Goal: Task Accomplishment & Management: Contribute content

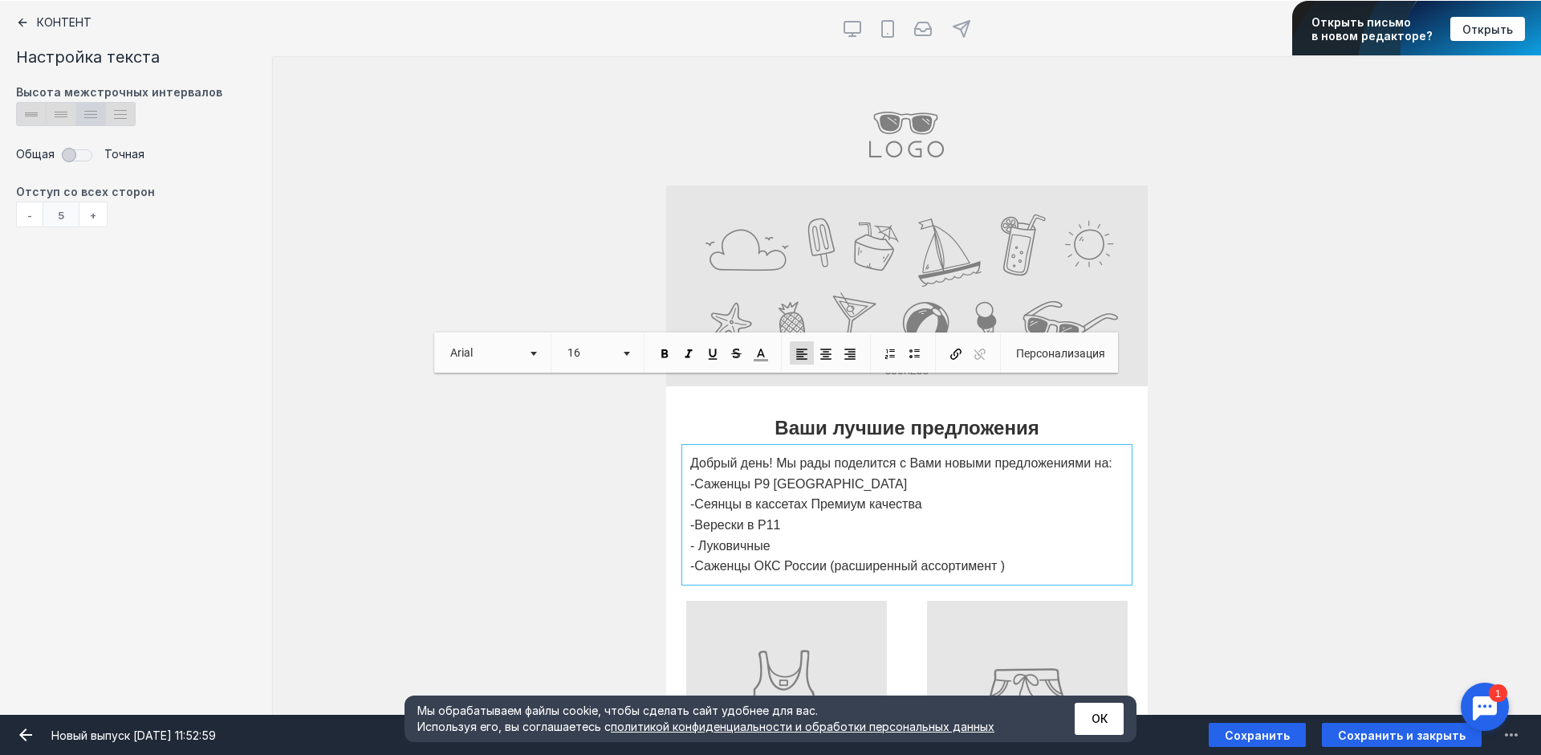
scroll to position [80, 0]
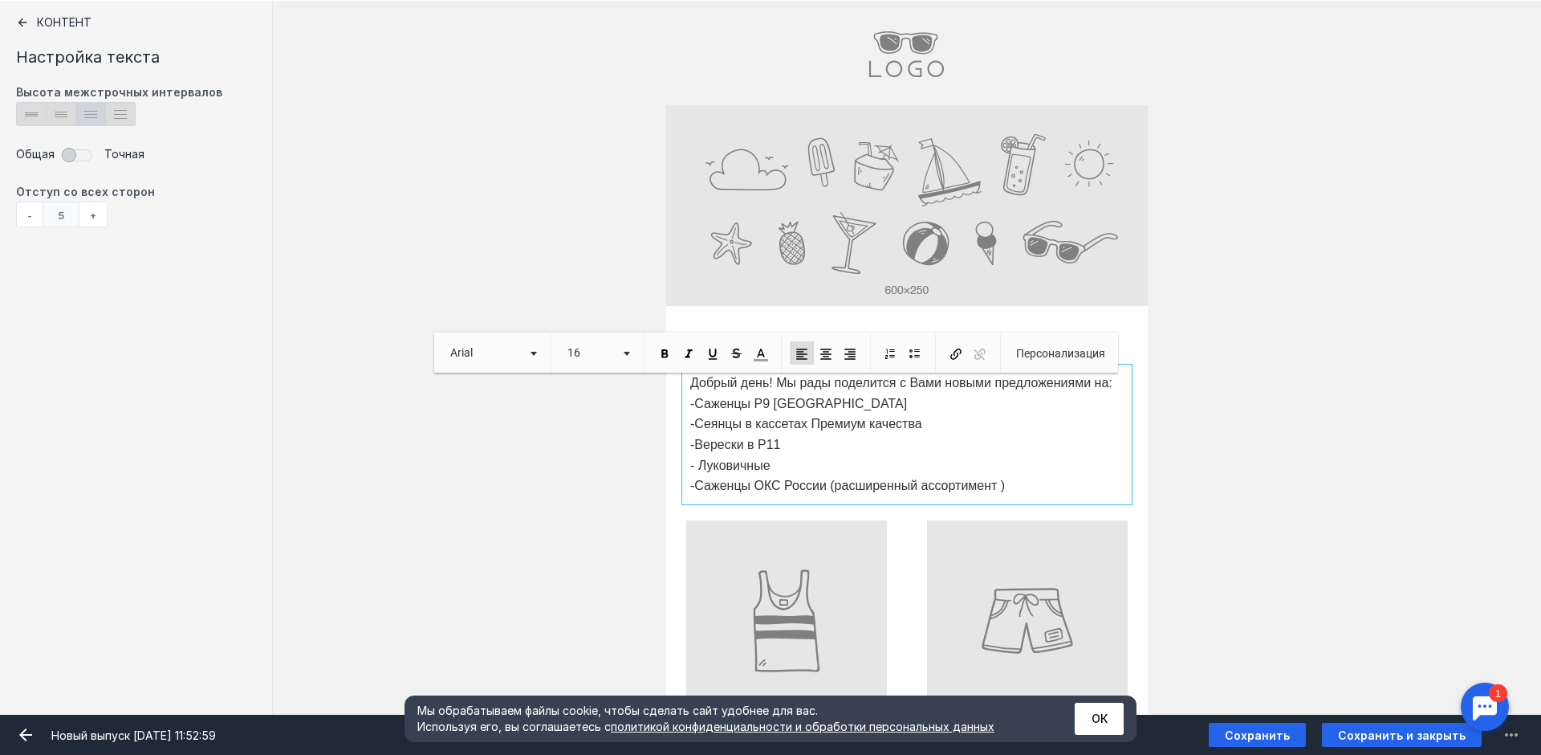
click at [905, 220] on input "file" at bounding box center [907, 205] width 482 height 201
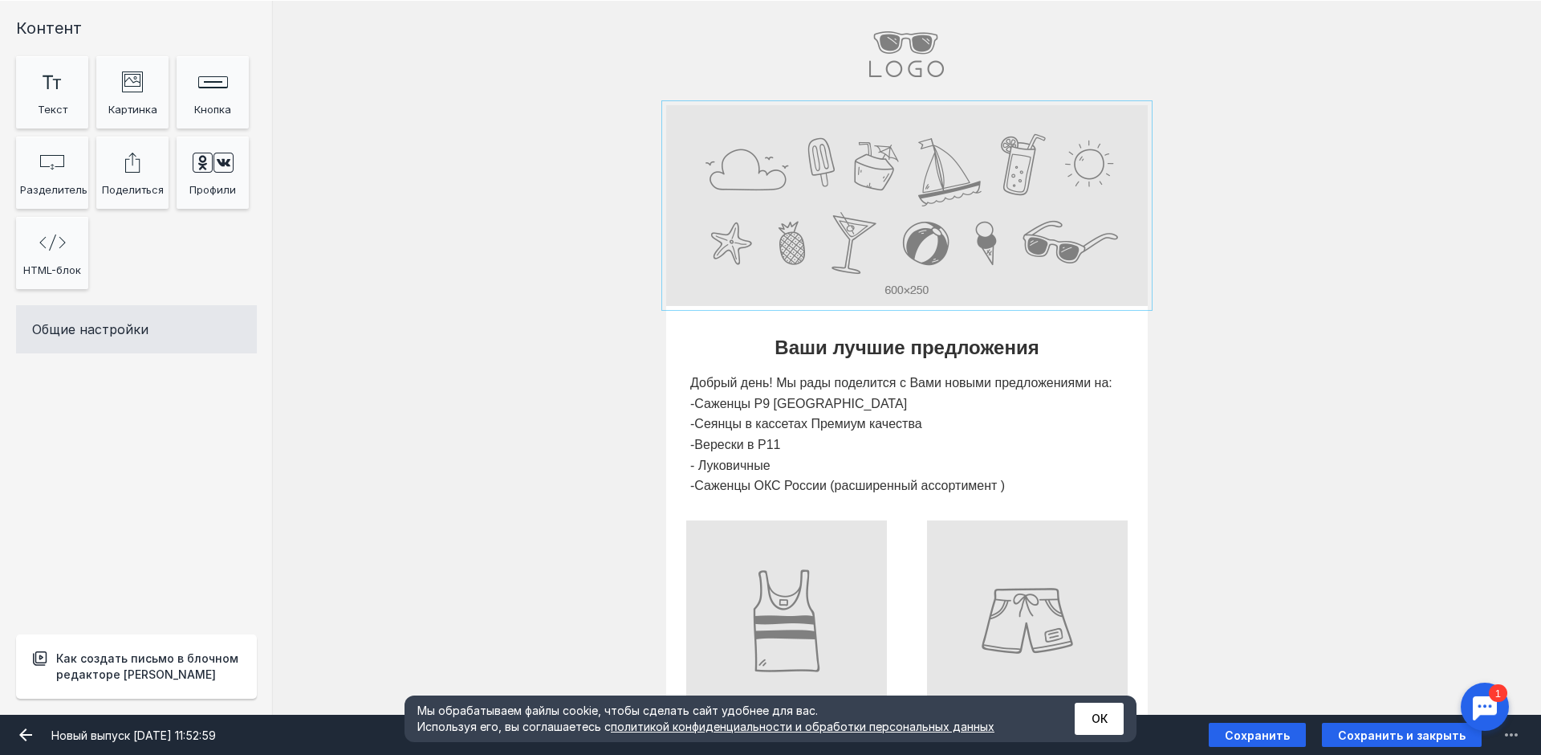
click at [696, 172] on input "Фоновое изображение" at bounding box center [907, 205] width 482 height 201
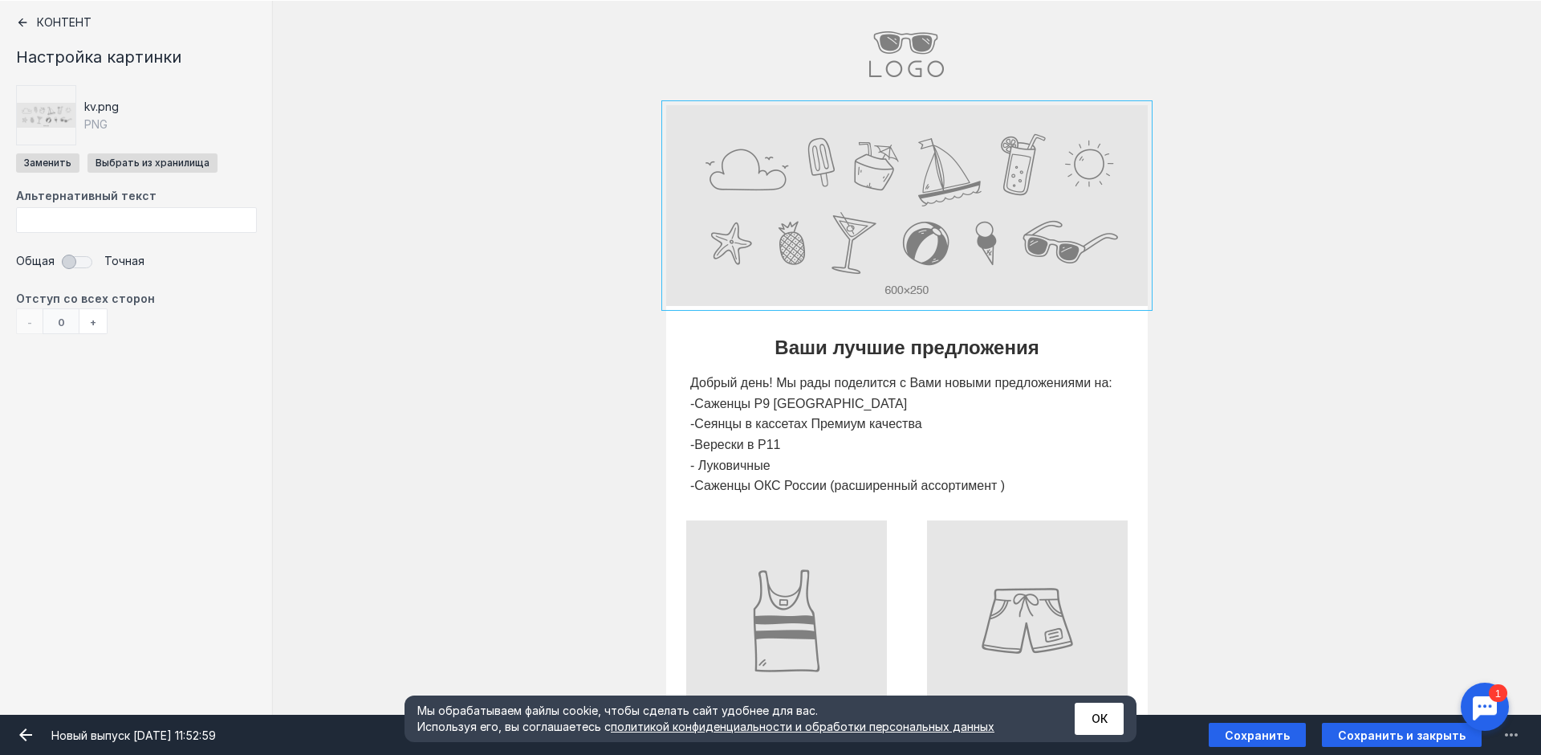
click at [500, 128] on div "[PERSON_NAME] видит эту секцию? Все получатели" at bounding box center [907, 205] width 1268 height 201
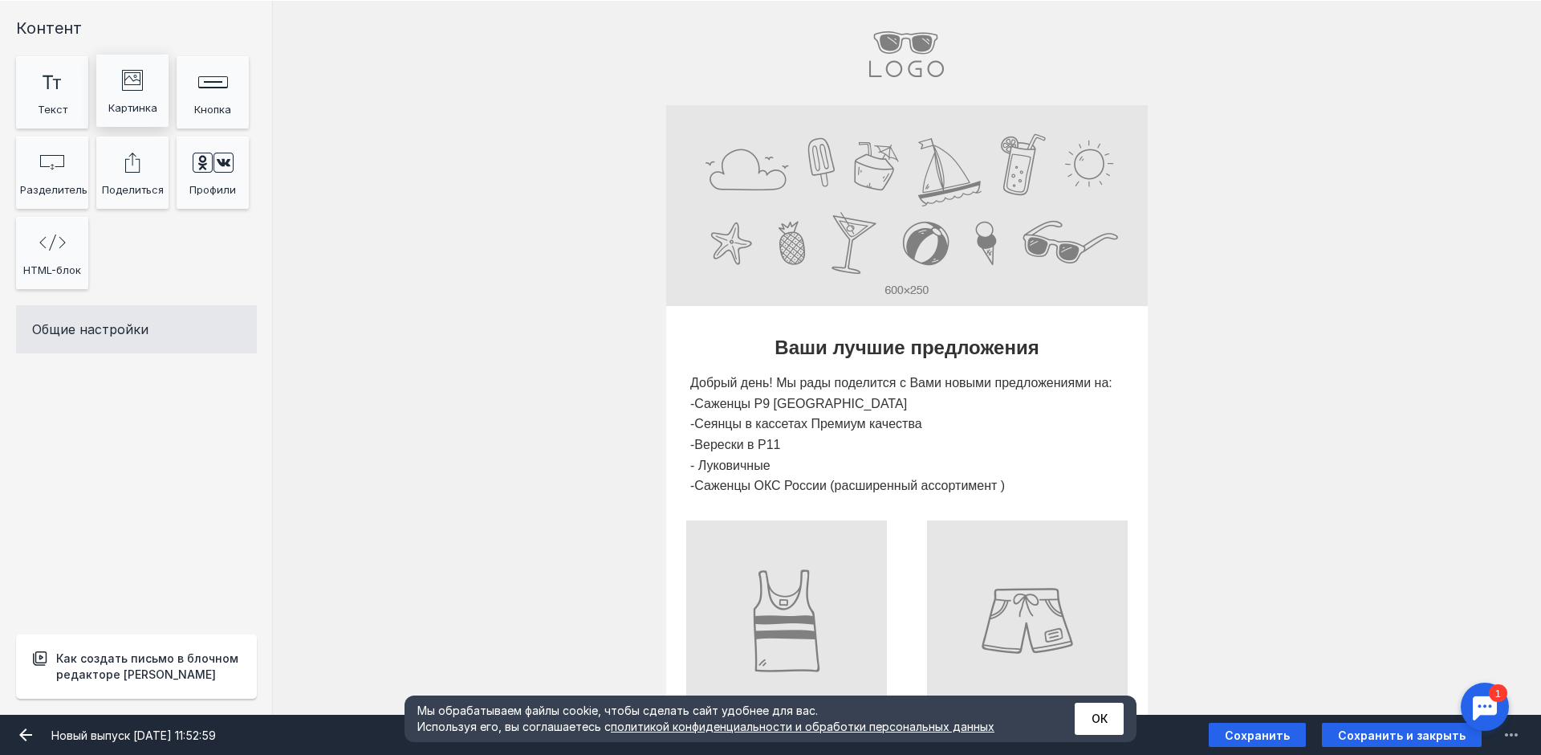
click at [143, 102] on div "Картинка" at bounding box center [132, 108] width 64 height 24
click at [135, 96] on div "Картинка" at bounding box center [132, 108] width 64 height 24
click at [725, 165] on input "Фоновое изображение" at bounding box center [907, 205] width 482 height 201
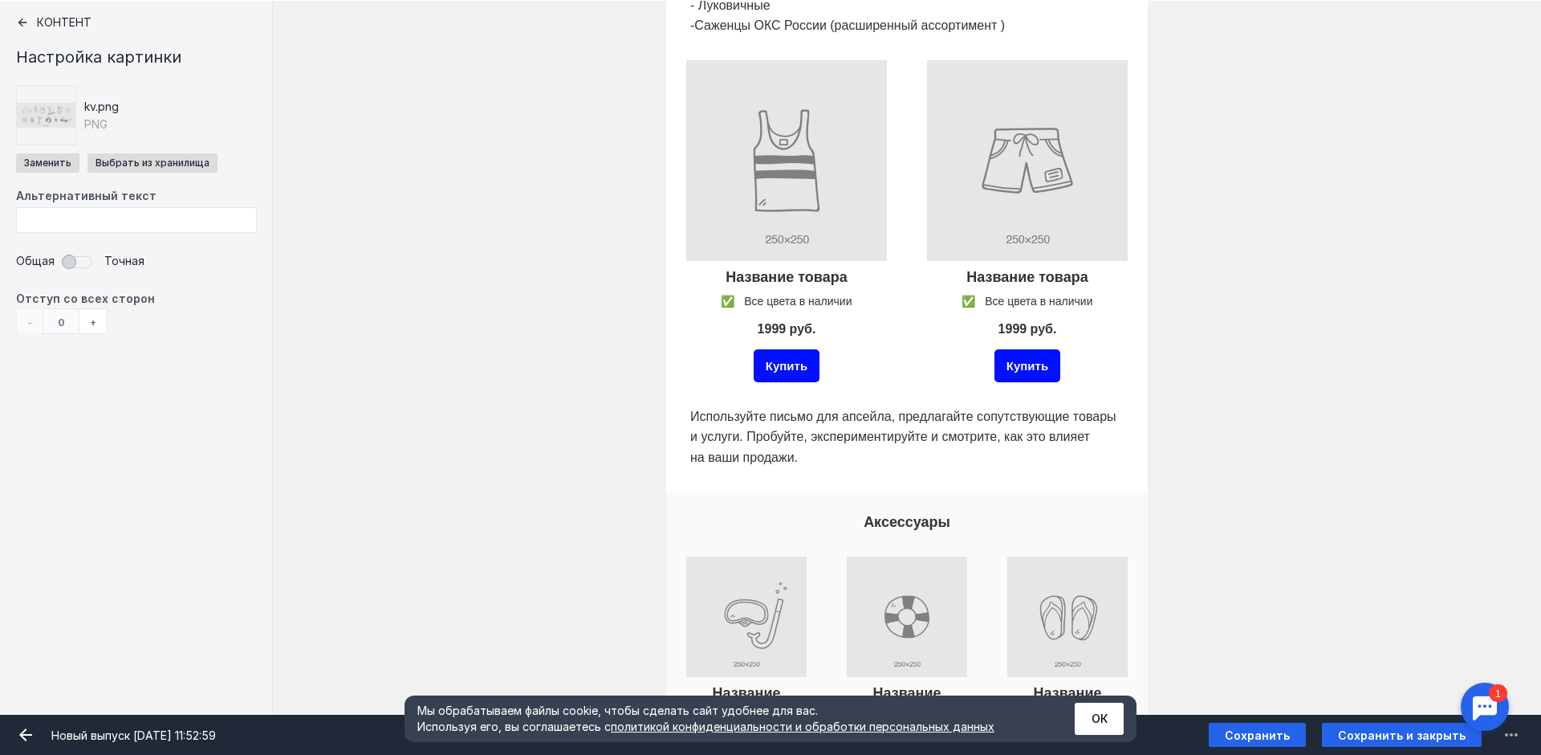
scroll to position [562, 0]
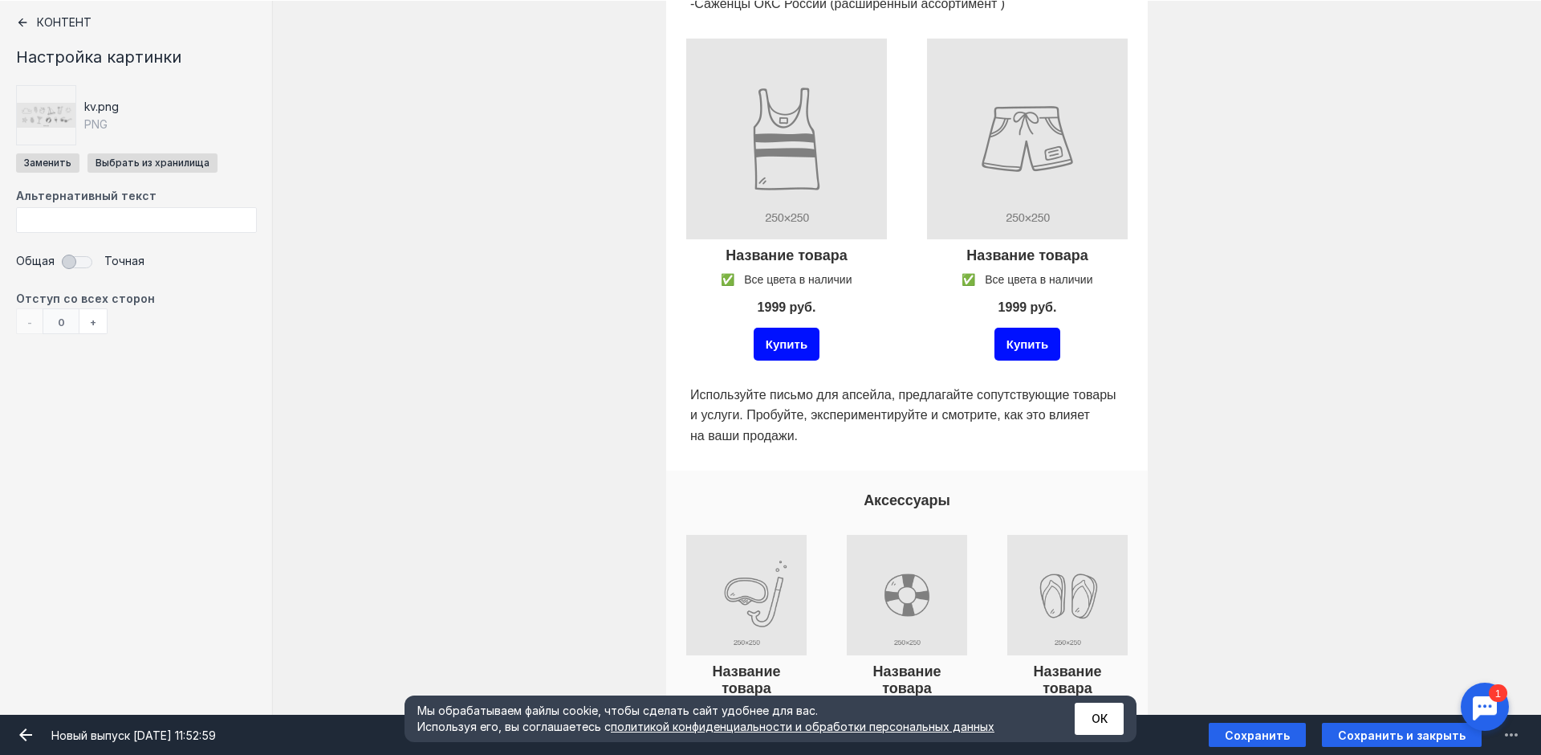
click at [852, 332] on div "Купить" at bounding box center [786, 344] width 209 height 41
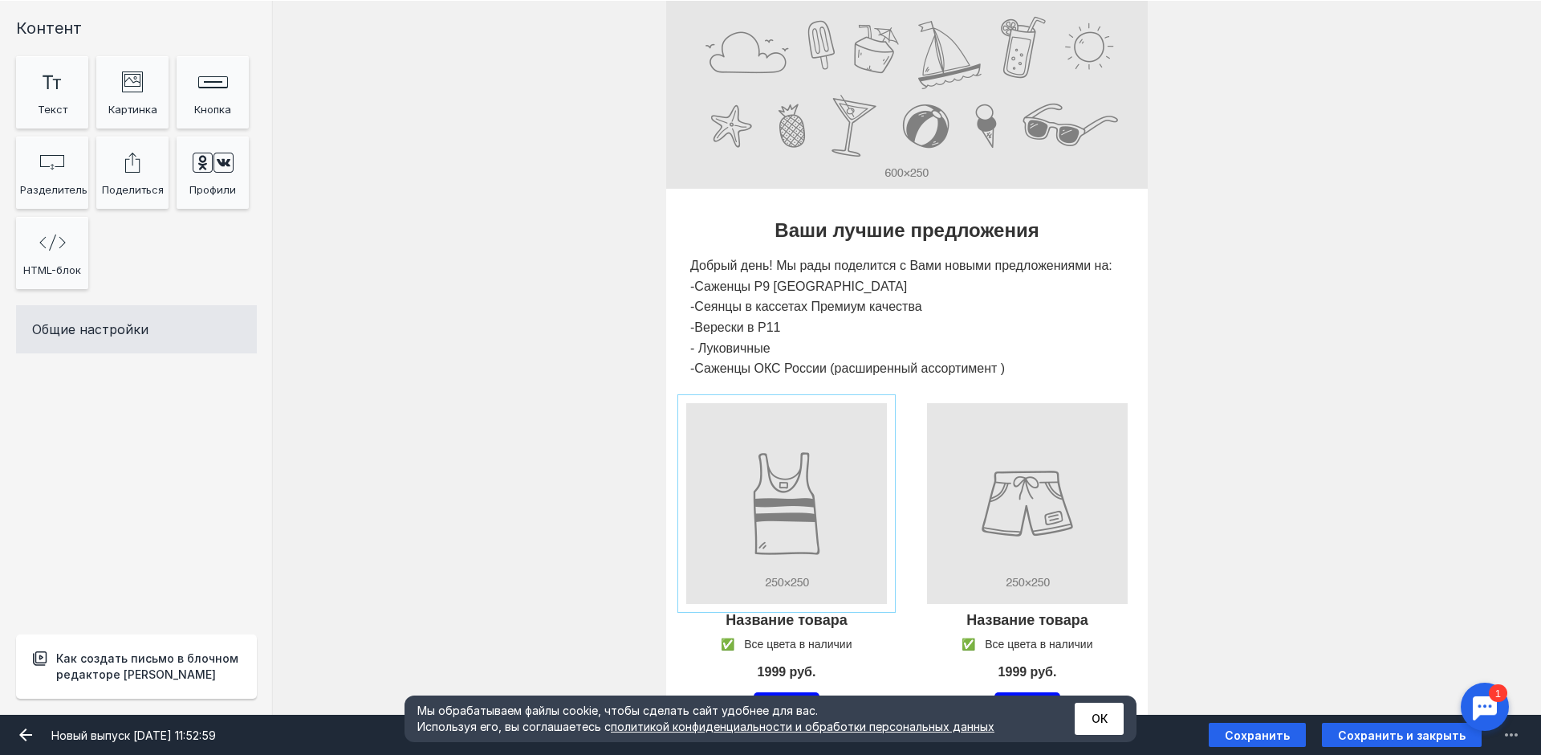
scroll to position [161, 0]
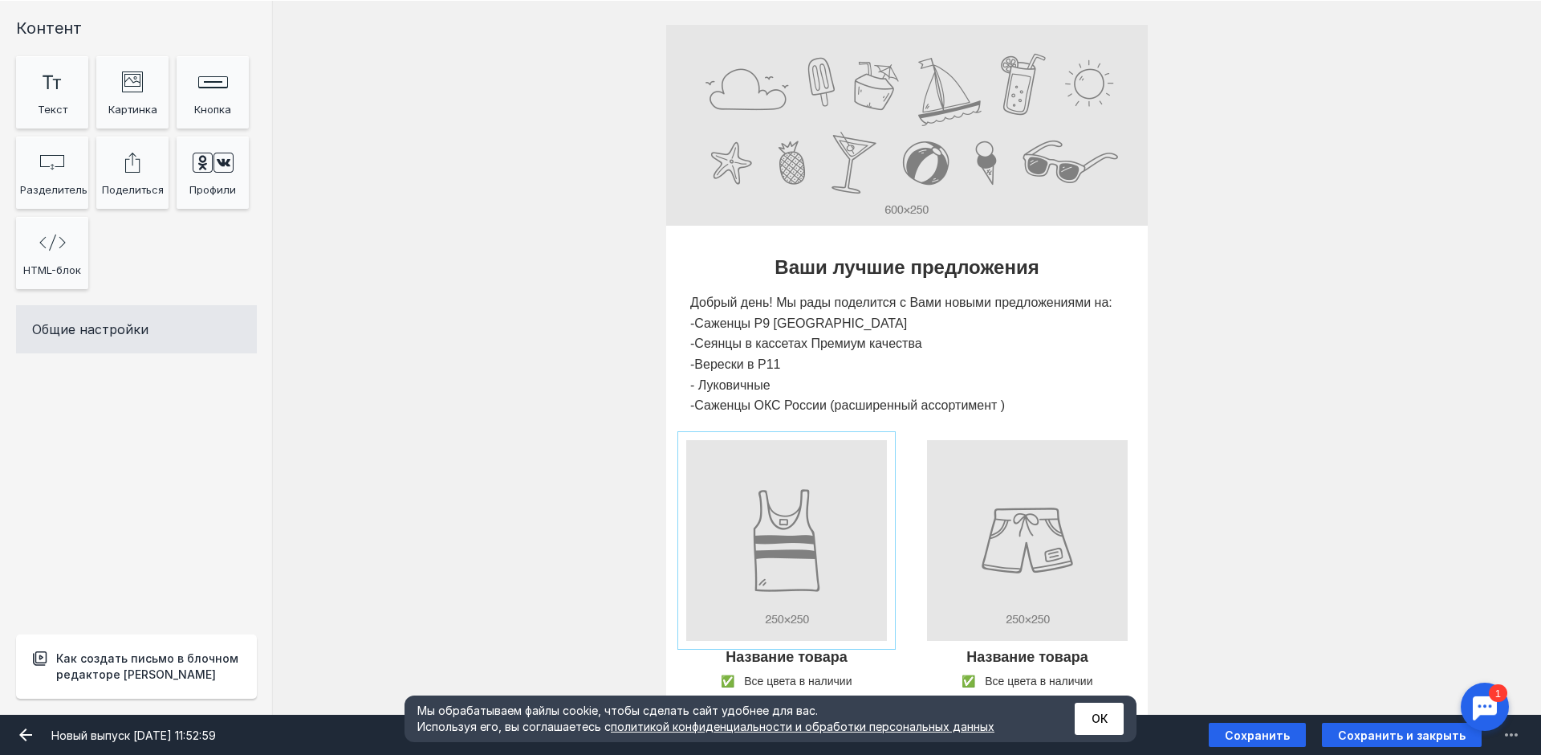
click at [763, 178] on input "Фоновое изображение" at bounding box center [907, 125] width 482 height 201
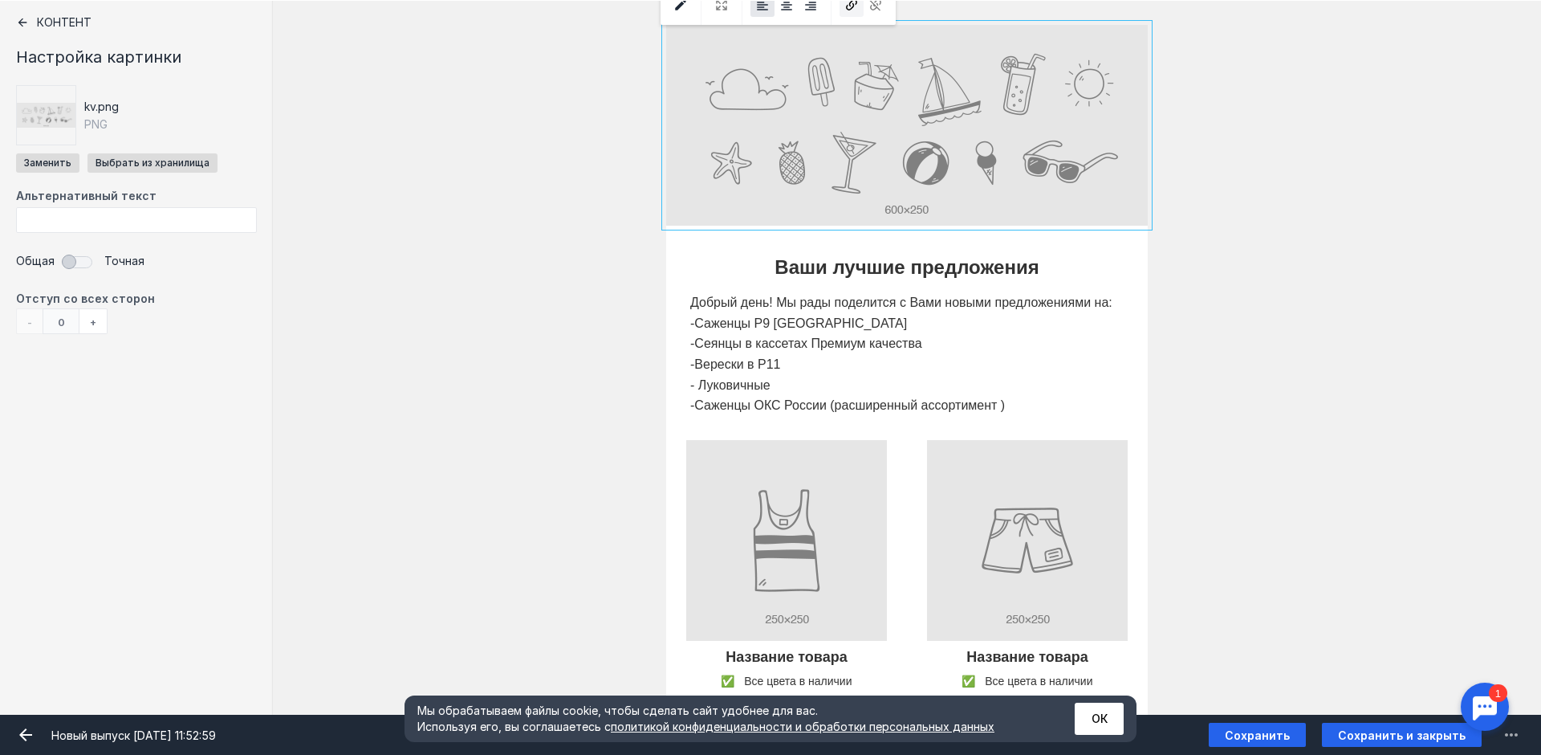
click at [848, 6] on icon at bounding box center [851, 4] width 11 height 11
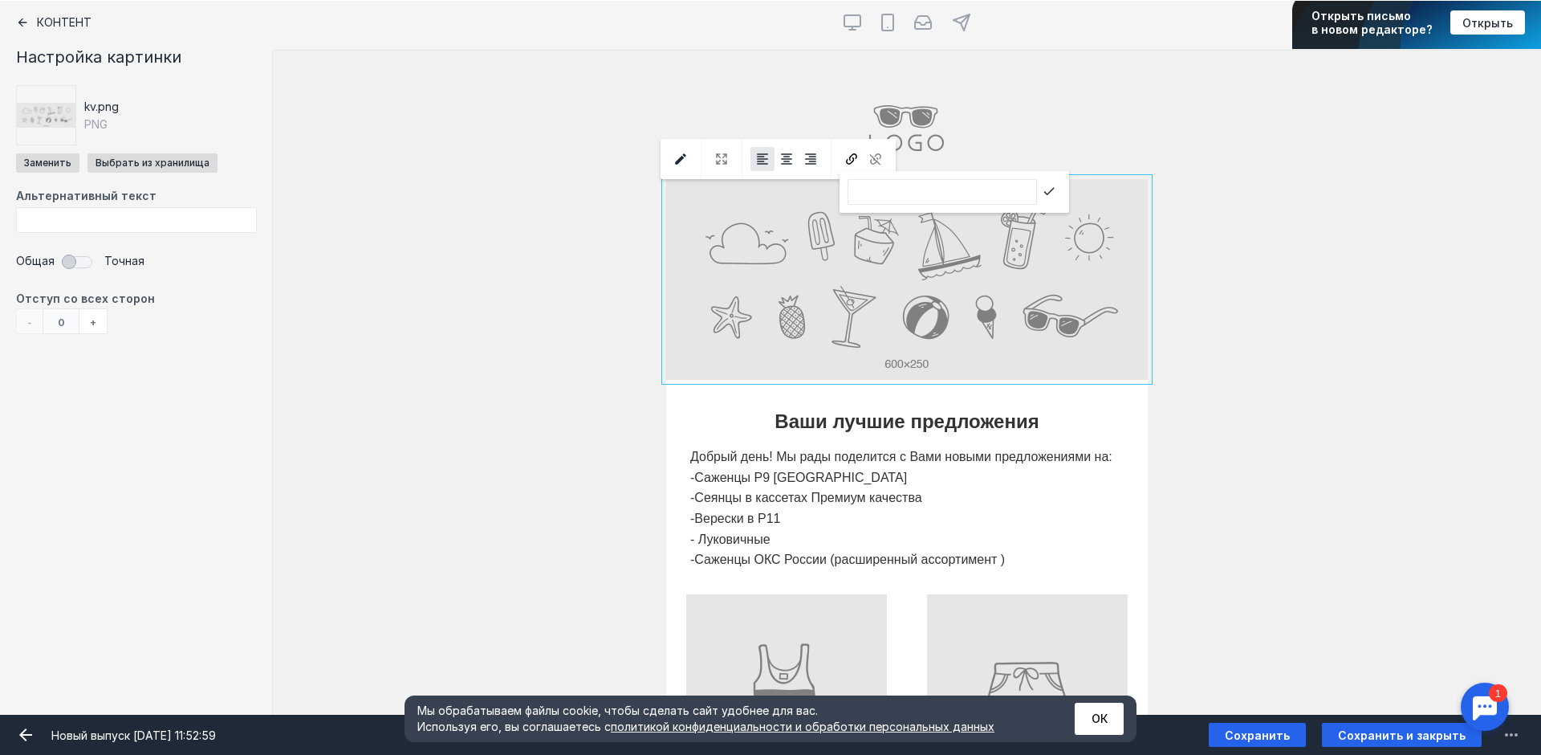
scroll to position [0, 0]
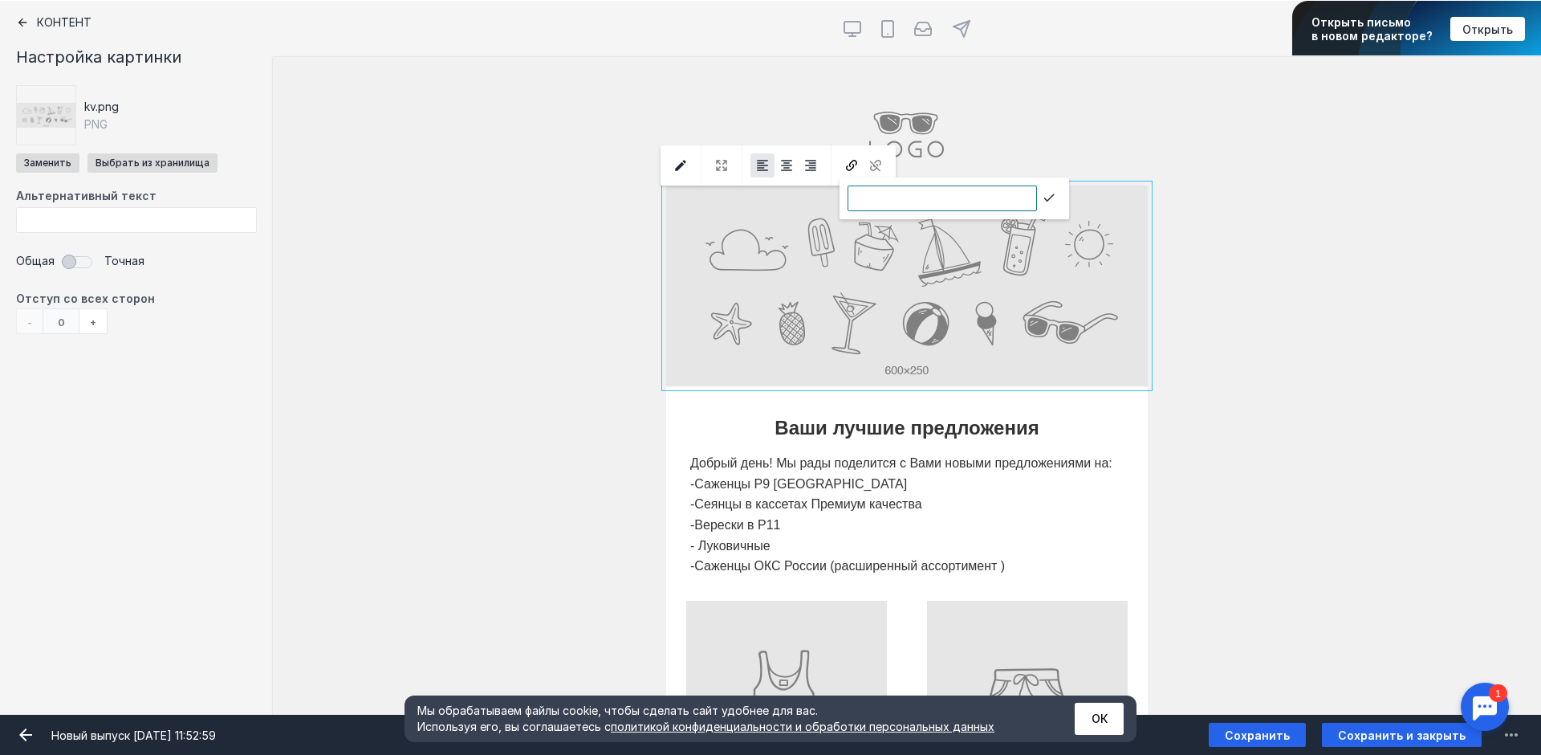
click at [884, 193] on input "text" at bounding box center [942, 198] width 189 height 26
click at [576, 241] on div "[PERSON_NAME] видит эту секцию? Все получатели" at bounding box center [907, 285] width 1268 height 201
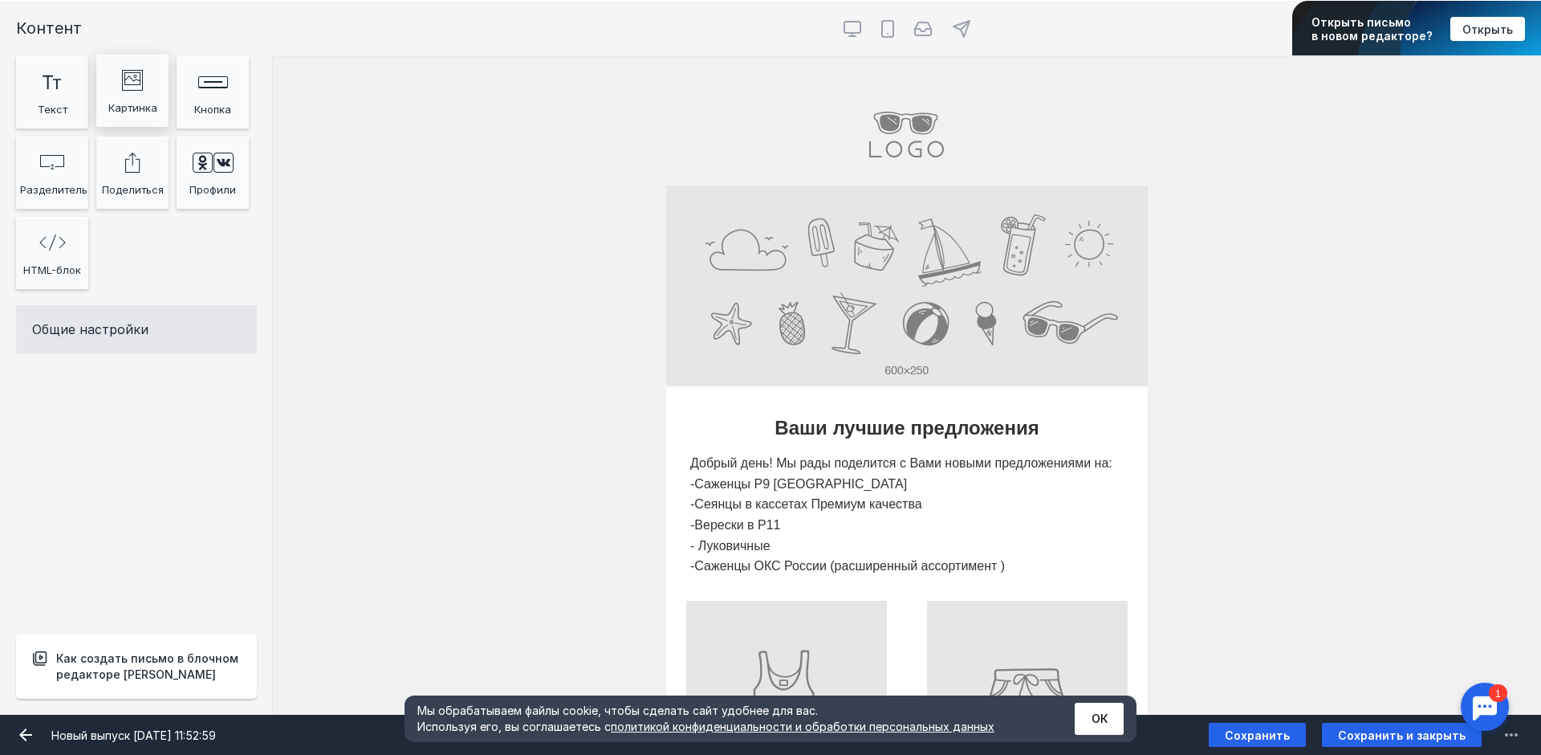
click at [121, 93] on div "image Created with Sketch." at bounding box center [132, 79] width 64 height 32
click at [158, 128] on div "Тт Copy Created with Sketch. Текст image Created with Sketch. Картинка Rectangl…" at bounding box center [136, 176] width 241 height 241
click at [153, 108] on div "Картинка" at bounding box center [132, 108] width 64 height 24
click at [135, 87] on icon "image Created with Sketch." at bounding box center [132, 80] width 21 height 21
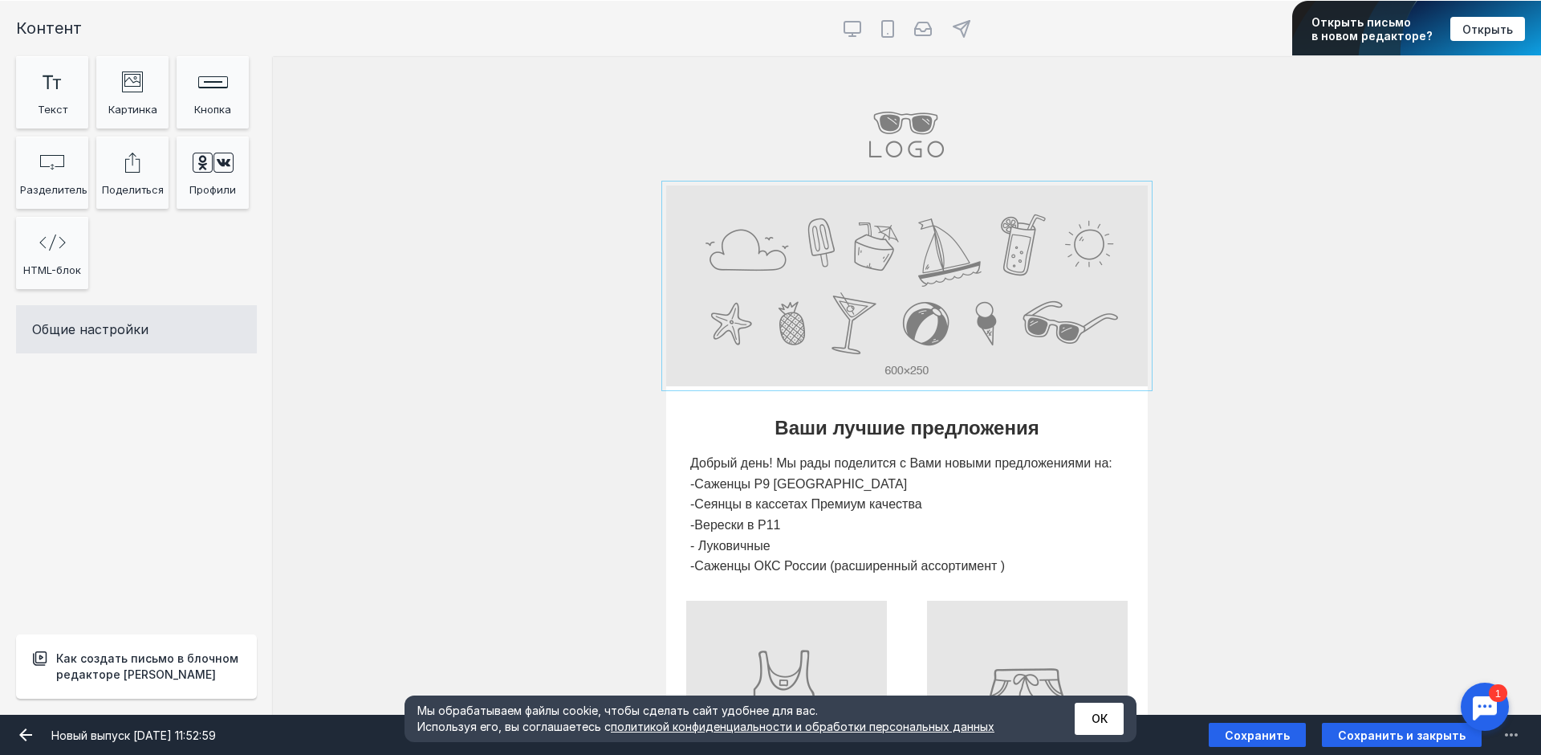
click at [745, 275] on input "Фоновое изображение" at bounding box center [907, 285] width 482 height 201
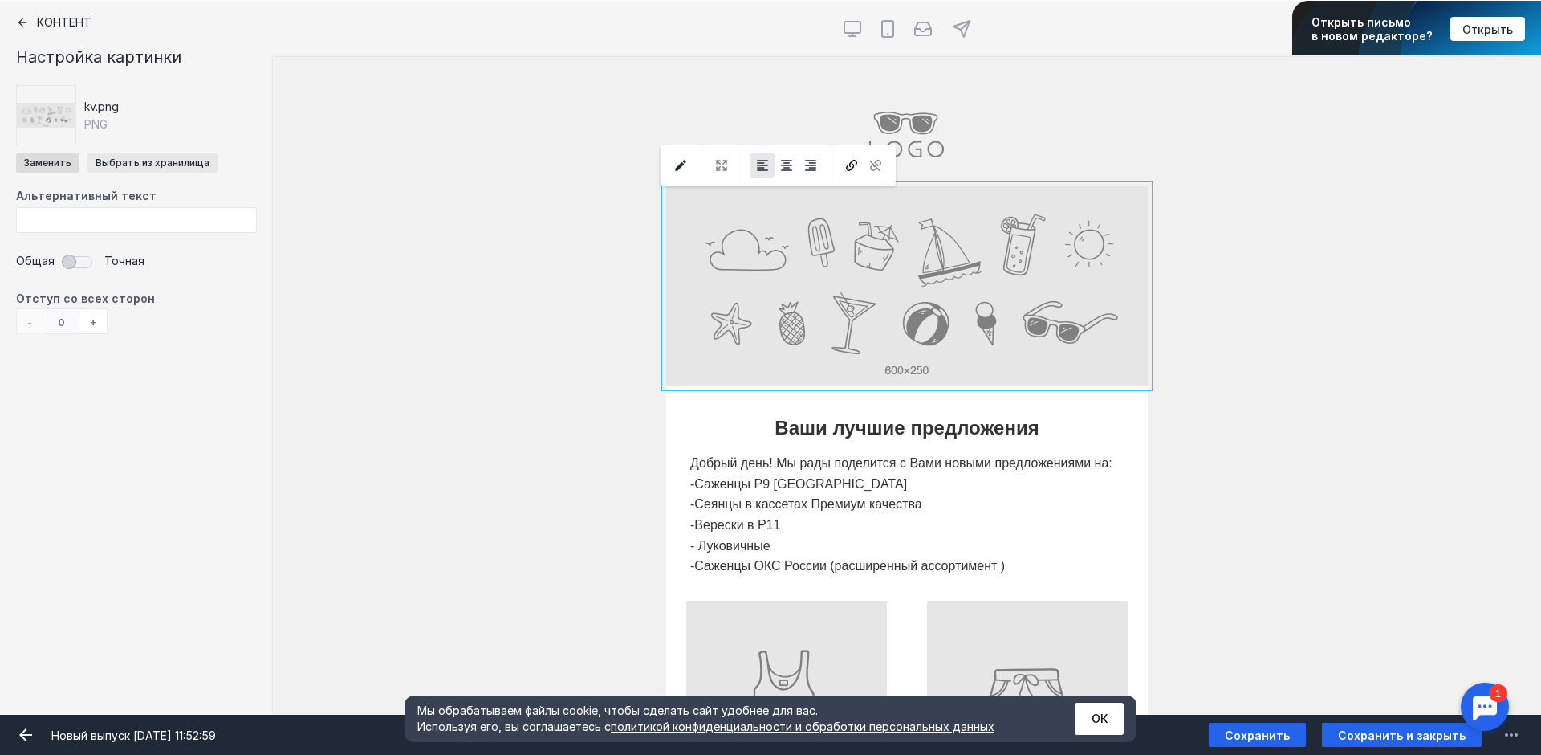
click at [120, 164] on button "Выбрать из хранилища" at bounding box center [152, 162] width 130 height 19
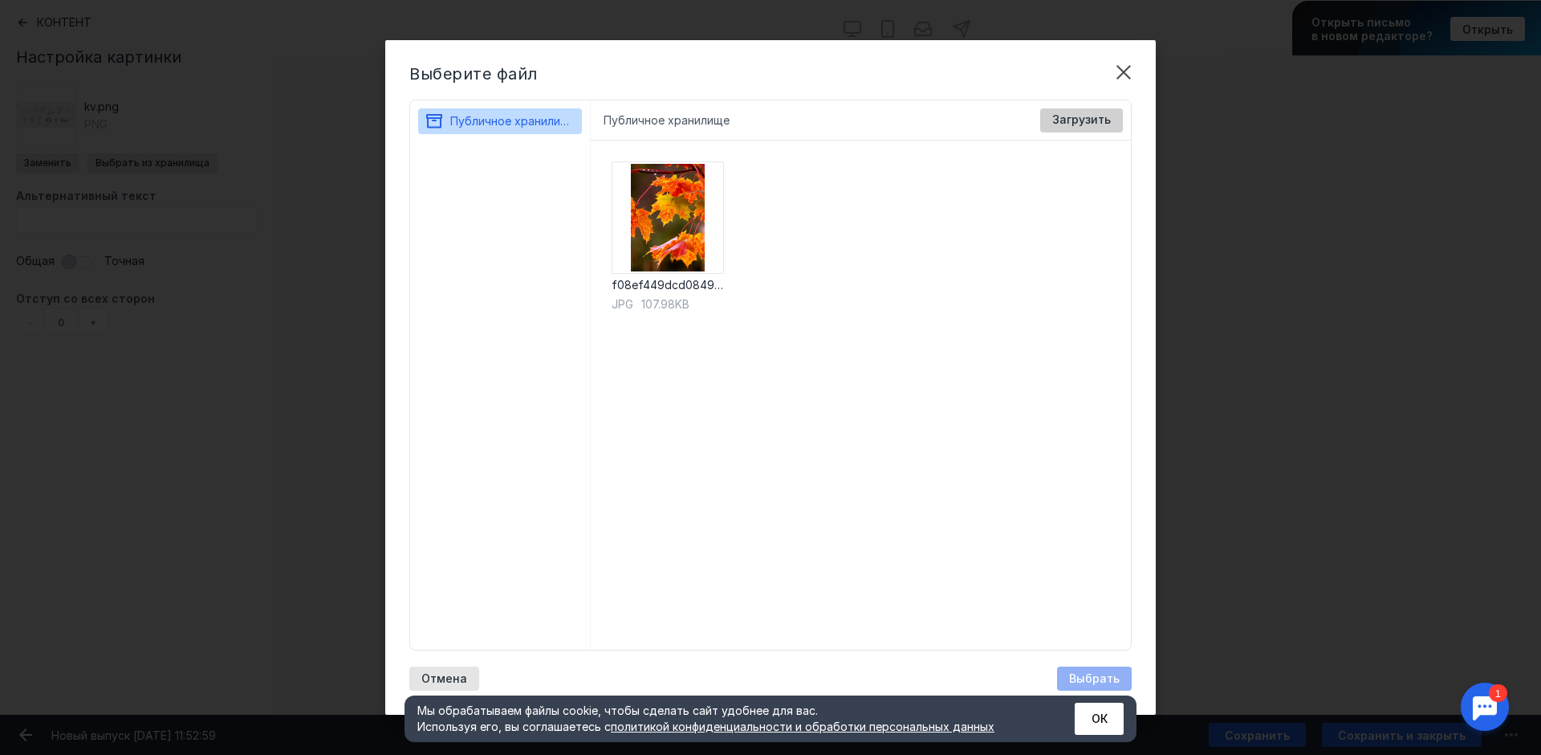
click at [1076, 119] on span "Загрузить" at bounding box center [1081, 120] width 59 height 14
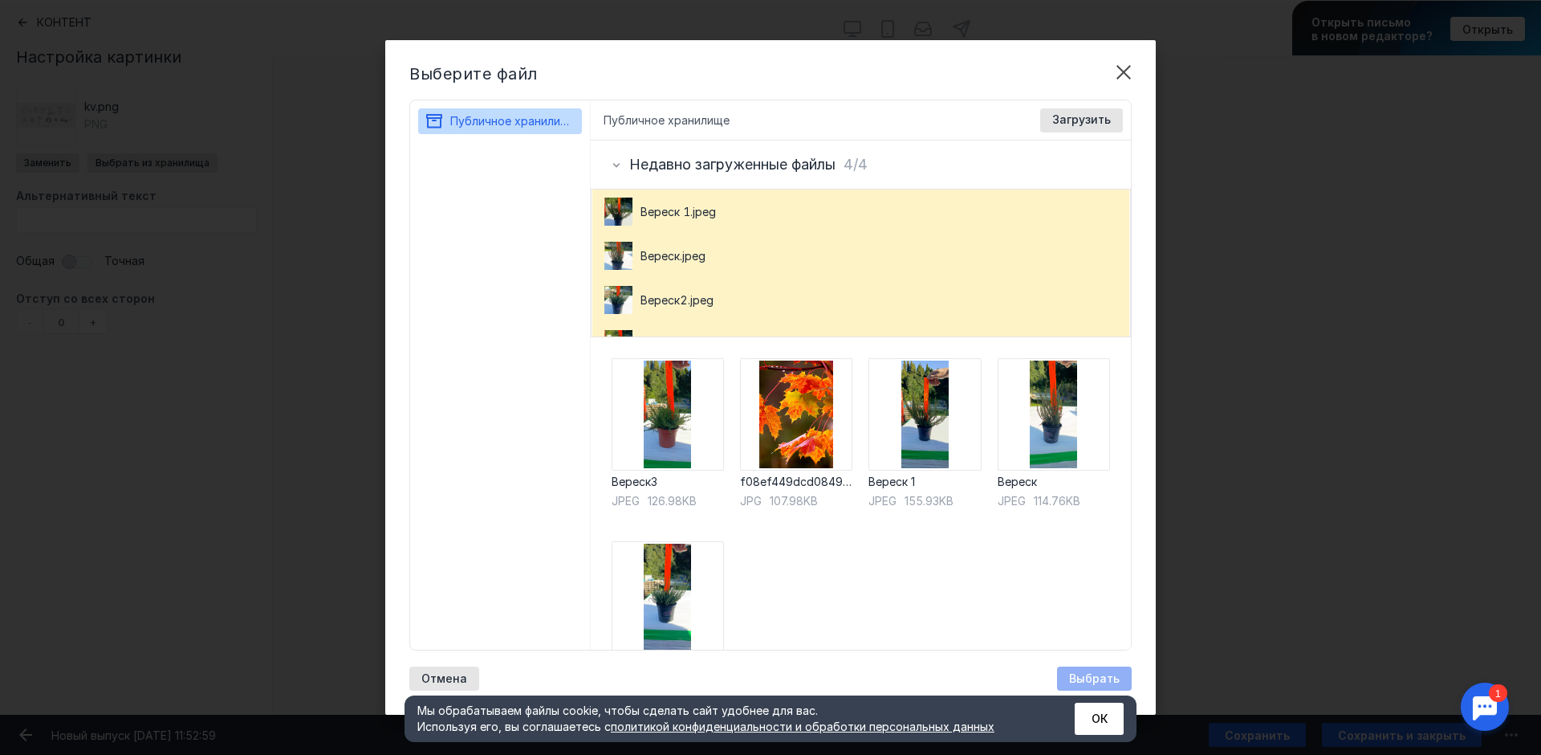
click at [1091, 676] on div "Выбрать" at bounding box center [1094, 678] width 75 height 24
click at [682, 449] on img at bounding box center [668, 414] width 112 height 112
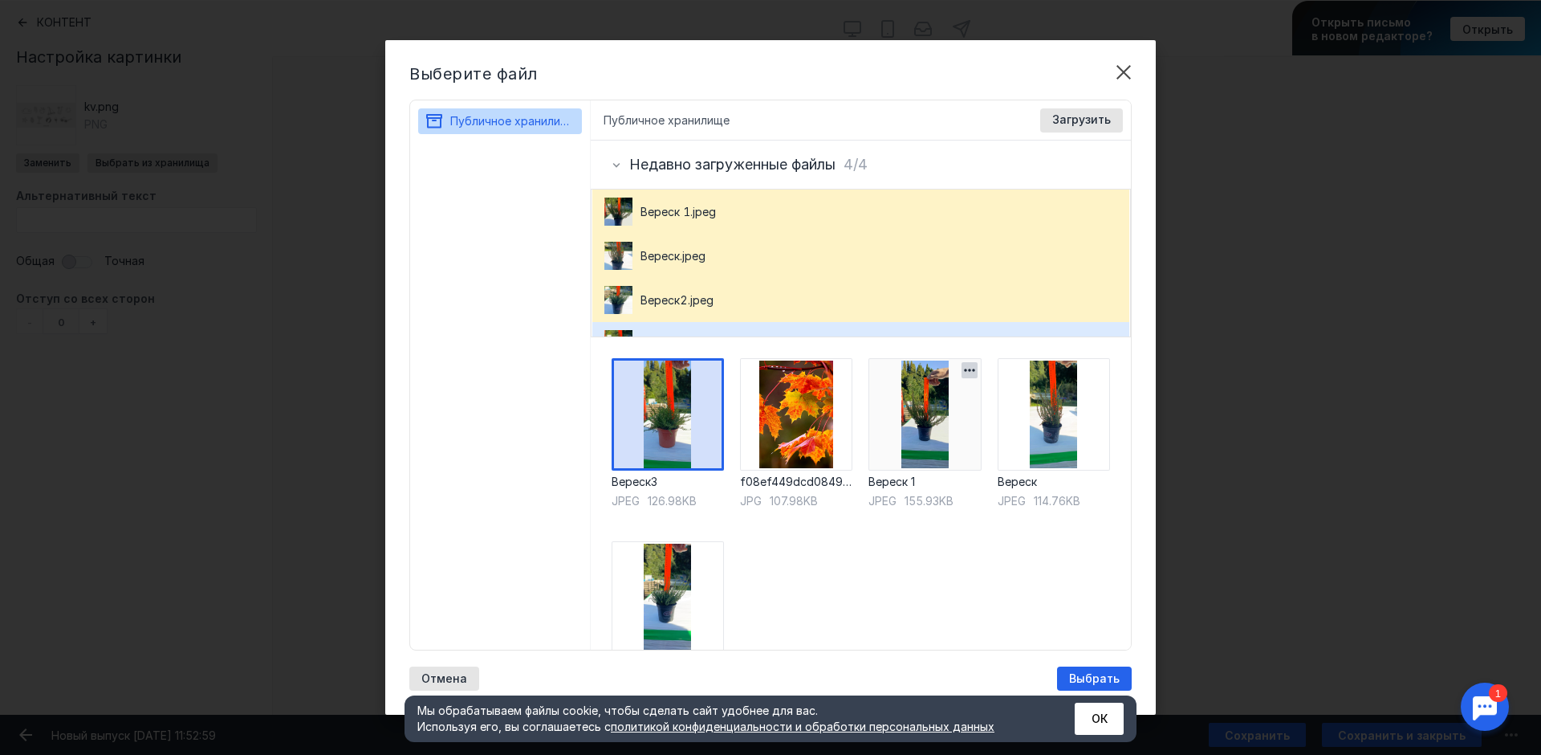
click at [905, 438] on img at bounding box center [925, 414] width 112 height 112
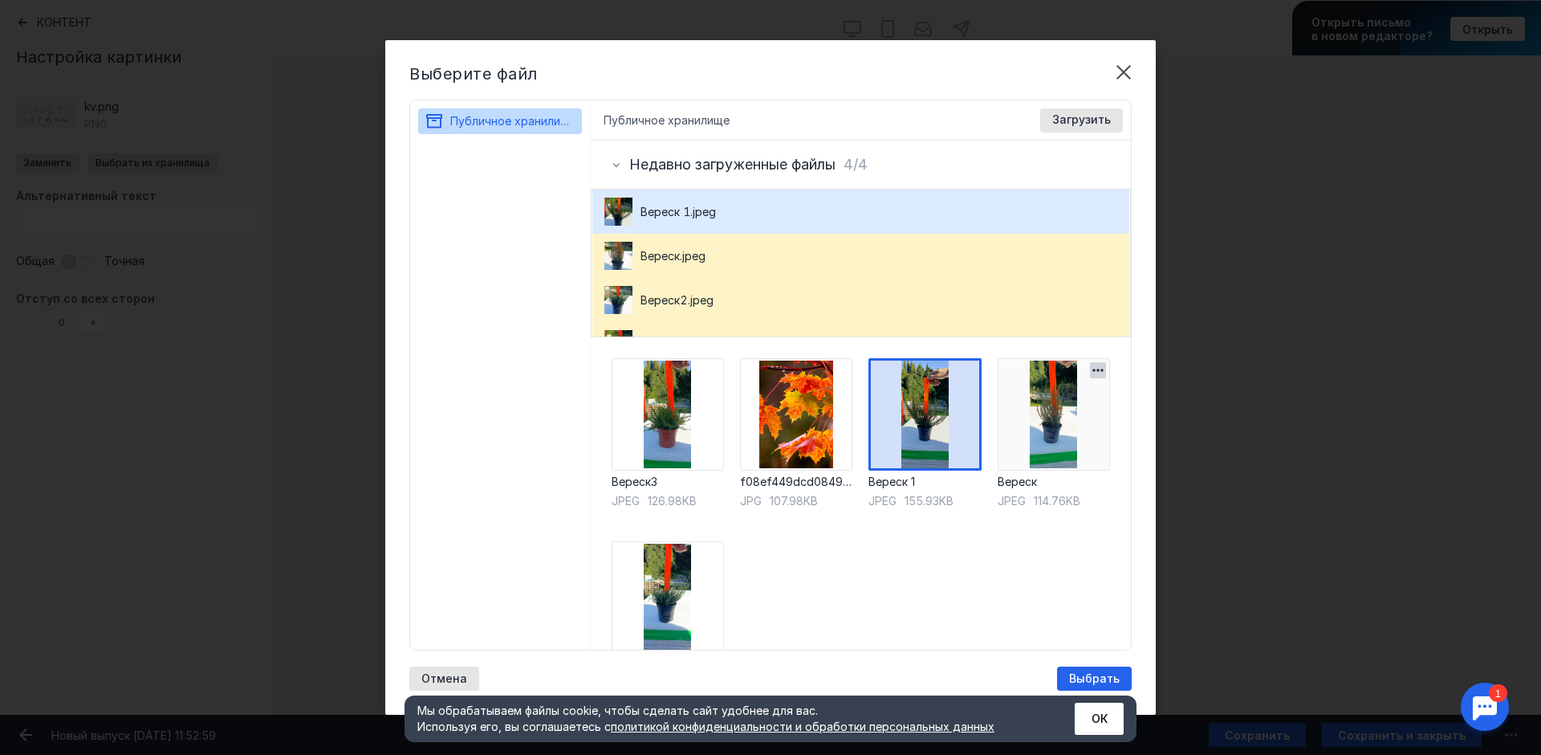
click at [1064, 437] on img at bounding box center [1054, 414] width 112 height 112
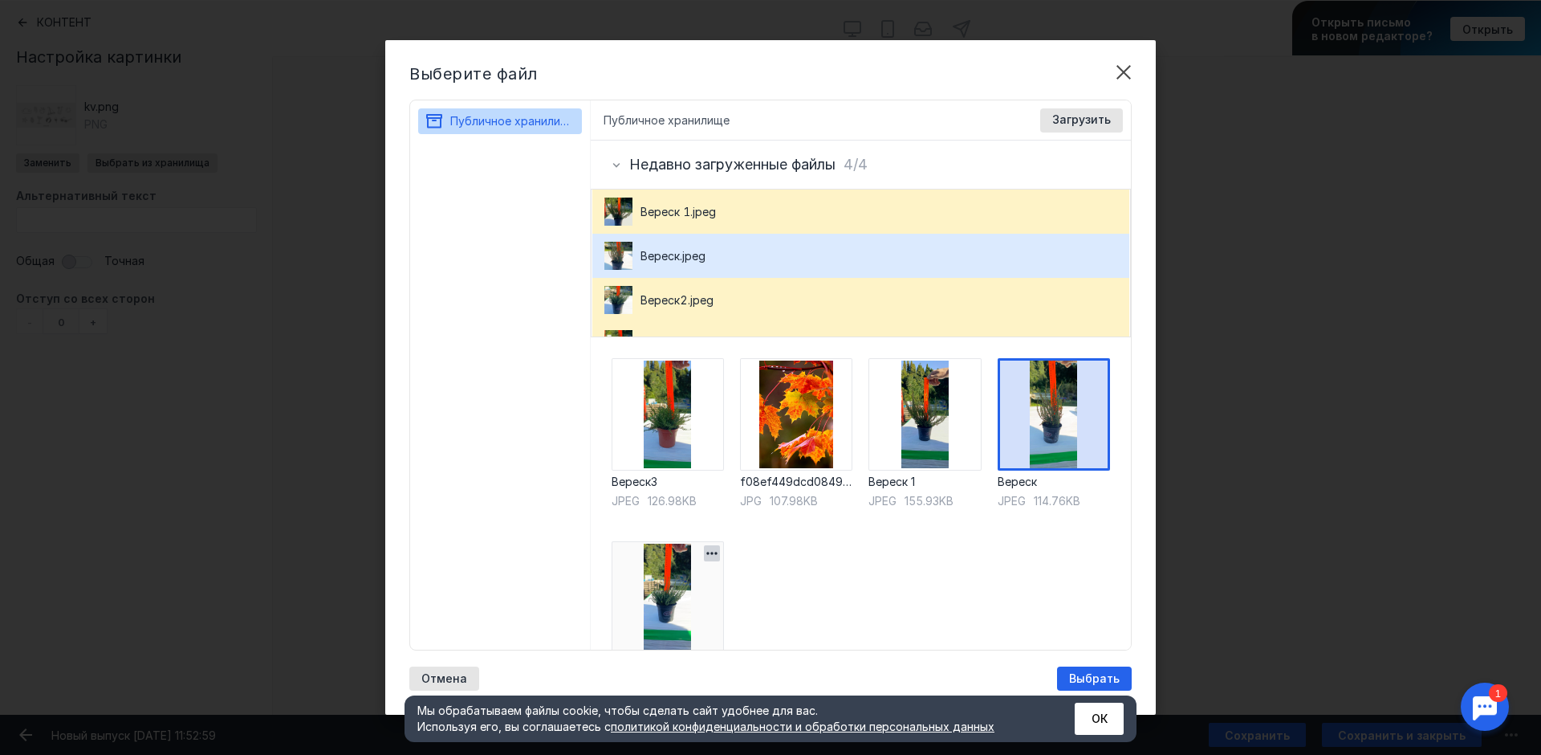
click at [654, 604] on img at bounding box center [668, 597] width 112 height 112
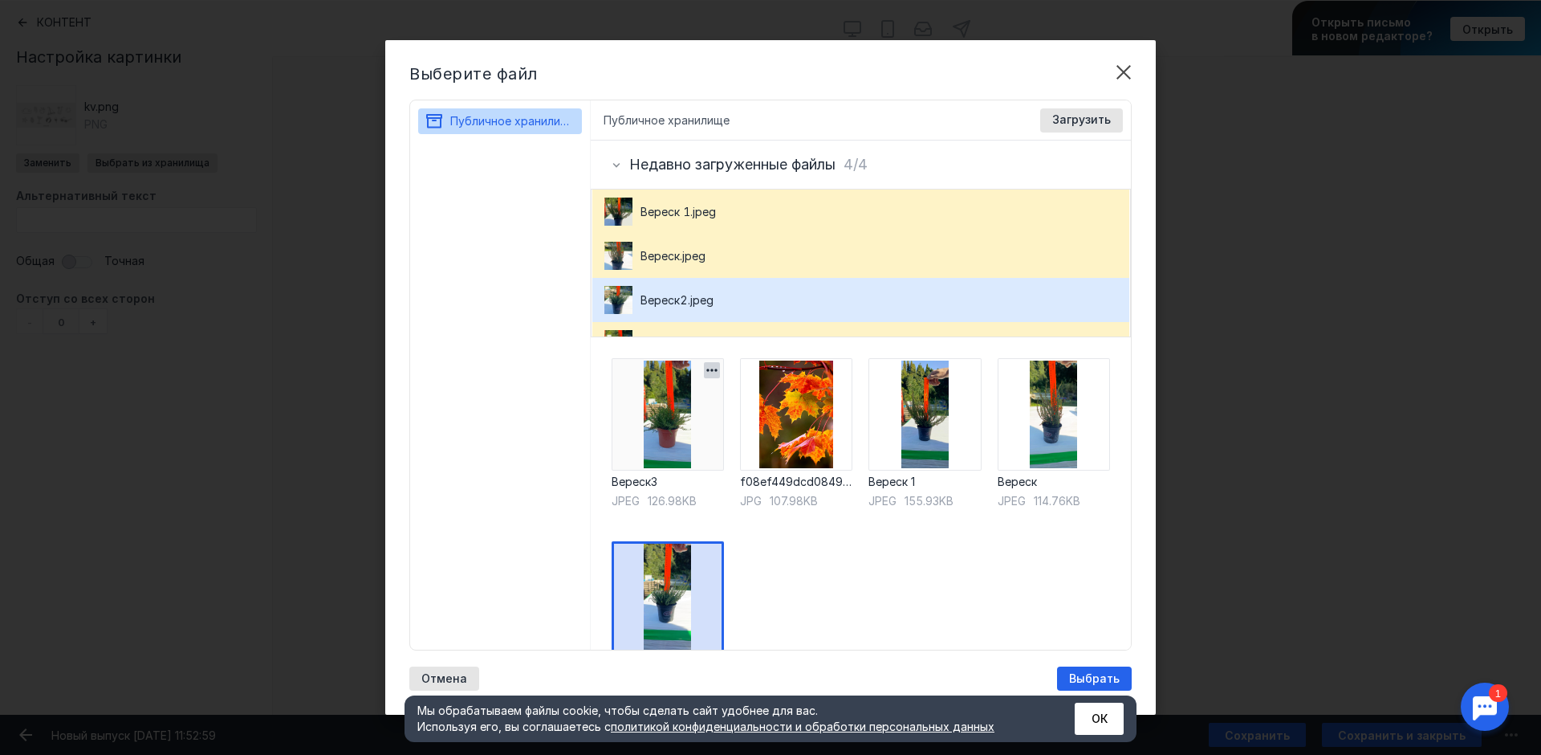
click at [657, 413] on img at bounding box center [668, 414] width 112 height 112
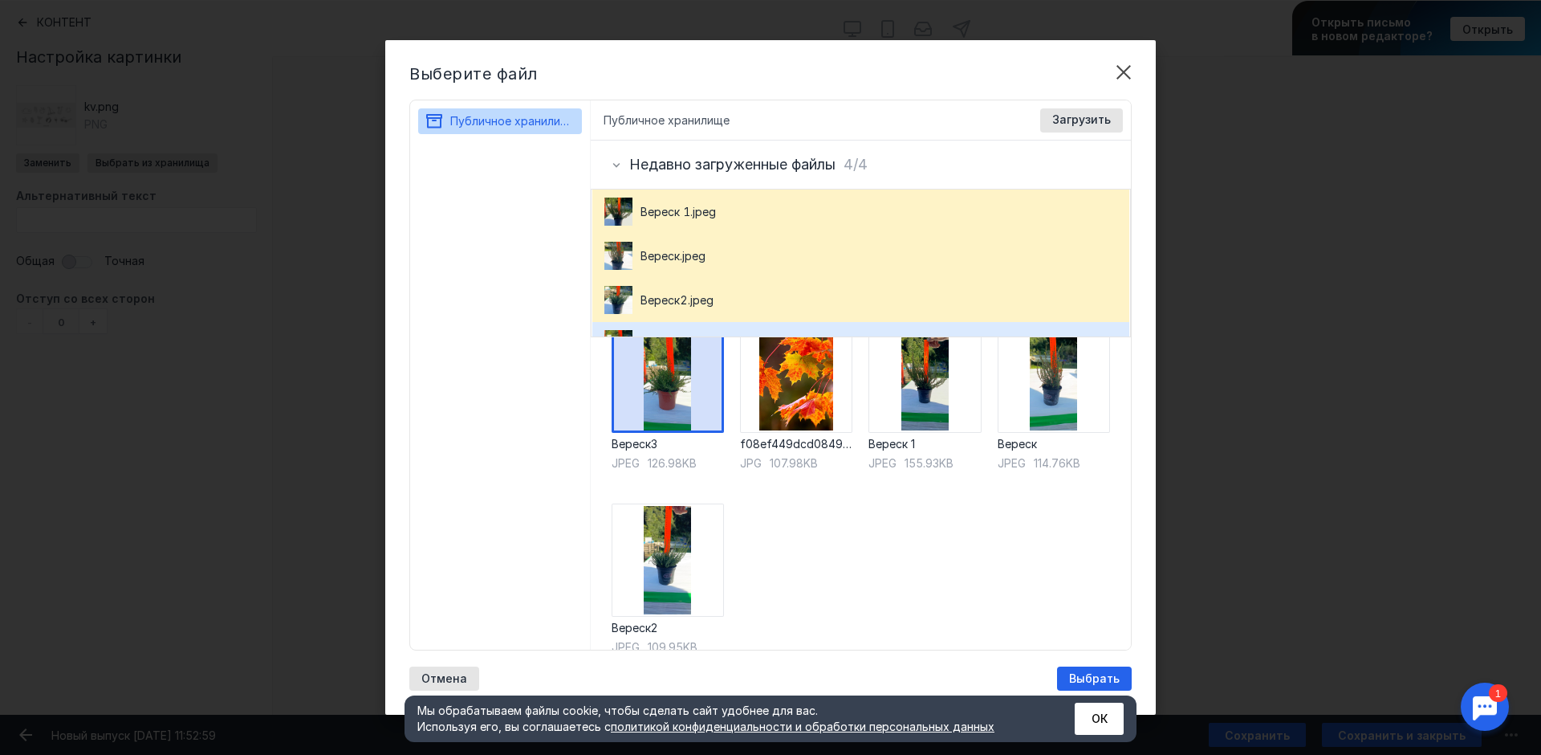
scroll to position [58, 0]
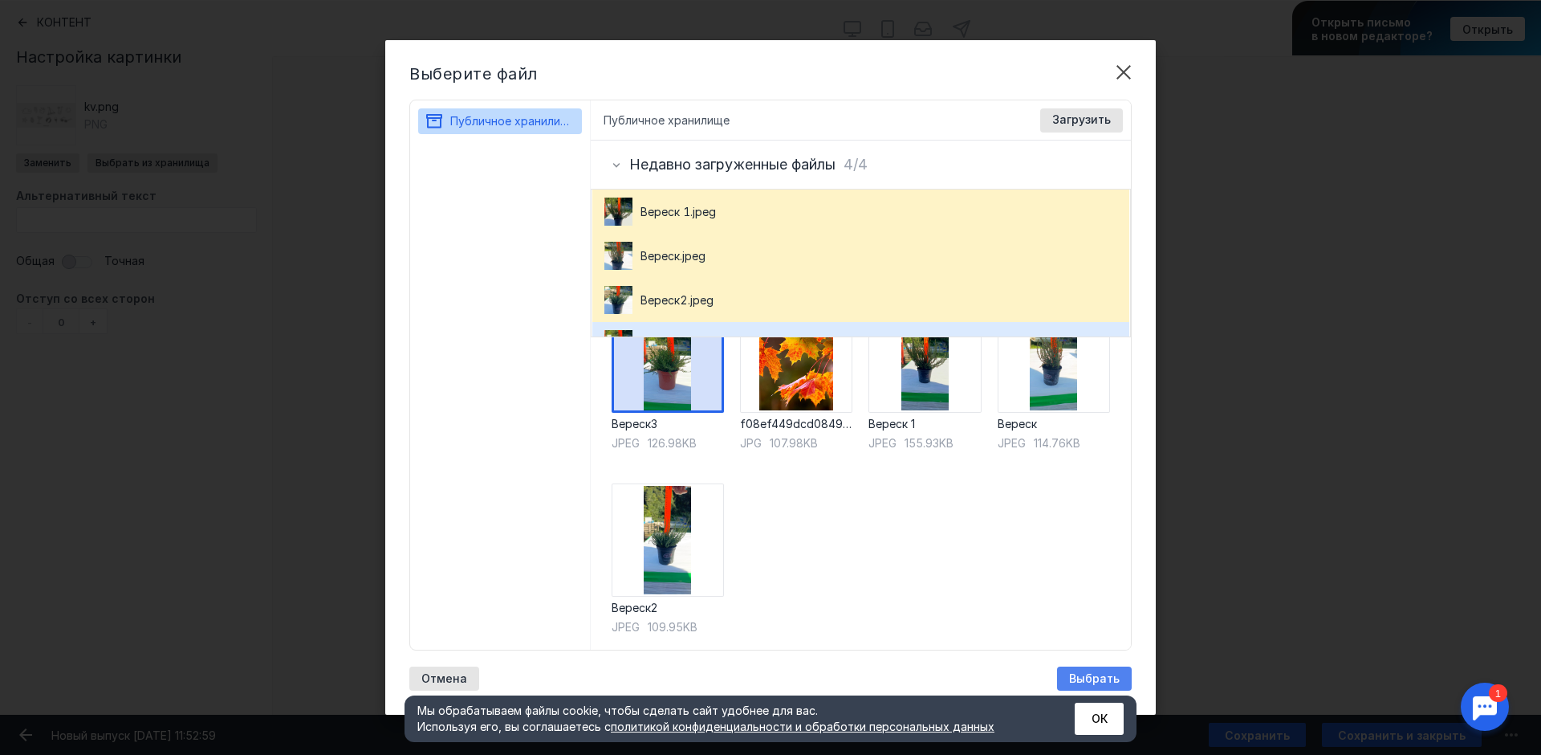
click at [1080, 674] on span "Выбрать" at bounding box center [1094, 679] width 51 height 14
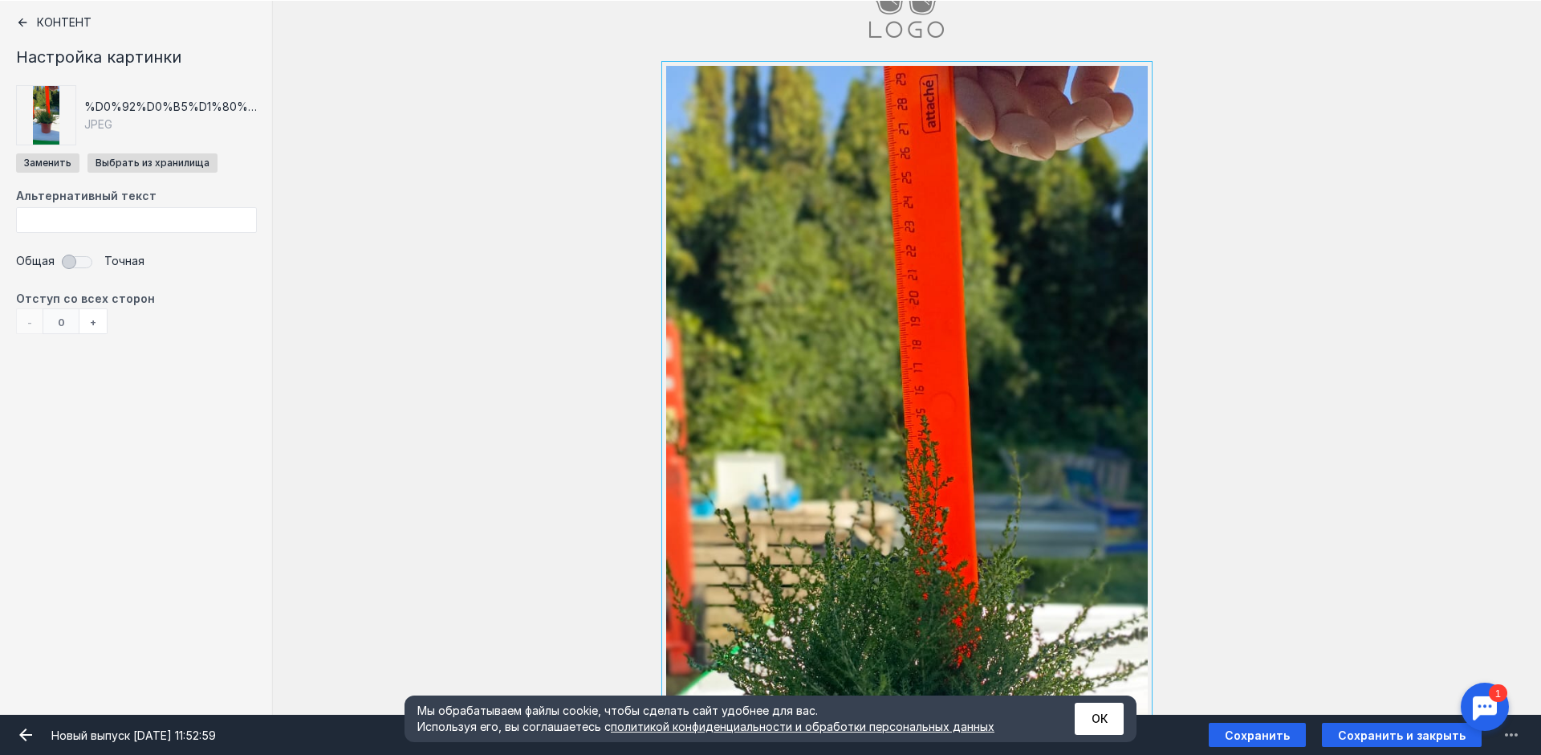
scroll to position [73, 0]
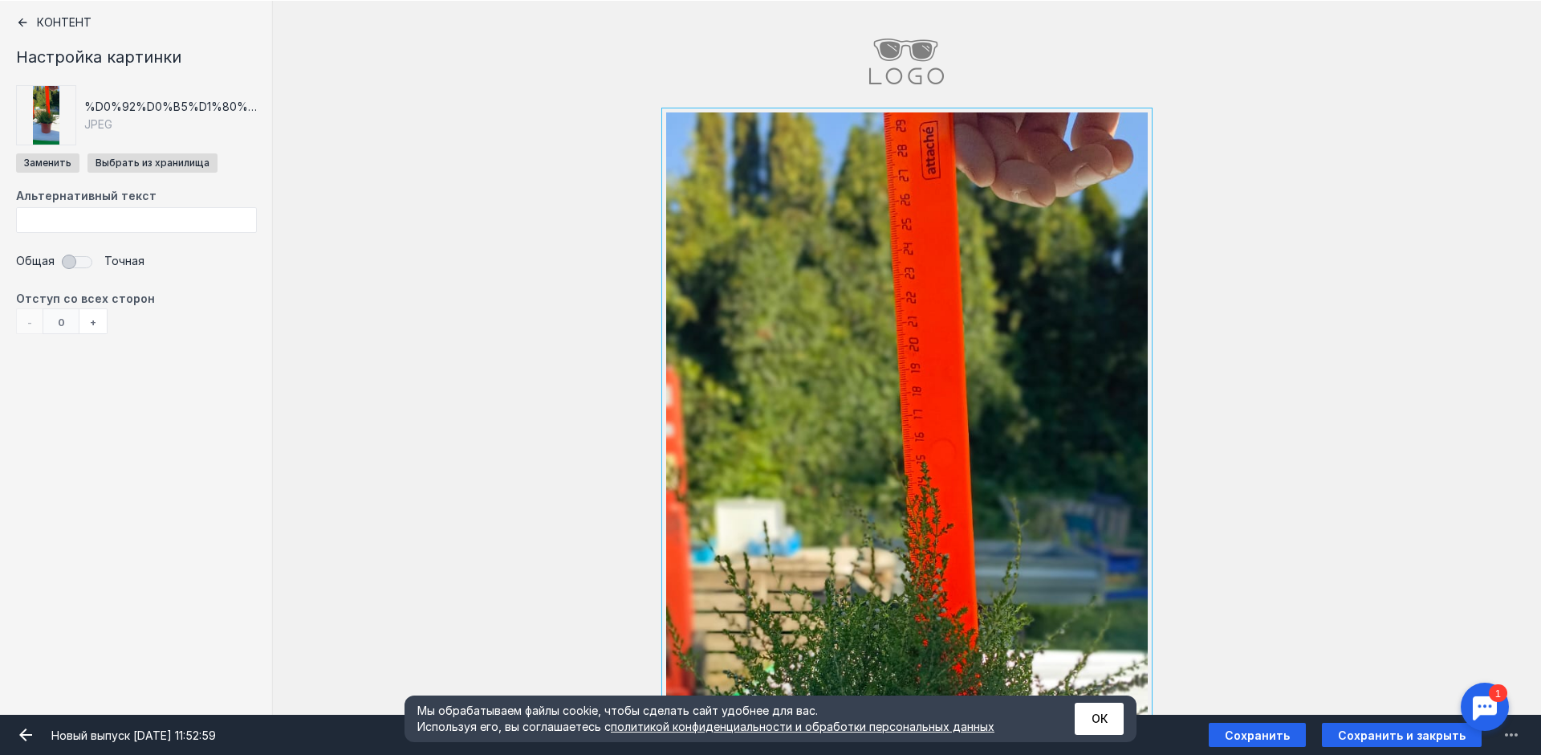
click at [1038, 121] on input "Фоновое изображение" at bounding box center [907, 661] width 482 height 1098
drag, startPoint x: 1137, startPoint y: 123, endPoint x: 1109, endPoint y: 297, distance: 176.4
click at [1109, 297] on div at bounding box center [907, 661] width 482 height 1098
click at [714, 91] on div at bounding box center [722, 92] width 24 height 40
click at [717, 94] on div at bounding box center [722, 92] width 24 height 40
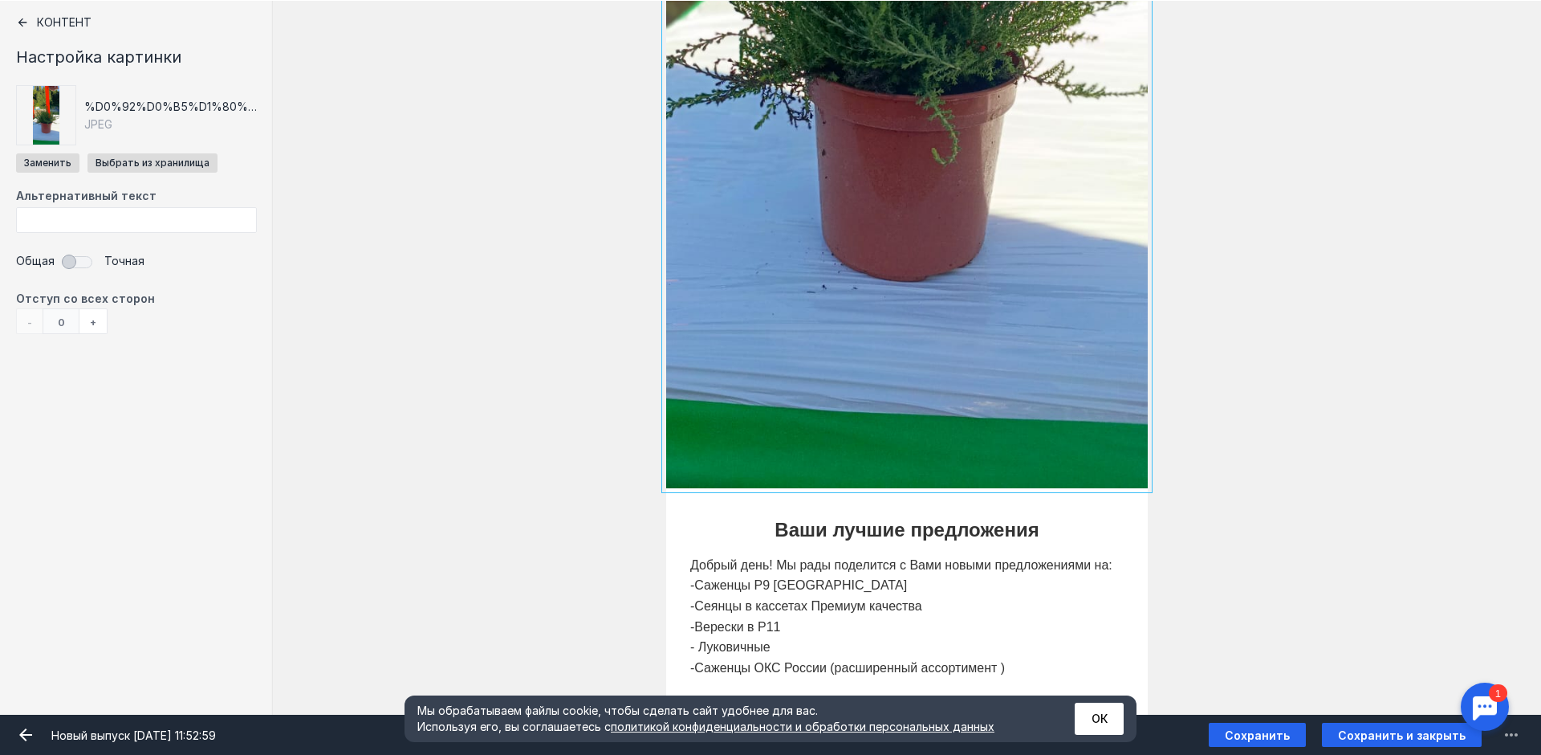
scroll to position [876, 0]
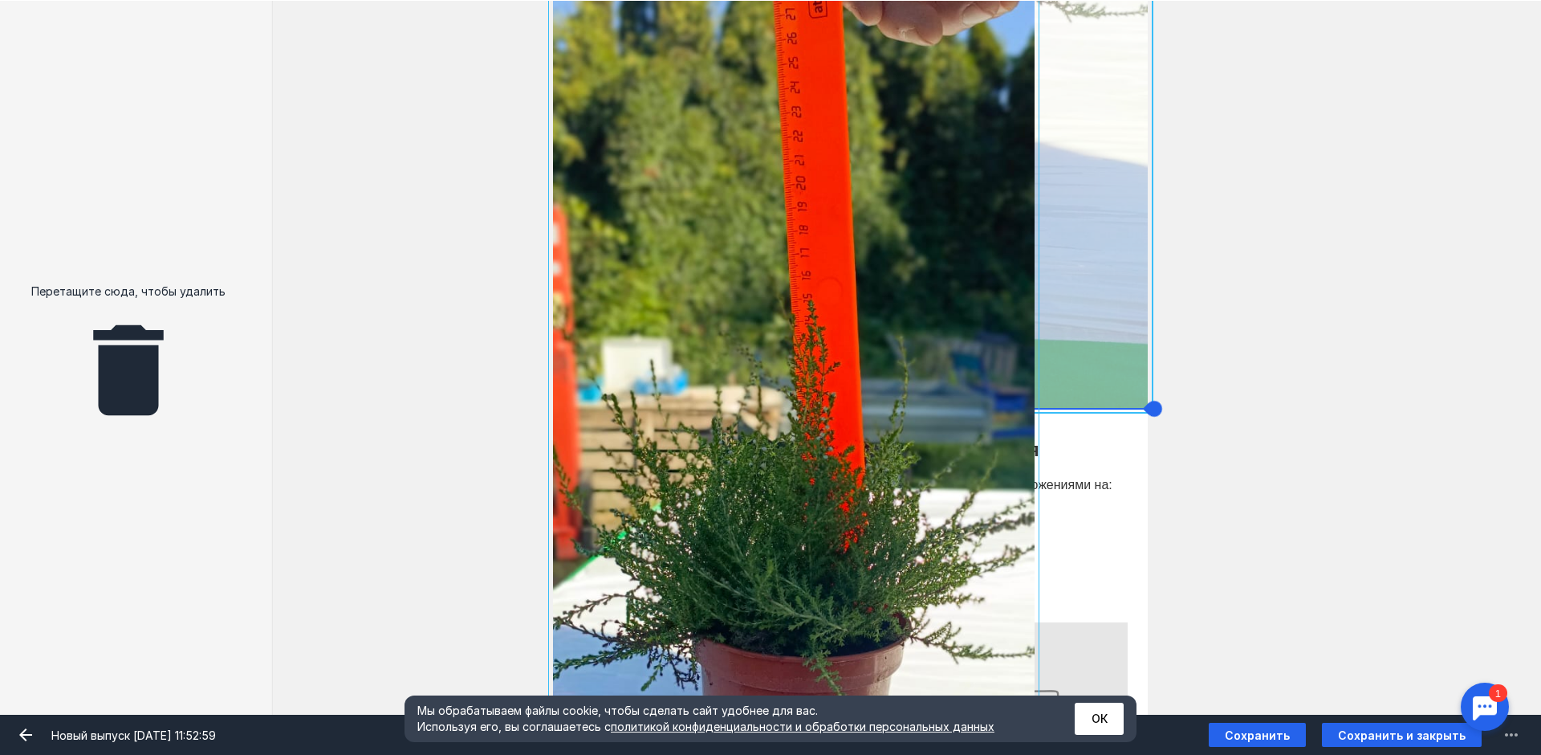
drag, startPoint x: 1138, startPoint y: 401, endPoint x: 1025, endPoint y: 167, distance: 260.3
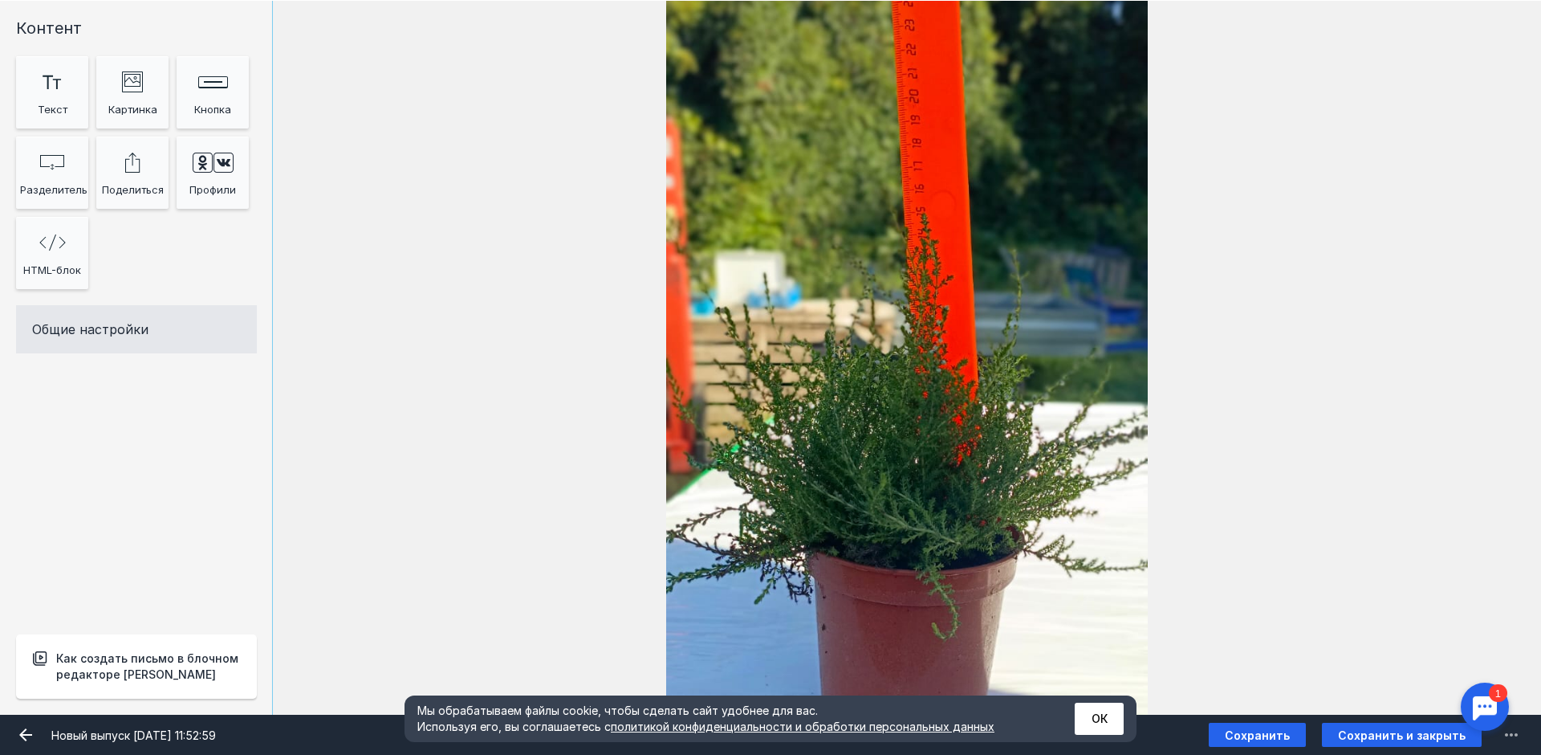
scroll to position [80, 0]
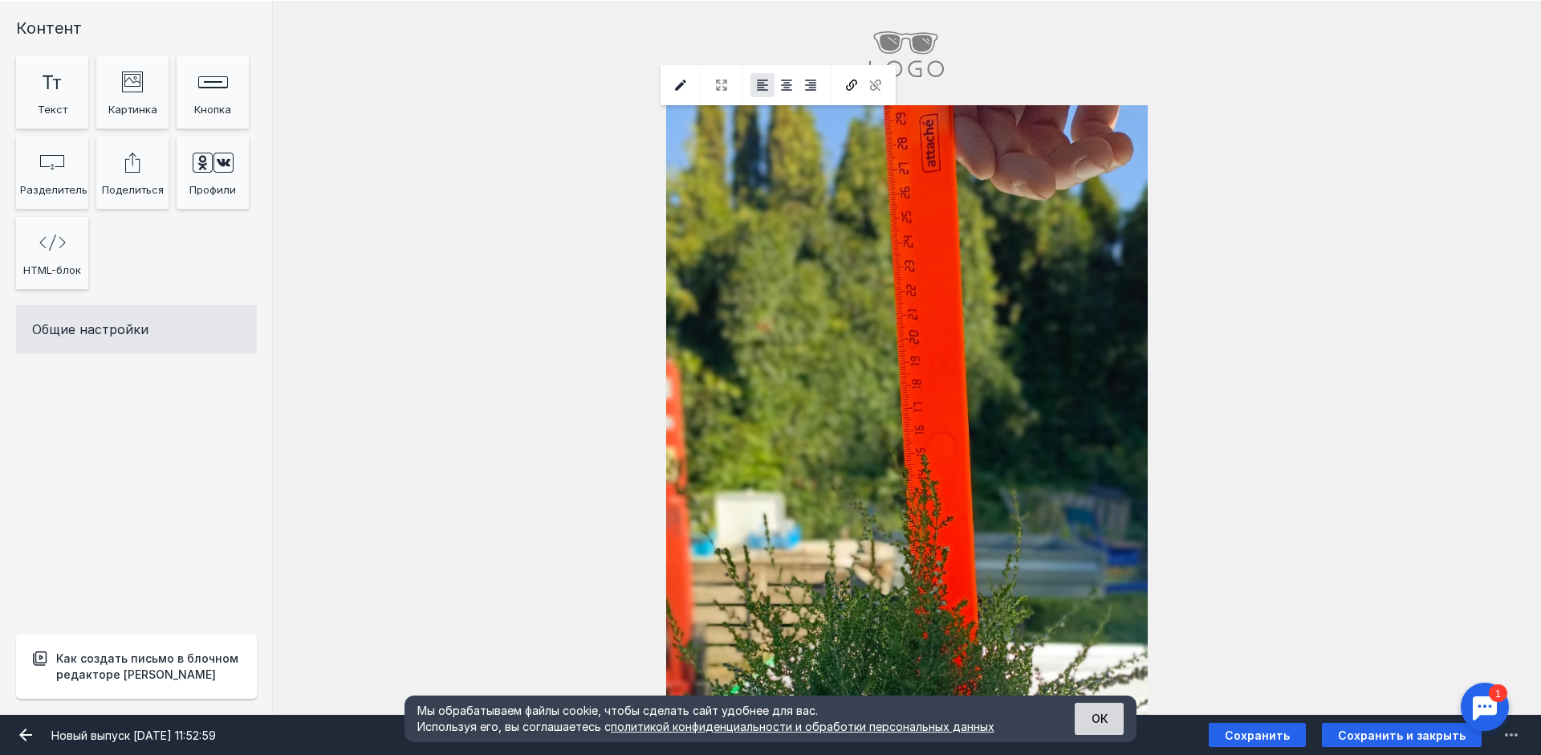
click at [1097, 722] on button "ОК" at bounding box center [1099, 718] width 49 height 32
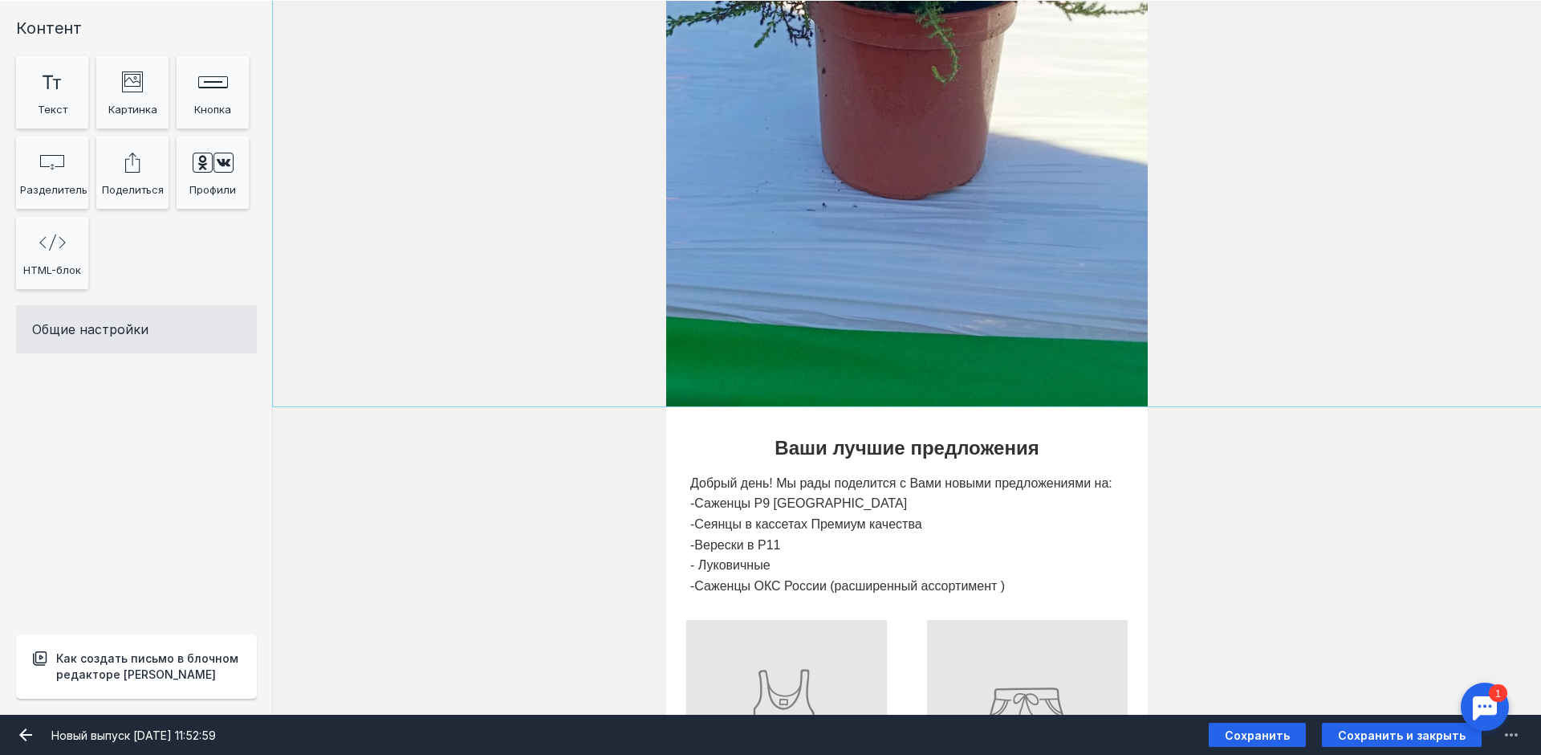
scroll to position [883, 0]
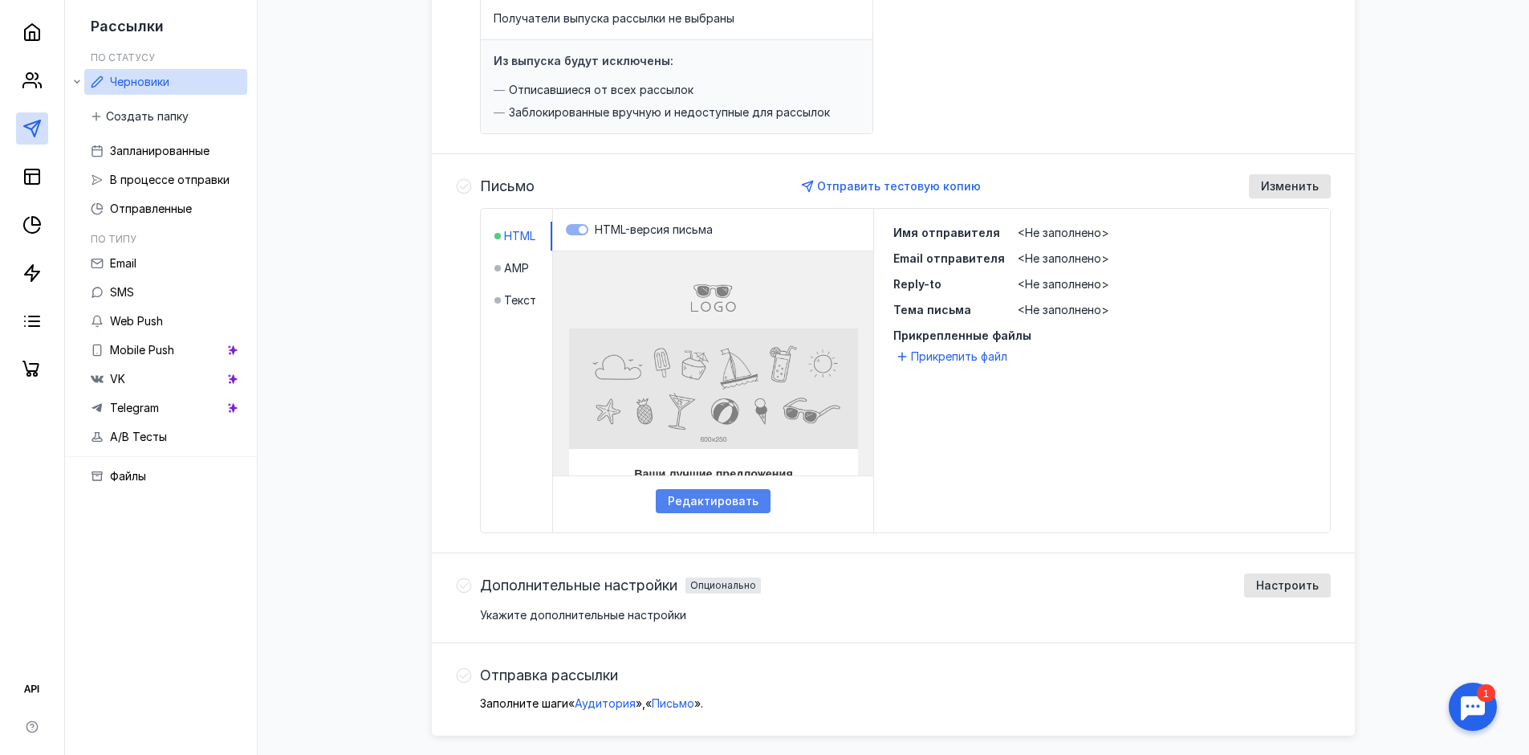
click at [702, 494] on span "Редактировать" at bounding box center [713, 501] width 91 height 14
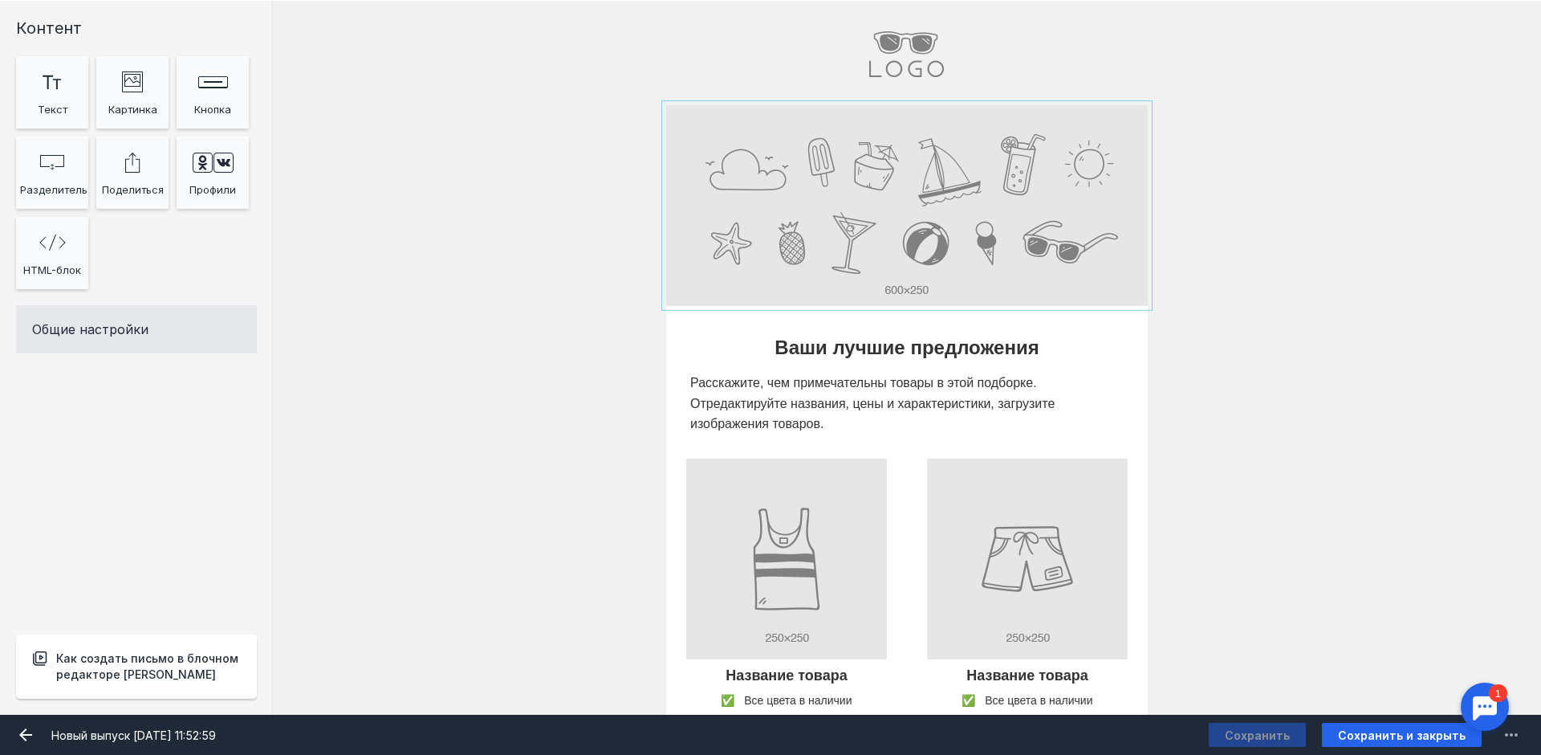
scroll to position [161, 0]
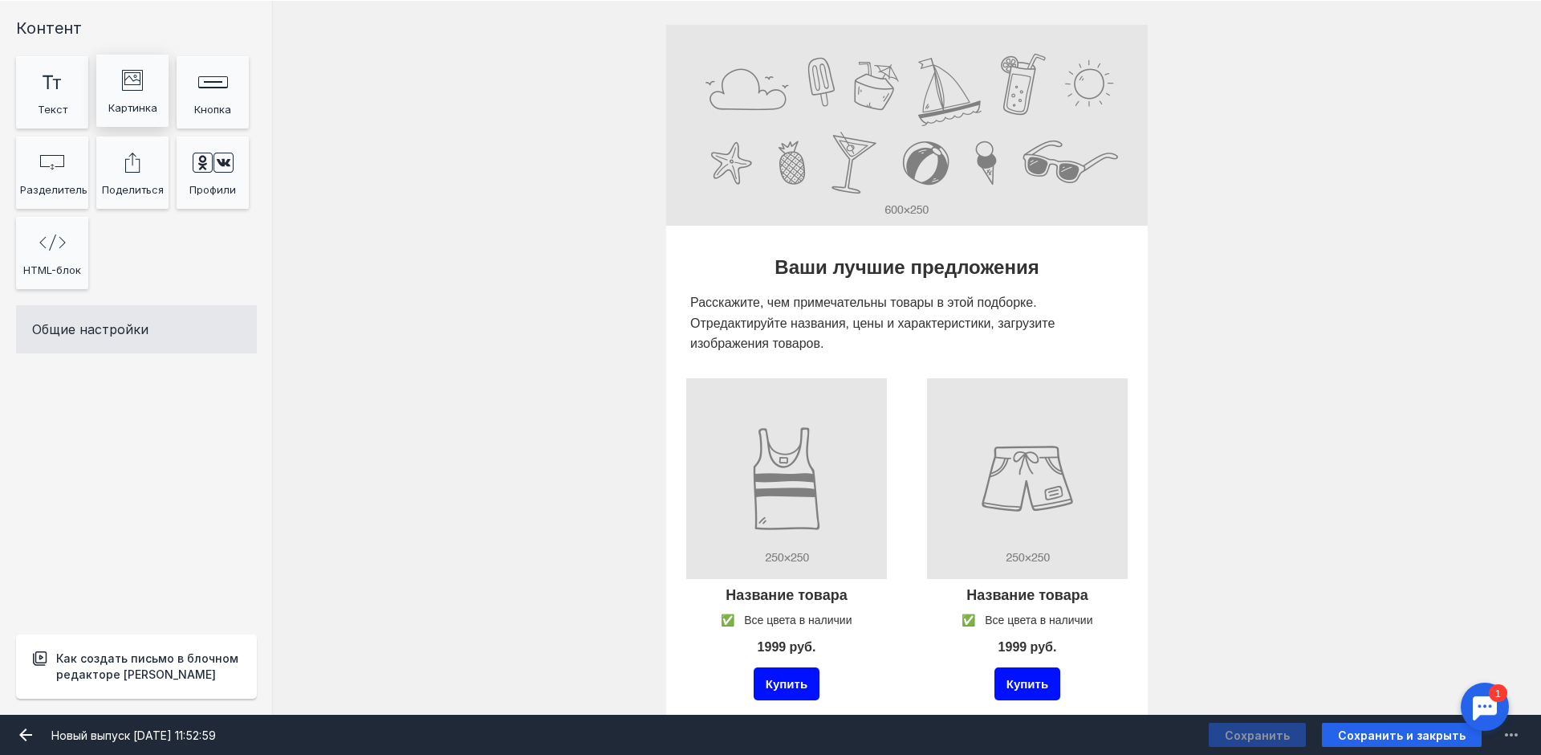
click at [141, 90] on icon "image Created with Sketch." at bounding box center [132, 80] width 21 height 21
click at [808, 102] on input "file" at bounding box center [907, 125] width 482 height 201
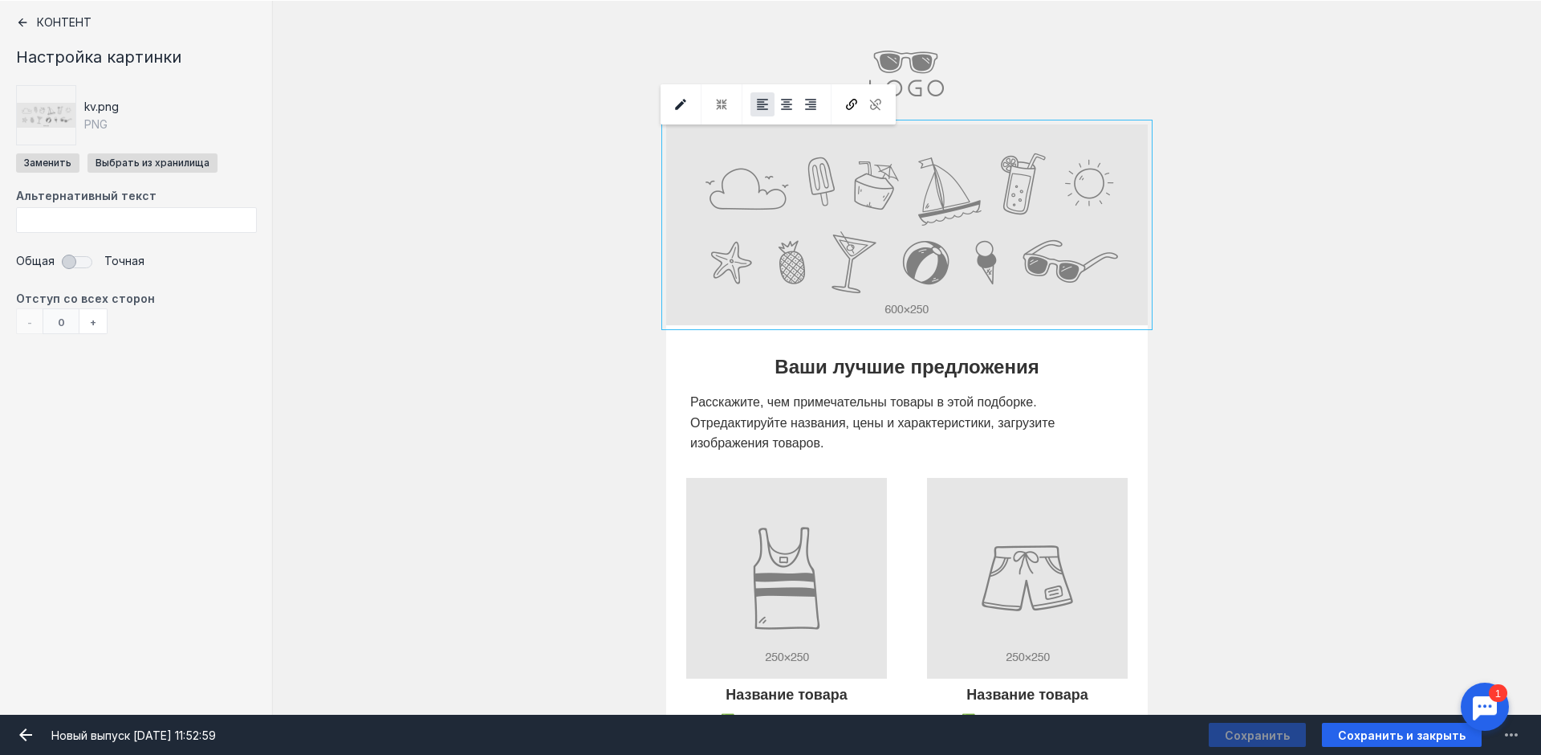
scroll to position [55, 0]
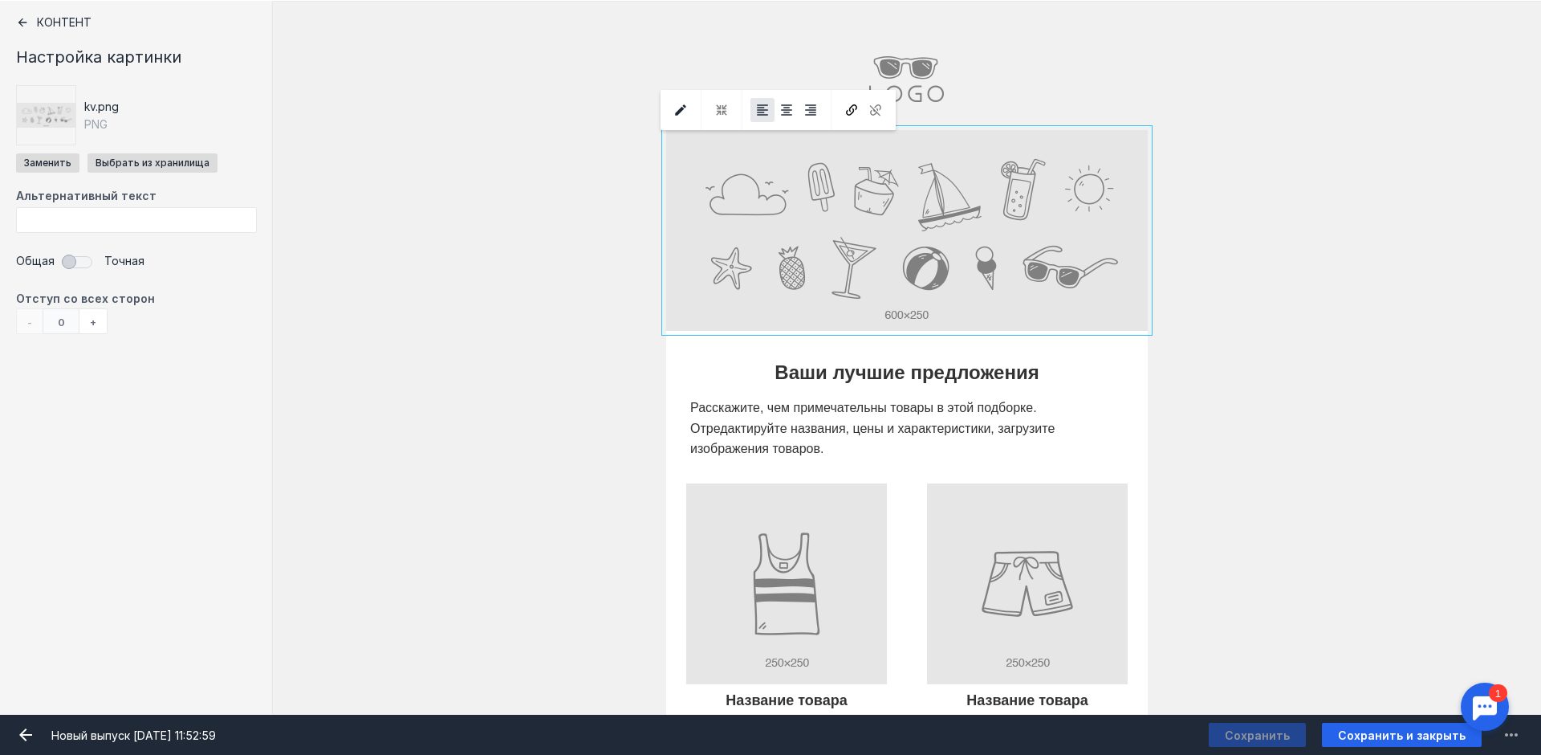
click at [713, 185] on input "Фоновое изображение" at bounding box center [907, 230] width 482 height 201
click at [42, 155] on input "file" at bounding box center [47, 162] width 63 height 19
click at [44, 163] on input "file" at bounding box center [47, 162] width 63 height 19
type input "C:\fakepath\WhatsApp Image [DATE] 13.13.11.jpeg"
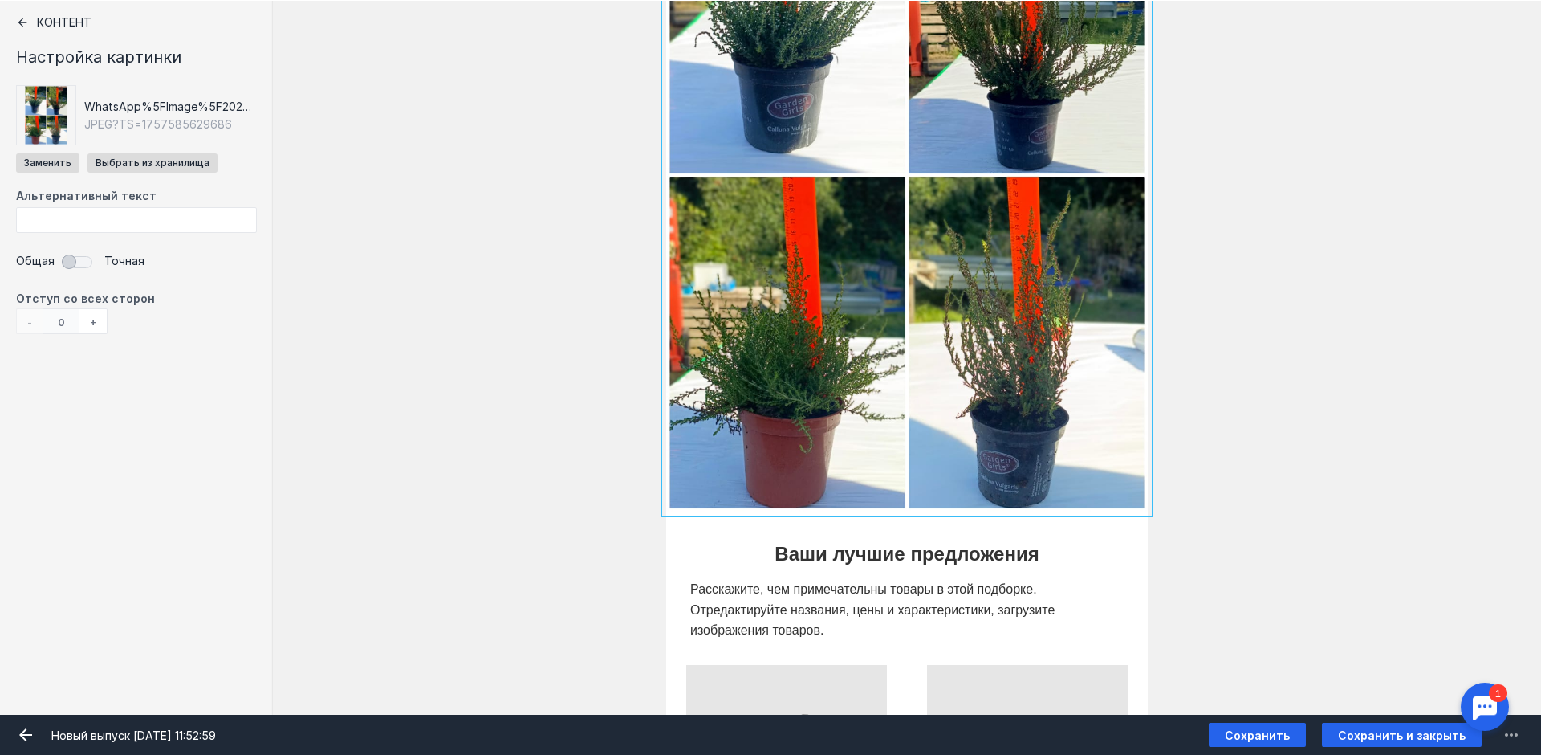
scroll to position [376, 0]
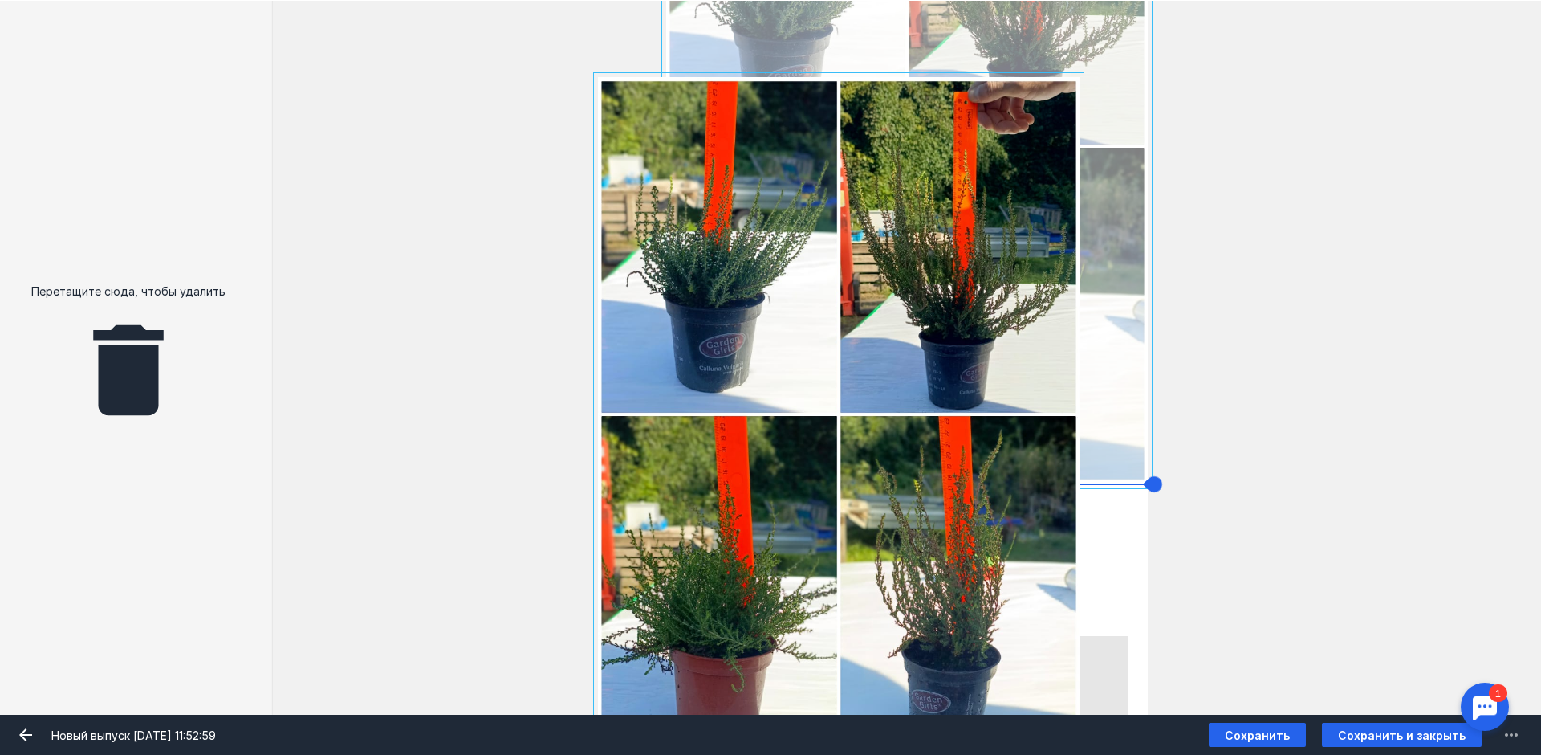
drag, startPoint x: 1140, startPoint y: 480, endPoint x: 1072, endPoint y: 368, distance: 131.5
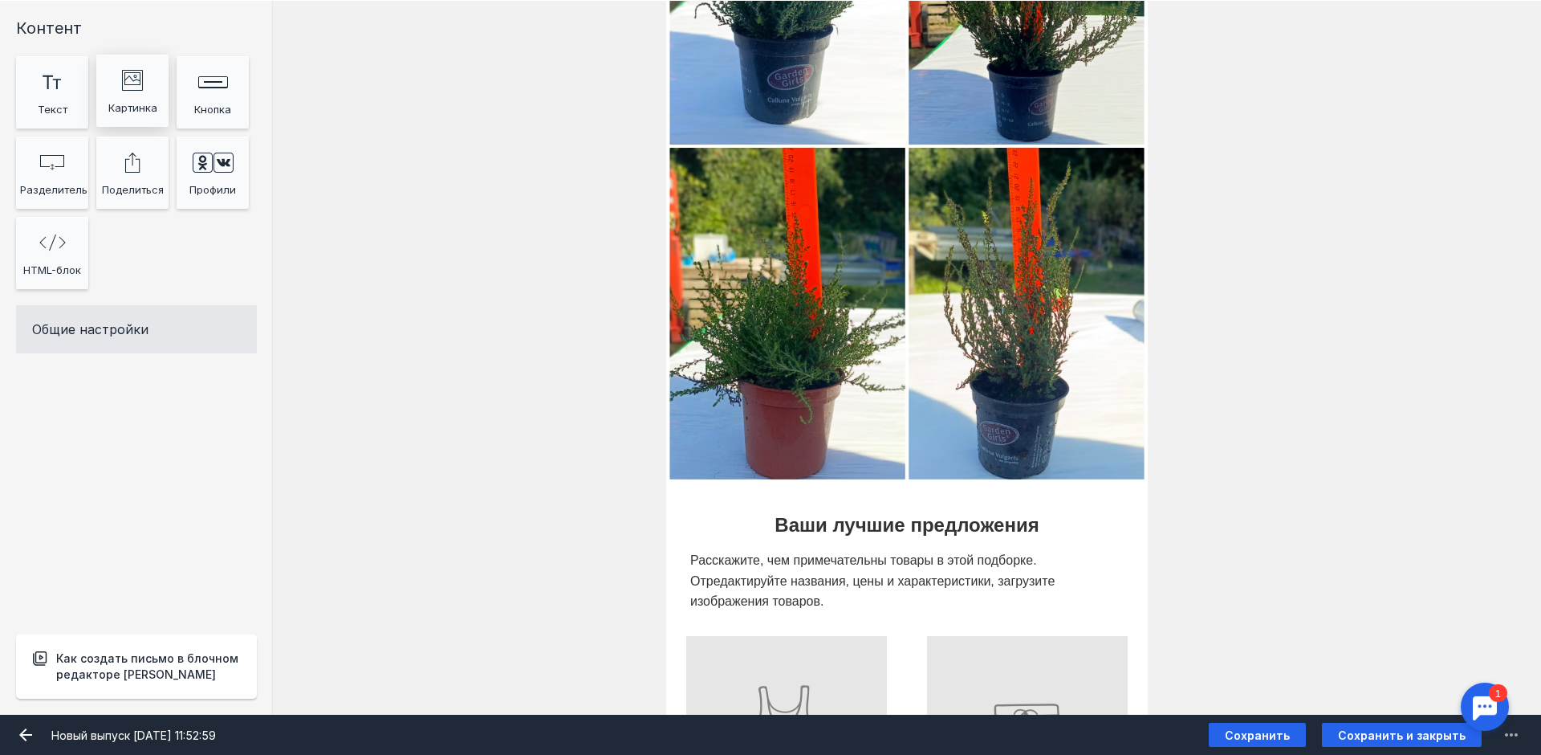
click at [153, 106] on div "Картинка" at bounding box center [132, 108] width 64 height 24
click at [140, 328] on div "Общие настройки" at bounding box center [136, 329] width 241 height 48
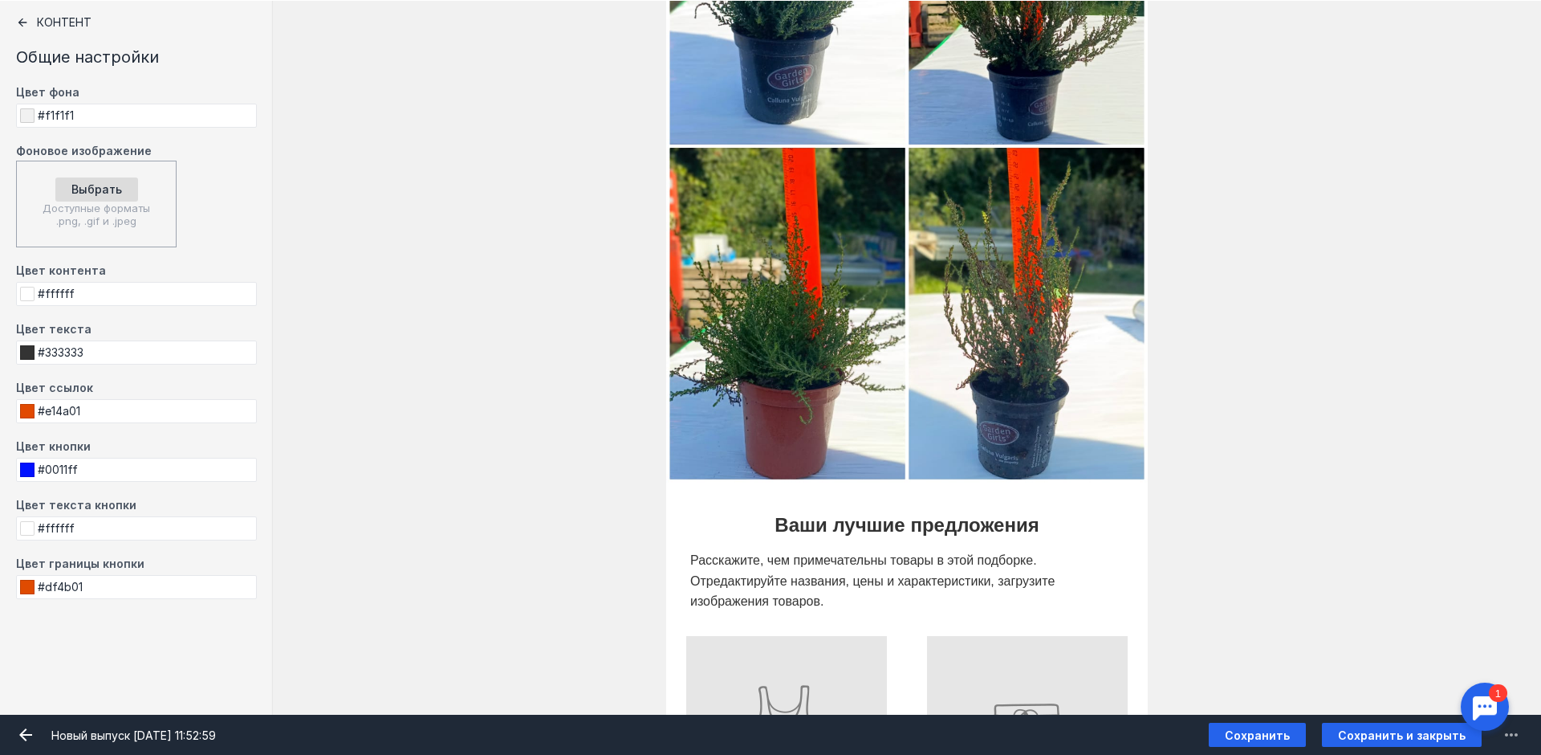
click at [50, 16] on div "Контент" at bounding box center [136, 22] width 241 height 13
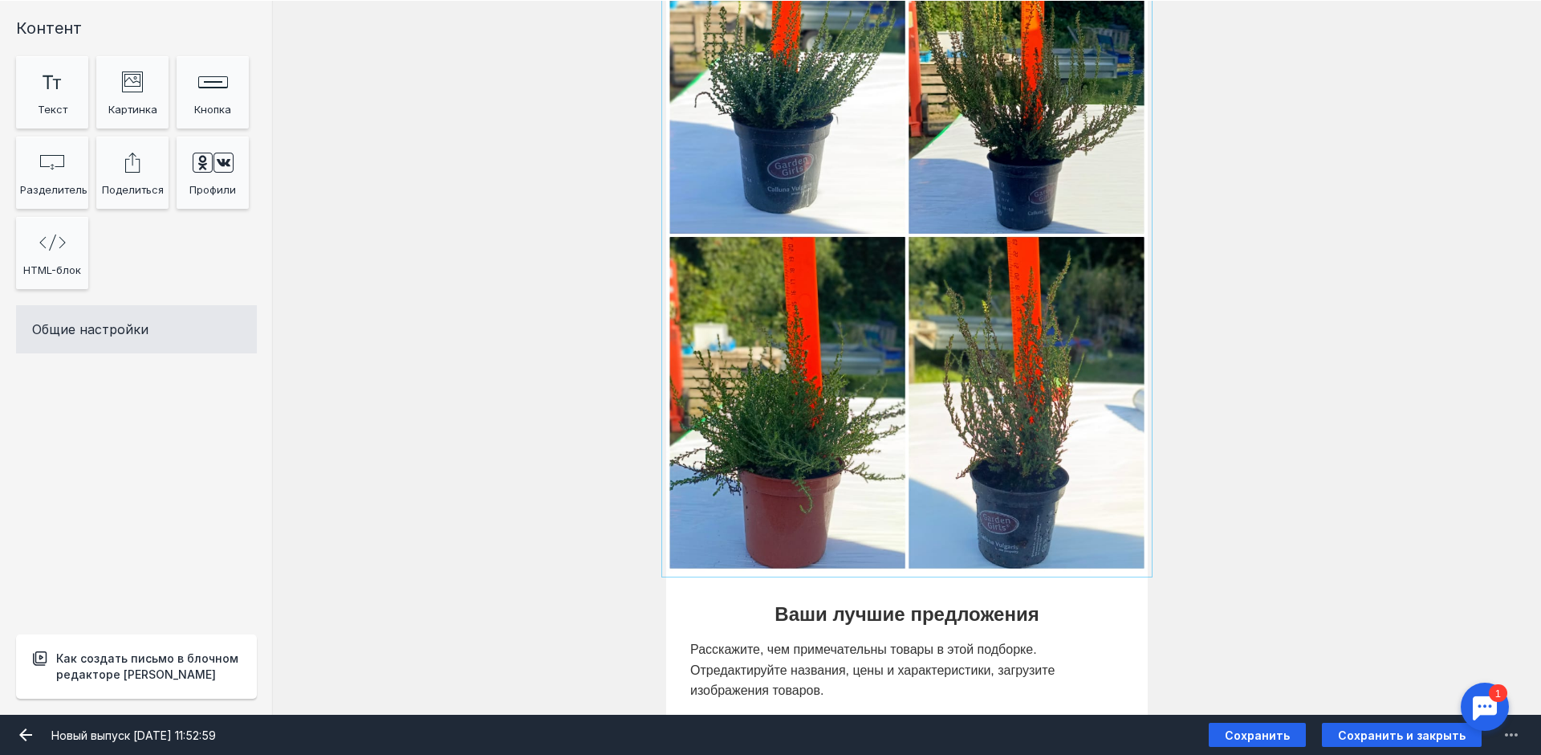
scroll to position [55, 0]
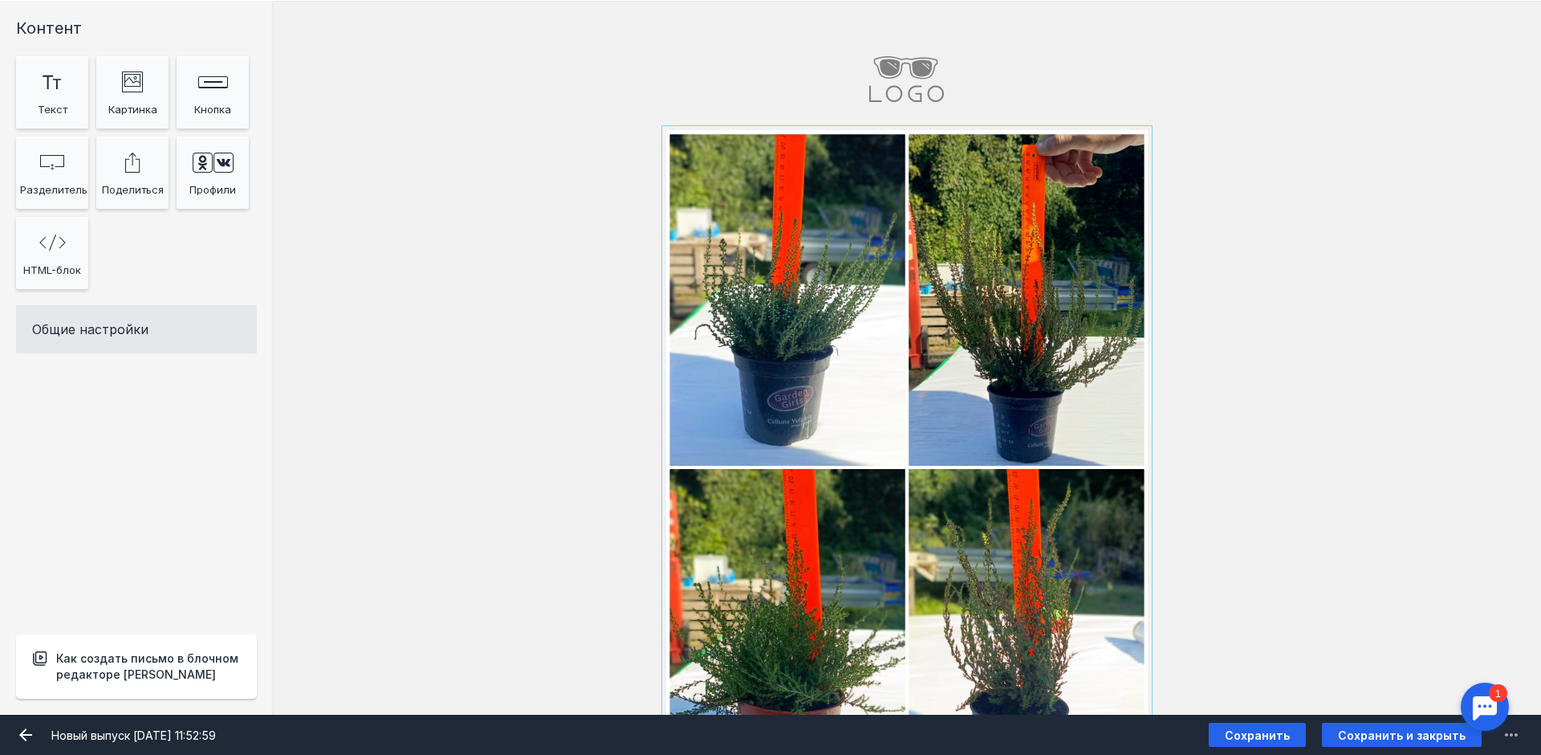
click at [940, 337] on input "file" at bounding box center [907, 467] width 482 height 674
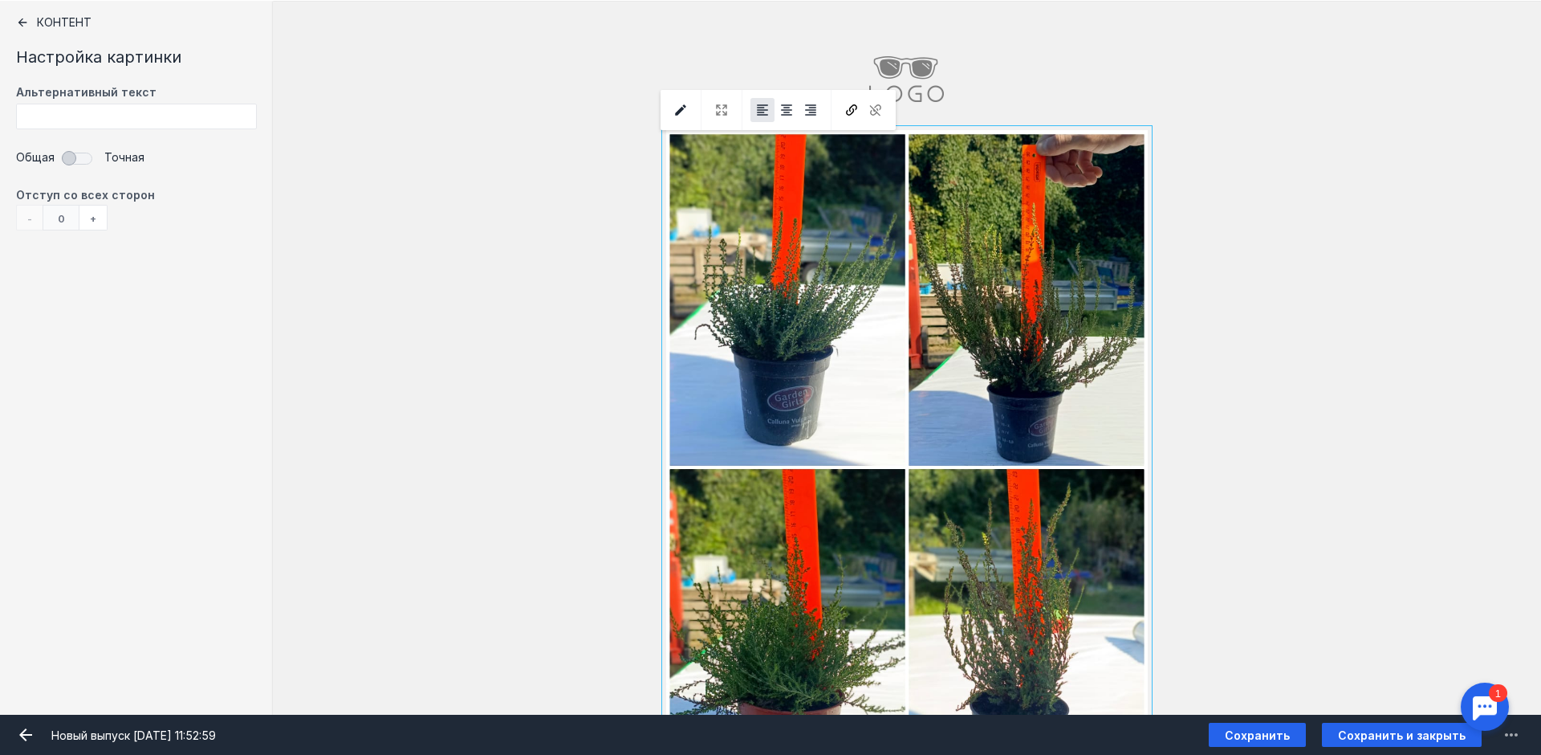
click at [723, 108] on div at bounding box center [722, 110] width 24 height 40
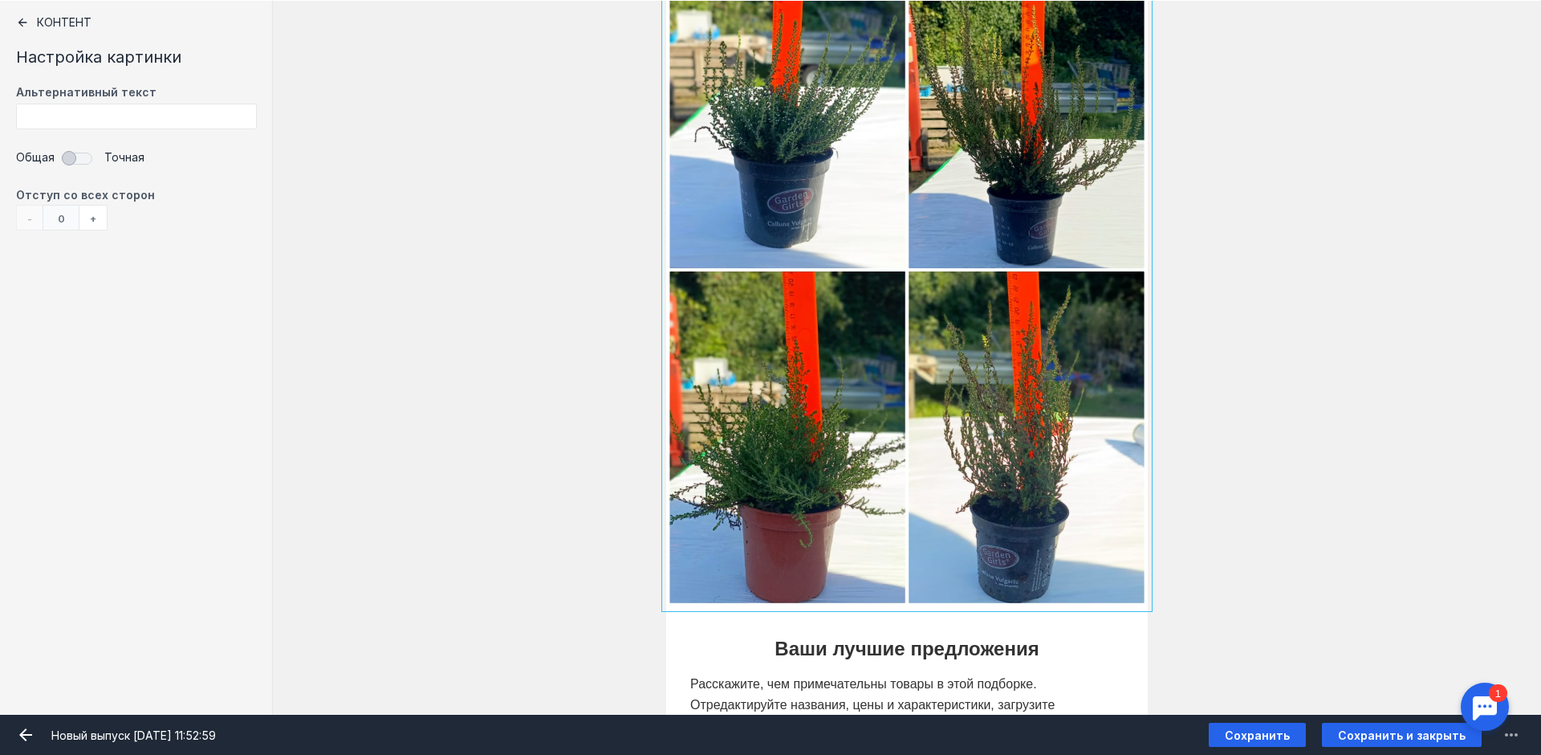
scroll to position [376, 0]
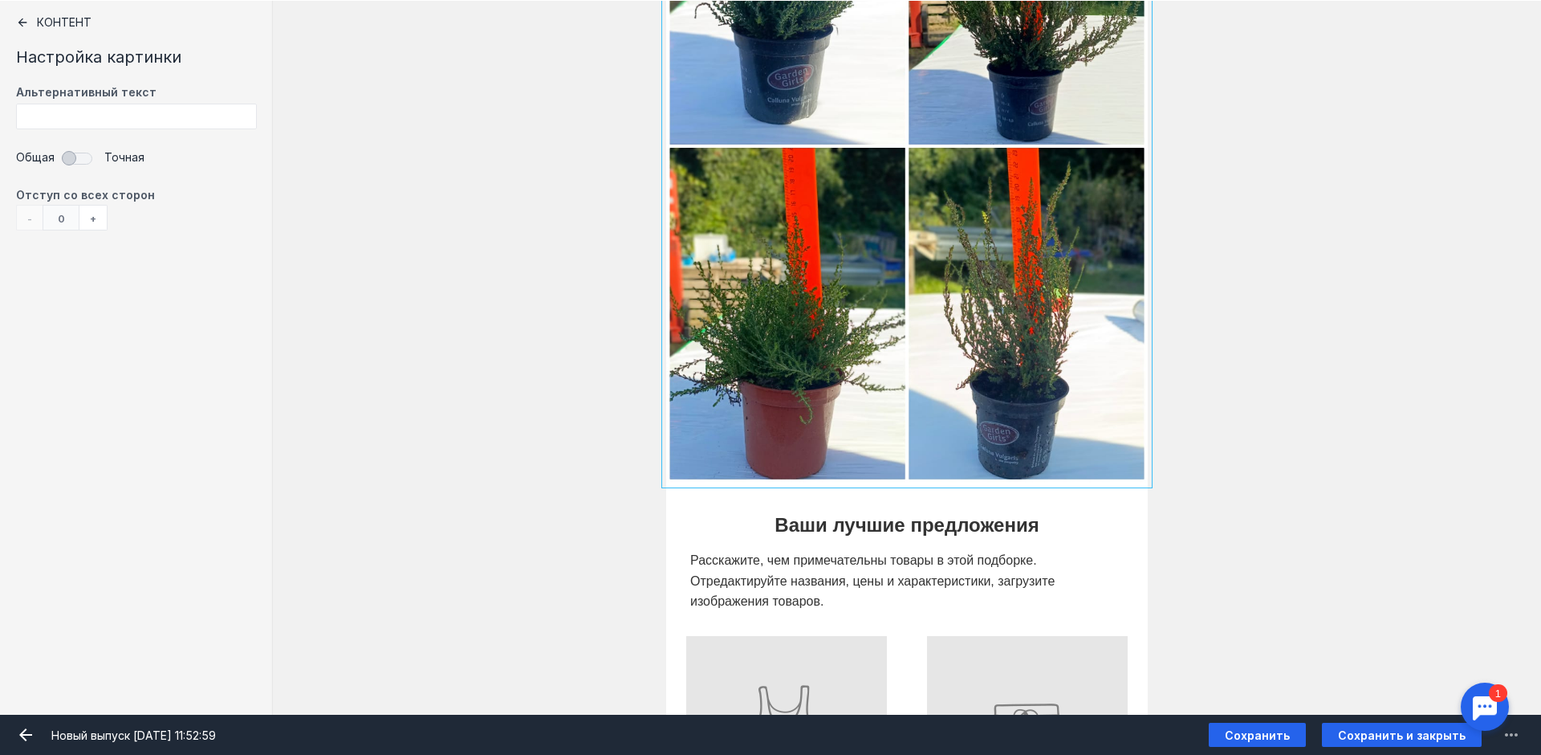
drag, startPoint x: 1143, startPoint y: 482, endPoint x: 1099, endPoint y: 421, distance: 74.7
click at [1099, 422] on div at bounding box center [907, 146] width 482 height 674
click at [1073, 405] on input "Фоновое изображение" at bounding box center [907, 146] width 482 height 674
click at [915, 170] on input "Фоновое изображение" at bounding box center [907, 146] width 482 height 674
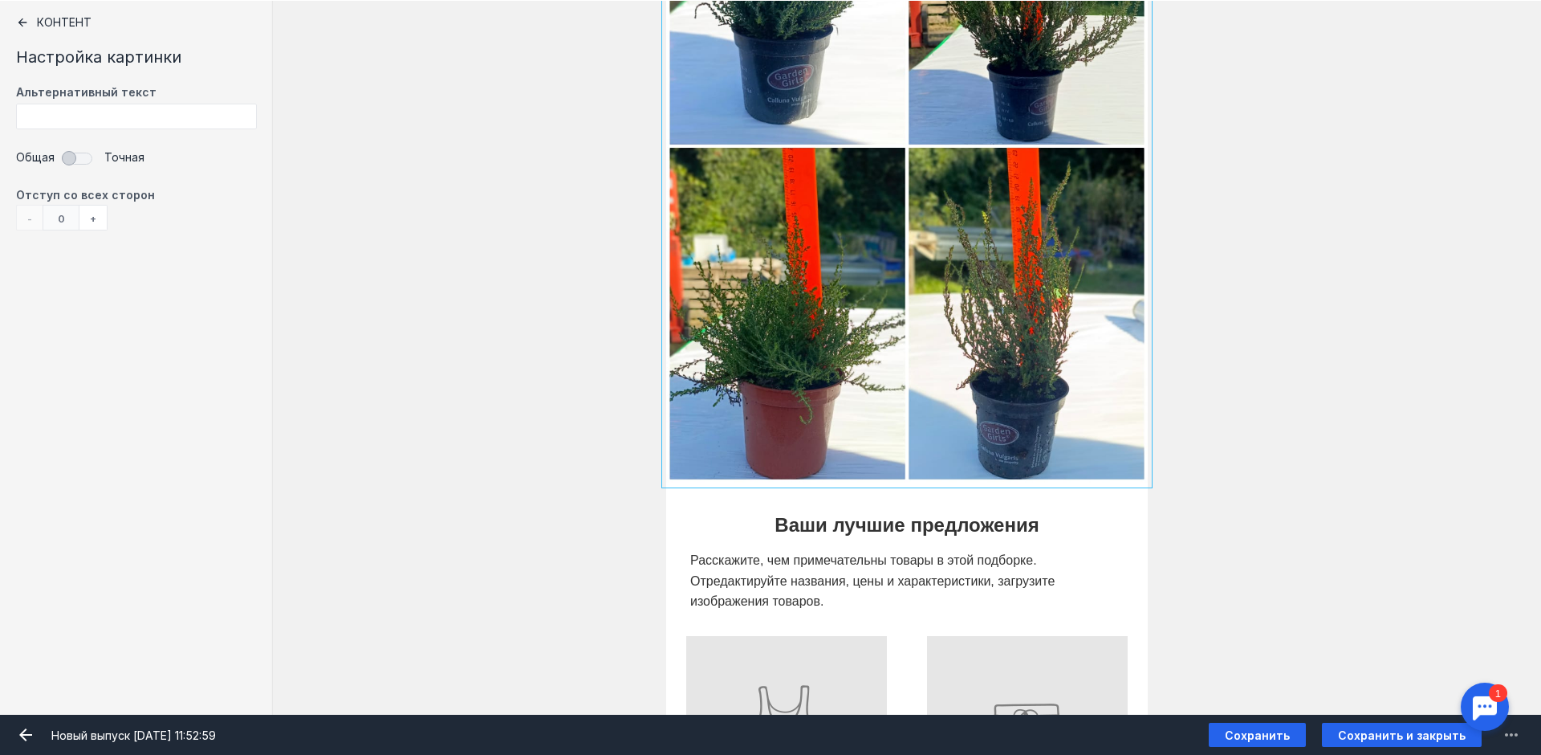
click at [915, 170] on input "Фоновое изображение" at bounding box center [907, 146] width 482 height 674
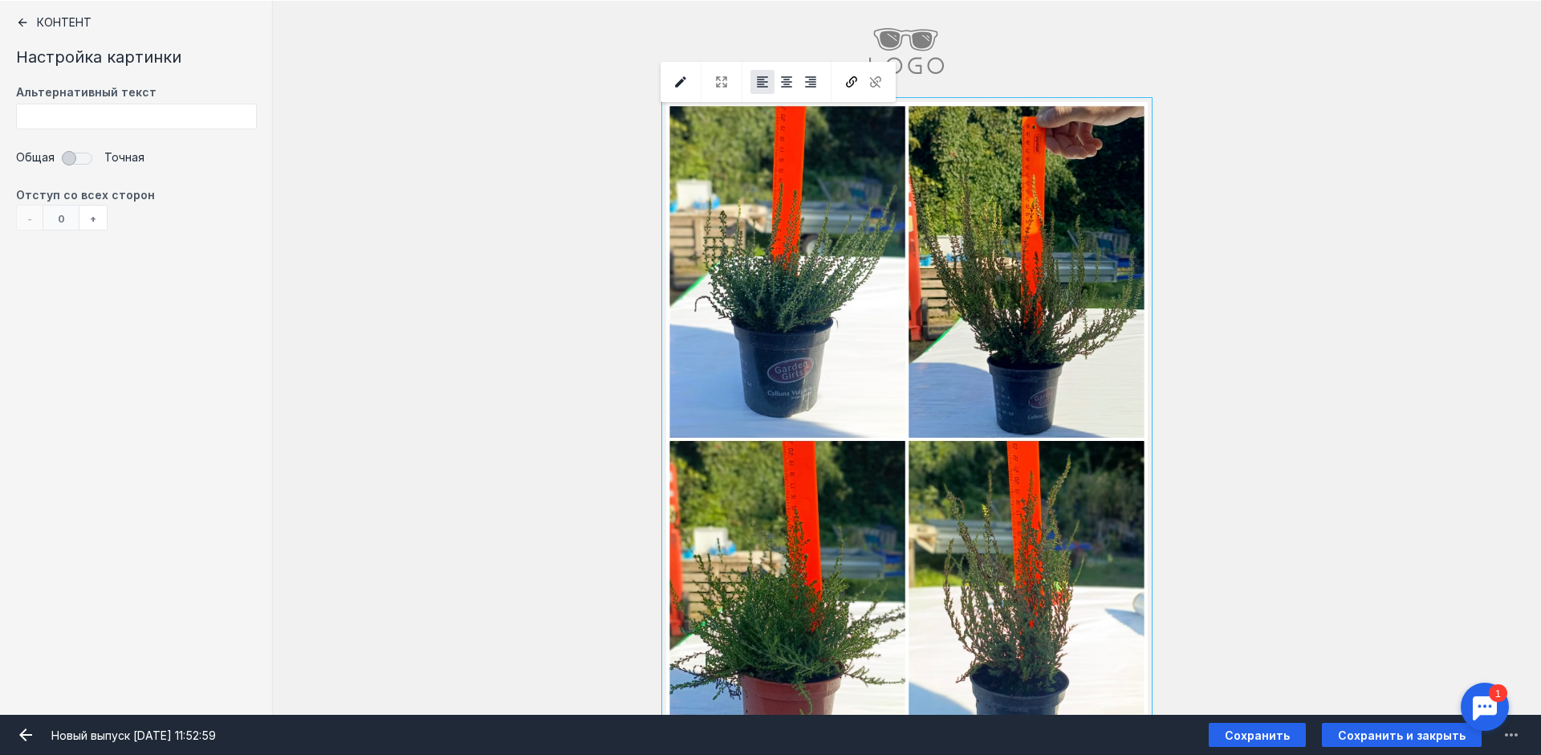
scroll to position [55, 0]
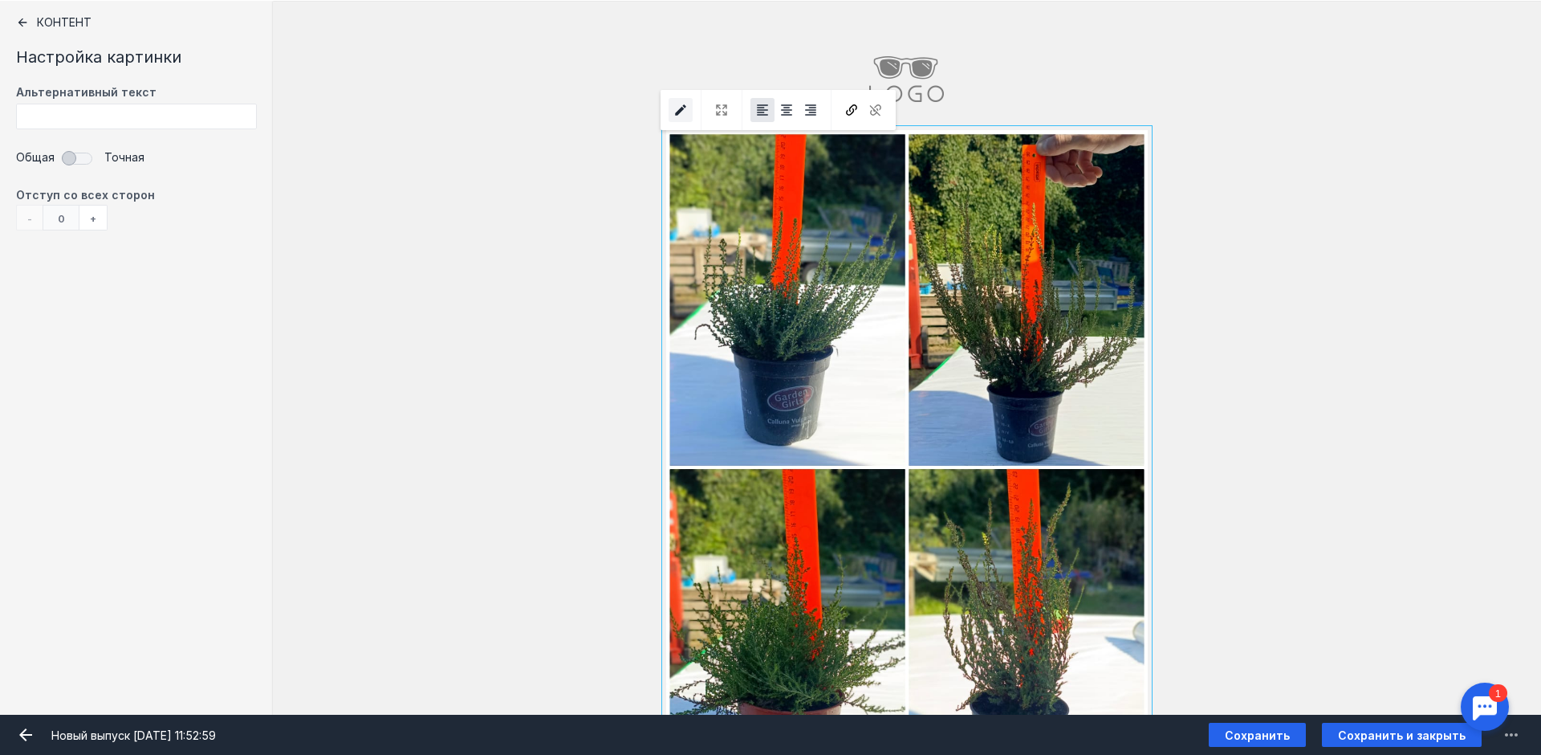
click at [678, 111] on icon "submit" at bounding box center [680, 109] width 11 height 11
click at [54, 14] on div "Контент Настройка картинки Альтернативный текст Общая Точная Отступ со всех сто…" at bounding box center [136, 357] width 273 height 714
click at [26, 210] on div "- 0 +" at bounding box center [62, 218] width 92 height 26
click at [101, 218] on div "+" at bounding box center [93, 218] width 28 height 26
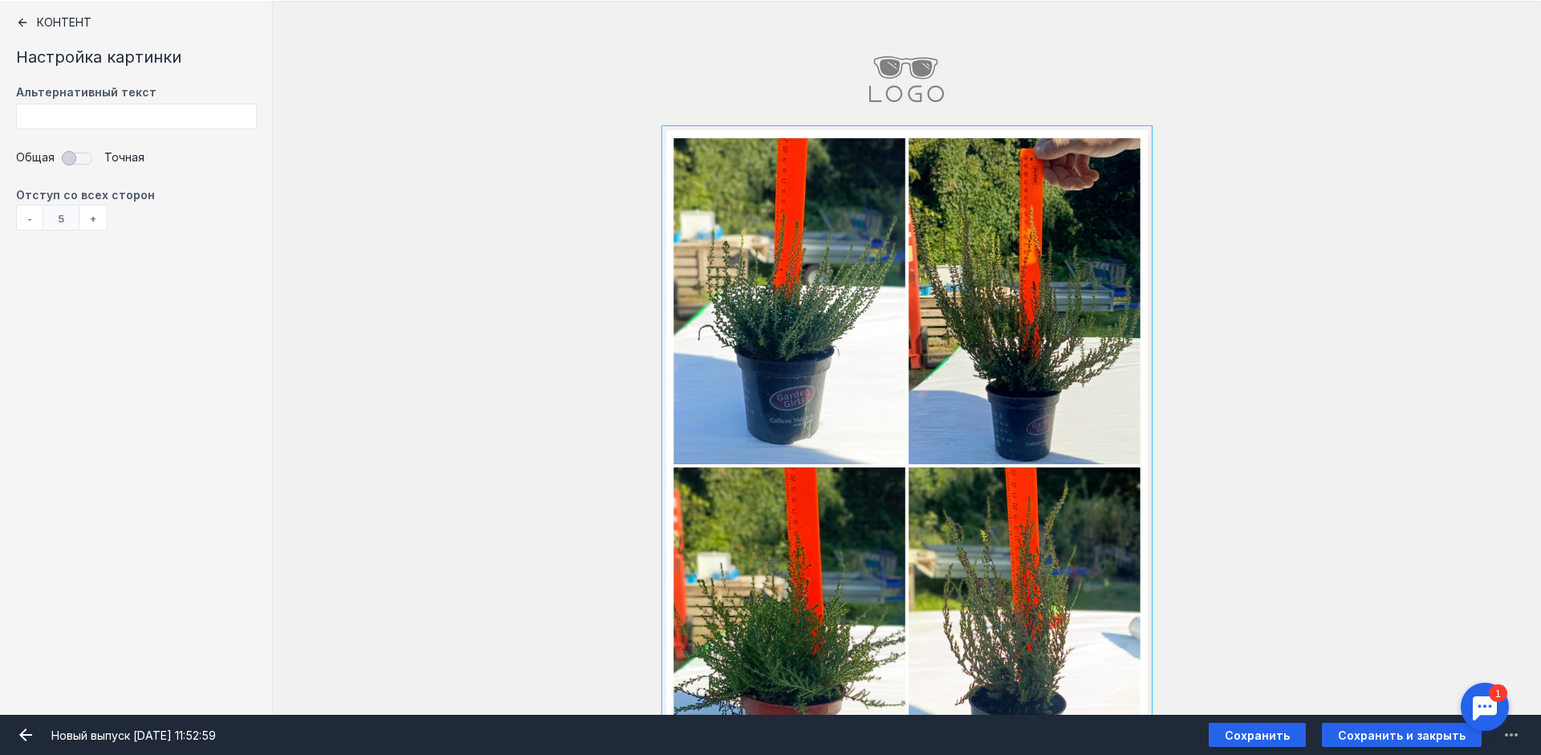
click at [101, 218] on div "+" at bounding box center [93, 218] width 28 height 26
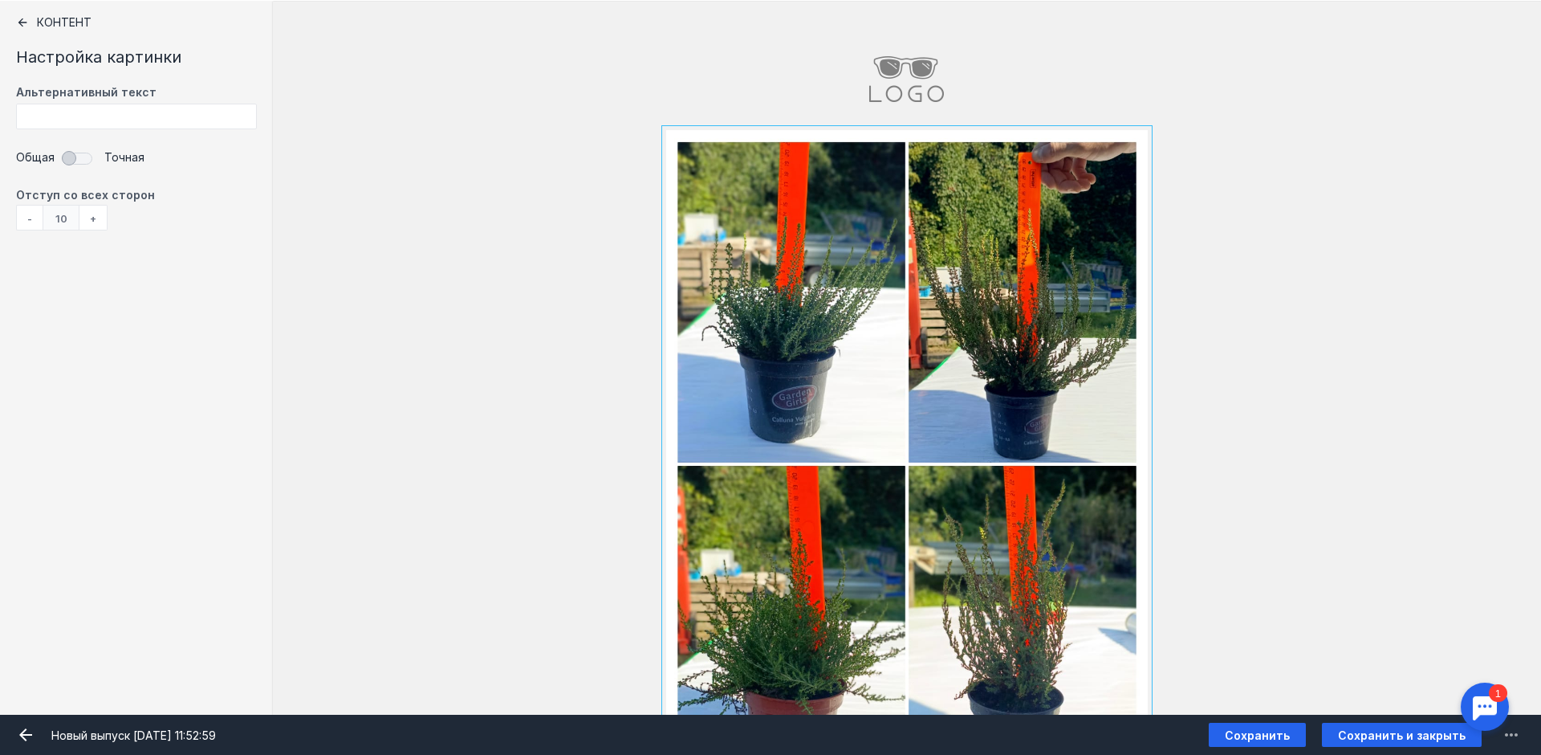
click at [101, 218] on div "+" at bounding box center [93, 218] width 28 height 26
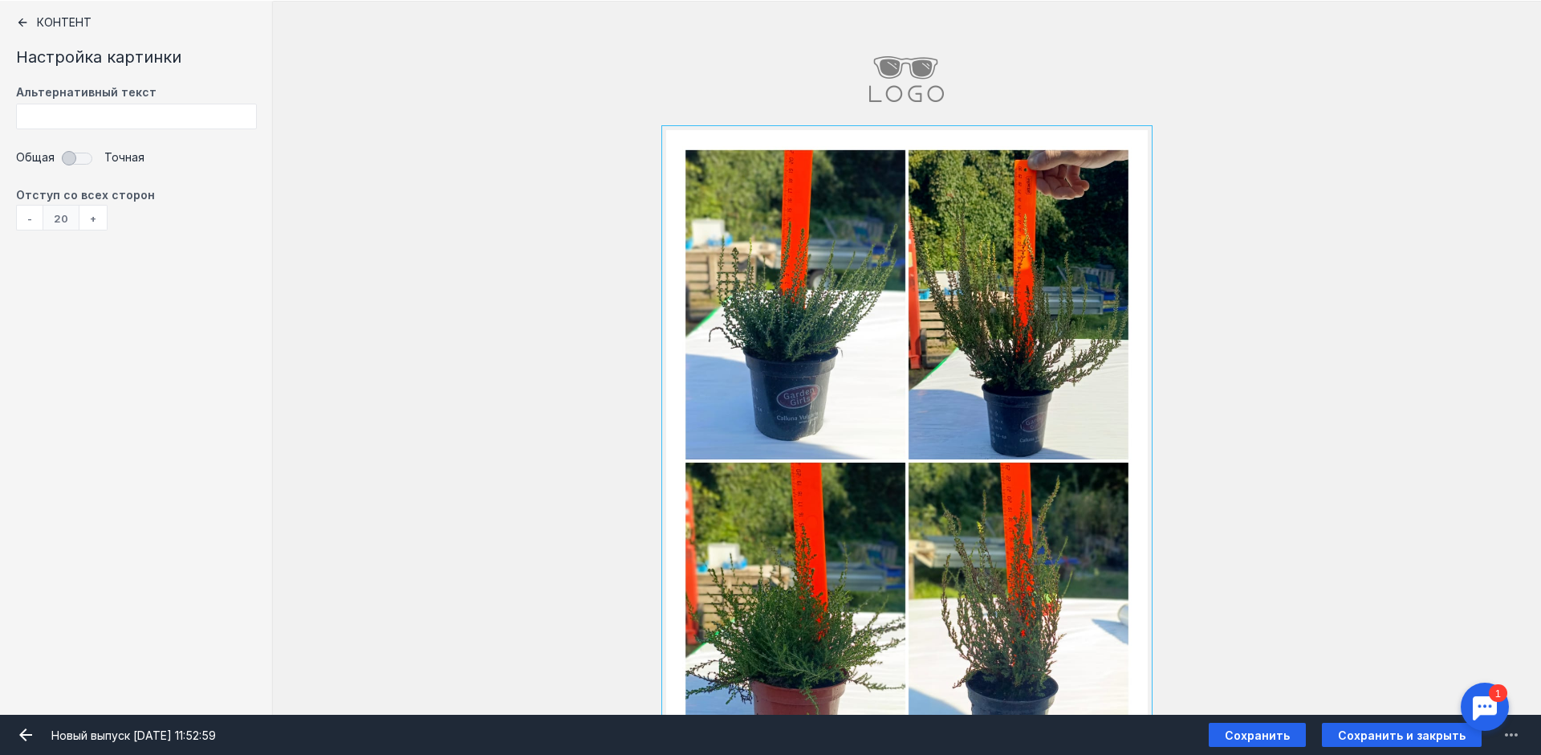
click at [101, 217] on div "+" at bounding box center [93, 218] width 28 height 26
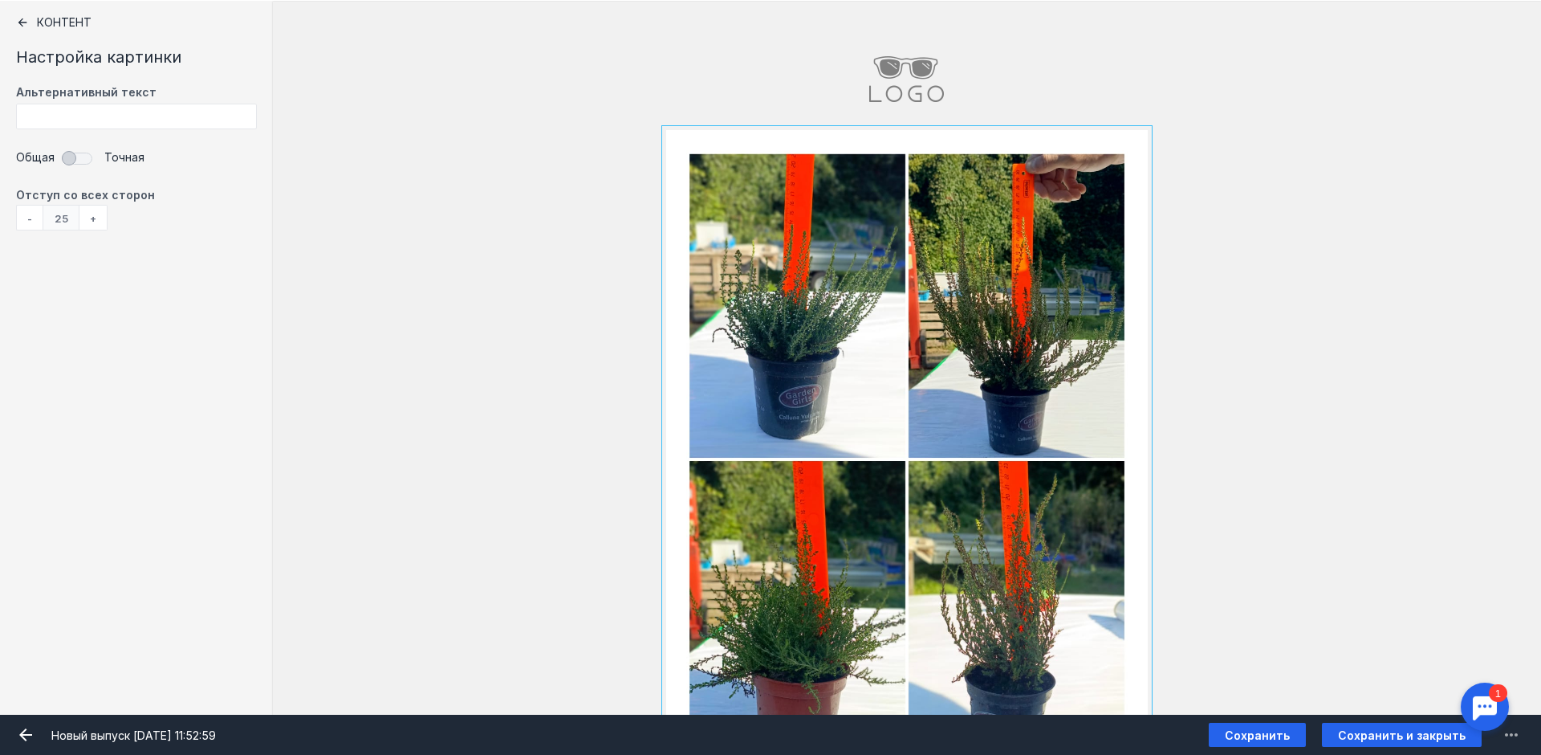
click at [101, 217] on div "+" at bounding box center [93, 218] width 28 height 26
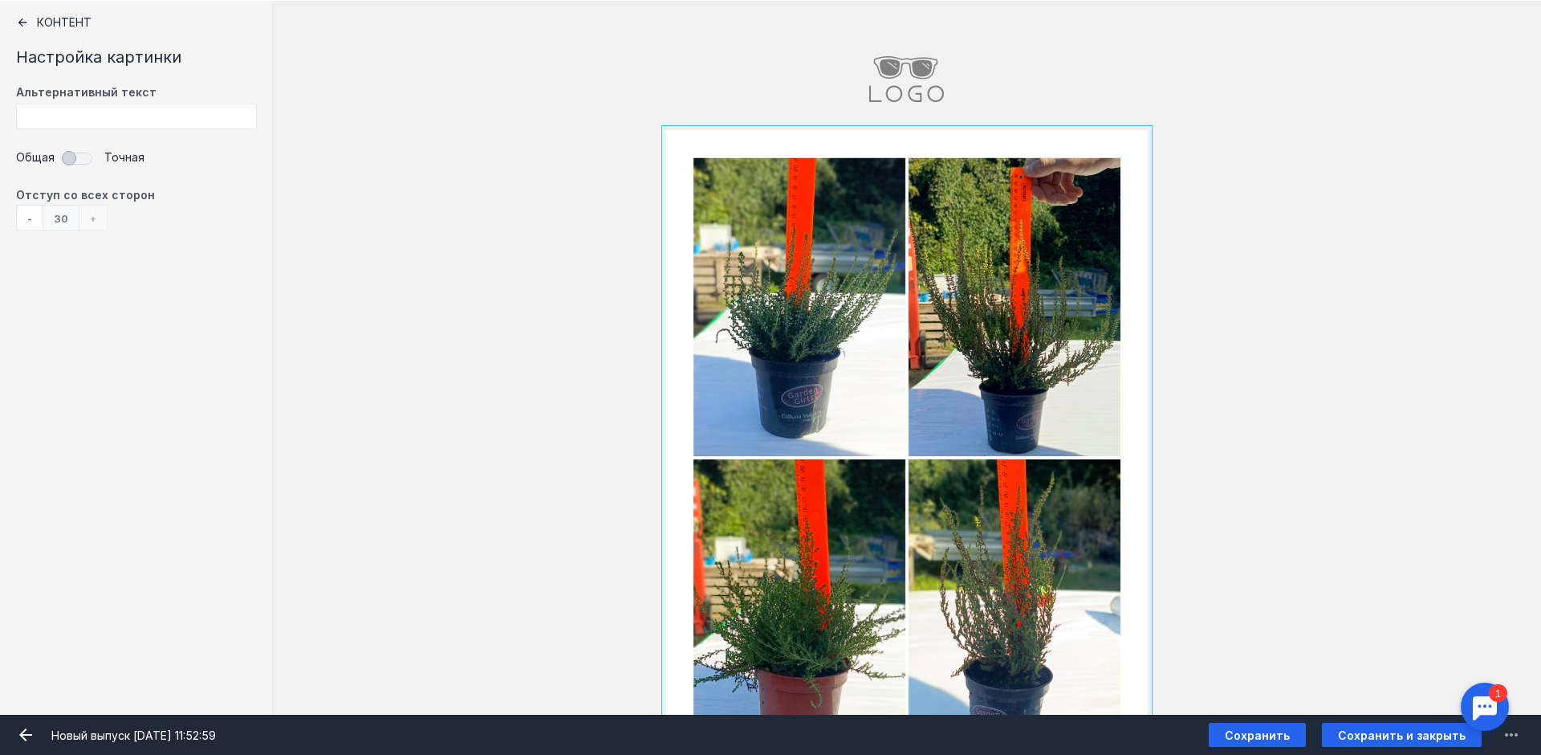
click at [101, 217] on div "- 30 +" at bounding box center [62, 218] width 92 height 26
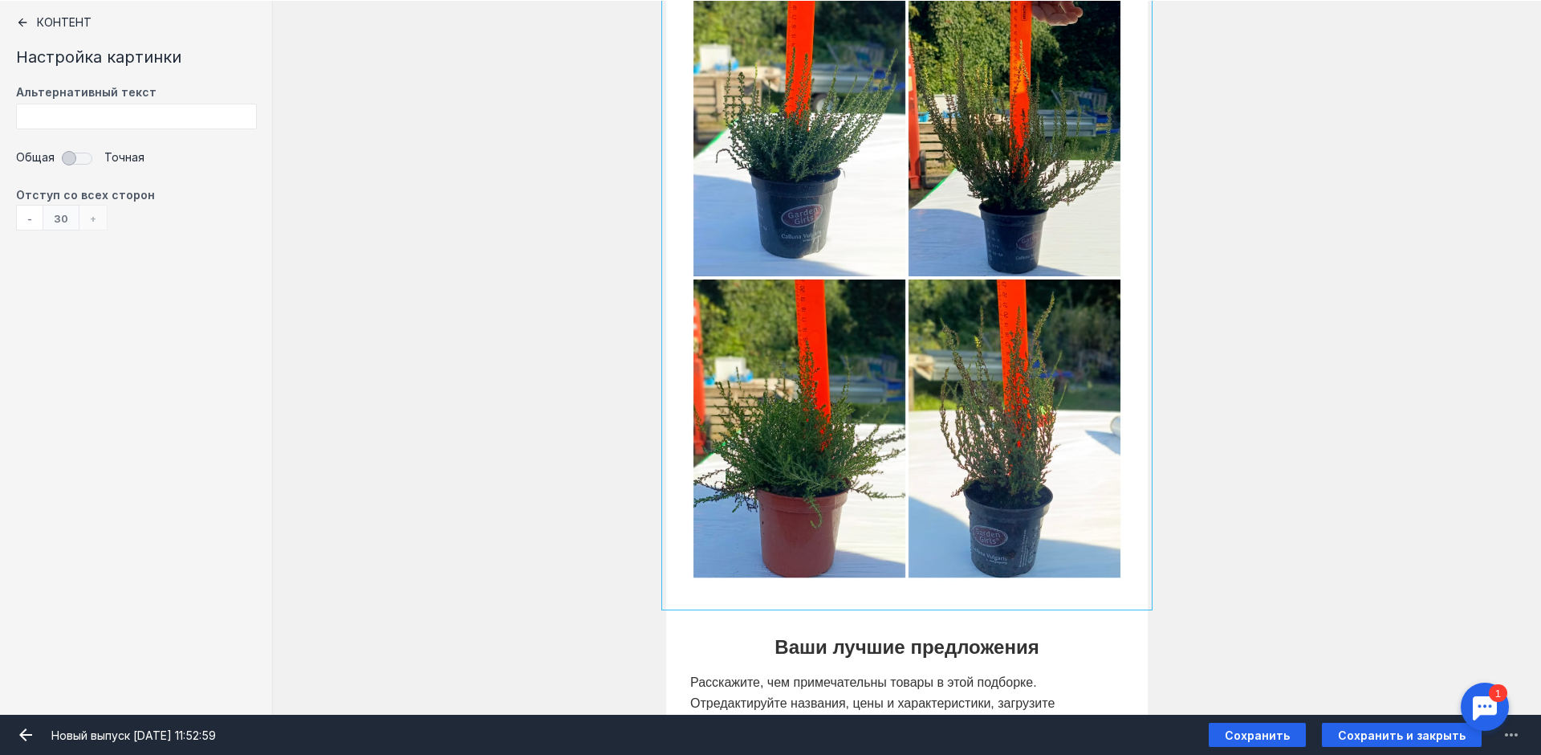
scroll to position [296, 0]
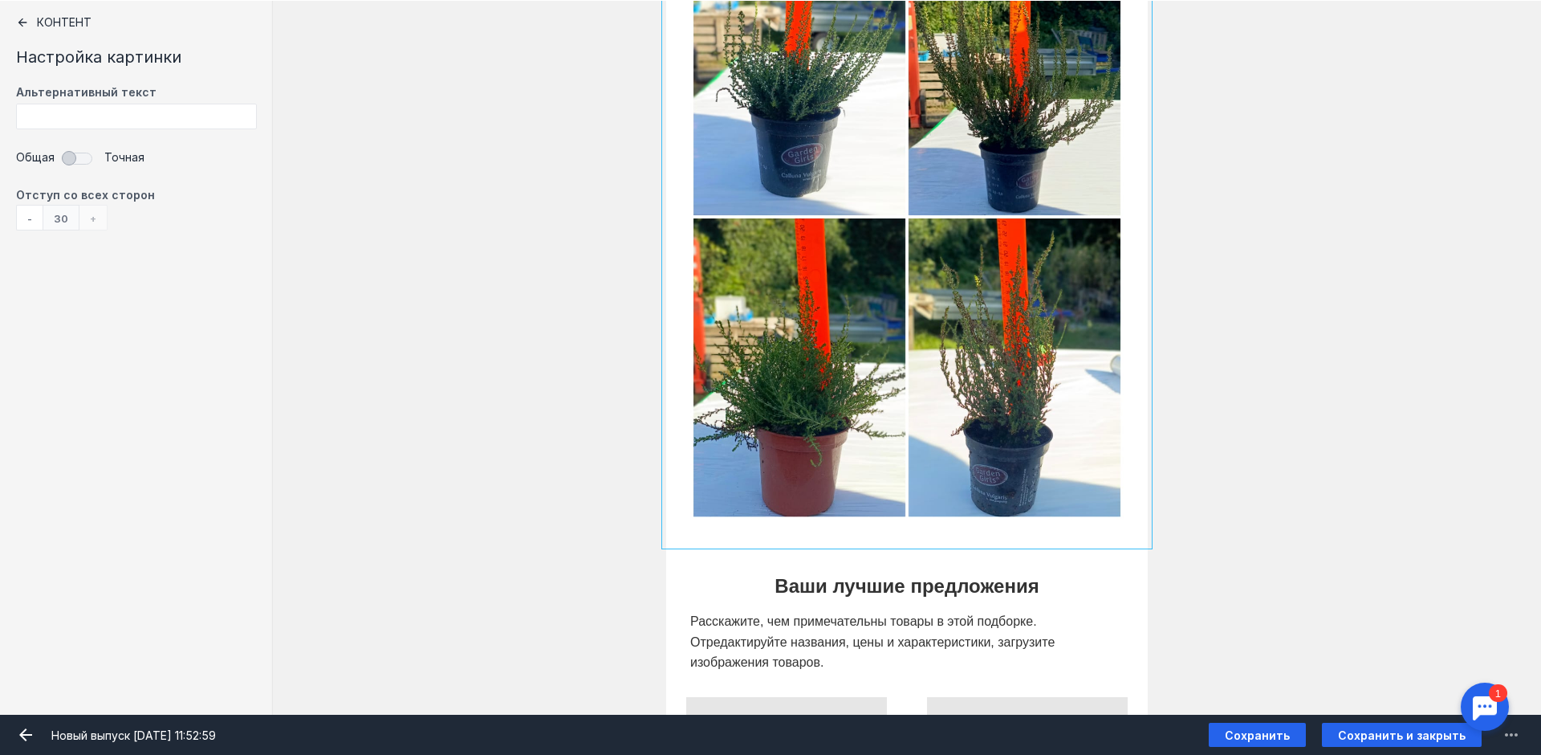
click at [93, 219] on div "- 30 +" at bounding box center [62, 218] width 92 height 26
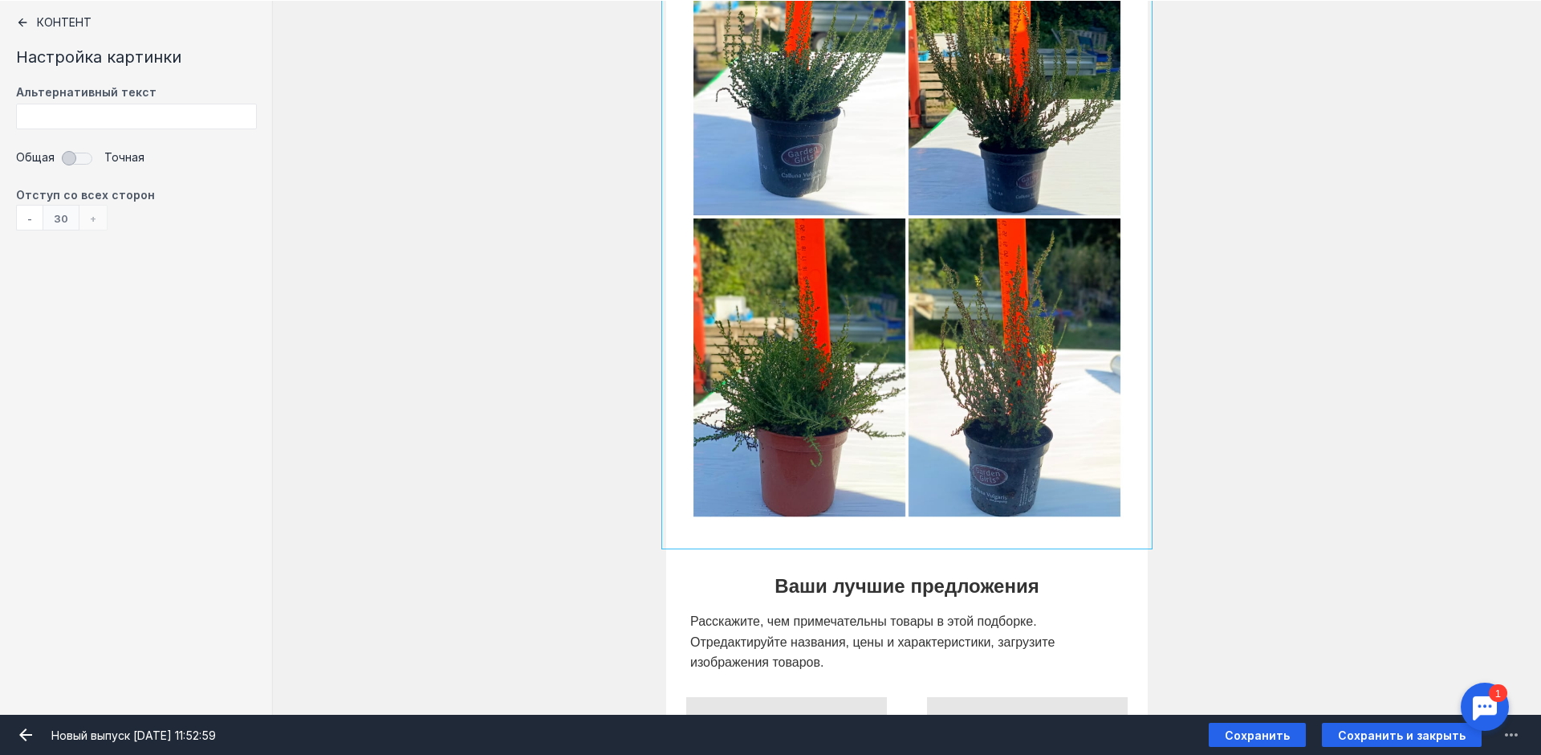
click at [600, 274] on div "[PERSON_NAME] видит эту секцию? Все получатели" at bounding box center [907, 216] width 1268 height 655
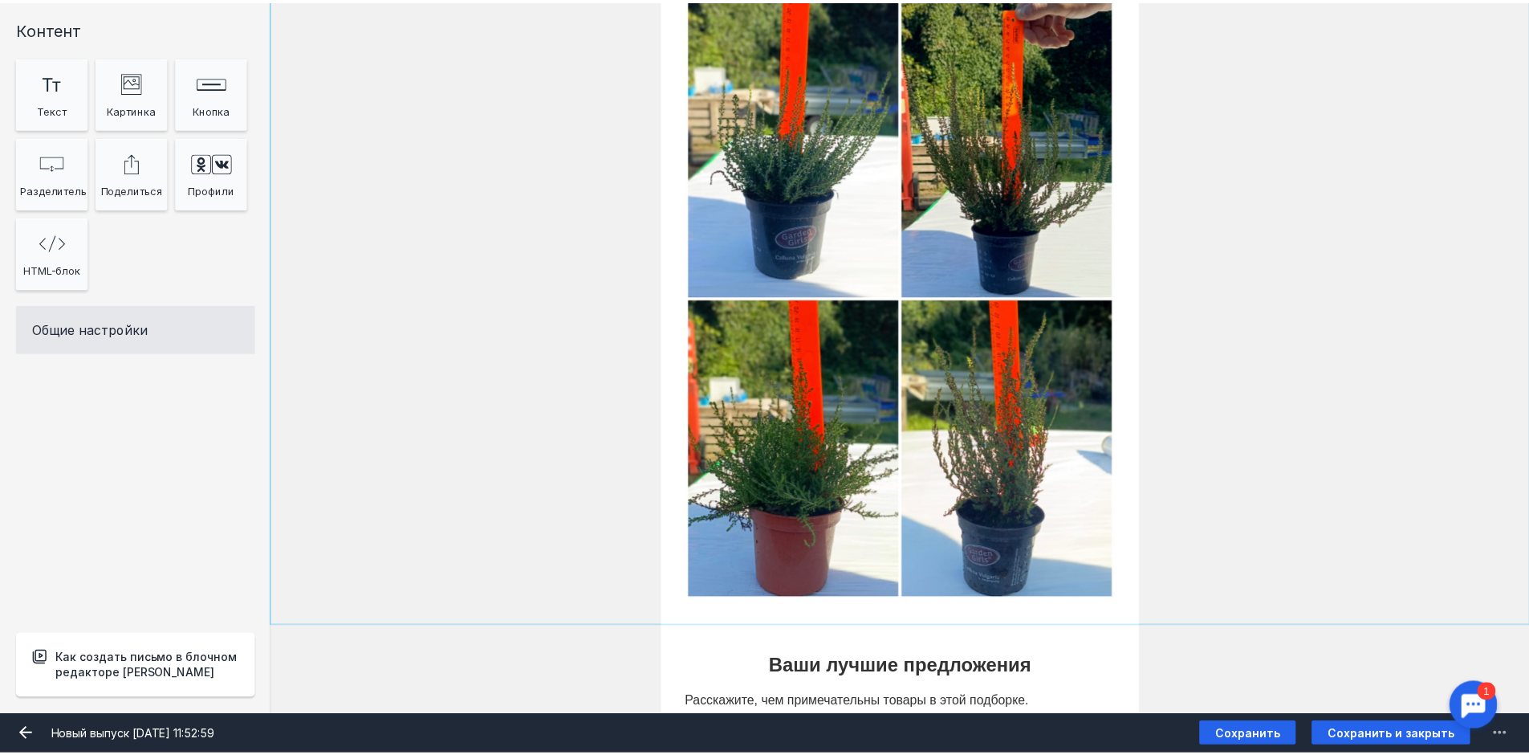
scroll to position [216, 0]
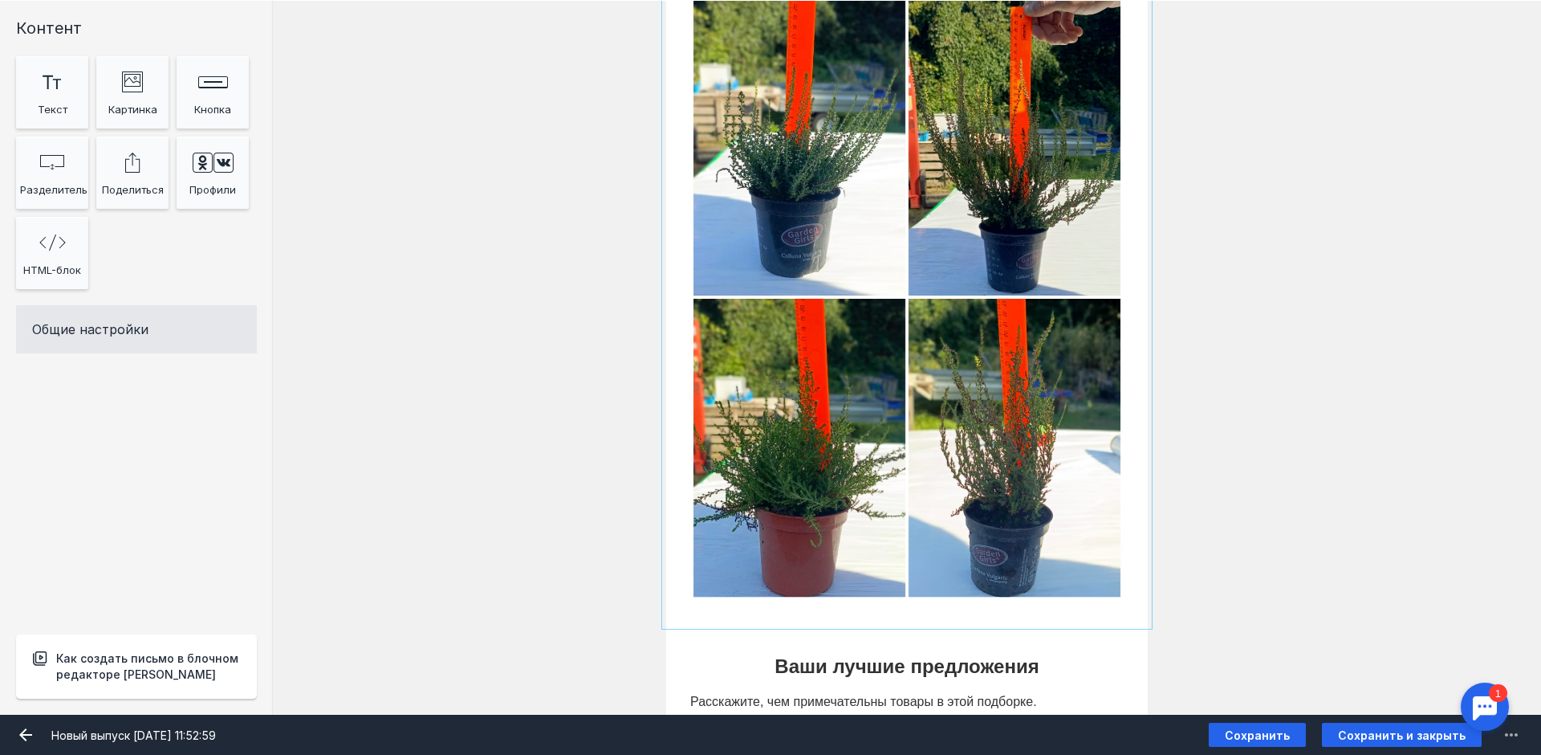
click at [844, 222] on input "Фоновое изображение" at bounding box center [907, 296] width 482 height 655
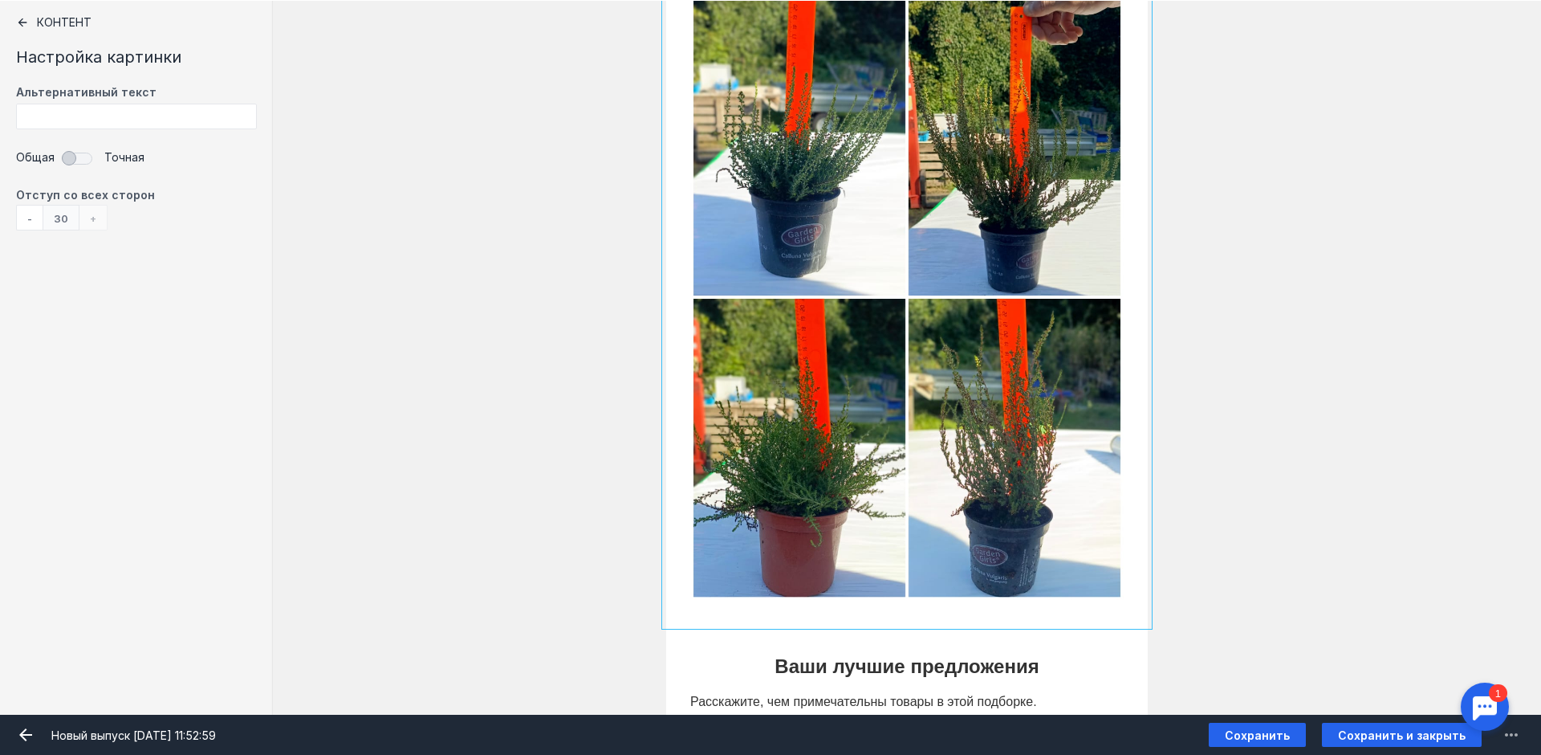
click at [844, 222] on input "Фоновое изображение" at bounding box center [907, 296] width 482 height 655
click at [94, 217] on div "- 30 +" at bounding box center [62, 218] width 92 height 26
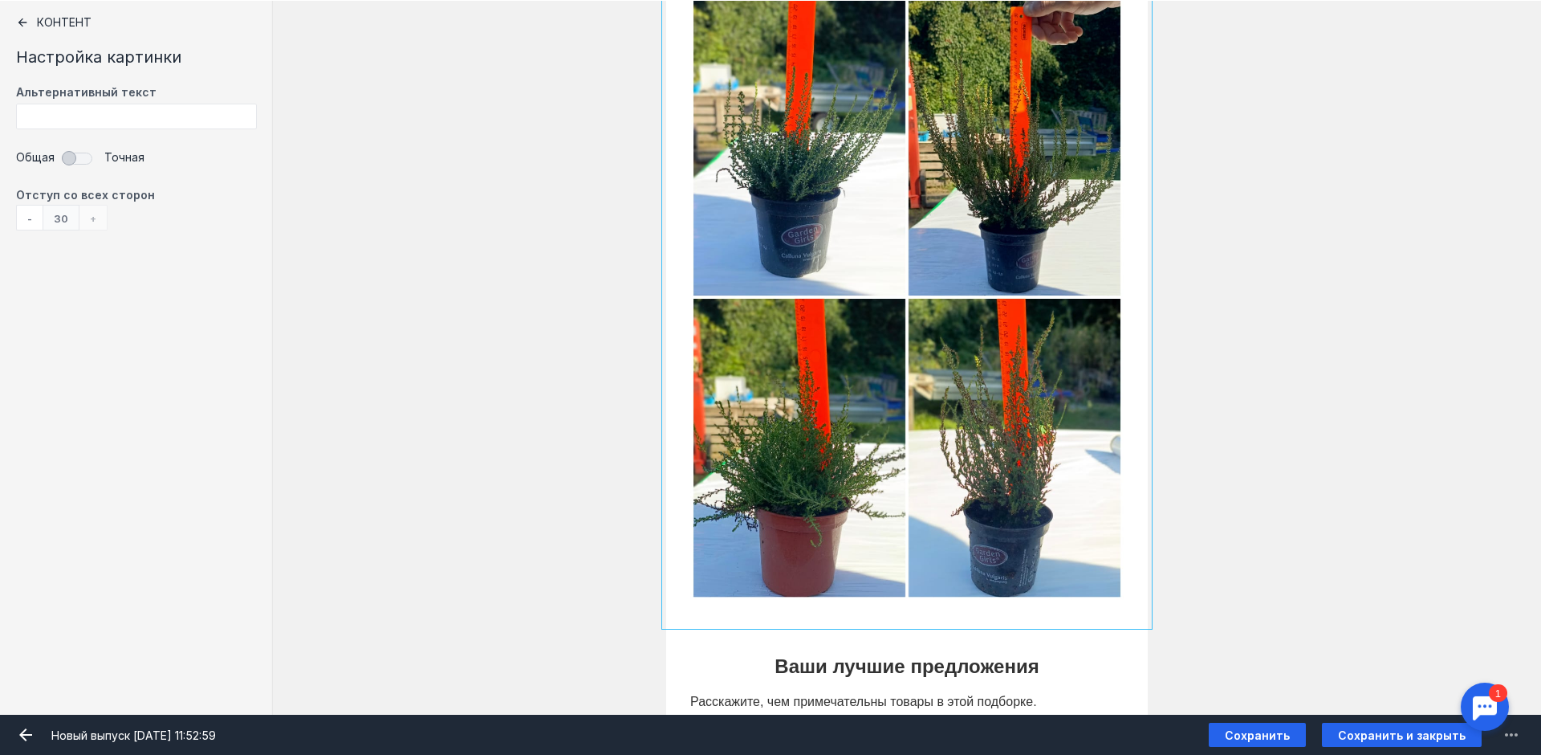
click at [94, 217] on div "- 30 +" at bounding box center [62, 218] width 92 height 26
click at [28, 214] on div "-" at bounding box center [29, 218] width 26 height 26
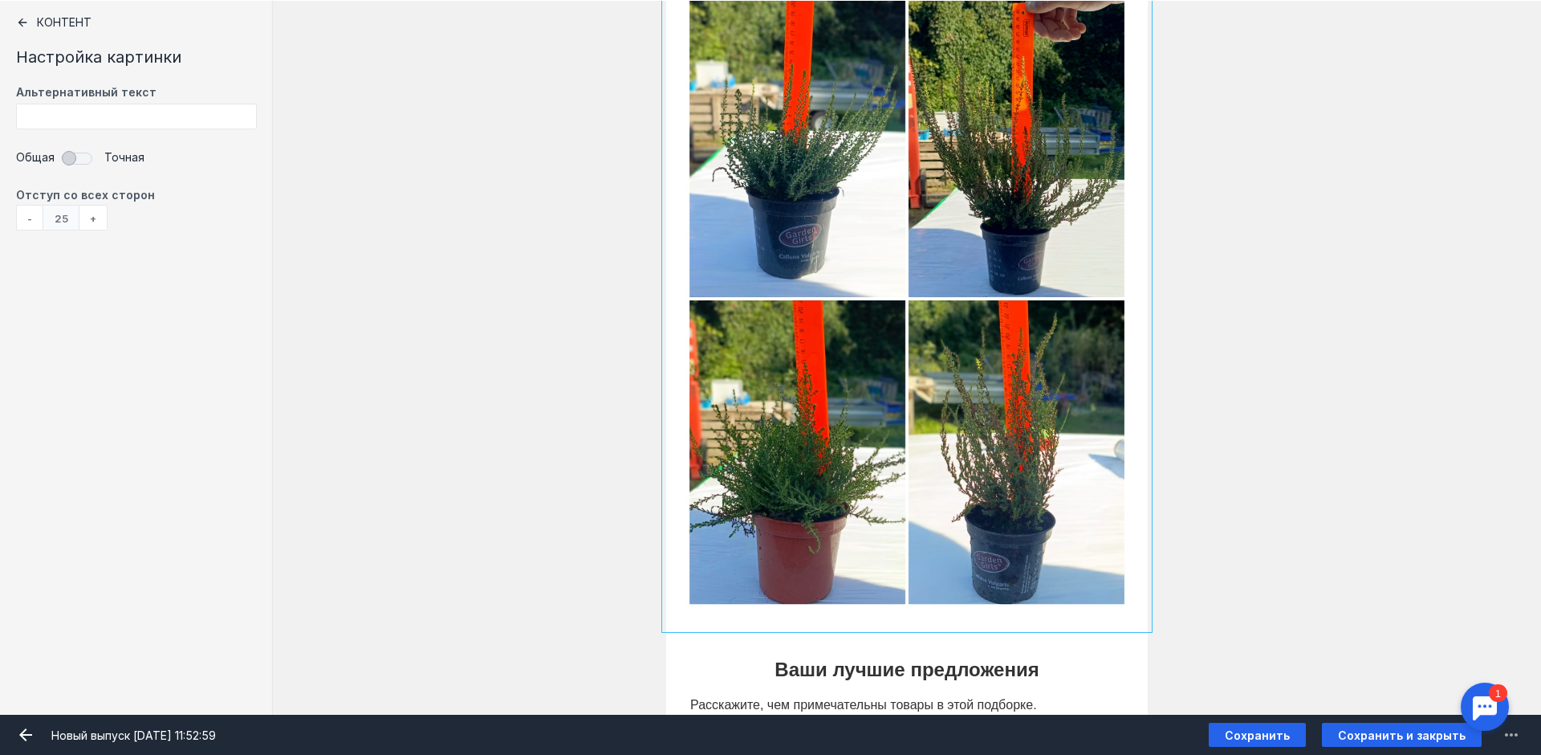
click at [28, 214] on div "-" at bounding box center [29, 218] width 26 height 26
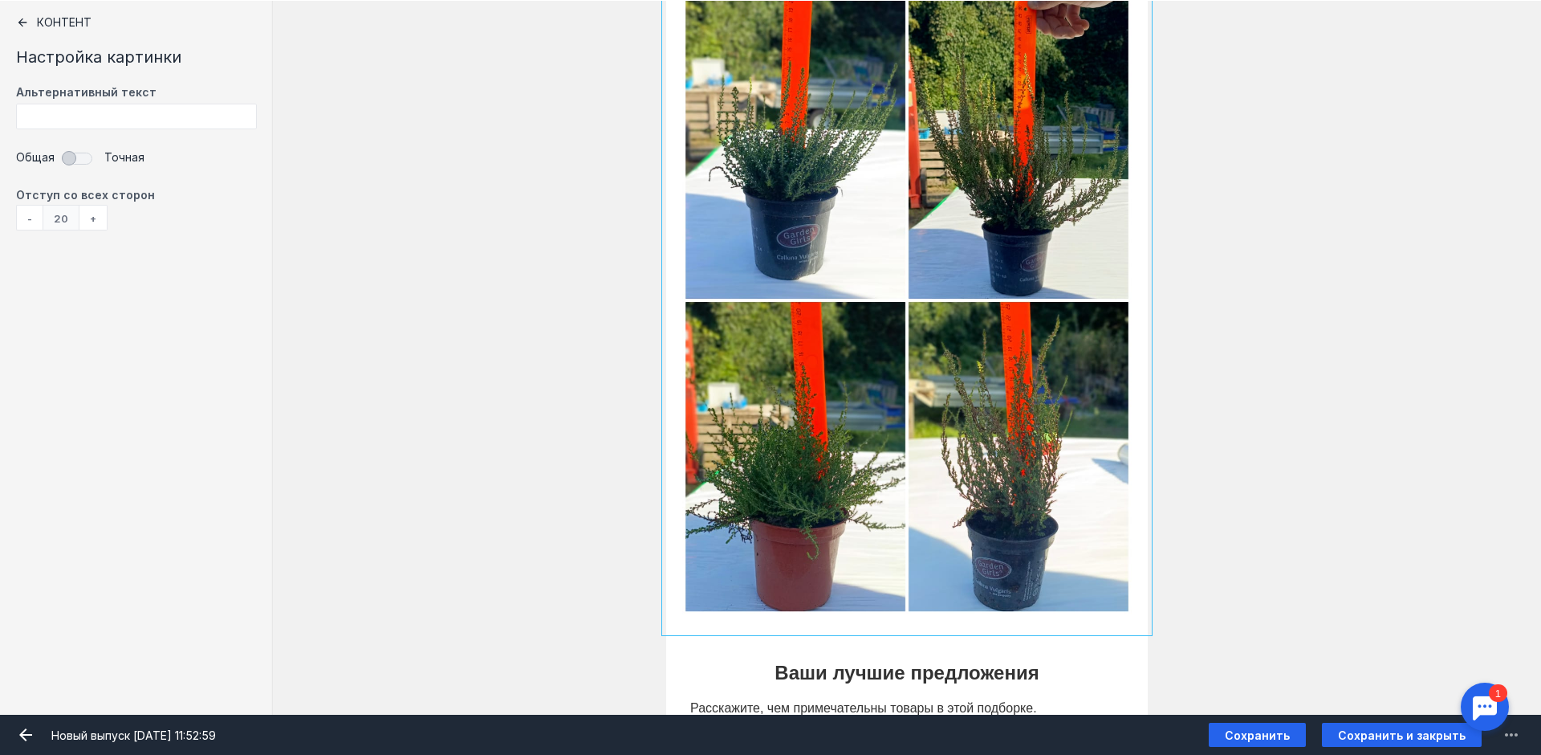
click at [60, 17] on div "Контент" at bounding box center [136, 22] width 241 height 13
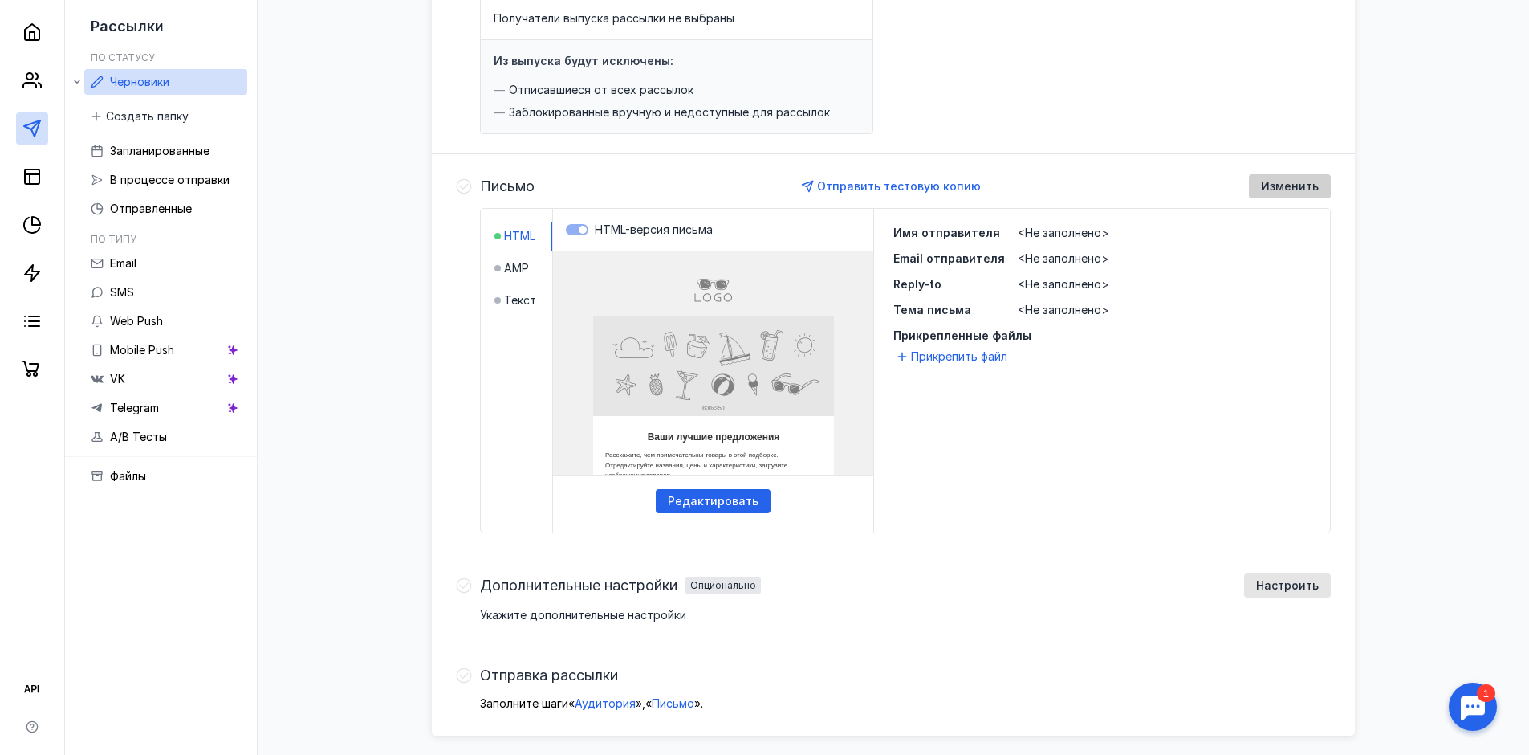
click at [1290, 185] on span "Изменить" at bounding box center [1290, 187] width 58 height 14
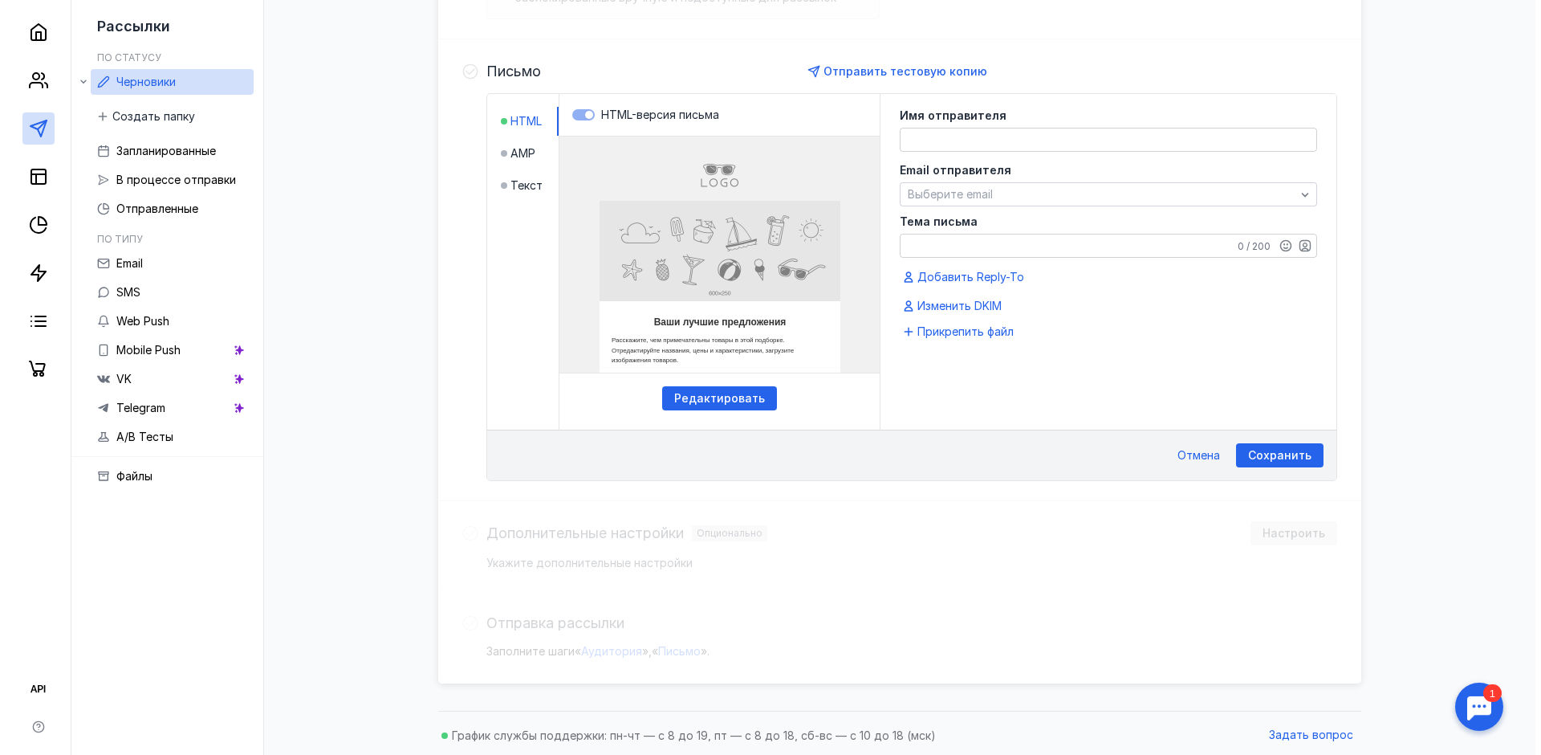
scroll to position [327, 0]
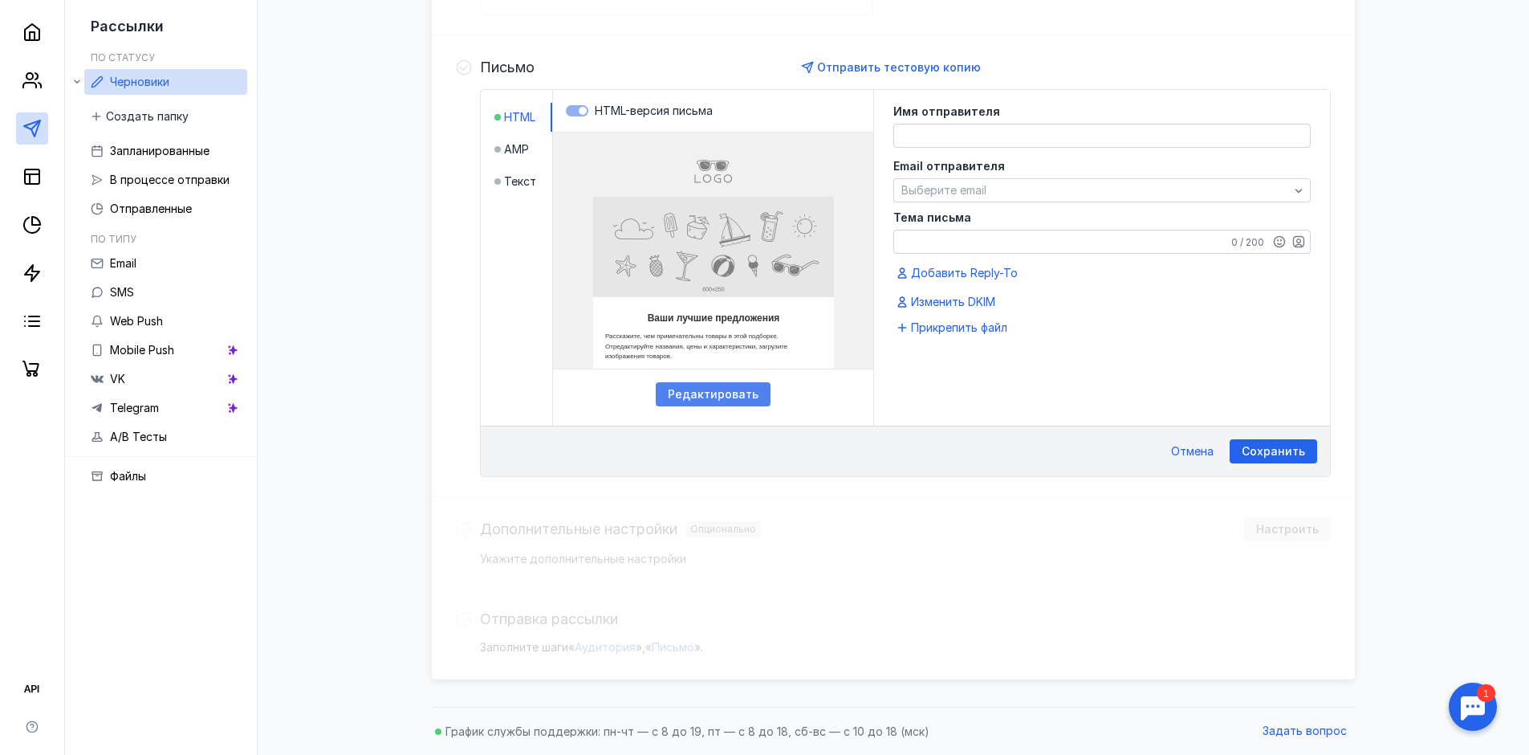
click at [716, 384] on div "Редактировать" at bounding box center [713, 394] width 115 height 24
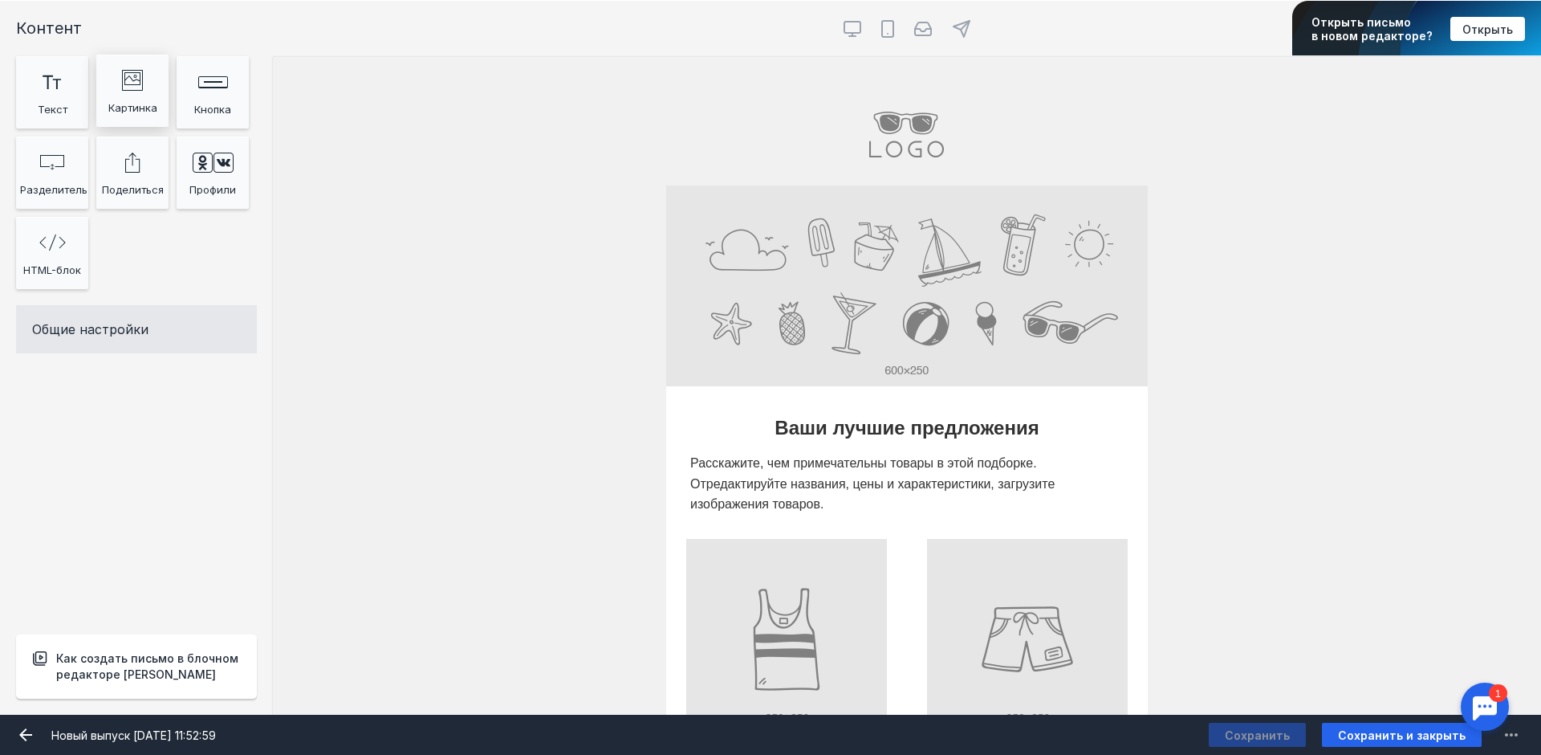
click at [139, 92] on div "image Created with Sketch." at bounding box center [132, 79] width 64 height 32
click at [780, 291] on input "file" at bounding box center [907, 285] width 482 height 201
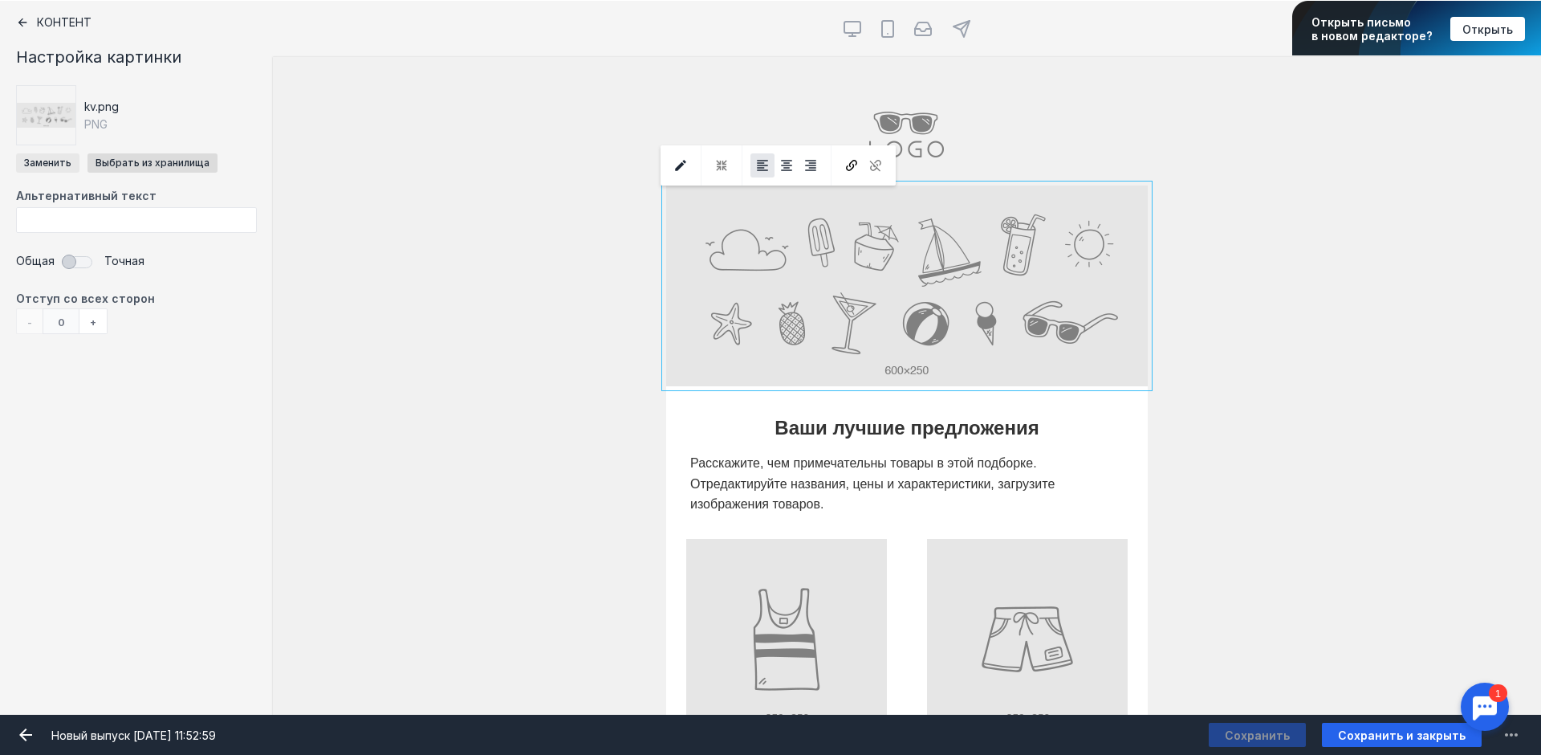
click at [67, 158] on input "file" at bounding box center [47, 162] width 63 height 19
type input "C:\fakepath\WhatsApp Image [DATE] 13.20.54.jpeg"
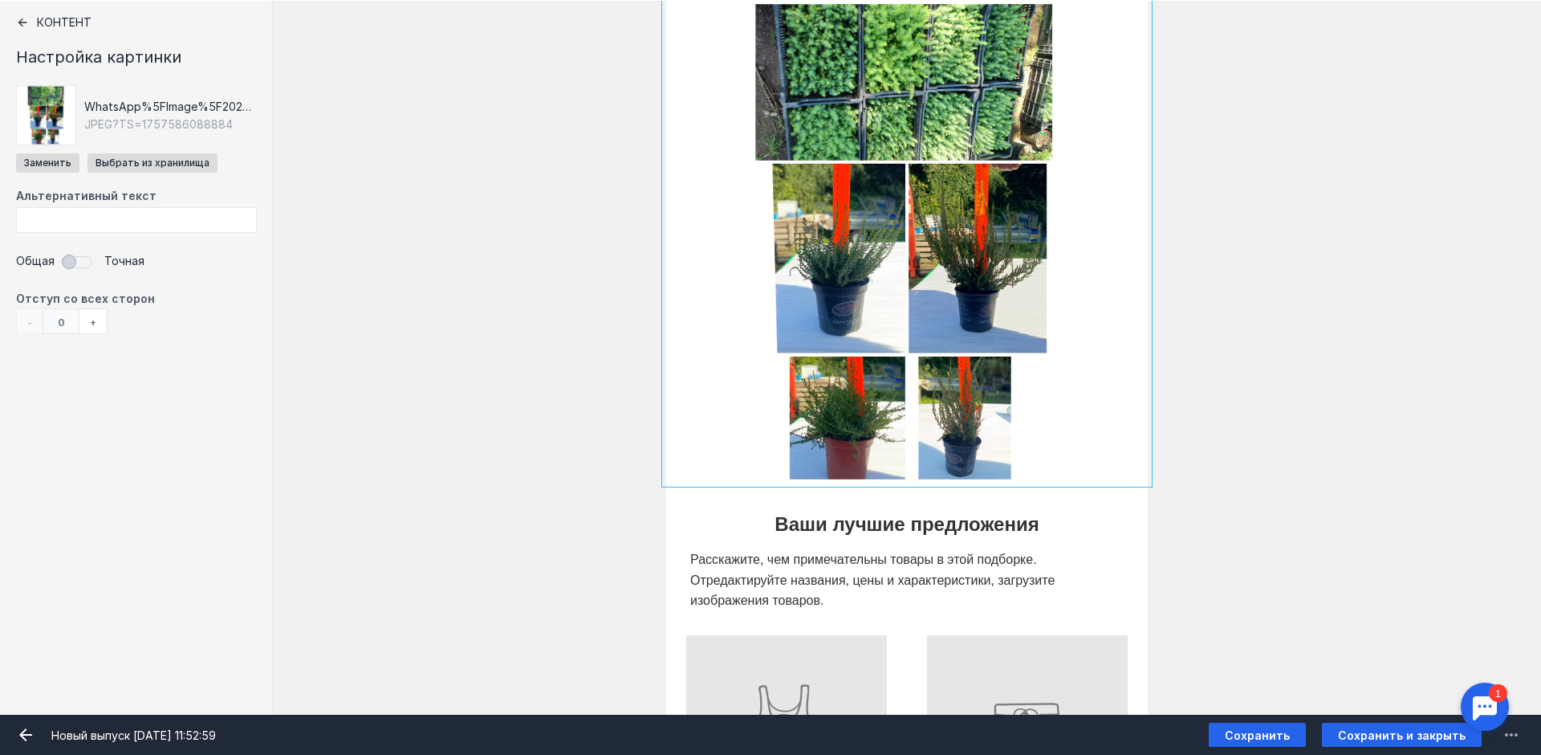
scroll to position [161, 0]
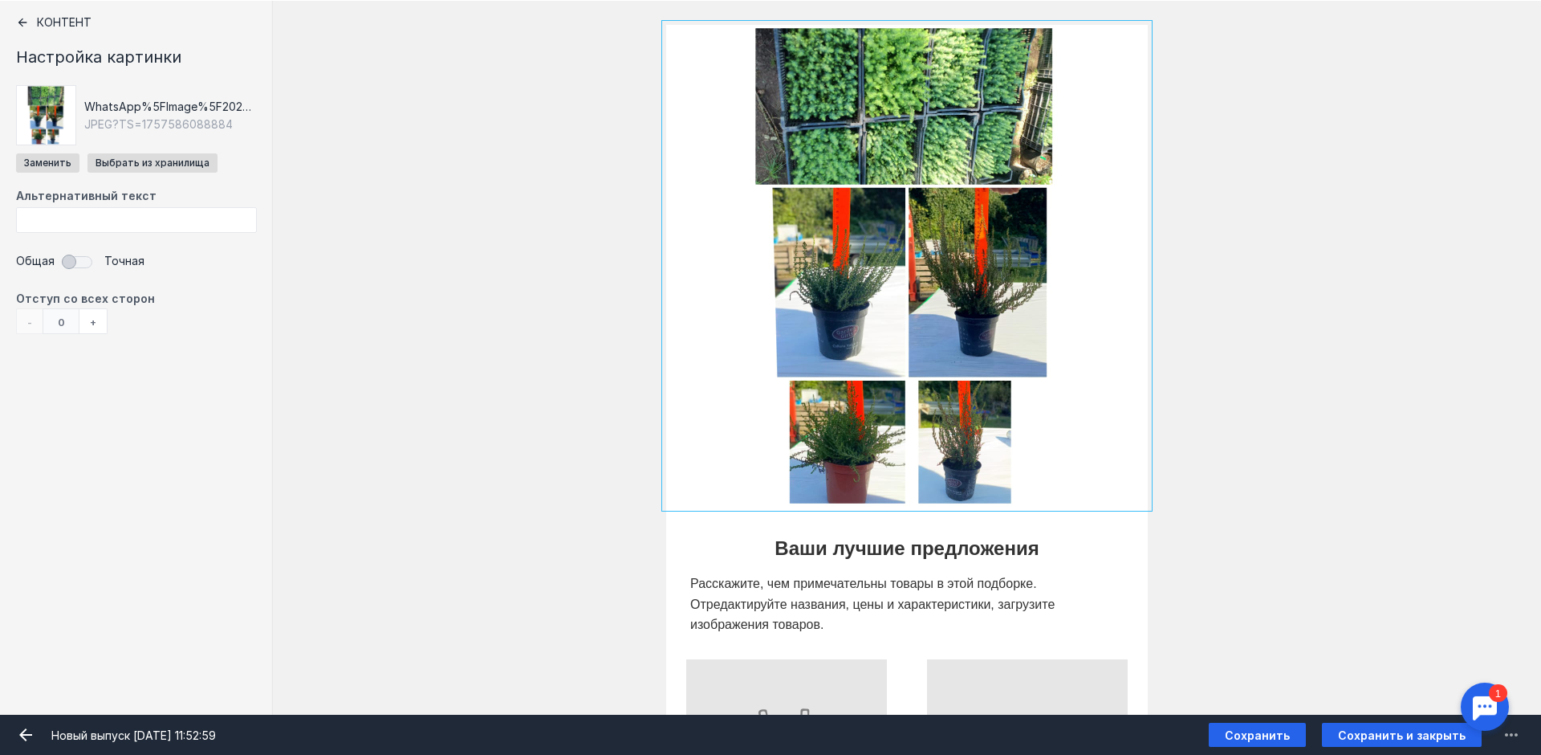
click at [100, 317] on div "+" at bounding box center [93, 321] width 28 height 26
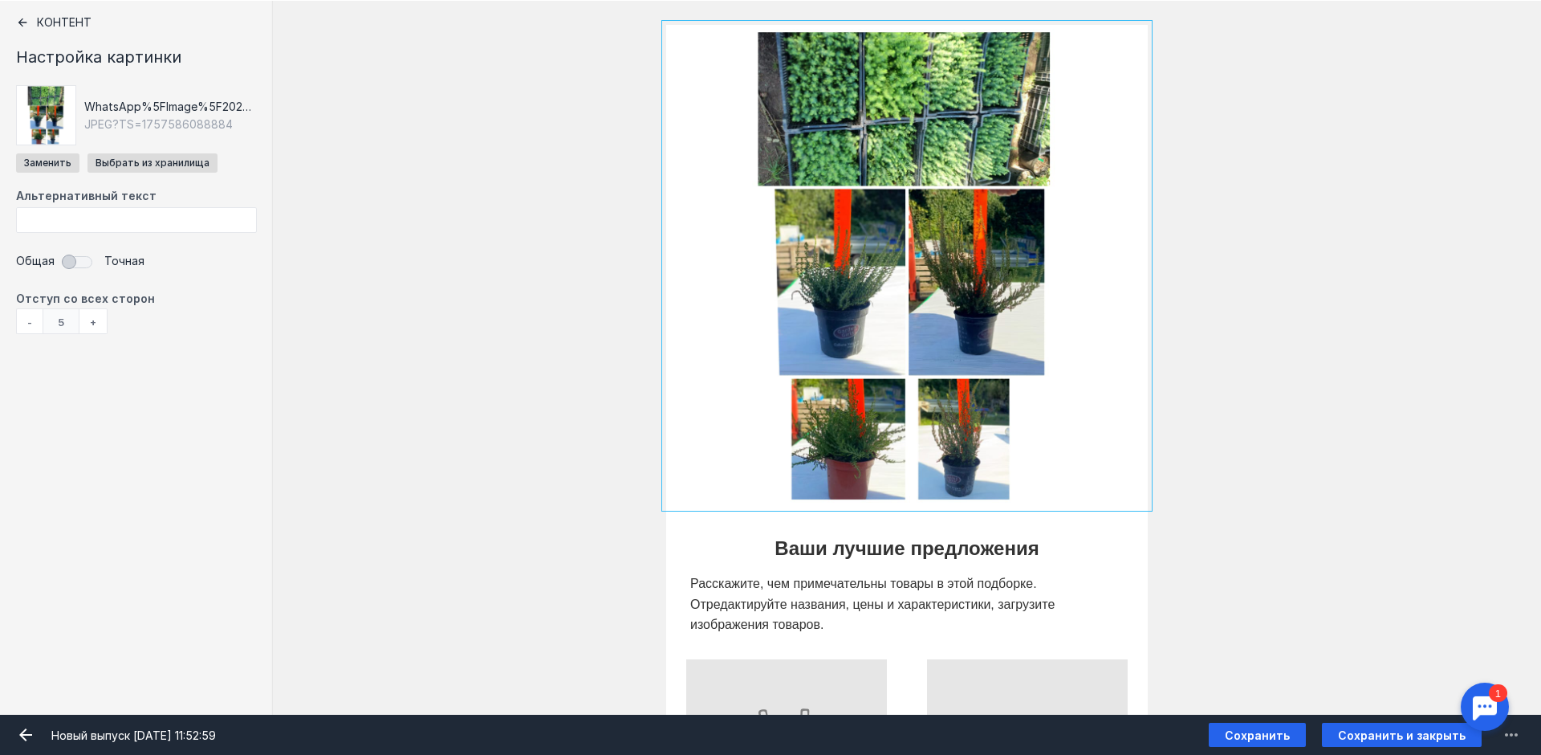
click at [100, 317] on div "+" at bounding box center [93, 321] width 28 height 26
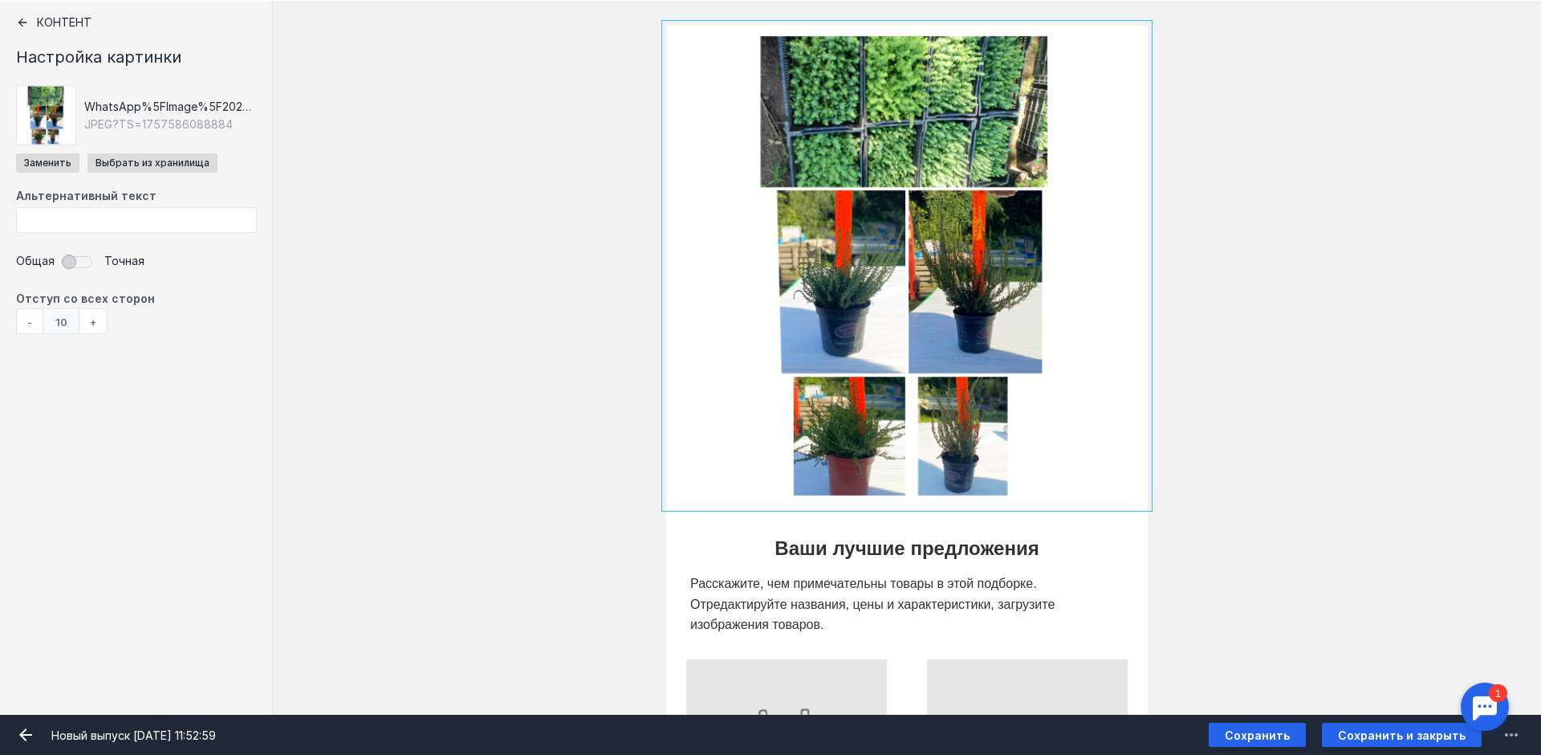
click at [39, 323] on div "-" at bounding box center [29, 321] width 26 height 26
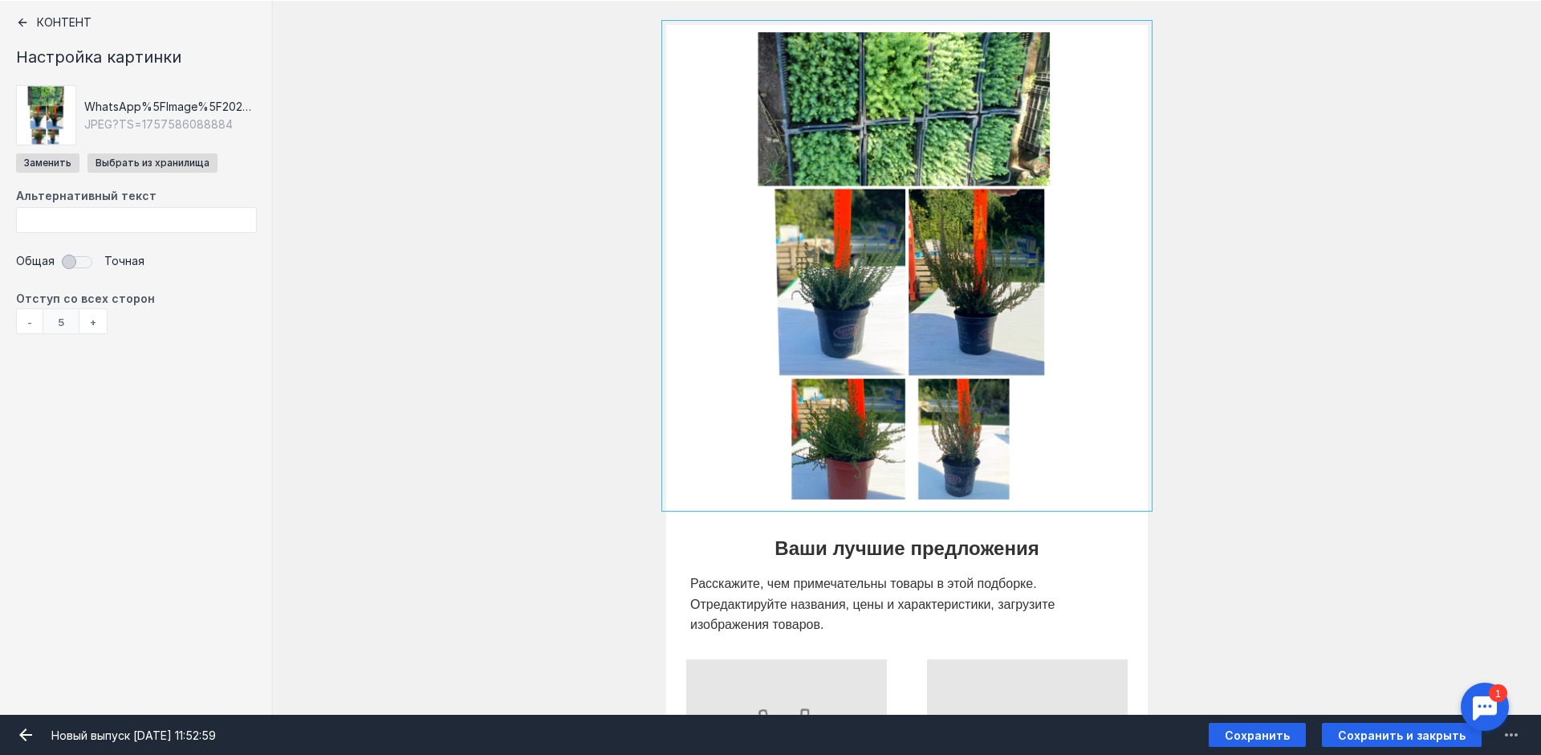
click at [39, 323] on div "-" at bounding box center [29, 321] width 26 height 26
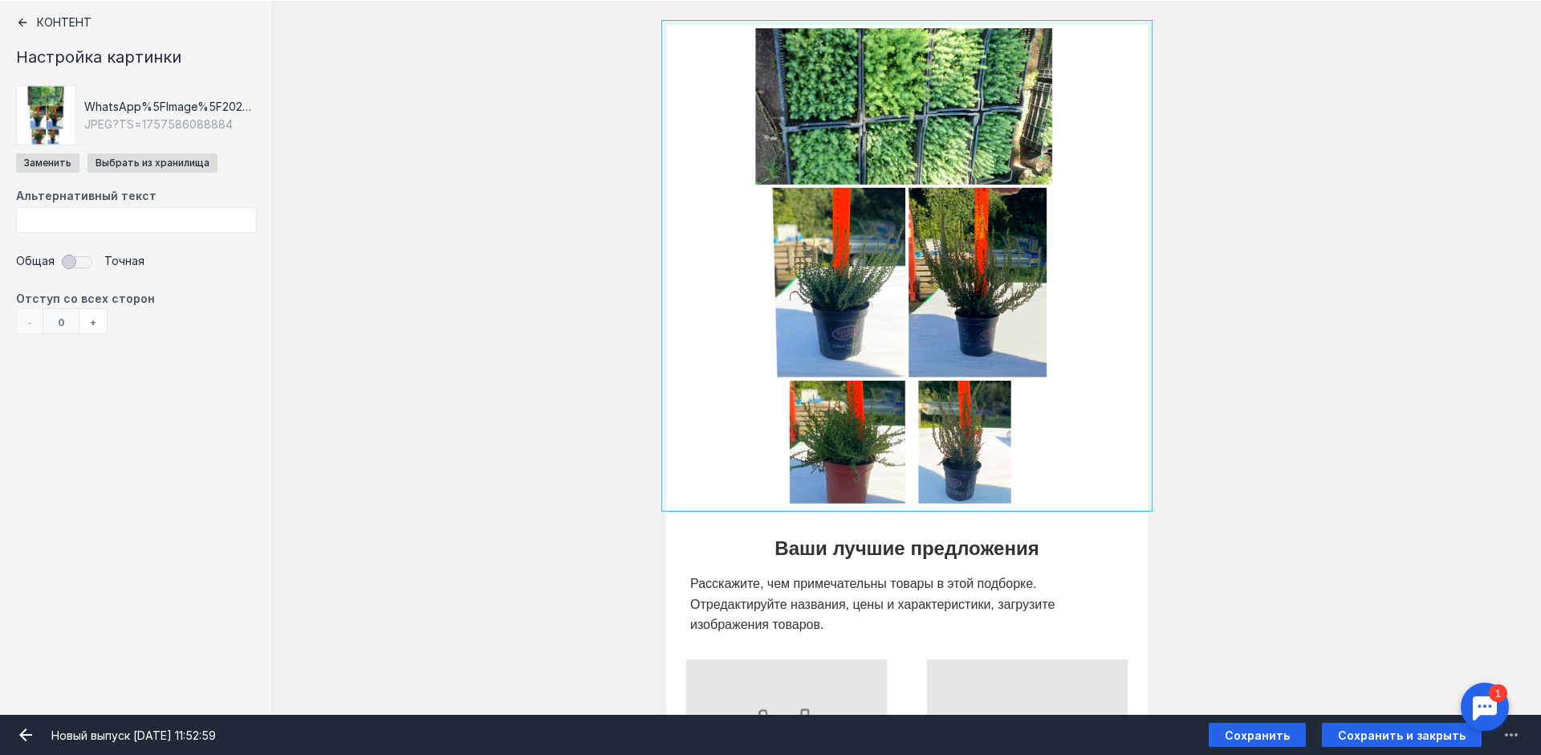
click at [39, 323] on div "- 0 +" at bounding box center [62, 321] width 92 height 26
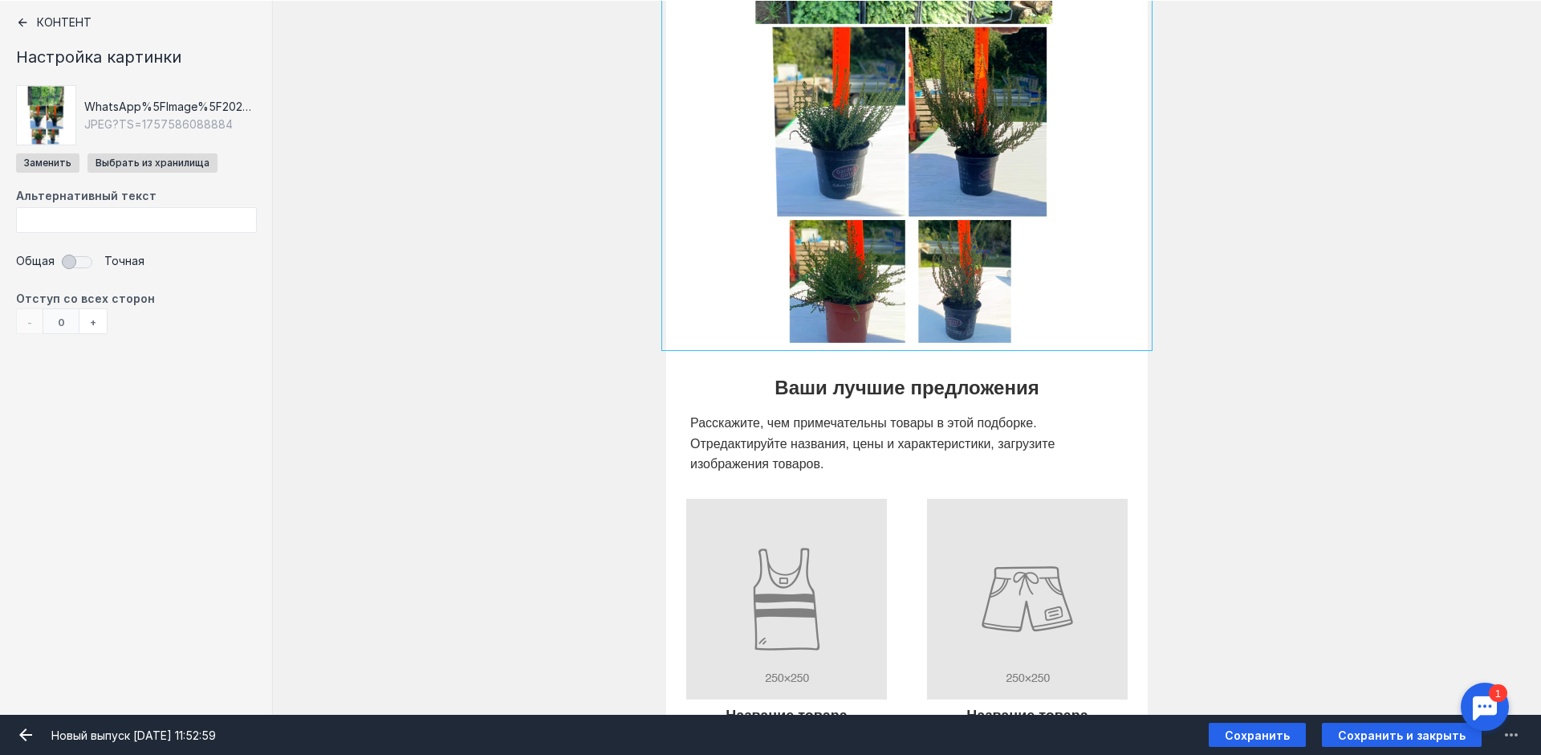
click at [703, 281] on input "Фоновое изображение" at bounding box center [907, 105] width 482 height 482
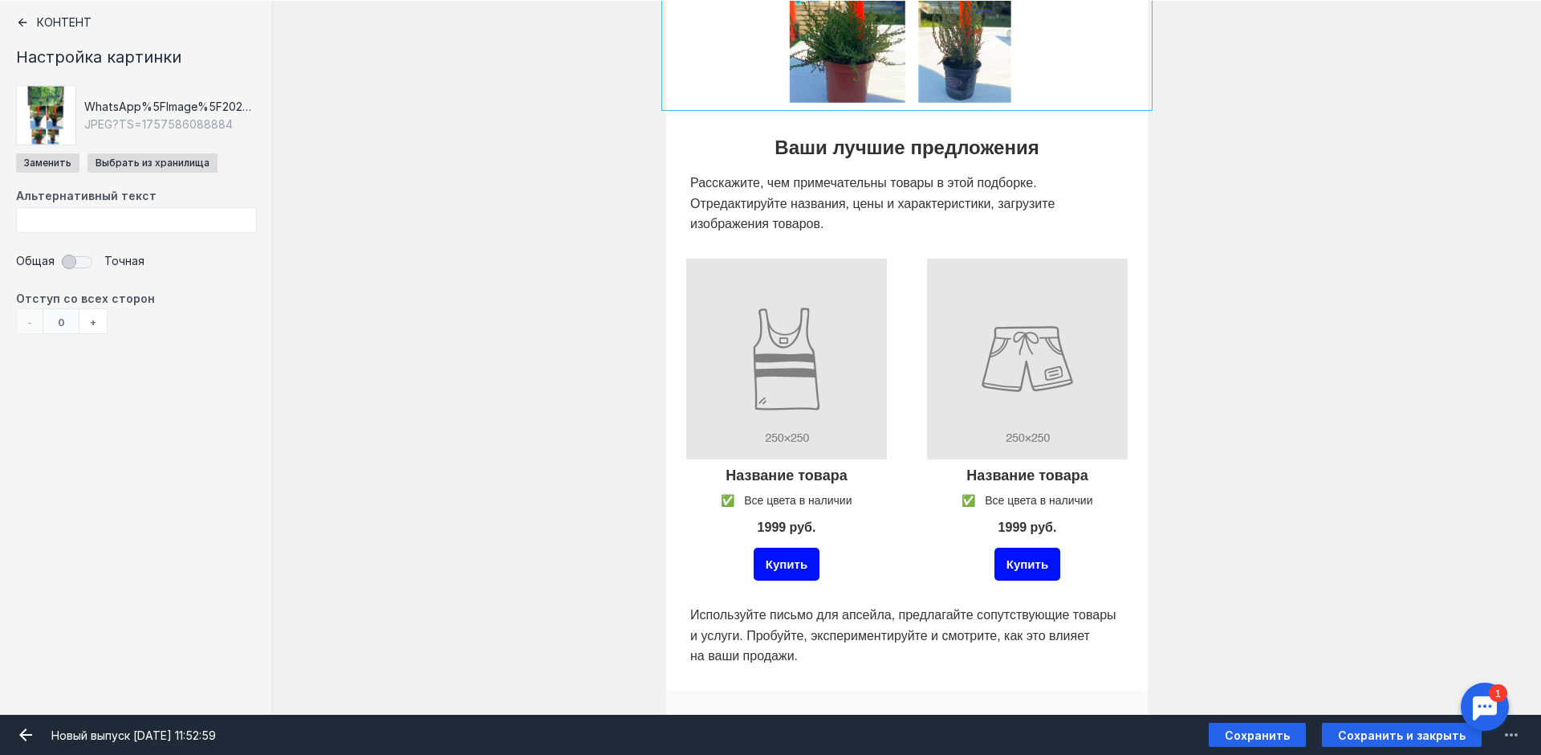
scroll to position [562, 0]
click at [789, 195] on div at bounding box center [907, 203] width 442 height 70
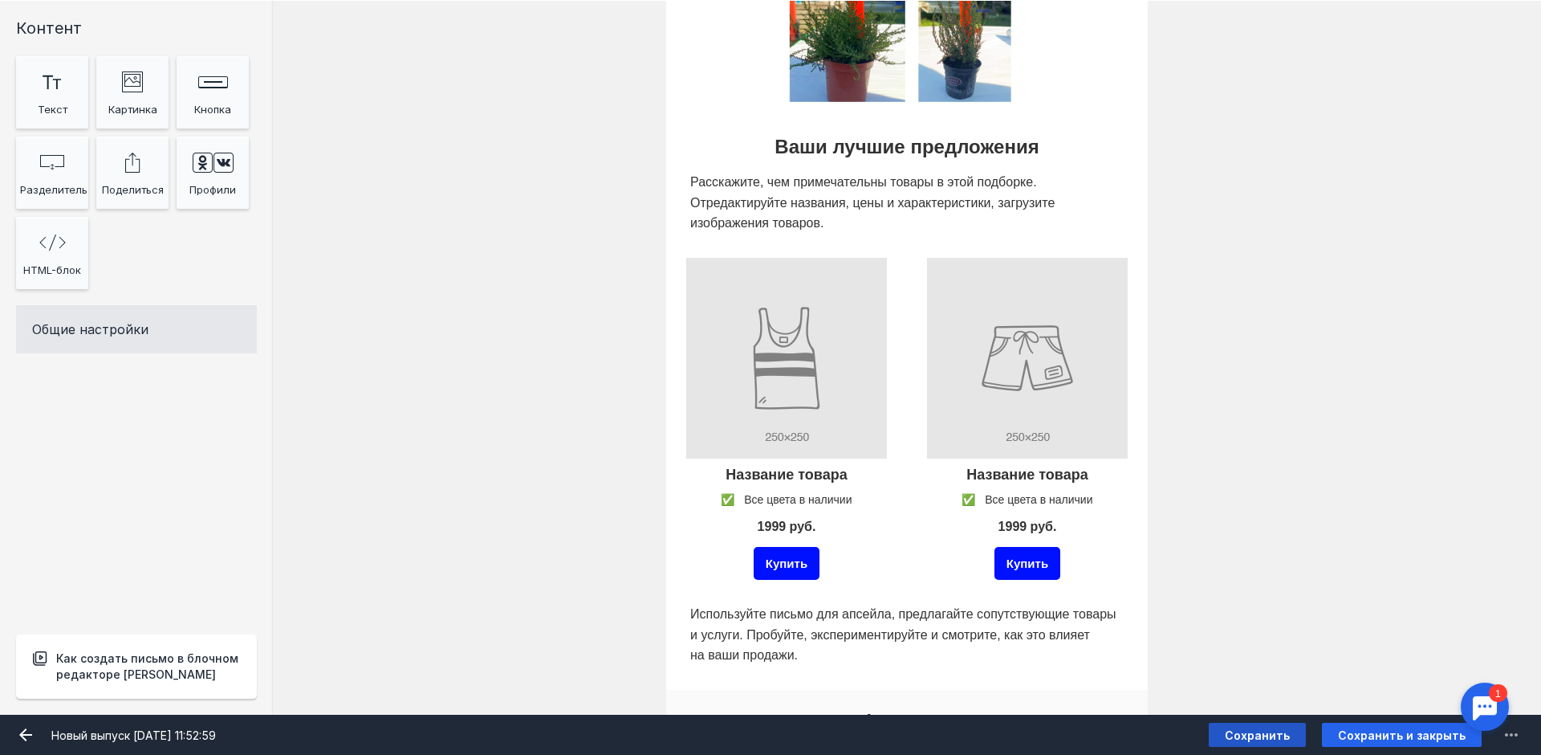
click at [1290, 735] on span "Сохранить" at bounding box center [1257, 735] width 65 height 14
click at [781, 205] on div at bounding box center [907, 203] width 442 height 70
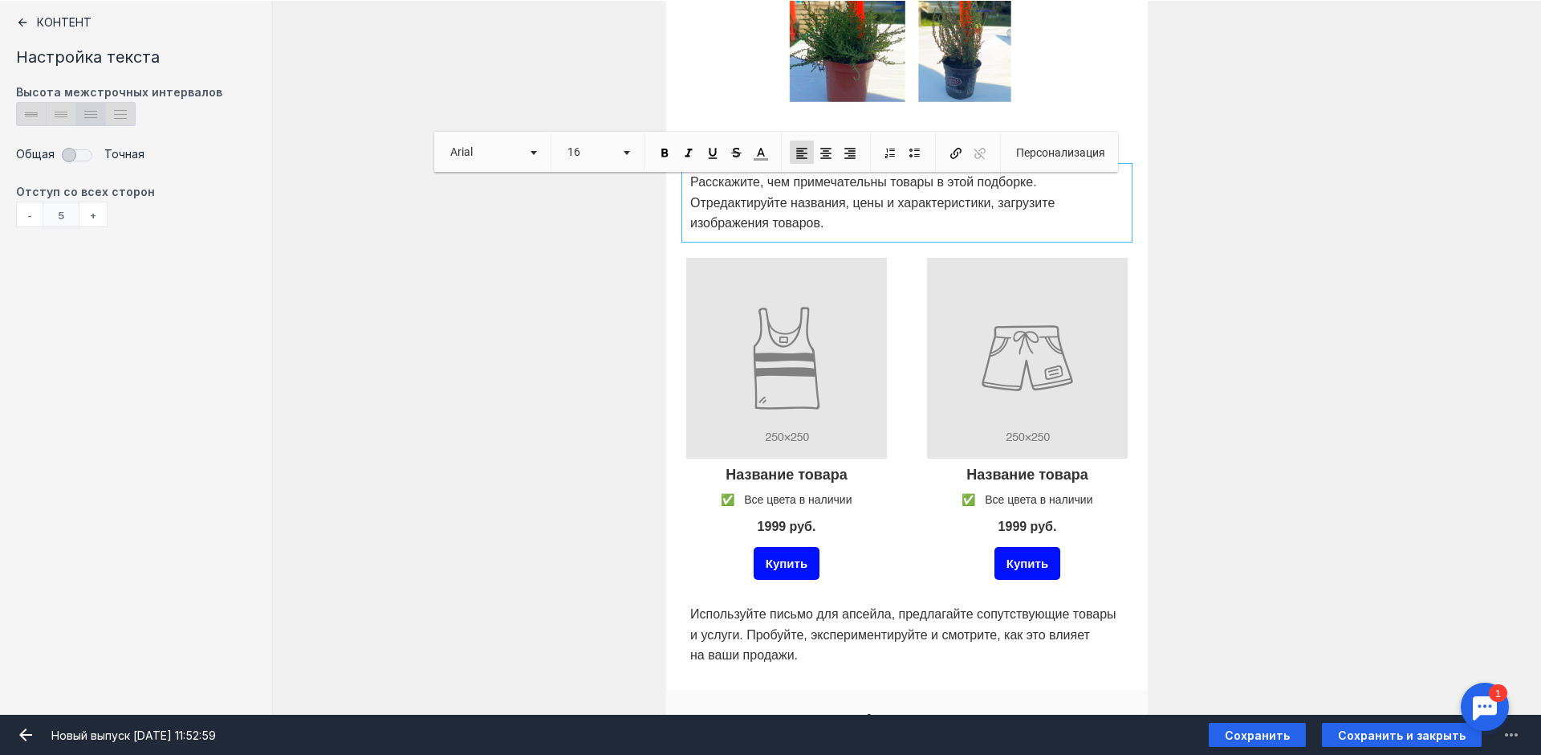
click at [1355, 183] on div "Ваши лучшие предложения Расскажите, чем примечательны товары в этой подборке. О…" at bounding box center [907, 171] width 1268 height 132
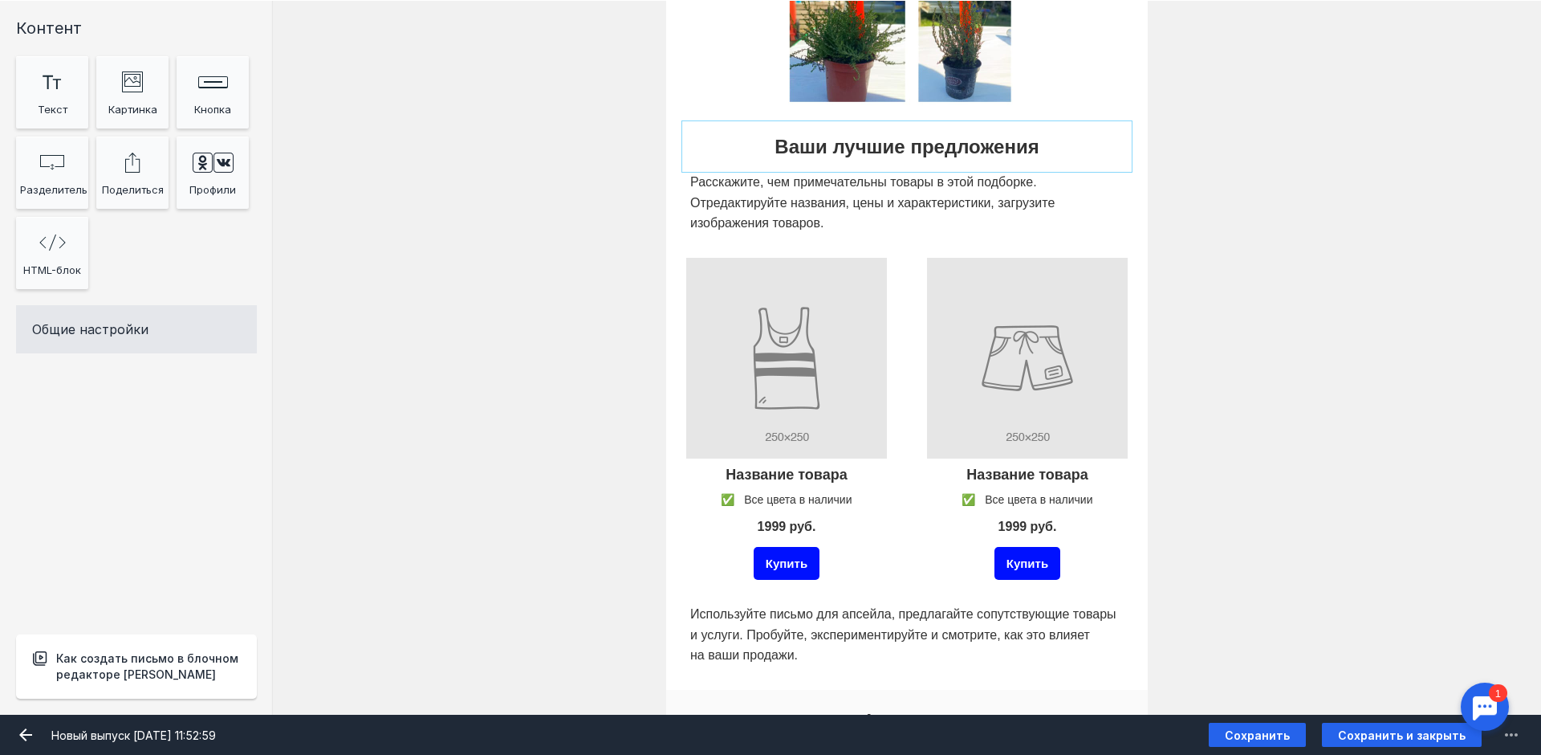
click at [845, 147] on div at bounding box center [907, 146] width 442 height 43
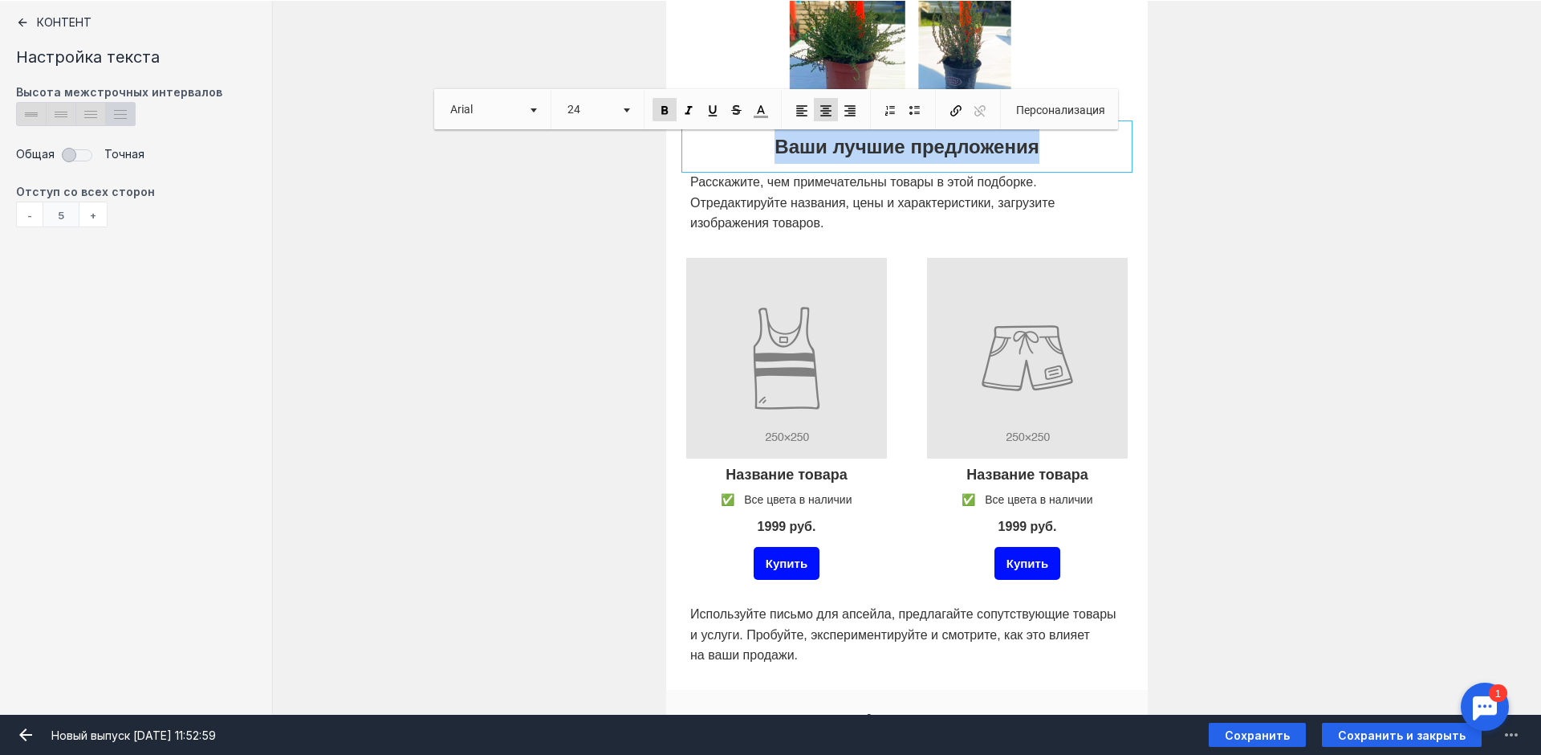
drag, startPoint x: 1019, startPoint y: 148, endPoint x: 752, endPoint y: 155, distance: 267.4
click at [752, 155] on p "Ваши лучшие предложения" at bounding box center [906, 146] width 433 height 35
click at [739, 197] on div at bounding box center [907, 203] width 442 height 70
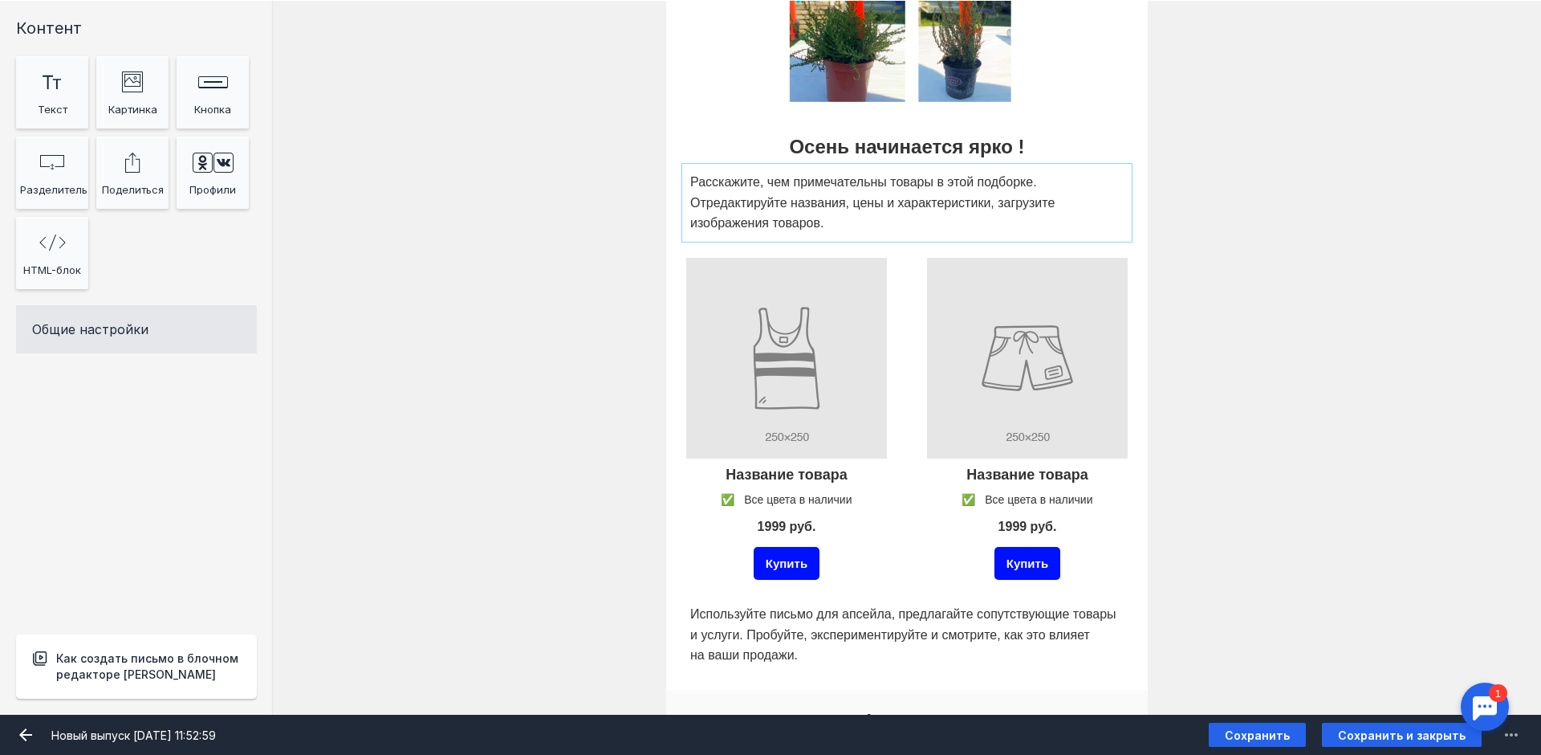
click at [737, 197] on div at bounding box center [907, 203] width 442 height 70
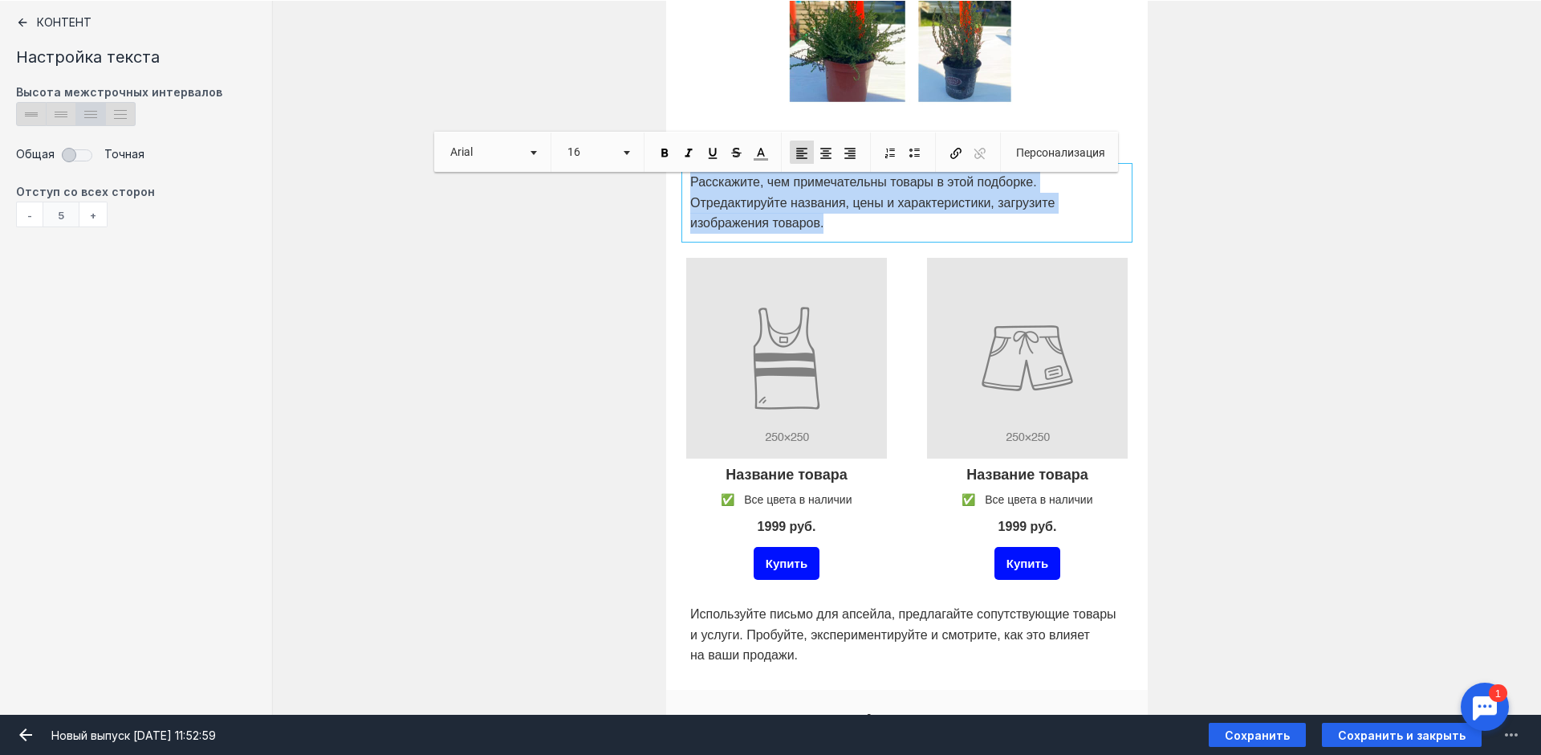
drag, startPoint x: 685, startPoint y: 182, endPoint x: 836, endPoint y: 222, distance: 156.2
click at [836, 222] on p "Расскажите, чем примечательны товары в этой подборке. Отредактируйте названия, …" at bounding box center [906, 203] width 433 height 62
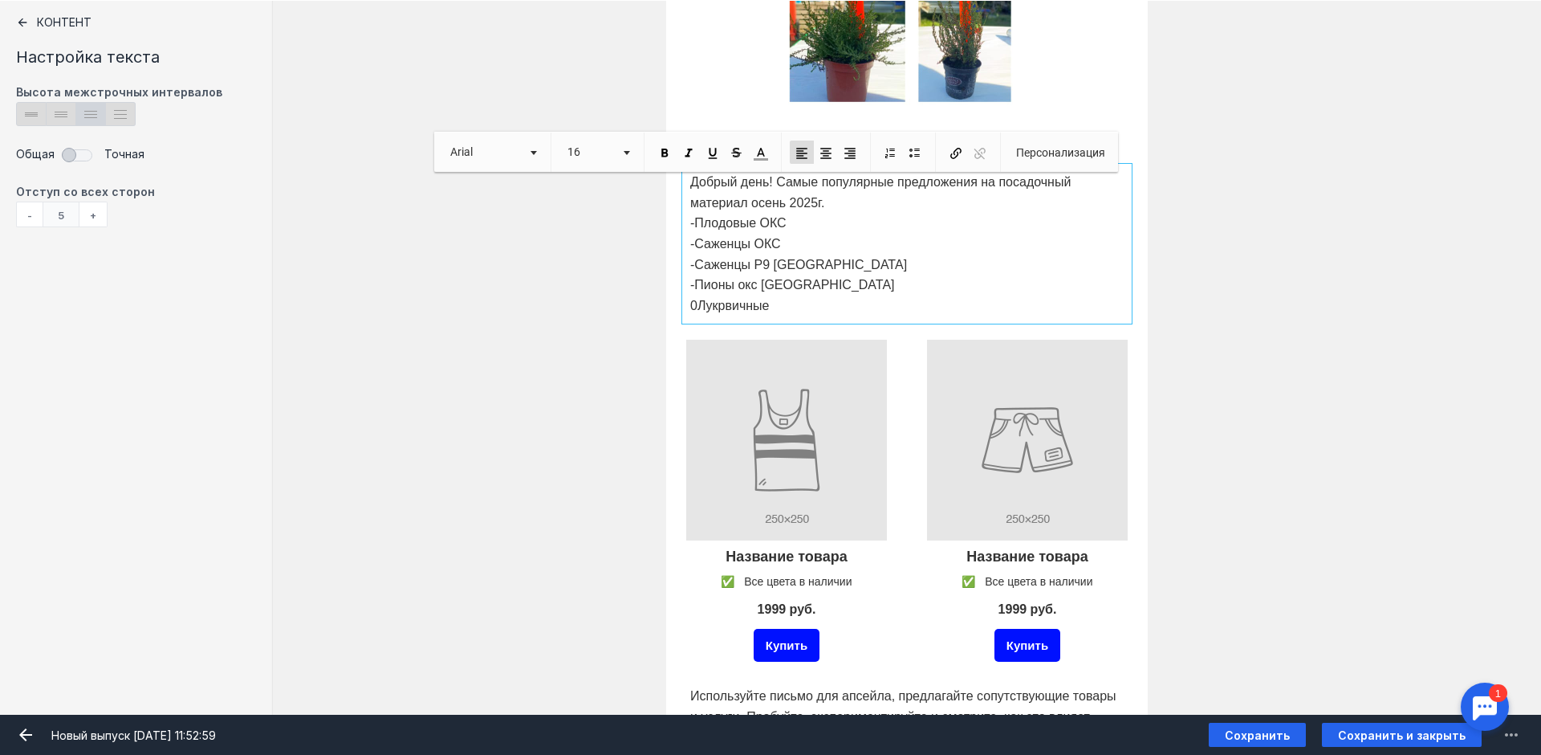
click at [693, 309] on span "​​​​​​​0Лукрвичные" at bounding box center [729, 306] width 79 height 14
click at [718, 307] on span "​​​​​​​- Лукрвичные" at bounding box center [728, 306] width 76 height 14
click at [772, 304] on p "​​​​​​​- Луко вичные" at bounding box center [906, 305] width 433 height 21
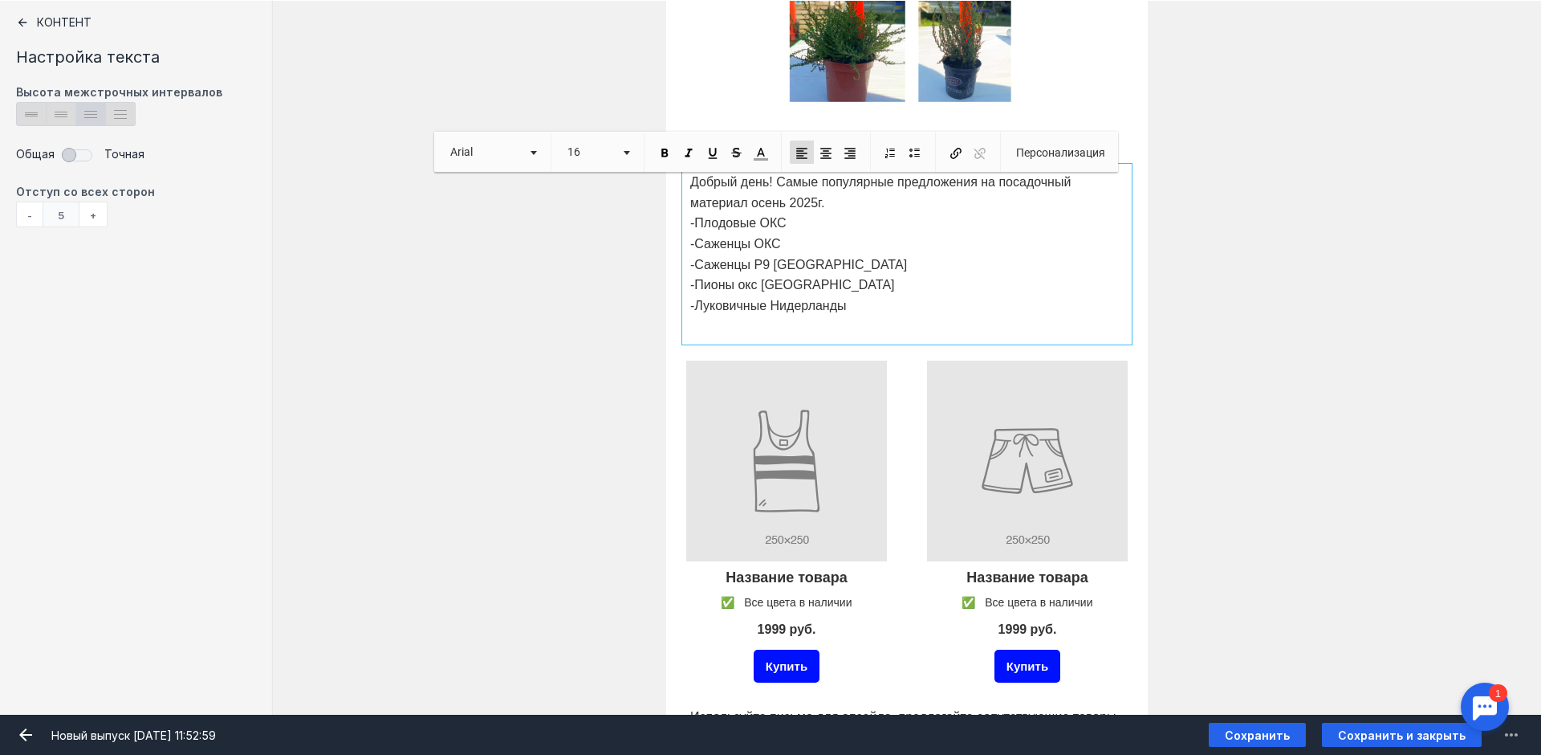
drag, startPoint x: 682, startPoint y: 221, endPoint x: 673, endPoint y: 226, distance: 10.5
click at [686, 221] on div at bounding box center [907, 254] width 442 height 173
click at [689, 326] on div at bounding box center [907, 254] width 442 height 173
click at [854, 303] on div at bounding box center [907, 254] width 442 height 173
click at [852, 307] on div at bounding box center [907, 254] width 442 height 173
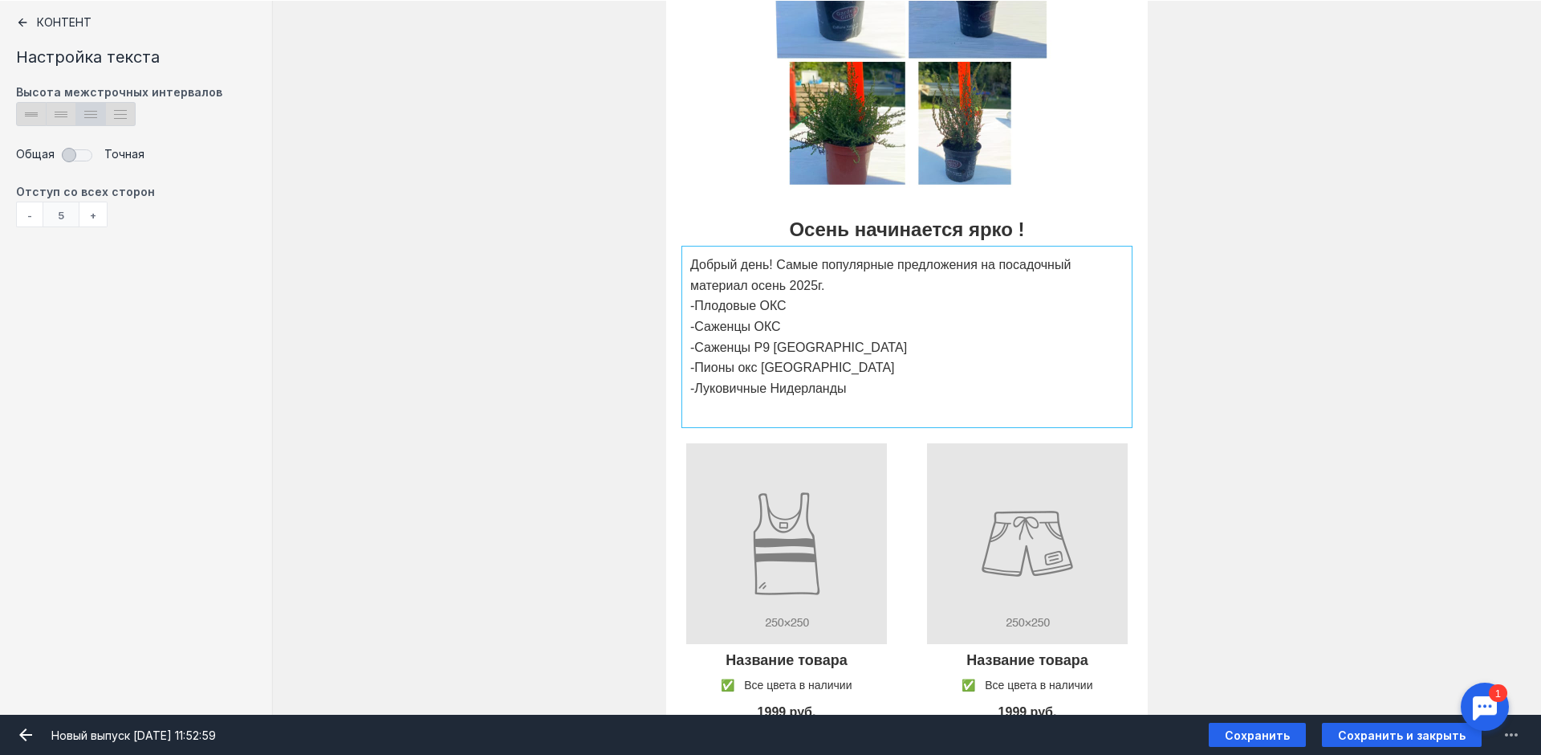
scroll to position [482, 0]
click at [791, 305] on div at bounding box center [907, 334] width 442 height 173
click at [830, 286] on div at bounding box center [907, 334] width 442 height 173
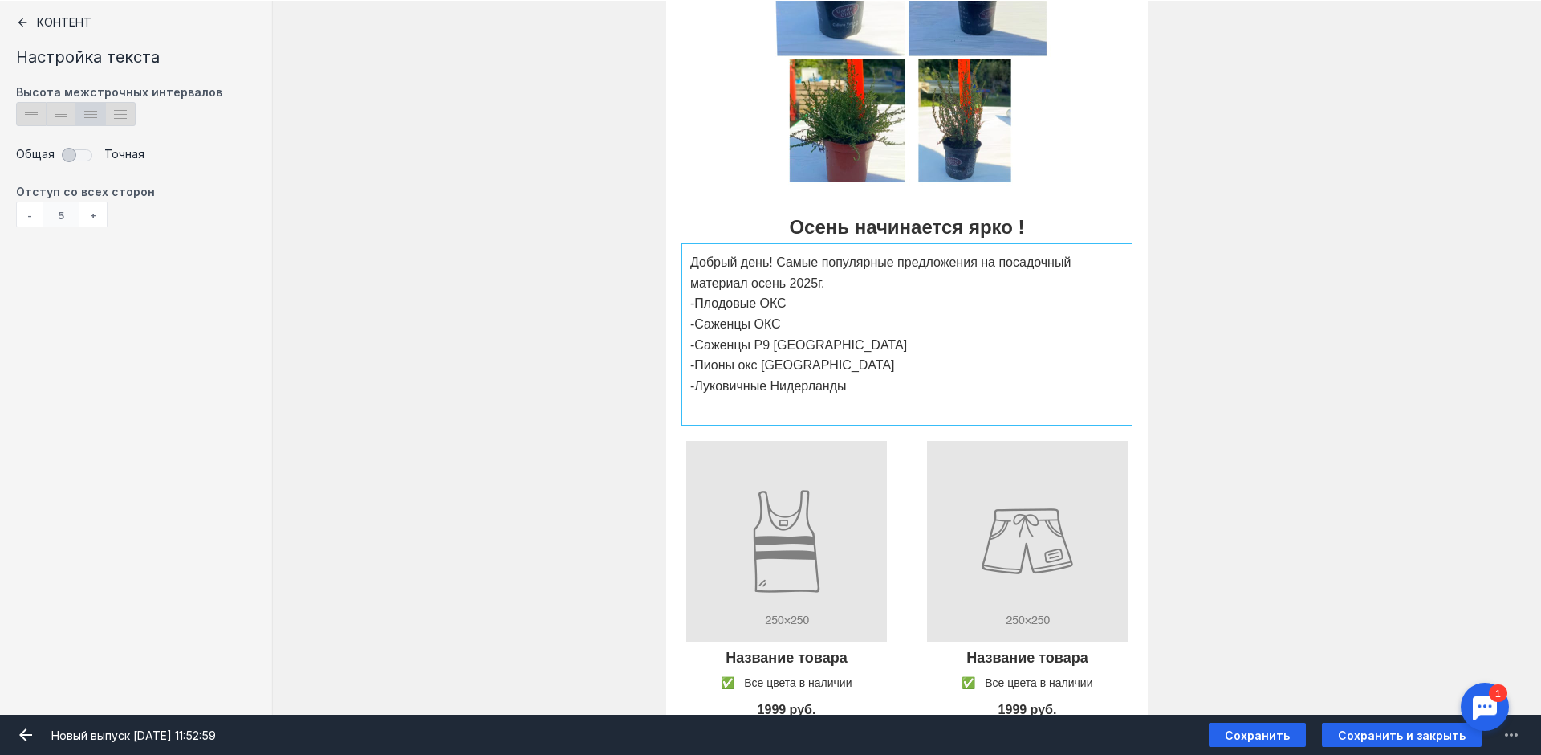
click at [830, 286] on div at bounding box center [907, 334] width 442 height 173
click at [1255, 732] on span "Сохранить" at bounding box center [1257, 735] width 65 height 14
click at [916, 307] on div at bounding box center [907, 334] width 442 height 173
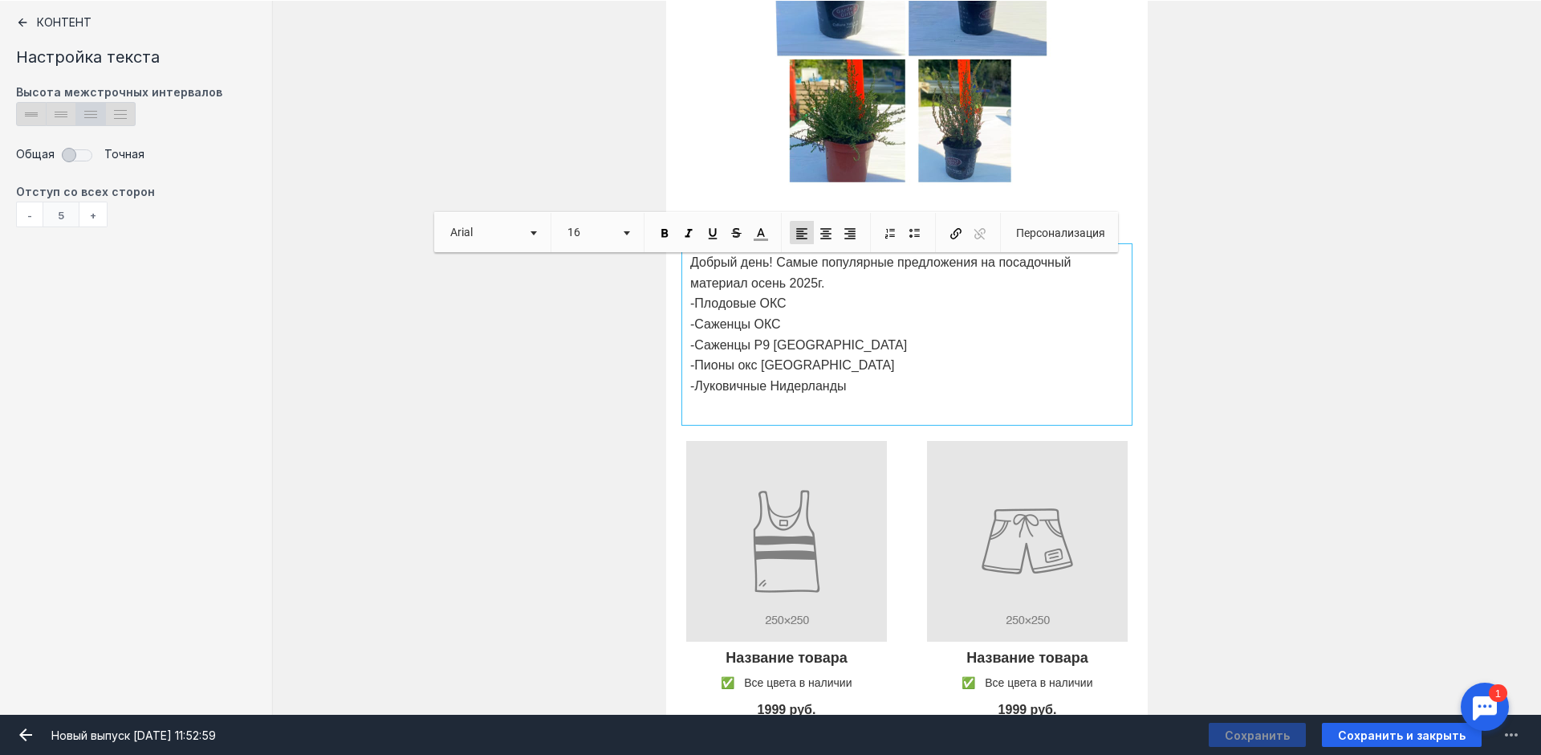
click at [844, 276] on p "Добрый день! Самые популярные предложения на посадочный материал осень 2025г." at bounding box center [906, 272] width 433 height 41
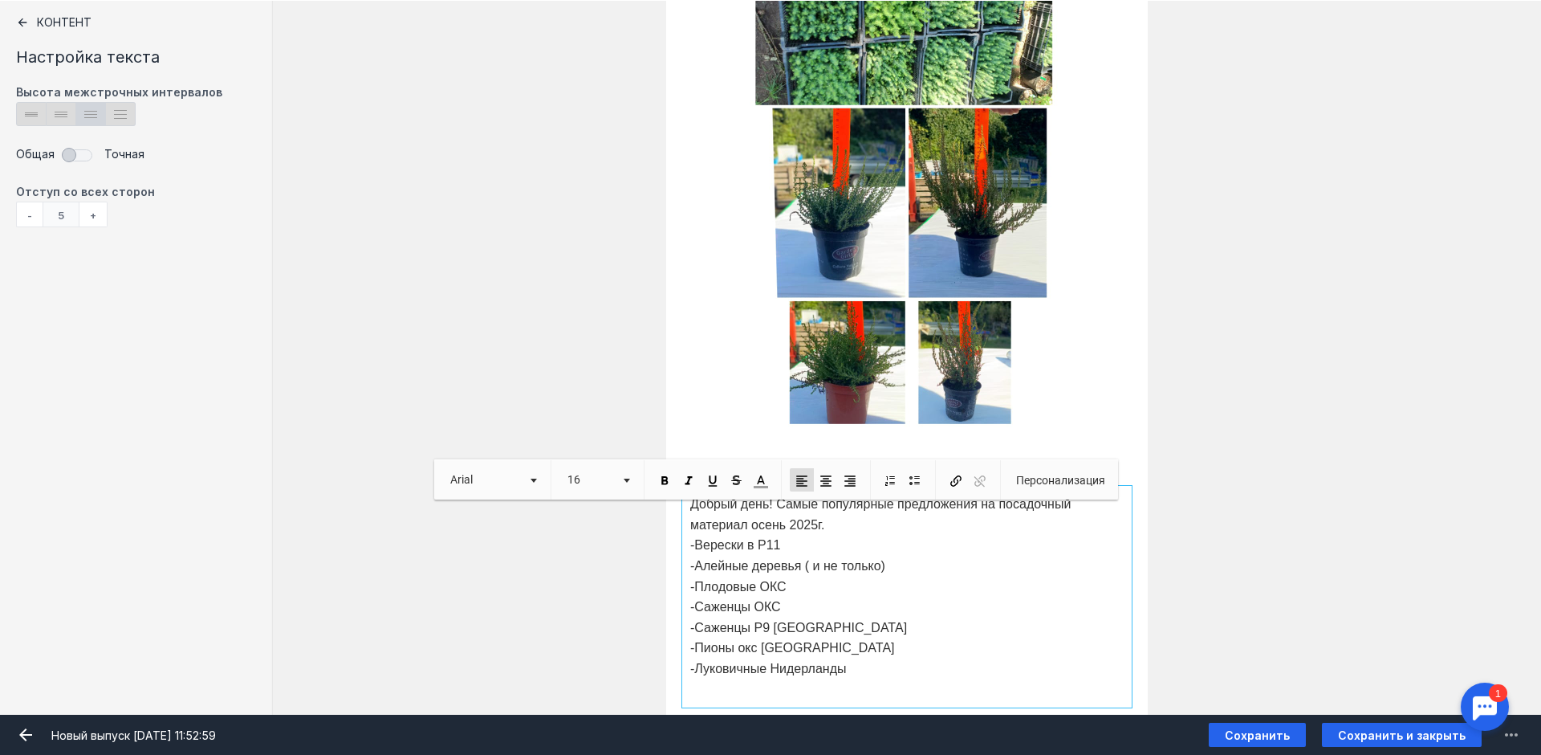
scroll to position [241, 0]
click at [785, 234] on input "Фоновое изображение" at bounding box center [907, 186] width 482 height 482
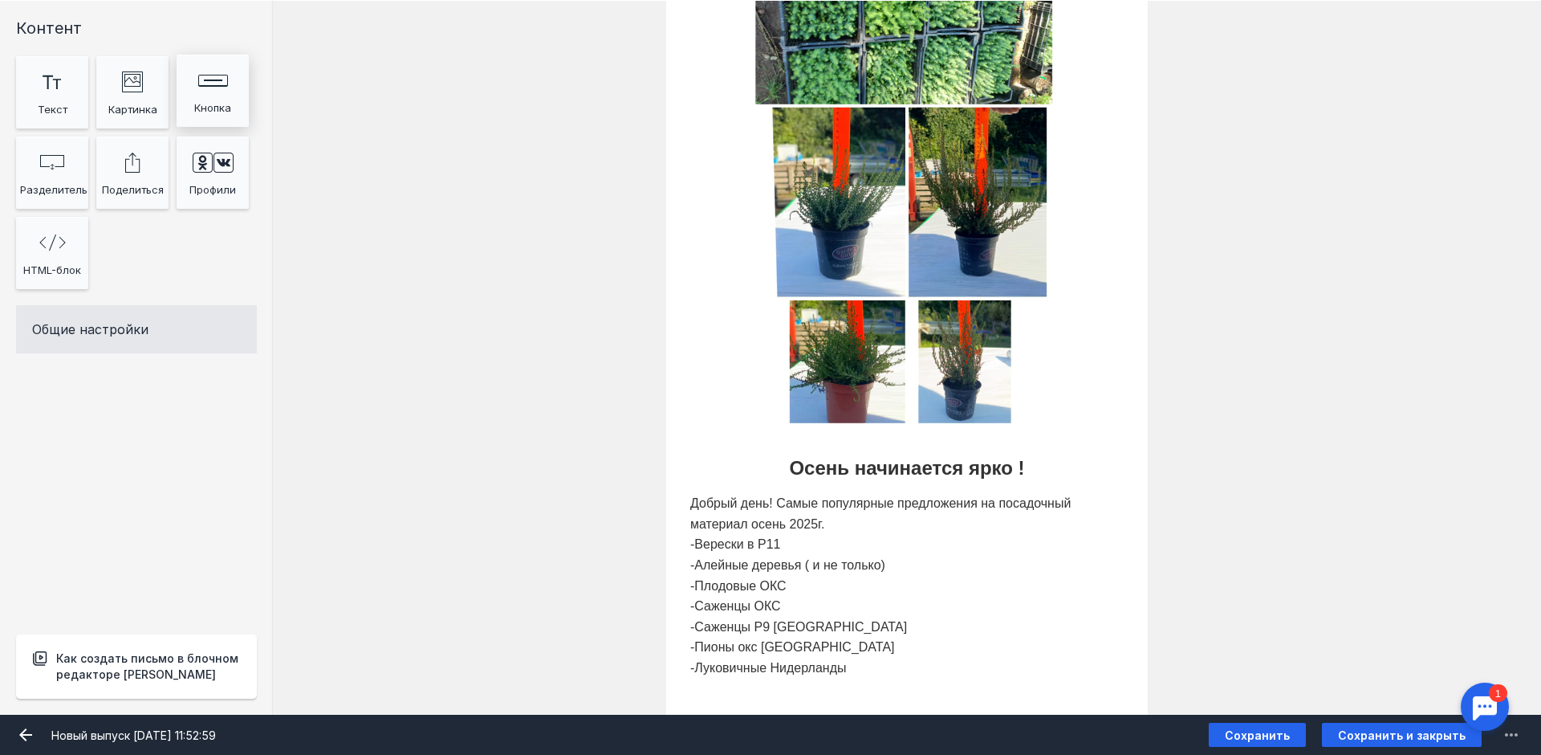
click at [226, 107] on div "Кнопка" at bounding box center [213, 108] width 64 height 24
click at [69, 159] on div "Shape Created with Sketch." at bounding box center [52, 160] width 64 height 32
click at [1027, 248] on input "Фоновое изображение" at bounding box center [907, 186] width 482 height 482
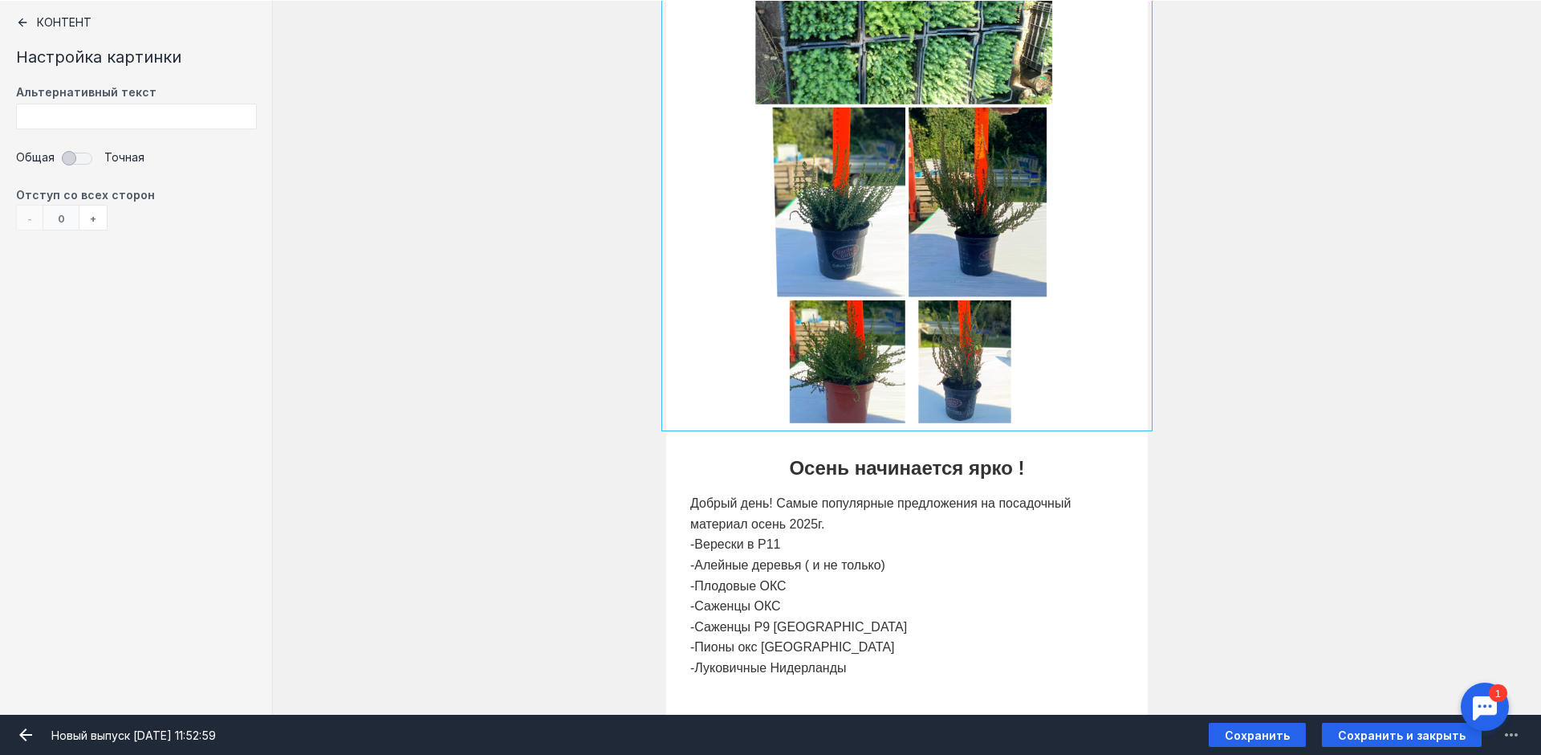
scroll to position [321, 0]
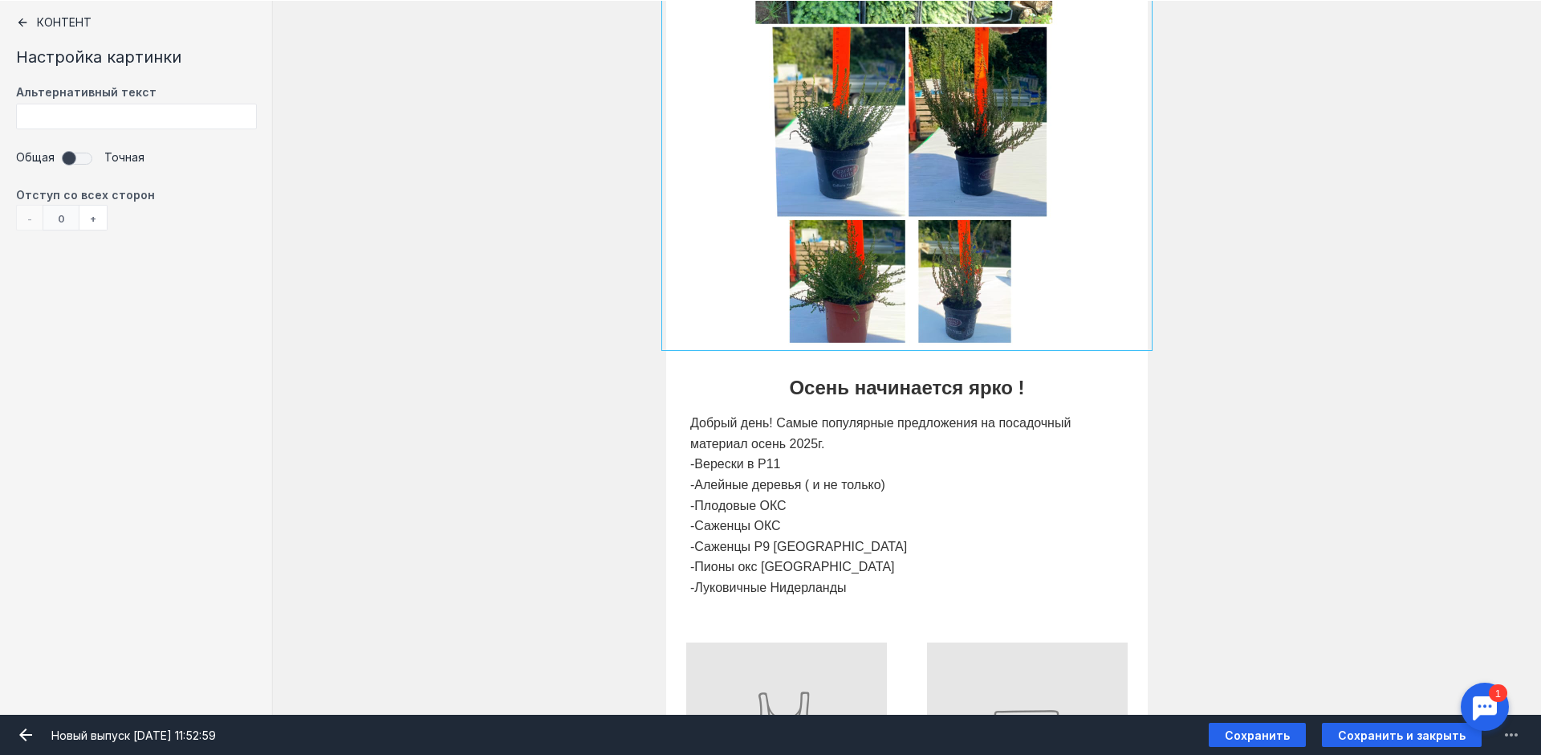
click at [90, 157] on span at bounding box center [80, 157] width 34 height 24
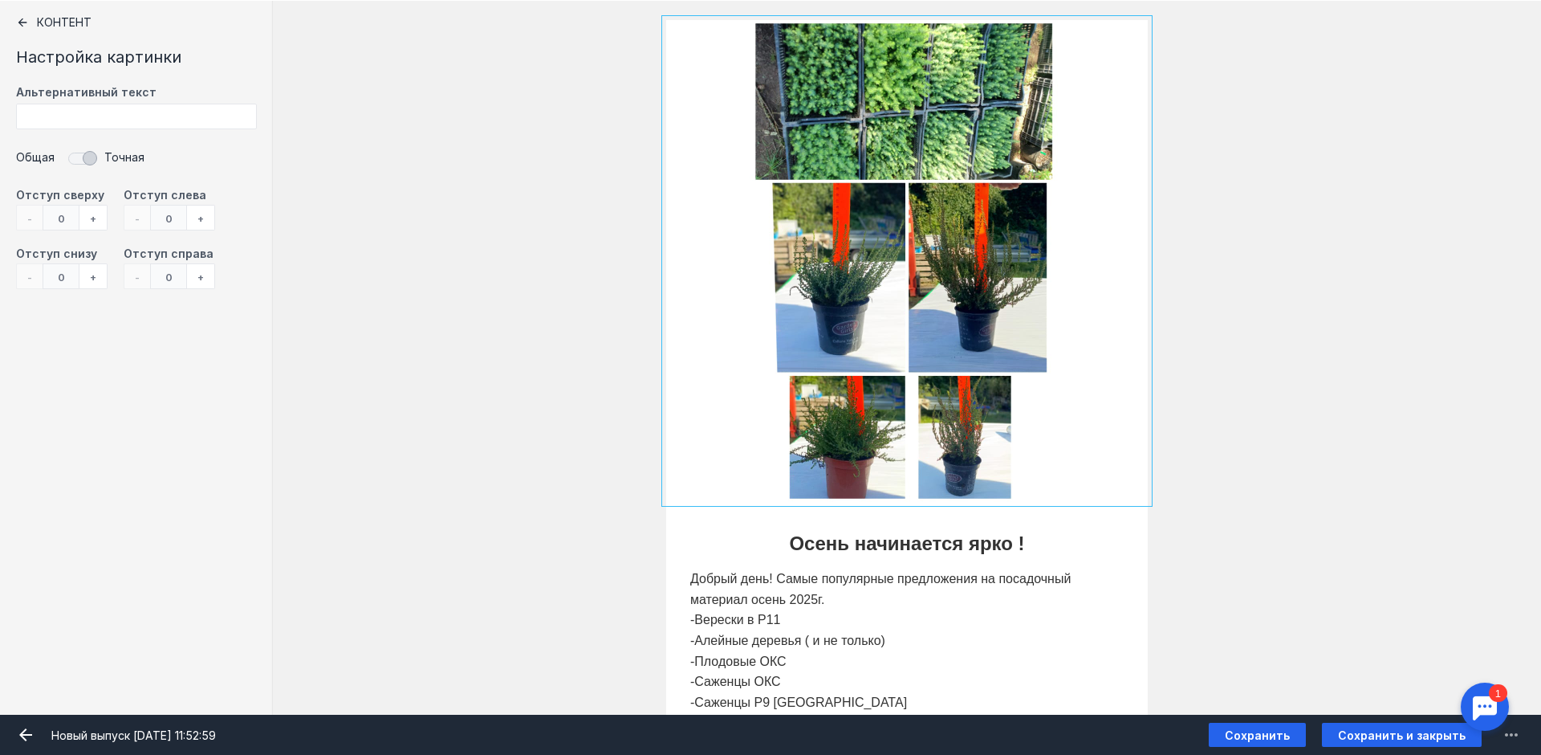
scroll to position [80, 0]
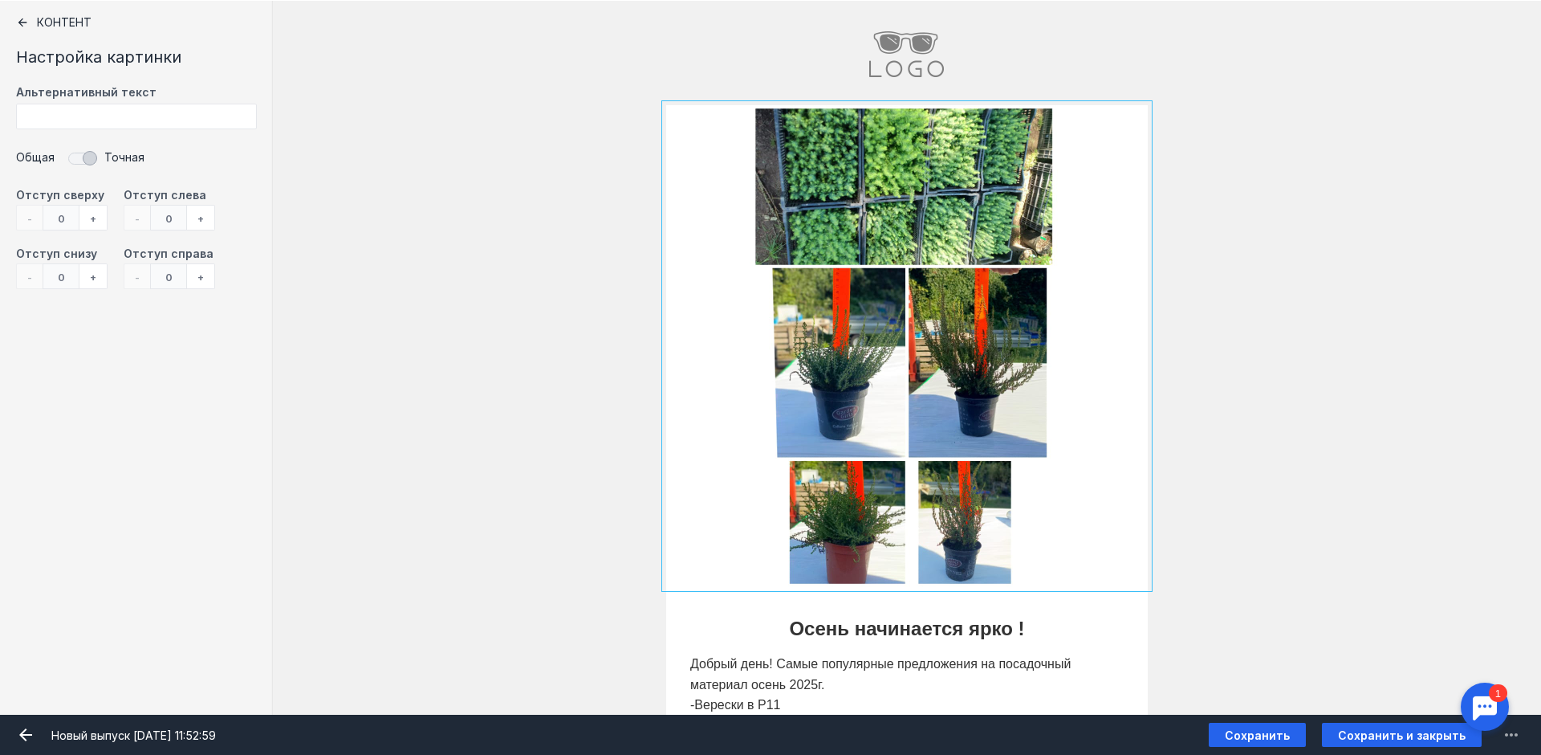
click at [207, 222] on div "+" at bounding box center [201, 218] width 28 height 26
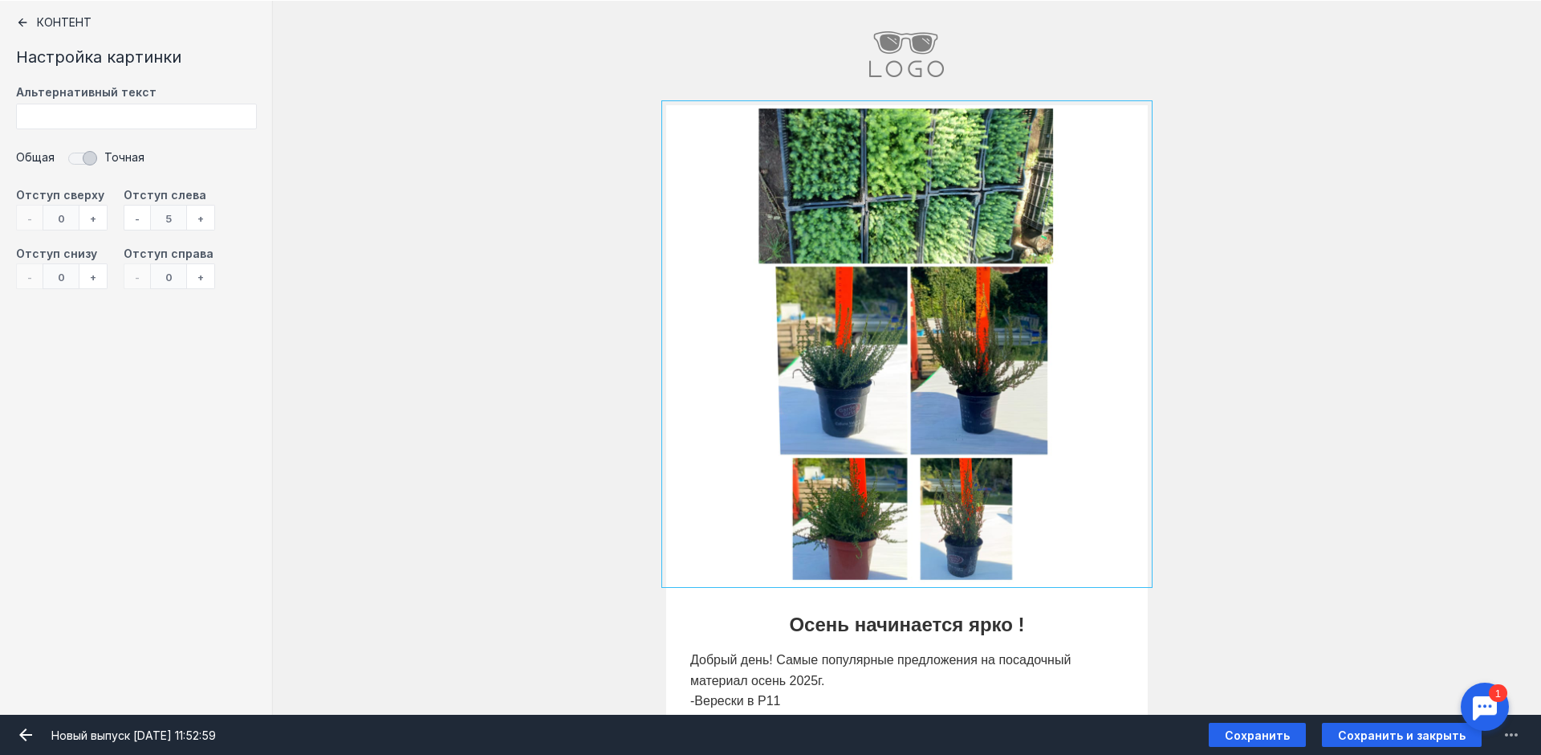
click at [136, 219] on div "-" at bounding box center [137, 218] width 26 height 26
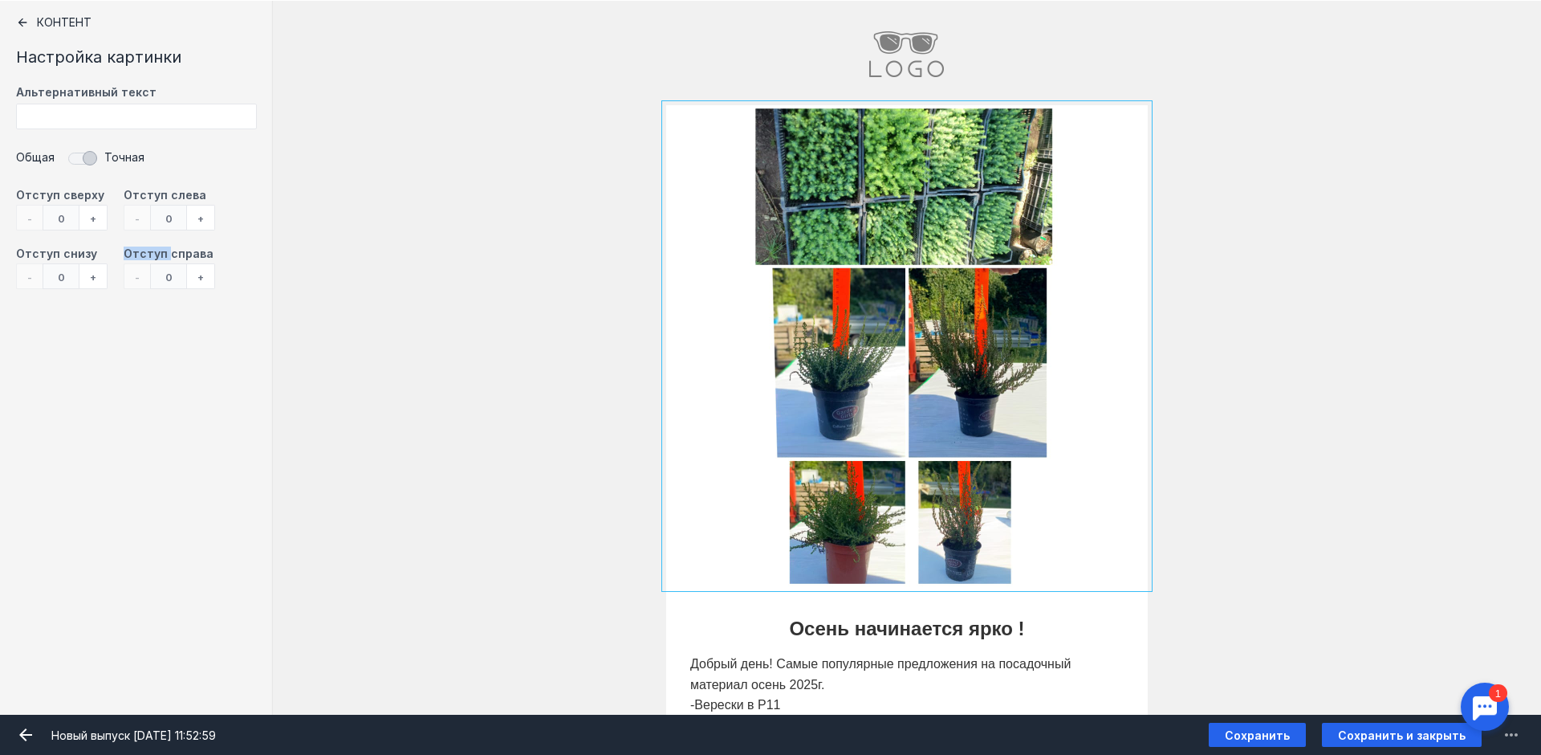
click at [136, 219] on div "- 0 +" at bounding box center [170, 218] width 92 height 26
click at [40, 22] on div "Контент" at bounding box center [136, 22] width 241 height 13
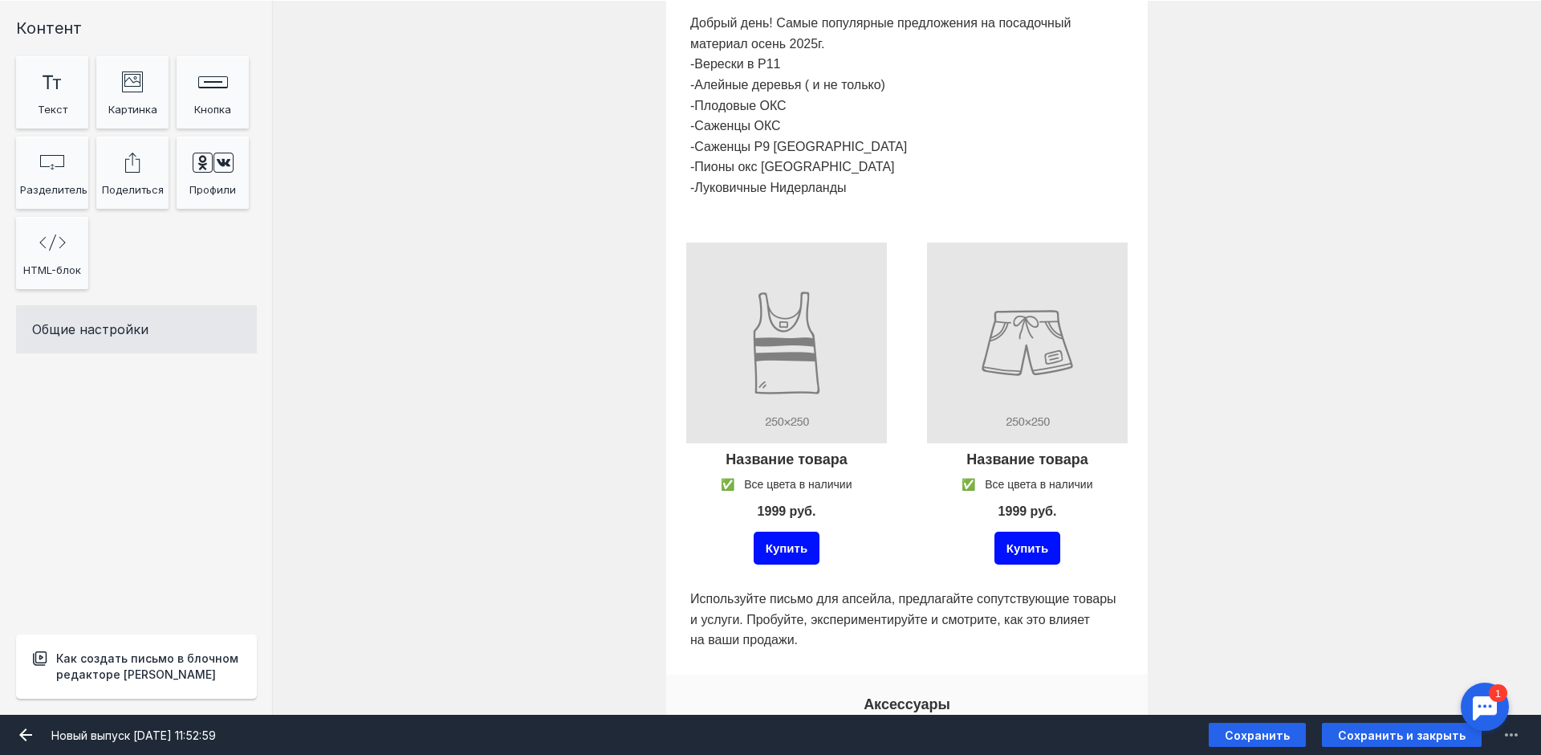
scroll to position [803, 0]
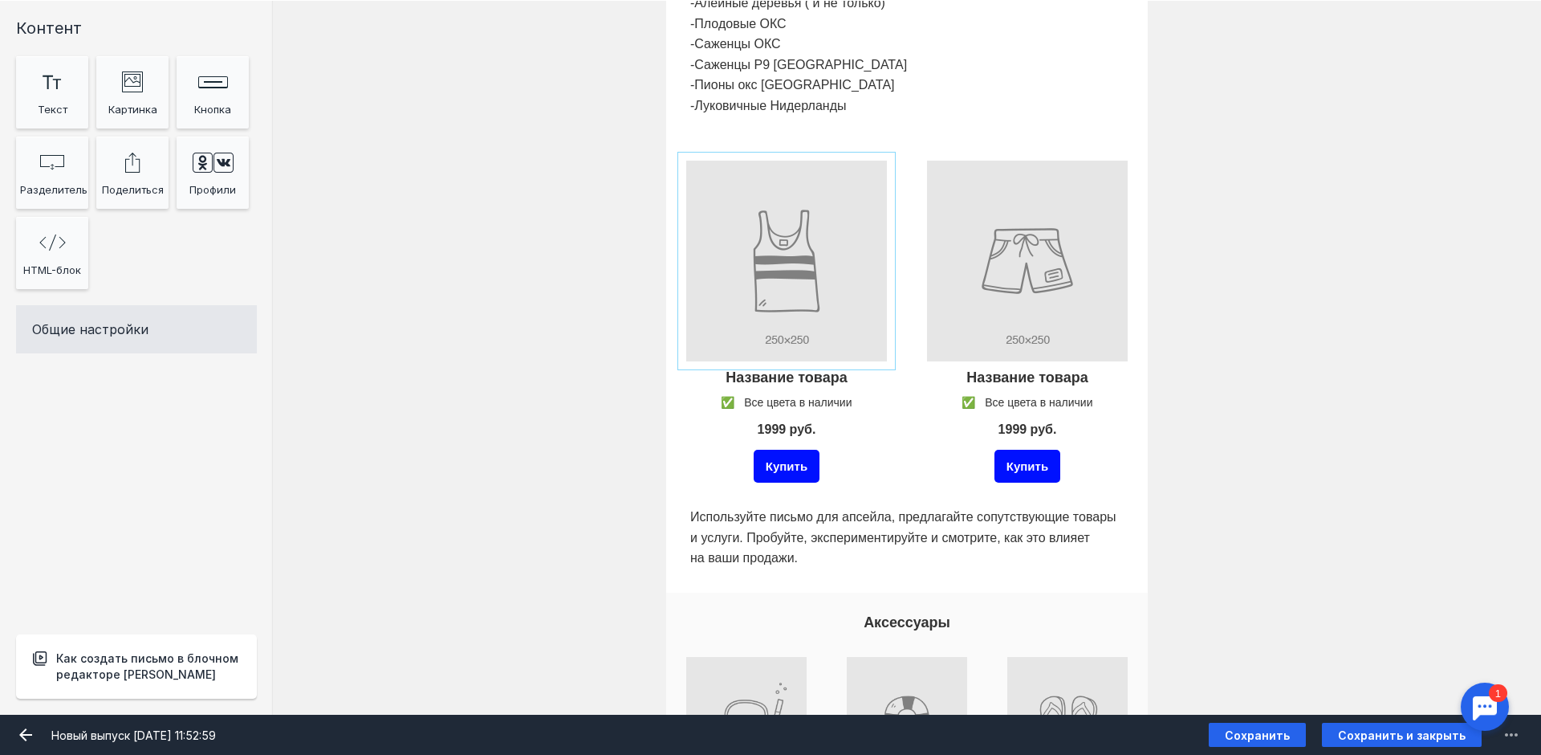
click at [786, 303] on input "file" at bounding box center [786, 261] width 209 height 209
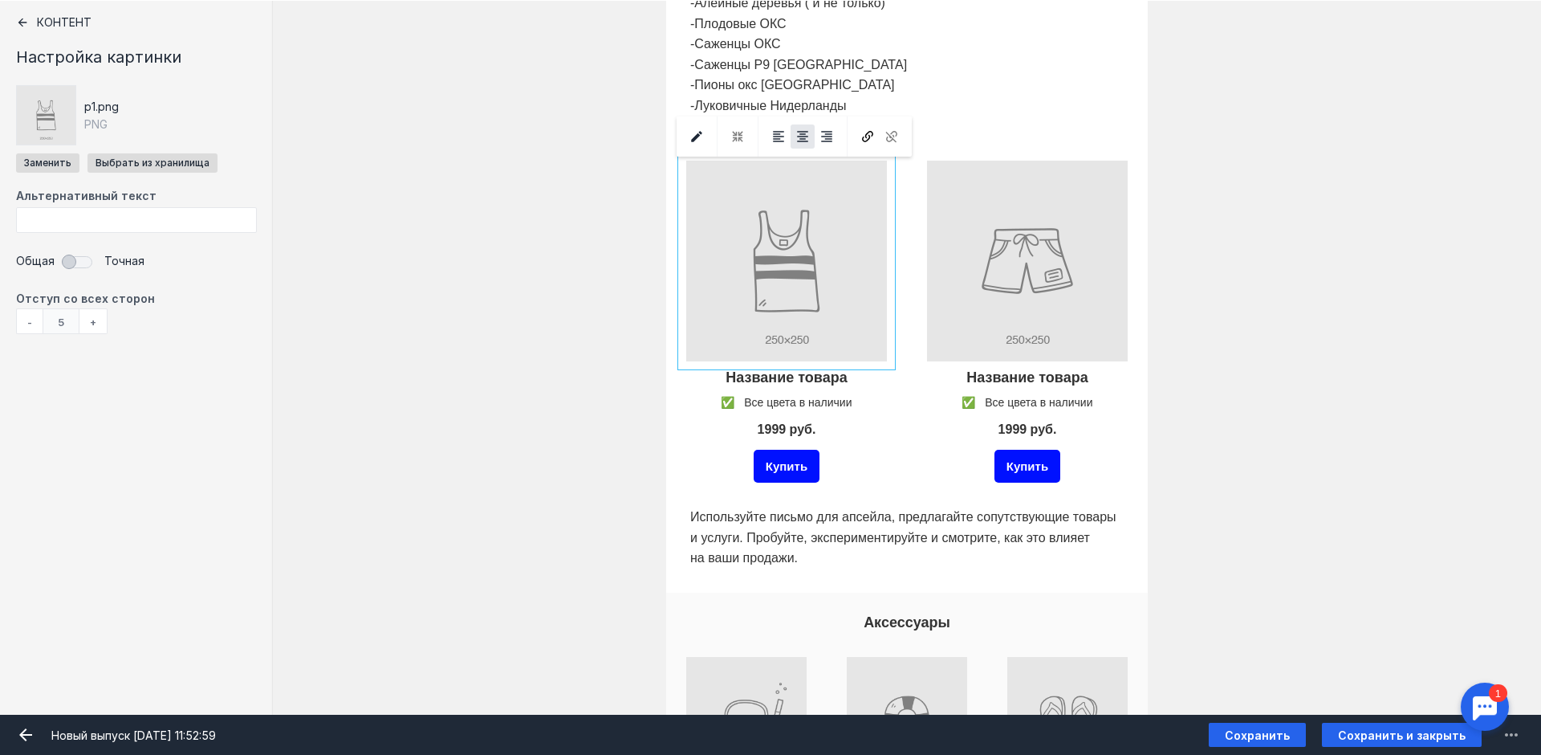
click at [770, 293] on input "Фоновое изображение" at bounding box center [786, 261] width 209 height 209
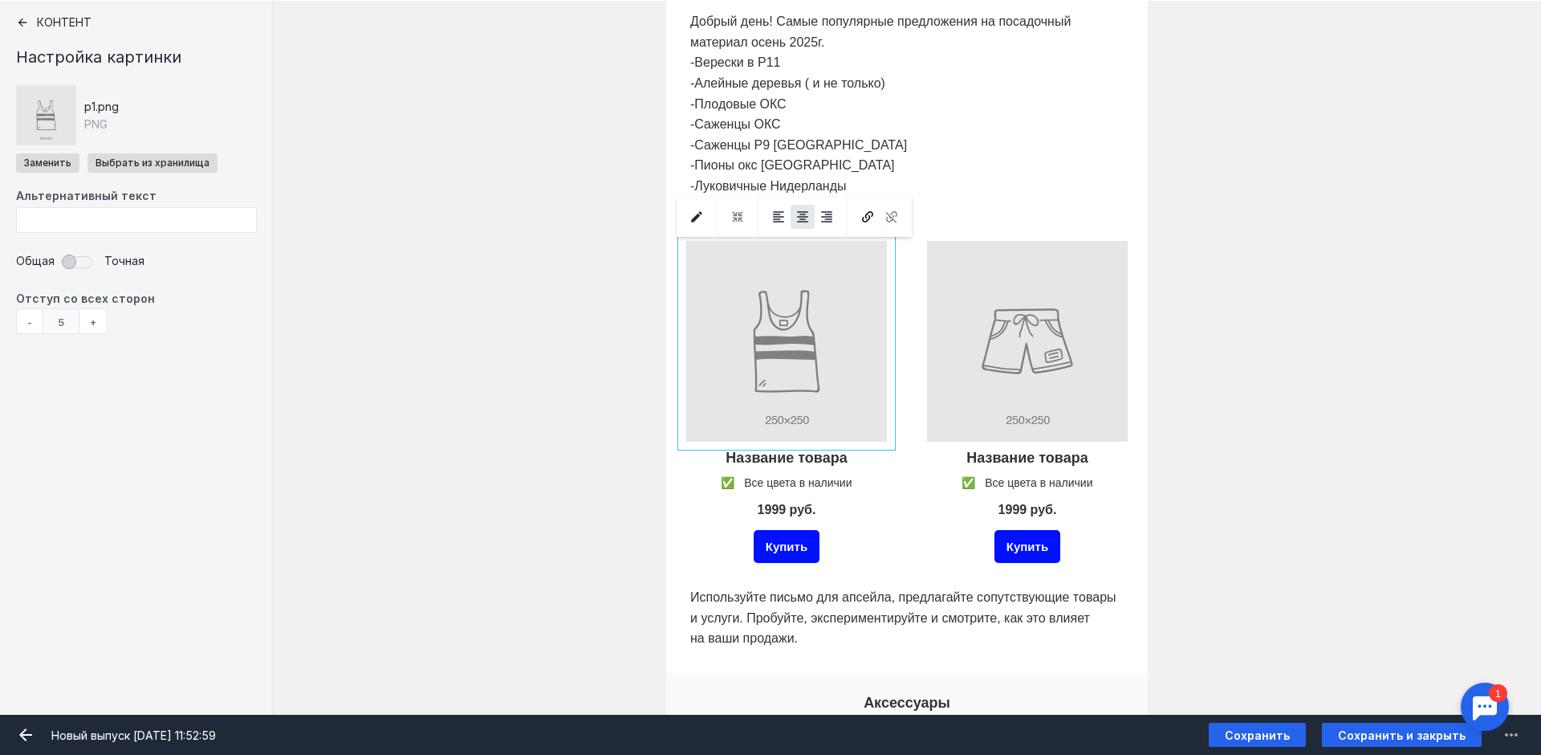
click at [892, 216] on div at bounding box center [896, 217] width 32 height 40
click at [793, 366] on input "Фоновое изображение" at bounding box center [786, 341] width 209 height 209
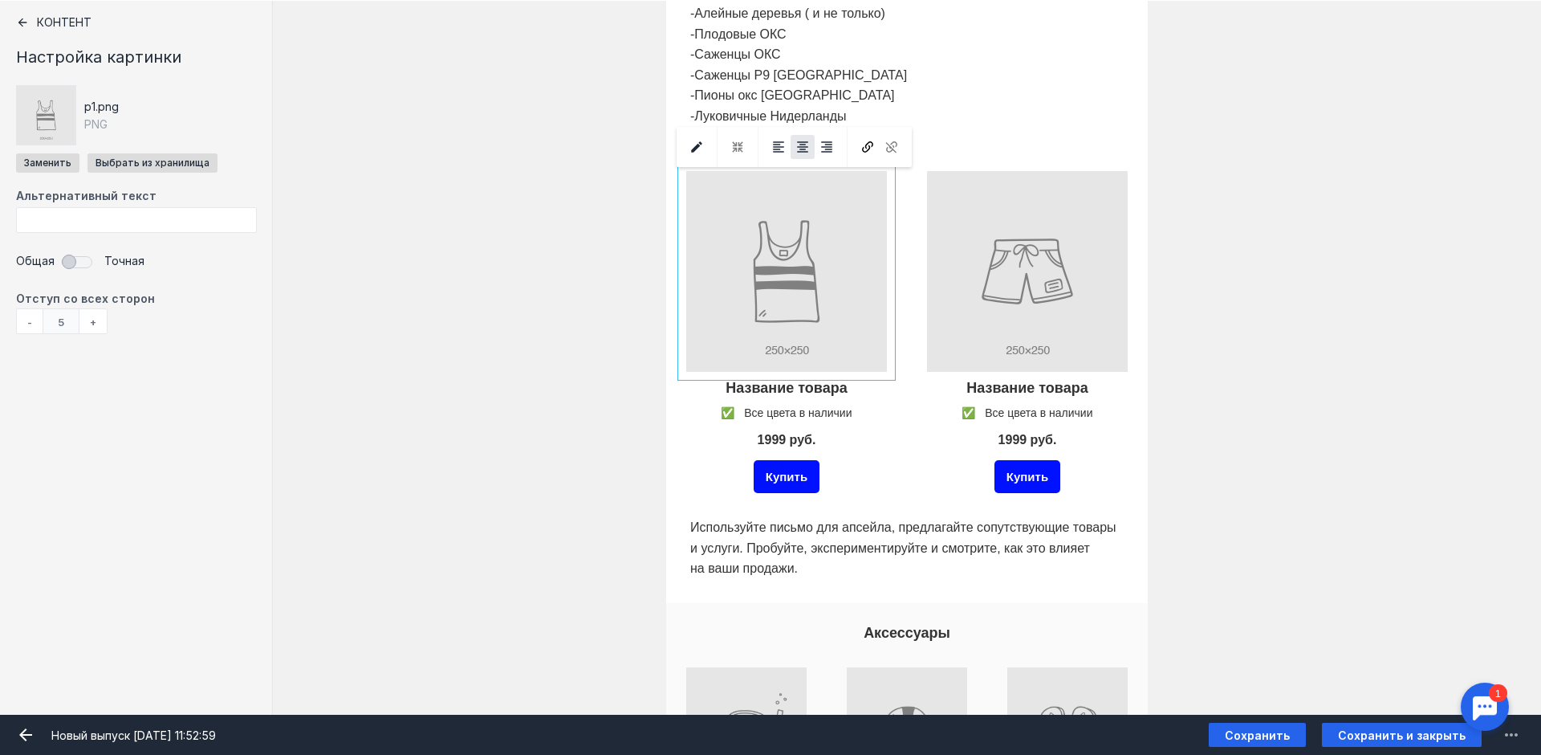
scroll to position [883, 0]
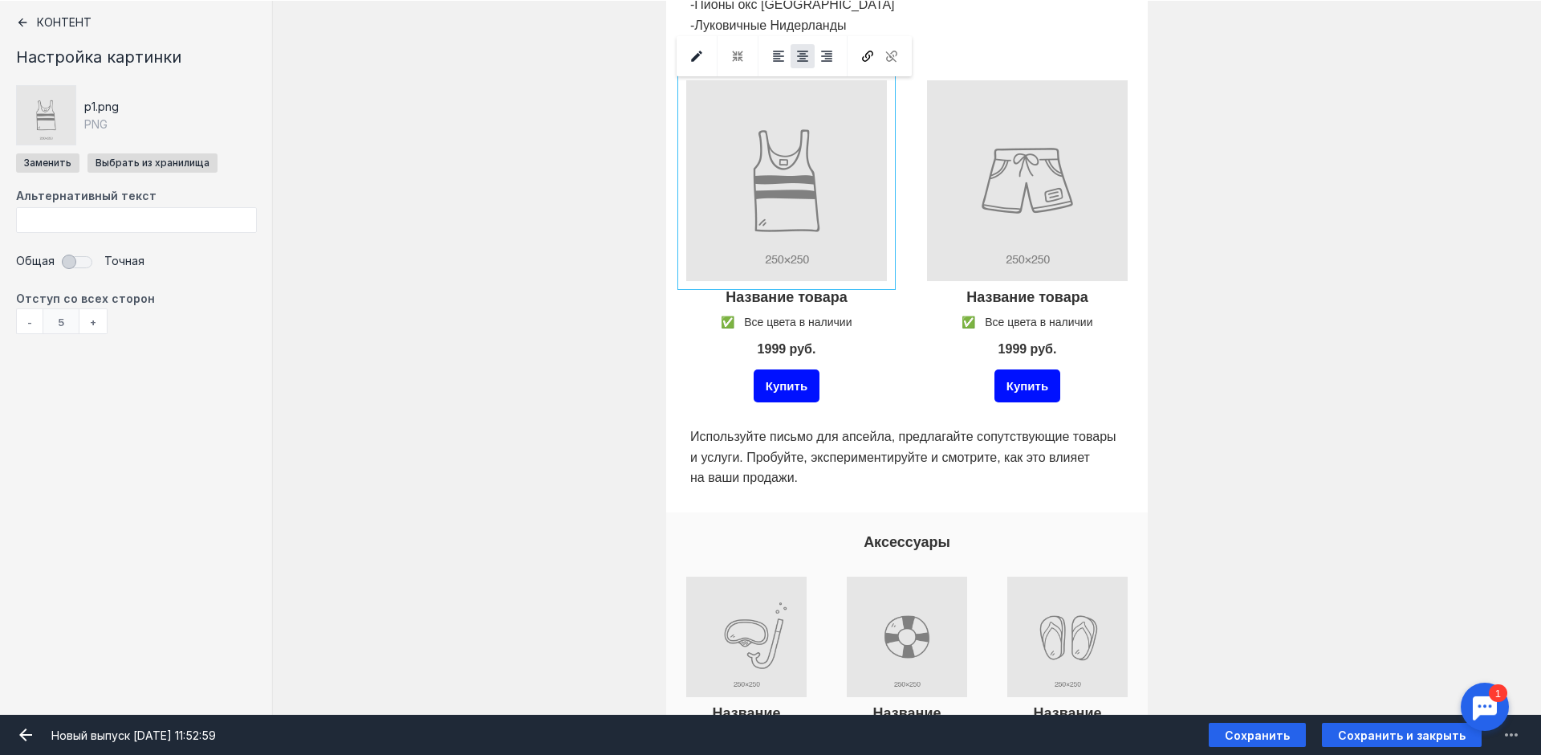
drag, startPoint x: 770, startPoint y: 226, endPoint x: 771, endPoint y: 218, distance: 8.2
click at [771, 219] on input "Фоновое изображение" at bounding box center [786, 180] width 209 height 209
click at [737, 187] on input "Фоновое изображение" at bounding box center [786, 180] width 209 height 209
click at [745, 295] on div at bounding box center [786, 298] width 209 height 26
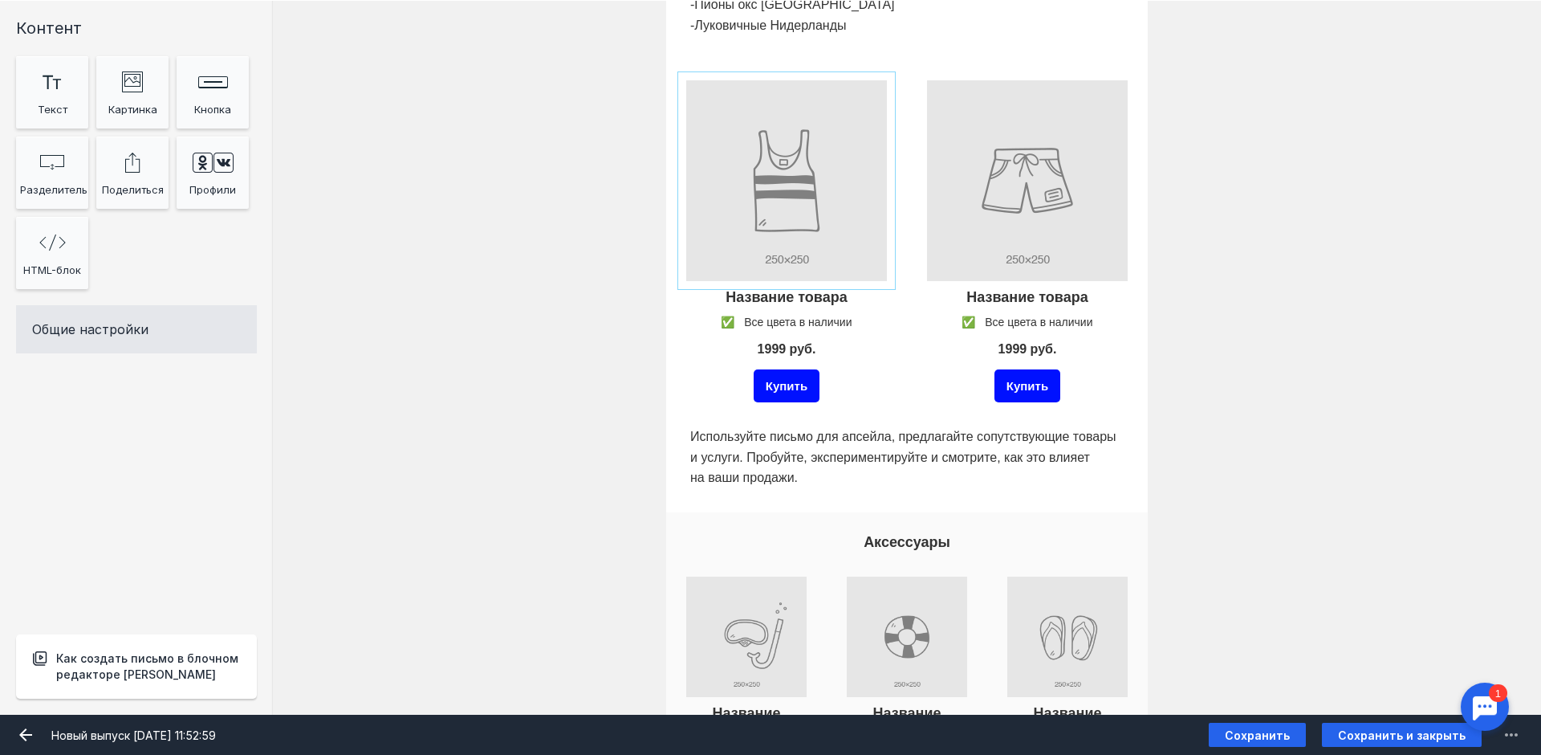
click at [773, 222] on input "Фоновое изображение" at bounding box center [786, 180] width 209 height 209
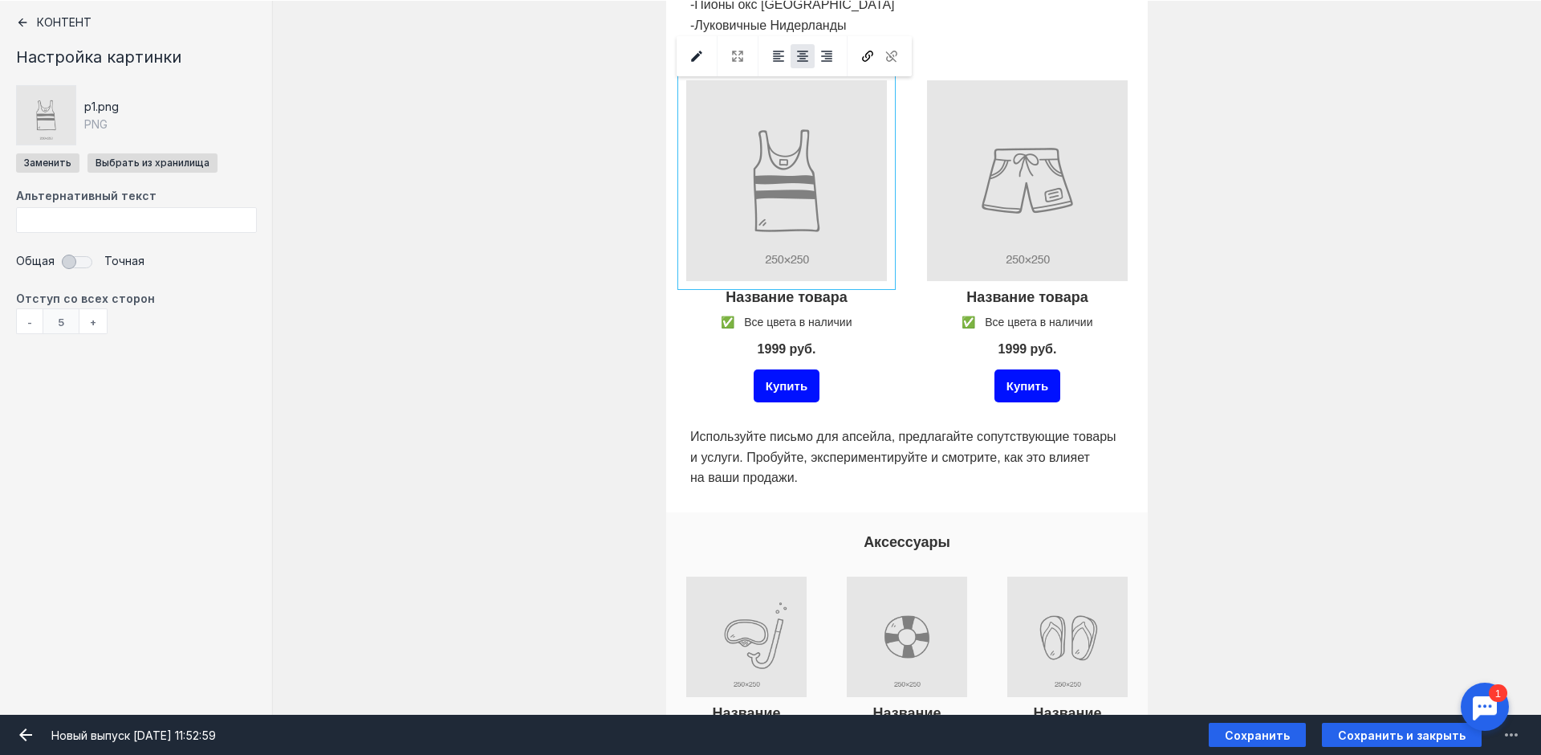
click at [771, 196] on input "Фоновое изображение" at bounding box center [786, 180] width 209 height 209
click at [48, 162] on input "file" at bounding box center [47, 162] width 63 height 19
type input "C:\fakepath\Вереск3.jpeg"
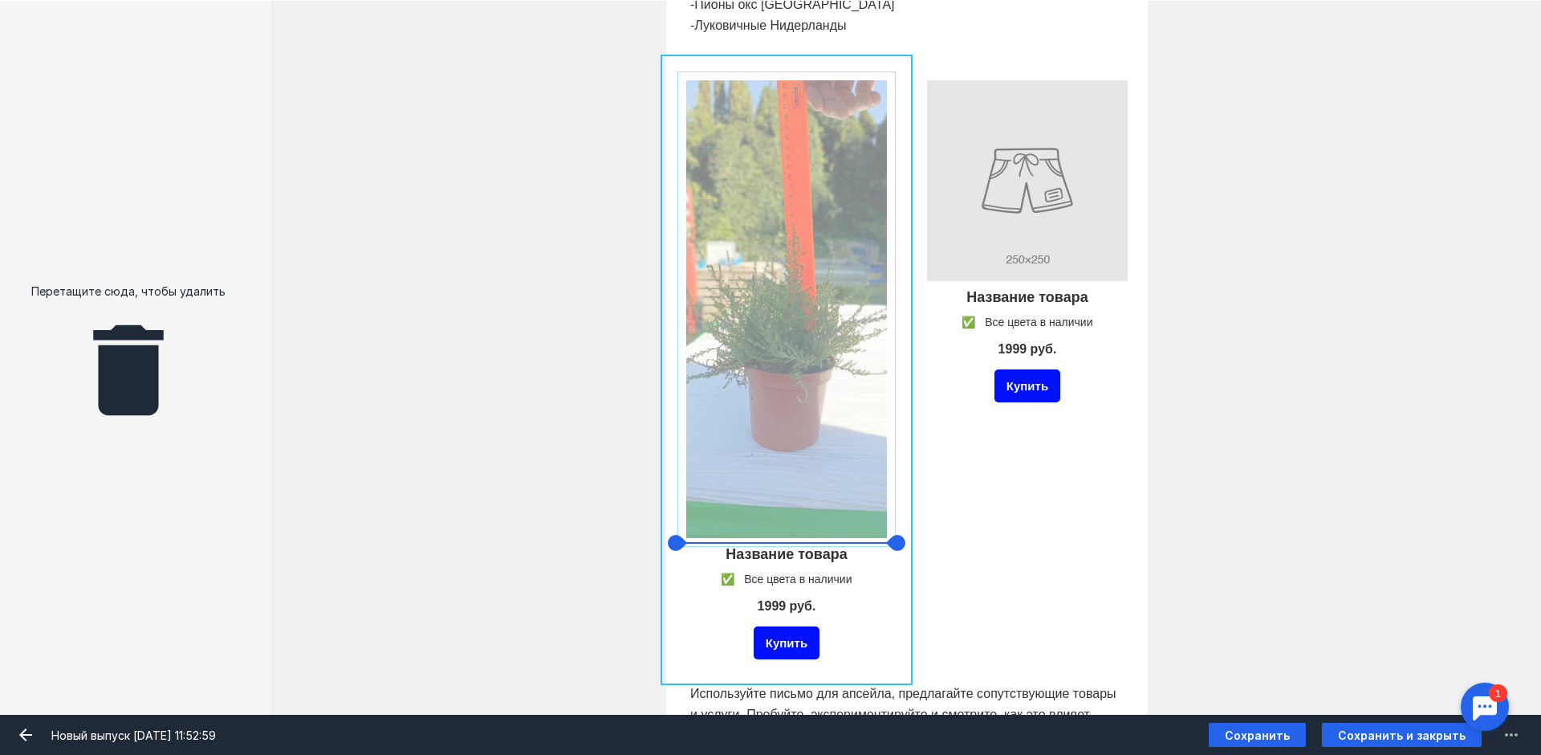
drag, startPoint x: 883, startPoint y: 537, endPoint x: 859, endPoint y: 450, distance: 90.8
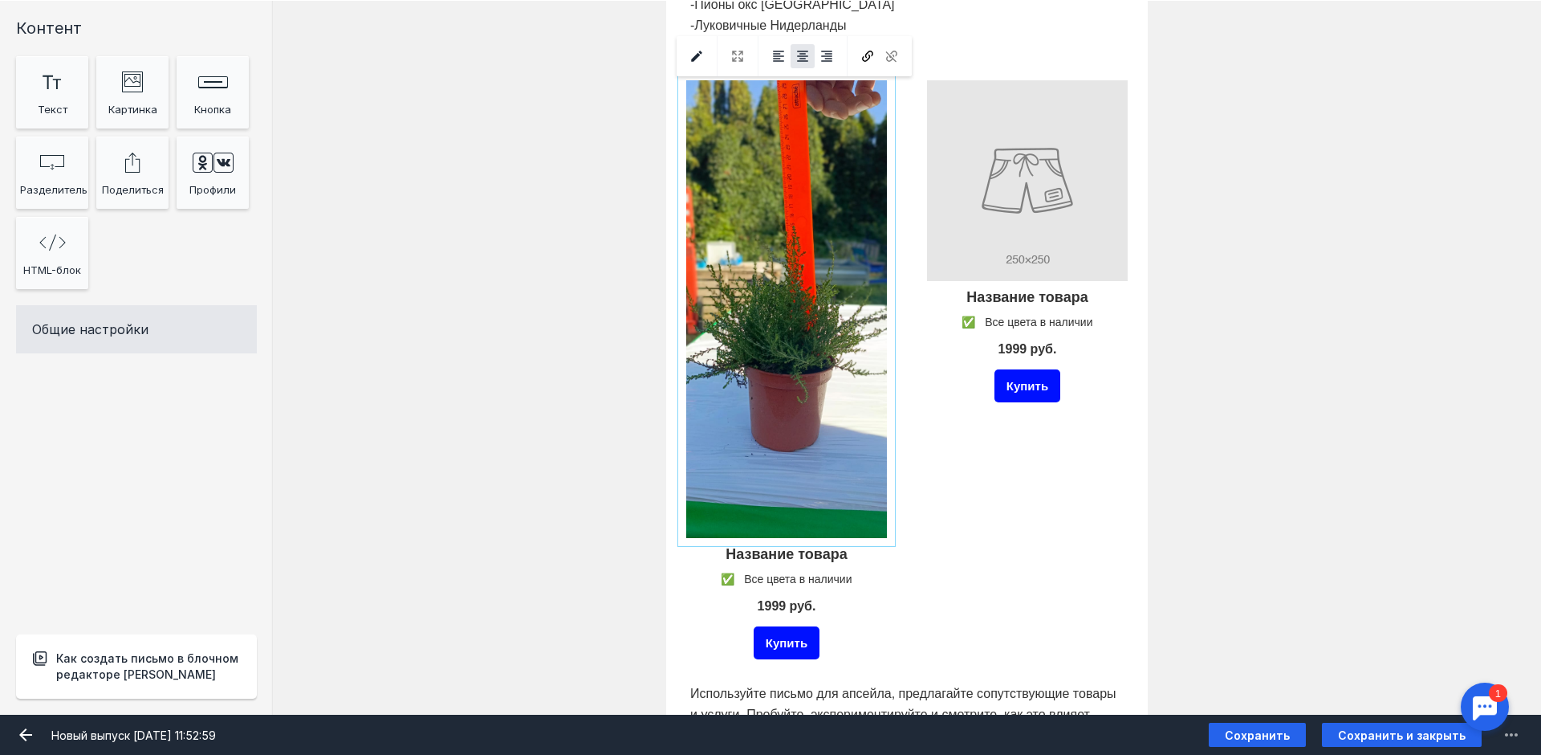
click at [844, 488] on input "Фоновое изображение" at bounding box center [786, 309] width 209 height 466
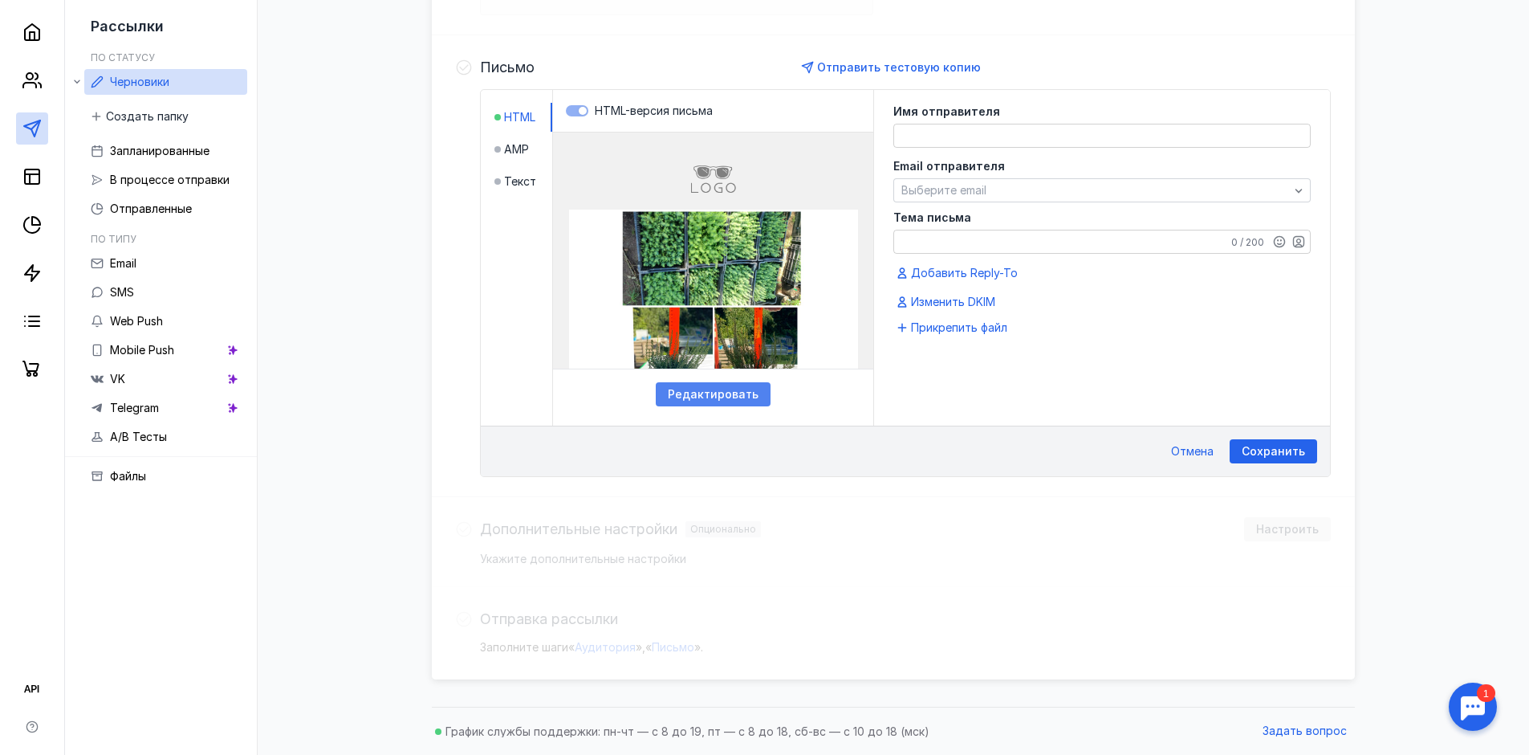
click at [737, 402] on div "Редактировать" at bounding box center [713, 394] width 115 height 24
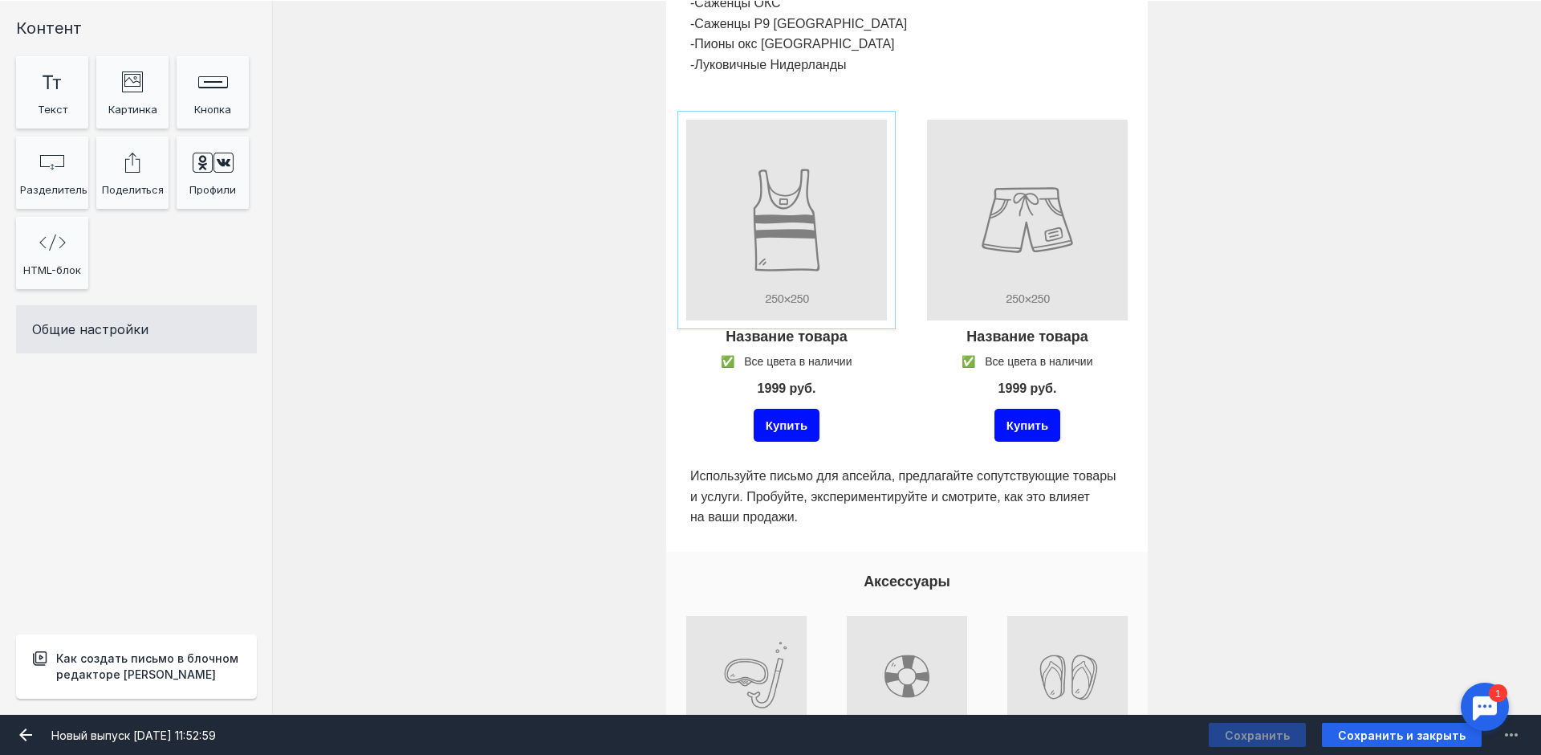
scroll to position [722, 0]
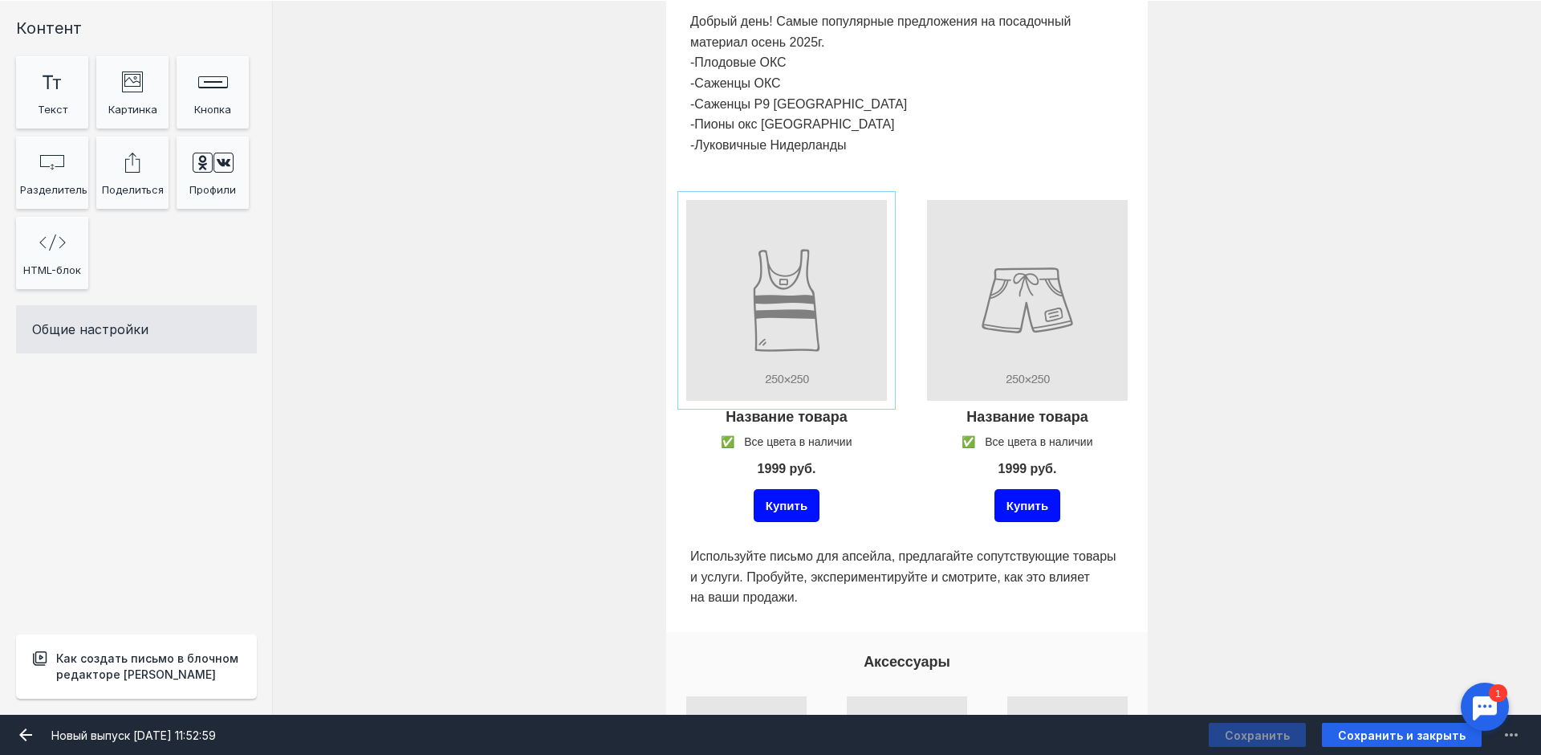
click at [799, 348] on input "file" at bounding box center [786, 300] width 209 height 209
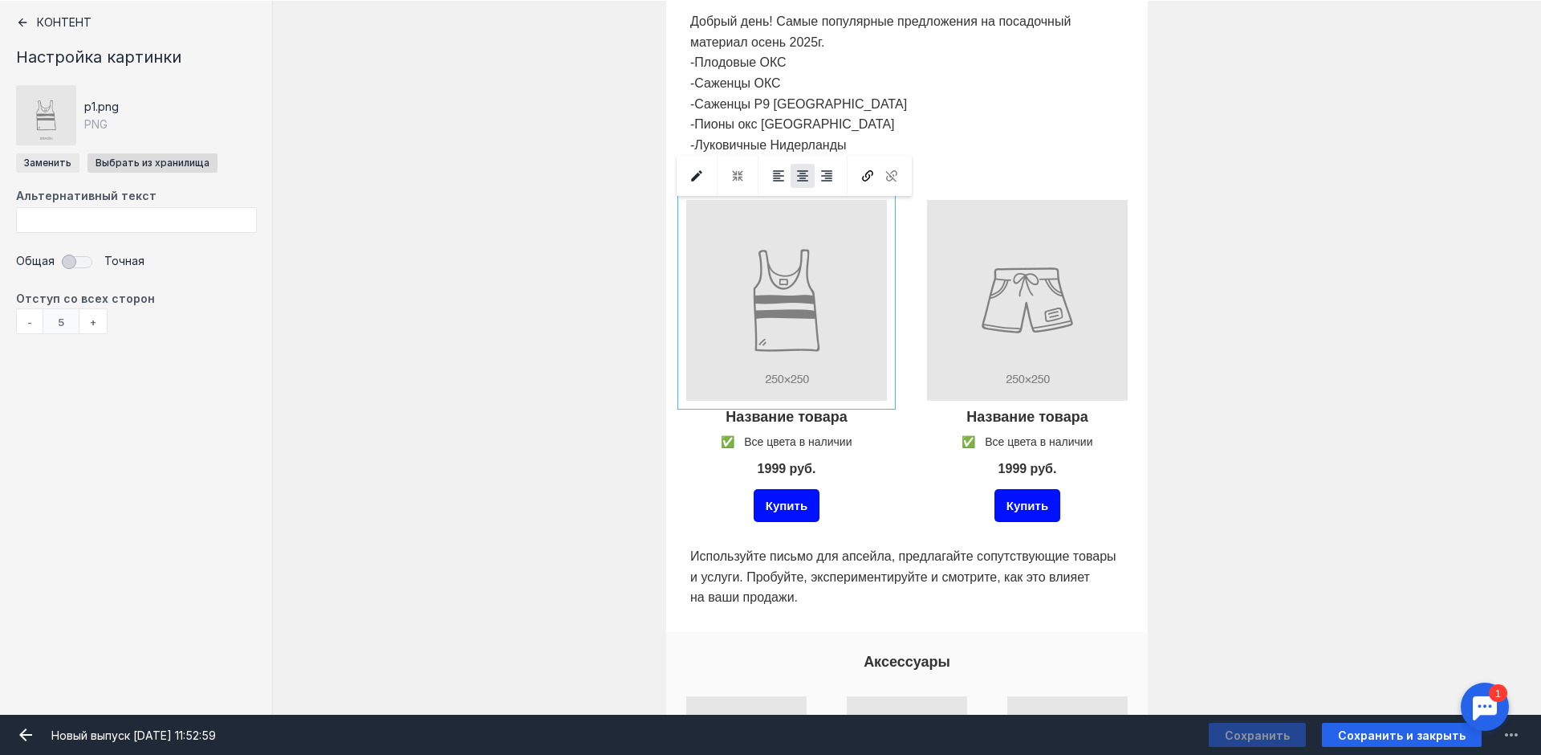
click at [68, 161] on input "file" at bounding box center [47, 162] width 63 height 19
type input "C:\fakepath\2025-09-11_13-44-56.png"
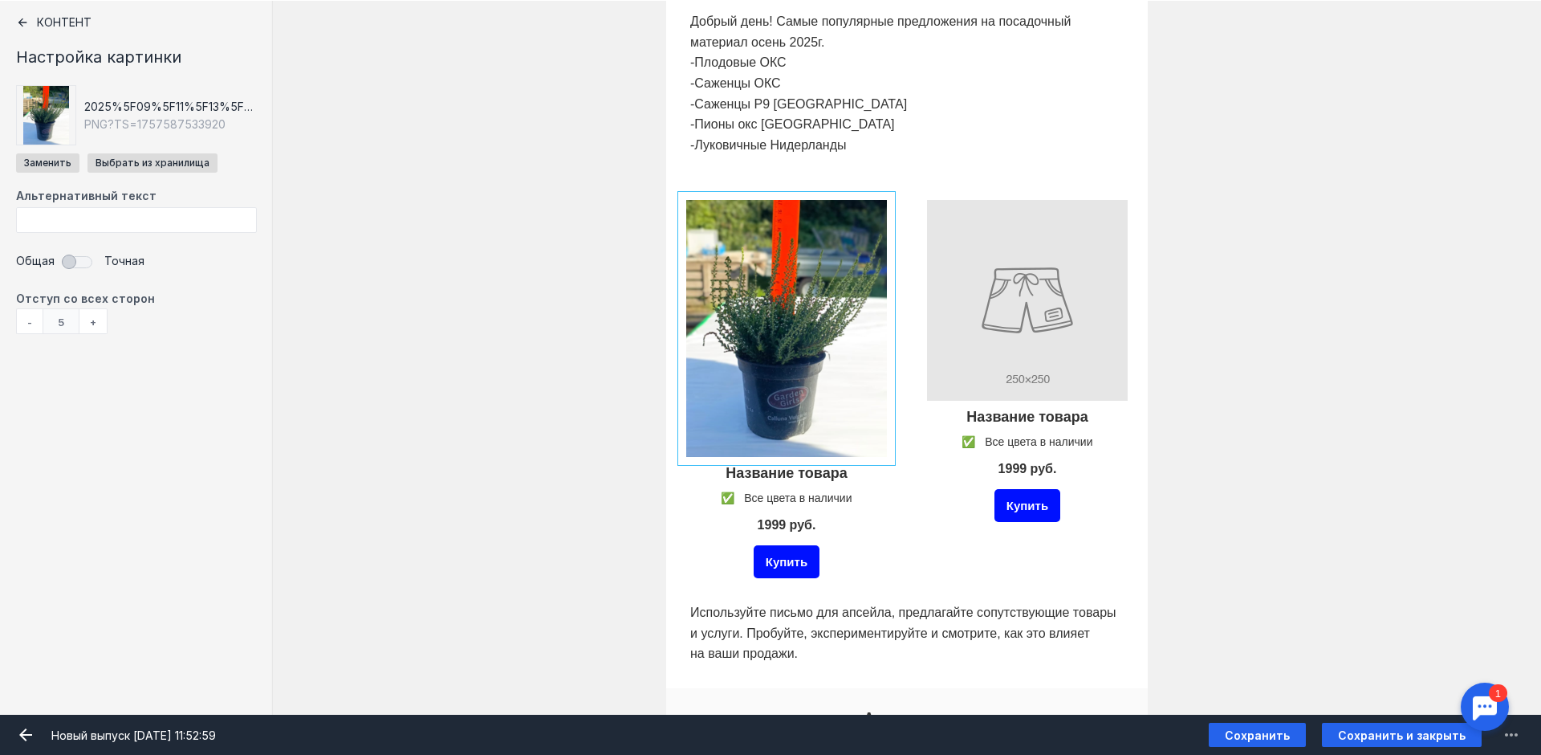
click at [832, 478] on div at bounding box center [786, 474] width 209 height 26
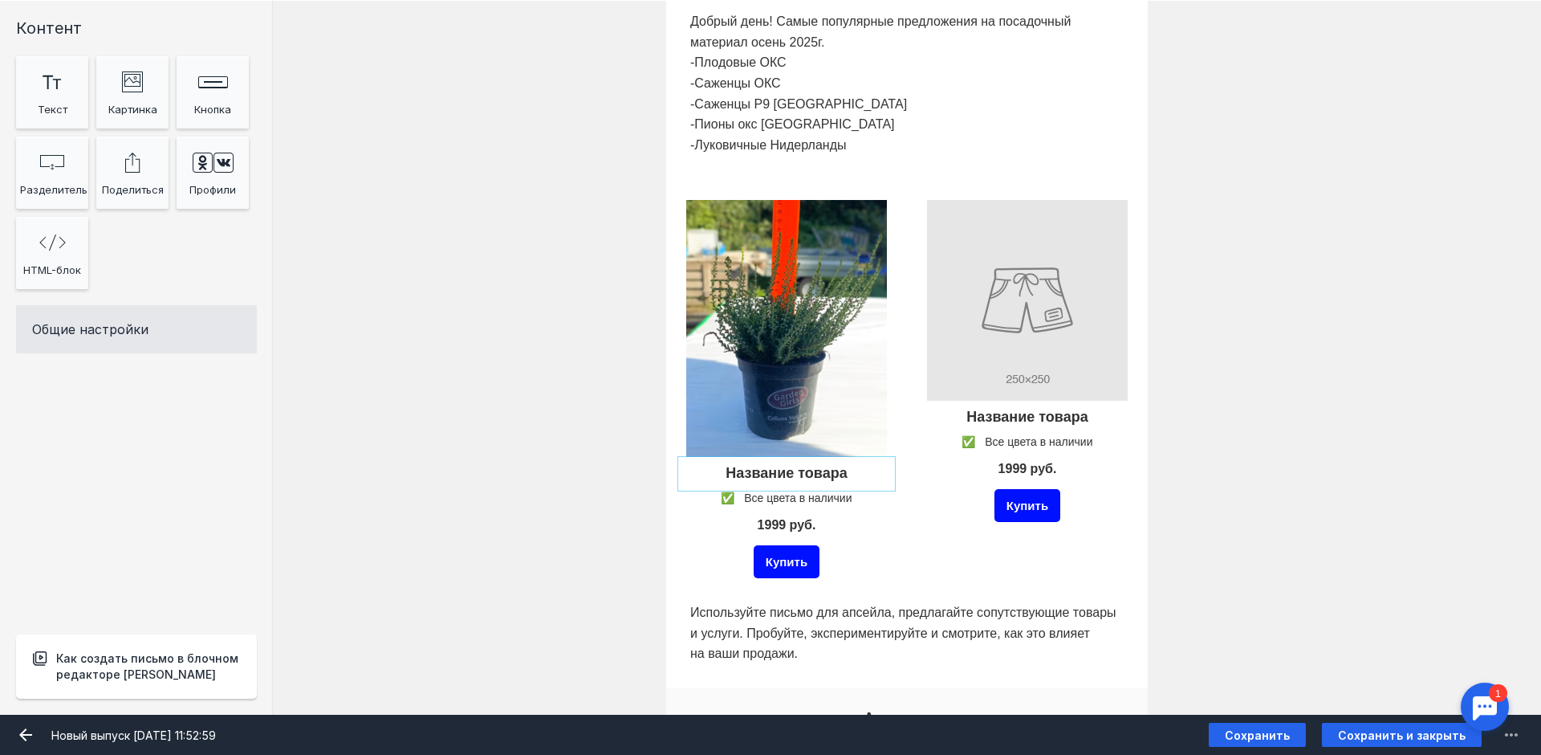
click at [779, 478] on div at bounding box center [786, 474] width 209 height 26
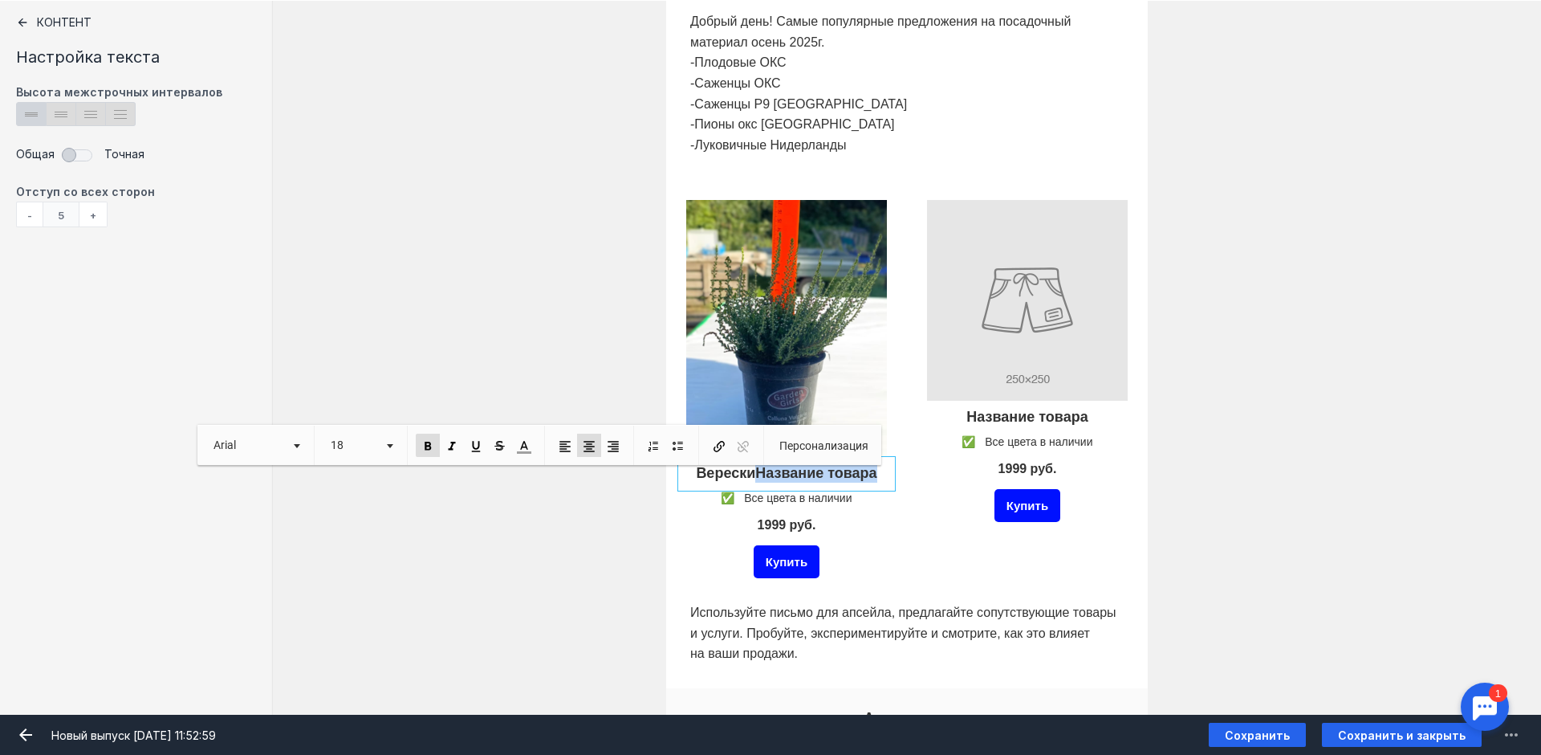
drag, startPoint x: 872, startPoint y: 477, endPoint x: 752, endPoint y: 481, distance: 119.7
click at [752, 481] on p "ВерескиНазвание товара" at bounding box center [786, 474] width 201 height 18
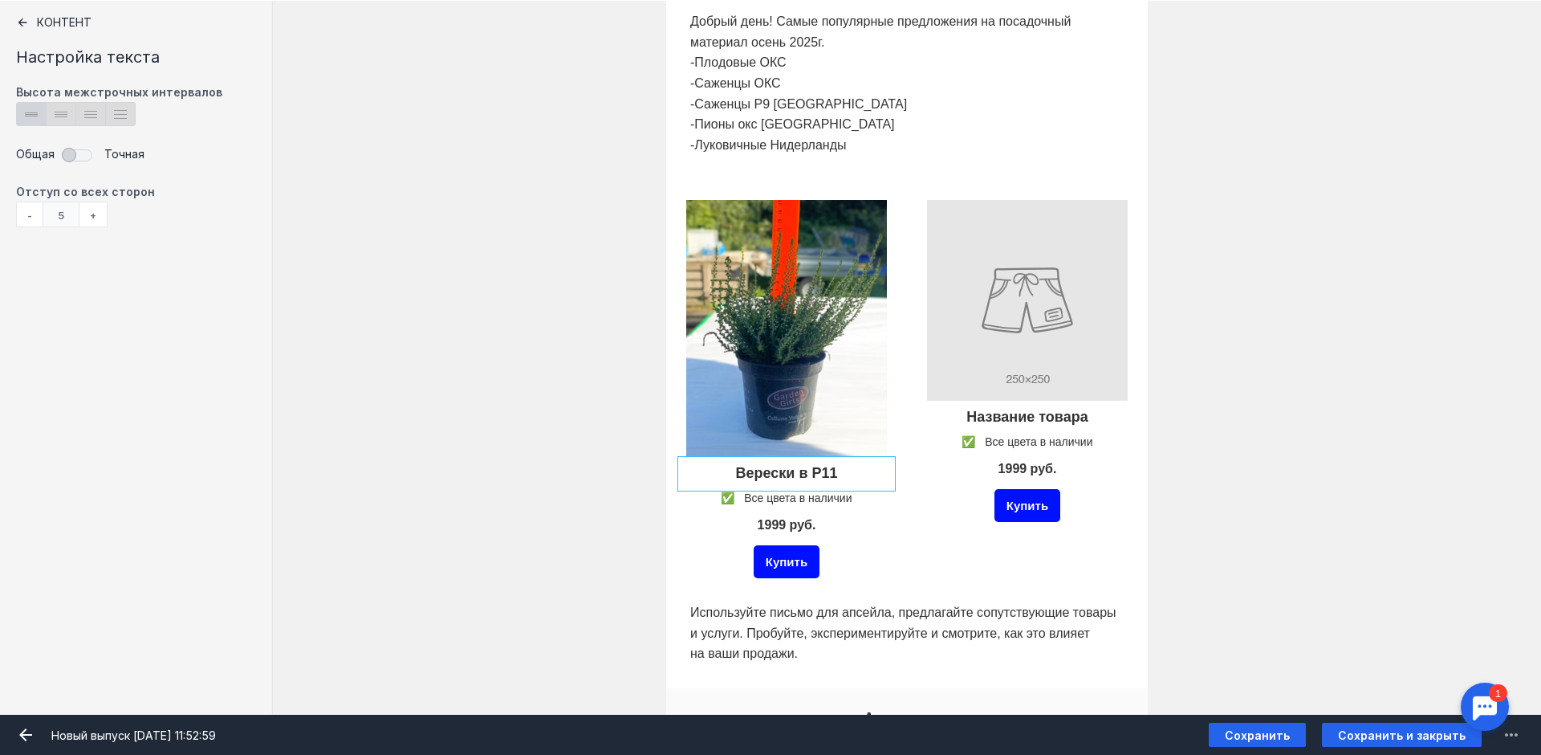
click at [871, 511] on div at bounding box center [786, 525] width 209 height 31
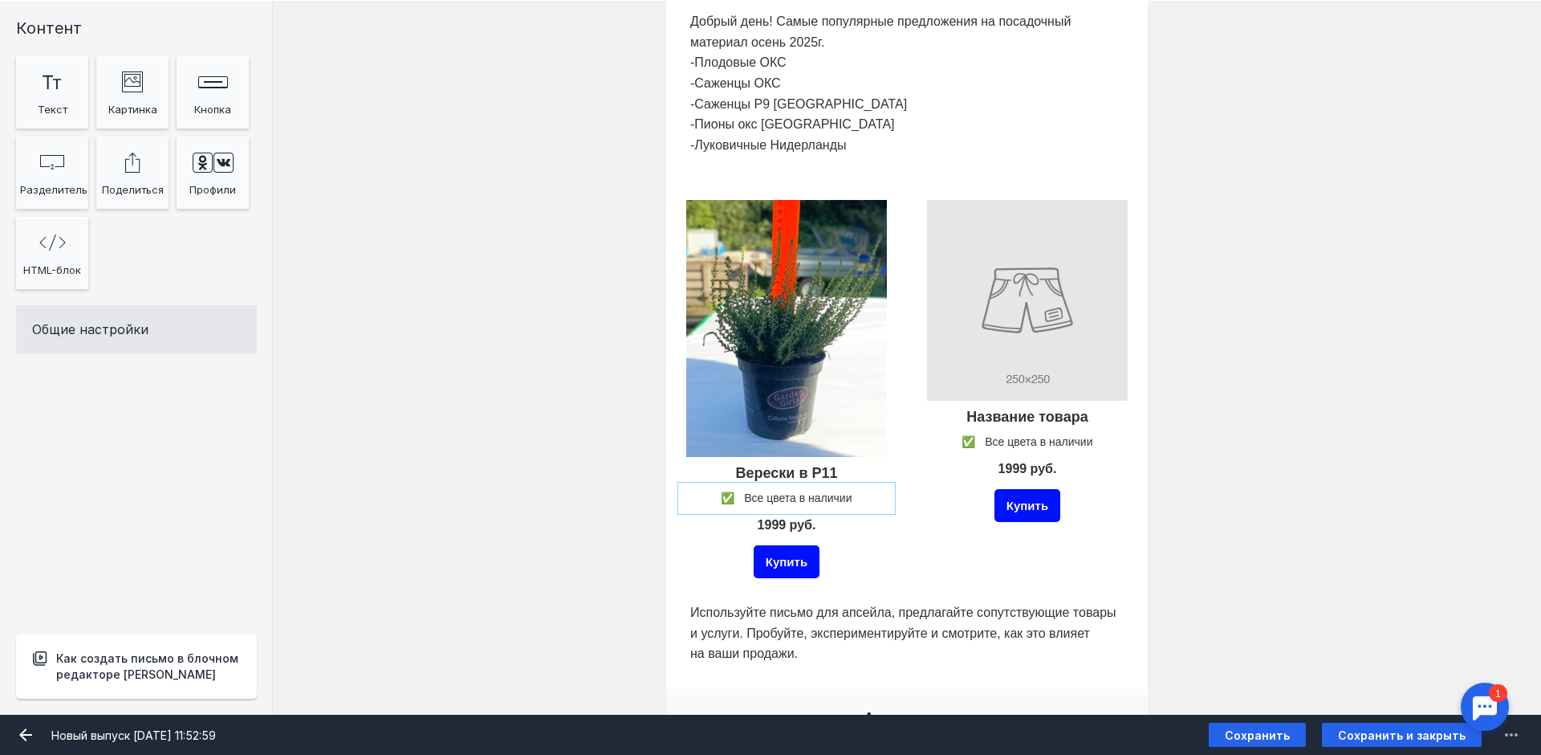
click at [758, 502] on div at bounding box center [786, 498] width 209 height 24
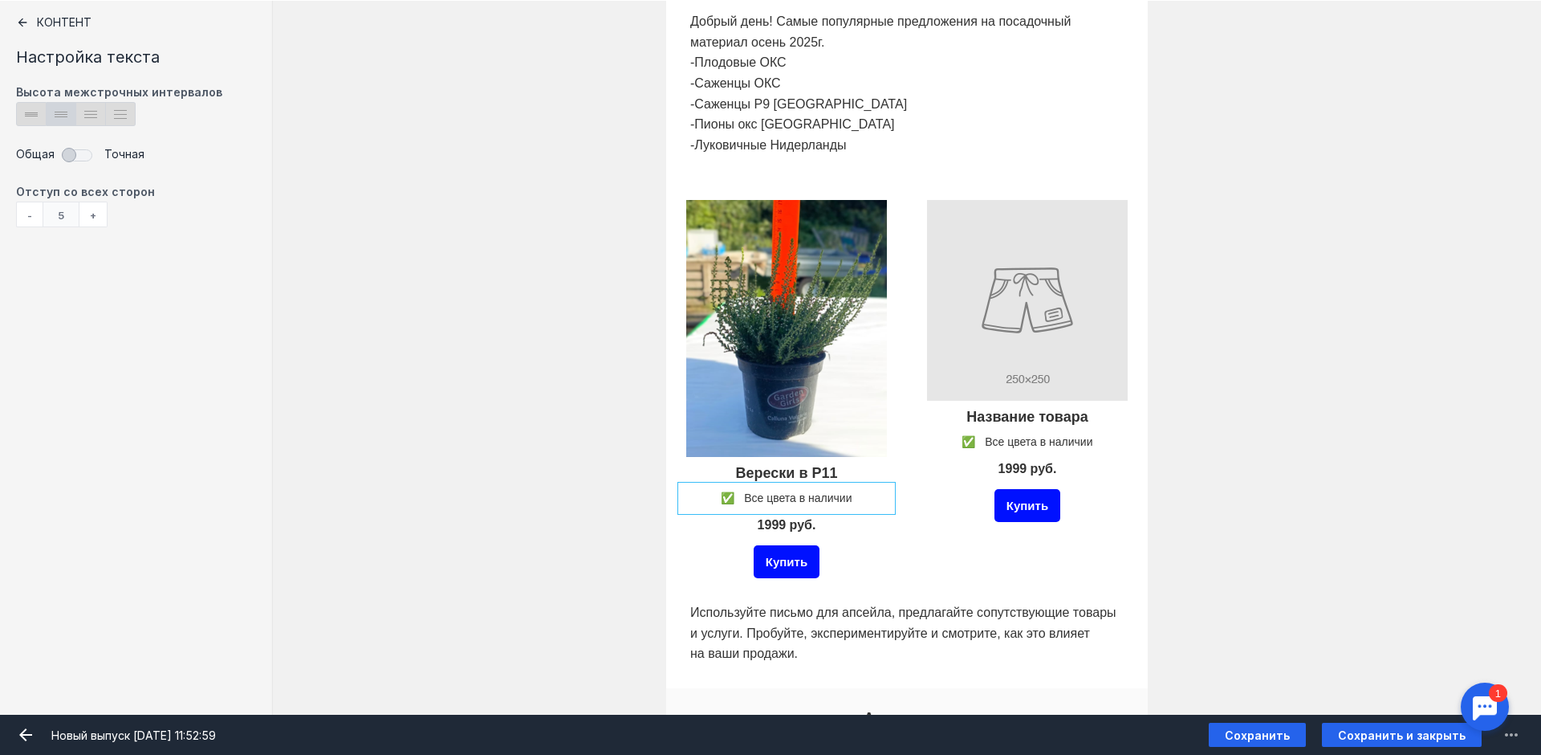
click at [929, 519] on div "Купить" at bounding box center [1027, 505] width 209 height 41
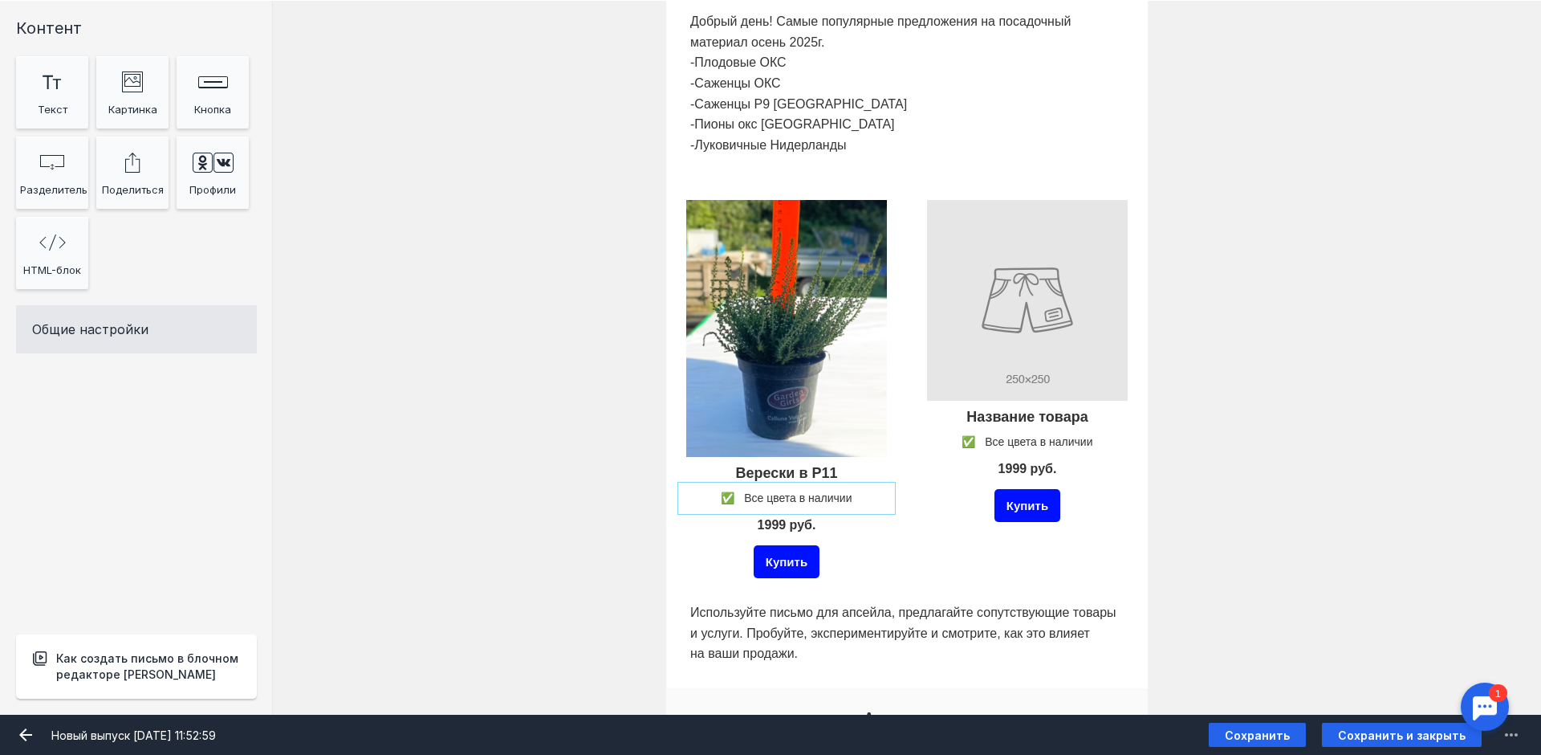
click at [848, 499] on div at bounding box center [786, 498] width 209 height 24
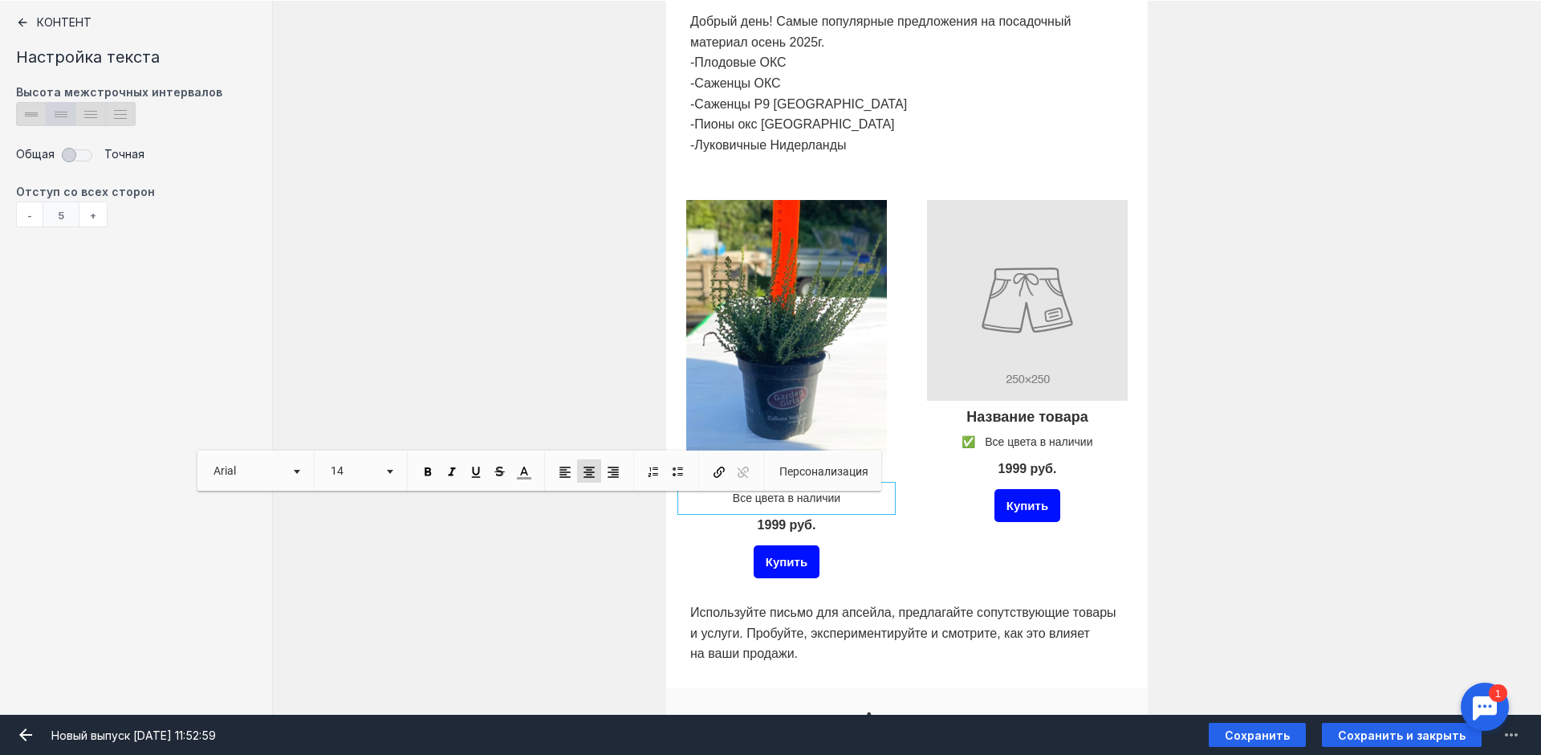
drag, startPoint x: 848, startPoint y: 498, endPoint x: 729, endPoint y: 498, distance: 118.8
click at [729, 498] on p "Все цвета в наличии" at bounding box center [786, 498] width 201 height 16
click at [909, 527] on div "Название товара ✅ Все цвета в наличии 1999 руб. Купить" at bounding box center [1027, 389] width 241 height 418
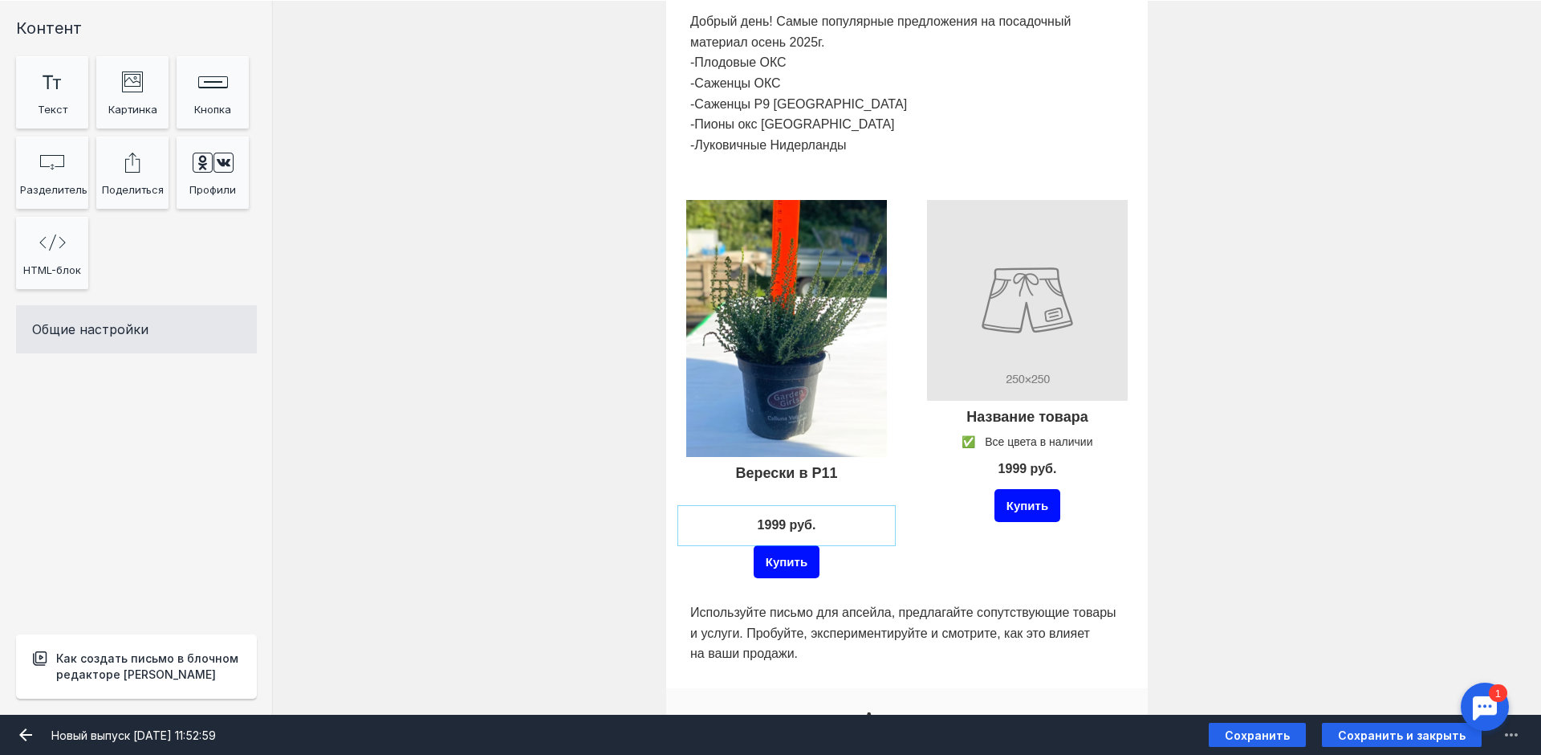
click at [779, 521] on div at bounding box center [786, 525] width 209 height 31
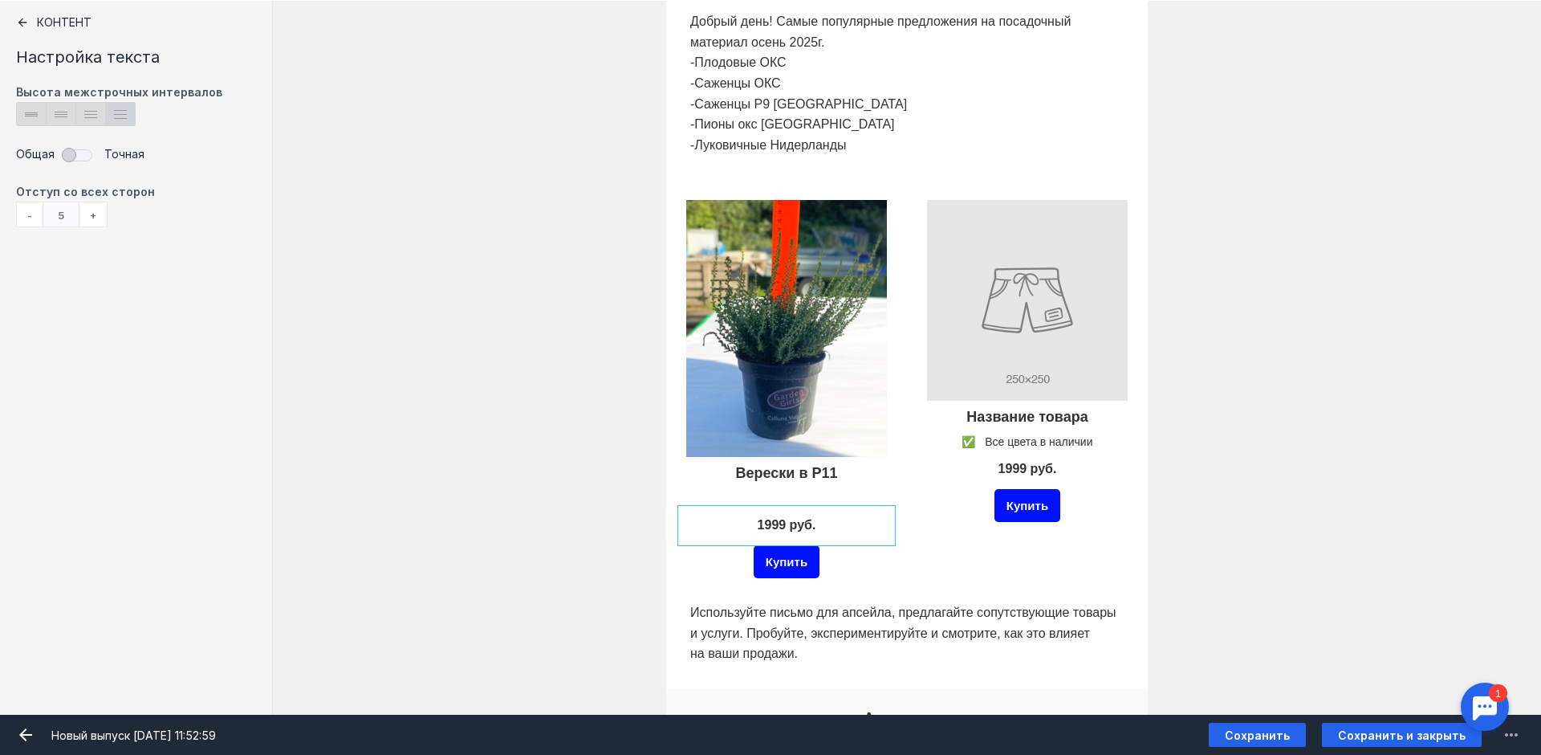
click at [923, 457] on div "1999 руб." at bounding box center [1027, 469] width 209 height 31
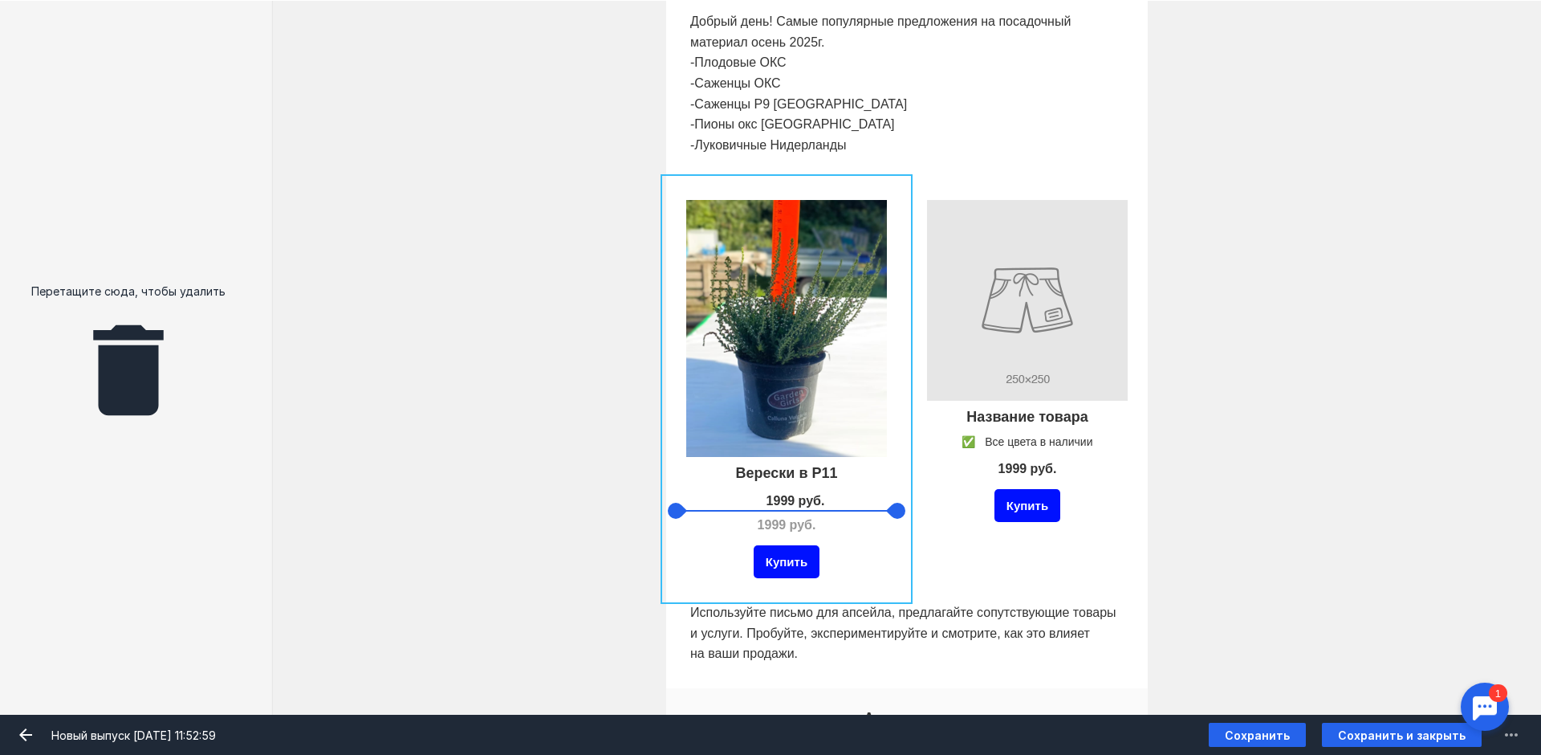
drag, startPoint x: 783, startPoint y: 521, endPoint x: 791, endPoint y: 497, distance: 25.6
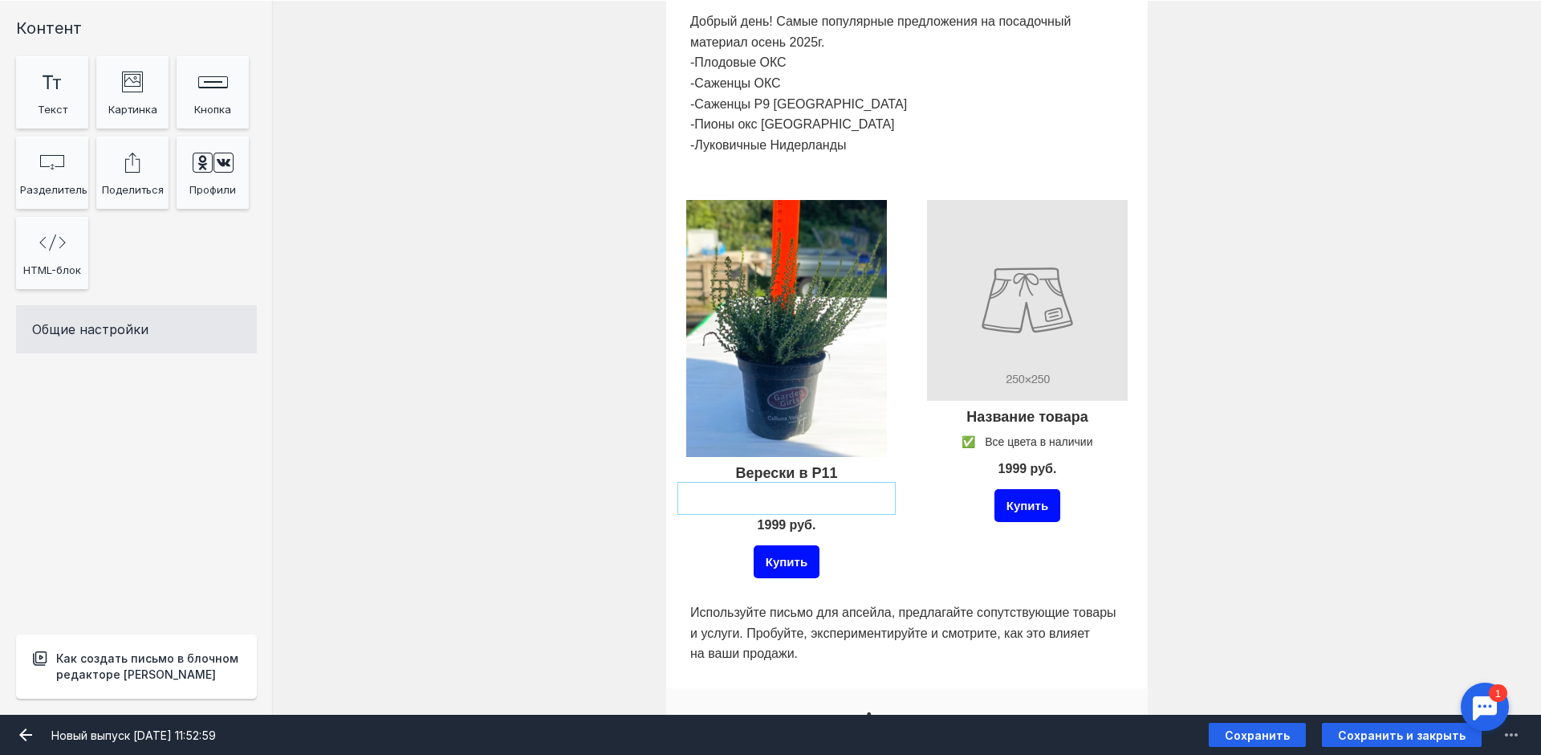
click at [787, 496] on div at bounding box center [786, 498] width 209 height 24
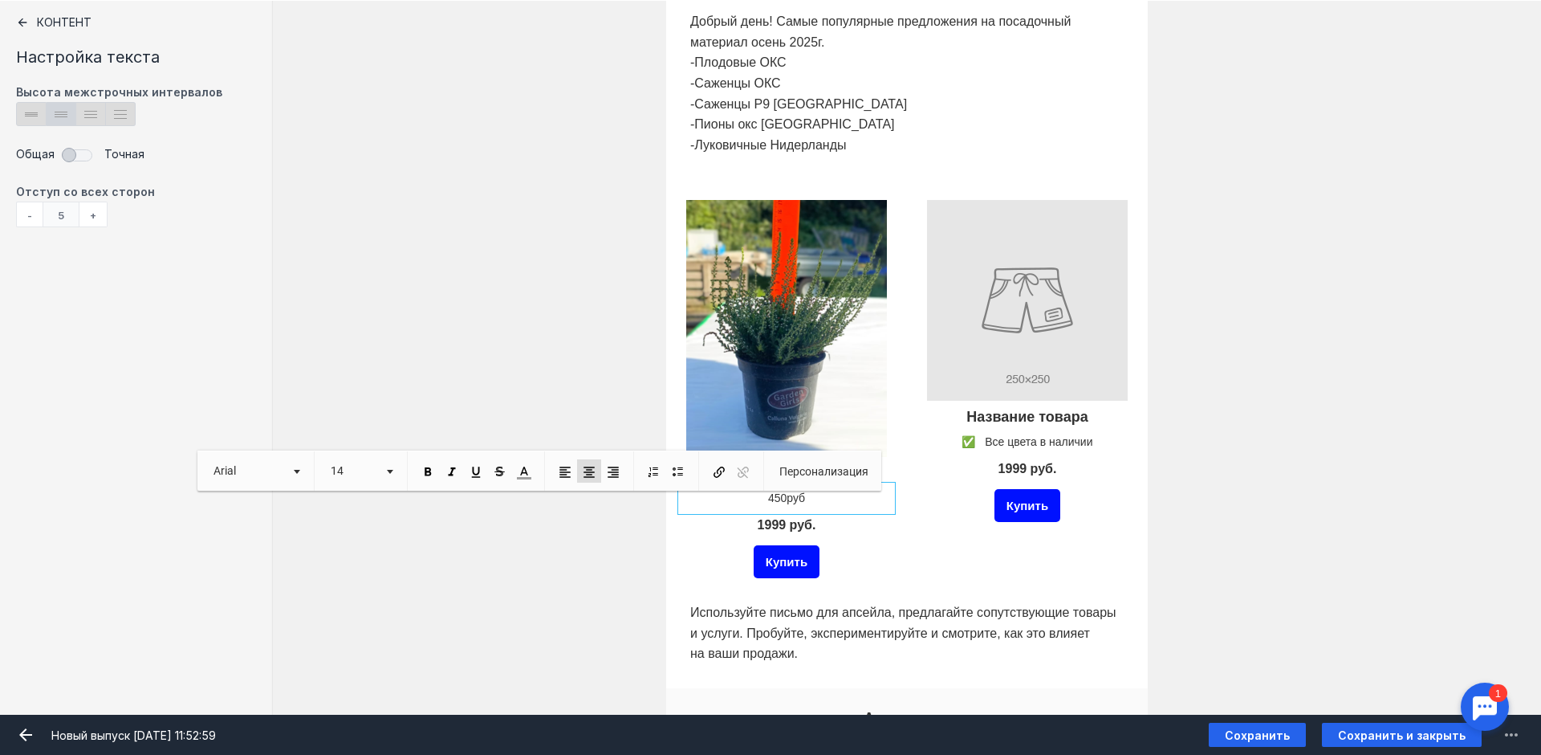
click at [779, 498] on p "450руб" at bounding box center [786, 498] width 201 height 16
click at [807, 503] on p "450 руб" at bounding box center [786, 498] width 201 height 16
click at [798, 494] on p "450 руб" at bounding box center [786, 498] width 201 height 16
click at [431, 470] on span at bounding box center [428, 472] width 14 height 14
click at [426, 472] on span at bounding box center [428, 472] width 14 height 14
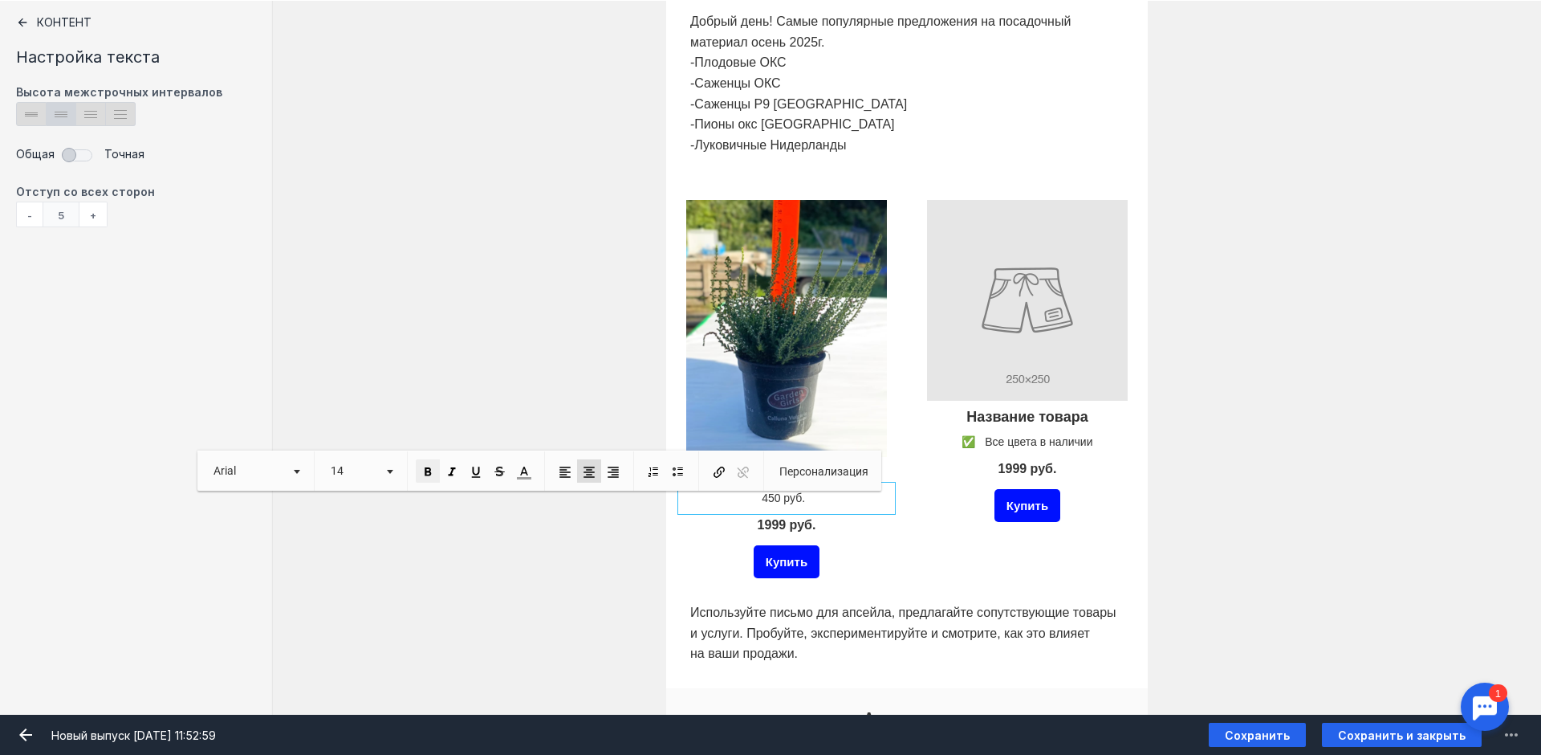
click at [426, 472] on span at bounding box center [428, 472] width 14 height 14
click at [885, 547] on div "Купить" at bounding box center [786, 561] width 209 height 41
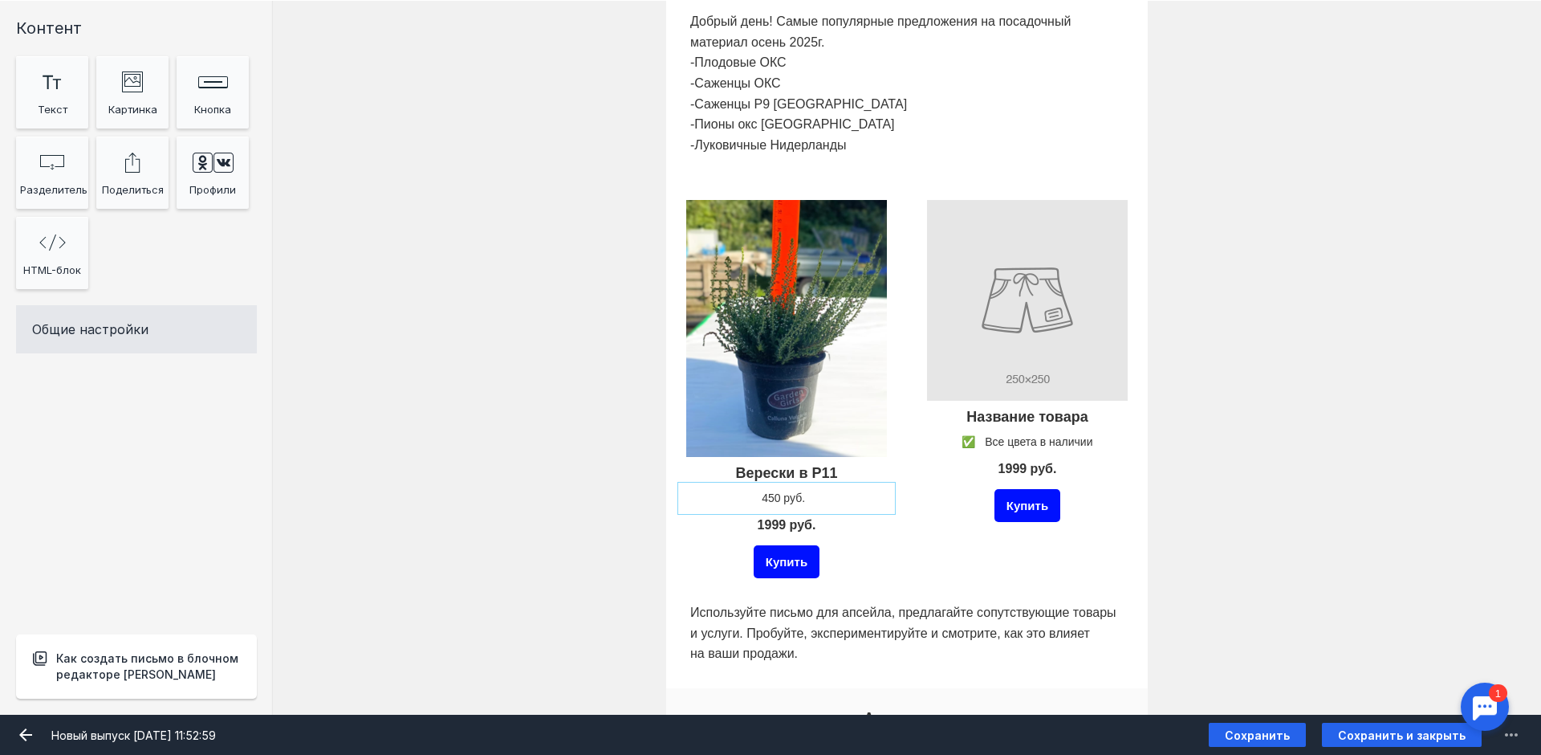
click at [819, 496] on div at bounding box center [786, 498] width 209 height 24
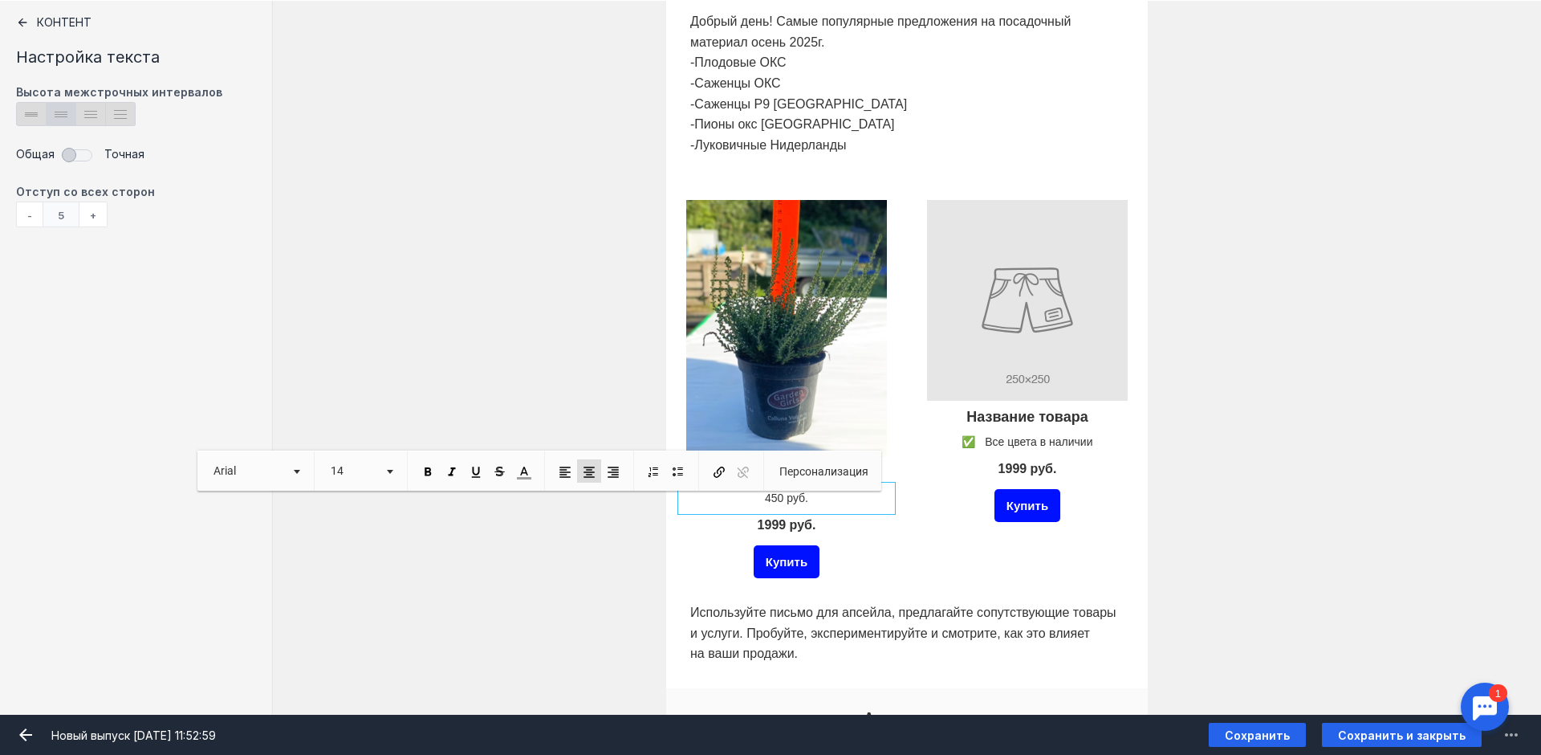
click at [810, 523] on div at bounding box center [786, 525] width 209 height 31
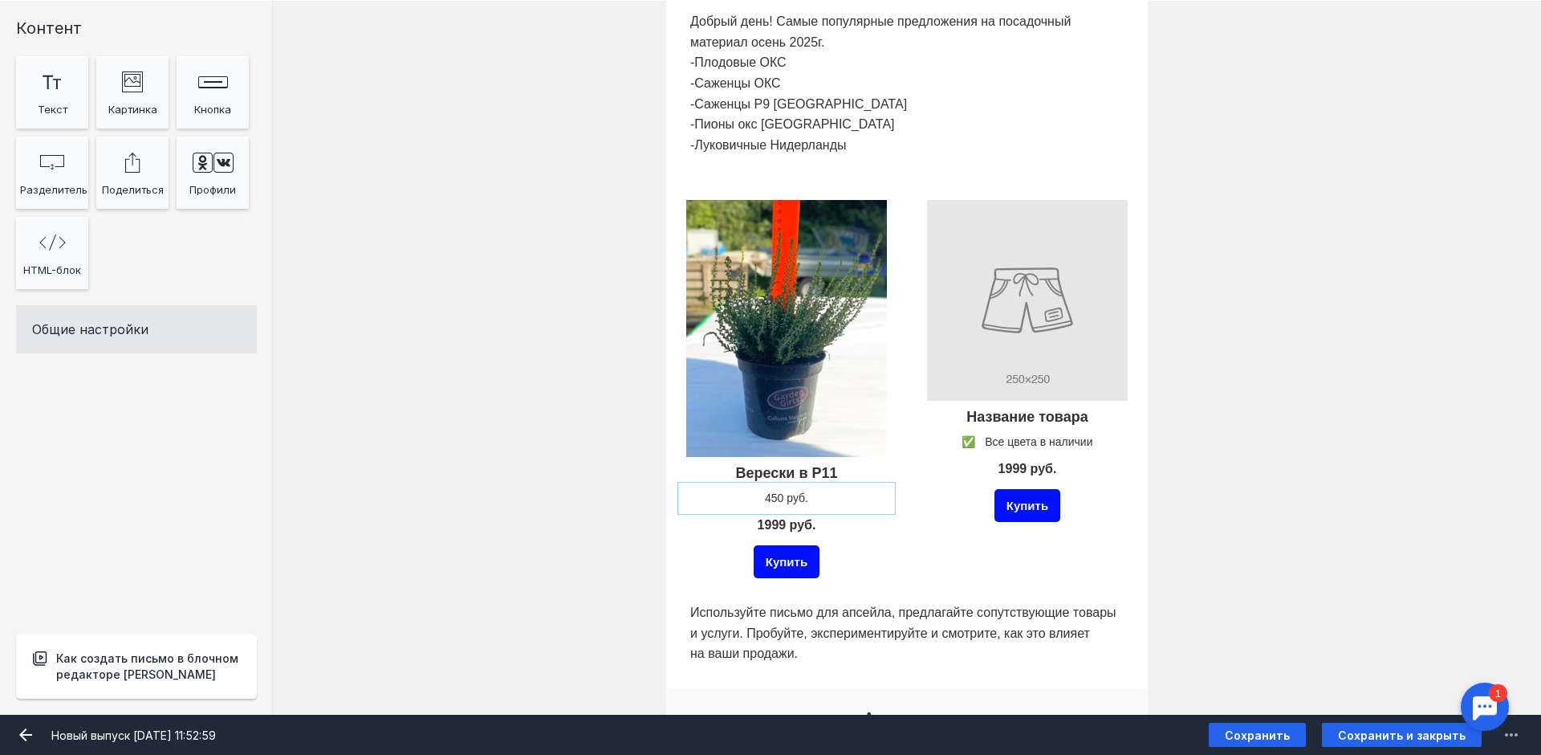
click at [796, 494] on div at bounding box center [786, 498] width 209 height 24
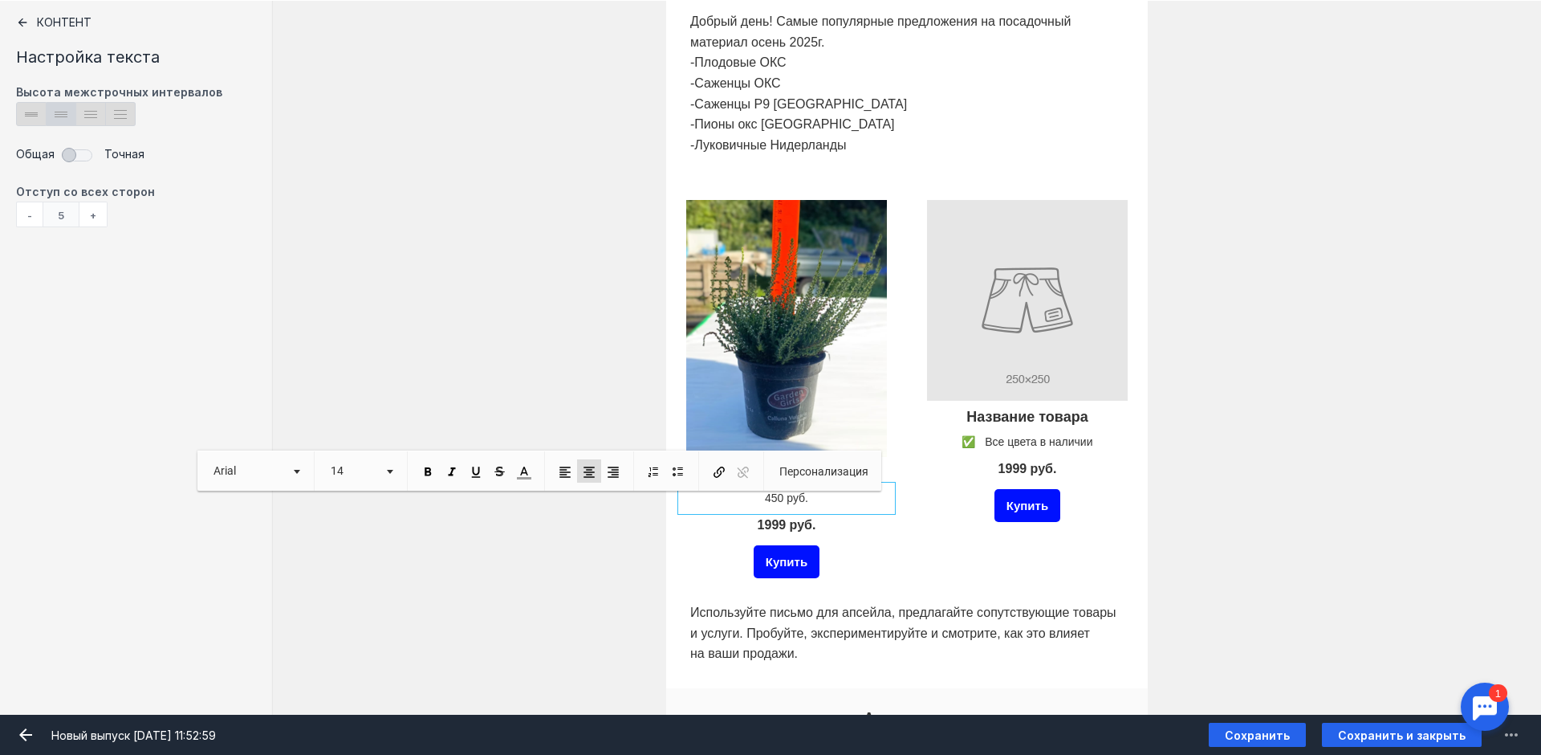
drag, startPoint x: 808, startPoint y: 494, endPoint x: 744, endPoint y: 494, distance: 64.2
click at [744, 494] on p "450 руб.​​​​​​​" at bounding box center [786, 498] width 201 height 16
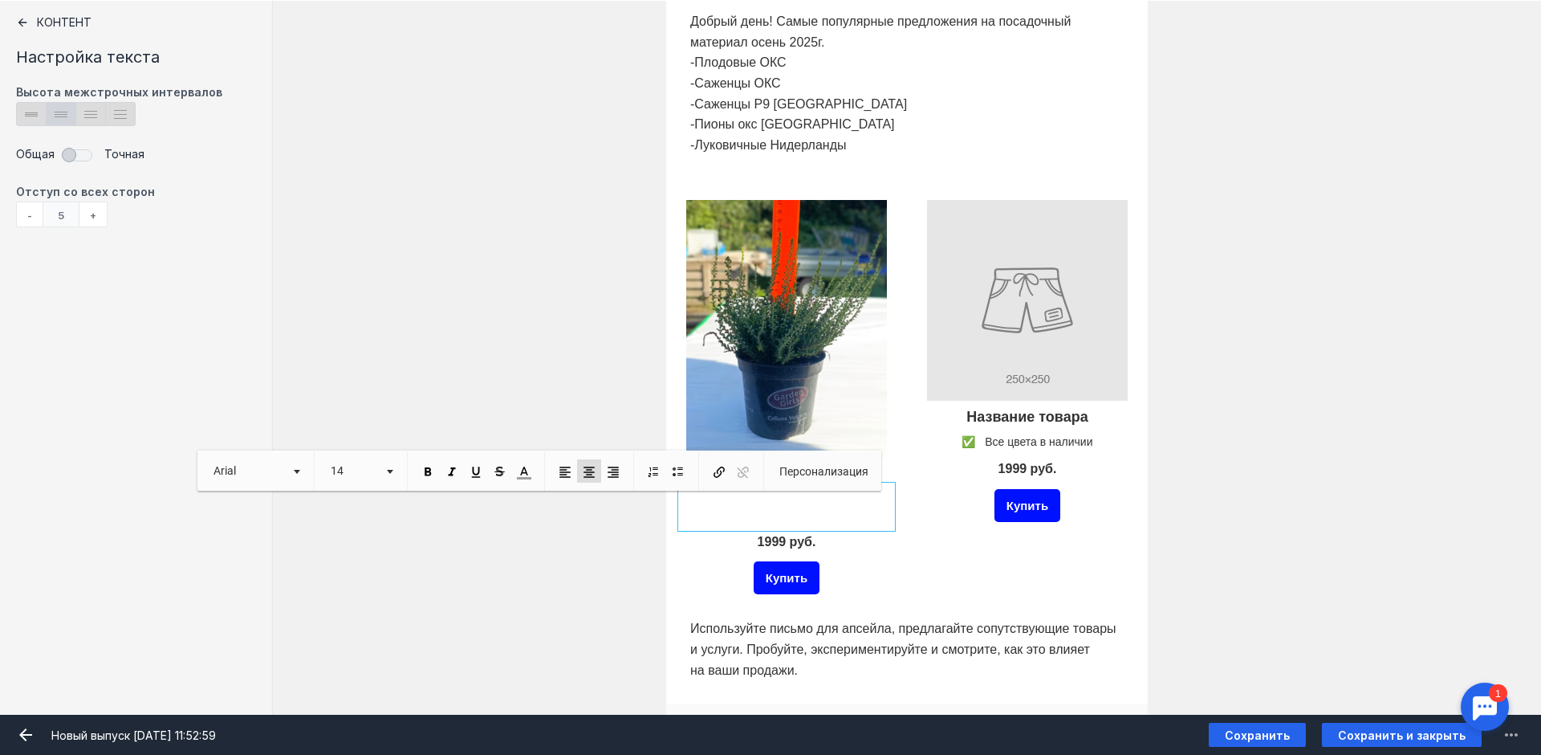
click at [811, 547] on div "Верески в Р11 ​​​​​​​ 1999 руб. Купить" at bounding box center [786, 397] width 209 height 402
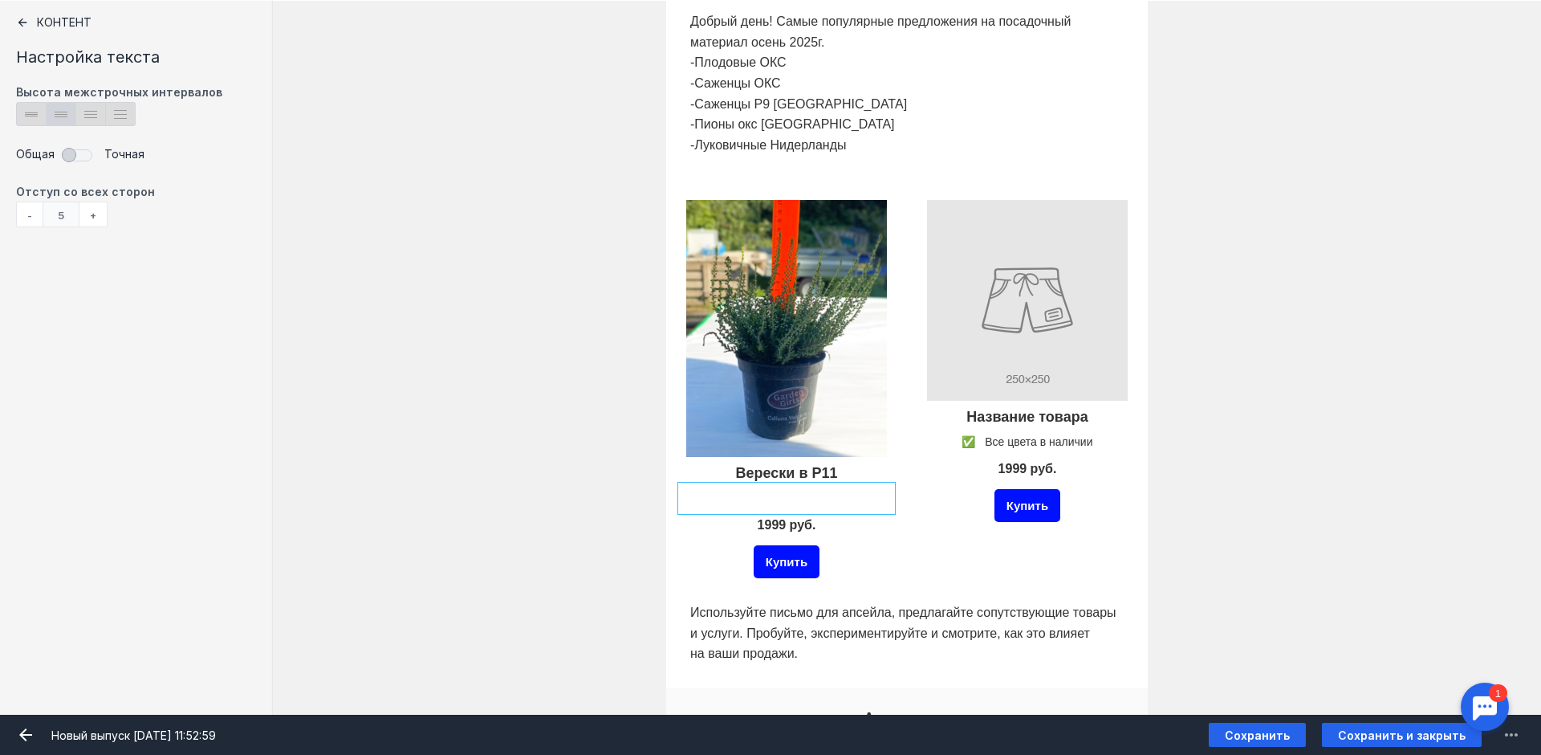
click at [801, 520] on div at bounding box center [786, 525] width 209 height 31
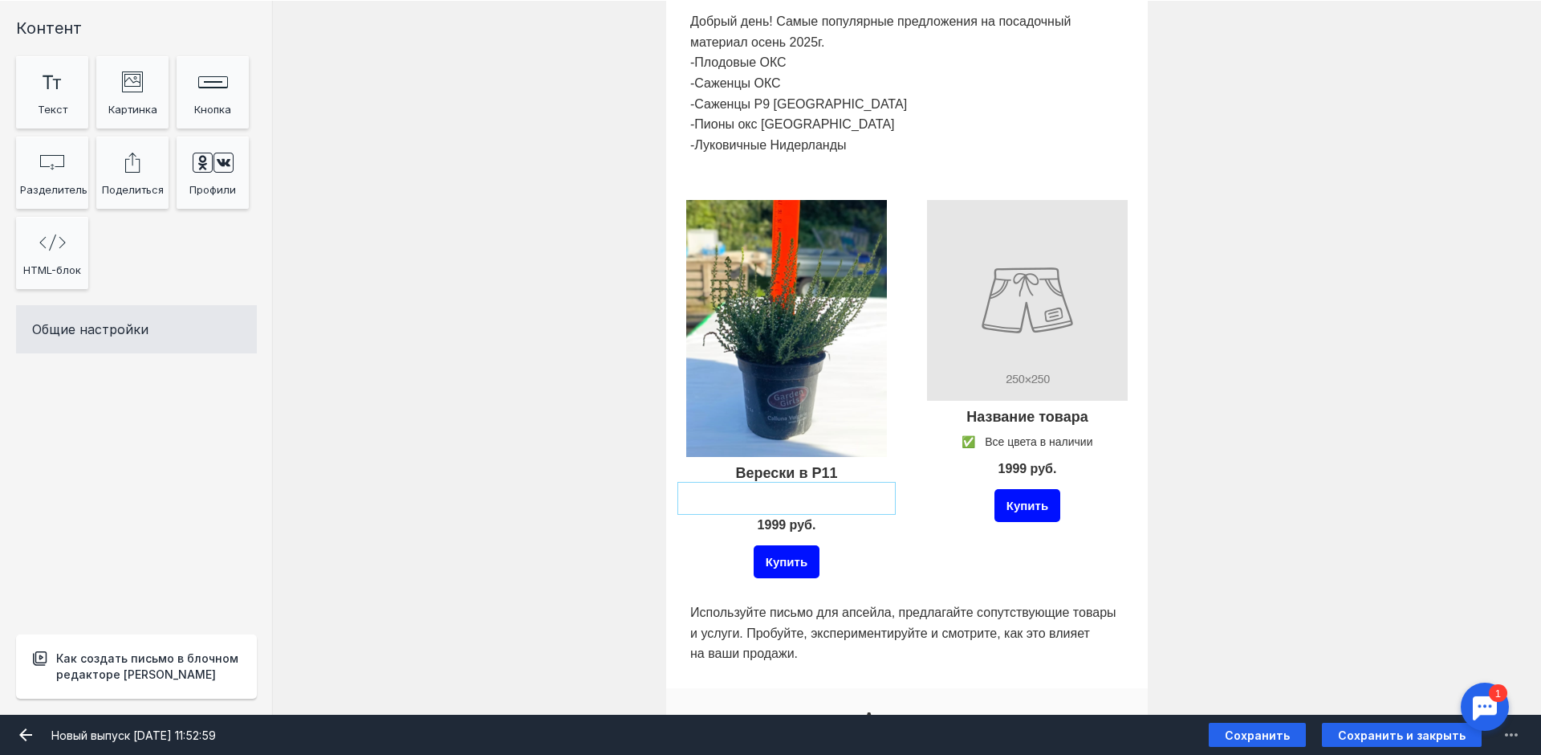
click at [797, 500] on div at bounding box center [786, 498] width 209 height 24
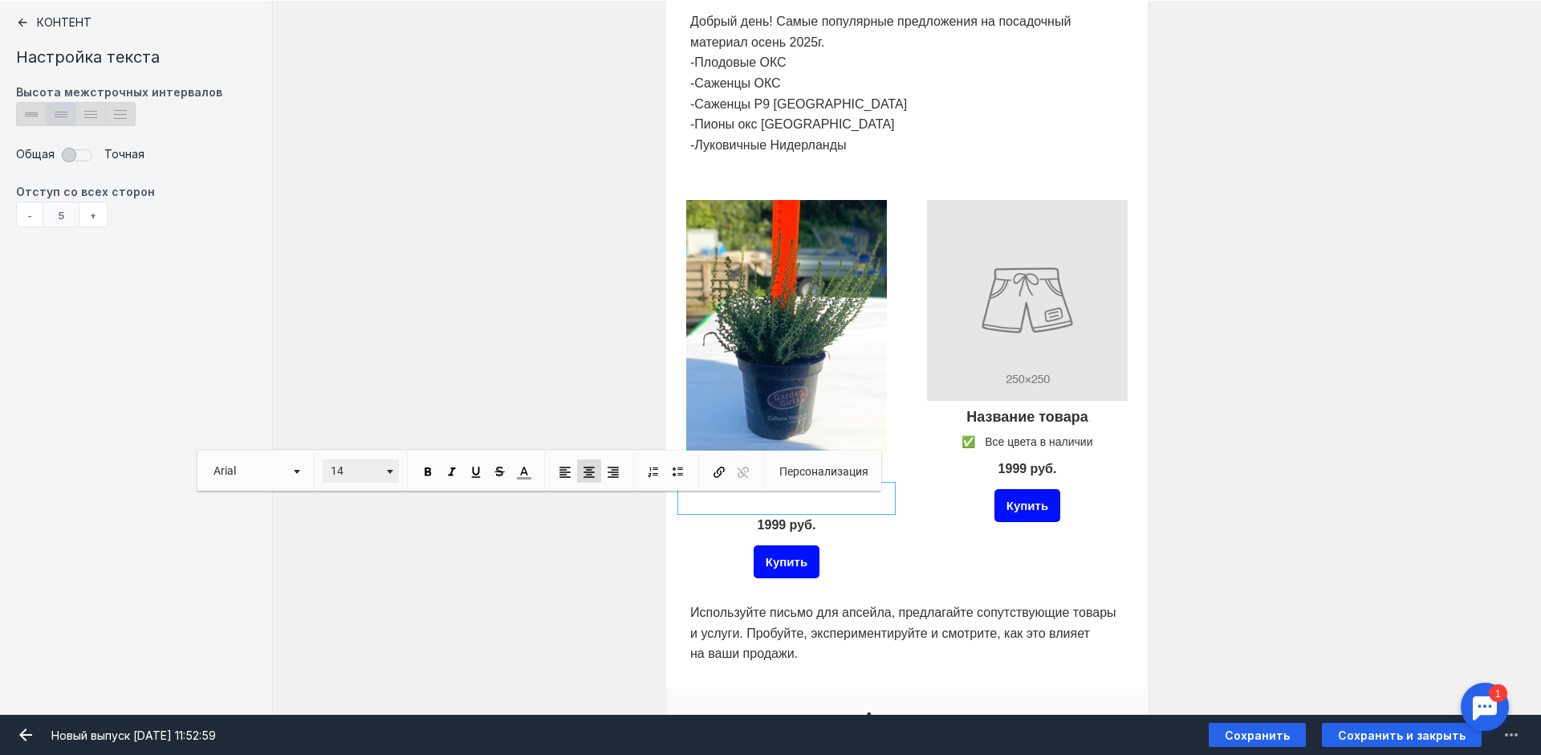
click at [393, 474] on link "14" at bounding box center [361, 470] width 76 height 23
click at [368, 523] on link "9" at bounding box center [370, 527] width 92 height 18
click at [293, 470] on link "Arial" at bounding box center [255, 470] width 100 height 23
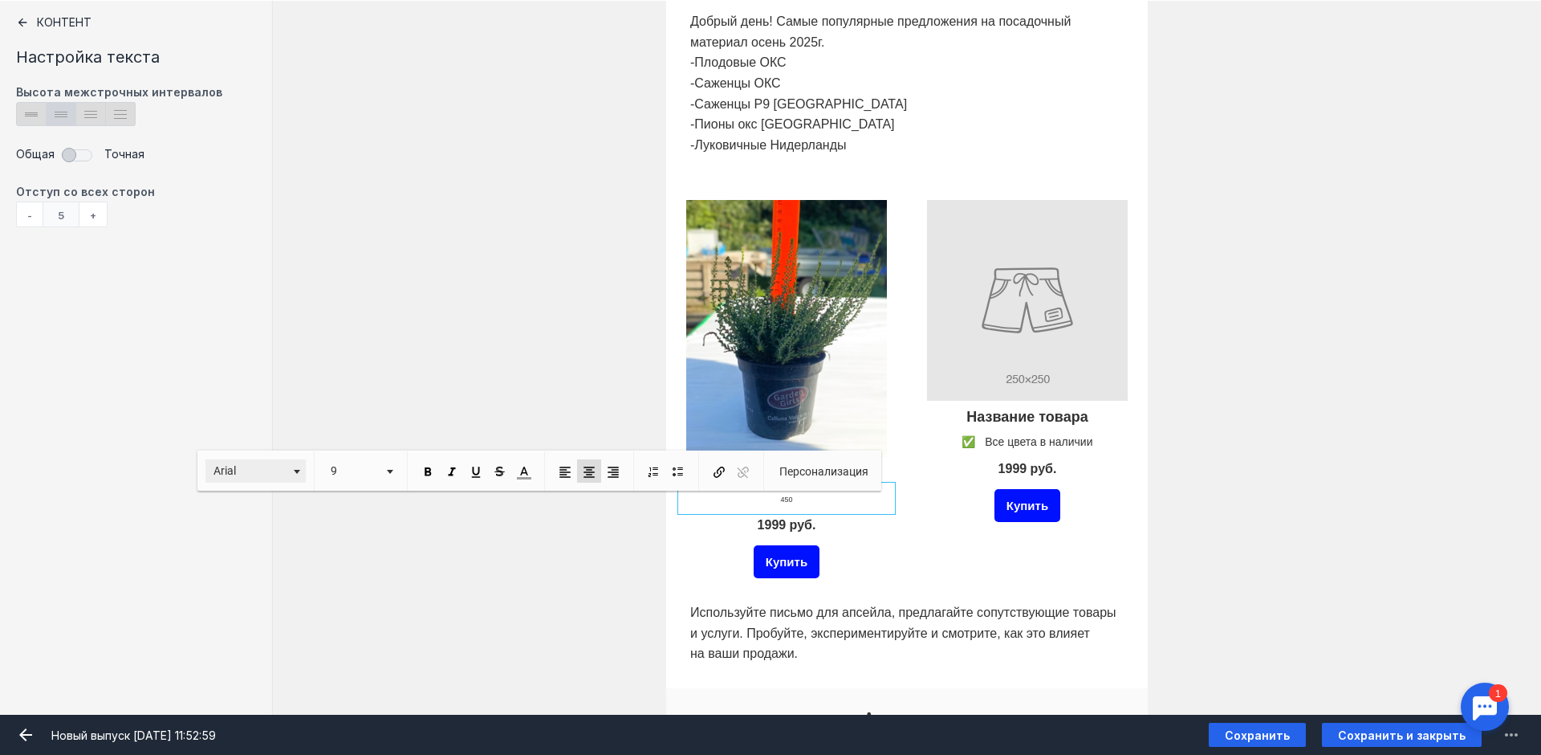
scroll to position [2, 0]
click at [275, 552] on link "Scada" at bounding box center [265, 546] width 116 height 18
click at [515, 275] on div "Верески в Р11 450 ​​​​​​​ ​​​​​​​ 1999 руб. Купить Название товара ✅ Все цвета …" at bounding box center [907, 389] width 1268 height 418
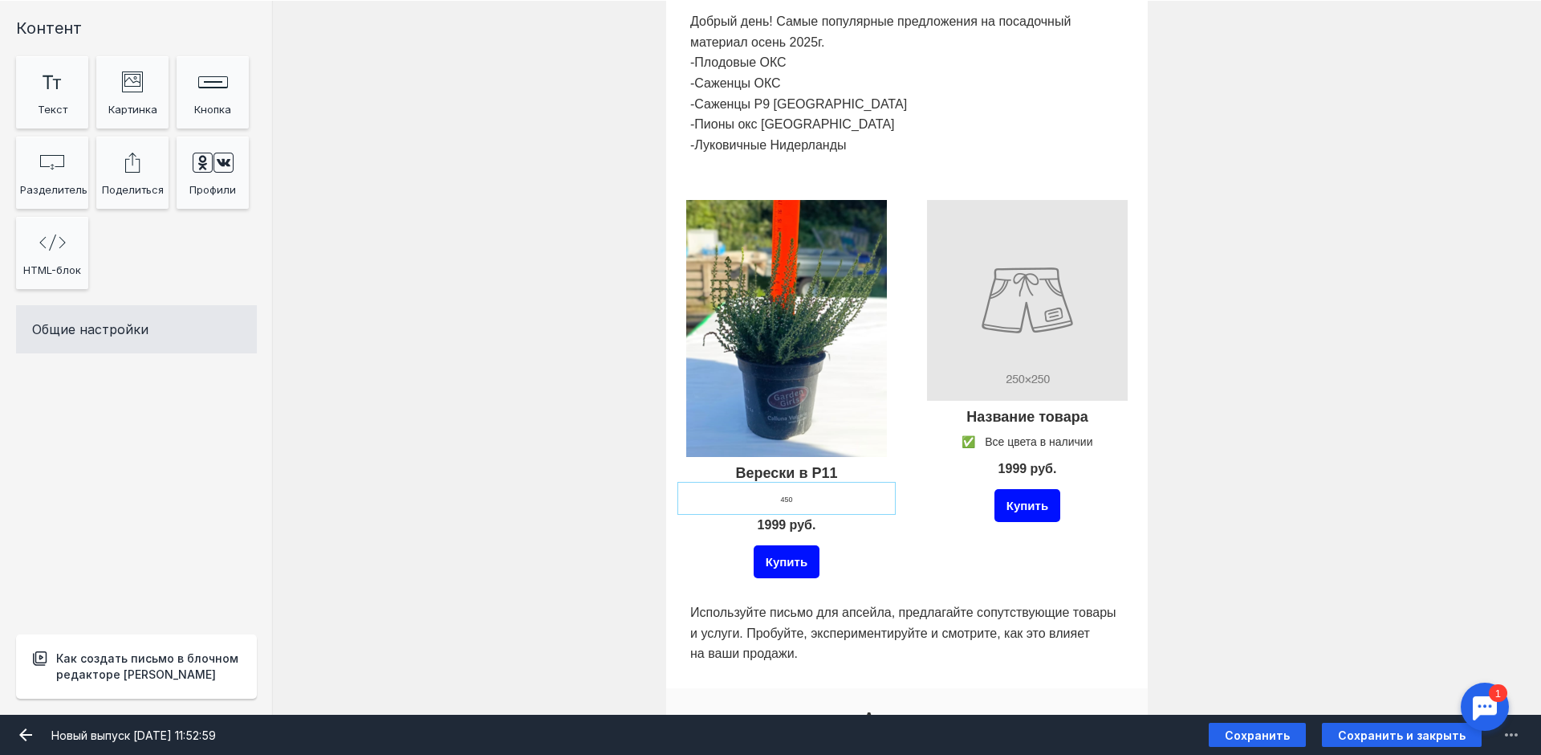
click at [792, 500] on div at bounding box center [786, 498] width 209 height 24
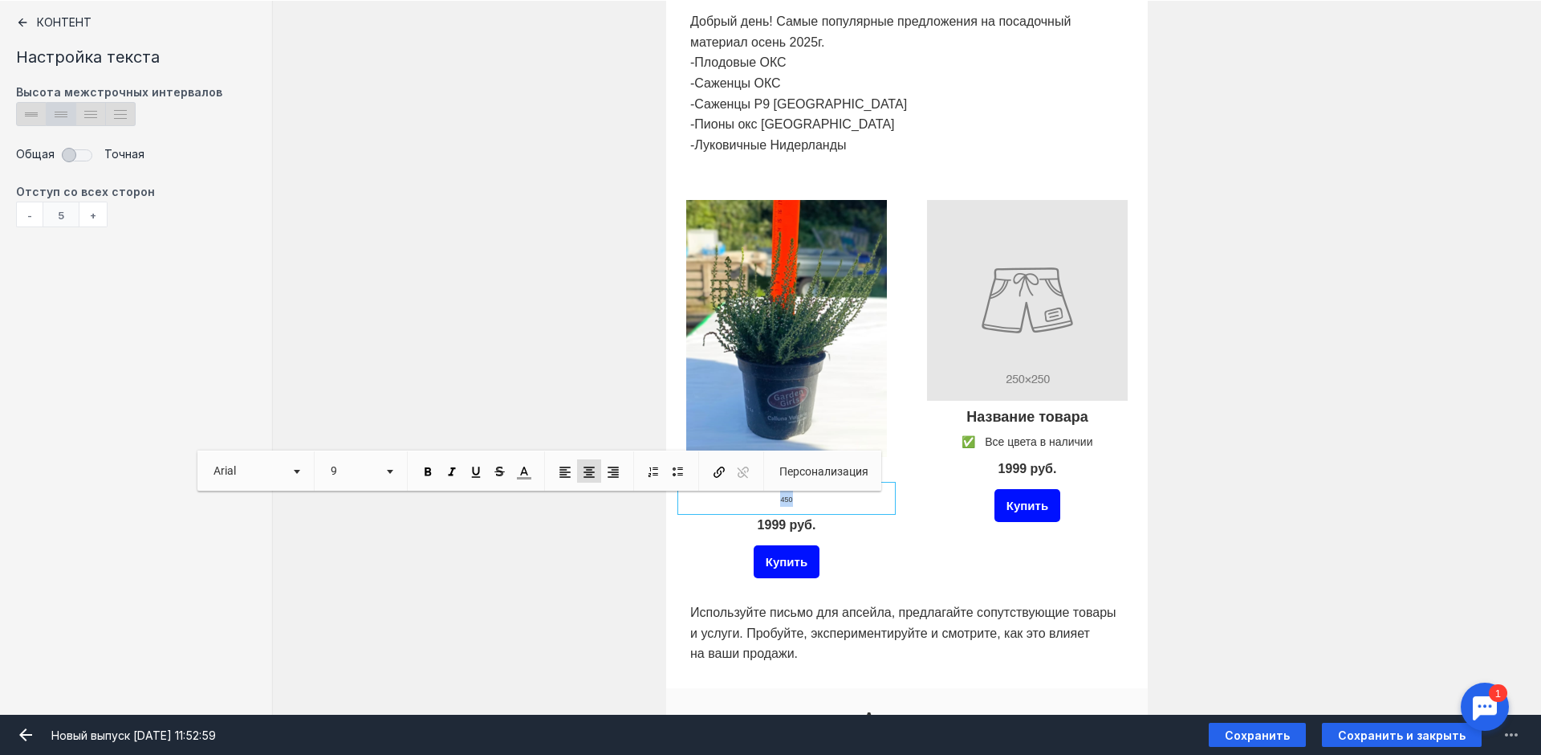
drag, startPoint x: 823, startPoint y: 504, endPoint x: 729, endPoint y: 497, distance: 94.2
click at [729, 497] on p "450 ​​​​​​​ ​​​​​​​" at bounding box center [786, 498] width 201 height 16
drag, startPoint x: 1349, startPoint y: 389, endPoint x: 1337, endPoint y: 386, distance: 12.3
click at [1351, 382] on div "Верески в Р11 ​​​​​​​ ​​​​​​​ 1999 руб. Купить Название товара ✅ Все цвета в на…" at bounding box center [907, 389] width 1268 height 418
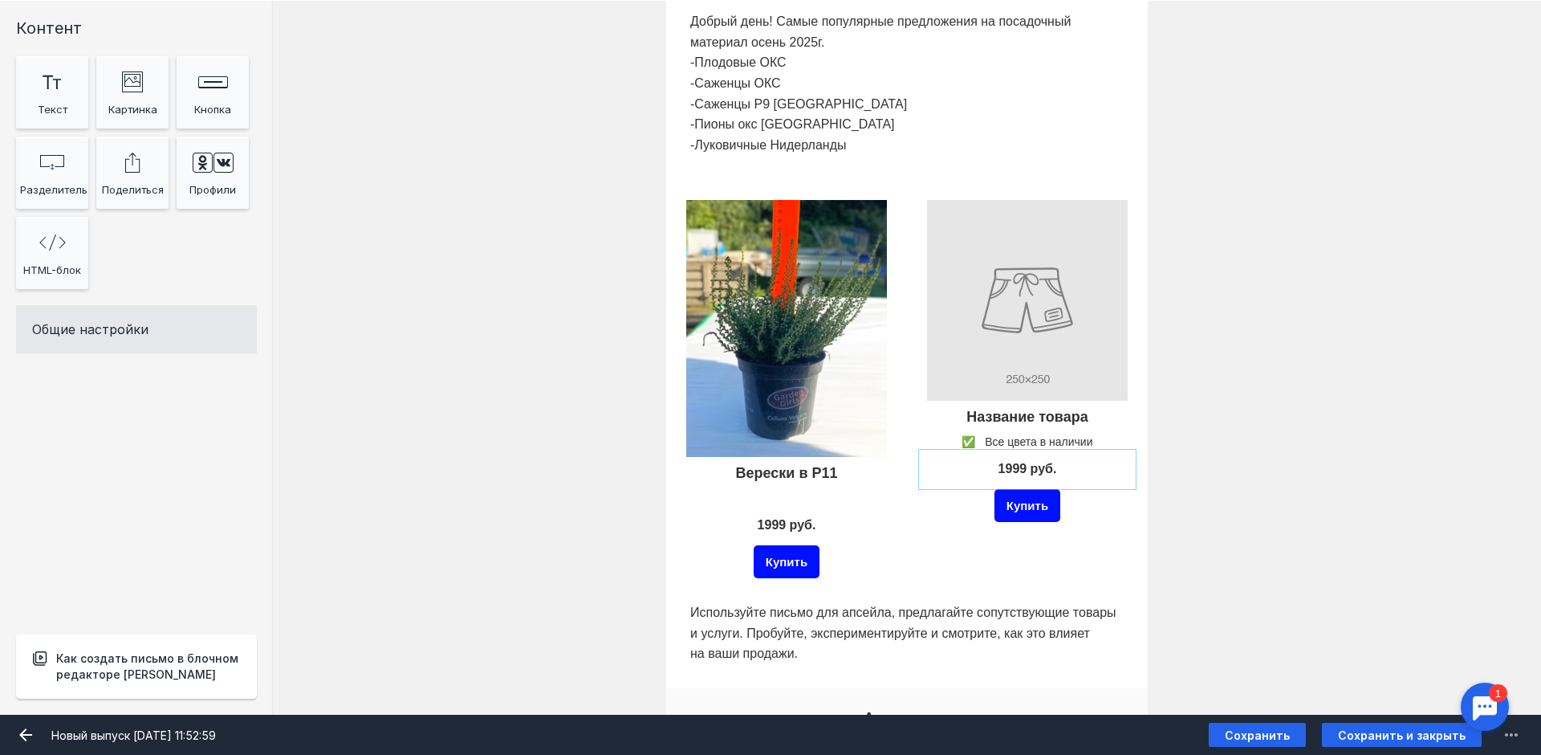
click at [1044, 467] on div at bounding box center [1027, 469] width 209 height 31
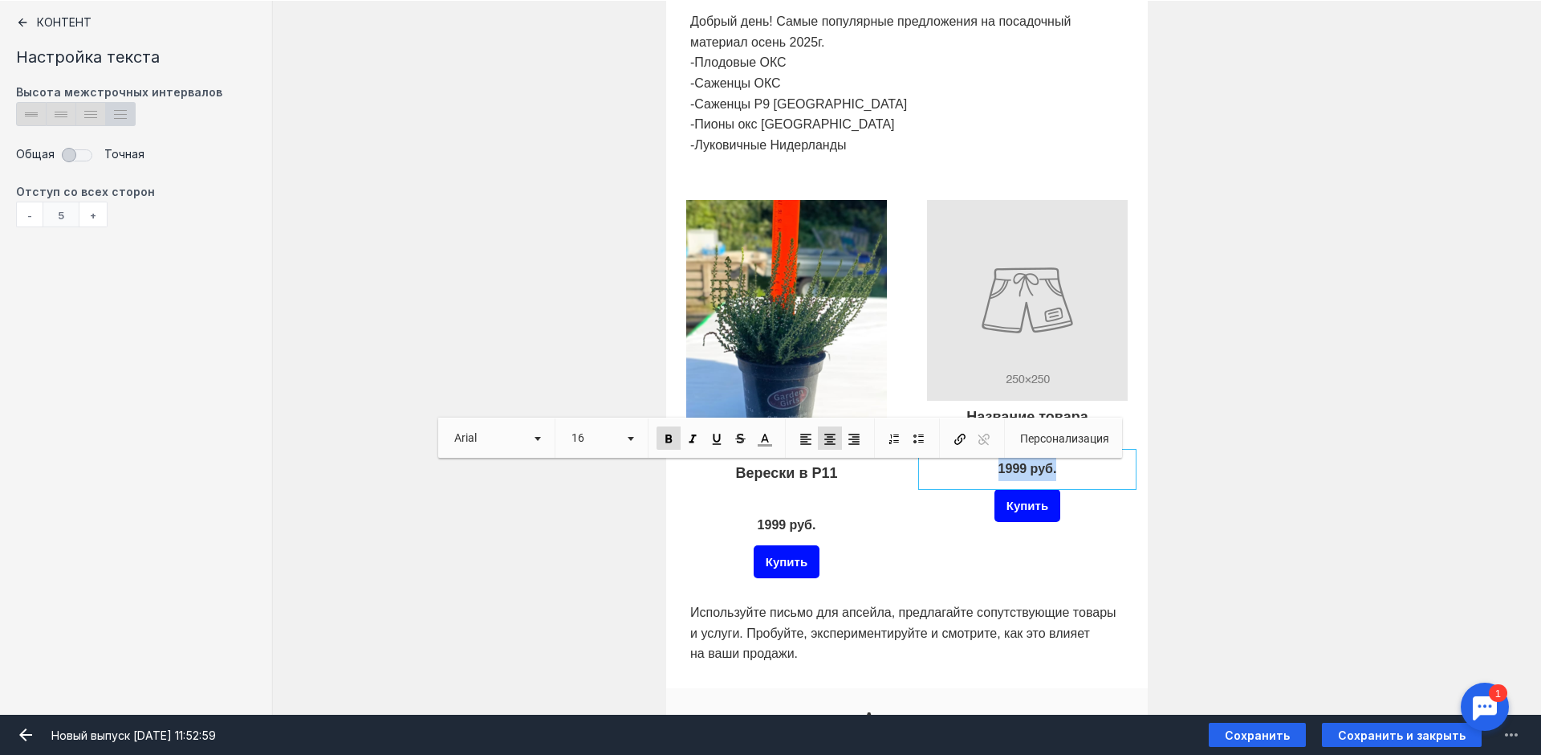
drag, startPoint x: 1062, startPoint y: 466, endPoint x: 992, endPoint y: 463, distance: 69.9
click at [992, 463] on p "1999 руб." at bounding box center [1027, 469] width 201 height 23
copy span "1999 руб."
click at [783, 503] on div at bounding box center [786, 498] width 209 height 24
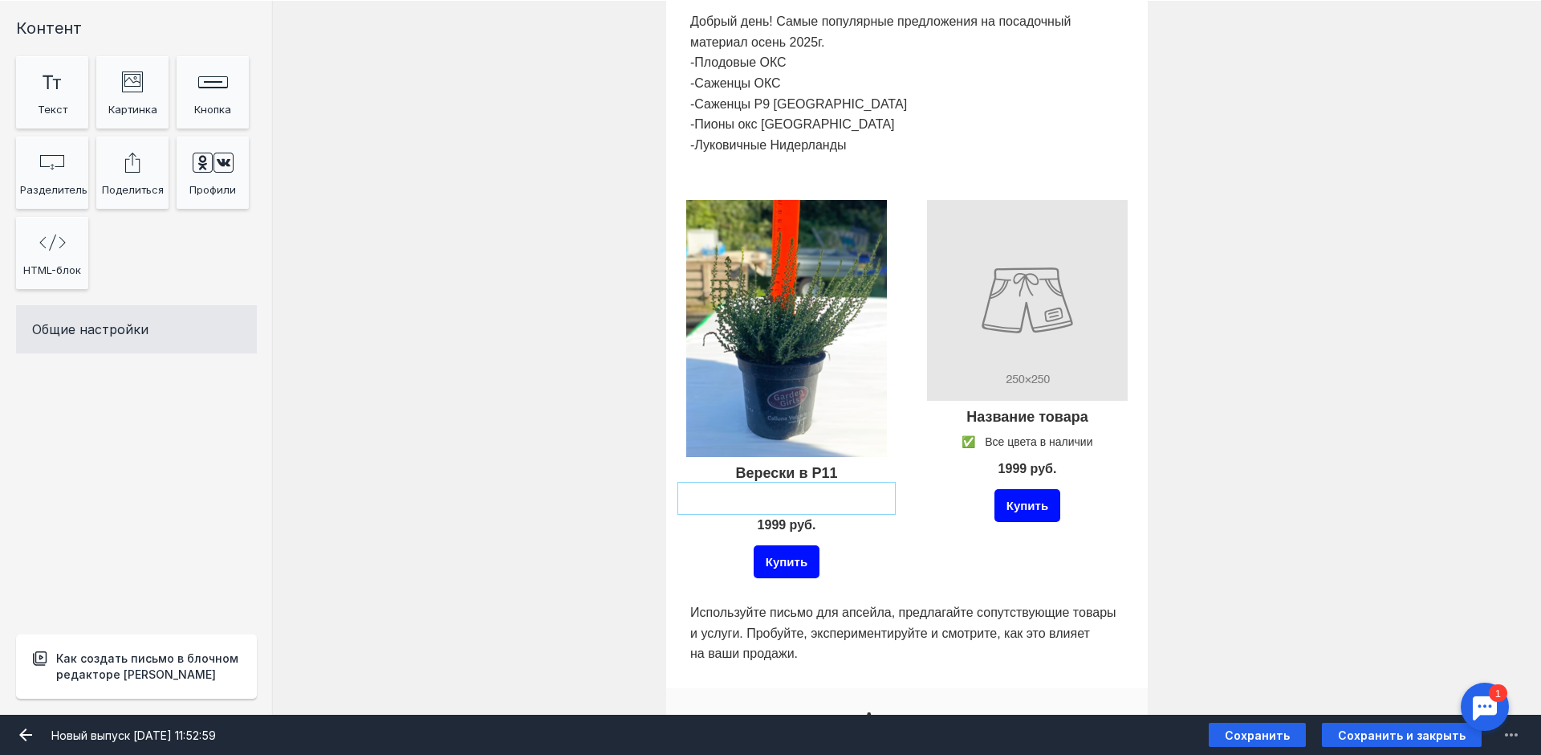
click at [783, 500] on div at bounding box center [786, 498] width 209 height 24
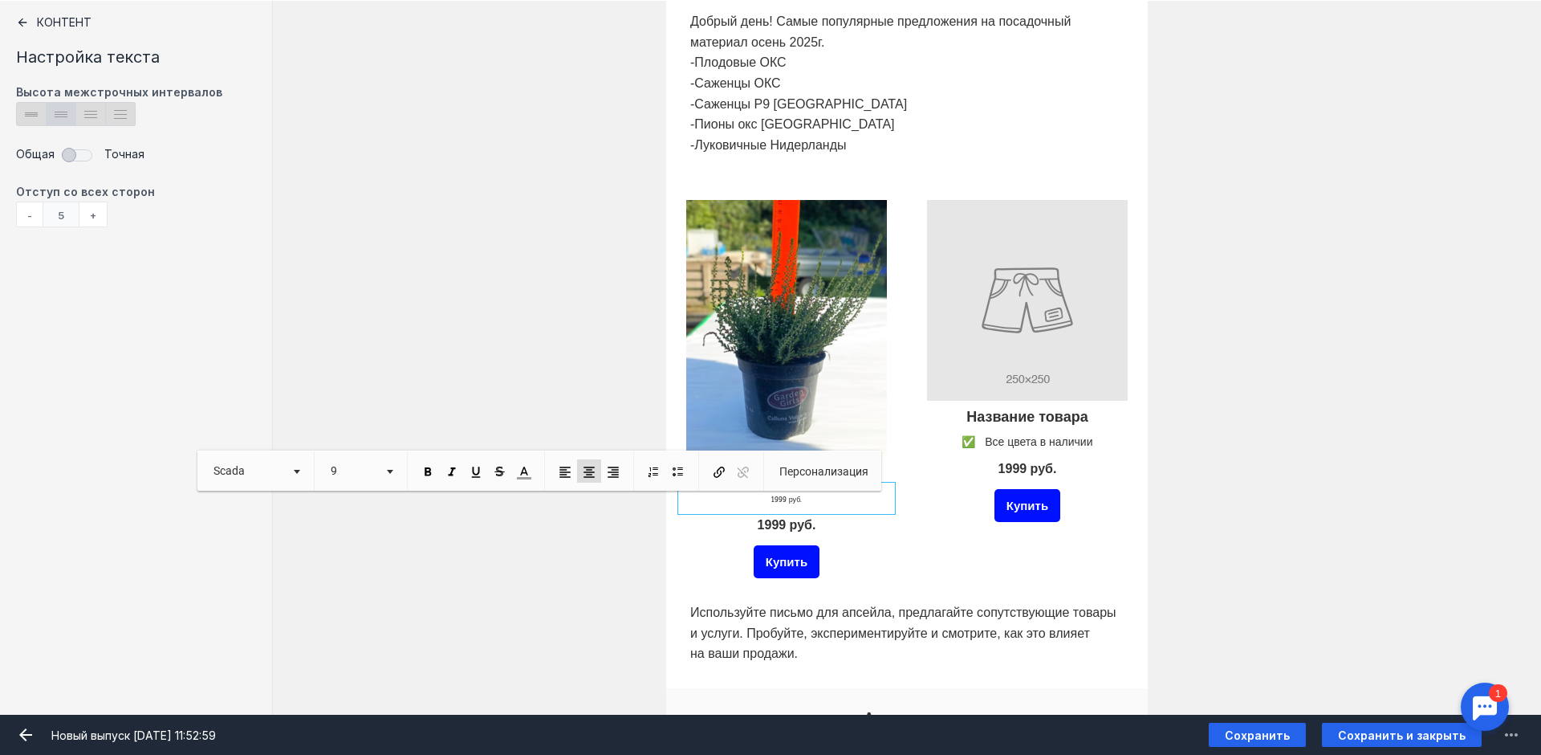
click at [1016, 469] on div at bounding box center [1027, 469] width 209 height 31
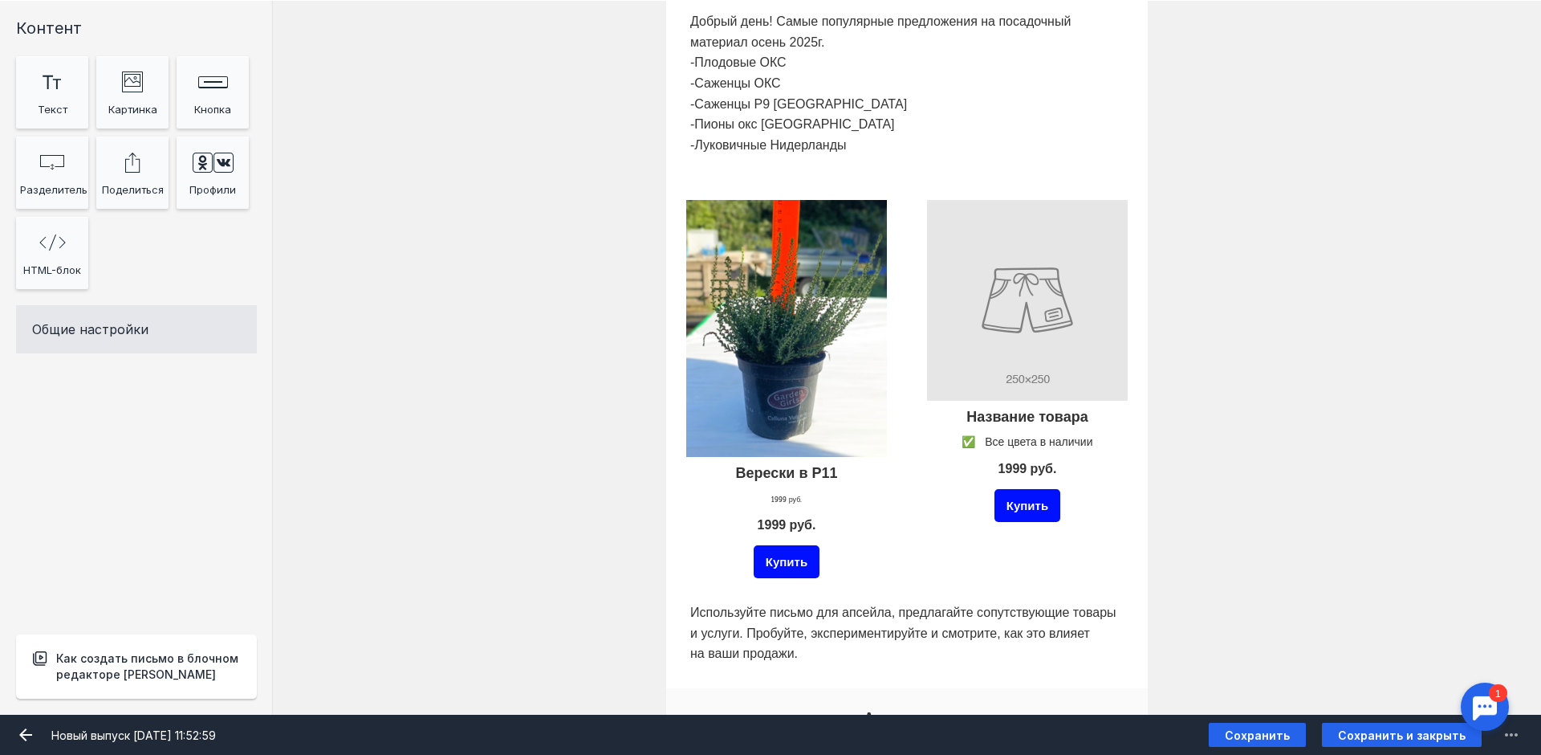
click at [1016, 469] on div at bounding box center [1027, 469] width 209 height 31
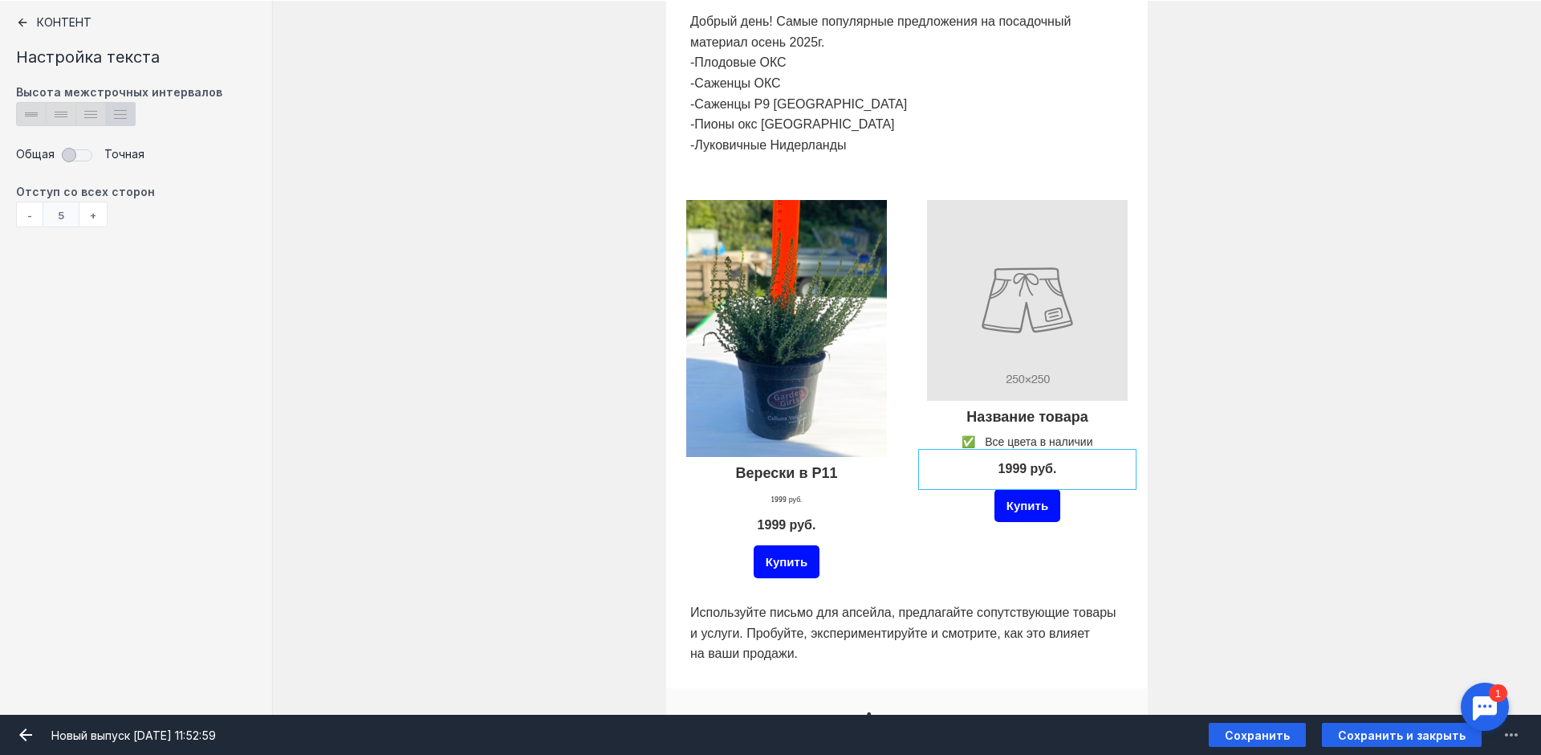
click at [797, 503] on div at bounding box center [786, 498] width 209 height 24
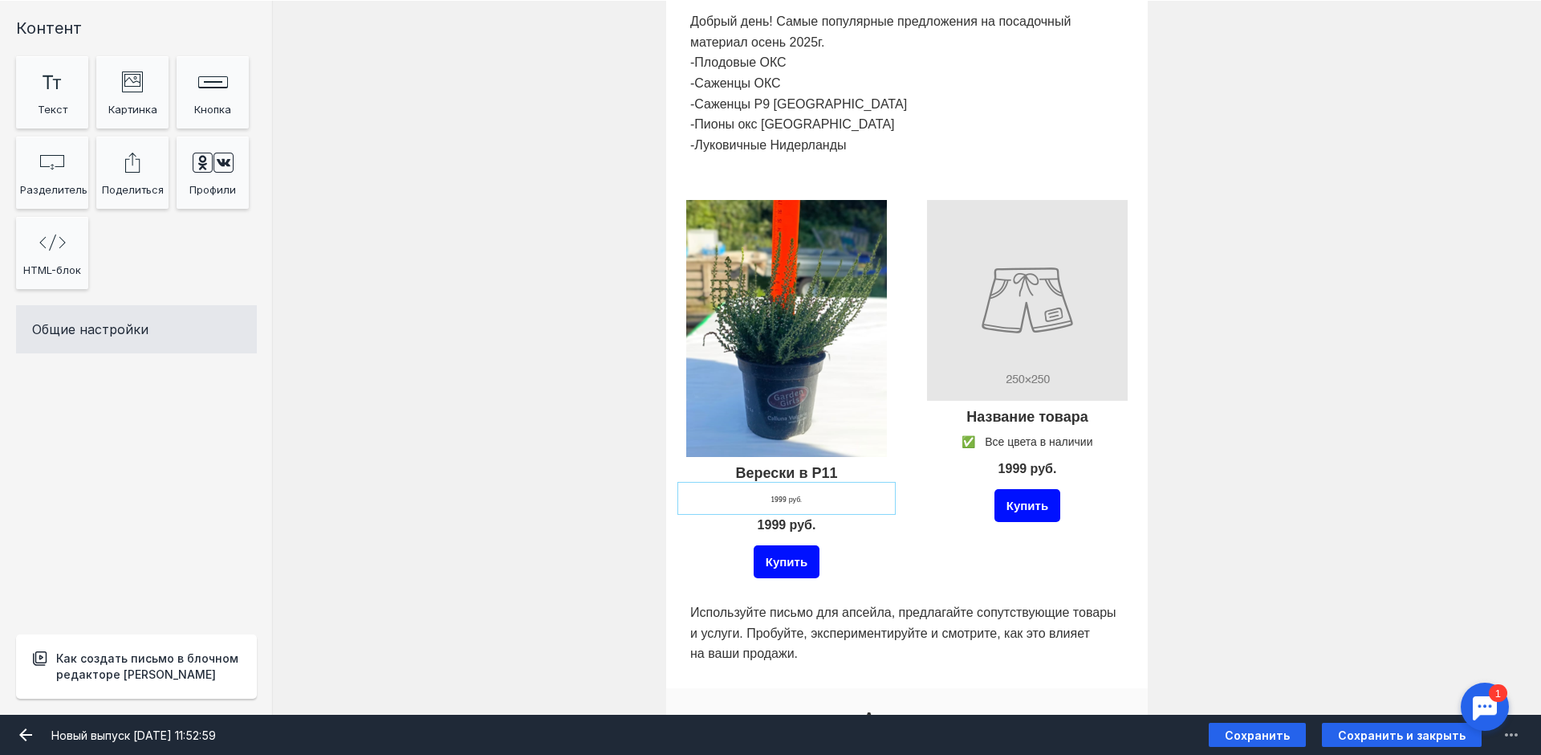
click at [783, 503] on div at bounding box center [786, 498] width 209 height 24
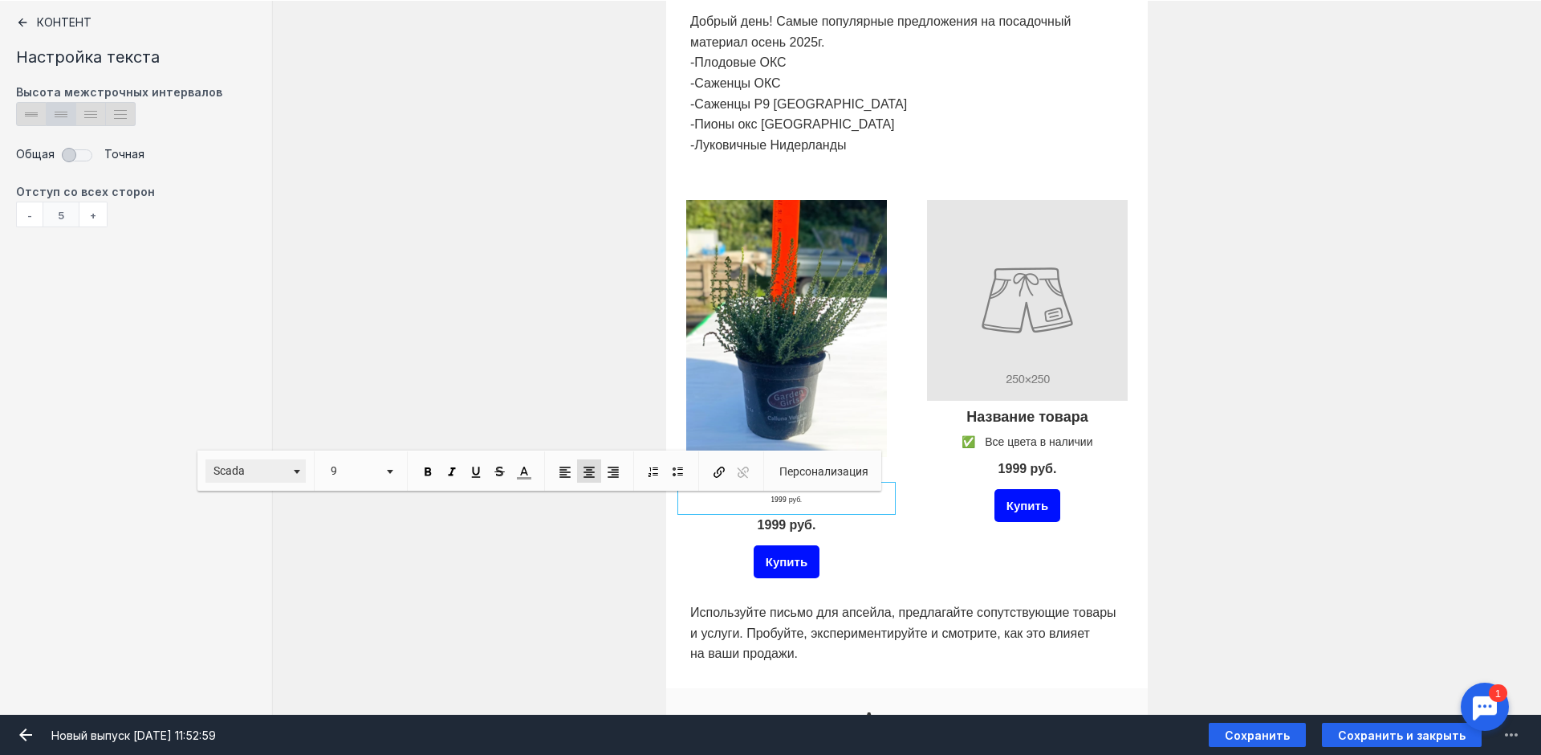
click at [306, 469] on link "Scada" at bounding box center [255, 470] width 100 height 23
click at [271, 511] on link "Arial" at bounding box center [265, 508] width 116 height 18
click at [393, 470] on span at bounding box center [390, 472] width 6 height 4
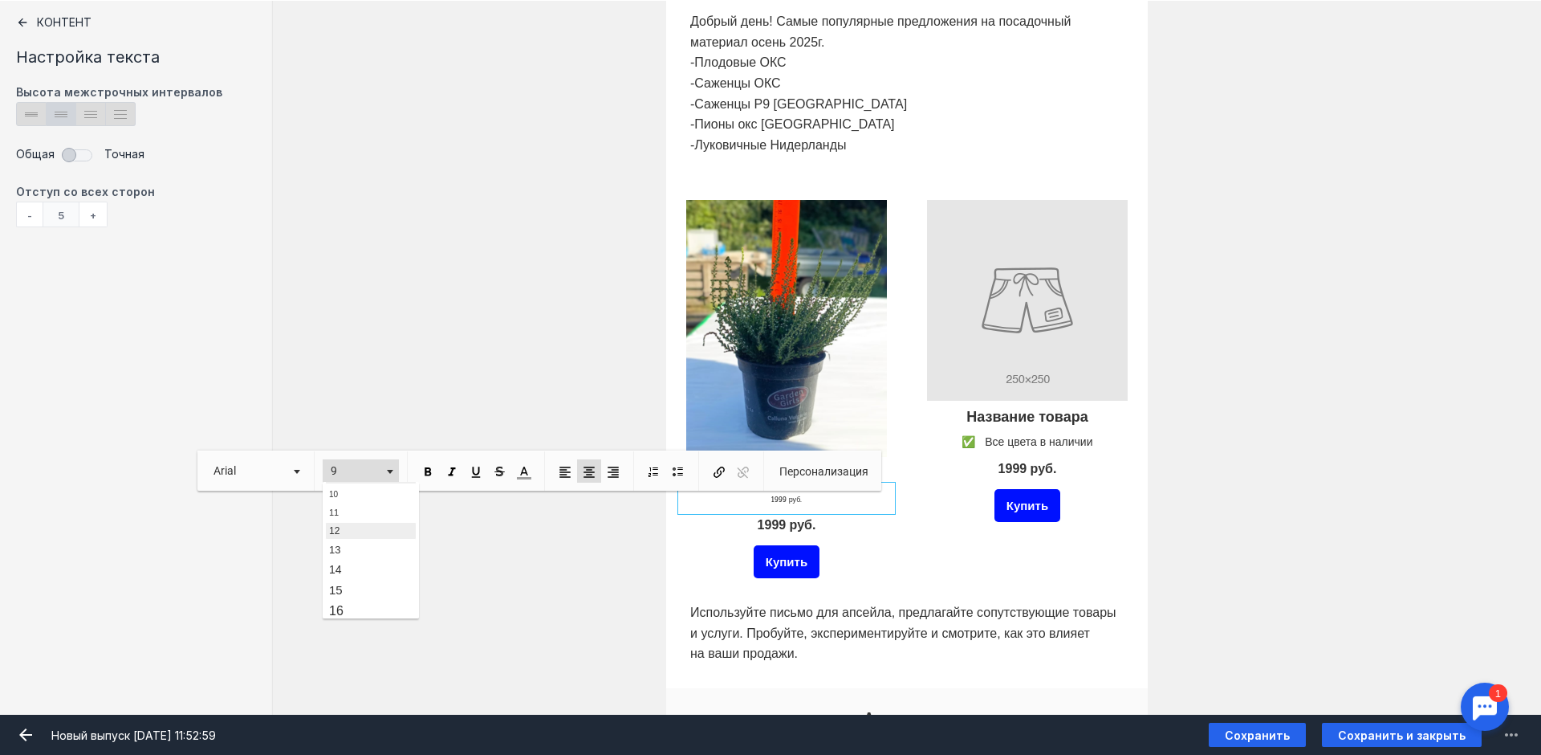
scroll to position [83, 0]
click at [352, 581] on link "16" at bounding box center [370, 582] width 92 height 21
click at [907, 551] on div "Название товара ✅ Все цвета в наличии 1999 руб. Купить" at bounding box center [1027, 390] width 241 height 421
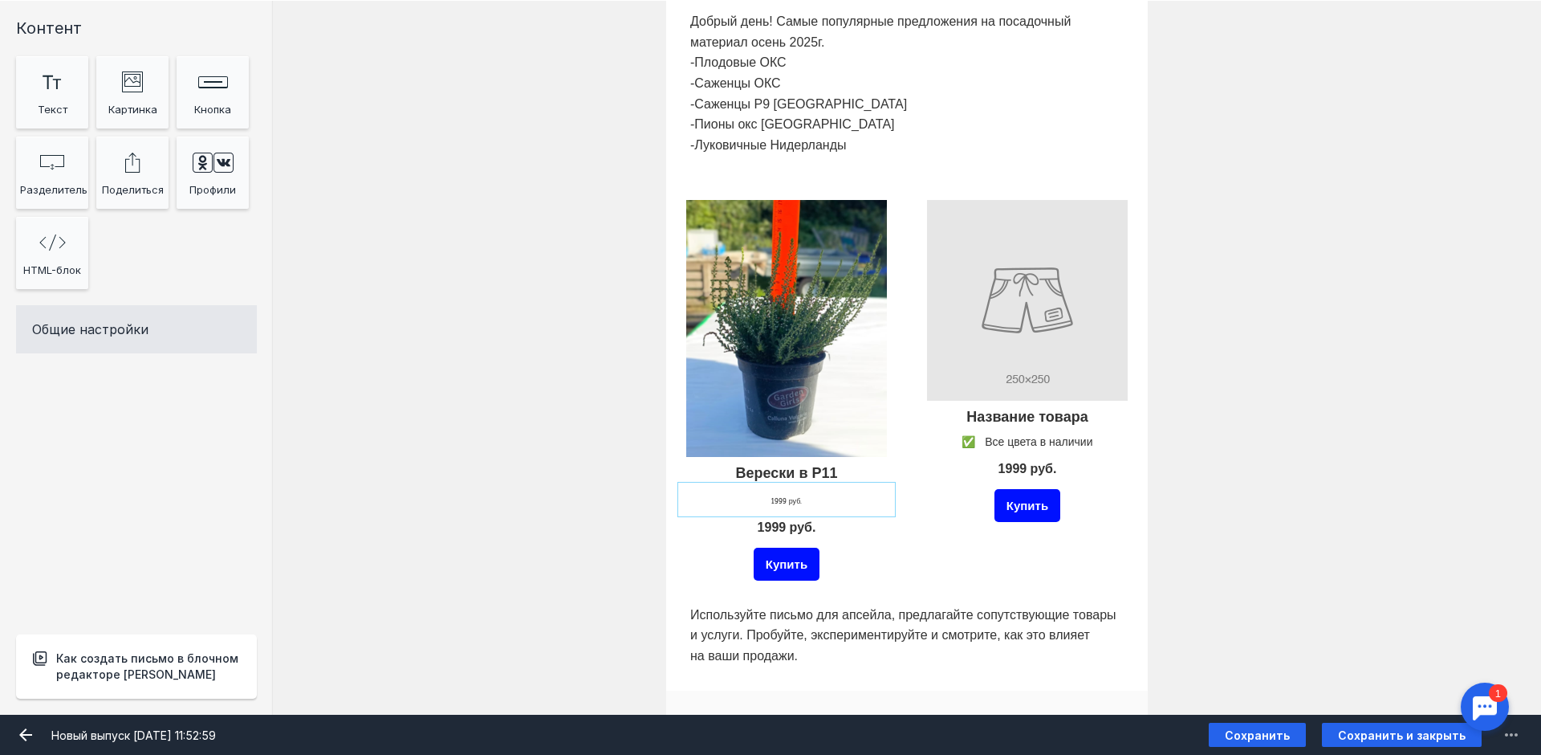
click at [792, 498] on div at bounding box center [786, 499] width 209 height 26
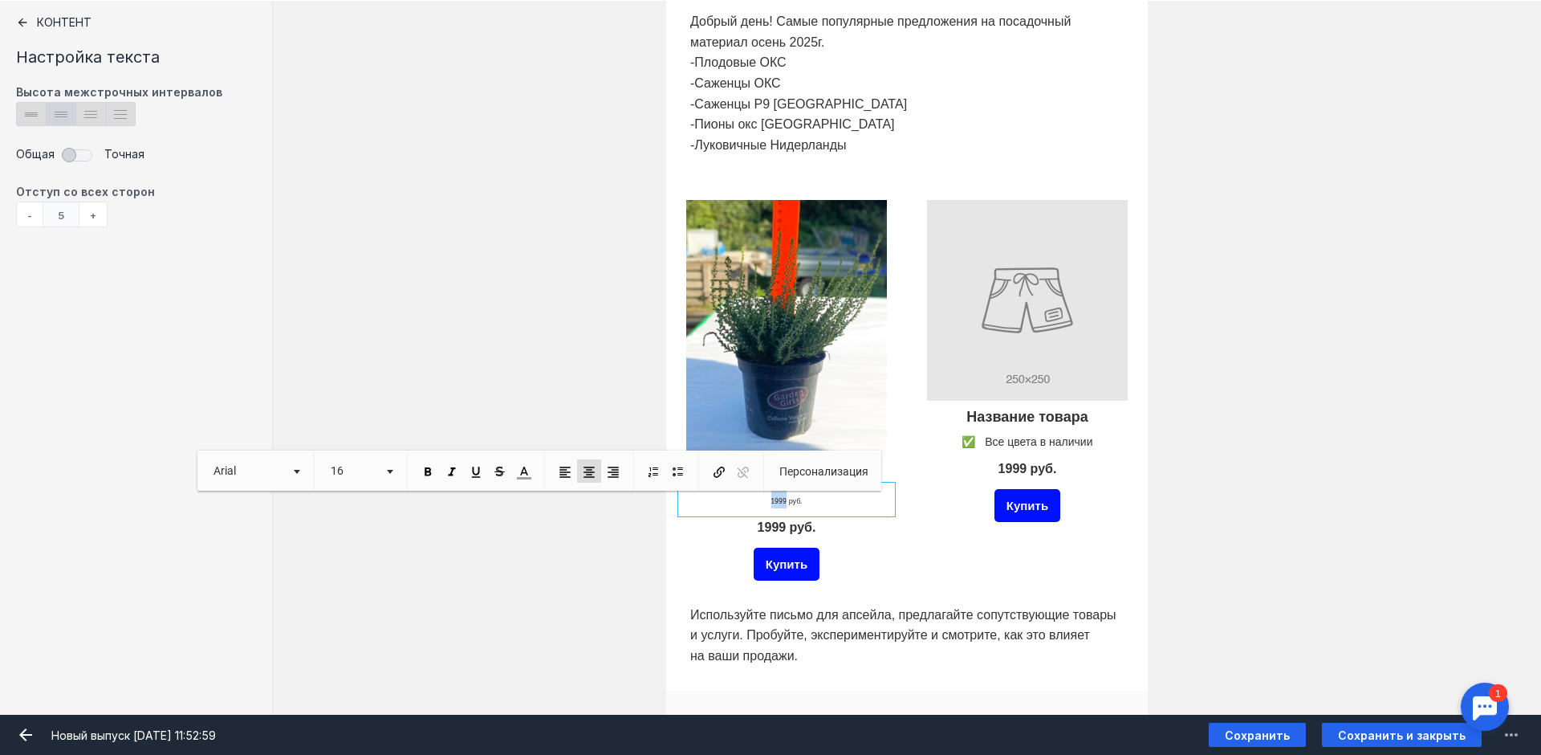
drag, startPoint x: 781, startPoint y: 501, endPoint x: 759, endPoint y: 500, distance: 21.7
click at [759, 500] on p "​​​​​​​ 1999 руб.​​​​​​​ ​​​​​​​" at bounding box center [786, 499] width 201 height 18
click at [824, 503] on p "450 руб.​​​​​​​ ​​​​​​​" at bounding box center [786, 499] width 201 height 18
click at [824, 503] on p "450 руб.​​ ​​​​" at bounding box center [786, 499] width 201 height 18
click at [820, 503] on p "450 руб.​​ ​​​​" at bounding box center [786, 499] width 201 height 18
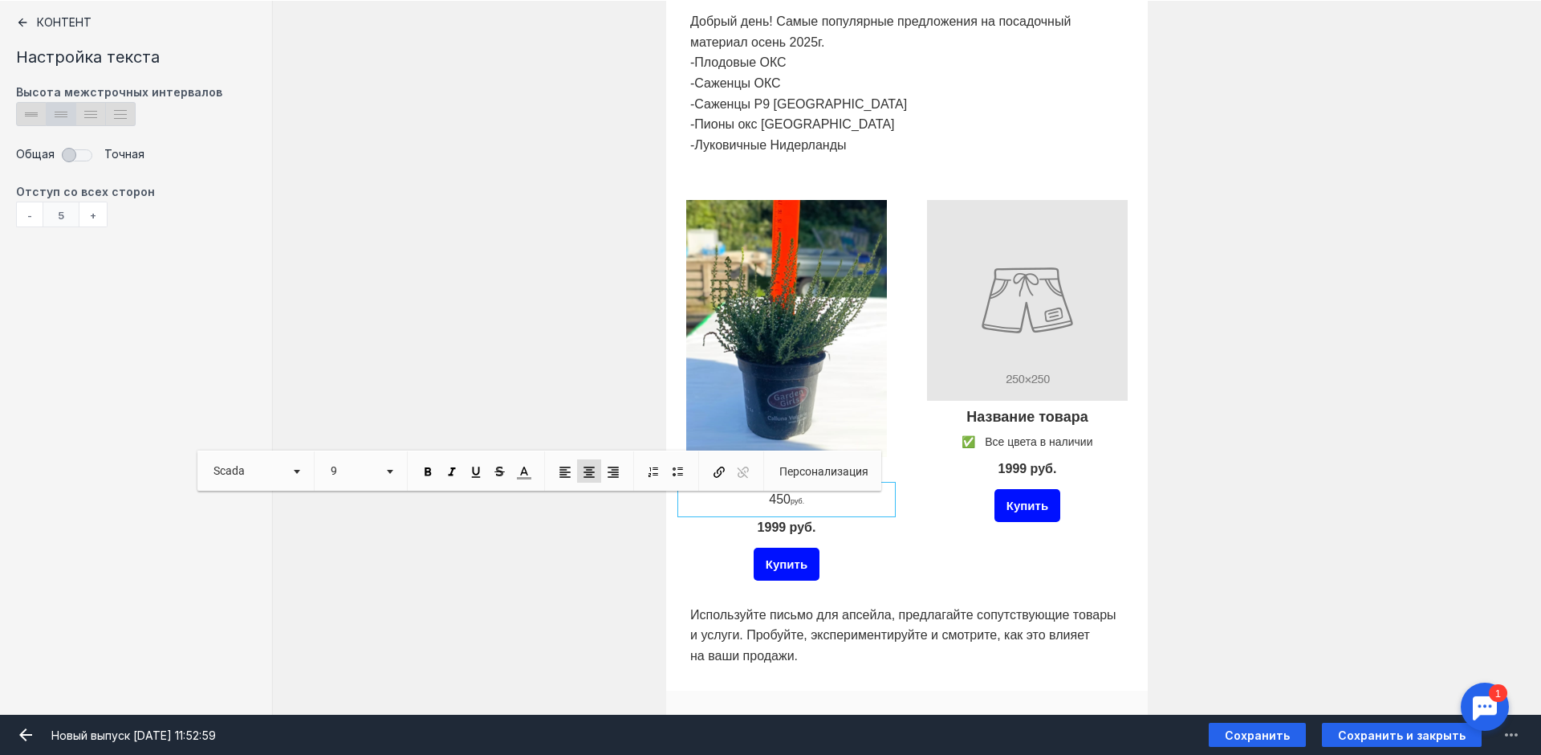
click at [820, 503] on p "450 руб.​​ ​​​​" at bounding box center [786, 499] width 201 height 18
drag, startPoint x: 805, startPoint y: 502, endPoint x: 787, endPoint y: 502, distance: 18.5
click at [787, 502] on p "450 руб.​​ ​​​​" at bounding box center [786, 499] width 201 height 18
click at [306, 472] on link "Scada" at bounding box center [255, 470] width 100 height 23
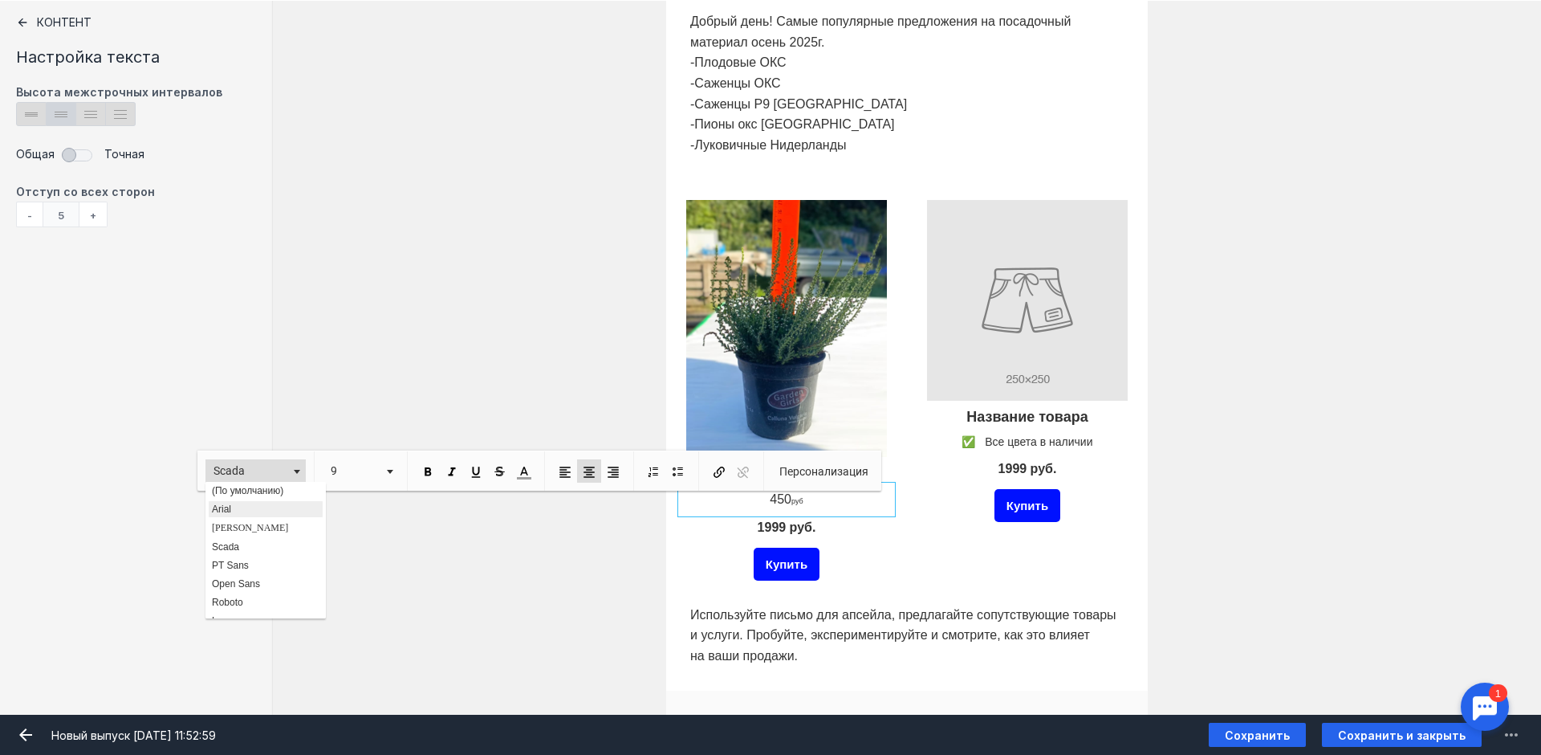
click at [291, 510] on link "Arial" at bounding box center [265, 508] width 116 height 18
click at [389, 470] on span at bounding box center [390, 472] width 6 height 4
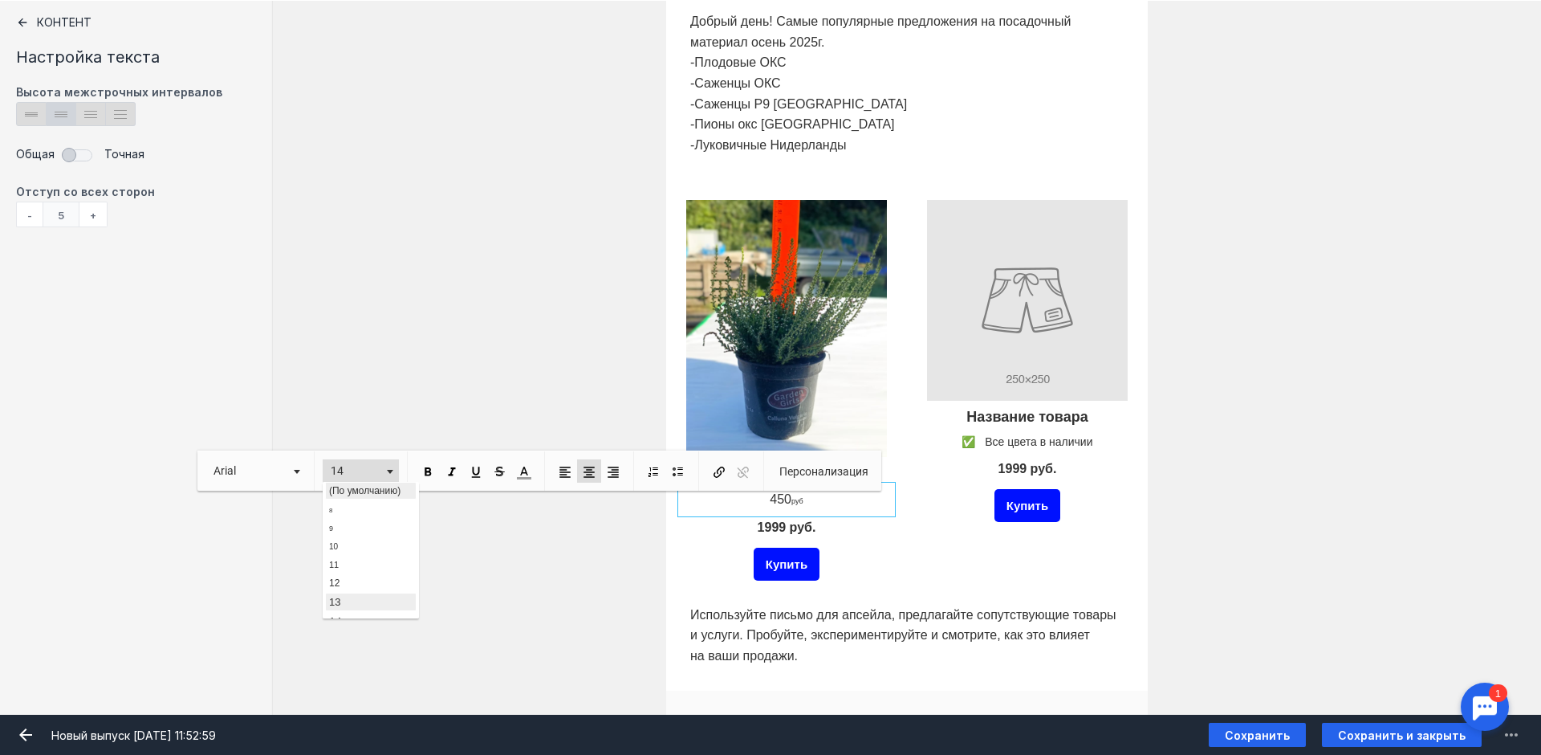
scroll to position [83, 0]
click at [344, 578] on link "16" at bounding box center [370, 582] width 92 height 21
click at [807, 502] on p "450 руб ​​​​​​​ ​​​" at bounding box center [786, 499] width 201 height 18
drag, startPoint x: 804, startPoint y: 501, endPoint x: 783, endPoint y: 501, distance: 20.1
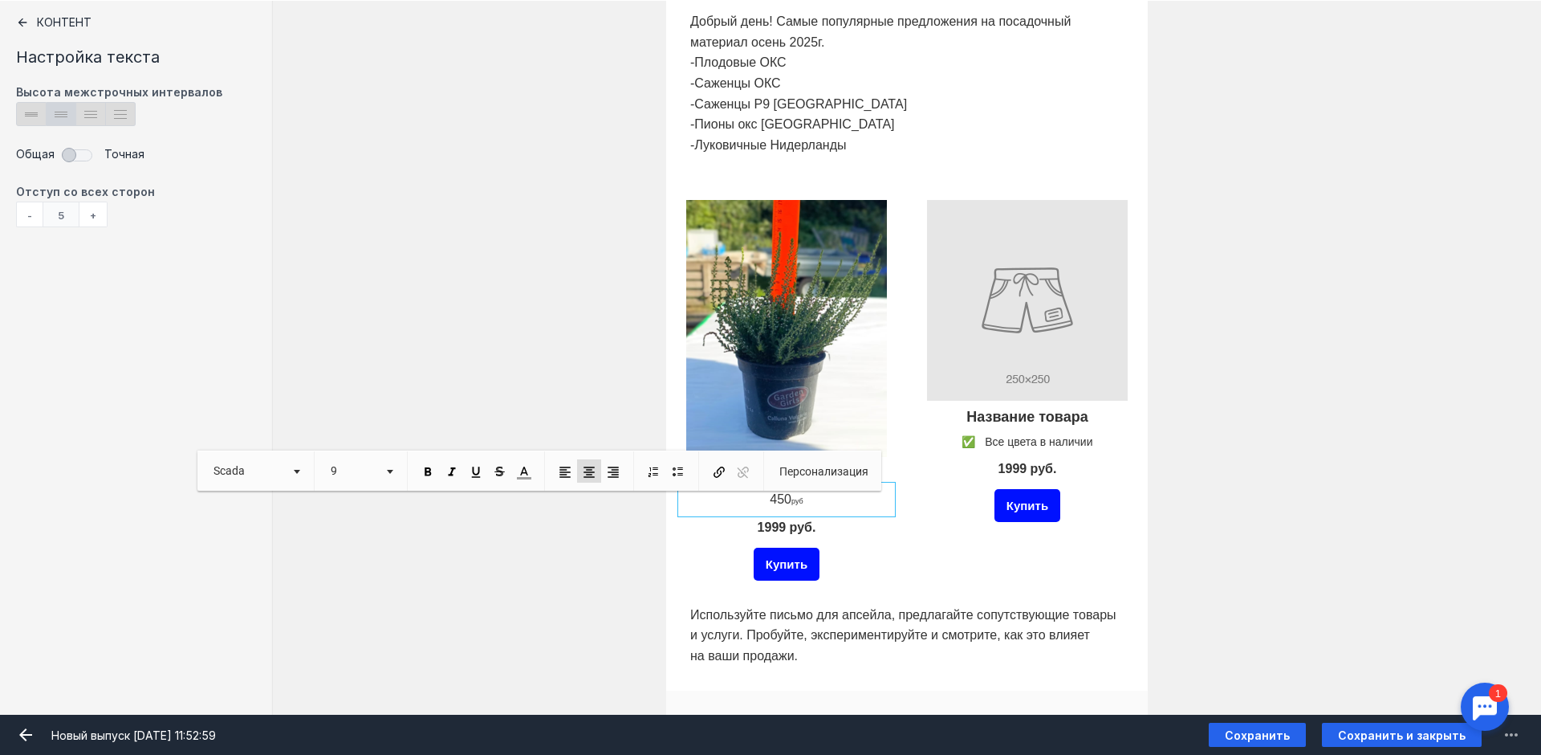
click at [783, 501] on p "450 руб ​​​" at bounding box center [786, 499] width 201 height 18
click at [395, 465] on link "9" at bounding box center [361, 470] width 76 height 23
click at [363, 505] on link "16" at bounding box center [370, 501] width 92 height 21
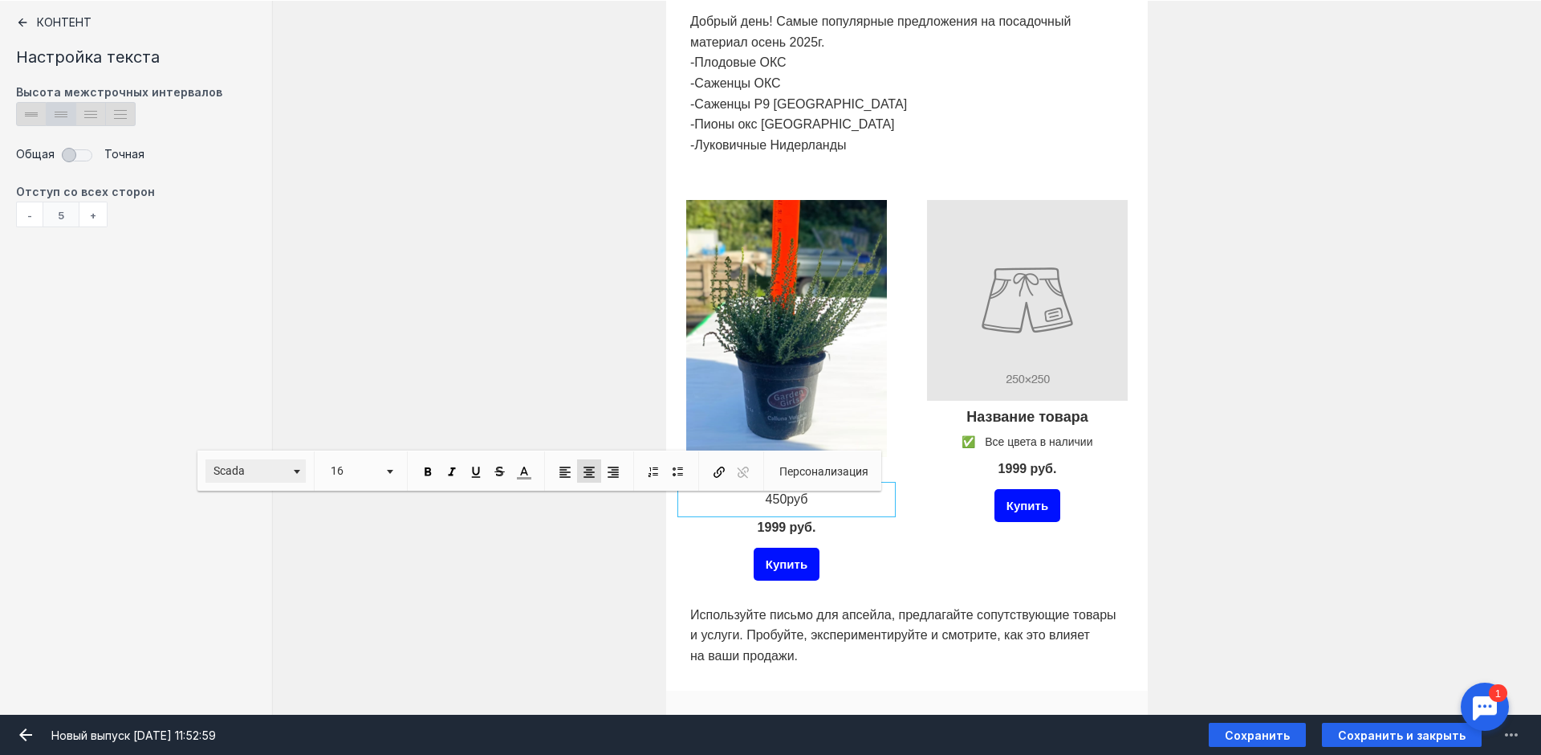
click at [302, 466] on link "Scada" at bounding box center [255, 470] width 100 height 23
click at [283, 504] on link "Arial" at bounding box center [265, 508] width 116 height 18
click at [889, 556] on div "Верески в Р11 450 руб ​​​ 1999 руб. Купить" at bounding box center [786, 390] width 241 height 421
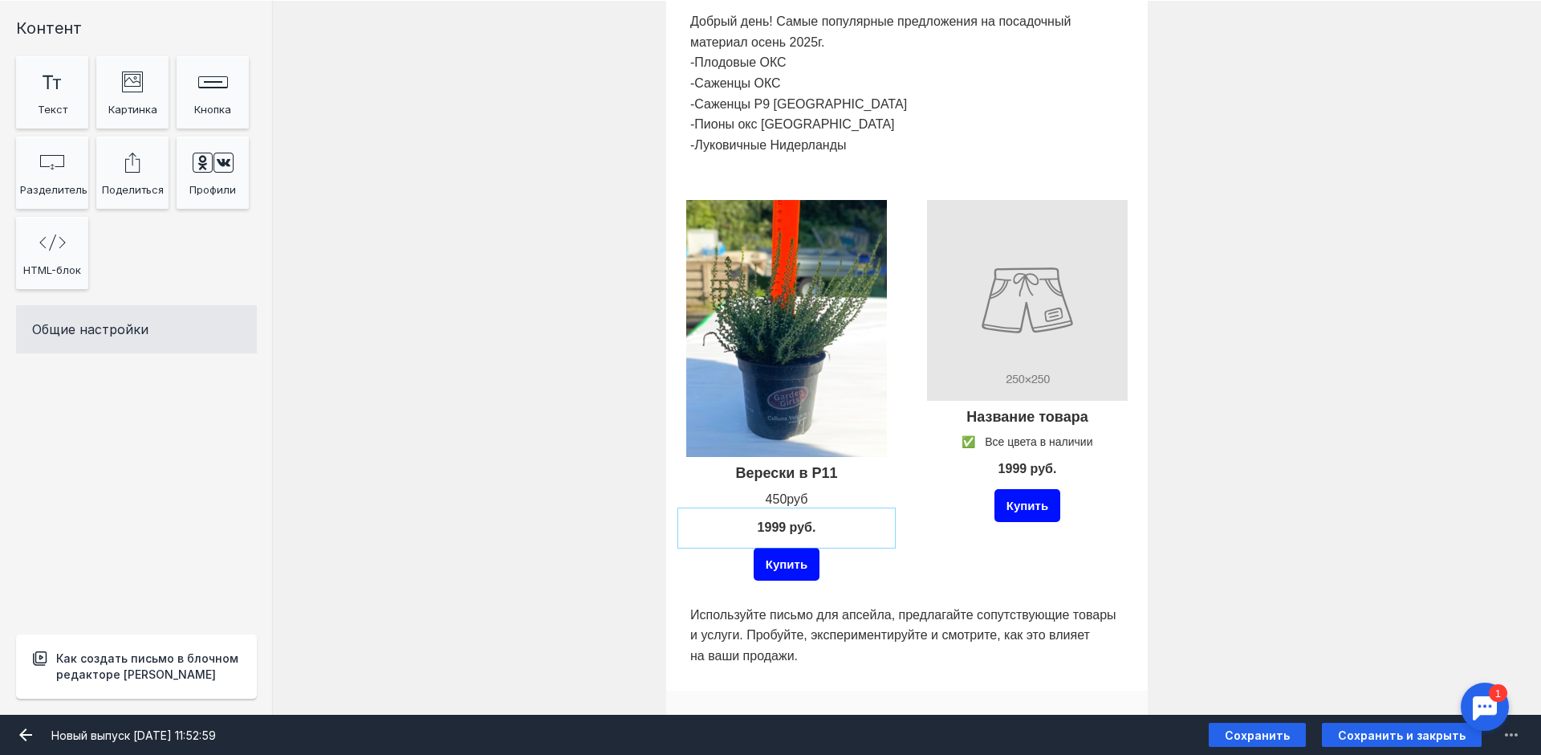
click at [796, 526] on div at bounding box center [786, 527] width 209 height 31
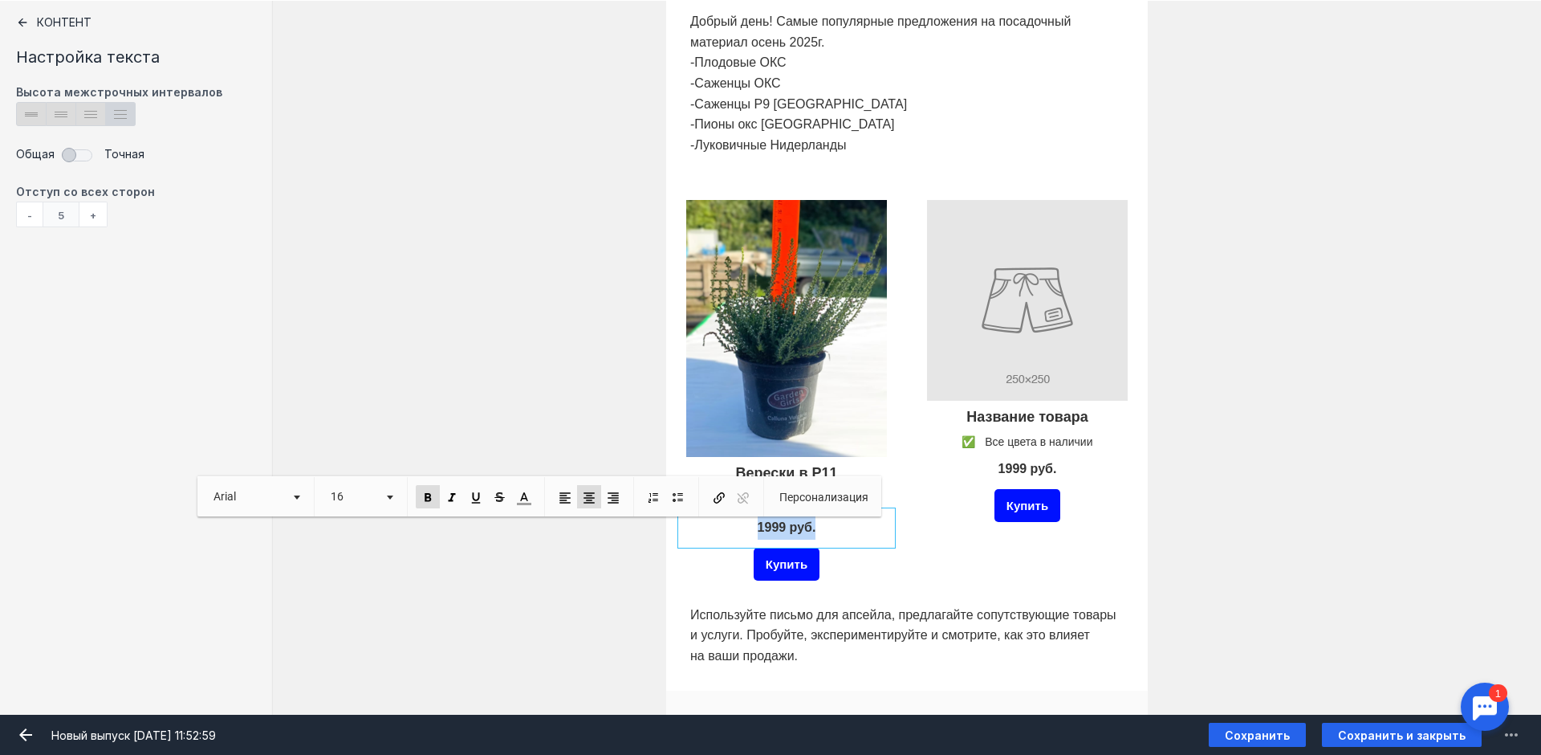
drag, startPoint x: 820, startPoint y: 523, endPoint x: 748, endPoint y: 523, distance: 71.4
click at [748, 523] on p "1999 руб." at bounding box center [786, 527] width 201 height 23
click at [863, 580] on div "Купить" at bounding box center [786, 572] width 209 height 41
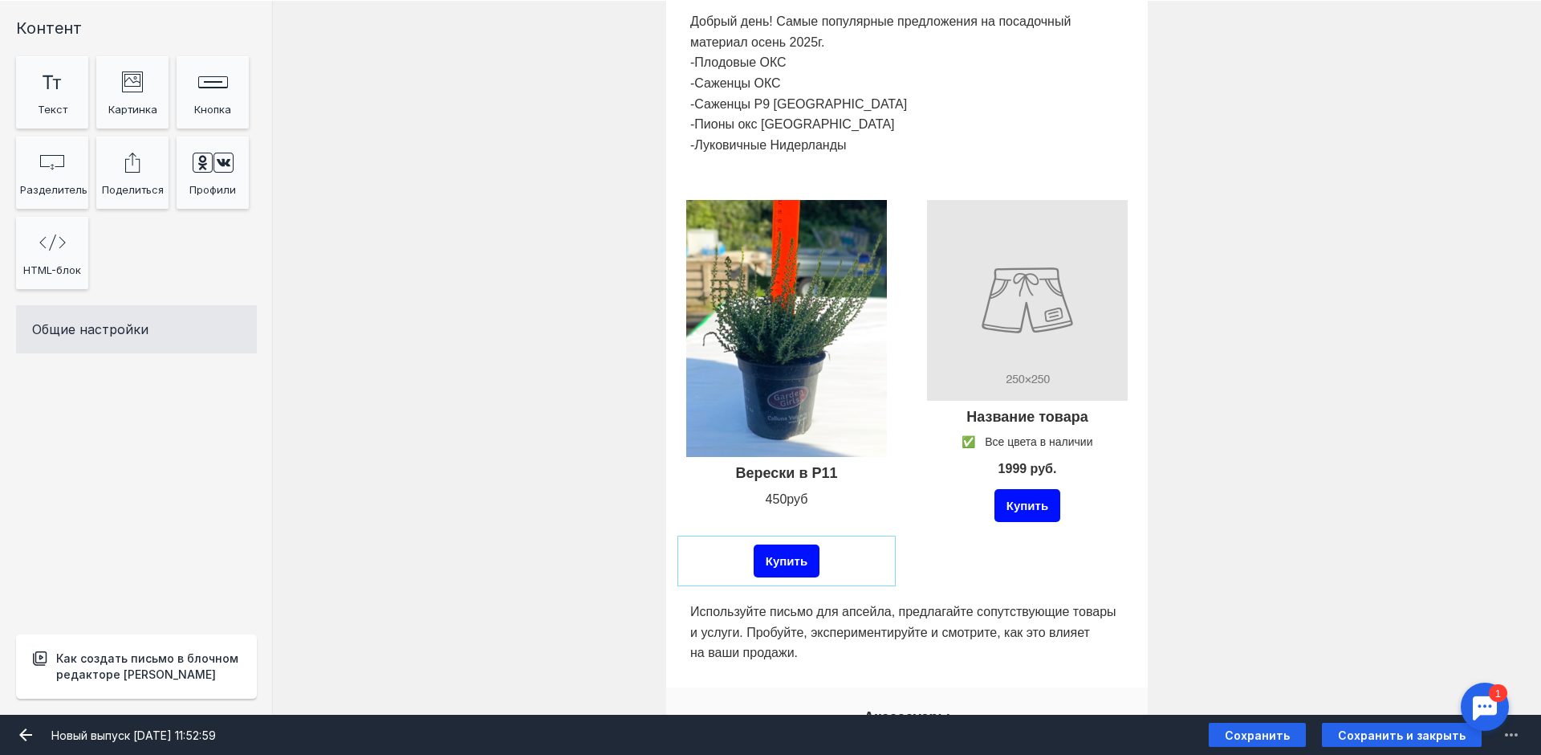
click at [839, 561] on div "Купить" at bounding box center [786, 560] width 209 height 41
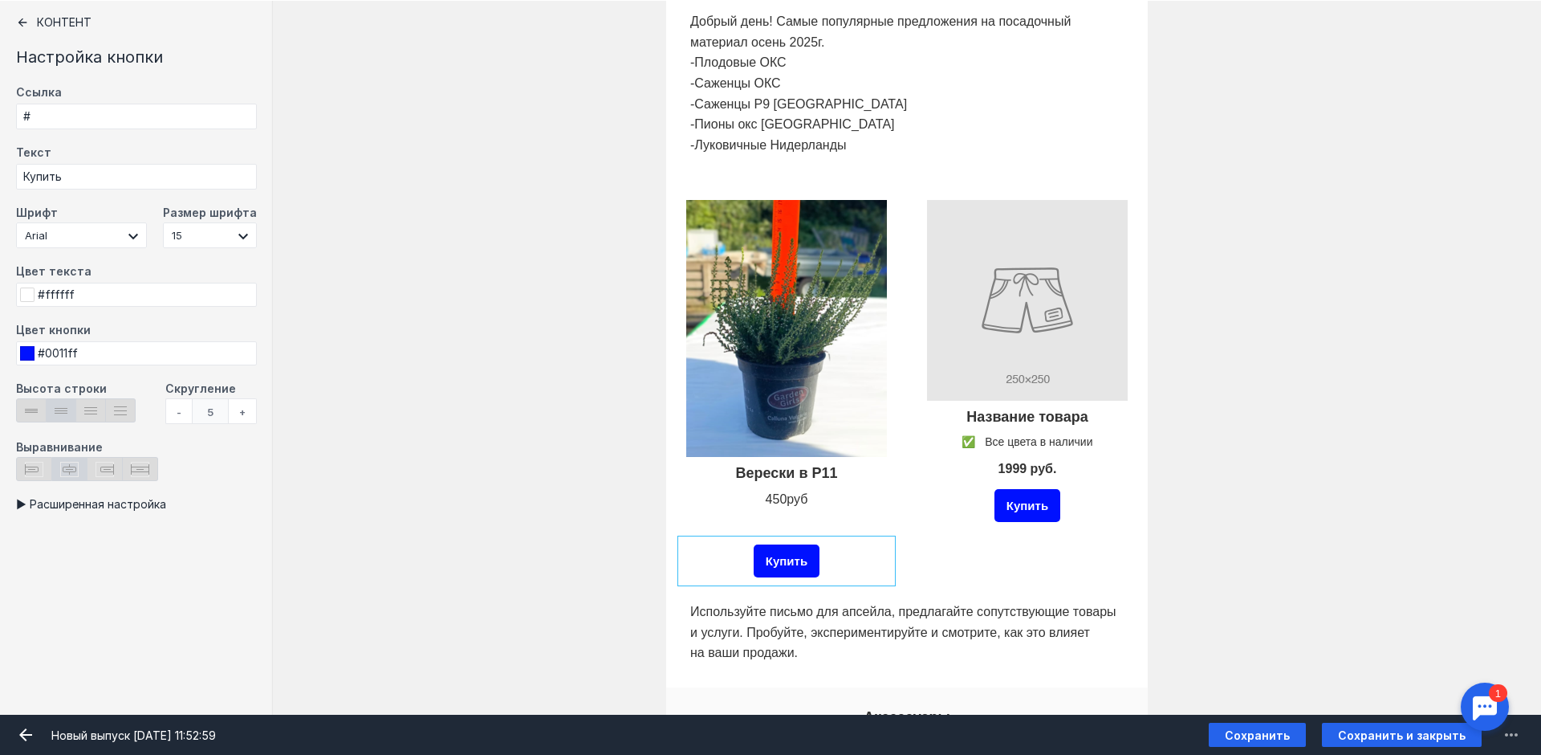
click at [839, 561] on div "Купить" at bounding box center [786, 560] width 209 height 41
click at [907, 508] on div "Название товара ✅ Все цвета в наличии 1999 руб. Купить" at bounding box center [1027, 388] width 241 height 417
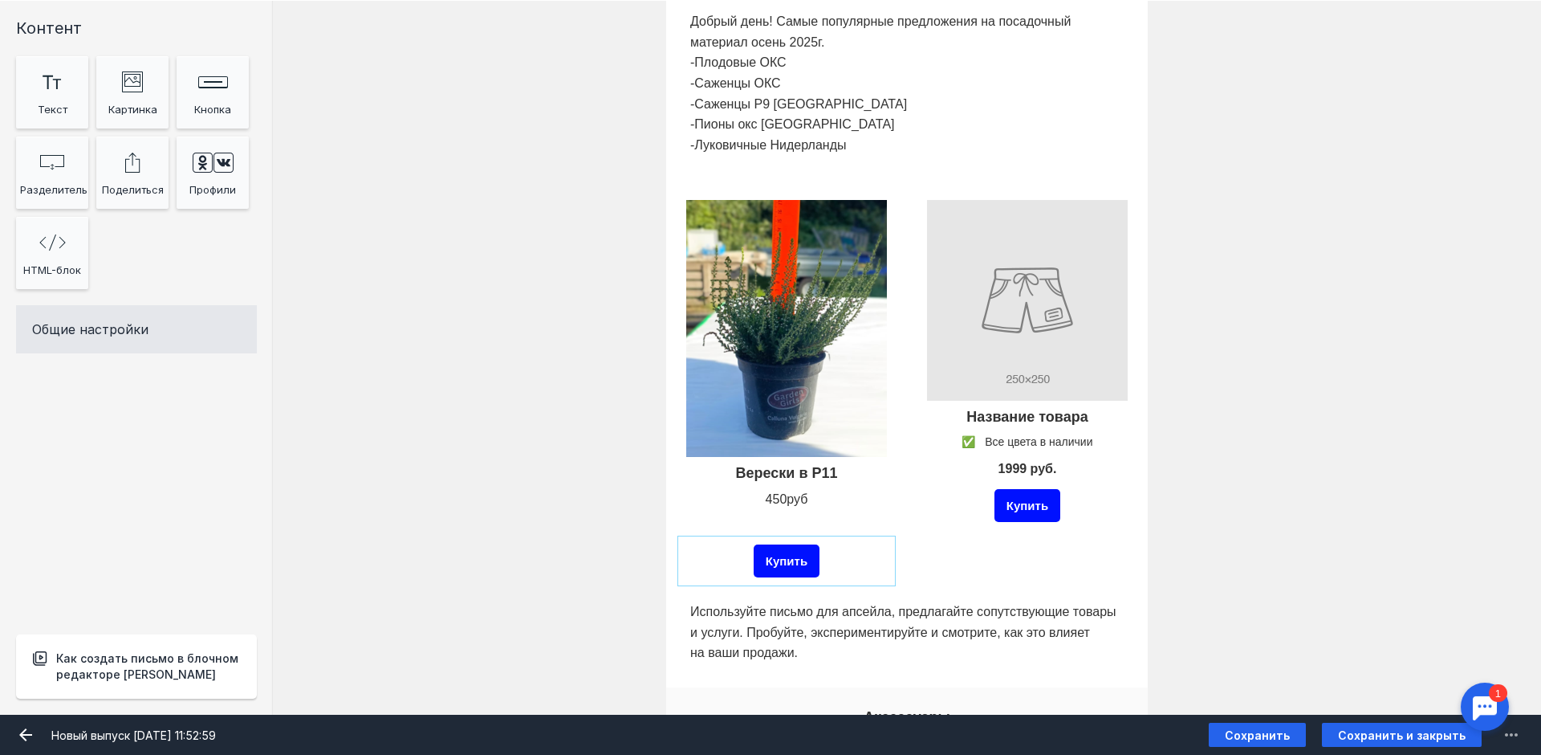
click at [807, 568] on div "Купить" at bounding box center [787, 560] width 66 height 33
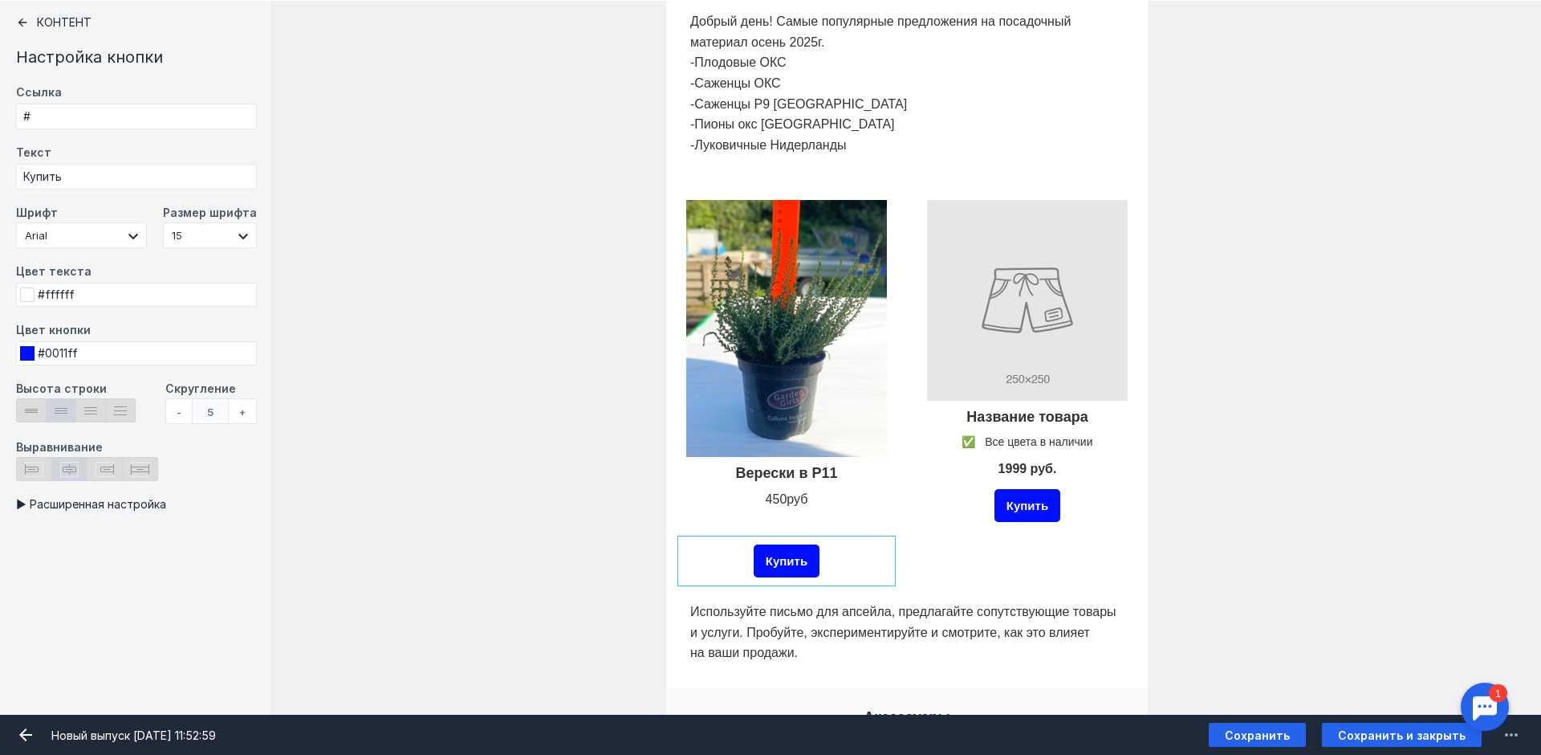
click at [807, 568] on div "Купить" at bounding box center [787, 560] width 66 height 33
click at [98, 177] on input "Купить" at bounding box center [136, 177] width 241 height 26
type input "[PERSON_NAME]"
click at [1078, 503] on div "Купить" at bounding box center [1027, 505] width 209 height 41
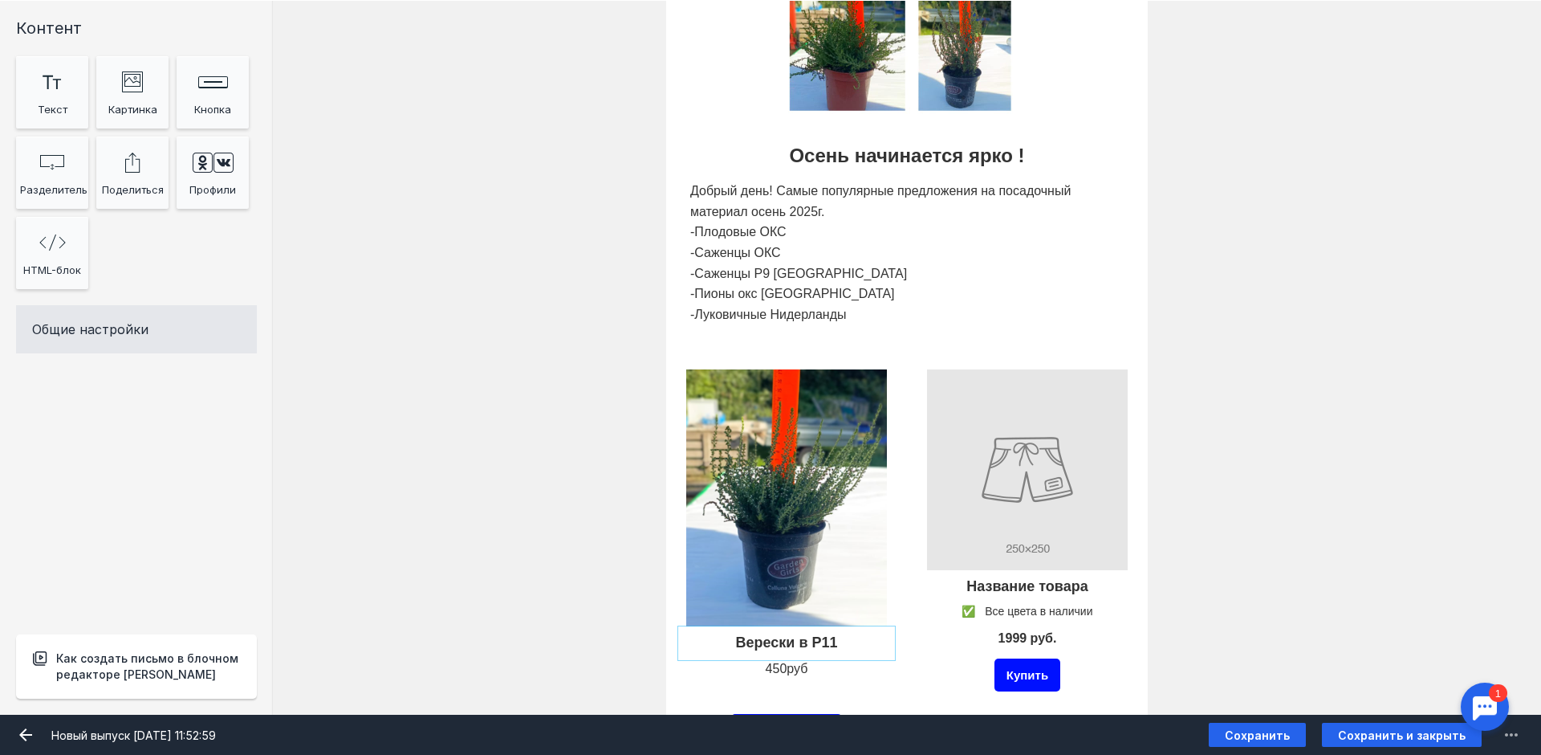
scroll to position [722, 0]
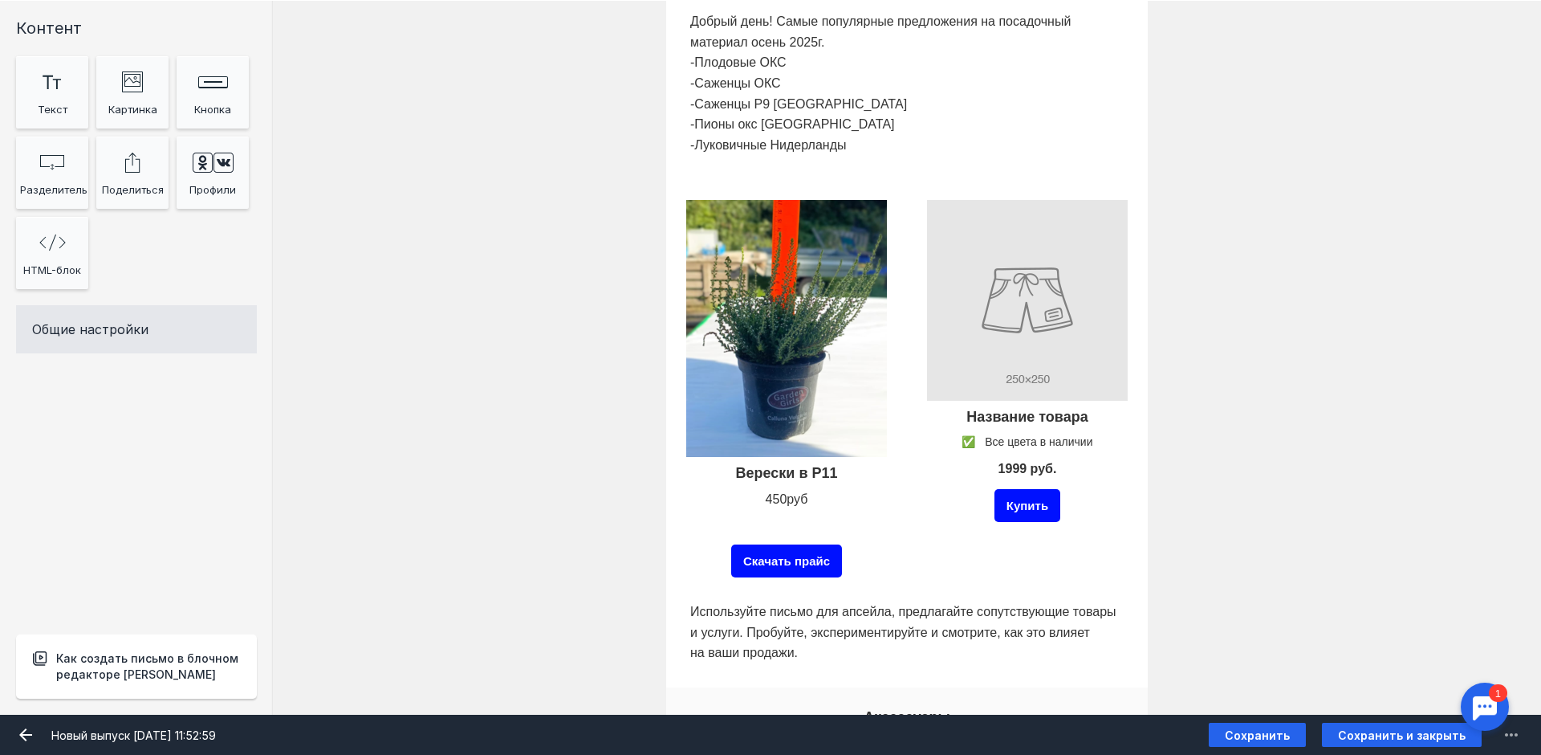
type input "Скачать прайс"
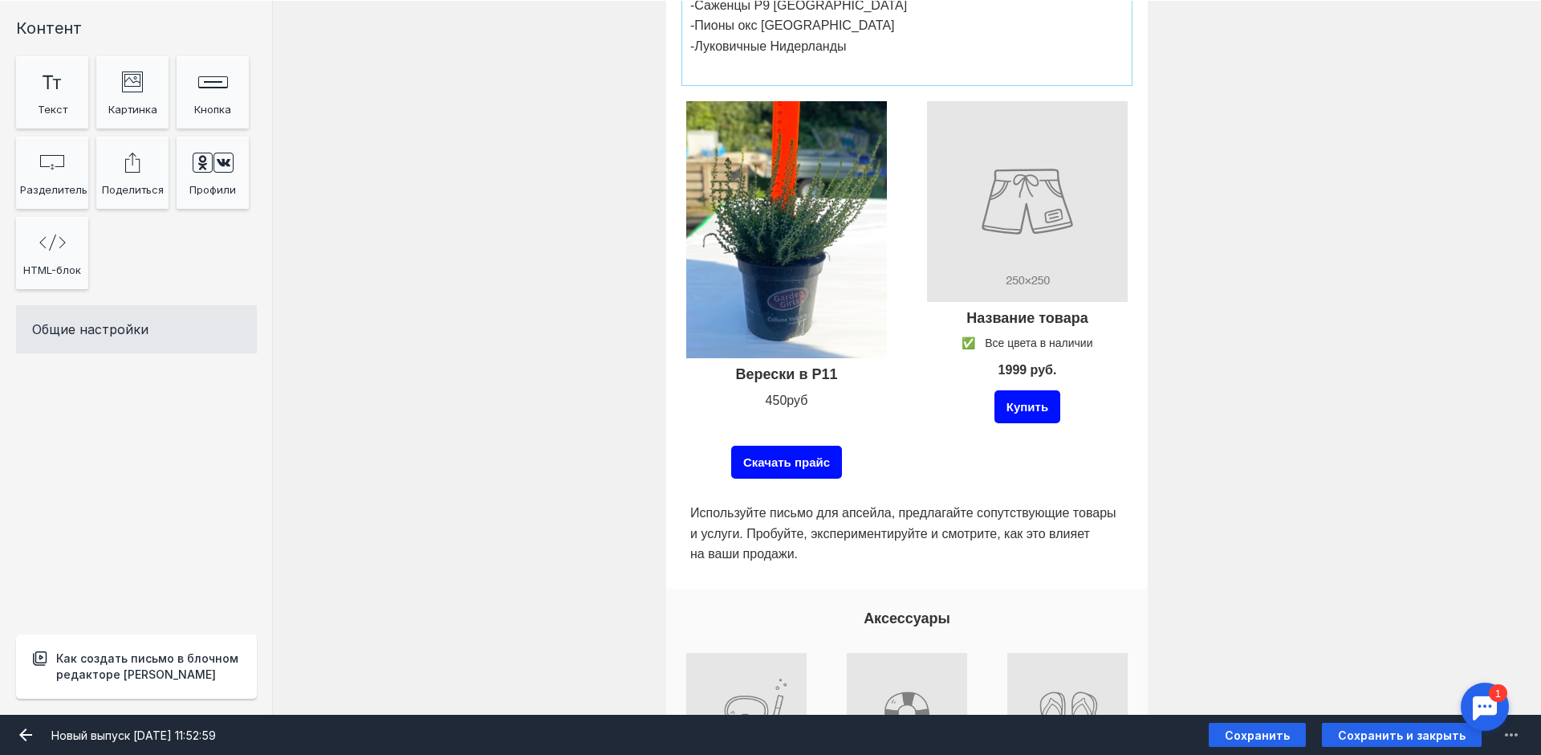
scroll to position [803, 0]
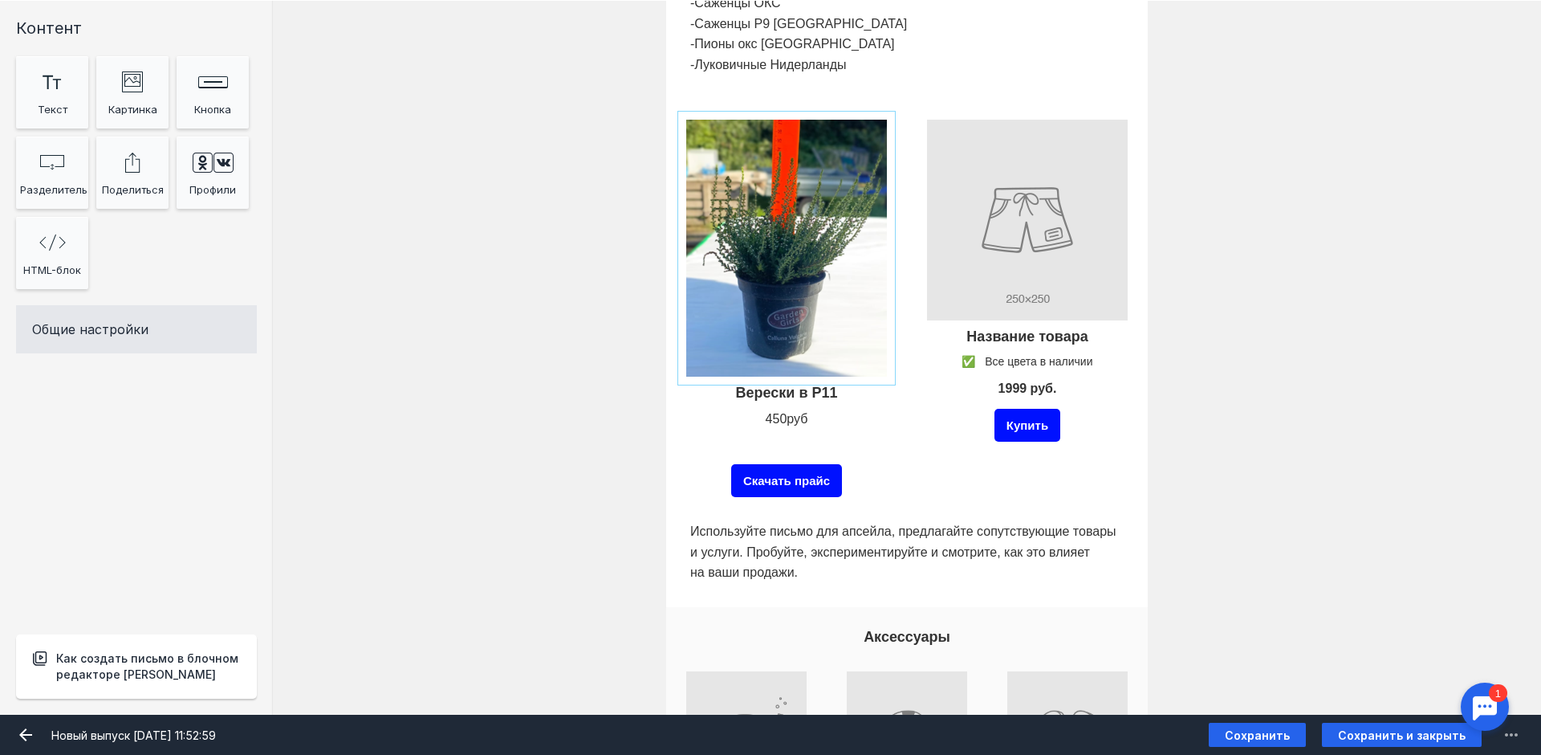
click at [751, 343] on input "Фоновое изображение" at bounding box center [786, 248] width 209 height 265
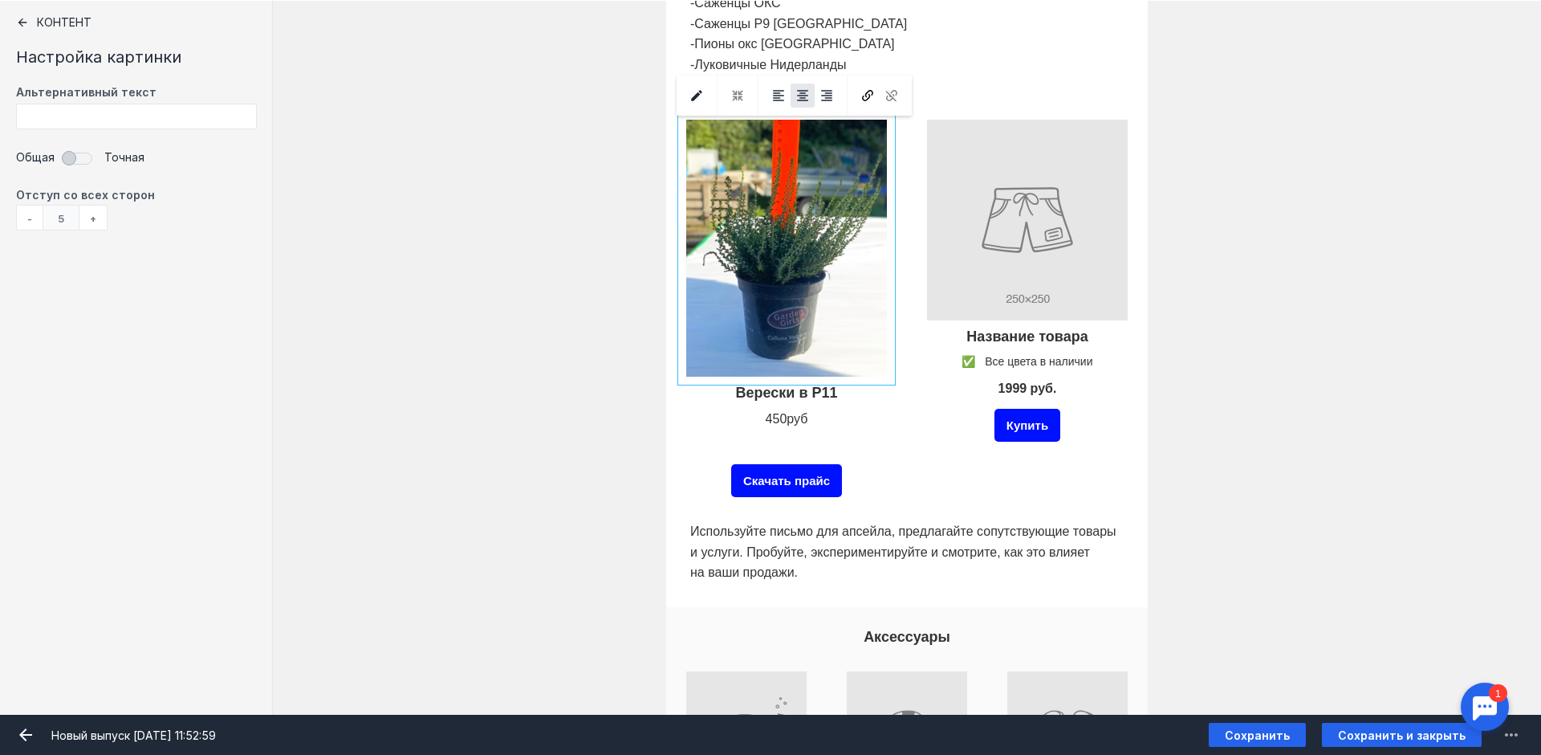
click at [734, 94] on div at bounding box center [738, 95] width 24 height 40
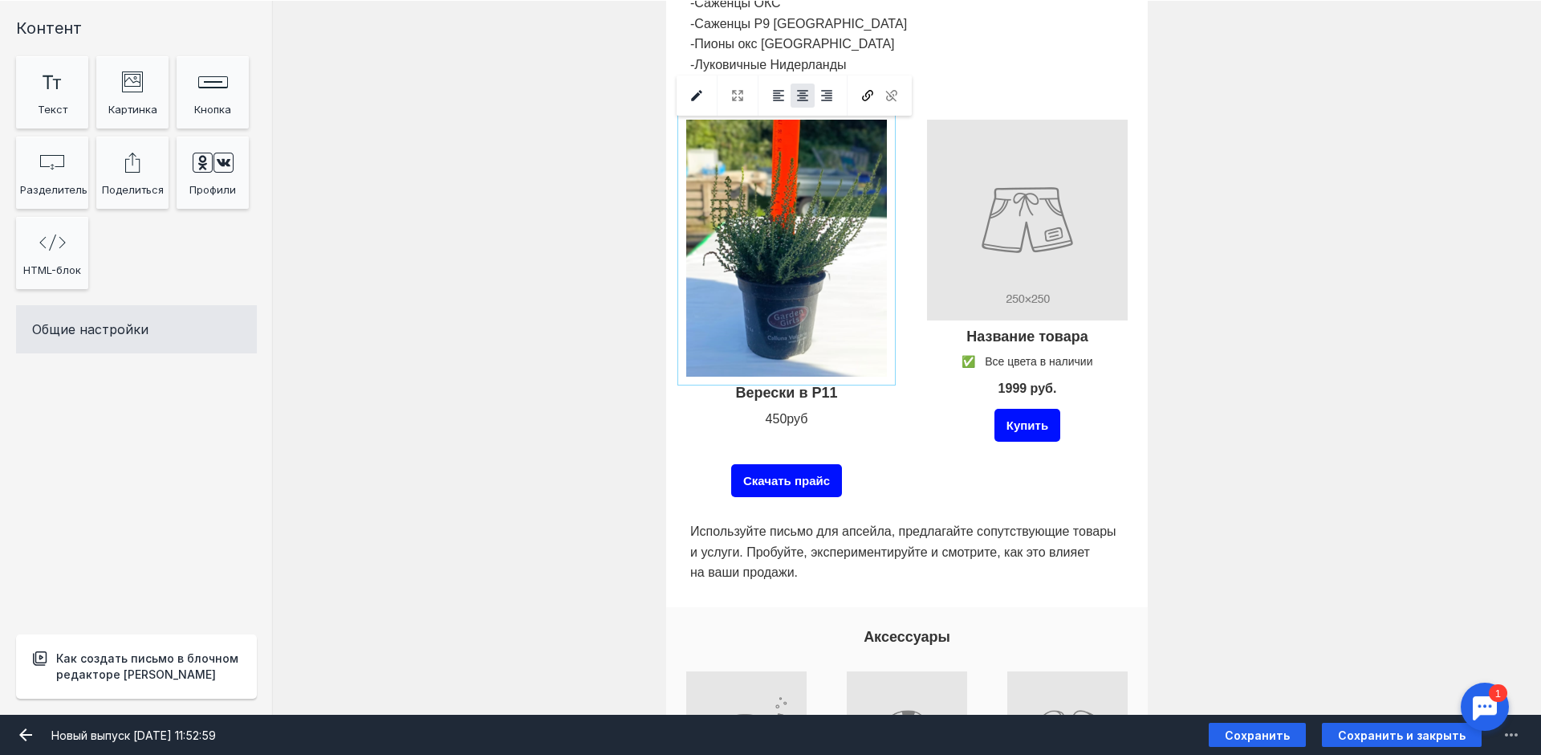
click at [882, 364] on input "file" at bounding box center [786, 248] width 209 height 265
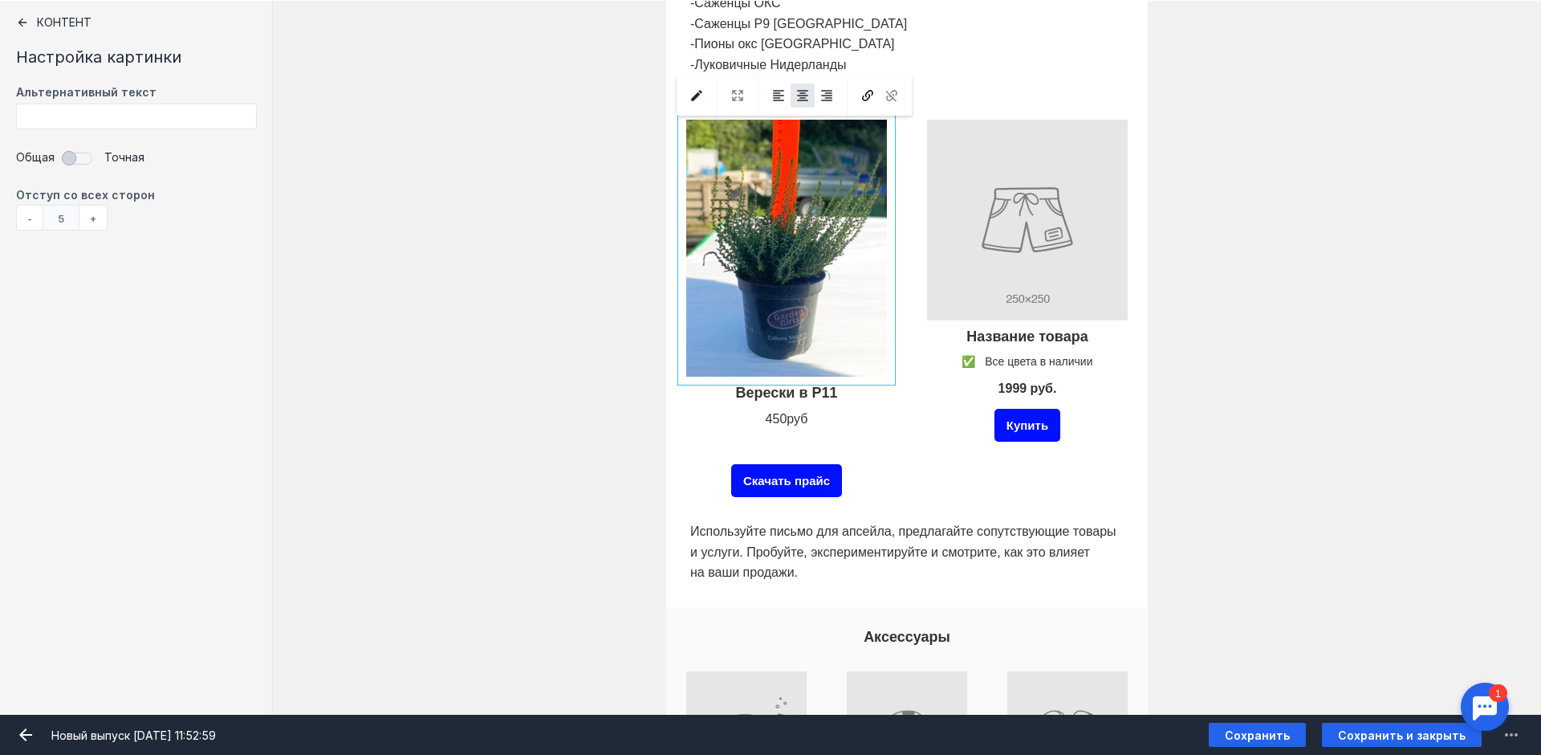
click at [864, 383] on div at bounding box center [786, 393] width 209 height 26
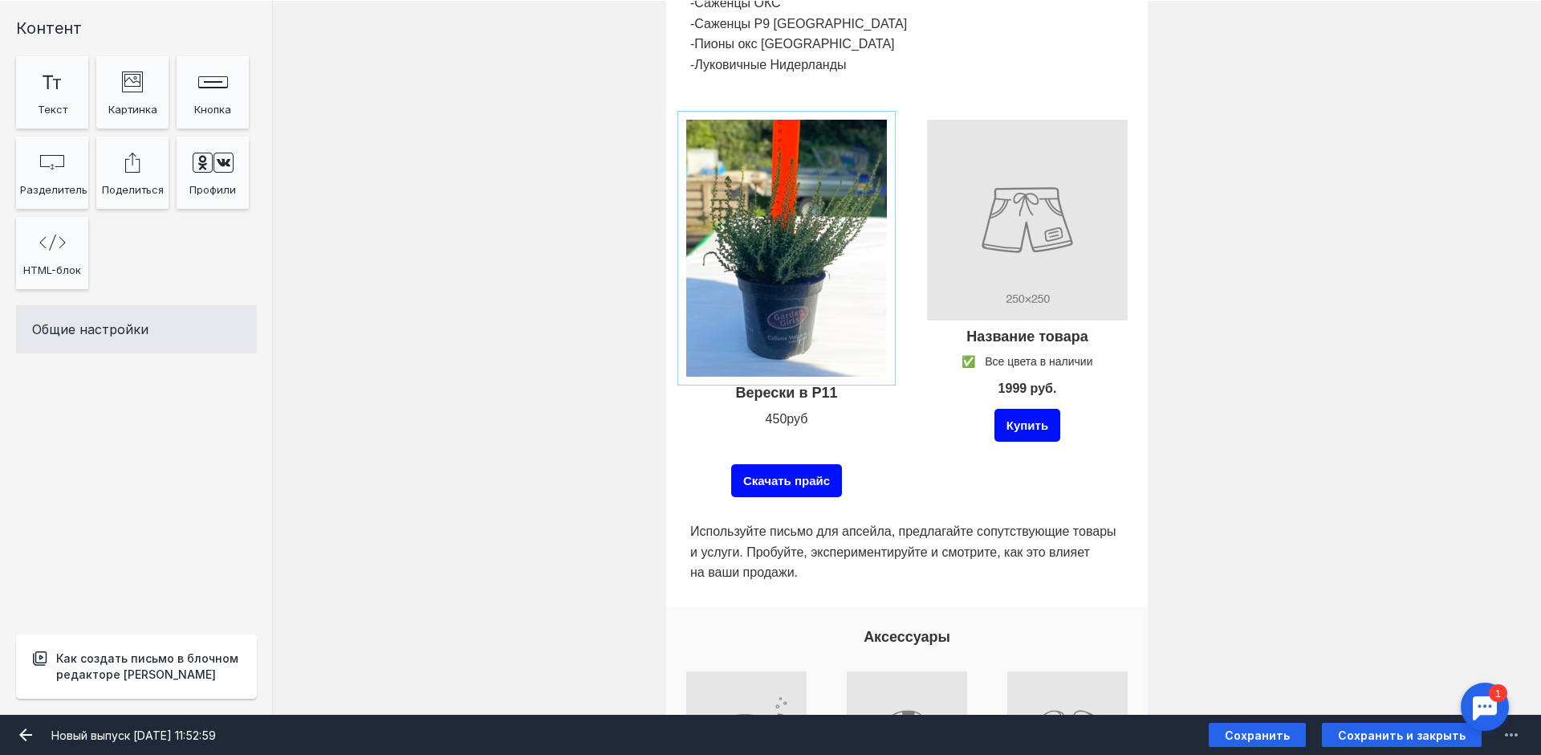
click at [862, 359] on input "Фоновое изображение" at bounding box center [786, 248] width 209 height 265
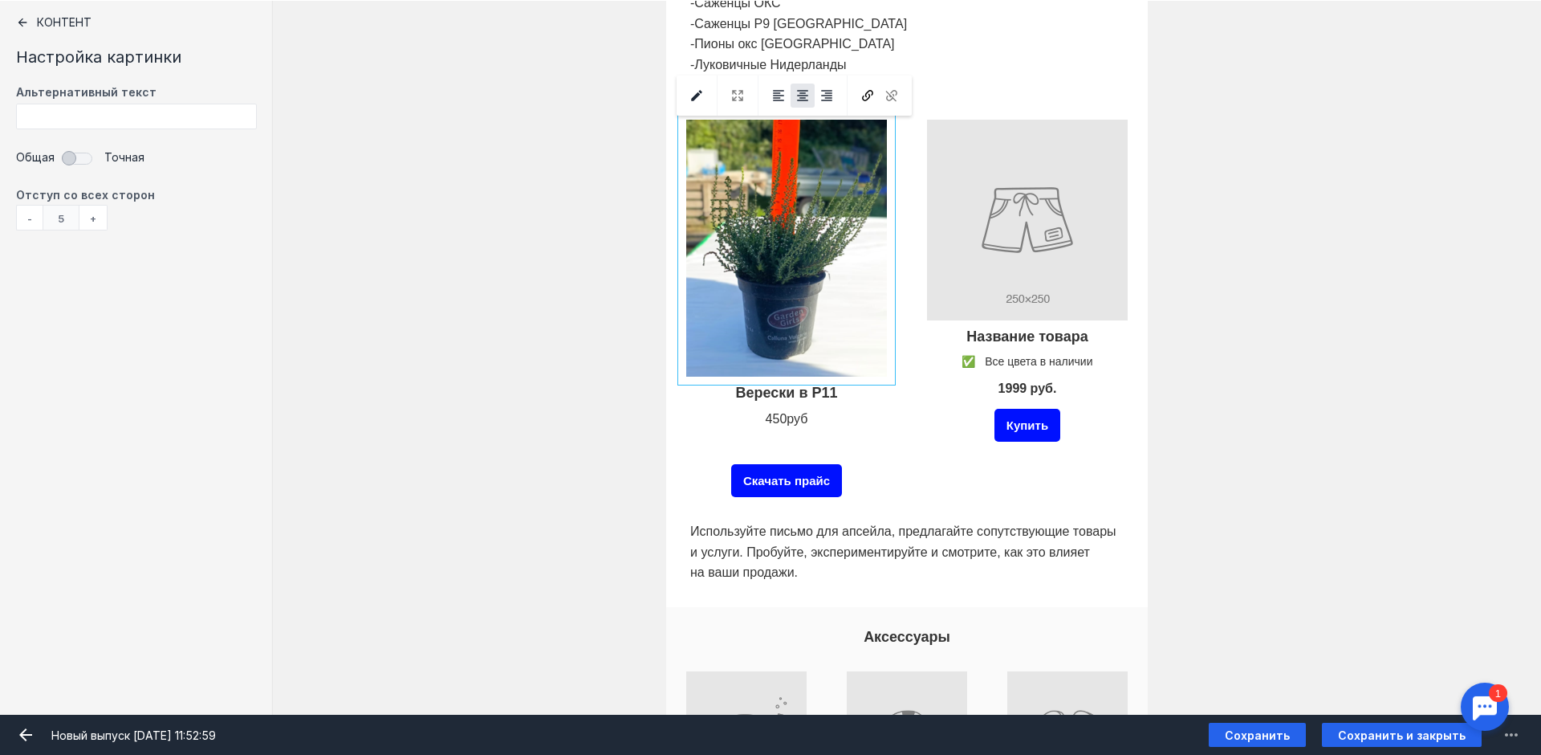
click at [862, 359] on input "Фоновое изображение" at bounding box center [786, 248] width 209 height 265
click at [817, 320] on input "Фоновое изображение" at bounding box center [786, 248] width 209 height 265
click at [730, 88] on div at bounding box center [738, 95] width 24 height 40
click at [734, 92] on div at bounding box center [738, 95] width 24 height 40
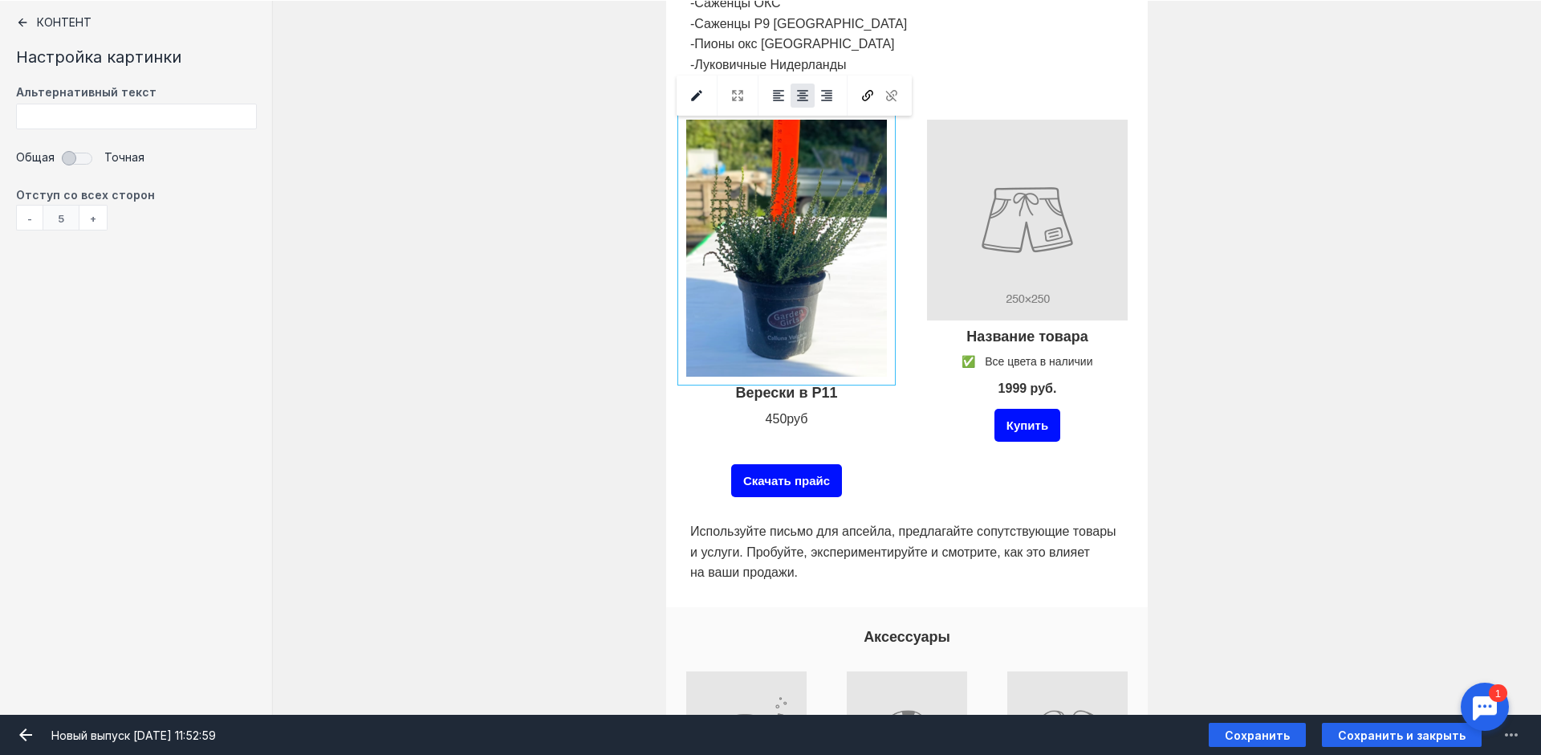
click at [735, 93] on div at bounding box center [738, 95] width 24 height 40
click at [729, 101] on div at bounding box center [738, 95] width 24 height 40
click at [735, 98] on div at bounding box center [738, 95] width 24 height 40
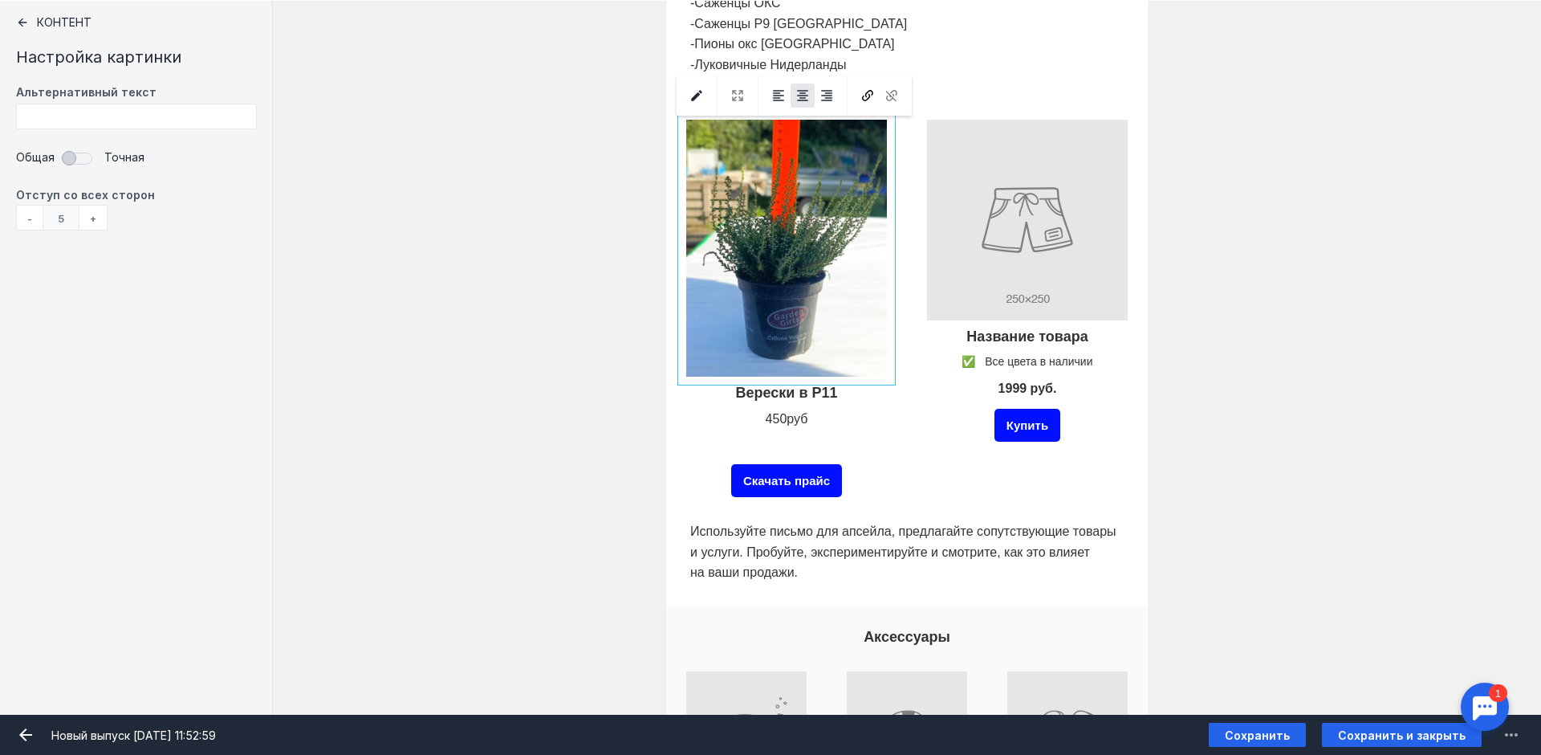
click at [728, 226] on input "Фоновое изображение" at bounding box center [786, 248] width 209 height 265
click at [702, 303] on input "Фоновое изображение" at bounding box center [786, 248] width 209 height 265
drag, startPoint x: 702, startPoint y: 303, endPoint x: 693, endPoint y: 340, distance: 38.2
click at [701, 303] on input "Фоновое изображение" at bounding box center [786, 248] width 209 height 265
drag, startPoint x: 699, startPoint y: 376, endPoint x: 692, endPoint y: 381, distance: 8.7
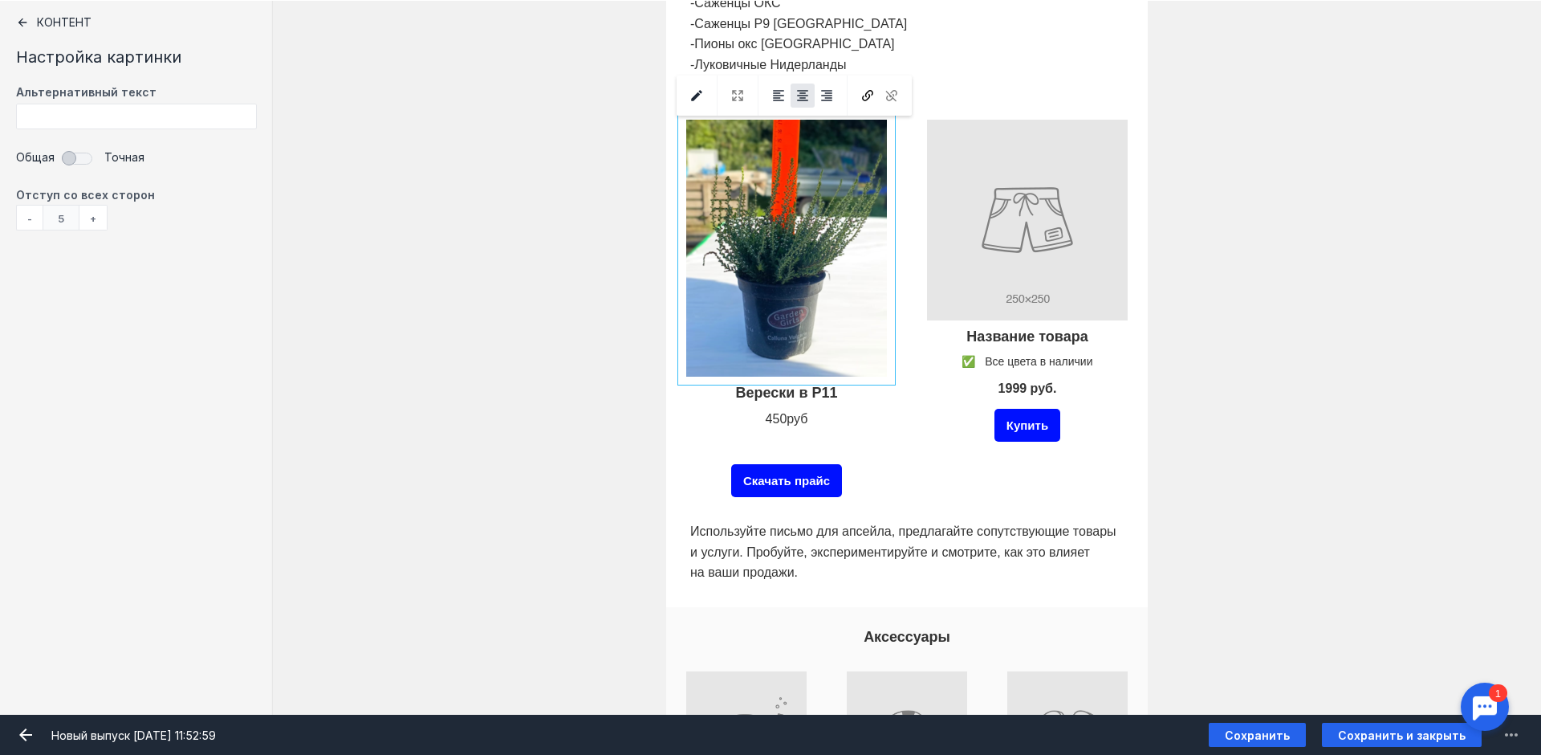
click at [698, 376] on input "Фоновое изображение" at bounding box center [786, 248] width 209 height 265
click at [692, 381] on div at bounding box center [786, 393] width 209 height 26
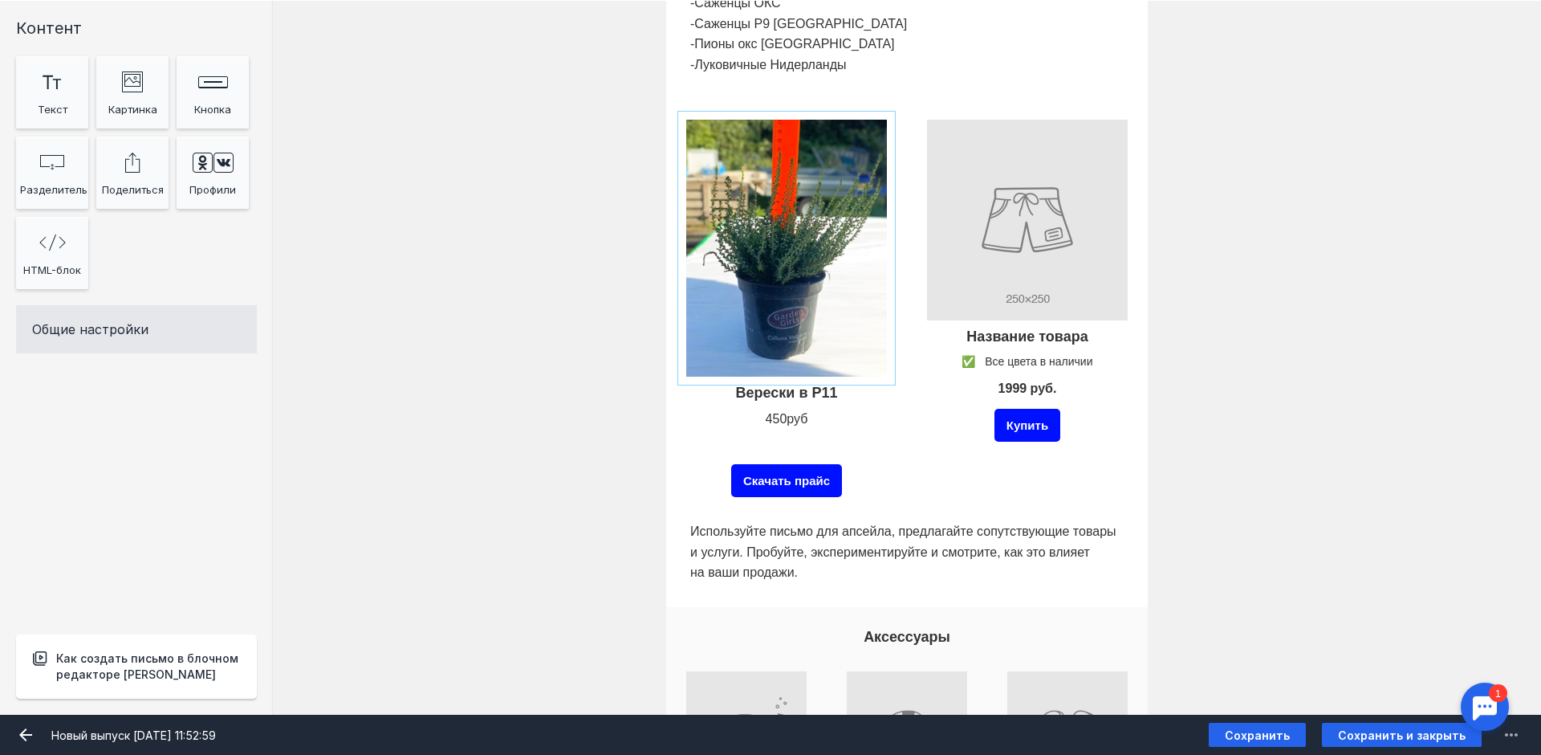
click at [682, 368] on input "Фоновое изображение" at bounding box center [786, 248] width 209 height 265
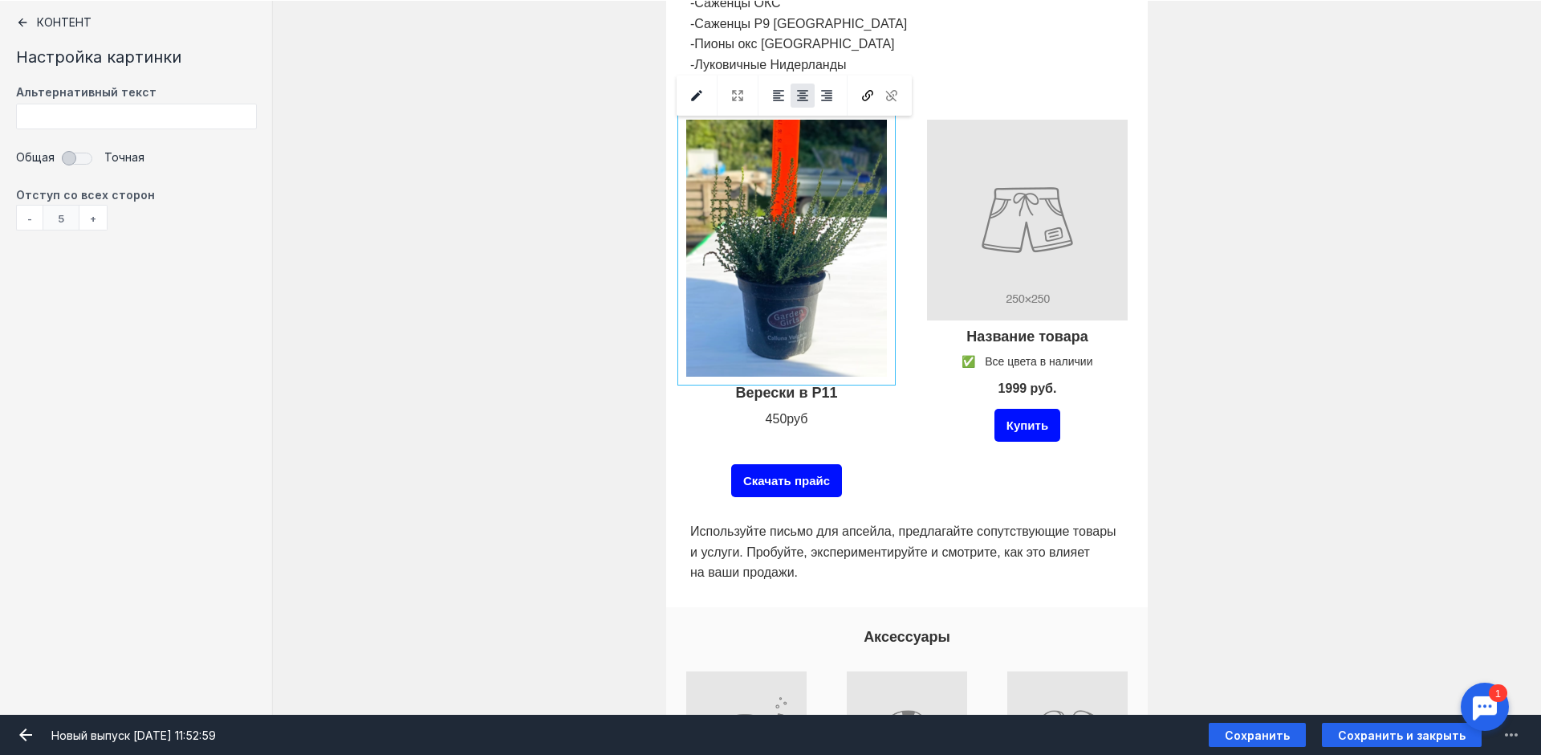
click at [682, 374] on input "Фоновое изображение" at bounding box center [786, 248] width 209 height 265
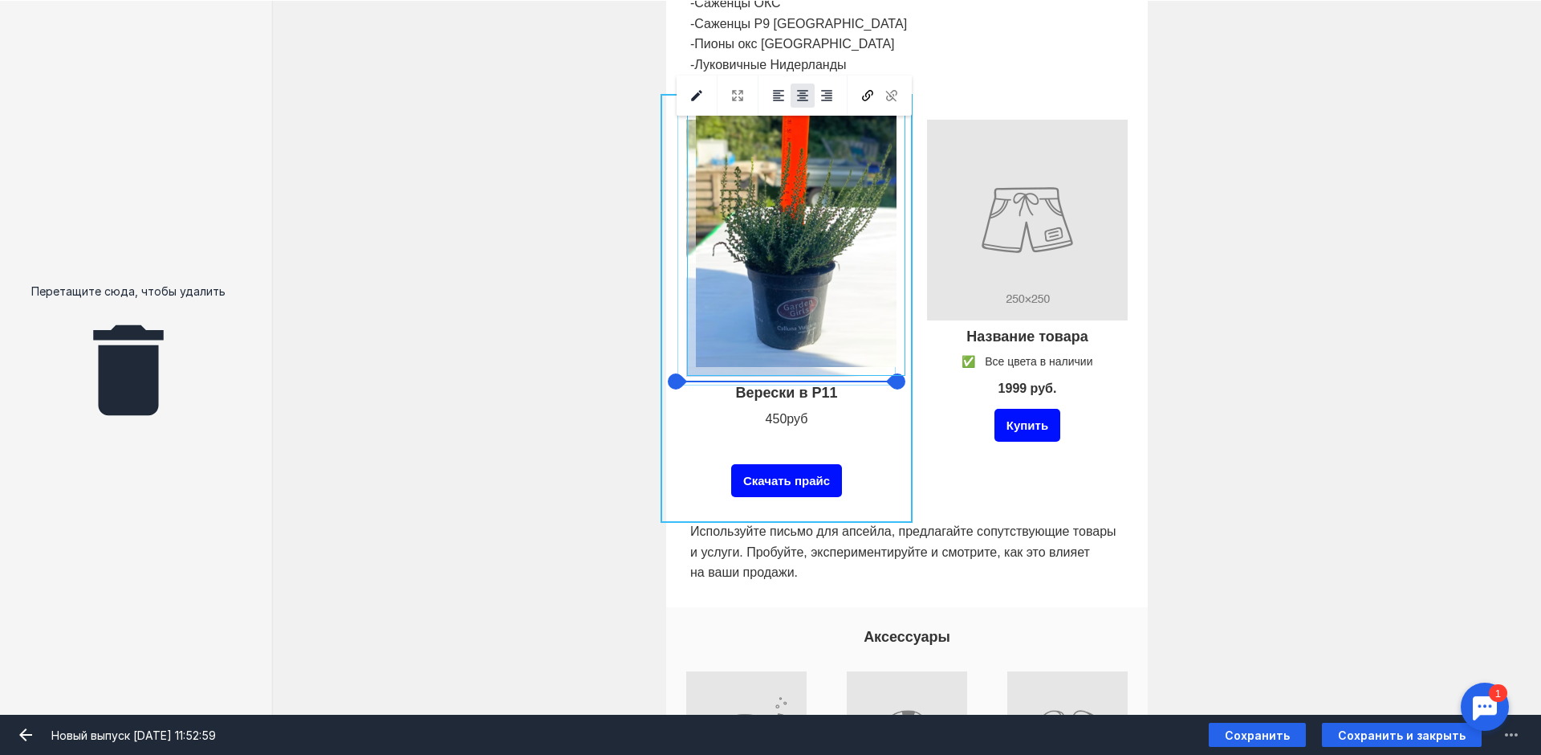
drag, startPoint x: 681, startPoint y: 374, endPoint x: 690, endPoint y: 364, distance: 13.6
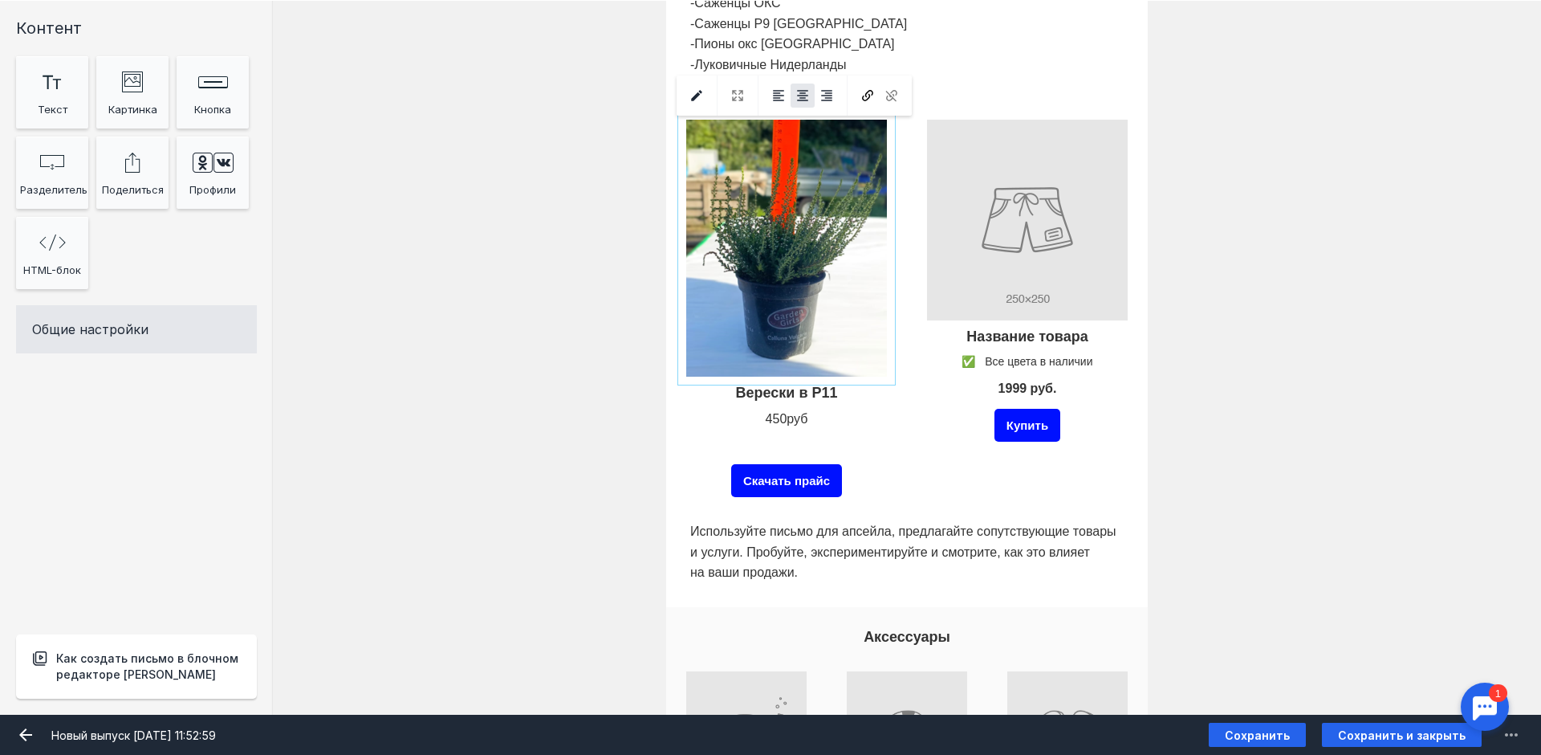
click at [694, 375] on input "file" at bounding box center [786, 248] width 209 height 265
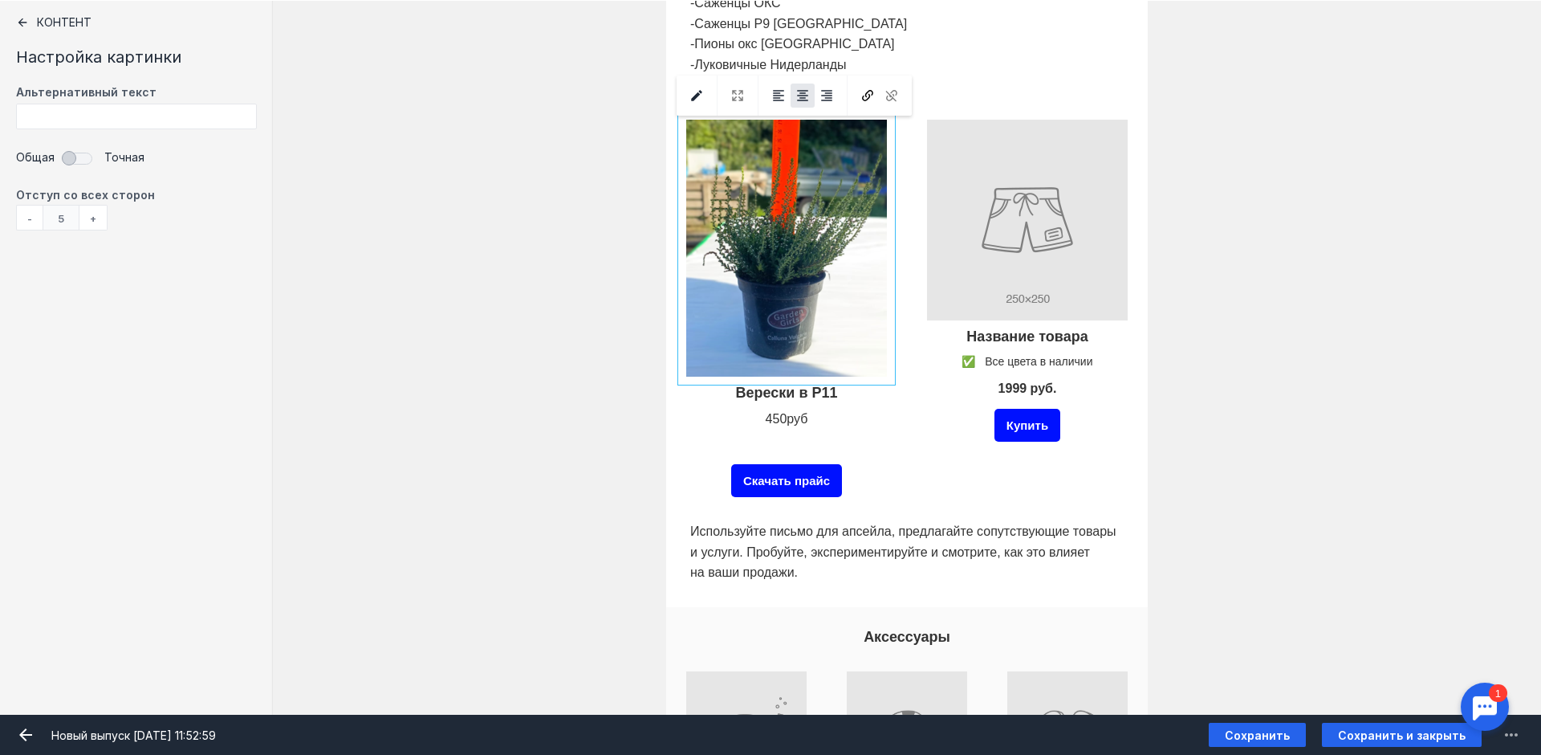
click at [694, 375] on input "Фоновое изображение" at bounding box center [786, 248] width 209 height 265
click at [694, 372] on input "Фоновое изображение" at bounding box center [786, 248] width 209 height 265
click at [687, 372] on input "Фоновое изображение" at bounding box center [786, 248] width 209 height 265
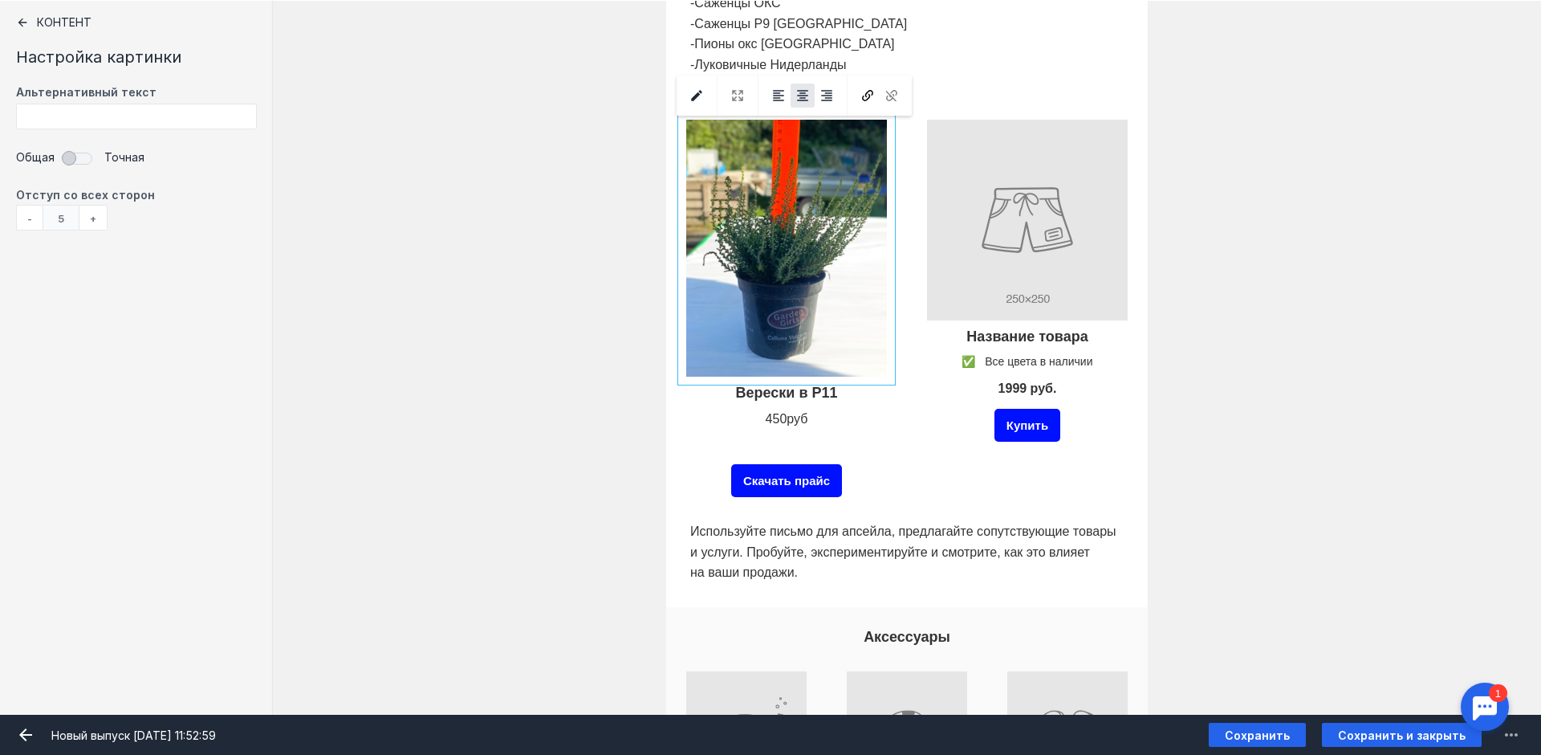
click at [687, 372] on input "Фоновое изображение" at bounding box center [786, 248] width 209 height 265
click at [701, 359] on input "Фоновое изображение" at bounding box center [786, 248] width 209 height 265
click at [696, 385] on div at bounding box center [786, 393] width 209 height 26
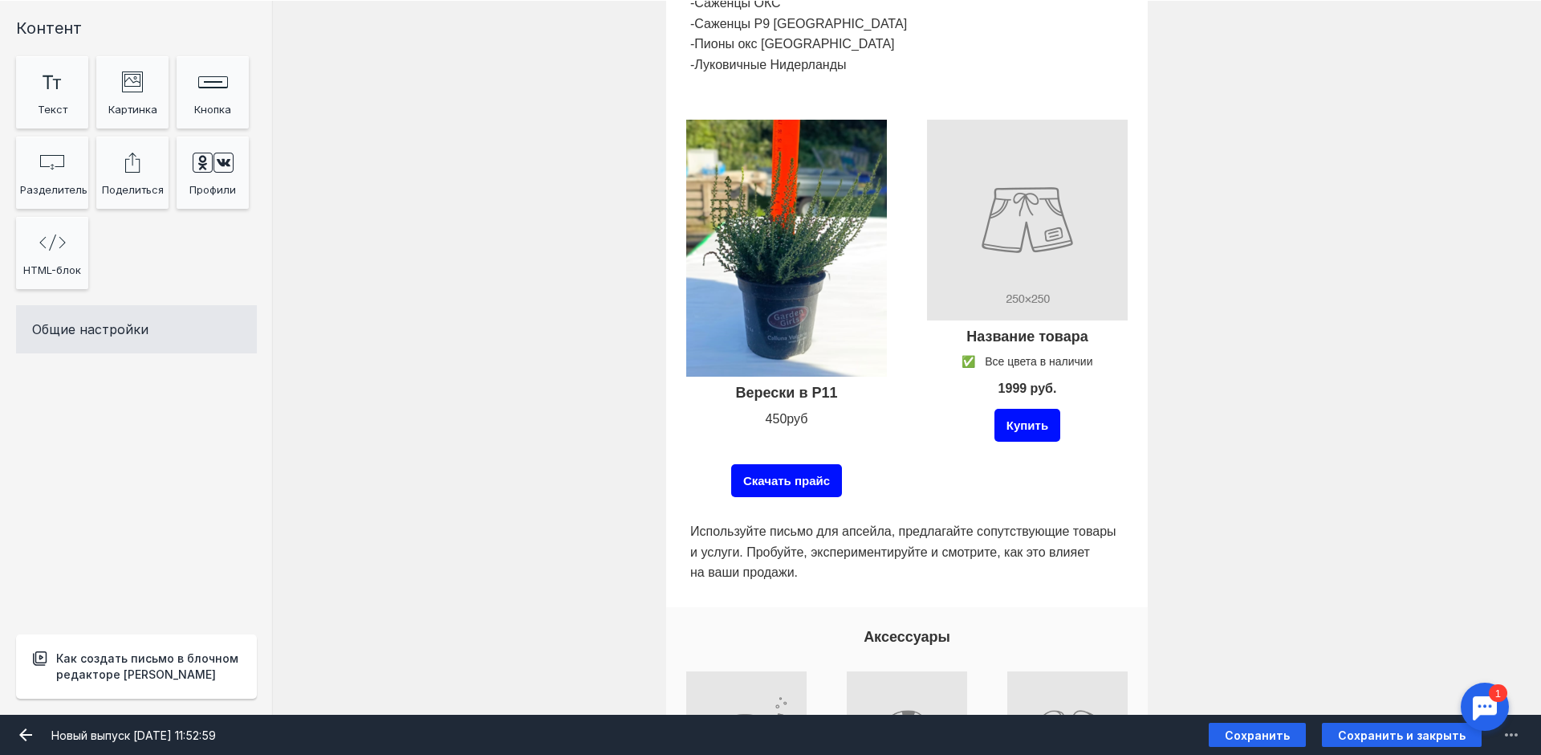
click at [696, 385] on div at bounding box center [786, 393] width 209 height 26
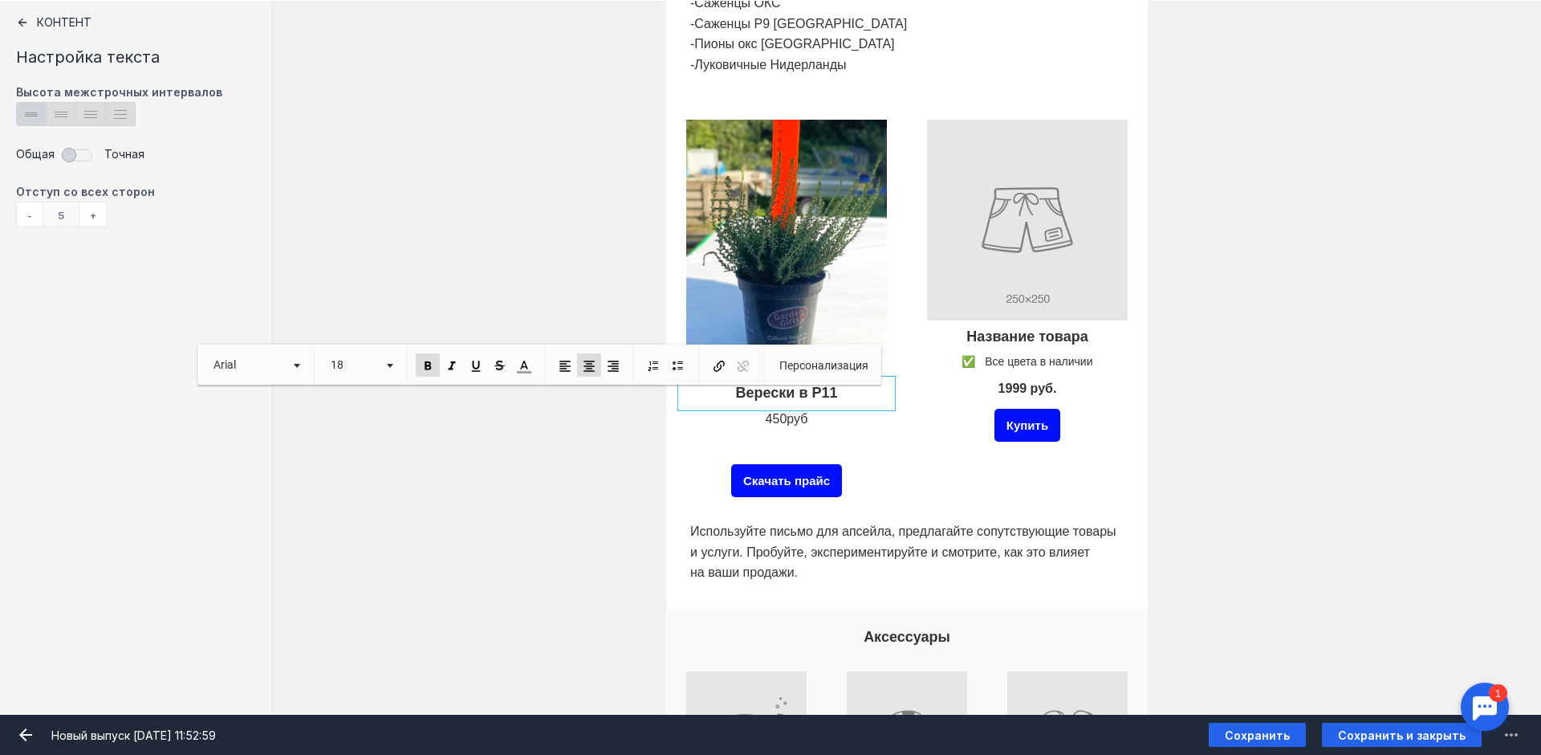
click at [693, 390] on p "Верески в Р11" at bounding box center [786, 394] width 201 height 18
drag, startPoint x: 671, startPoint y: 438, endPoint x: 678, endPoint y: 423, distance: 16.9
click at [678, 436] on div "Верески в Р11 450 руб ​​​ Скачать прайс" at bounding box center [786, 308] width 241 height 417
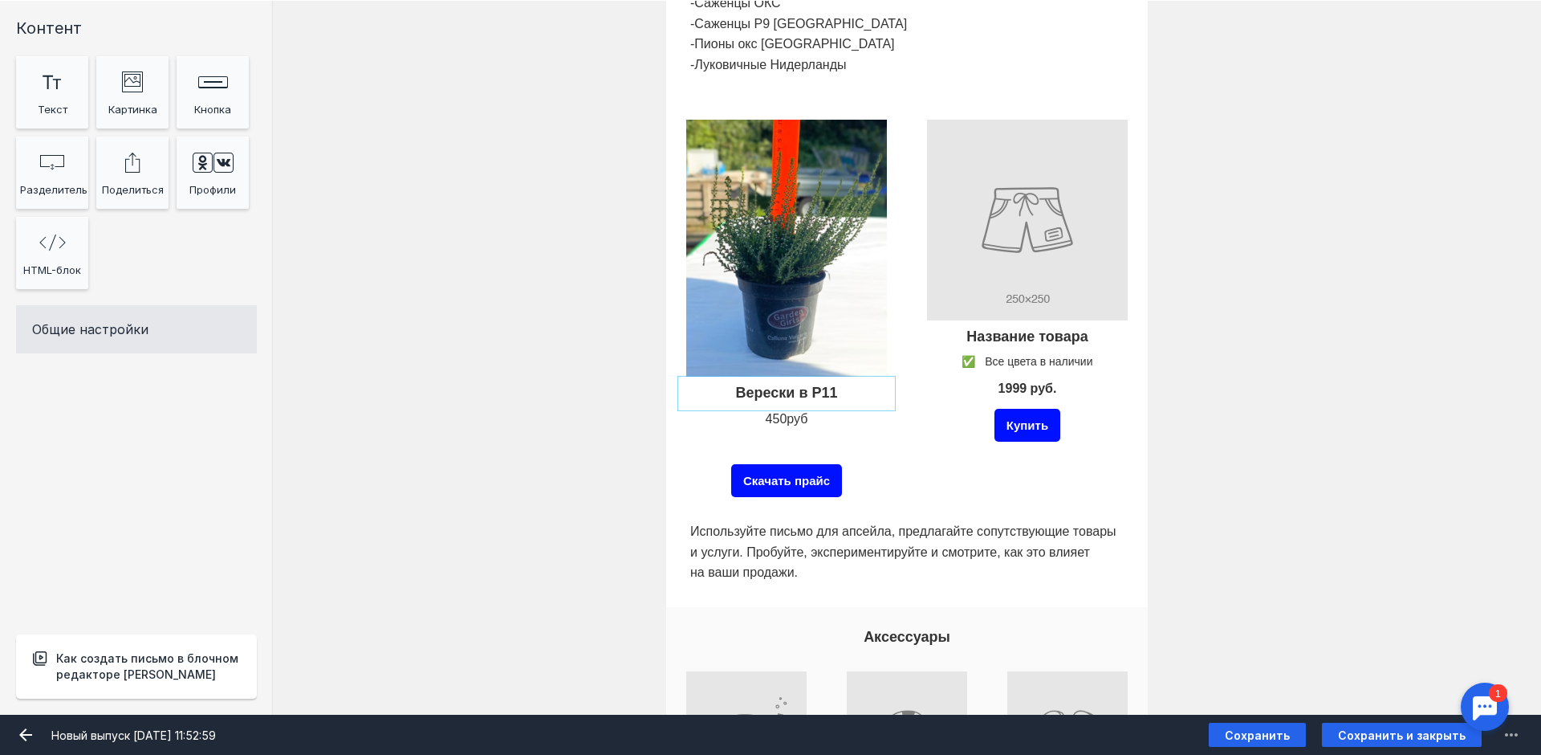
click at [689, 382] on div at bounding box center [786, 393] width 209 height 26
click at [689, 381] on body "Что нового? Журнал заданий [PERSON_NAME][EMAIL_ADDRESS][DOMAIN_NAME] [PERSON_NA…" at bounding box center [770, 460] width 1541 height 1575
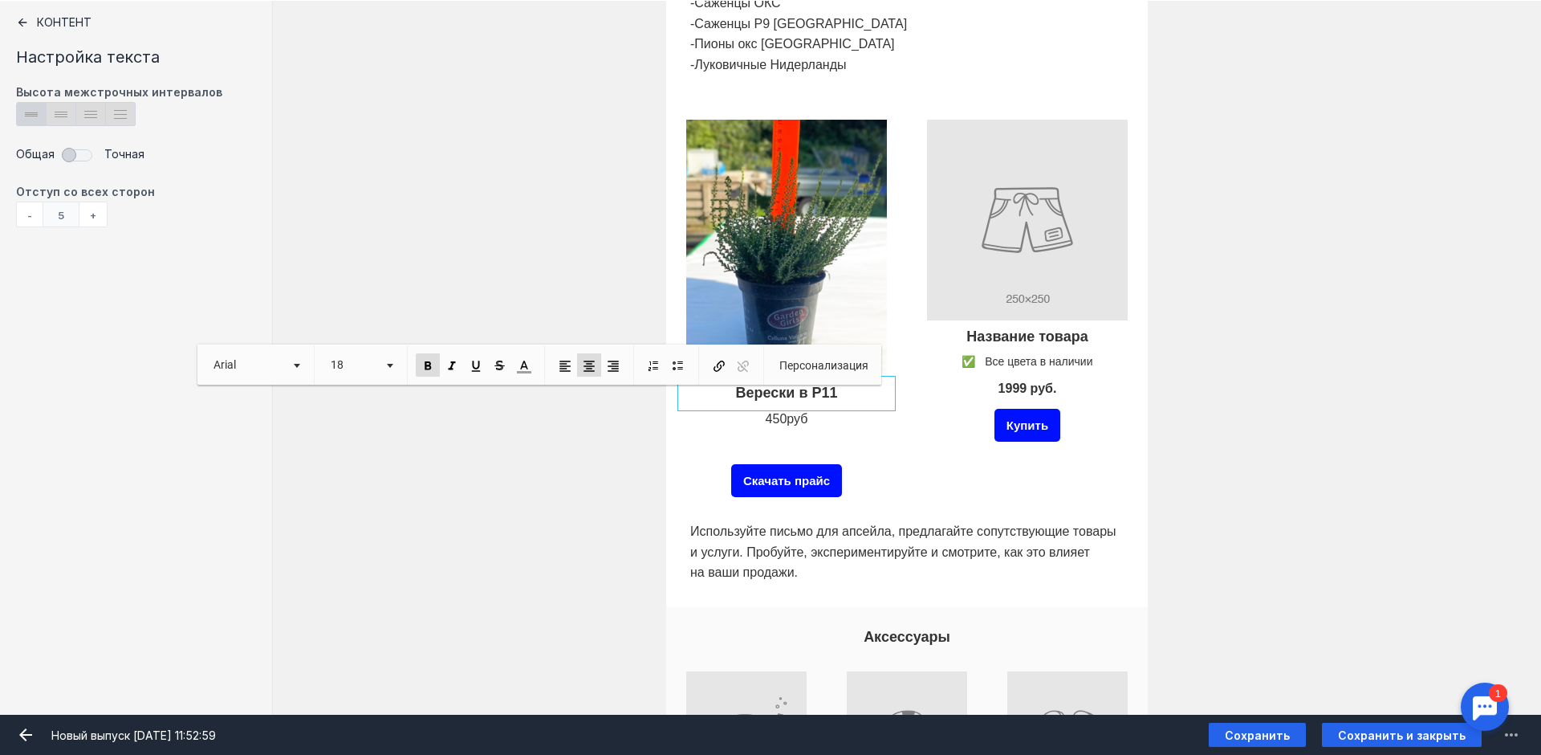
click at [705, 283] on input "Фоновое изображение" at bounding box center [786, 248] width 209 height 265
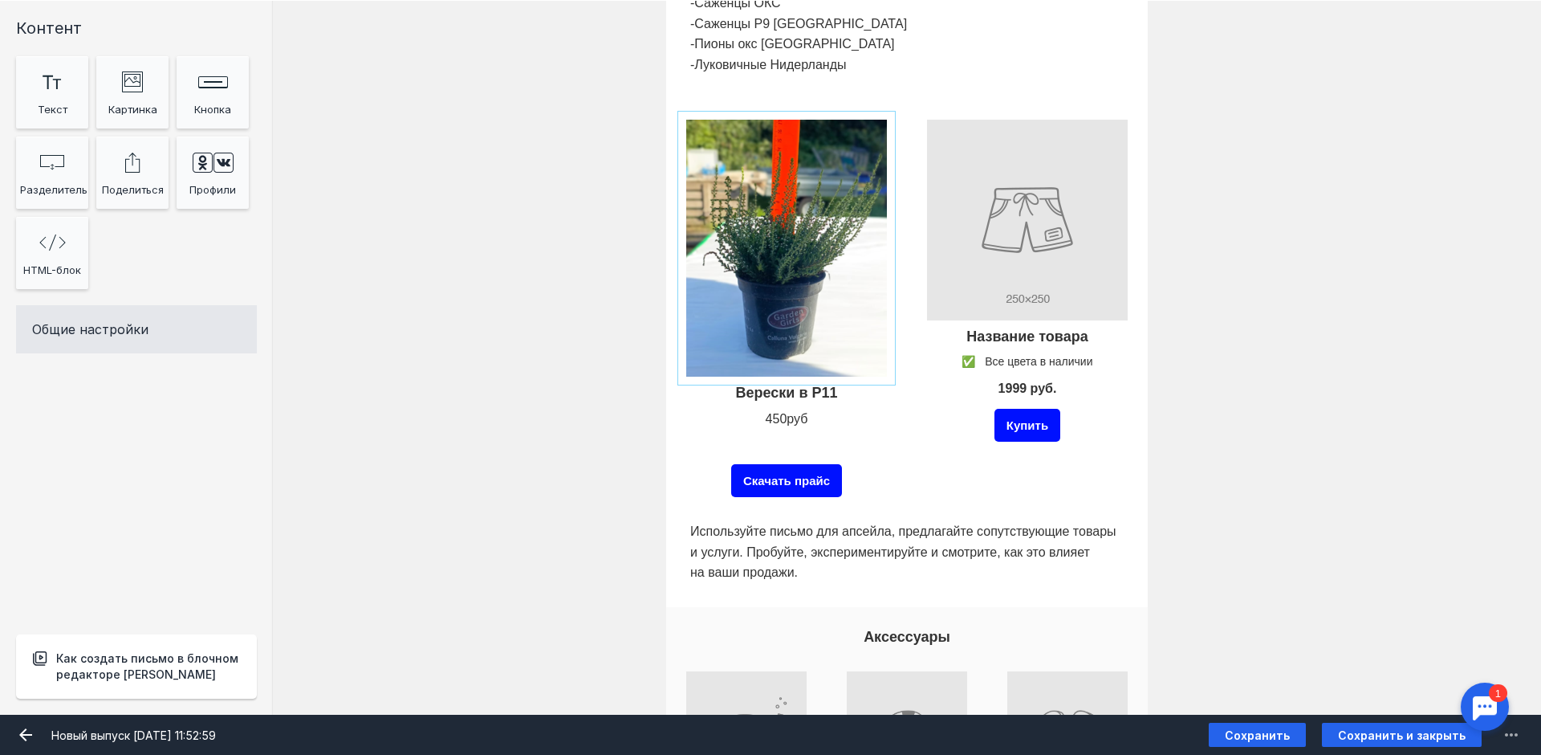
click at [695, 365] on input "Фоновое изображение" at bounding box center [786, 248] width 209 height 265
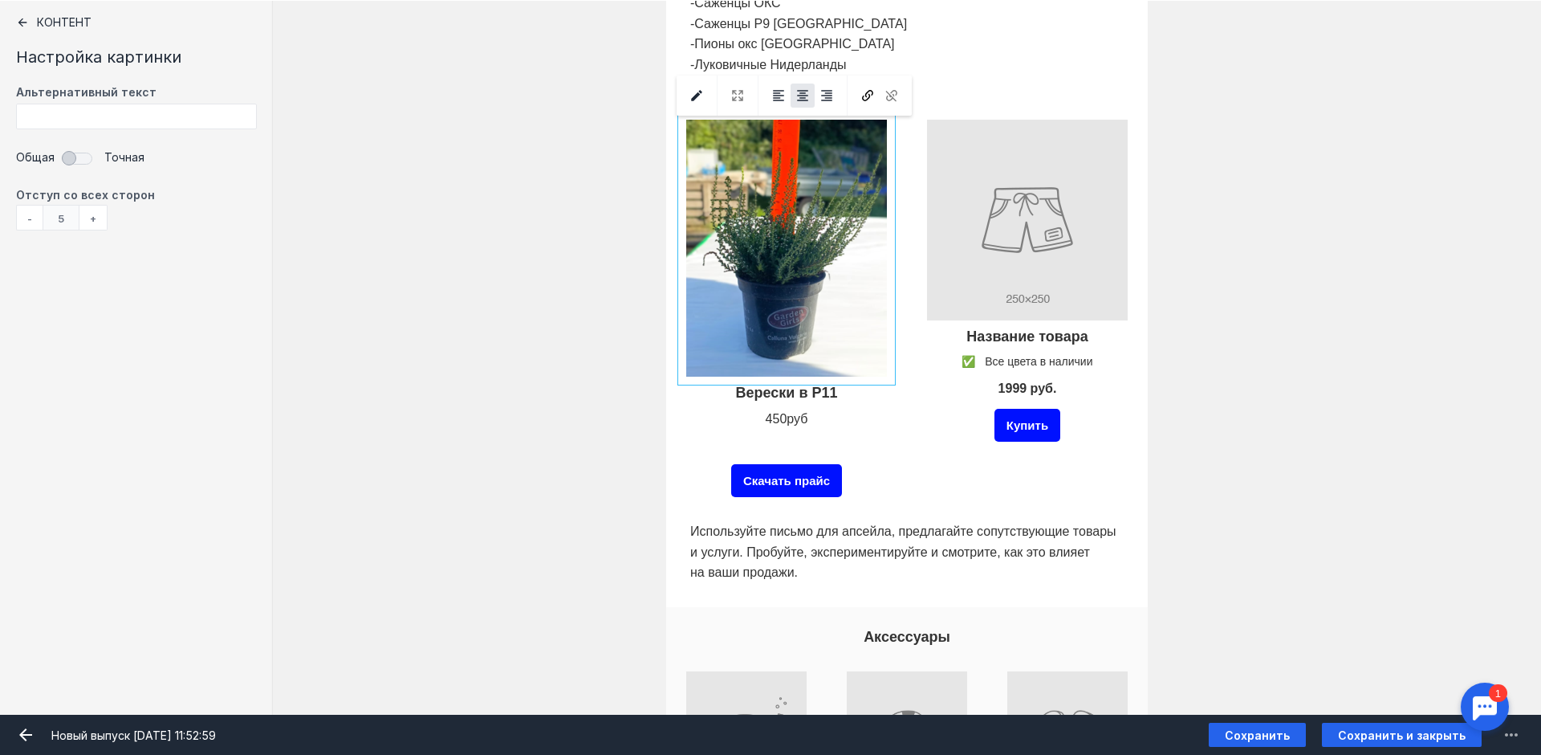
click at [695, 365] on input "Фоновое изображение" at bounding box center [786, 248] width 209 height 265
click at [683, 372] on input "Фоновое изображение" at bounding box center [786, 248] width 209 height 265
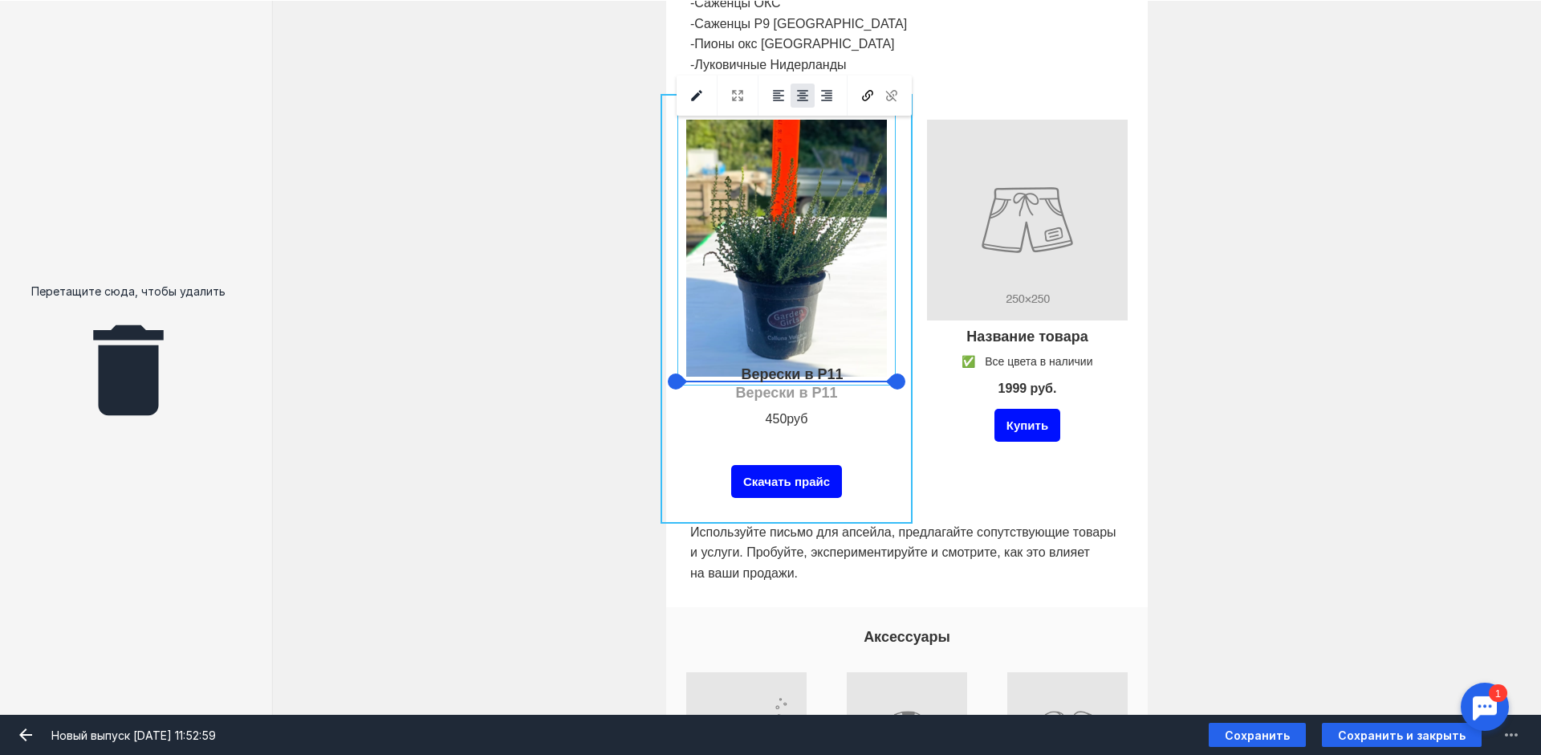
drag, startPoint x: 680, startPoint y: 381, endPoint x: 686, endPoint y: 363, distance: 19.3
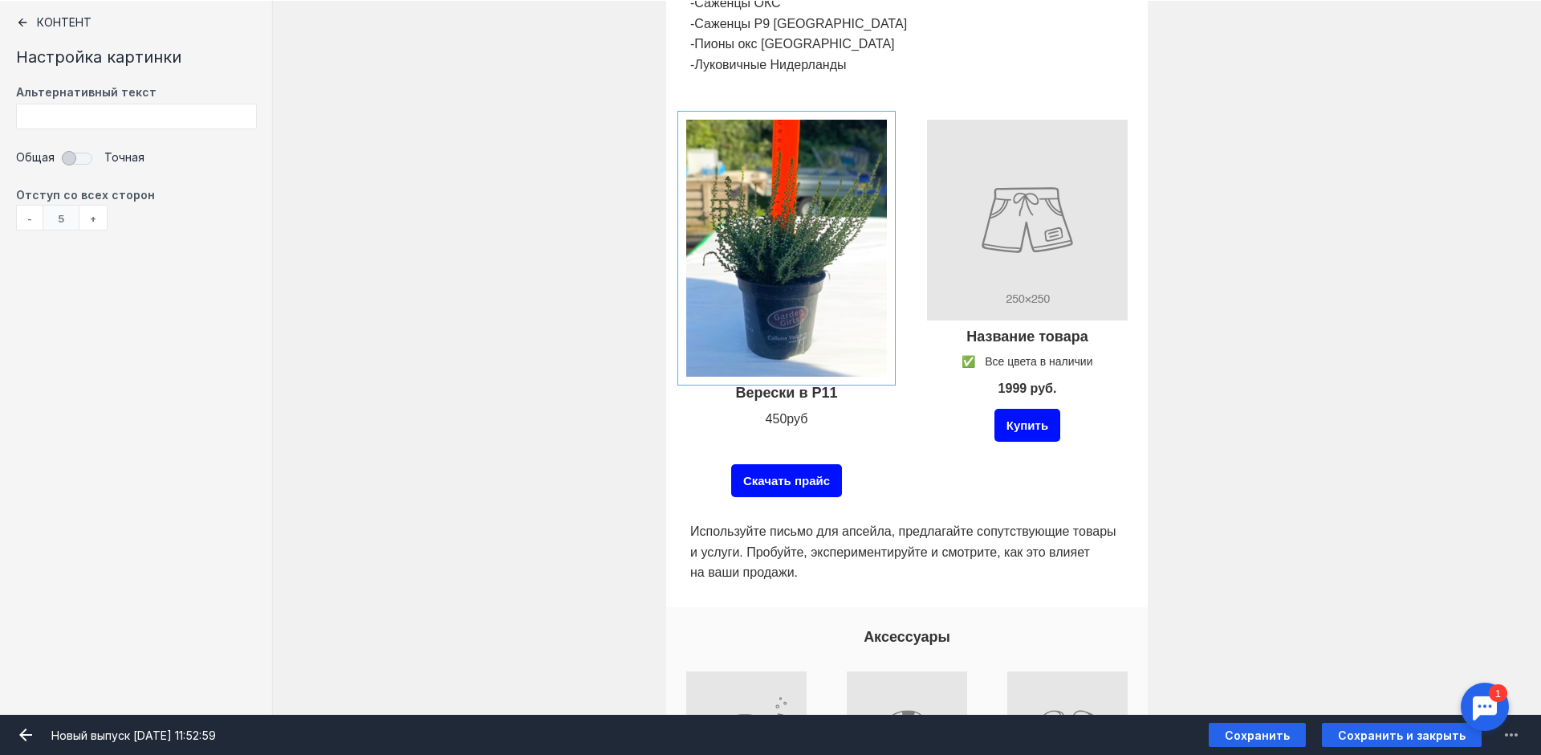
click at [793, 474] on div "Скачать прайс" at bounding box center [786, 480] width 111 height 33
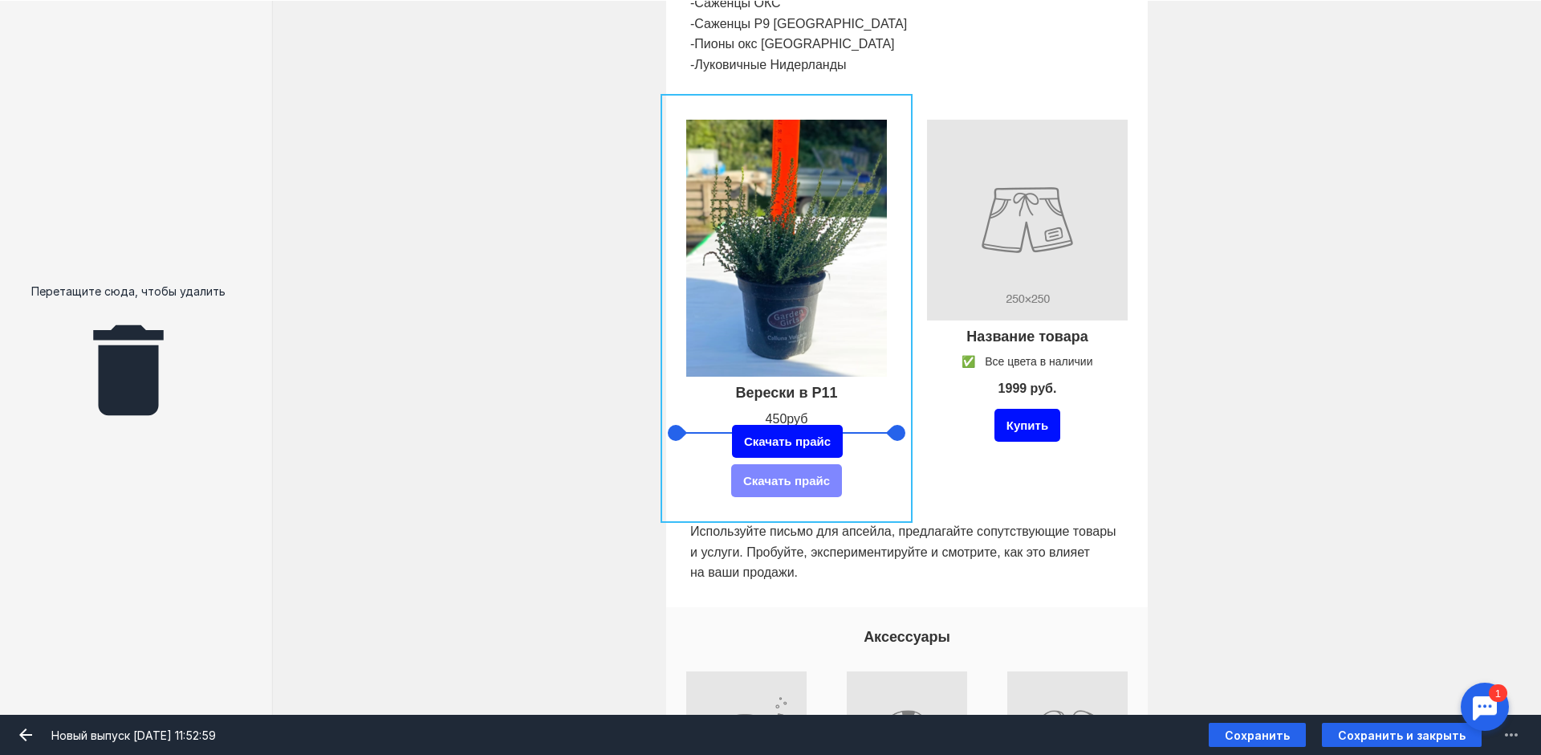
drag, startPoint x: 857, startPoint y: 478, endPoint x: 858, endPoint y: 439, distance: 39.3
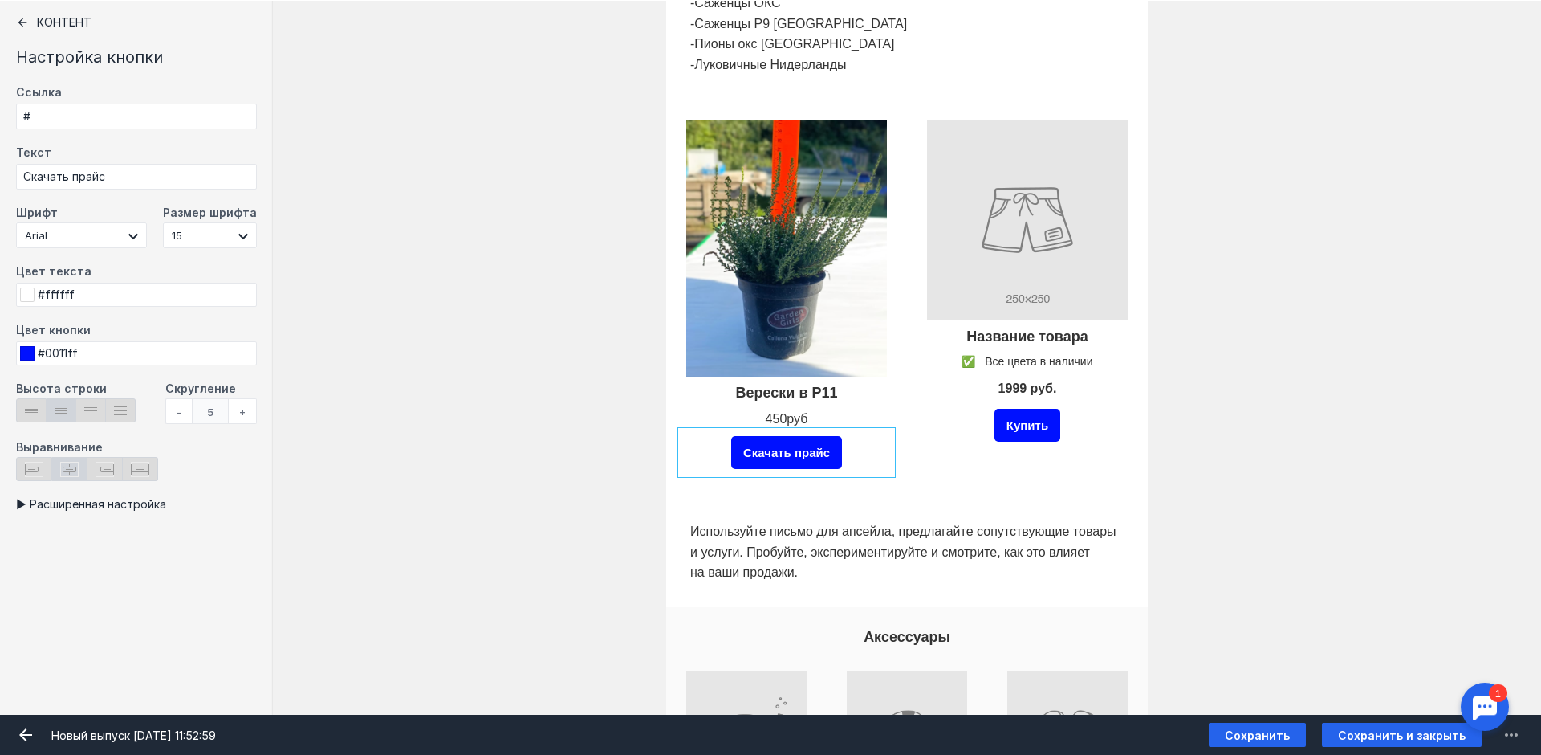
click at [924, 429] on div "Купить" at bounding box center [1027, 425] width 209 height 41
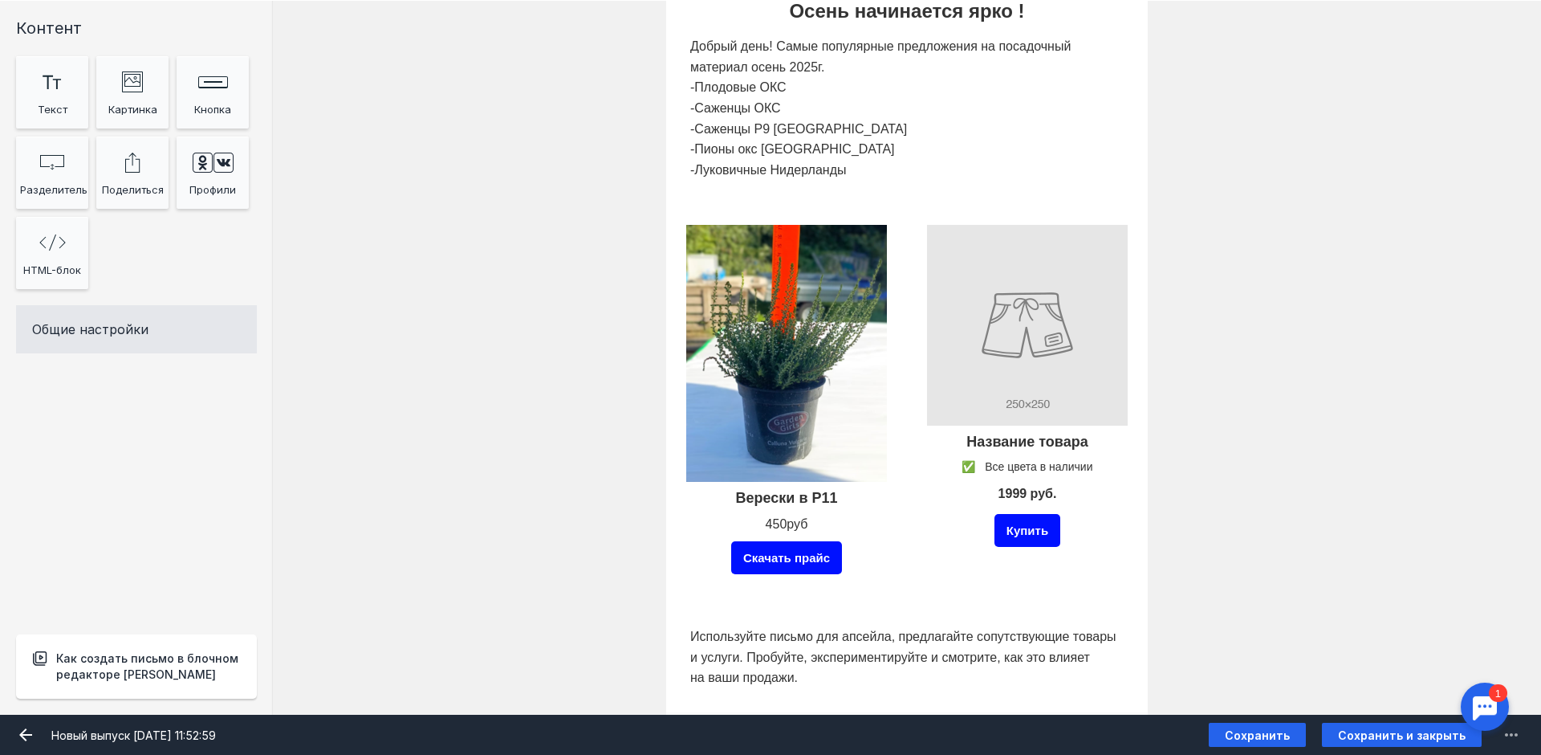
scroll to position [722, 0]
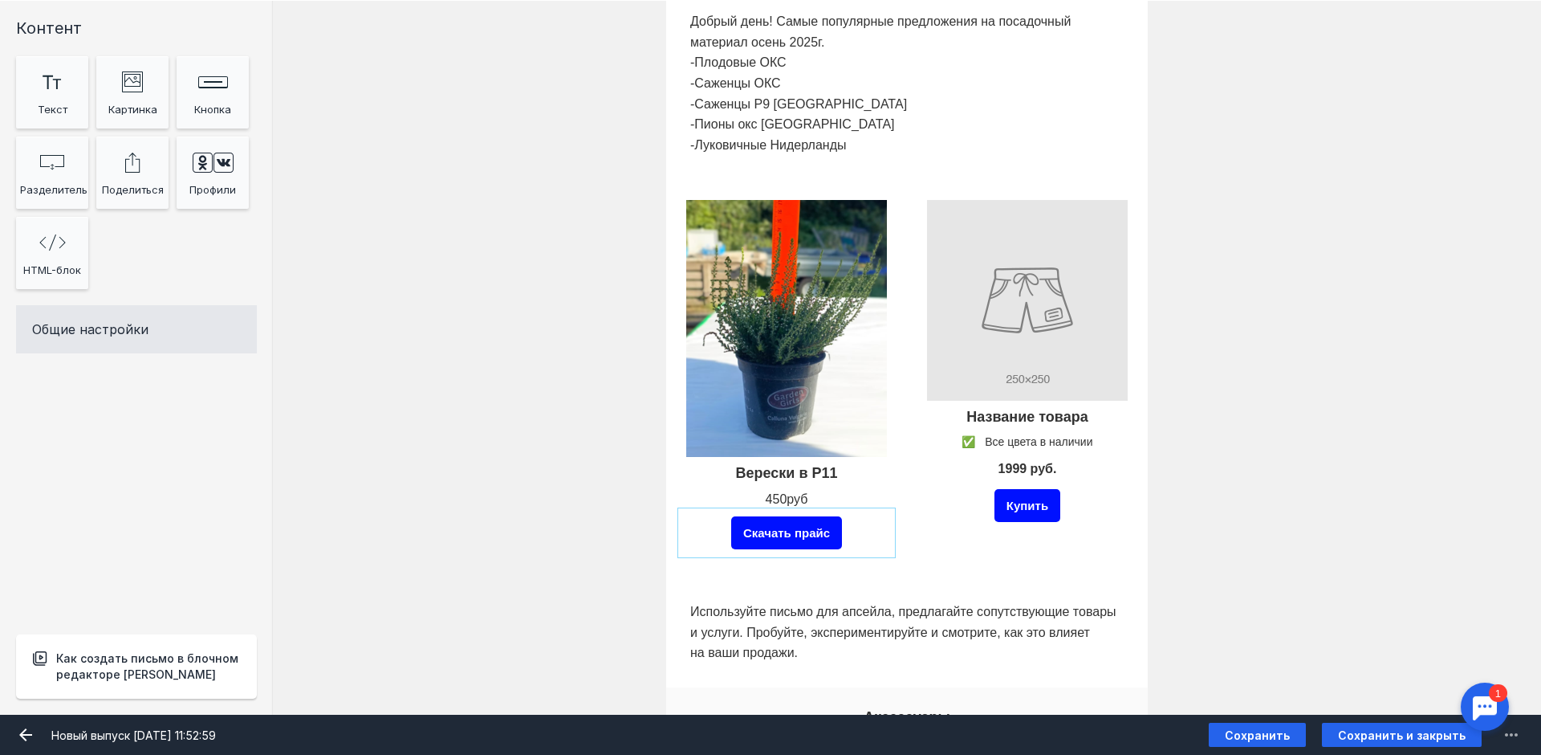
click at [796, 527] on div "Скачать прайс" at bounding box center [786, 532] width 111 height 33
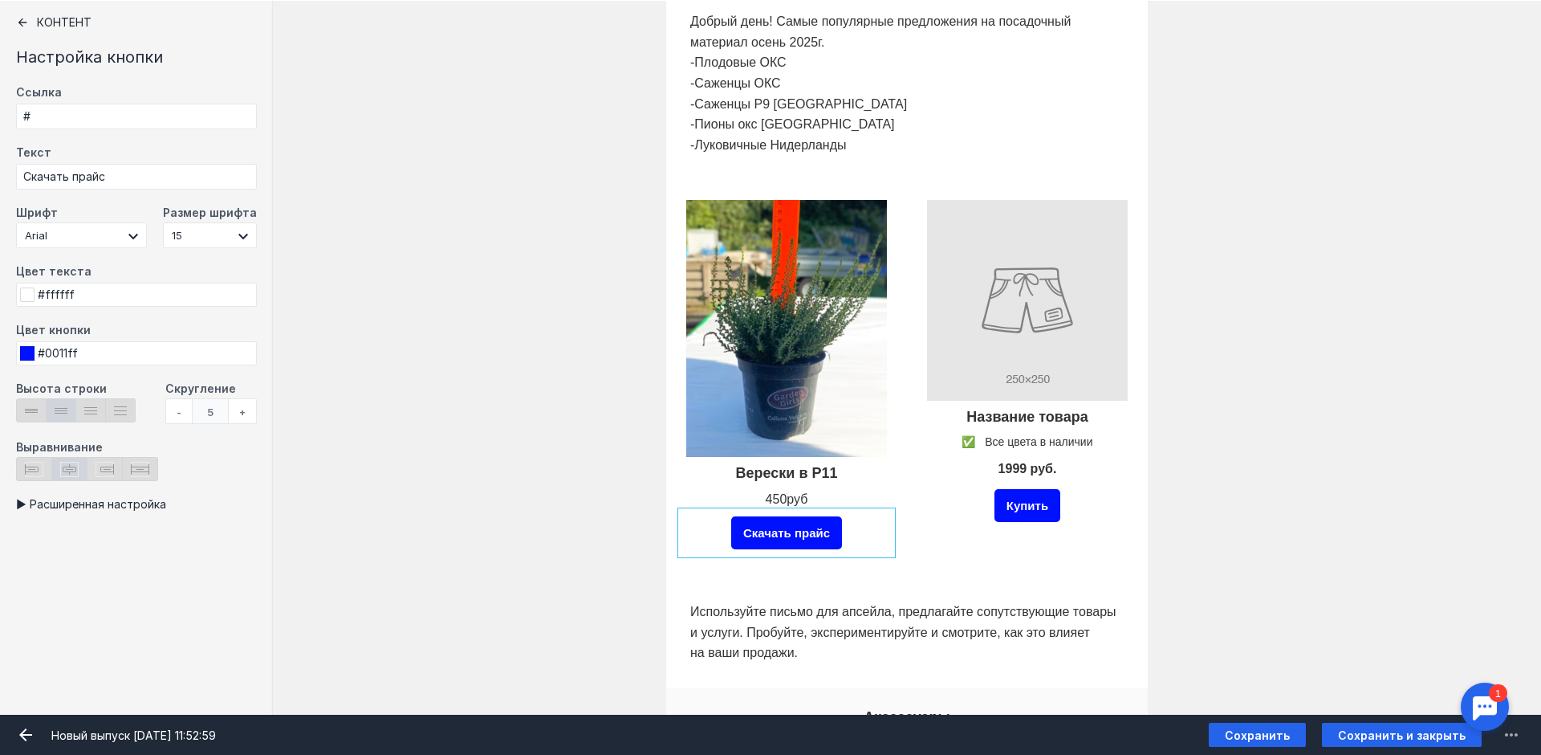
click at [797, 526] on div "Скачать прайс" at bounding box center [786, 532] width 111 height 33
click at [848, 535] on div "Скачать прайс" at bounding box center [786, 532] width 209 height 41
click at [1029, 328] on input "file" at bounding box center [1027, 300] width 209 height 209
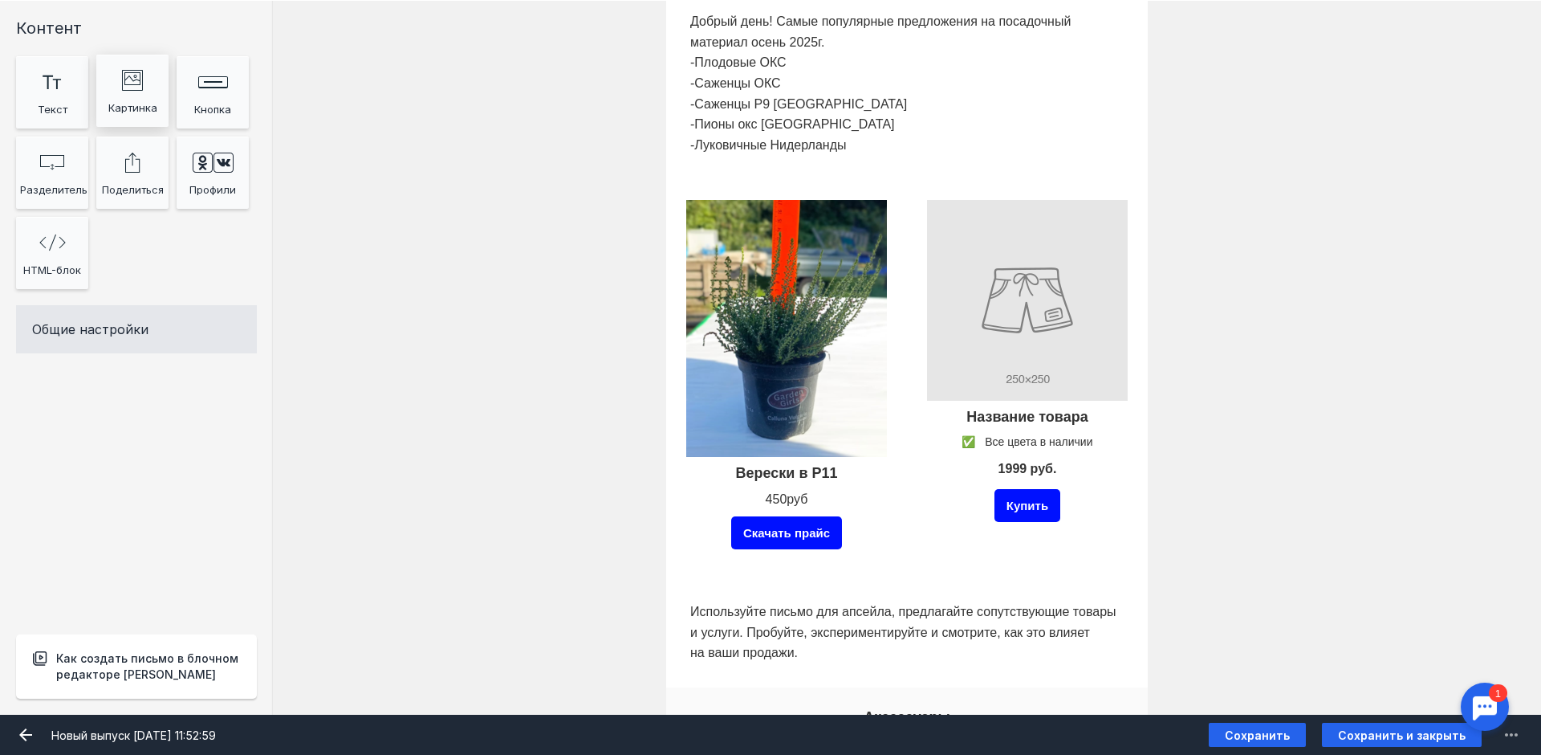
click at [127, 93] on div "image Created with Sketch." at bounding box center [132, 79] width 64 height 32
click at [994, 277] on input "Фоновое изображение" at bounding box center [1027, 300] width 209 height 209
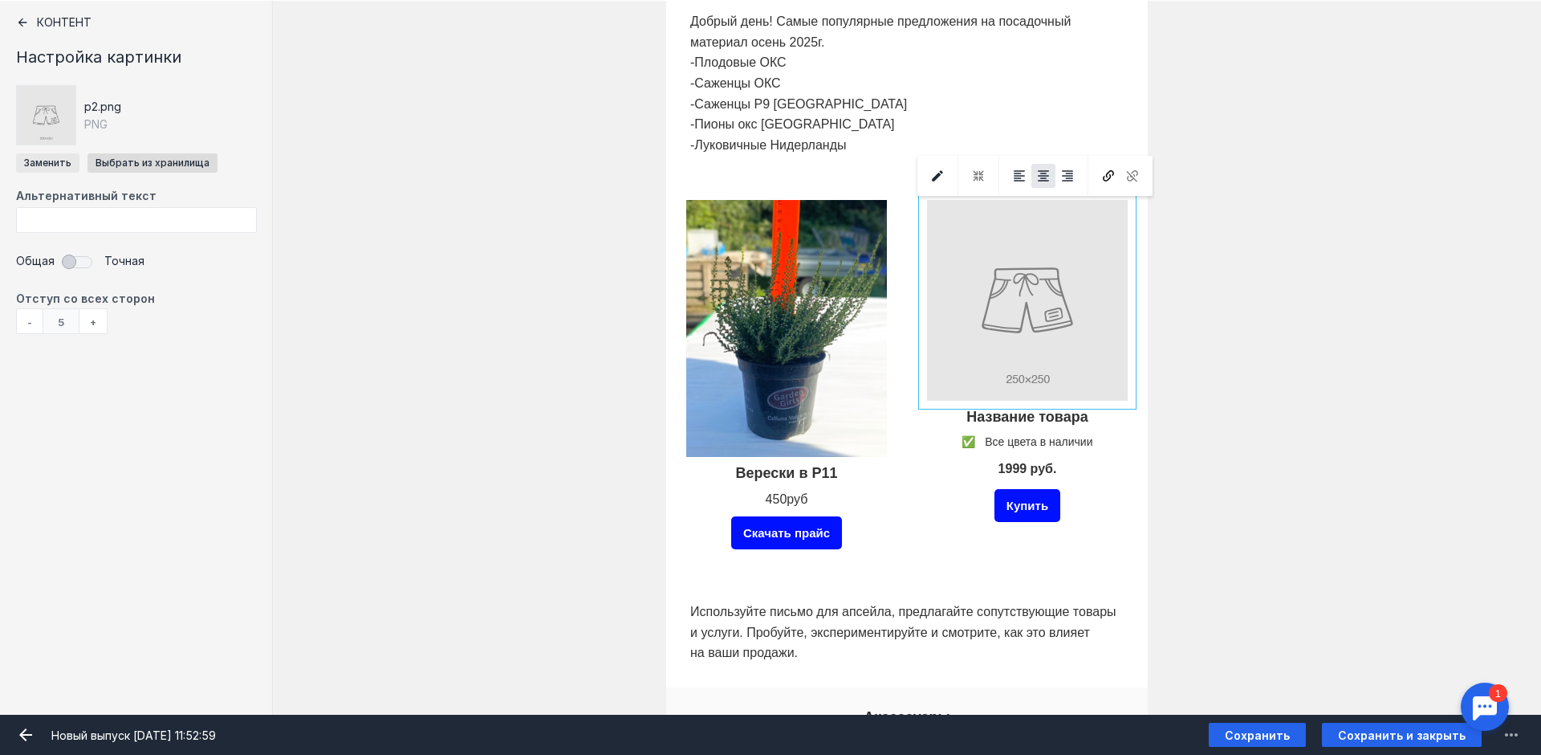
click at [59, 156] on input "file" at bounding box center [47, 162] width 63 height 19
type input "C:\fakepath\Луковицы [PERSON_NAME].jpeg"
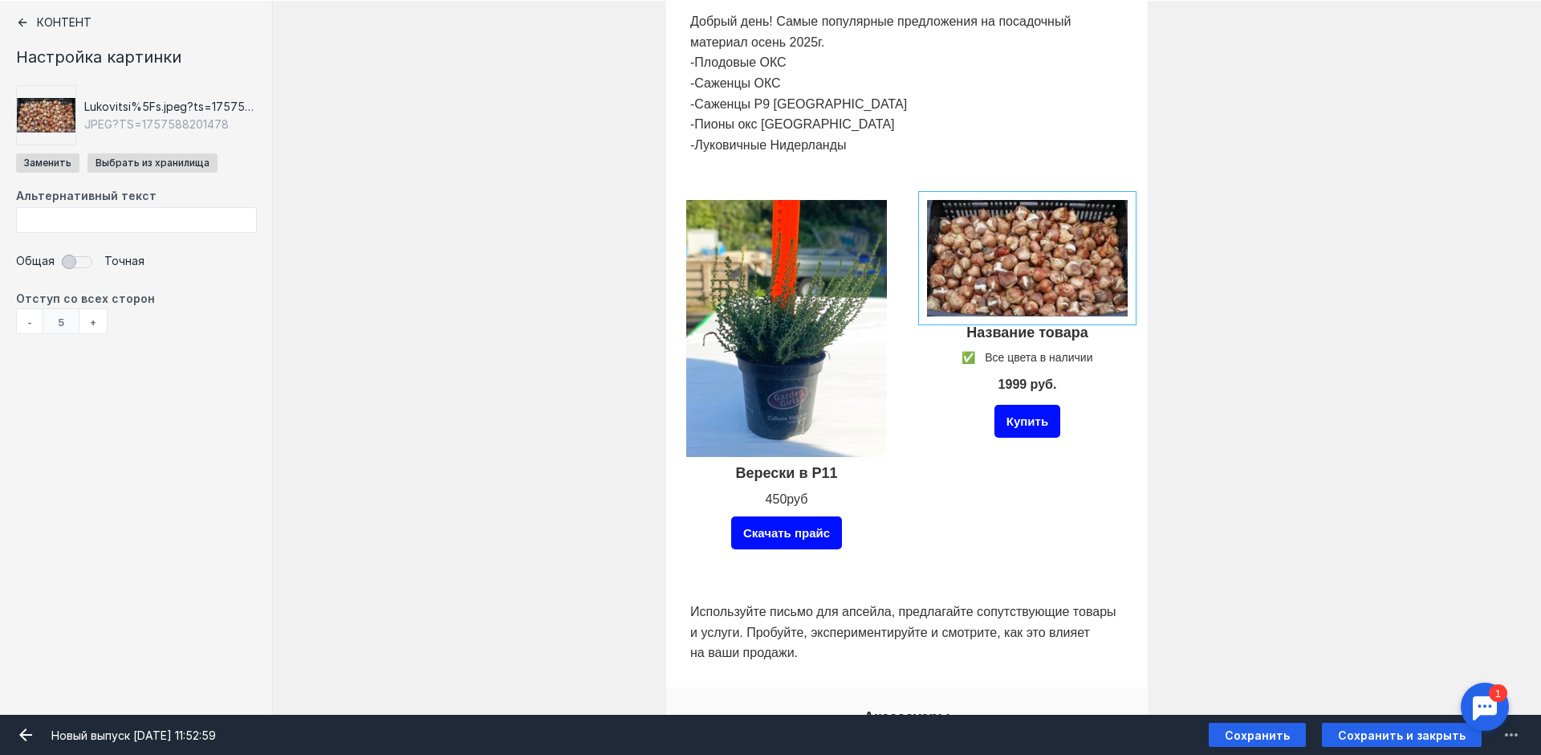
click at [1003, 336] on div at bounding box center [1027, 333] width 209 height 26
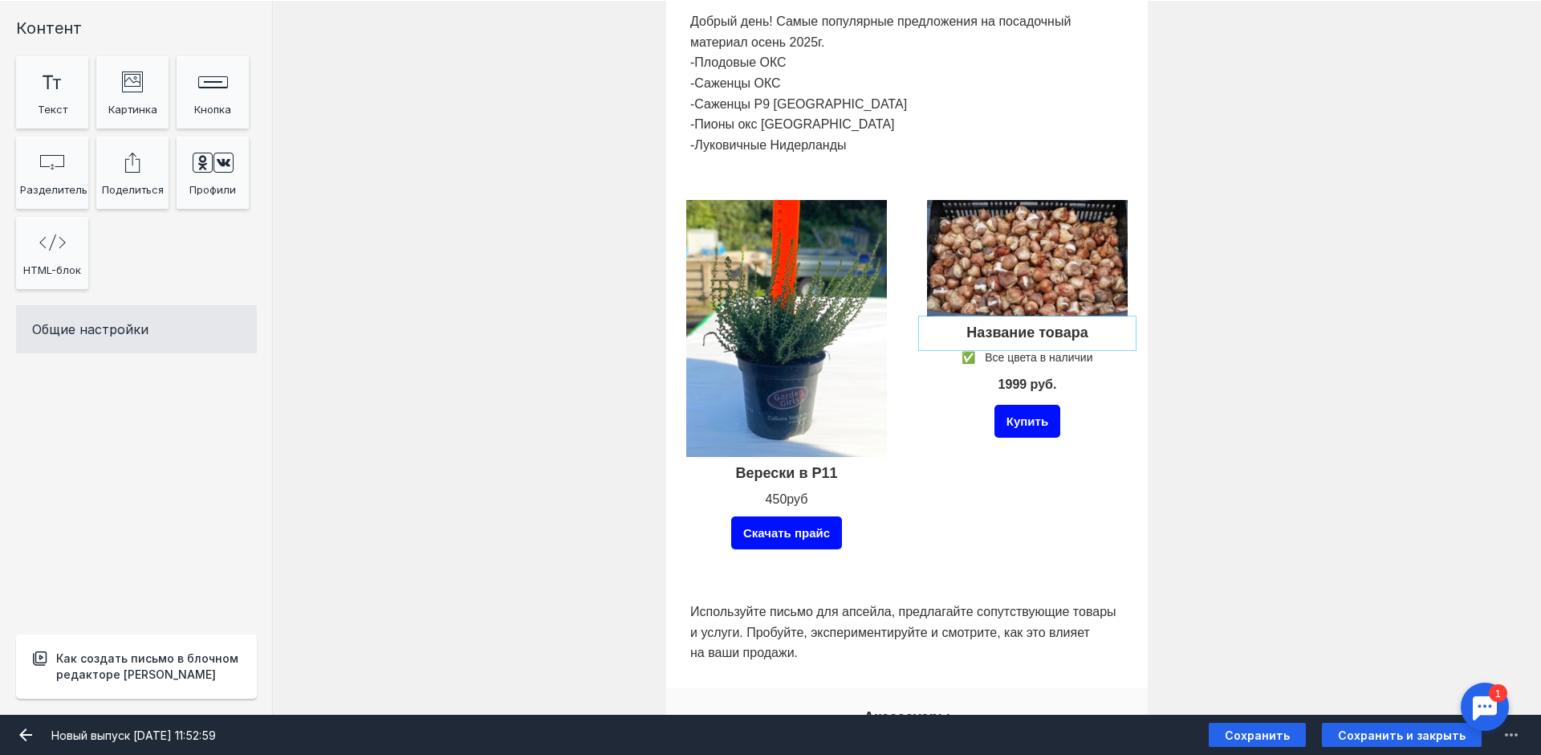
click at [1000, 335] on div at bounding box center [1027, 333] width 209 height 26
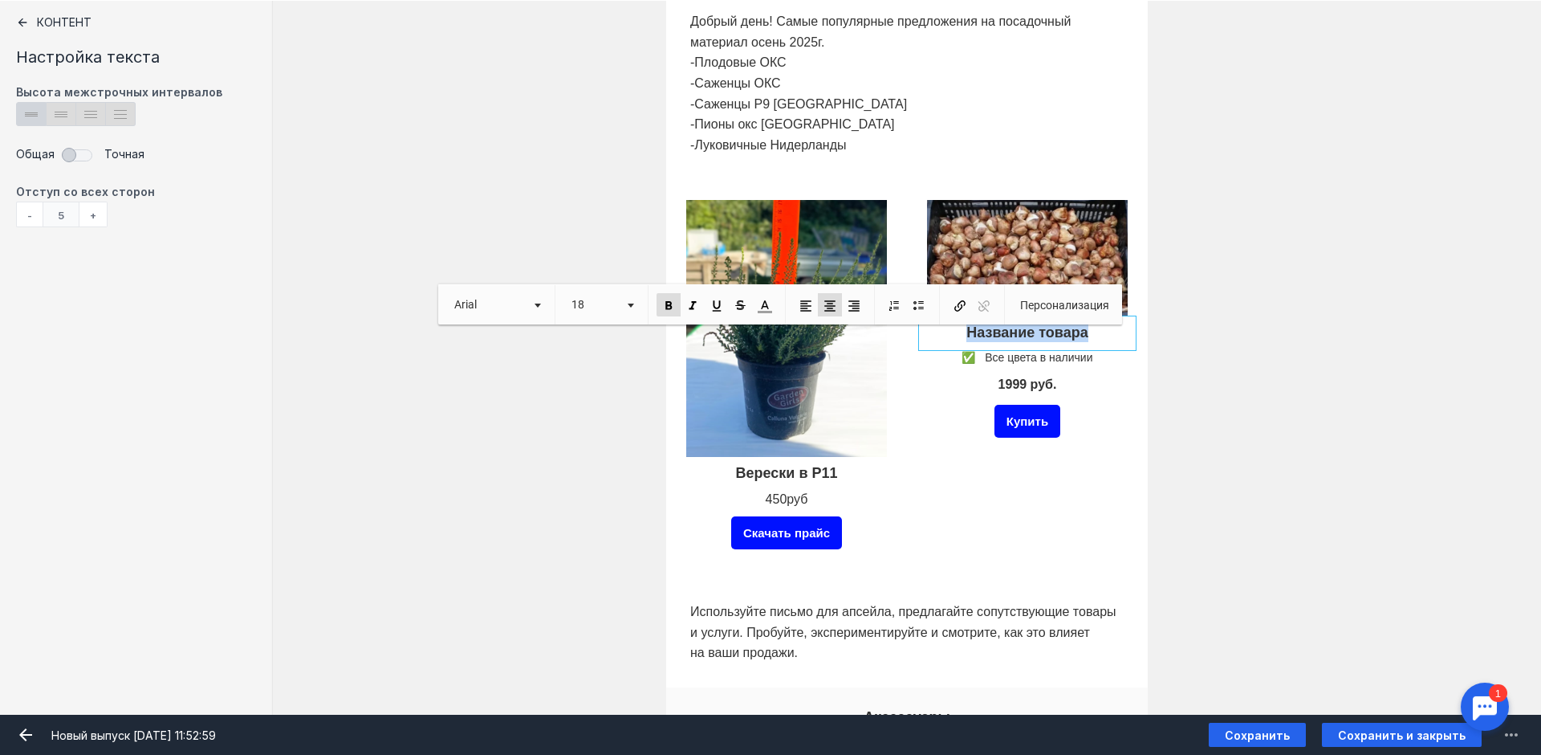
drag, startPoint x: 1093, startPoint y: 334, endPoint x: 956, endPoint y: 324, distance: 136.8
click at [956, 324] on body "Что нового? Журнал заданий [PERSON_NAME][EMAIL_ADDRESS][DOMAIN_NAME] [PERSON_NA…" at bounding box center [770, 460] width 1541 height 1575
click at [1059, 362] on div at bounding box center [1027, 358] width 209 height 24
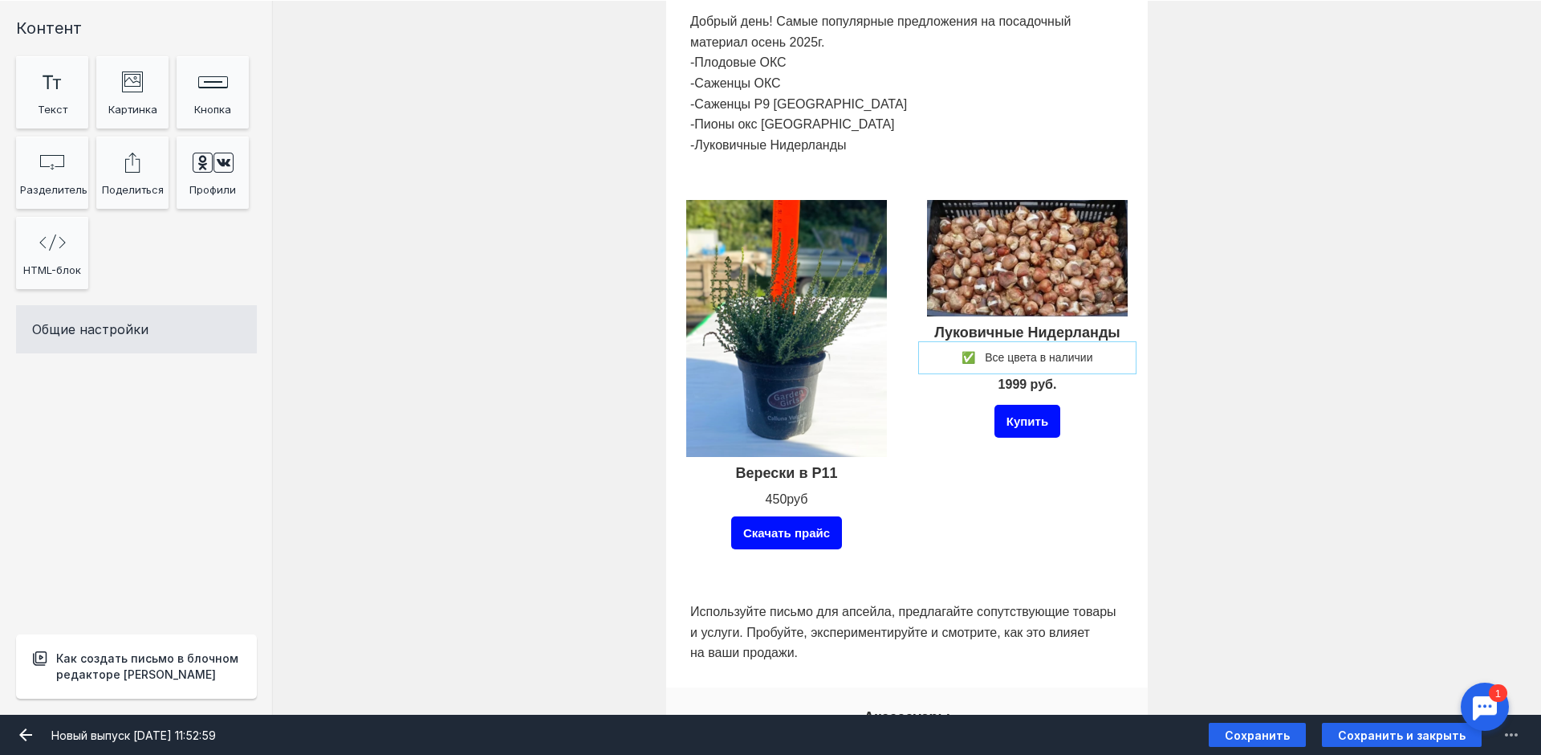
click at [1101, 357] on div at bounding box center [1027, 358] width 209 height 24
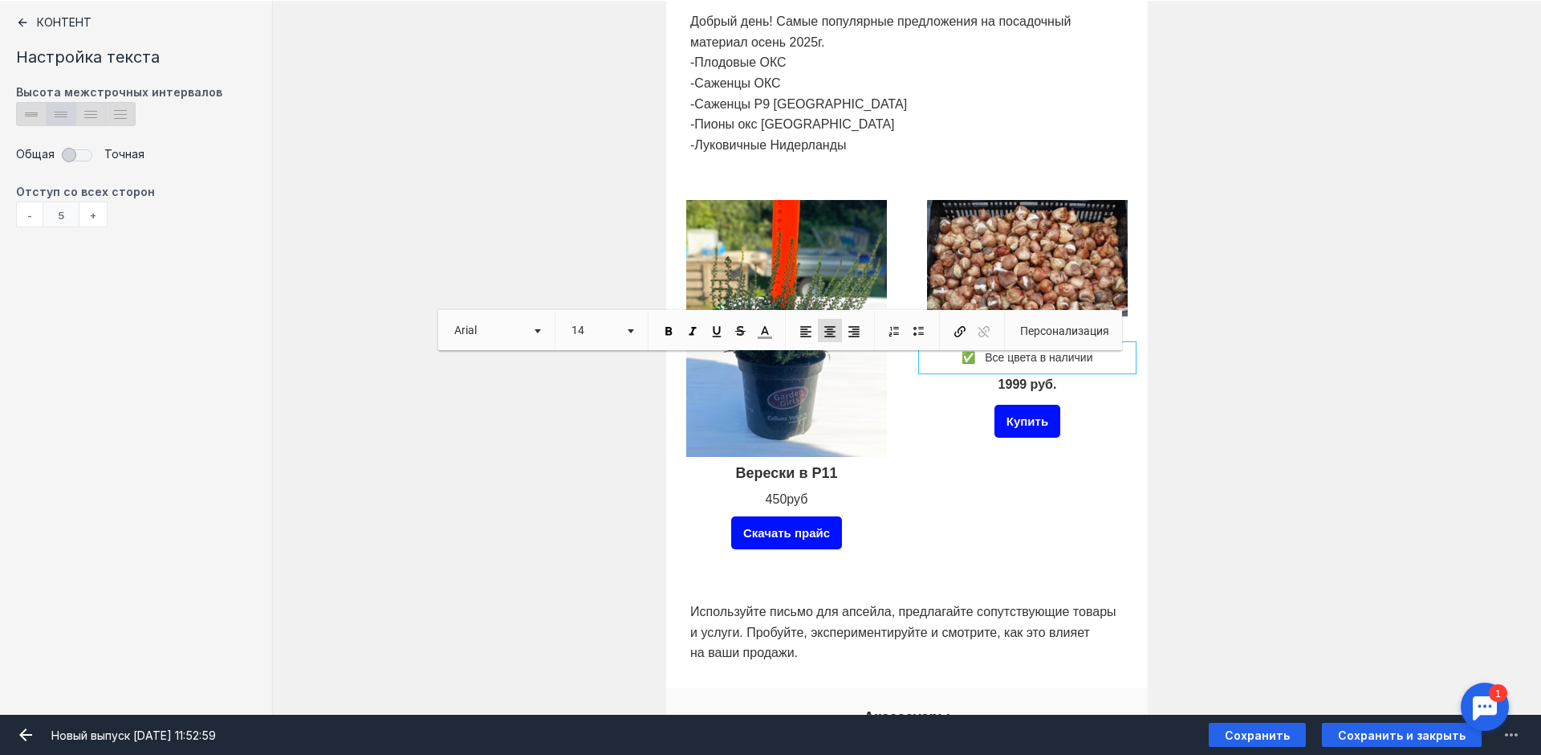
click at [1101, 357] on p "✅ Все цвета в наличии" at bounding box center [1027, 358] width 201 height 16
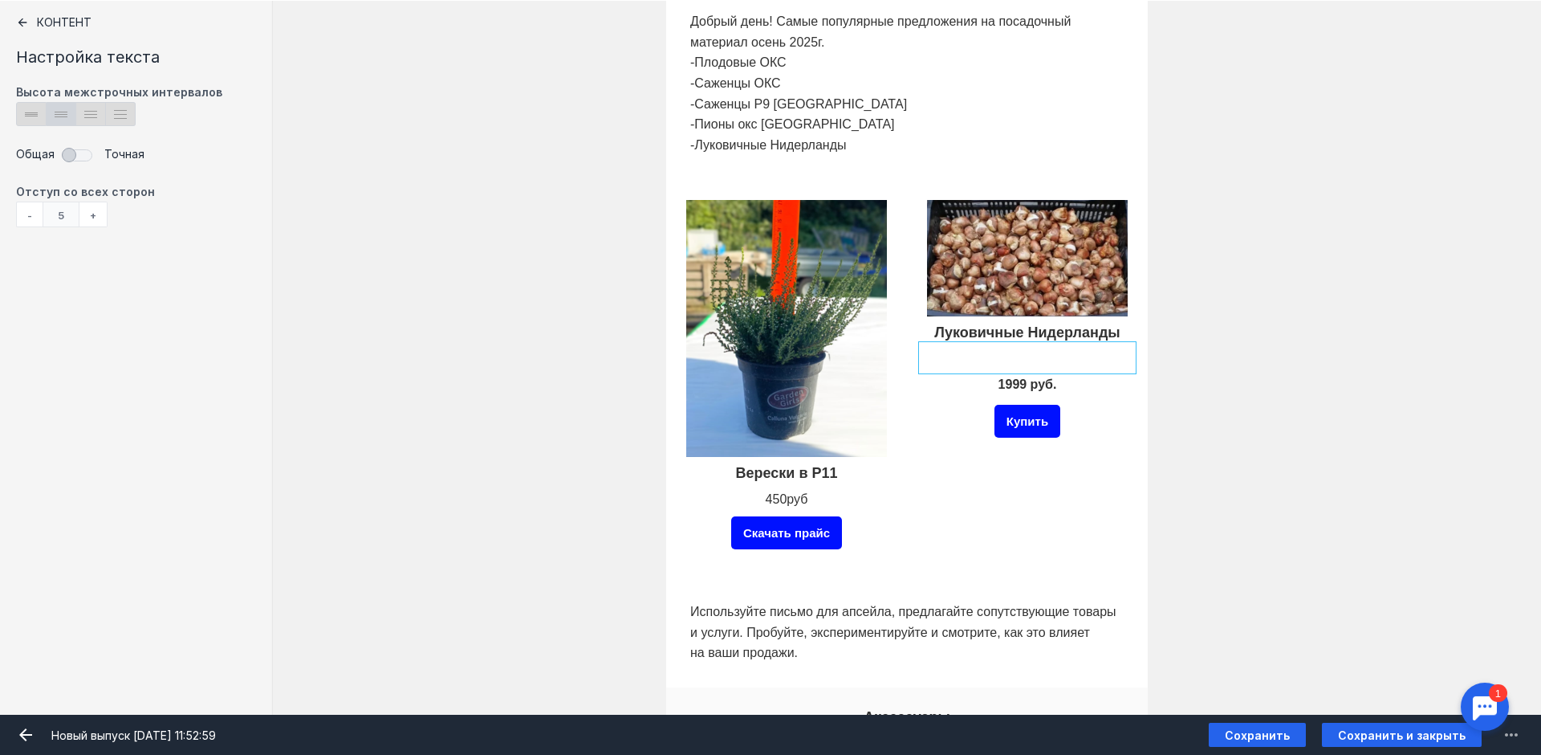
click at [1072, 474] on div "Луковичные Нидерланды 1999 руб. Купить" at bounding box center [1027, 388] width 209 height 385
click at [993, 387] on div at bounding box center [1027, 384] width 209 height 31
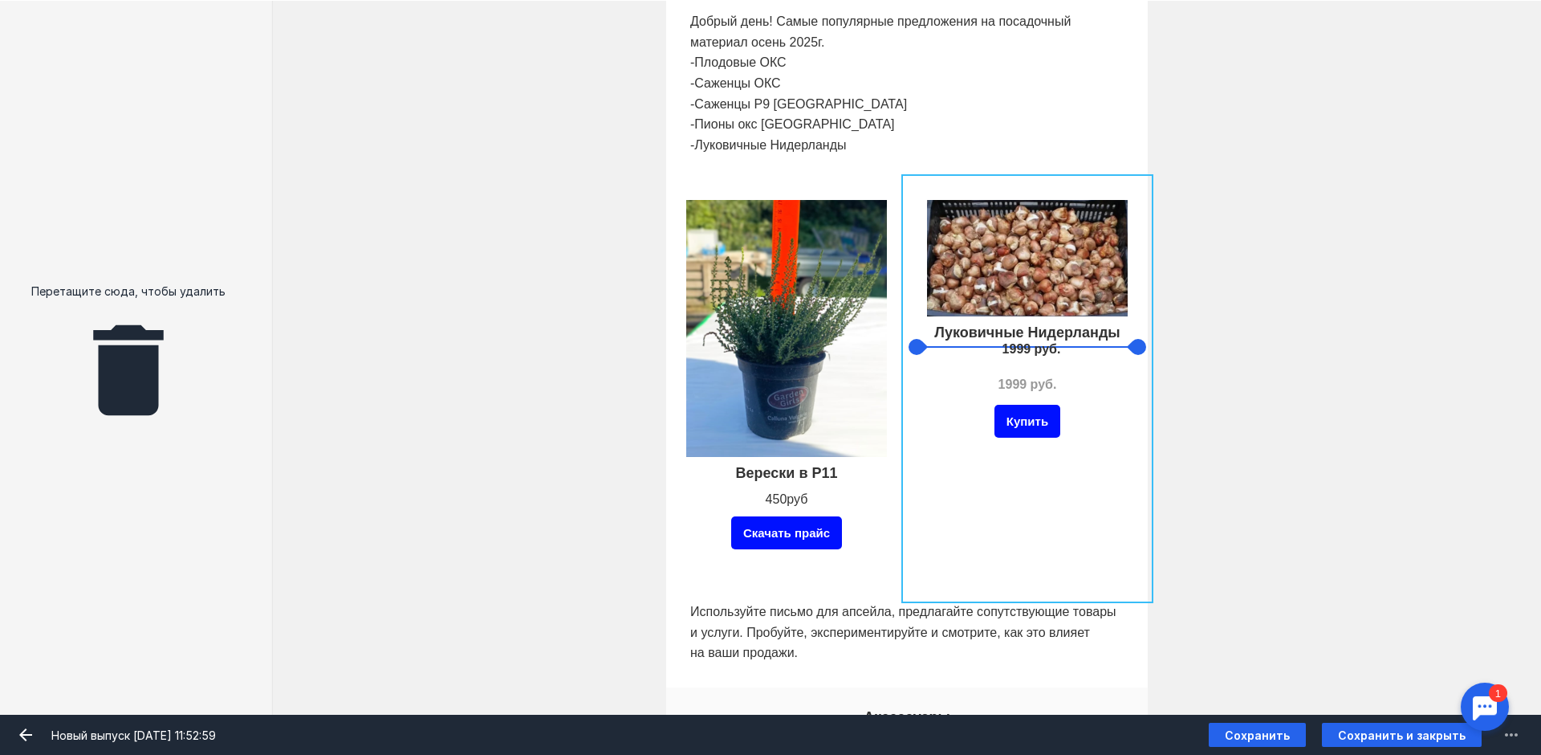
drag, startPoint x: 941, startPoint y: 383, endPoint x: 945, endPoint y: 348, distance: 35.5
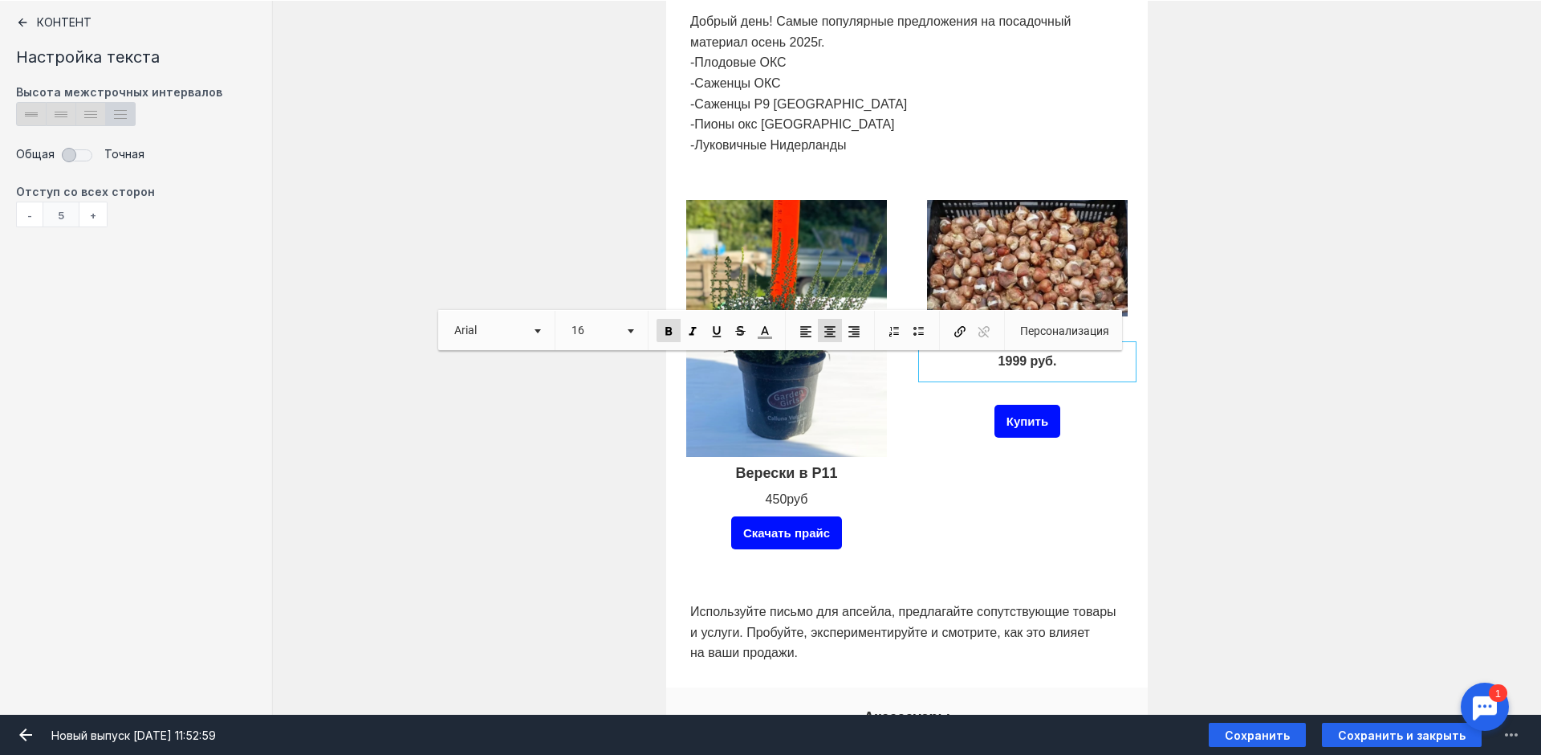
click at [1023, 480] on div "Луковичные Нидерланды 1999 руб. Купить" at bounding box center [1027, 388] width 209 height 385
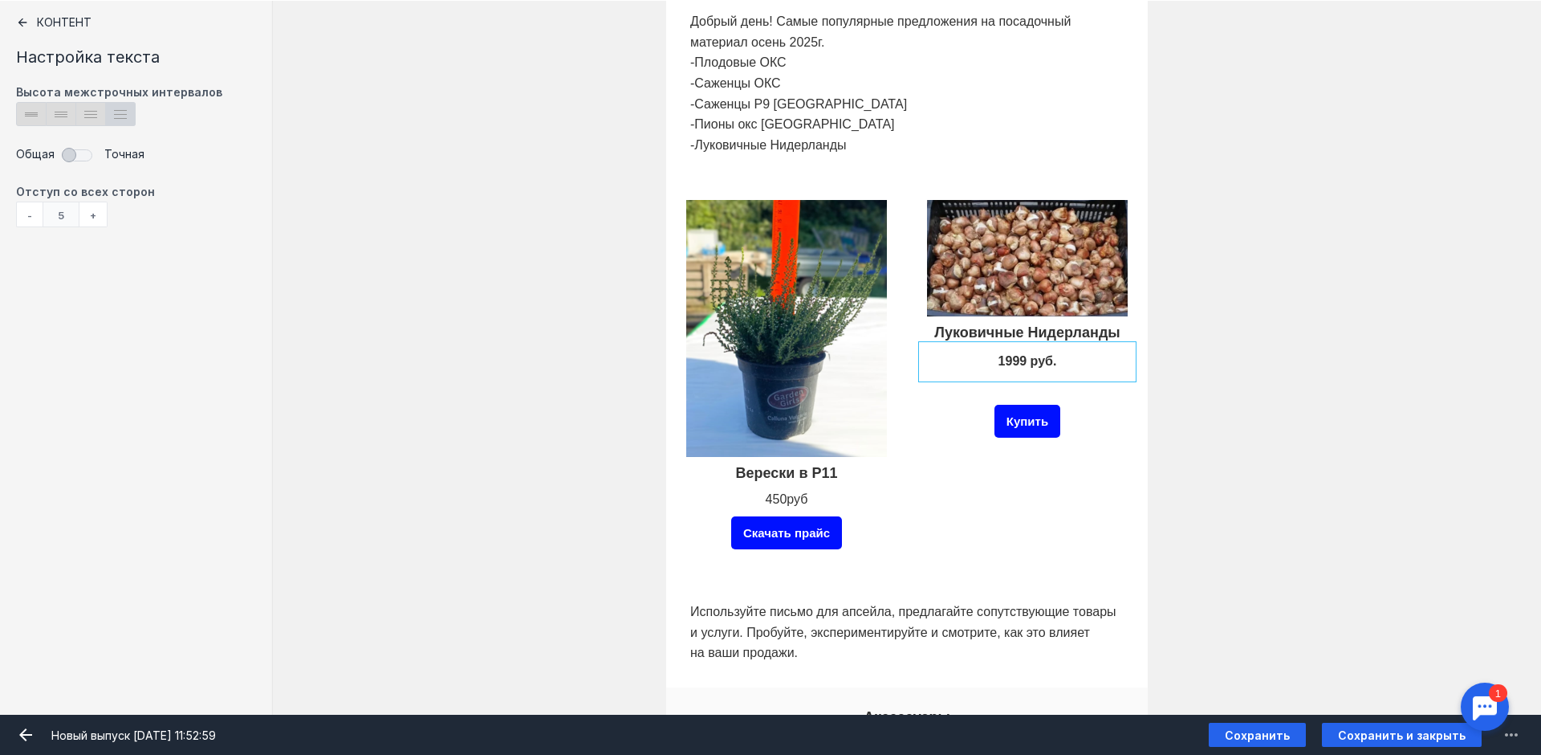
click at [1065, 357] on div at bounding box center [1027, 361] width 209 height 31
click at [1065, 357] on div "1999 руб." at bounding box center [1027, 361] width 209 height 31
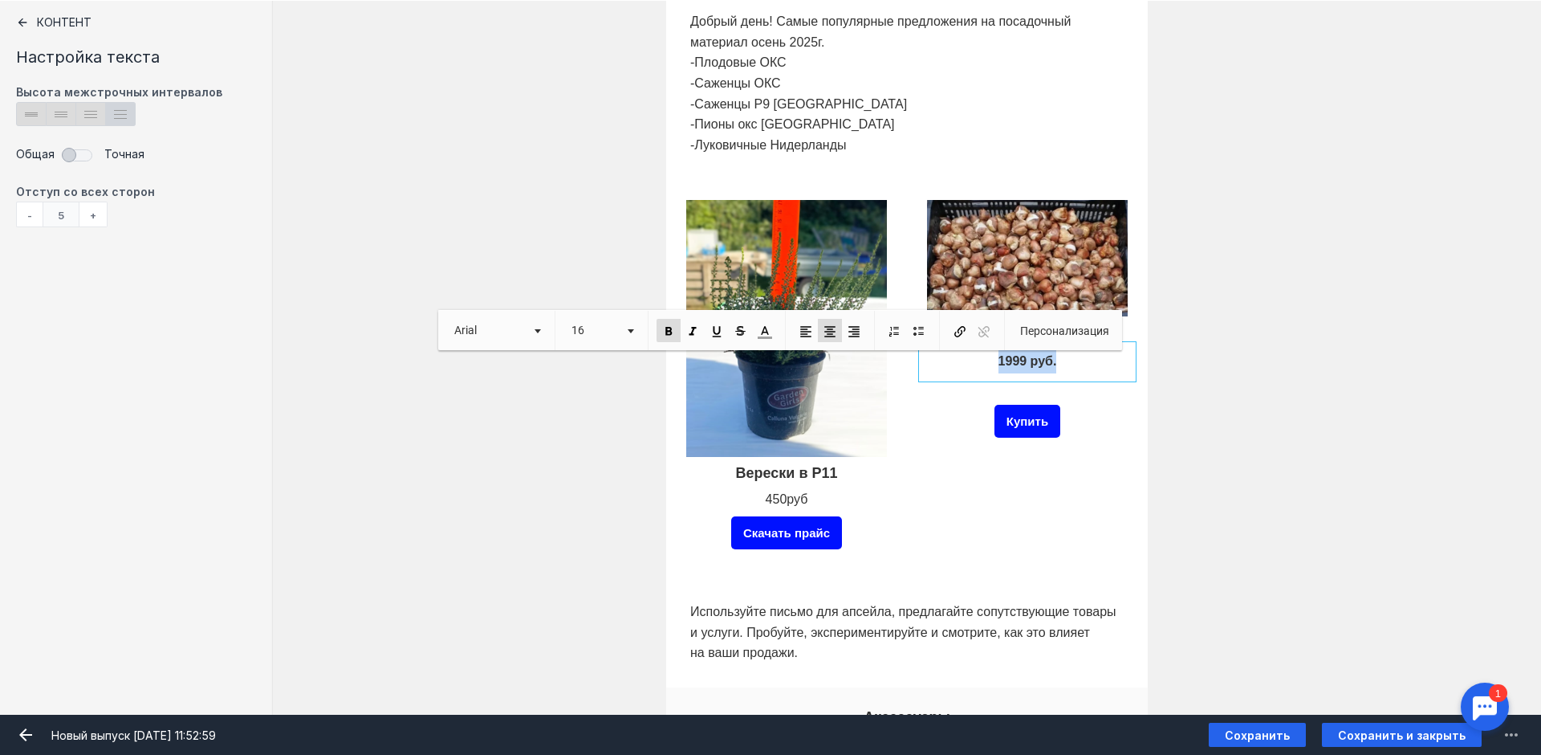
drag, startPoint x: 1012, startPoint y: 359, endPoint x: 946, endPoint y: 363, distance: 66.7
click at [946, 363] on p "1999 руб." at bounding box center [1027, 361] width 201 height 23
drag, startPoint x: 905, startPoint y: 492, endPoint x: 926, endPoint y: 490, distance: 20.9
click at [911, 490] on div "Луковичные Нидерланды Купить" at bounding box center [1027, 388] width 241 height 417
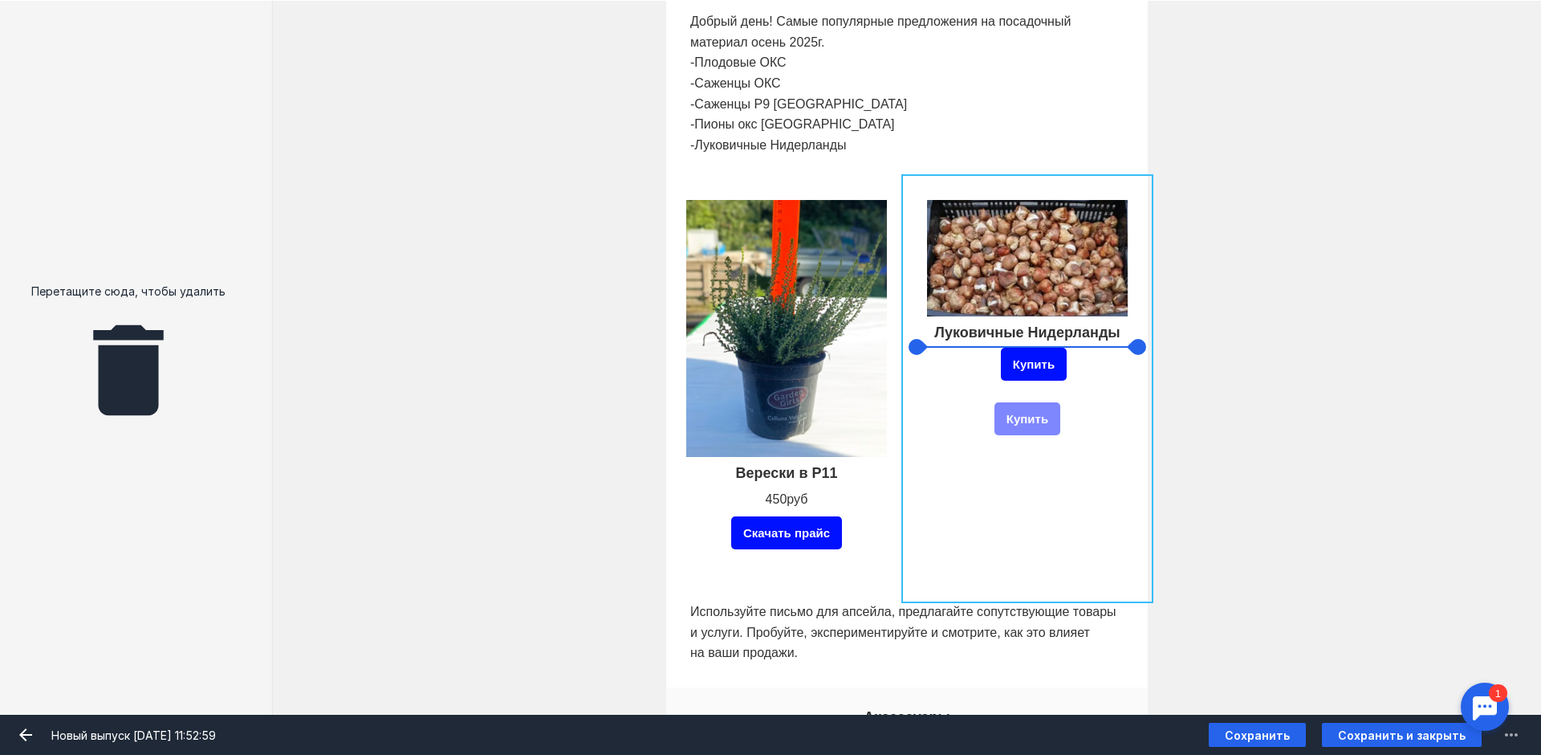
drag, startPoint x: 949, startPoint y: 420, endPoint x: 955, endPoint y: 365, distance: 55.0
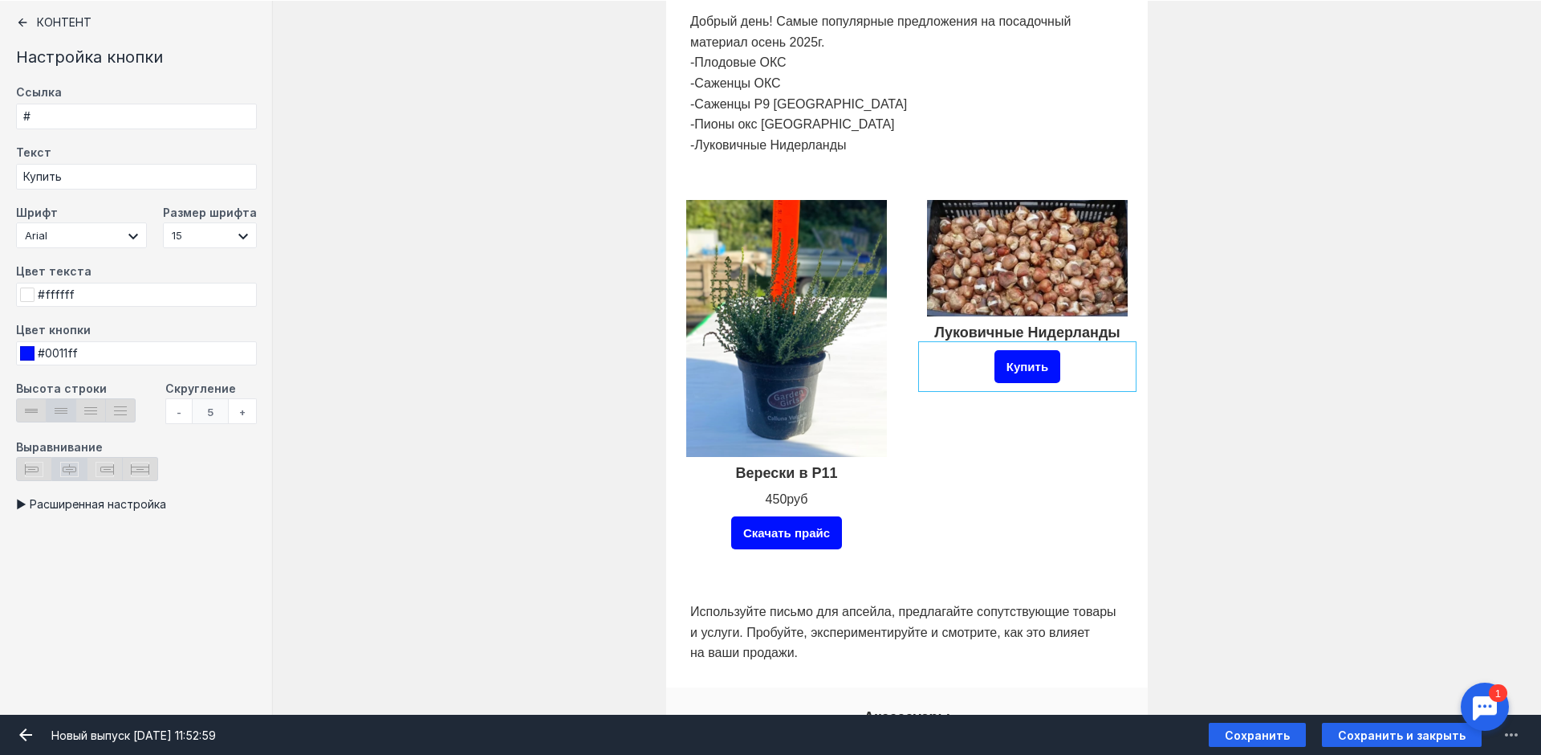
click at [1082, 375] on div "Купить" at bounding box center [1027, 366] width 209 height 41
click at [1076, 364] on div "Купить" at bounding box center [1027, 366] width 209 height 41
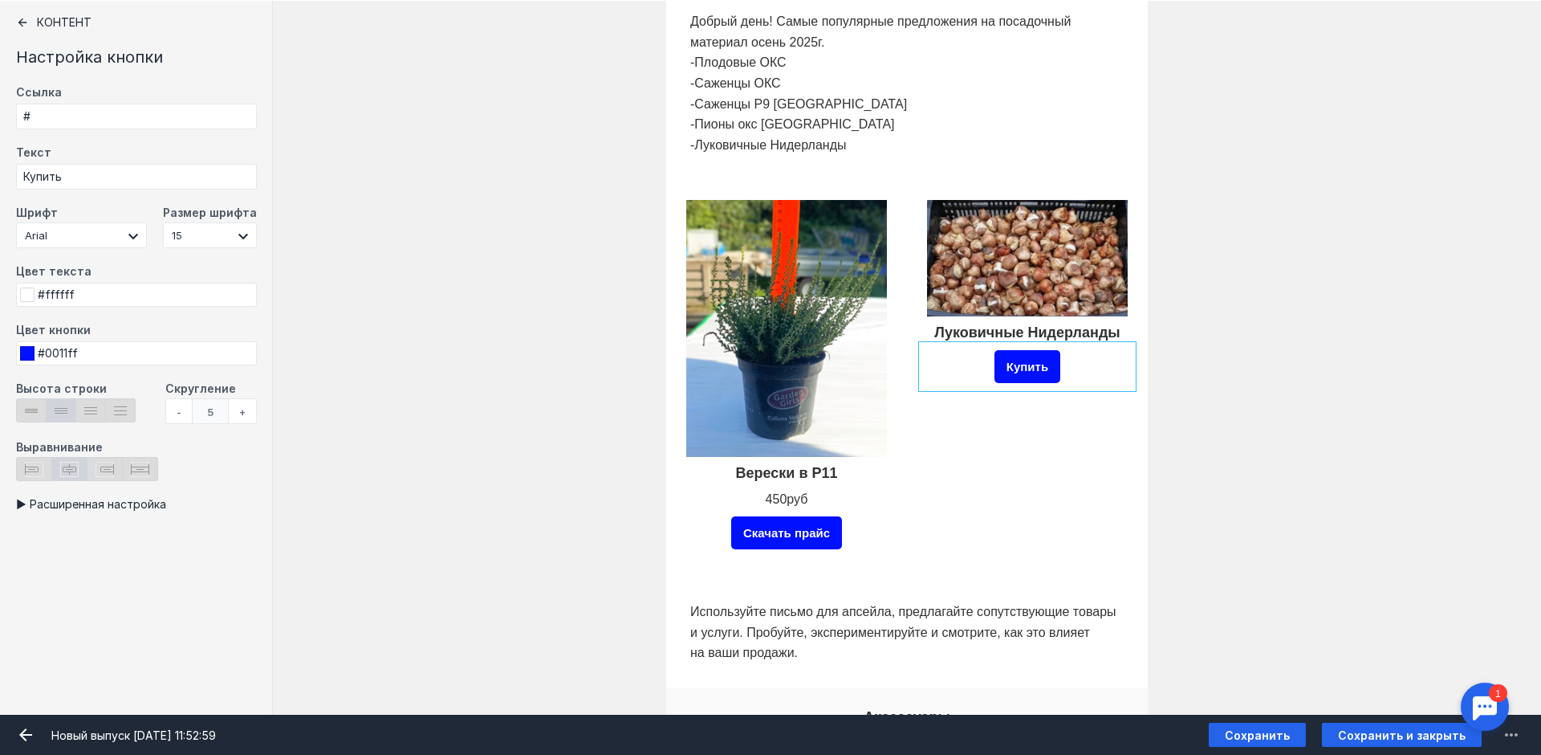
click at [1076, 364] on div "Купить" at bounding box center [1027, 366] width 209 height 41
click at [1047, 459] on div "Луковичные Нидерланды Купить" at bounding box center [1027, 388] width 209 height 385
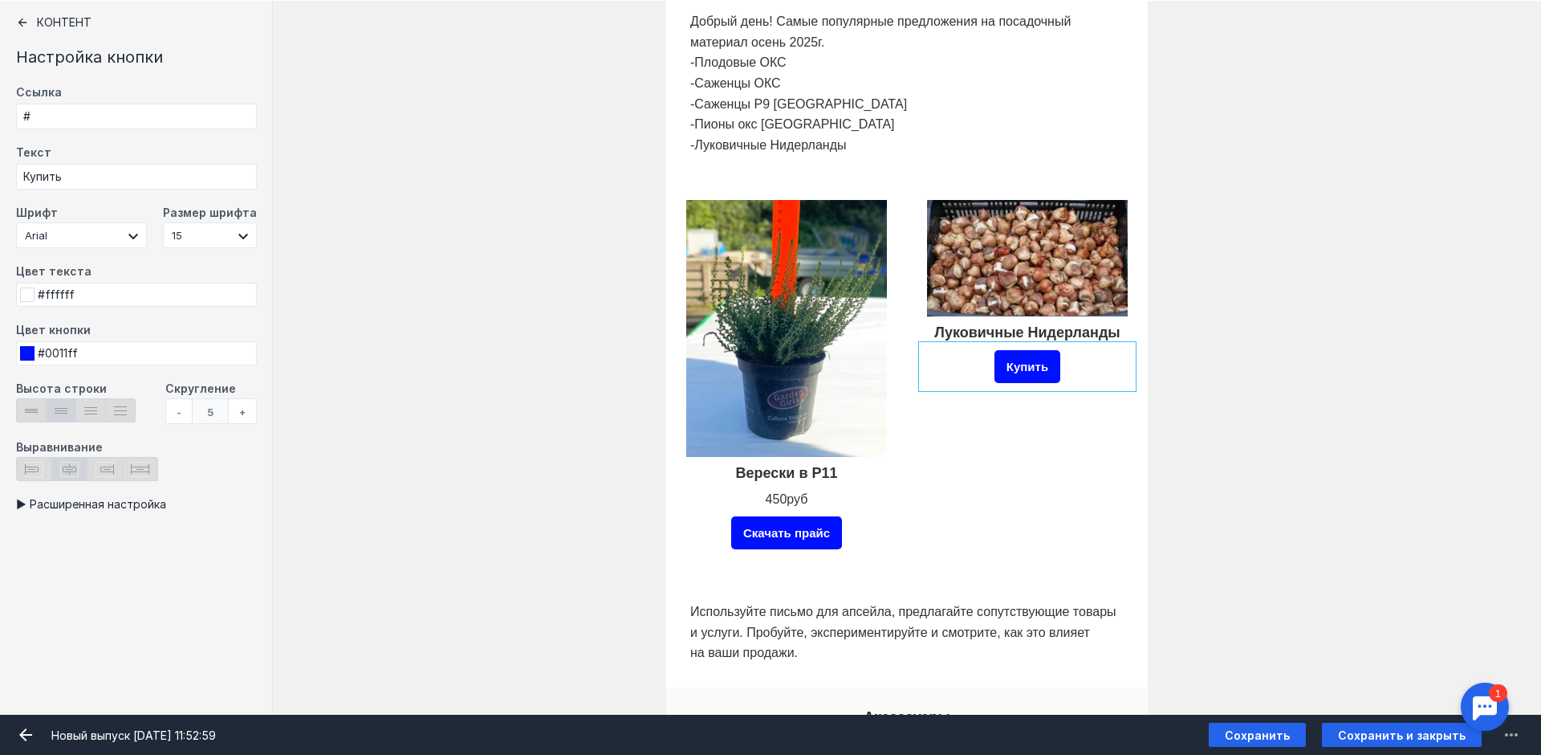
drag, startPoint x: 850, startPoint y: 483, endPoint x: 863, endPoint y: 496, distance: 18.2
click at [852, 483] on div at bounding box center [786, 474] width 209 height 26
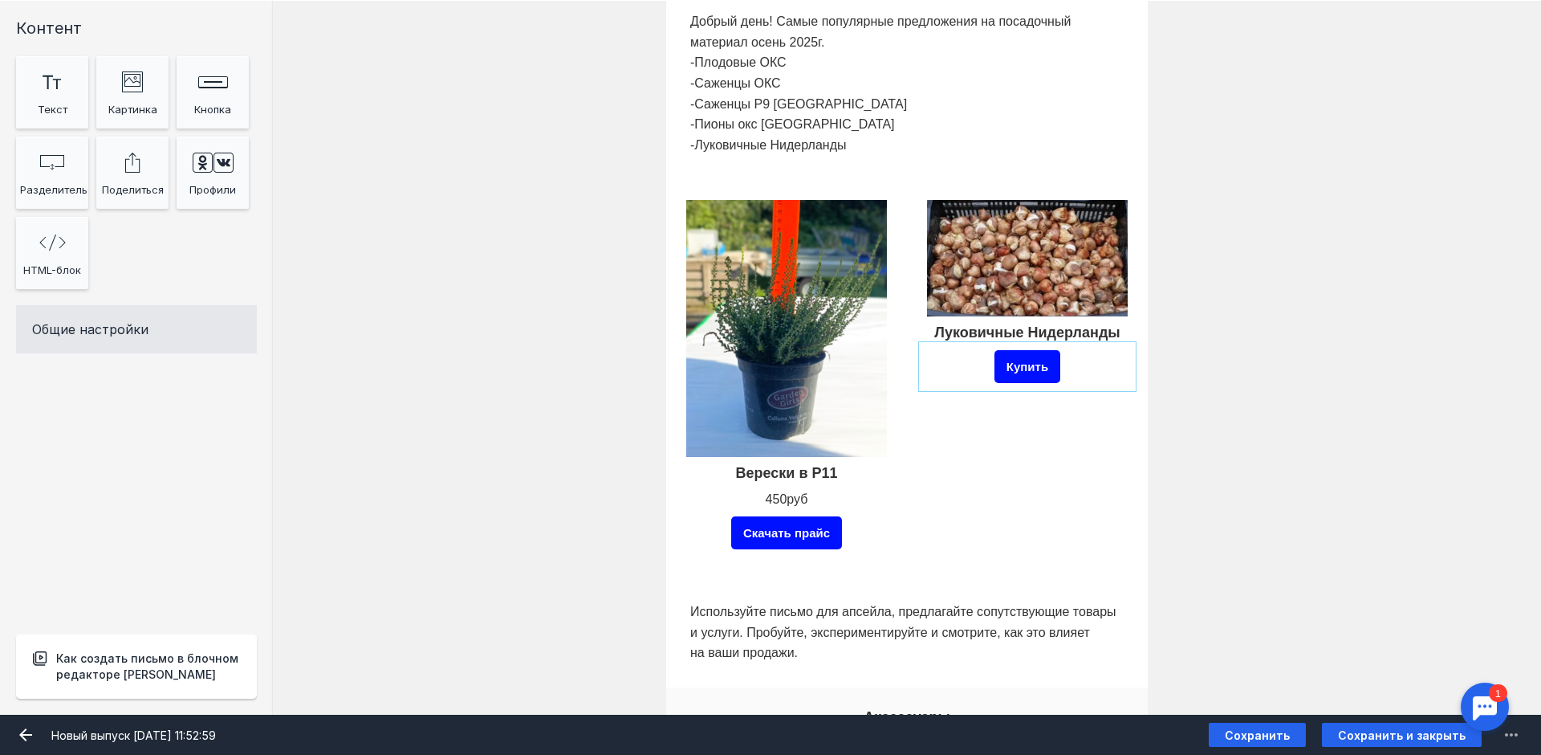
click at [1080, 372] on div "Купить" at bounding box center [1027, 366] width 209 height 41
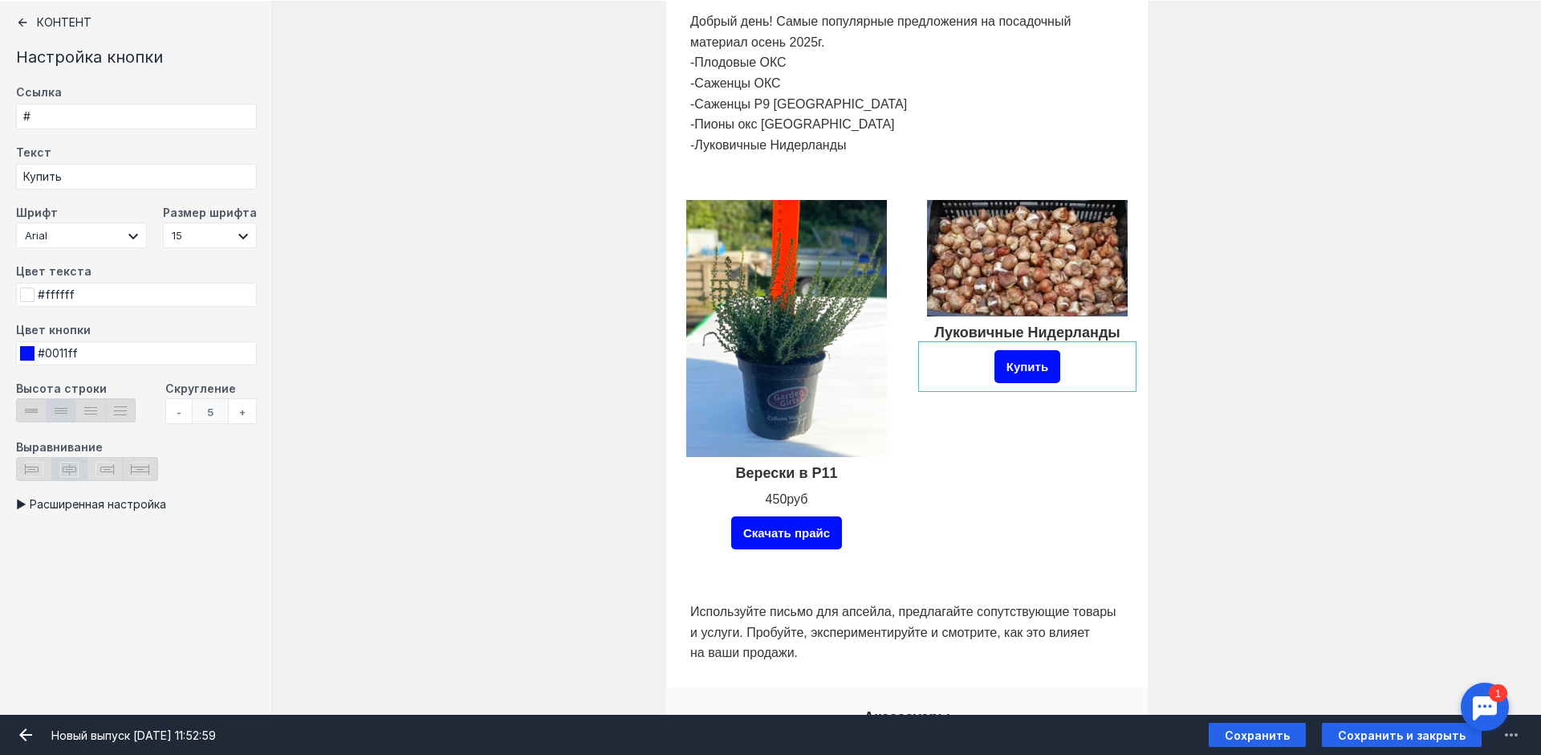
click at [1080, 372] on div "Купить" at bounding box center [1027, 366] width 209 height 41
drag, startPoint x: 69, startPoint y: 171, endPoint x: 0, endPoint y: 171, distance: 69.0
click at [0, 171] on div "Контент Настройка кнопки Ссылка # Текст Купить Шрифт Arial [PERSON_NAME] Scada …" at bounding box center [136, 357] width 273 height 714
type input "Скачать прайс"
click at [1023, 486] on div "Луковичные Нидерланды Скачать прайс" at bounding box center [1027, 388] width 209 height 385
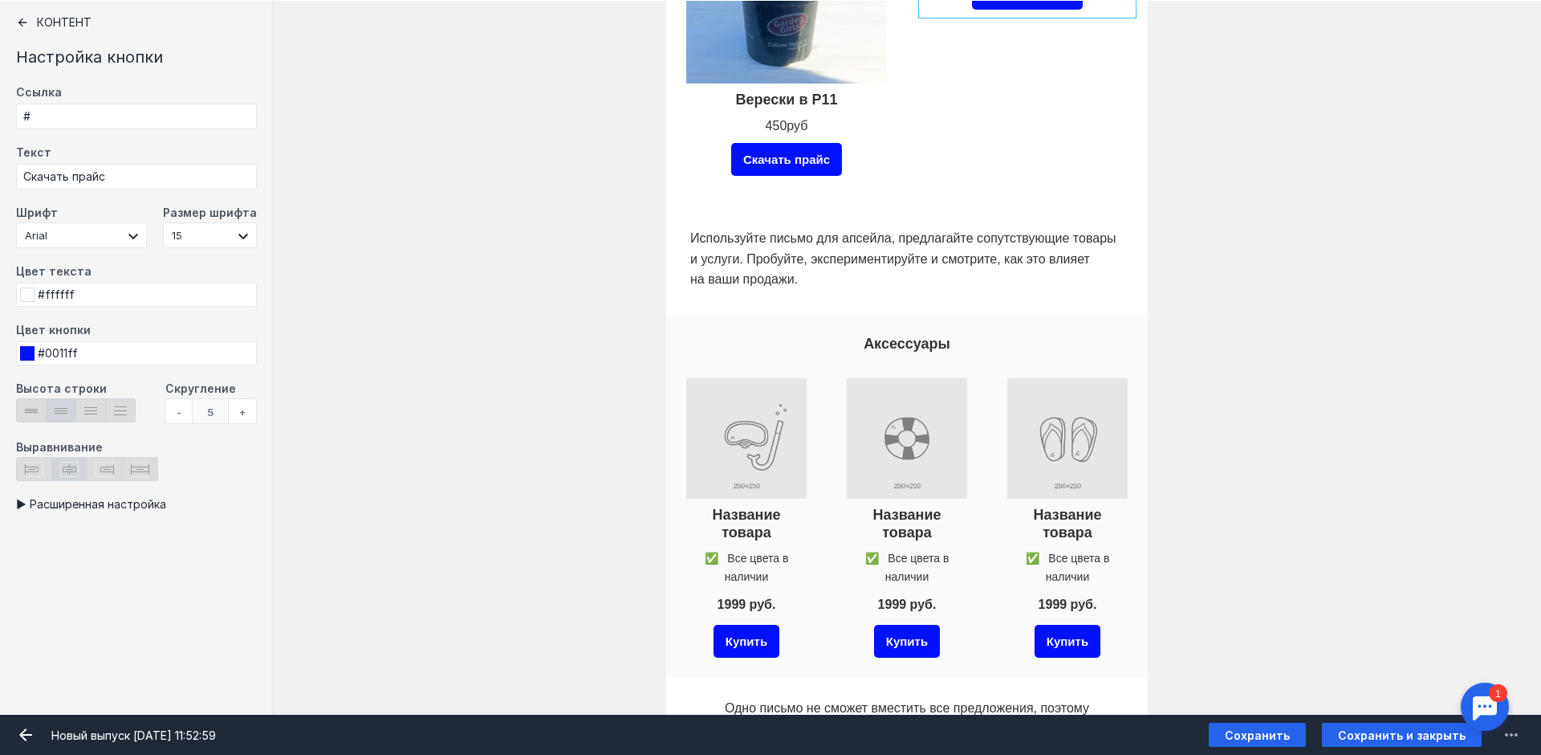
scroll to position [1204, 0]
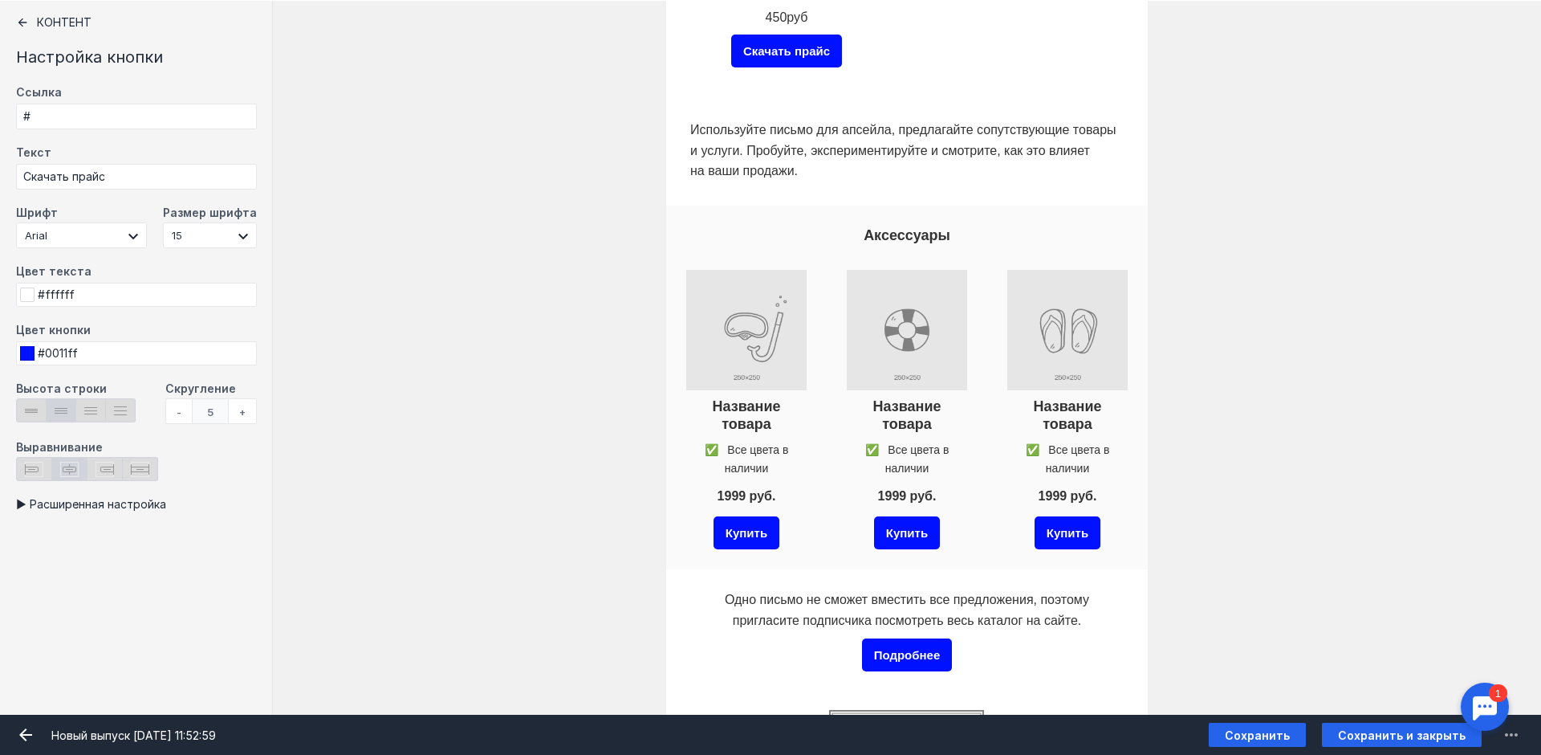
click at [909, 229] on div at bounding box center [907, 236] width 450 height 28
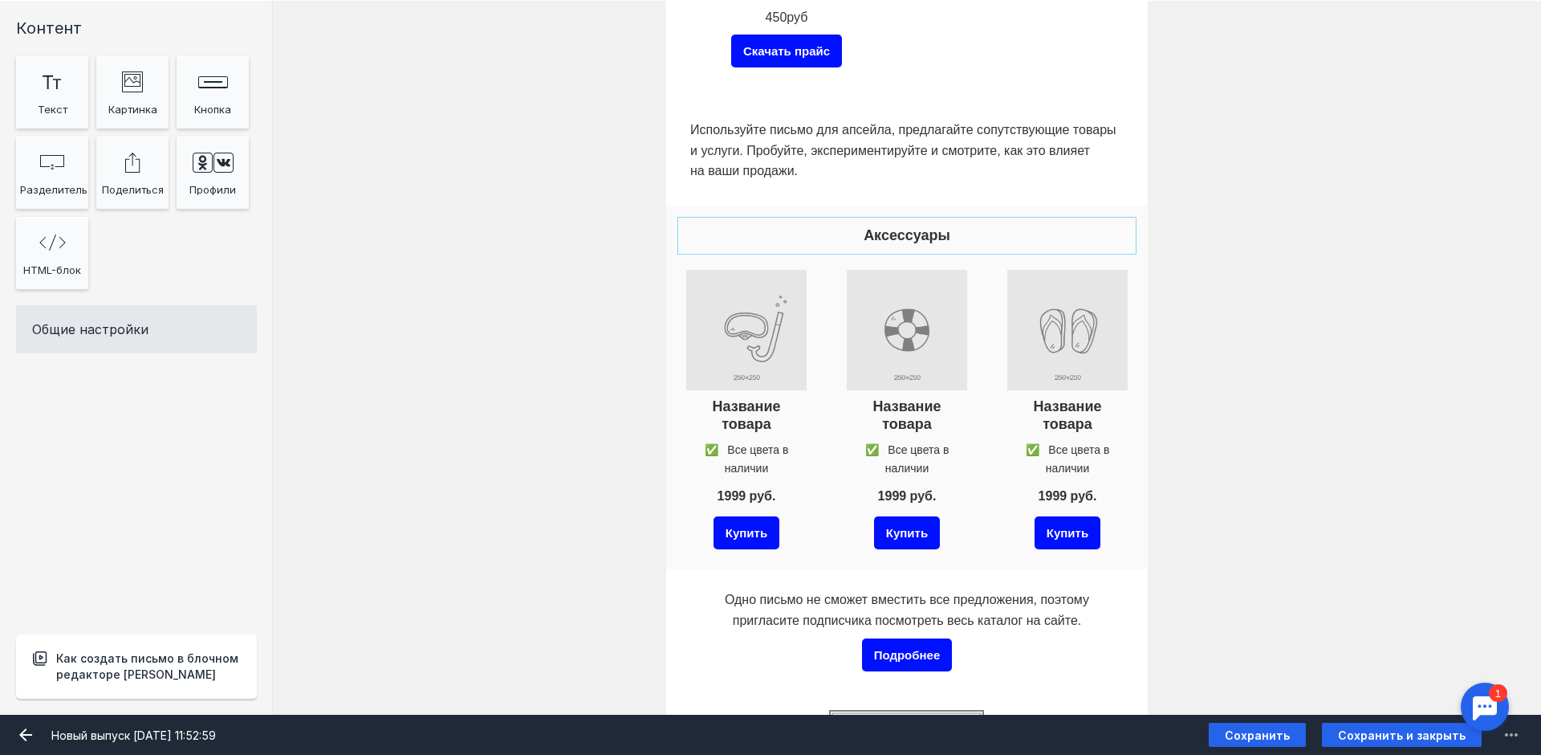
click at [917, 229] on div at bounding box center [907, 236] width 450 height 28
click at [917, 229] on div "Аксессуары" at bounding box center [907, 236] width 450 height 28
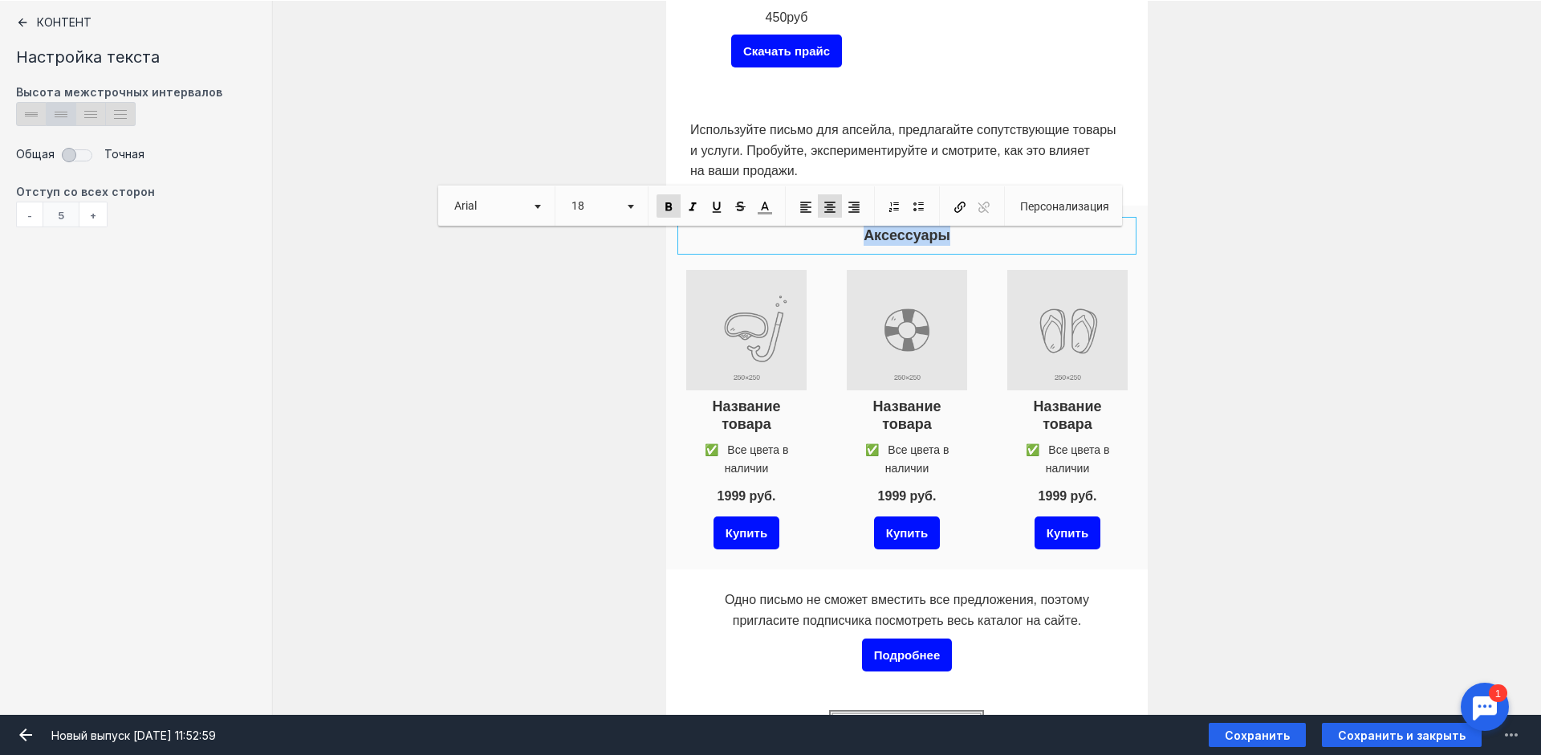
drag, startPoint x: 965, startPoint y: 238, endPoint x: 861, endPoint y: 237, distance: 104.4
click at [861, 237] on p "Аксессуары" at bounding box center [907, 236] width 442 height 20
click at [740, 354] on input "file" at bounding box center [746, 330] width 128 height 128
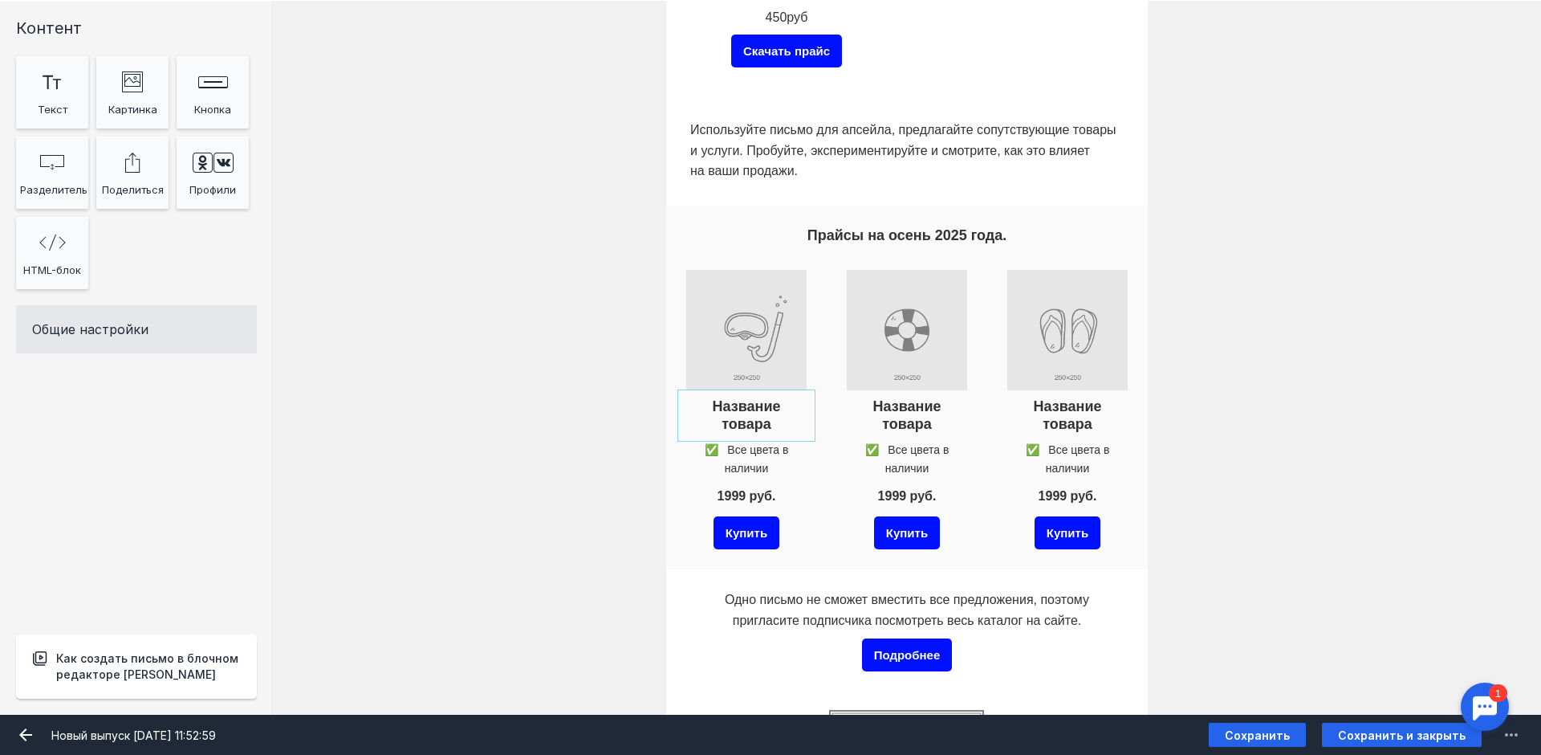
click at [731, 411] on div at bounding box center [746, 415] width 128 height 43
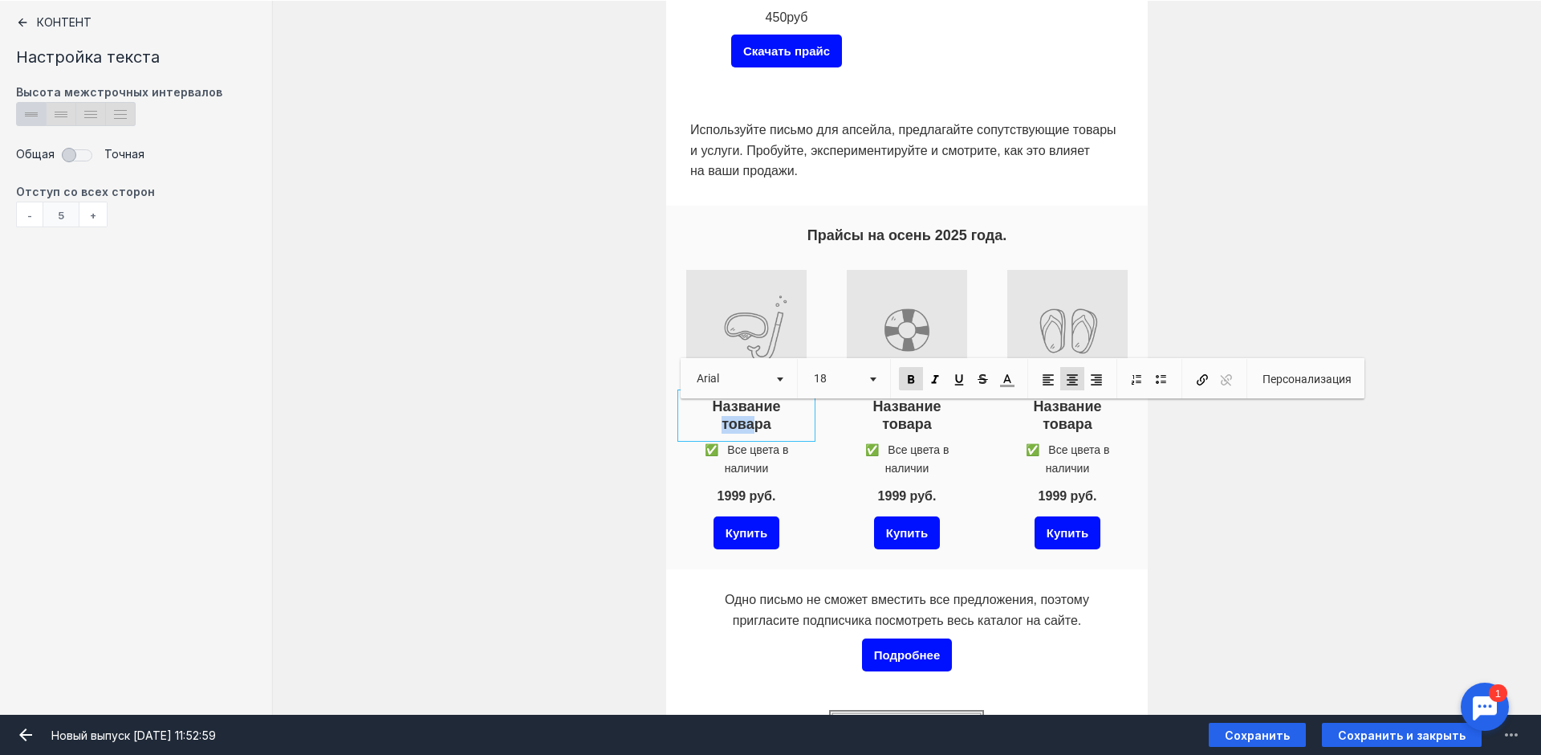
drag, startPoint x: 780, startPoint y: 407, endPoint x: 755, endPoint y: 429, distance: 34.1
click at [752, 430] on p "Название товара" at bounding box center [746, 415] width 120 height 35
drag, startPoint x: 779, startPoint y: 421, endPoint x: 708, endPoint y: 399, distance: 74.1
click at [708, 399] on p "Название товара" at bounding box center [746, 415] width 120 height 35
click at [757, 442] on div at bounding box center [746, 442] width 128 height 44
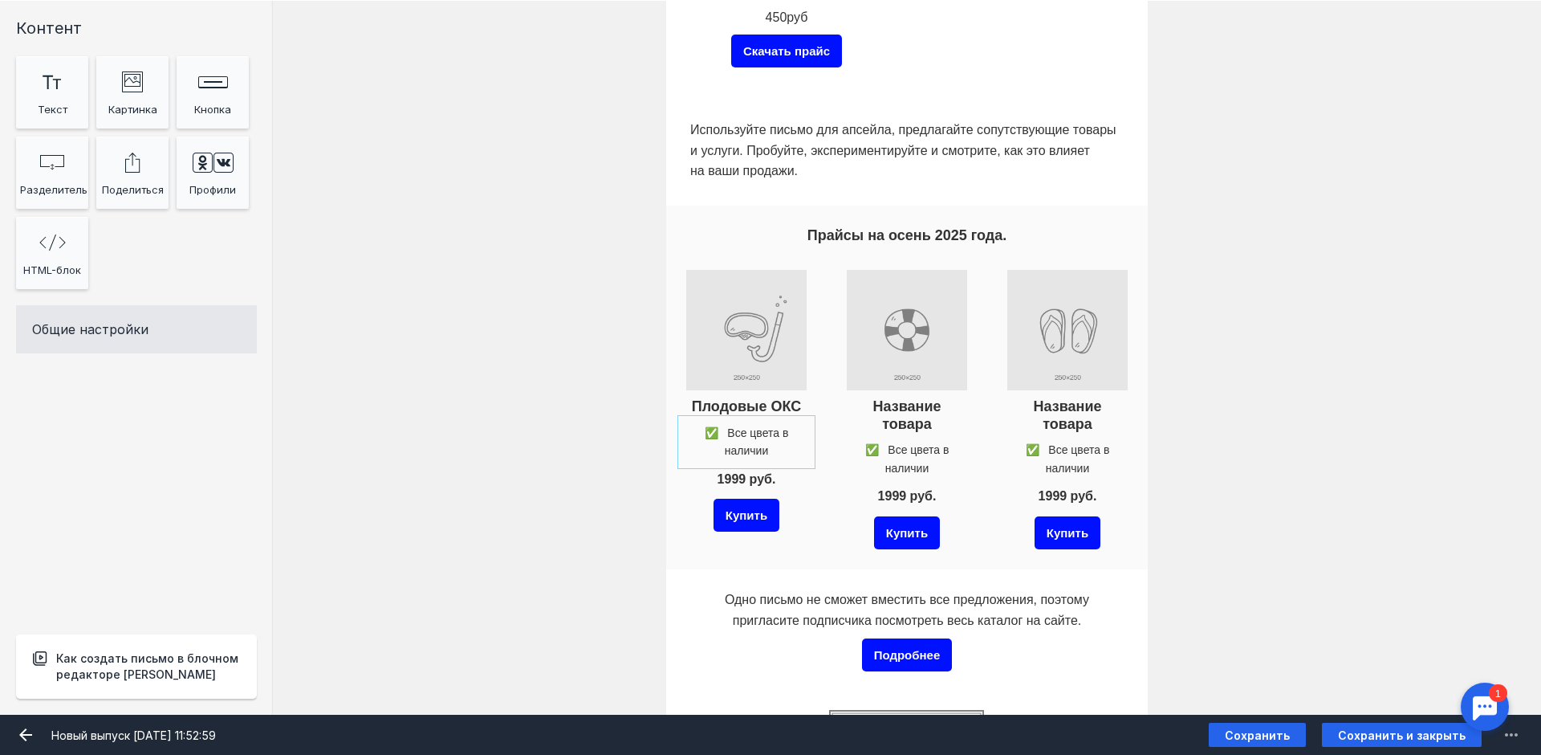
drag, startPoint x: 762, startPoint y: 441, endPoint x: 783, endPoint y: 469, distance: 35.0
click at [761, 441] on div at bounding box center [746, 442] width 128 height 44
click at [0, 0] on div at bounding box center [0, 0] width 0 height 0
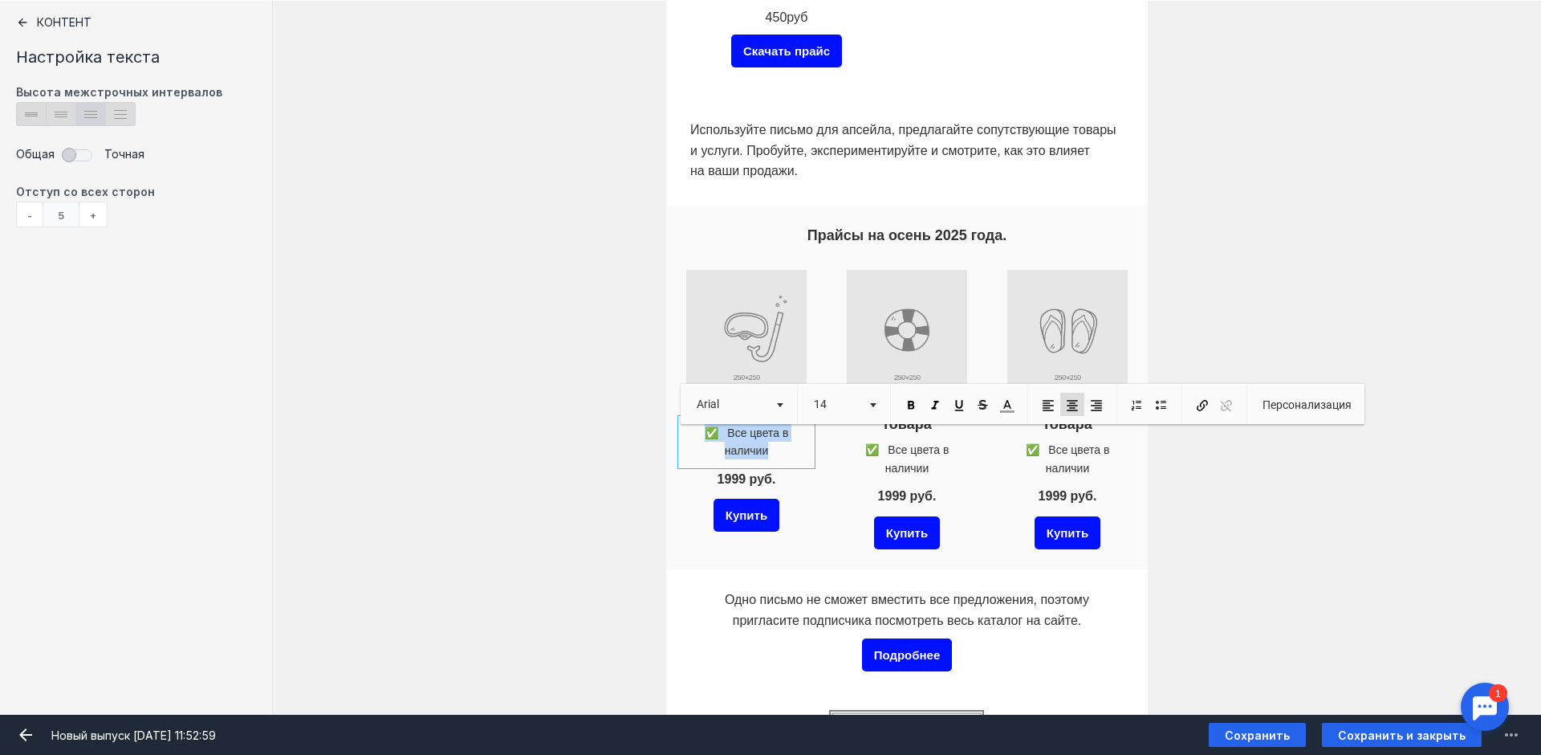
drag, startPoint x: 784, startPoint y: 450, endPoint x: 695, endPoint y: 434, distance: 90.5
click at [695, 434] on p "✅ Все цвета в наличии" at bounding box center [746, 442] width 120 height 36
click at [806, 478] on div "Плодовые ОКС 1999 руб. Купить" at bounding box center [746, 409] width 128 height 287
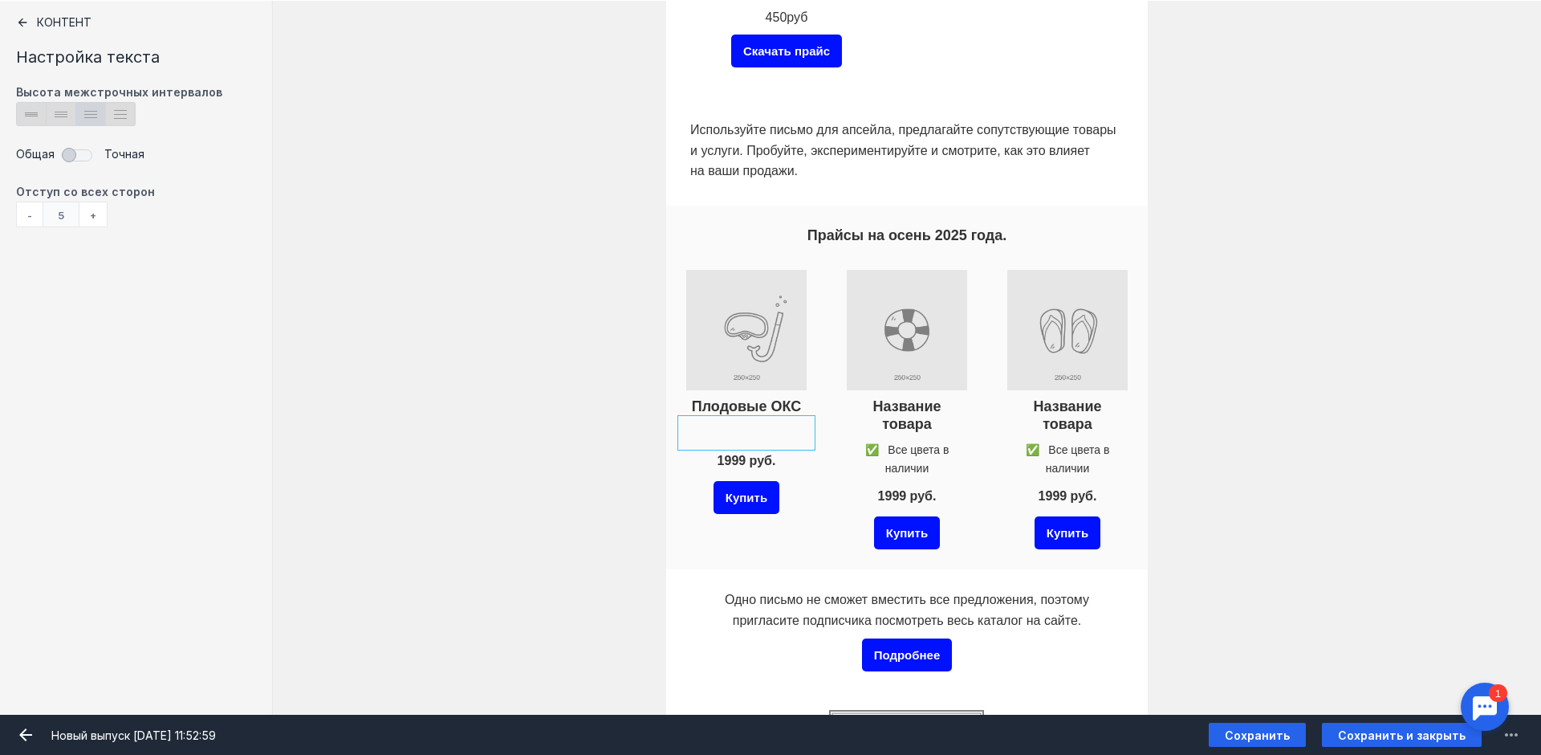
click at [770, 459] on div at bounding box center [746, 461] width 128 height 31
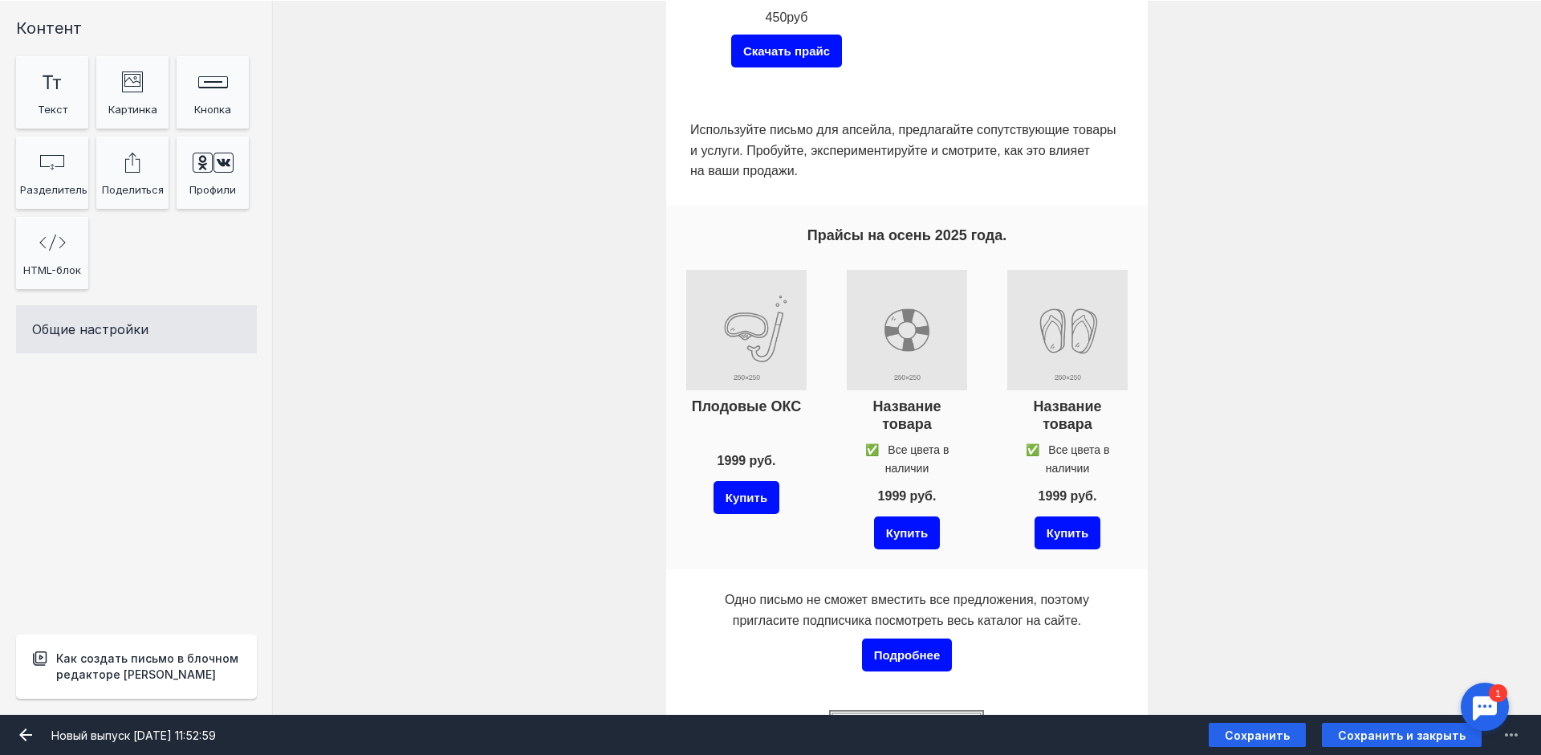
click at [770, 459] on div at bounding box center [746, 461] width 128 height 31
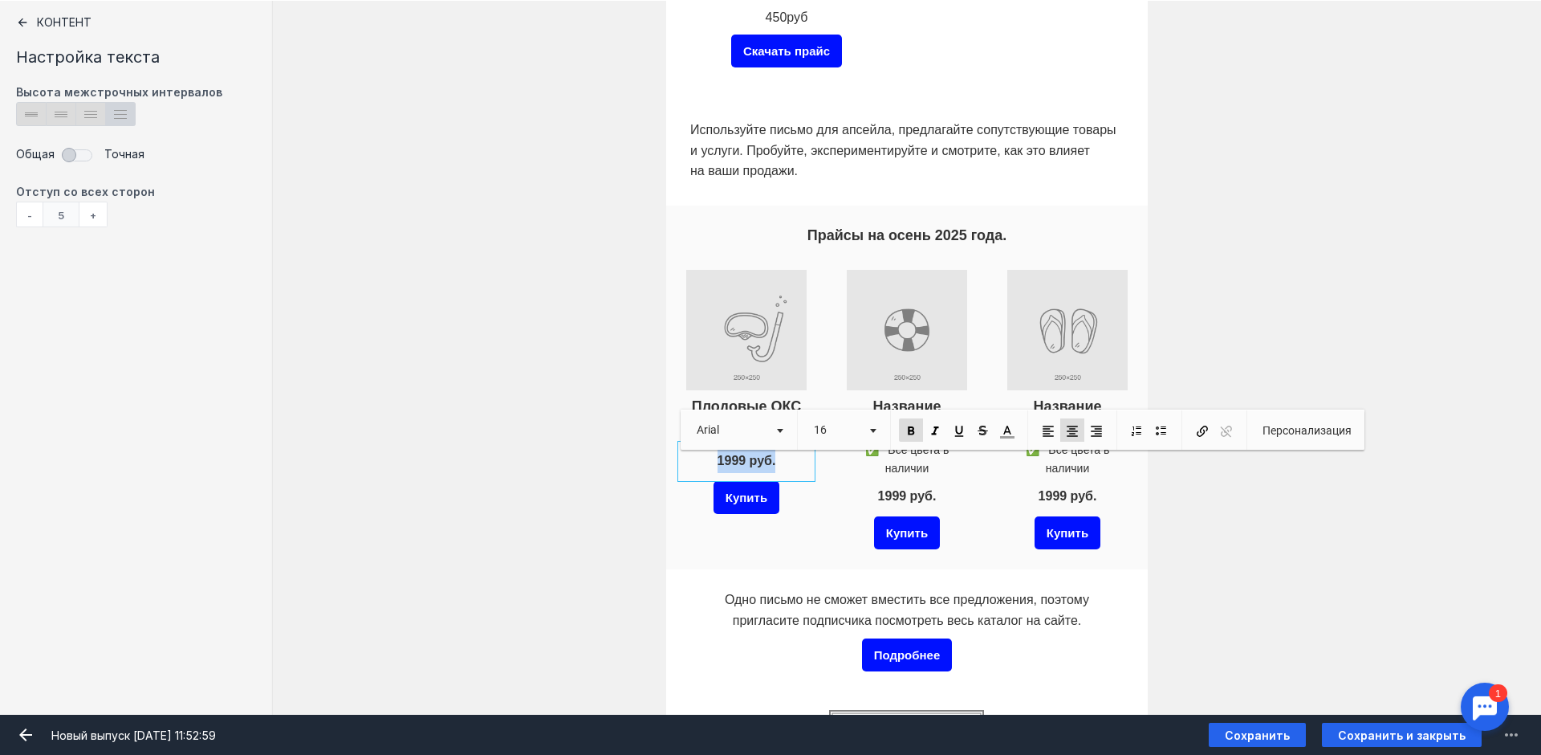
drag, startPoint x: 783, startPoint y: 458, endPoint x: 693, endPoint y: 458, distance: 90.7
click at [693, 458] on p "1999 руб." at bounding box center [746, 461] width 120 height 23
click at [688, 526] on div "Плодовые ОКС Купить" at bounding box center [746, 409] width 128 height 287
click at [792, 500] on div "Купить" at bounding box center [746, 494] width 128 height 41
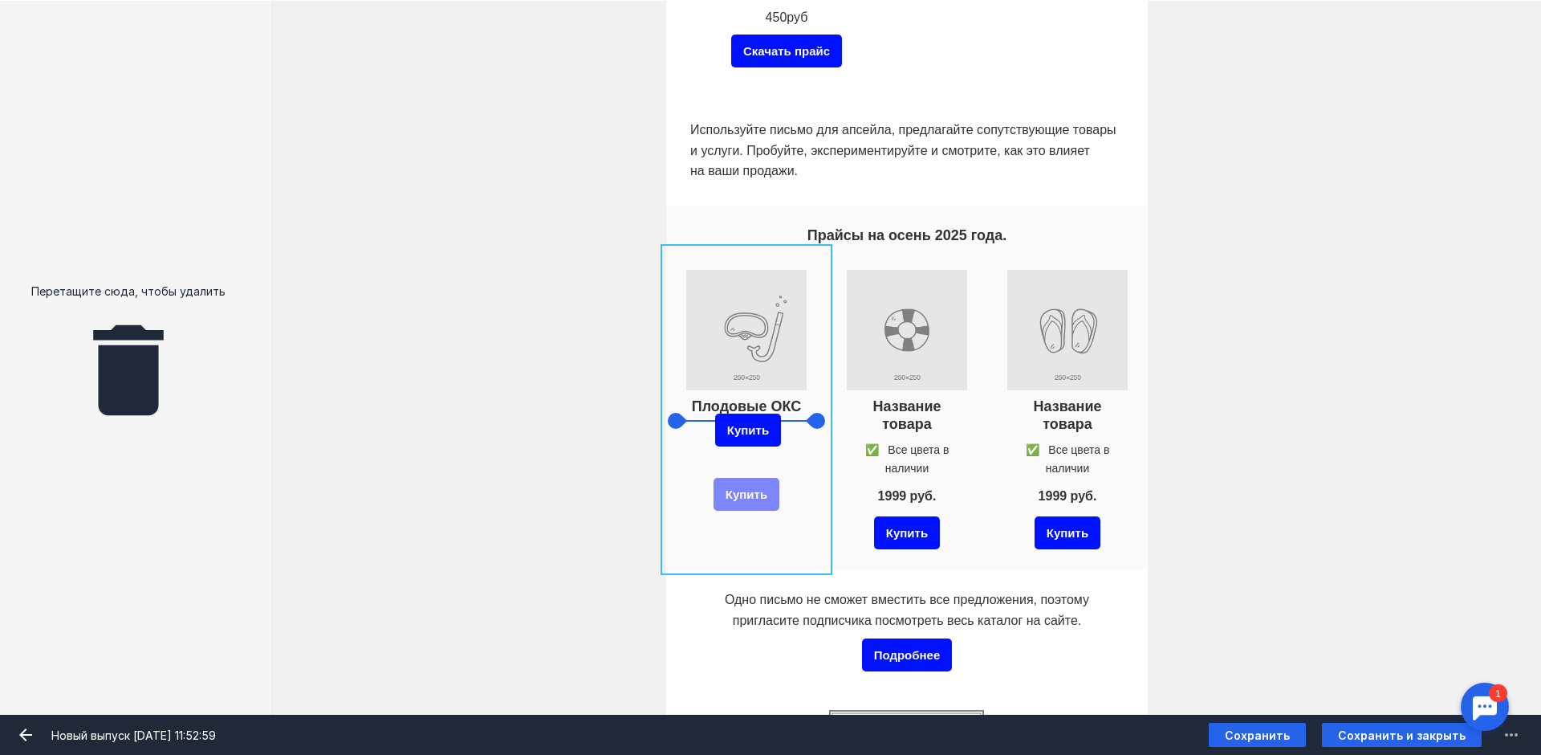
drag, startPoint x: 774, startPoint y: 504, endPoint x: 775, endPoint y: 440, distance: 64.2
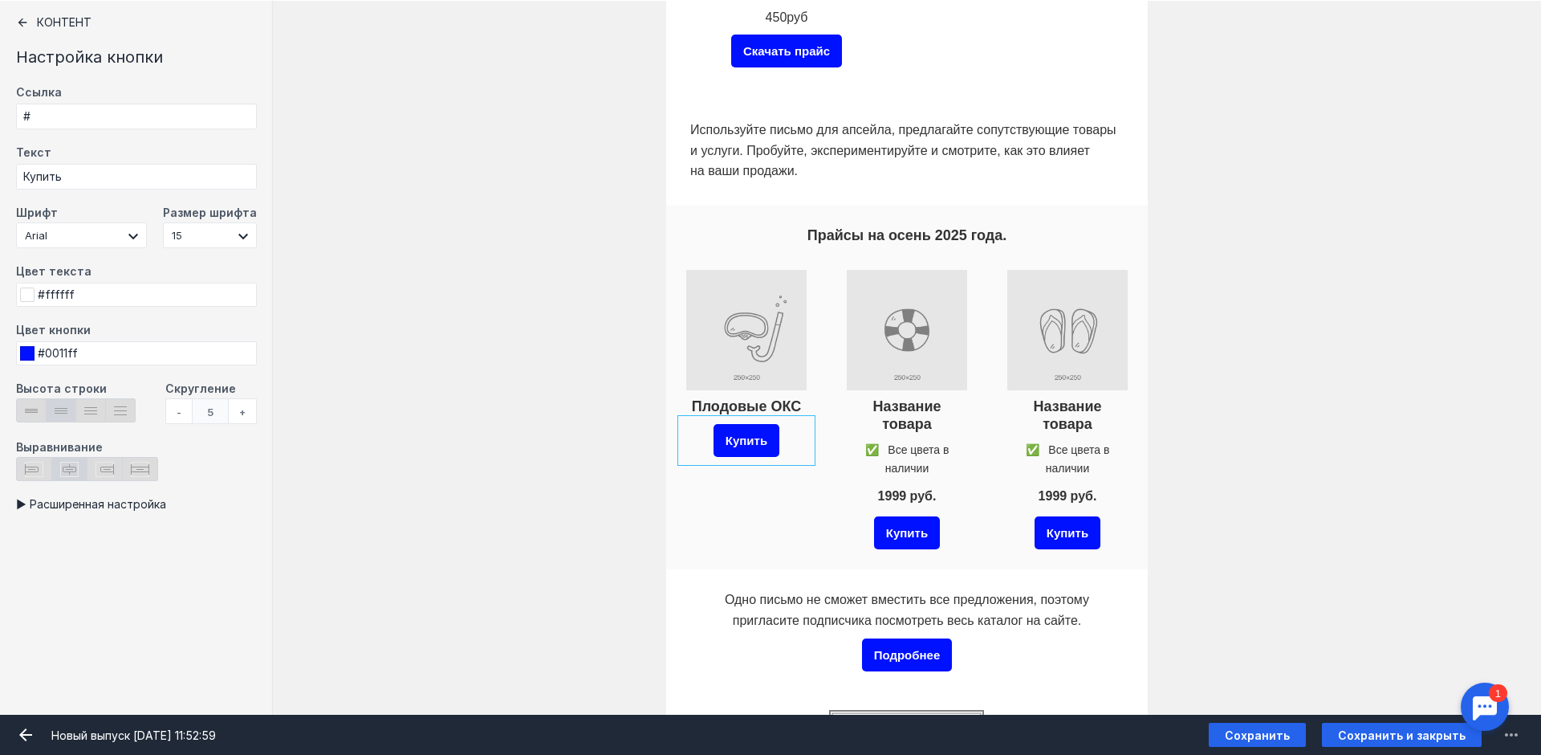
click at [800, 441] on div "Купить" at bounding box center [746, 440] width 128 height 41
drag, startPoint x: 63, startPoint y: 174, endPoint x: 22, endPoint y: 178, distance: 40.3
click at [24, 178] on input "Купить" at bounding box center [136, 177] width 241 height 26
type input "с"
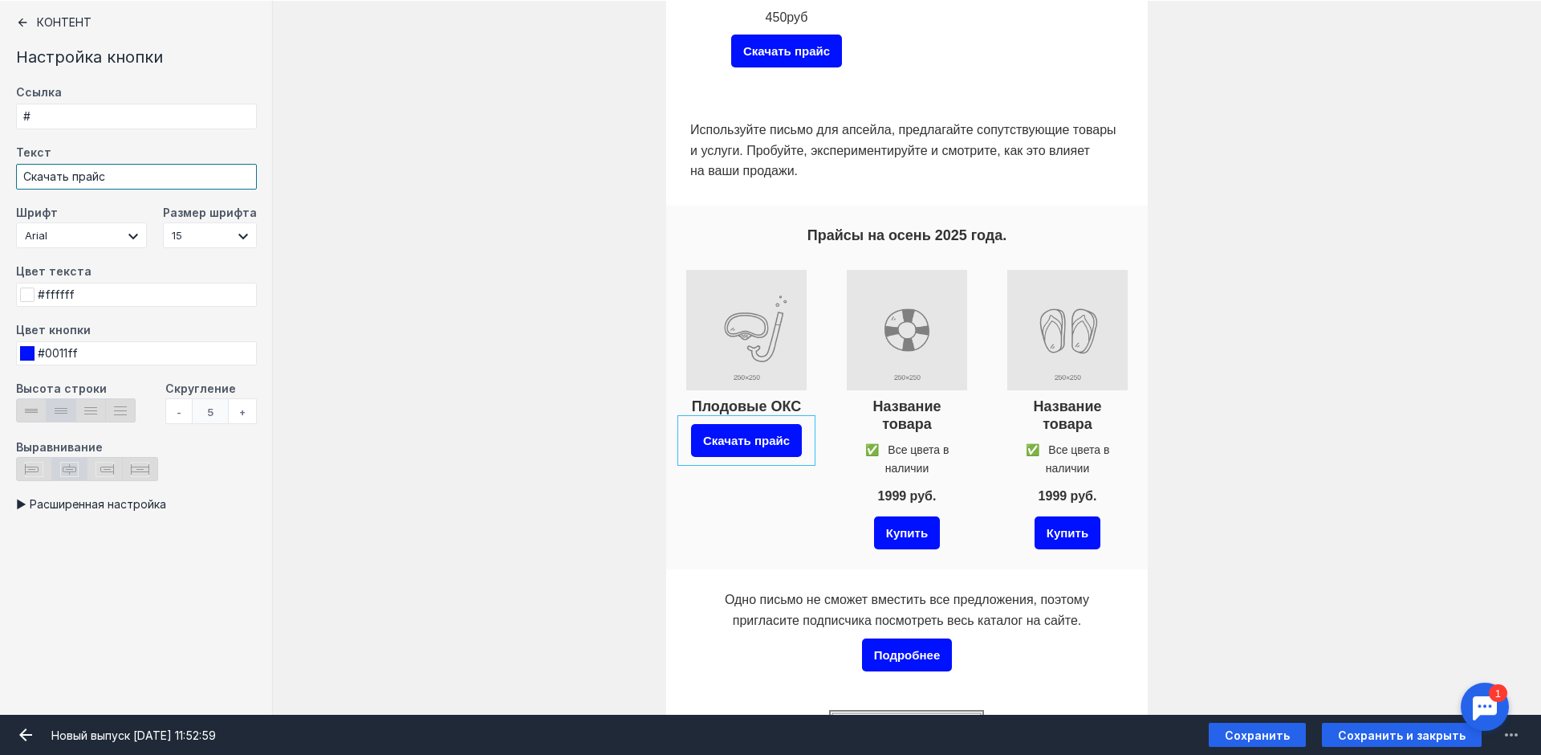
click at [726, 497] on div at bounding box center [746, 500] width 128 height 28
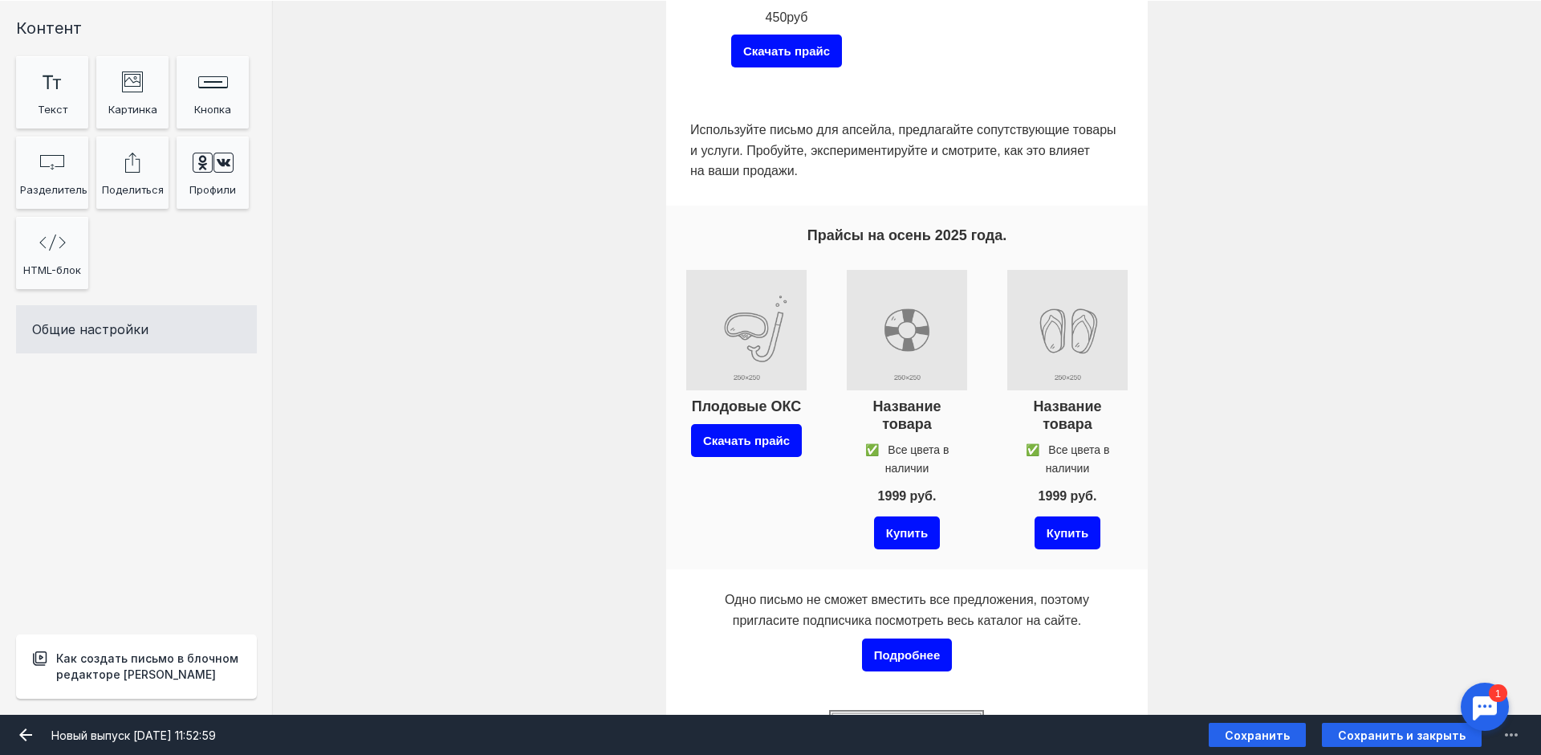
type input "Скачать прайс"
click at [747, 314] on input "Фоновое изображение" at bounding box center [746, 330] width 128 height 128
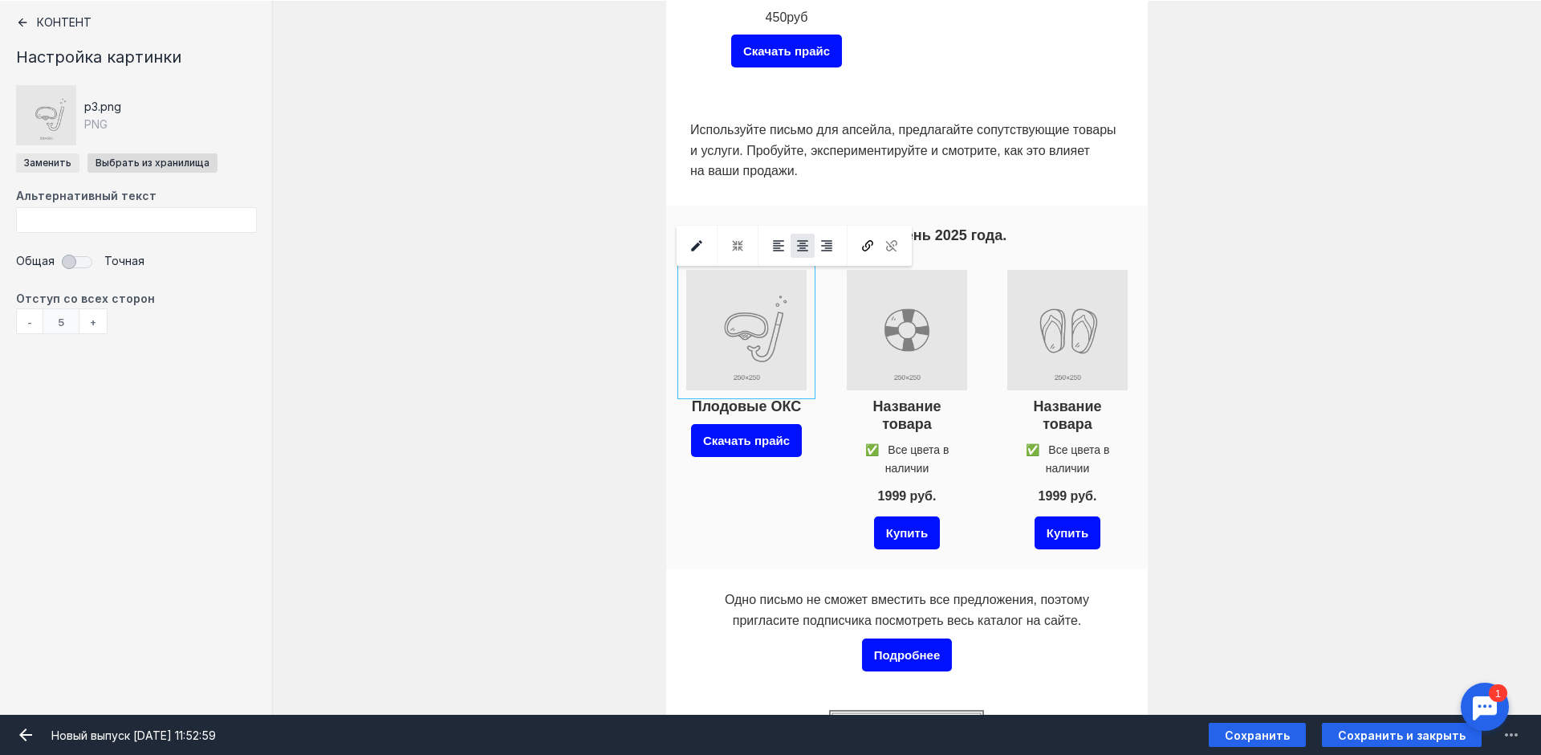
click at [56, 154] on input "file" at bounding box center [47, 162] width 63 height 19
type input "C:\fakepath\плодовые ир.png"
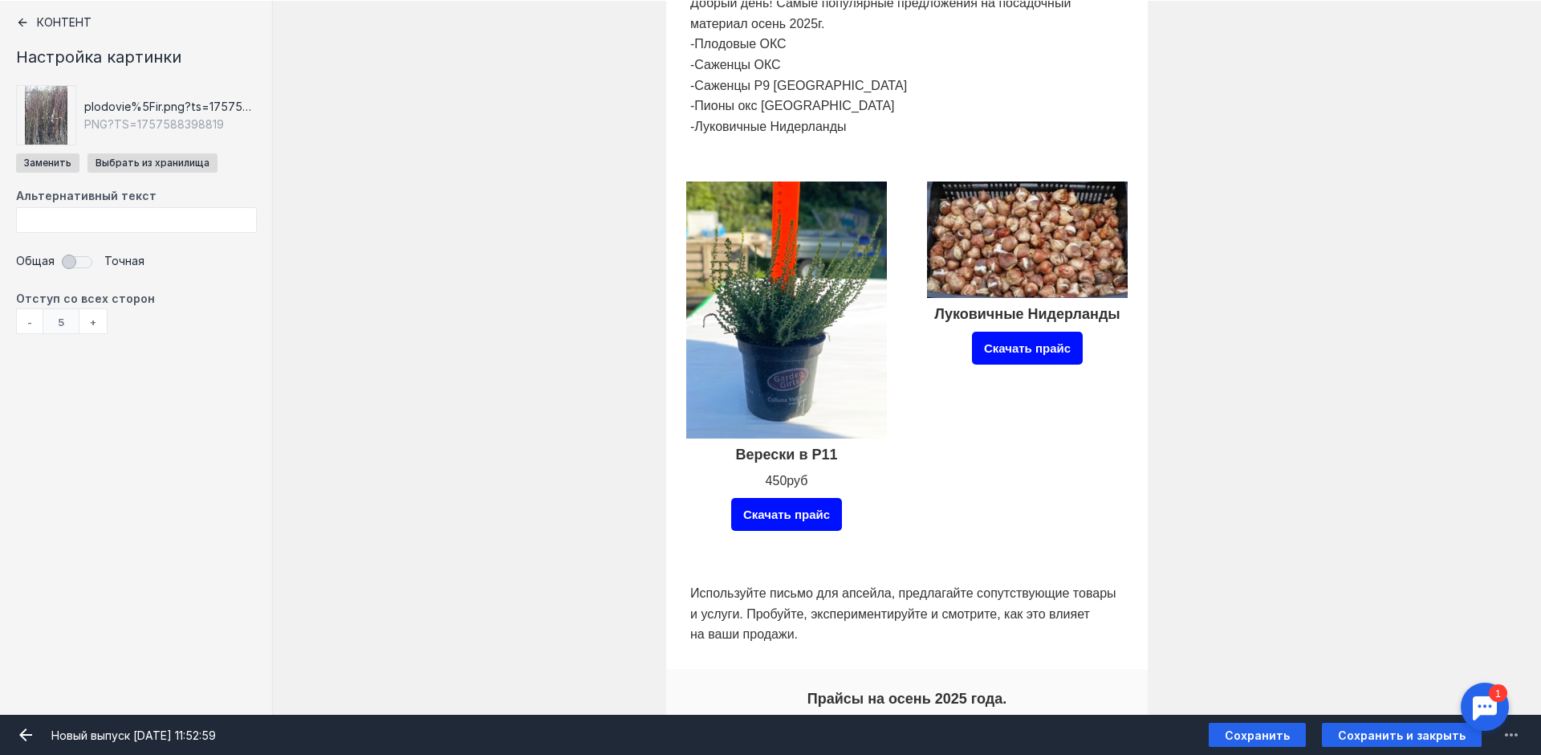
scroll to position [722, 0]
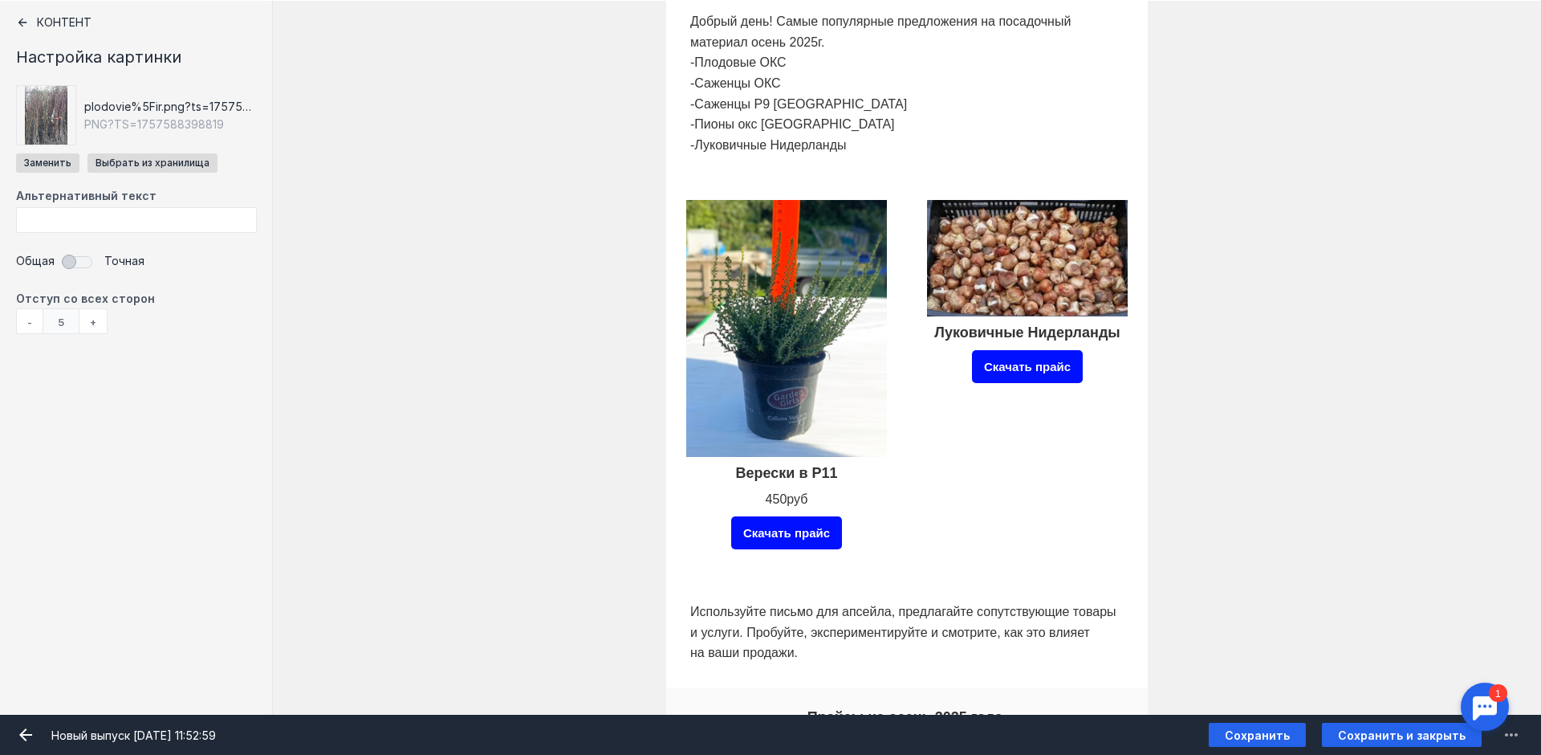
click at [755, 409] on input "Фоновое изображение" at bounding box center [786, 328] width 209 height 265
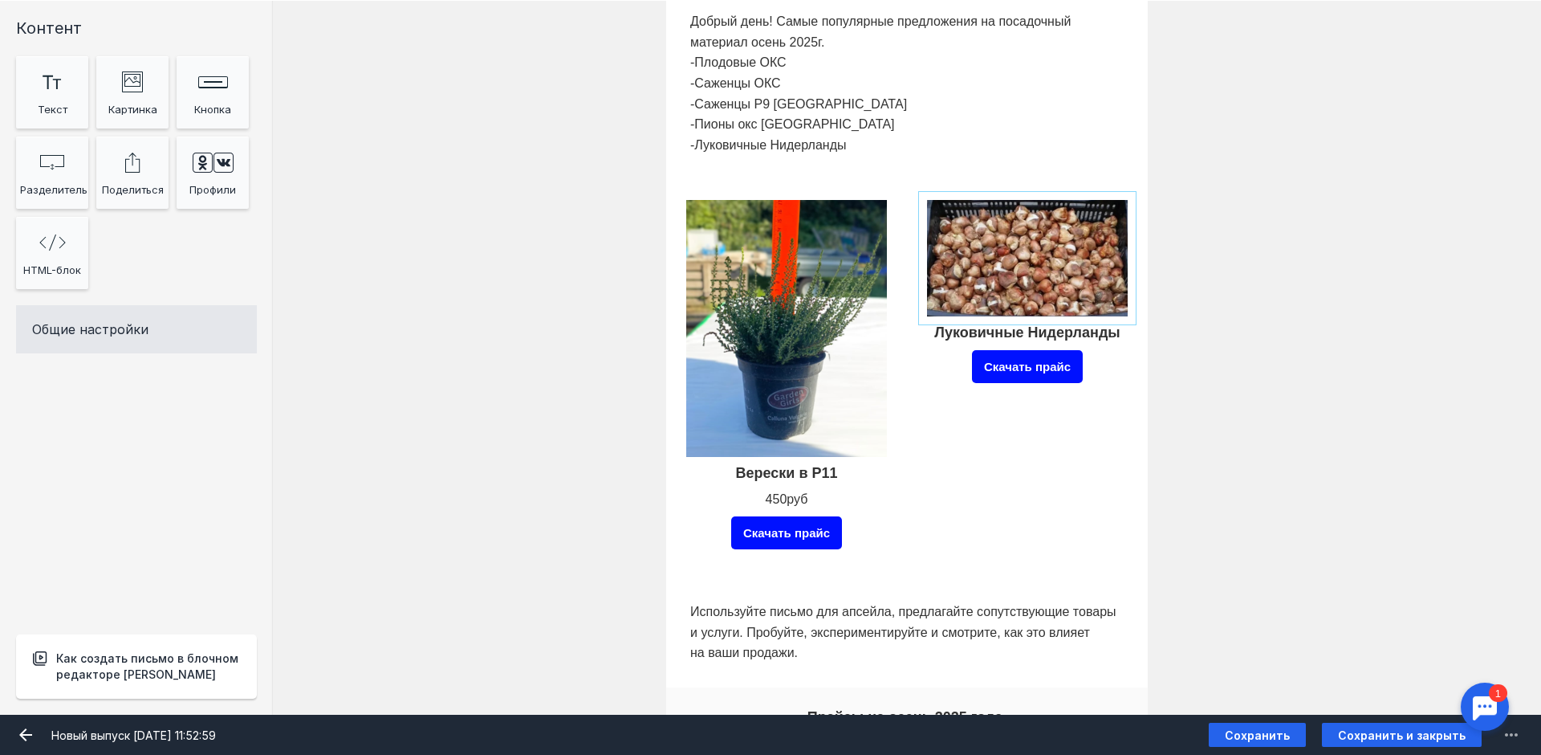
click at [1026, 275] on input "Фоновое изображение" at bounding box center [1027, 258] width 209 height 124
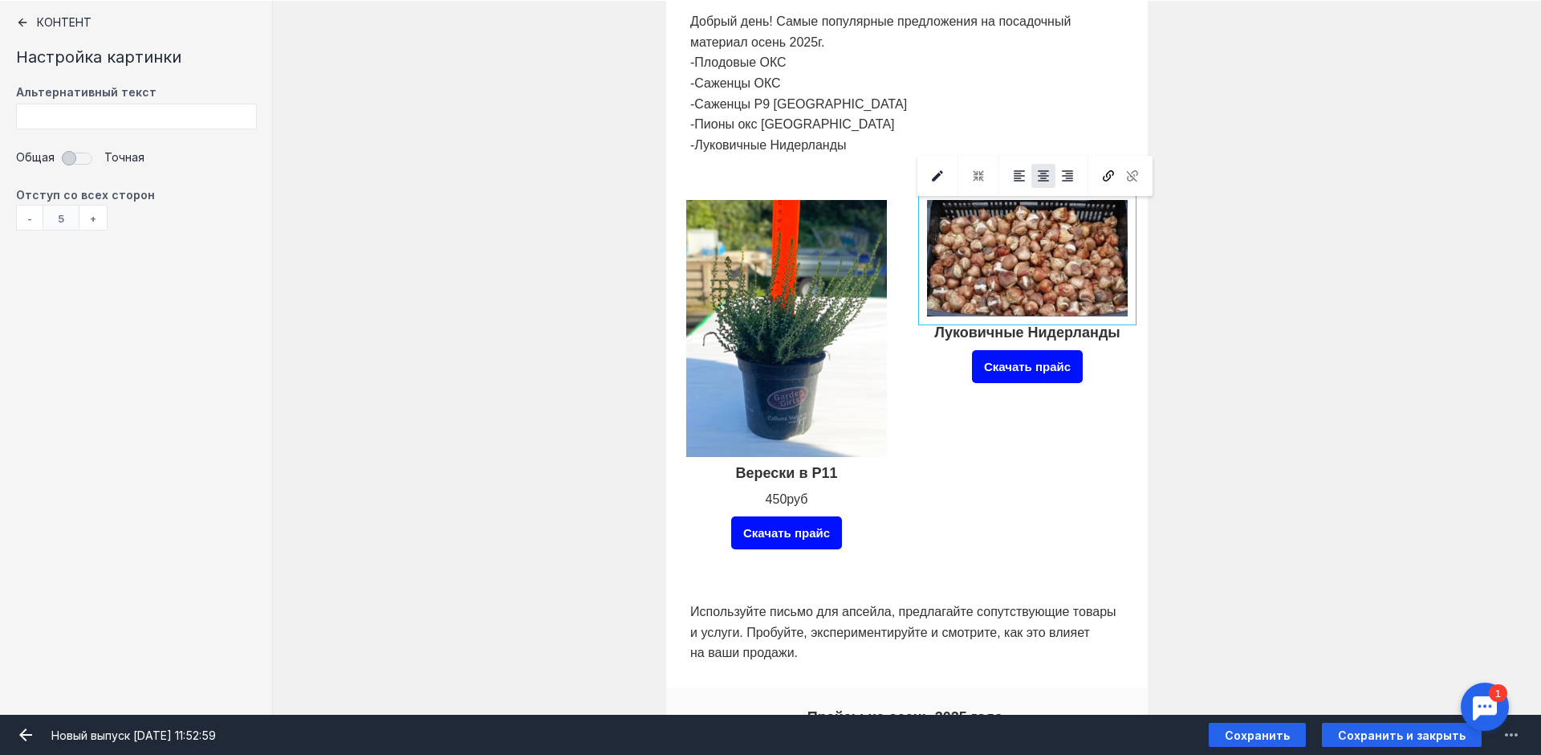
click at [979, 478] on div "Луковичные Нидерланды Скачать прайс" at bounding box center [1027, 388] width 209 height 385
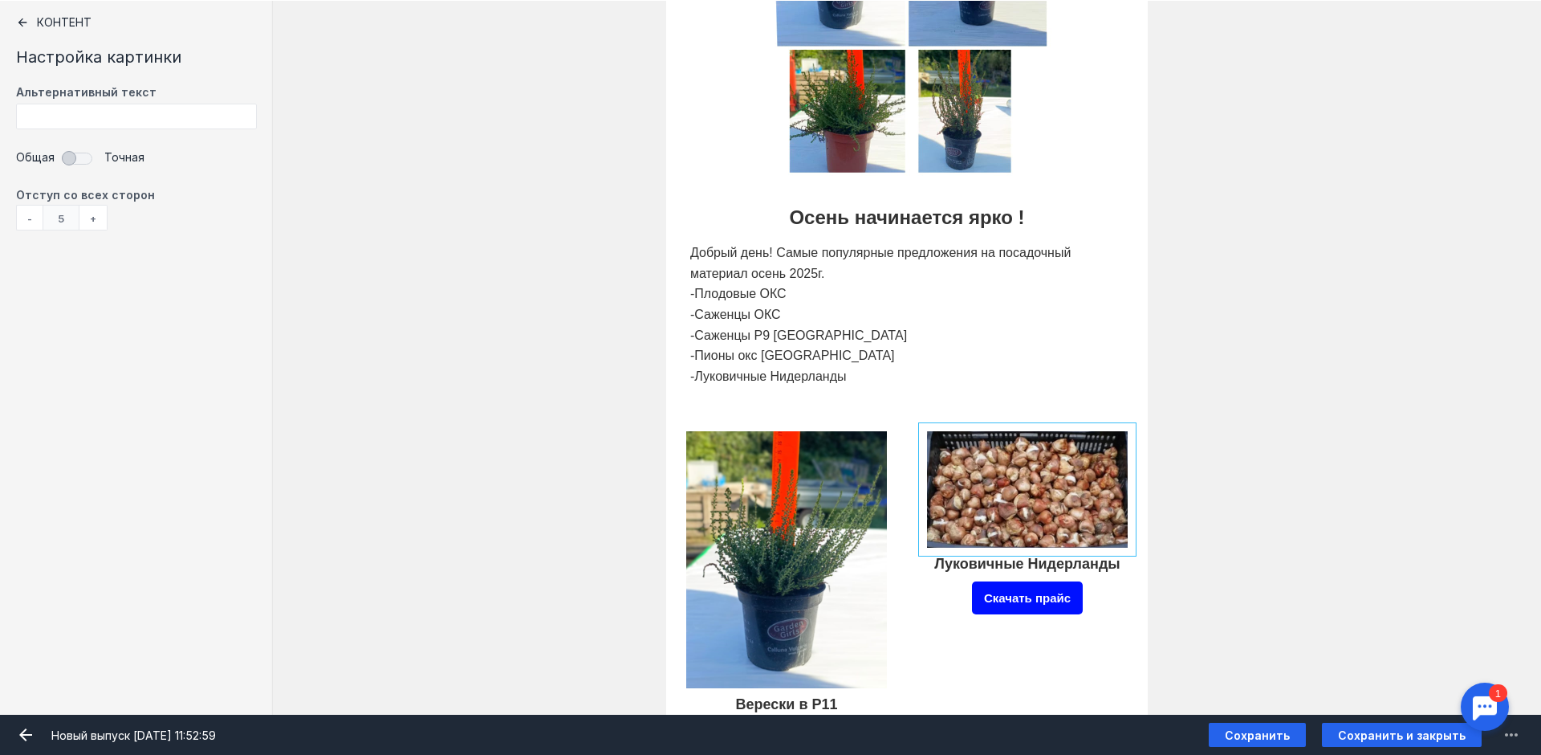
scroll to position [401, 0]
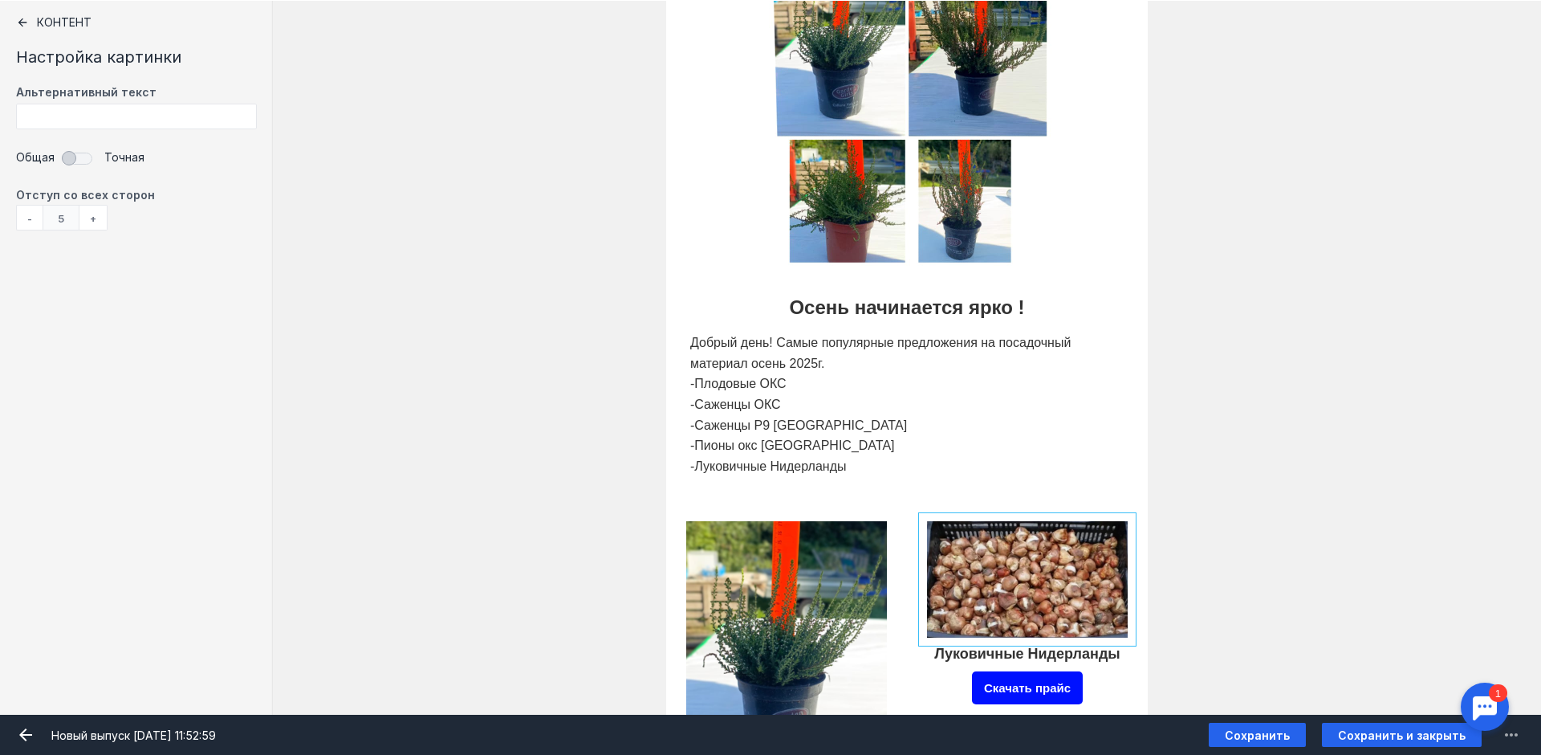
click at [706, 210] on input "Фоновое изображение" at bounding box center [907, 25] width 482 height 482
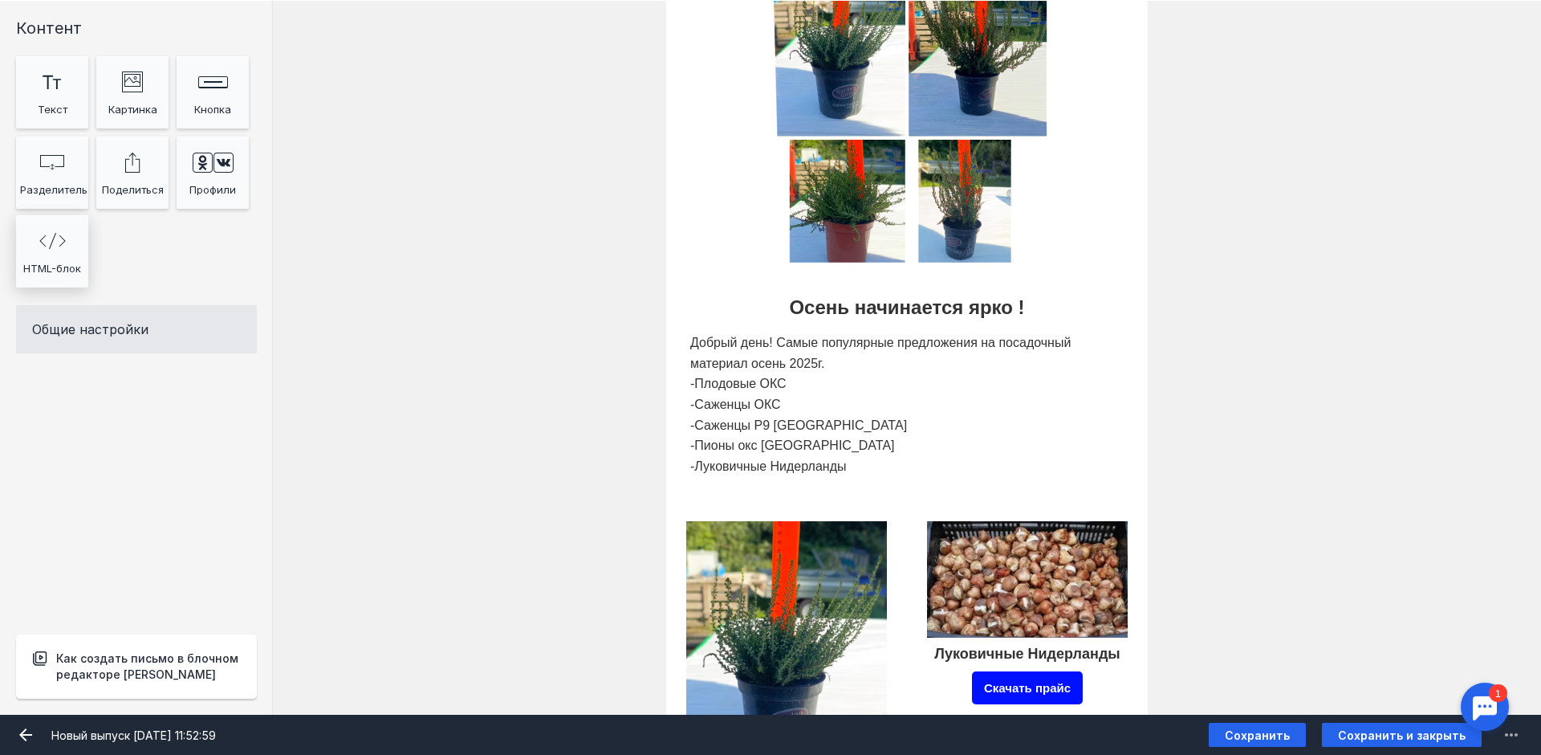
click at [78, 265] on div "HTML-блок" at bounding box center [52, 268] width 64 height 24
click at [425, 322] on div "Осень начинается ярко ! Добрый день! Самые популярные предложения на посадочный…" at bounding box center [907, 383] width 1268 height 235
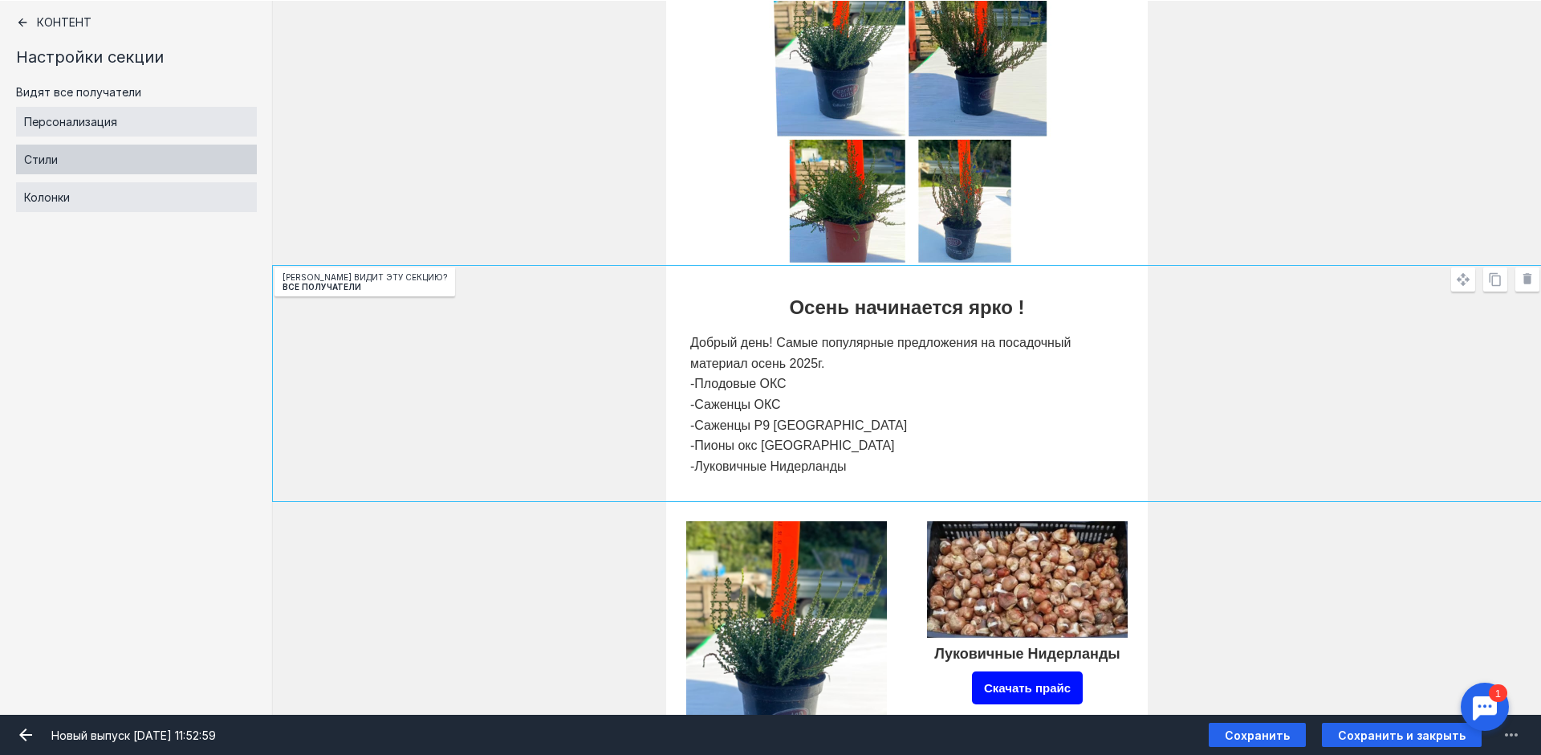
click at [143, 158] on div "Стили" at bounding box center [136, 159] width 241 height 30
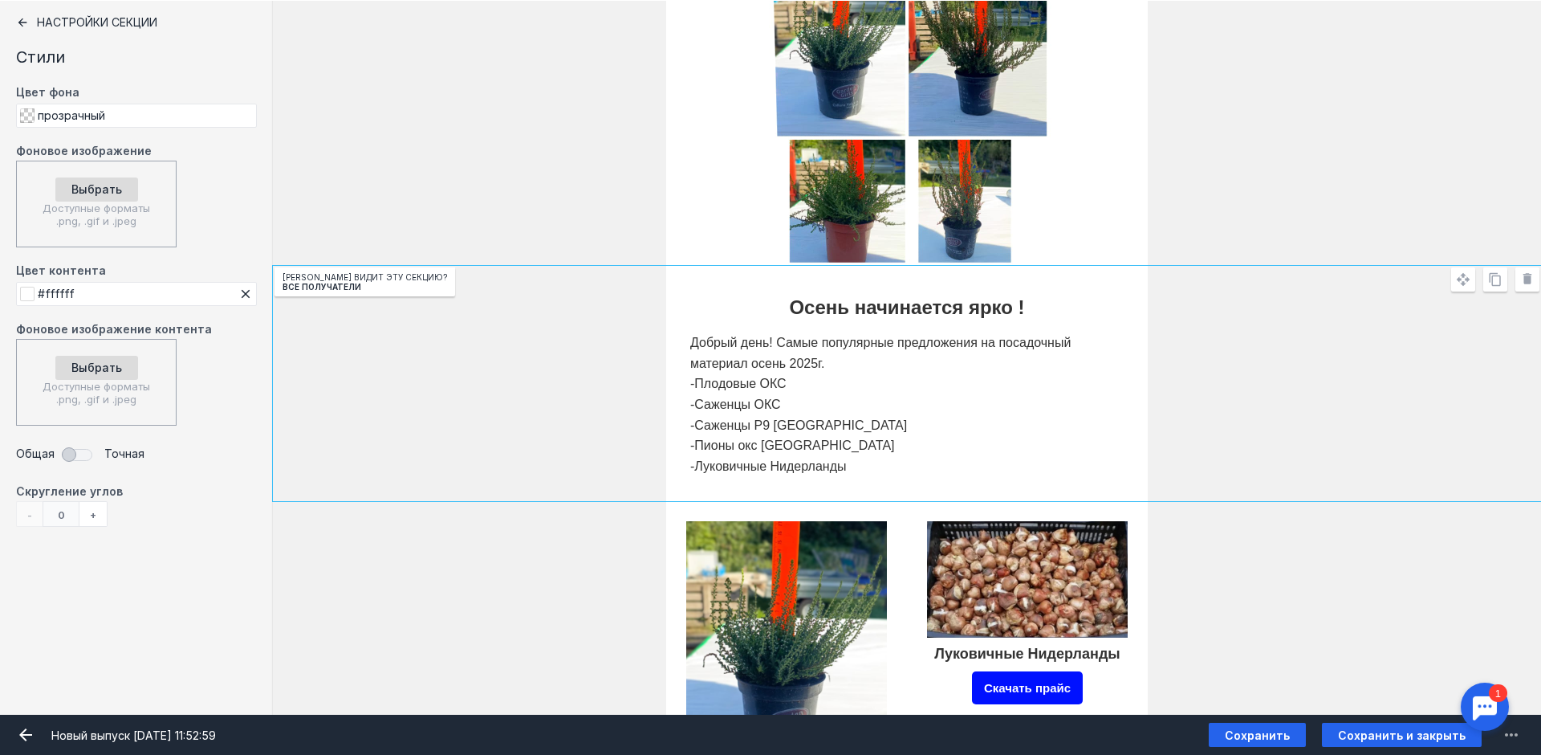
click at [470, 153] on div "[PERSON_NAME] видит эту секцию? Все получатели" at bounding box center [907, 25] width 1268 height 482
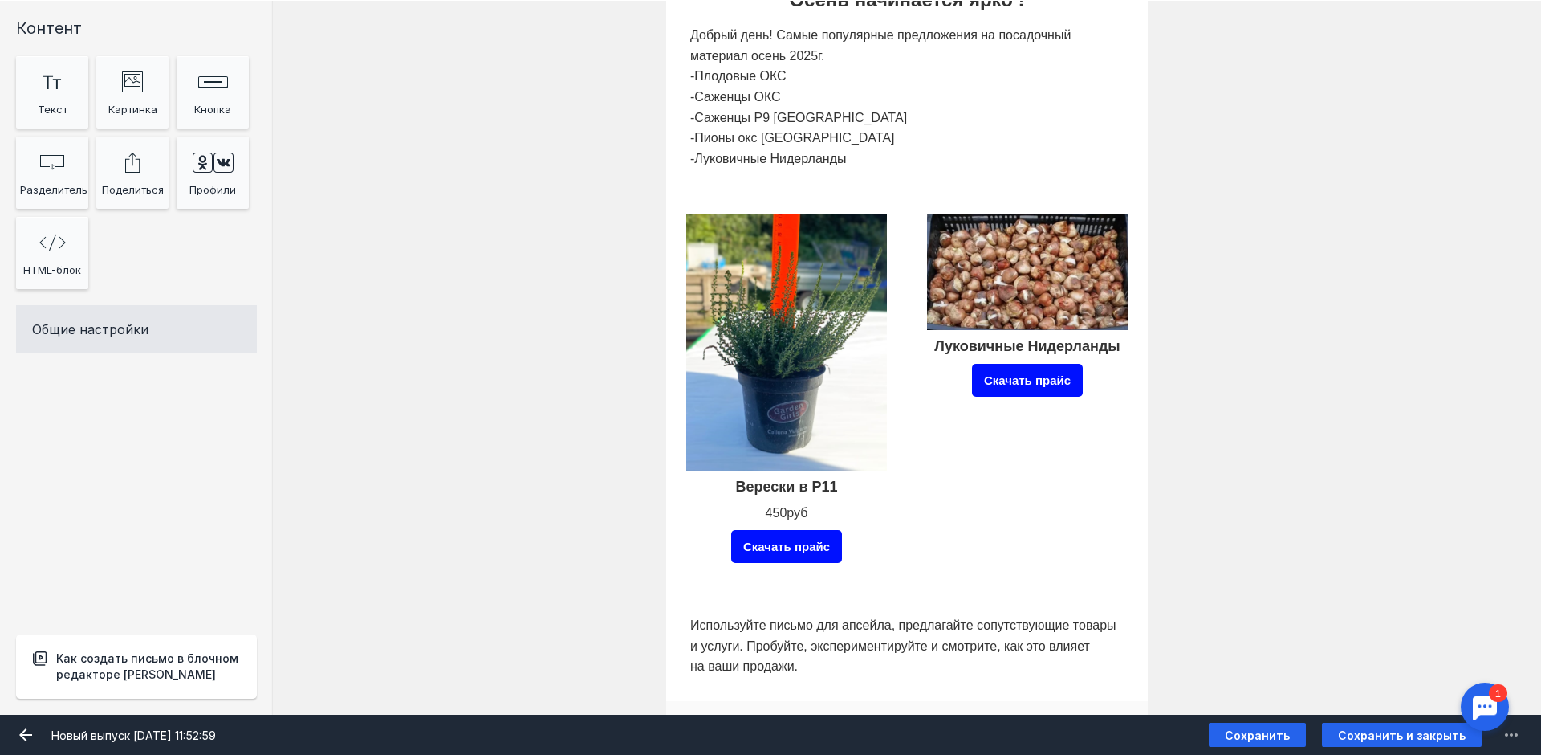
scroll to position [722, 0]
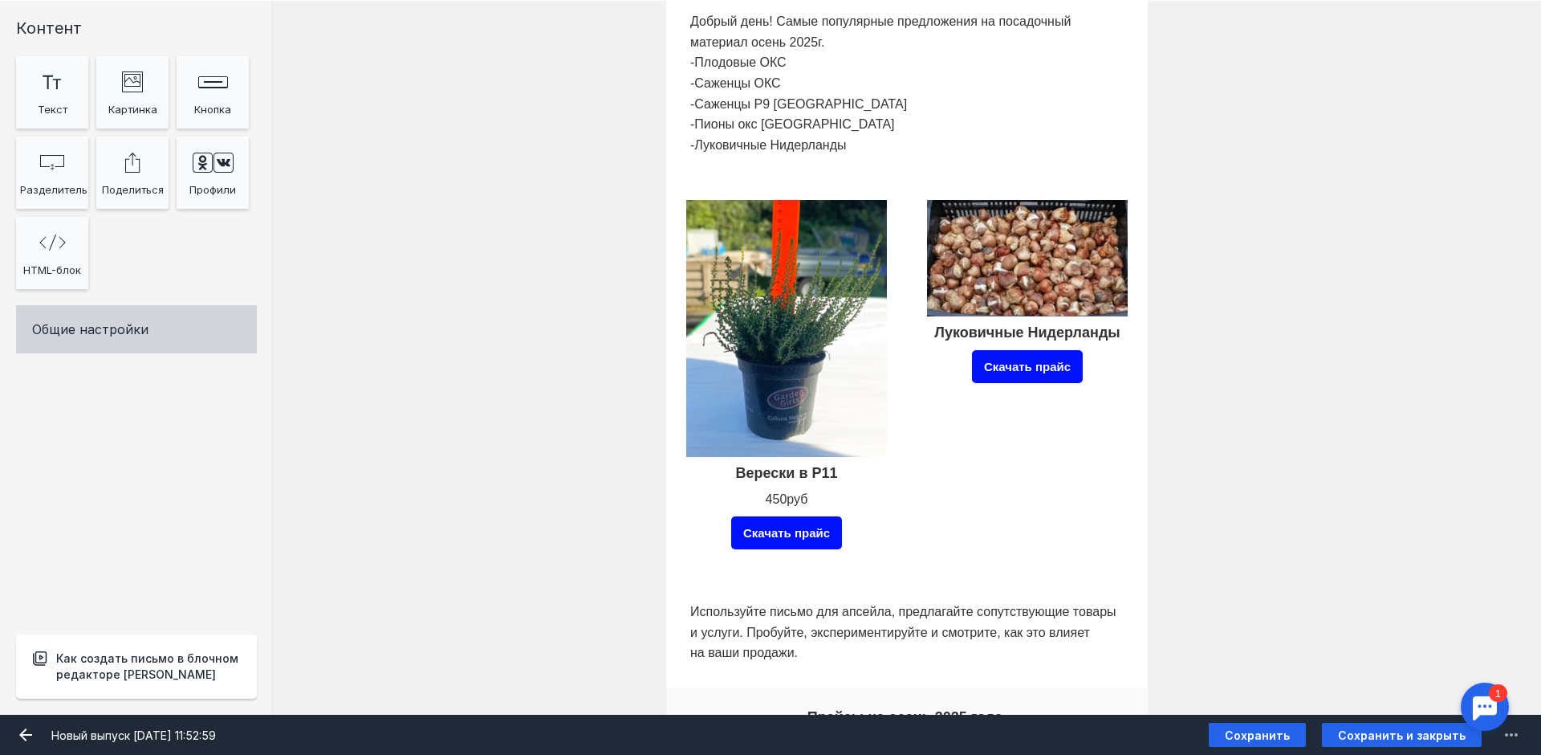
click at [83, 337] on div "Общие настройки" at bounding box center [136, 329] width 241 height 48
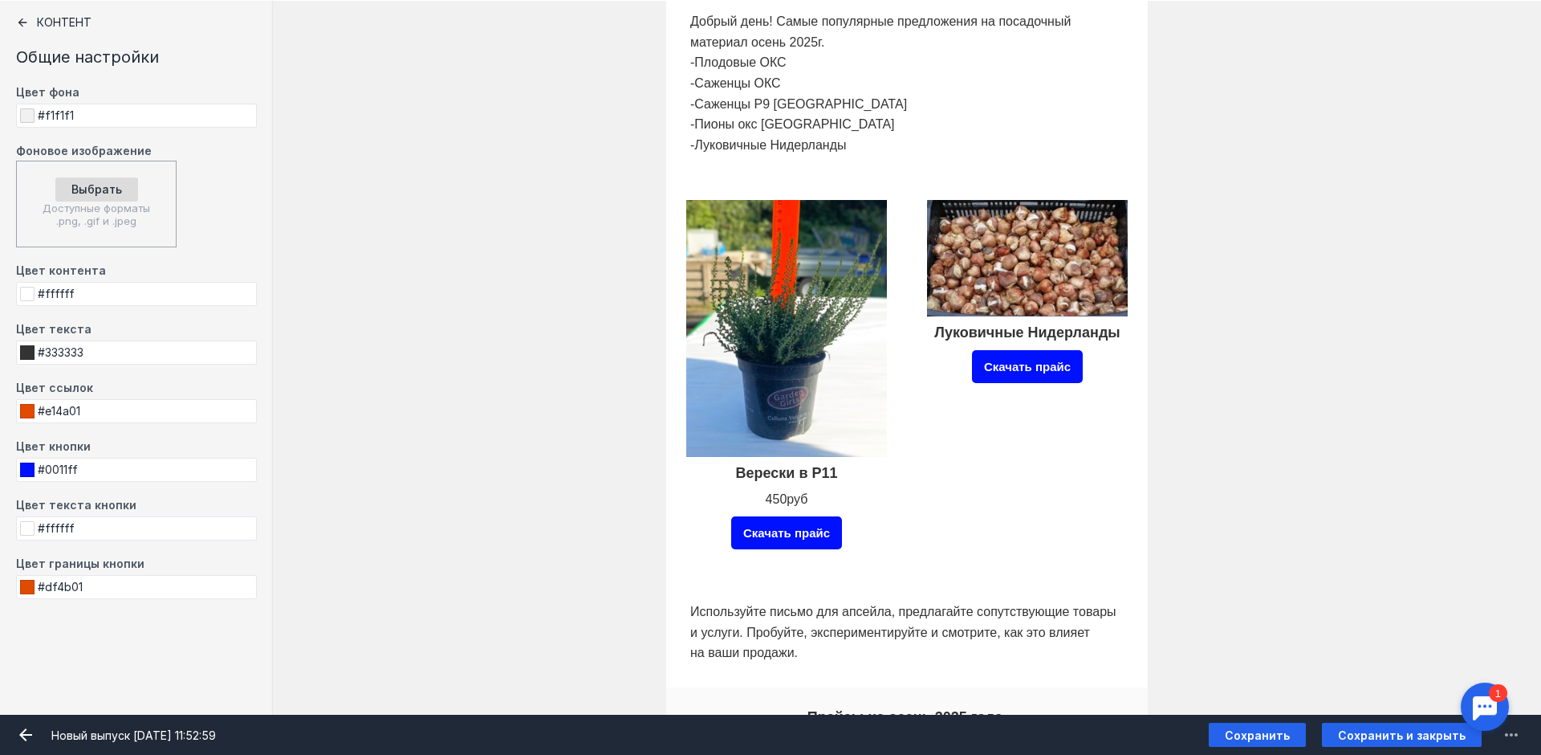
click at [42, 22] on div "Контент" at bounding box center [136, 22] width 241 height 13
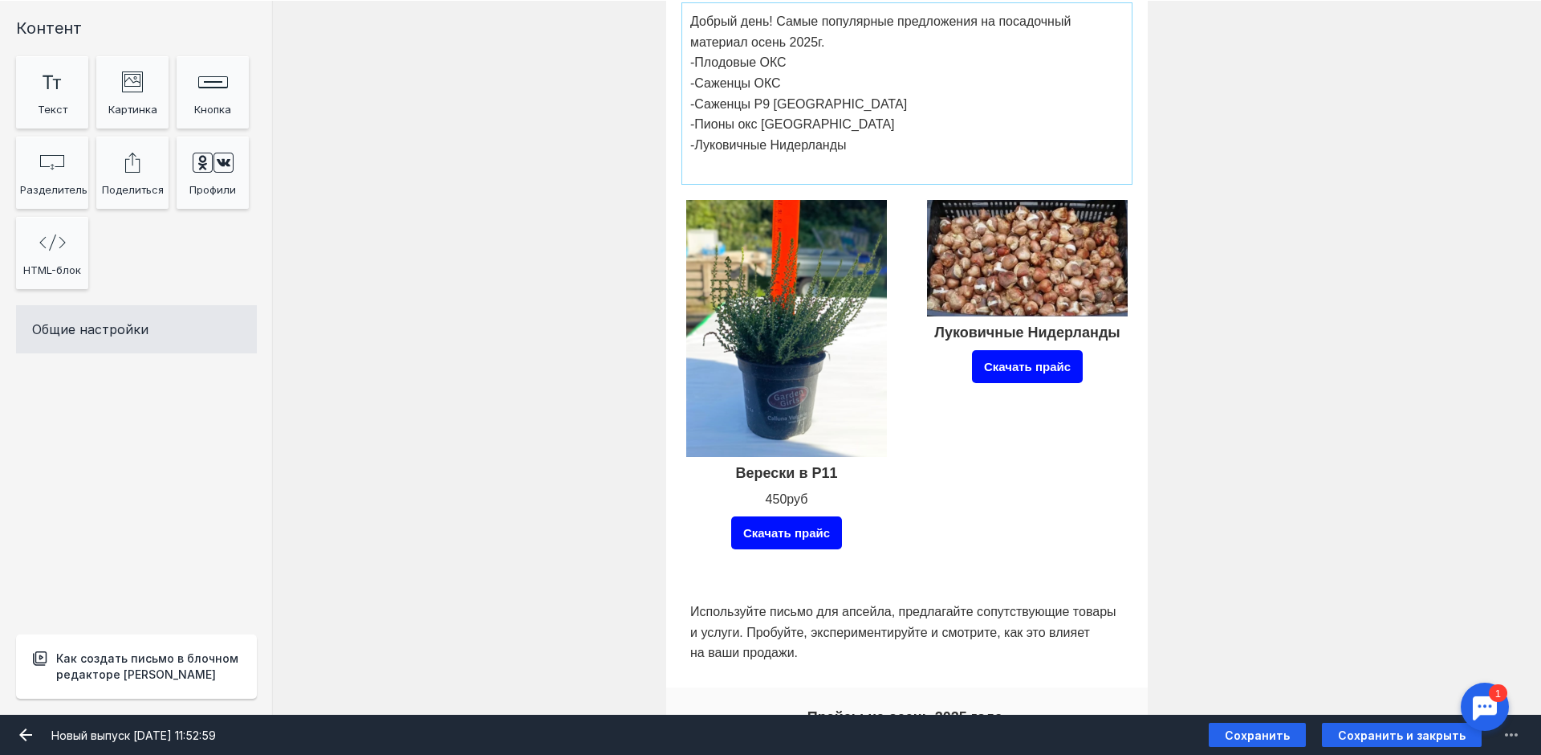
click at [893, 126] on div at bounding box center [907, 93] width 442 height 173
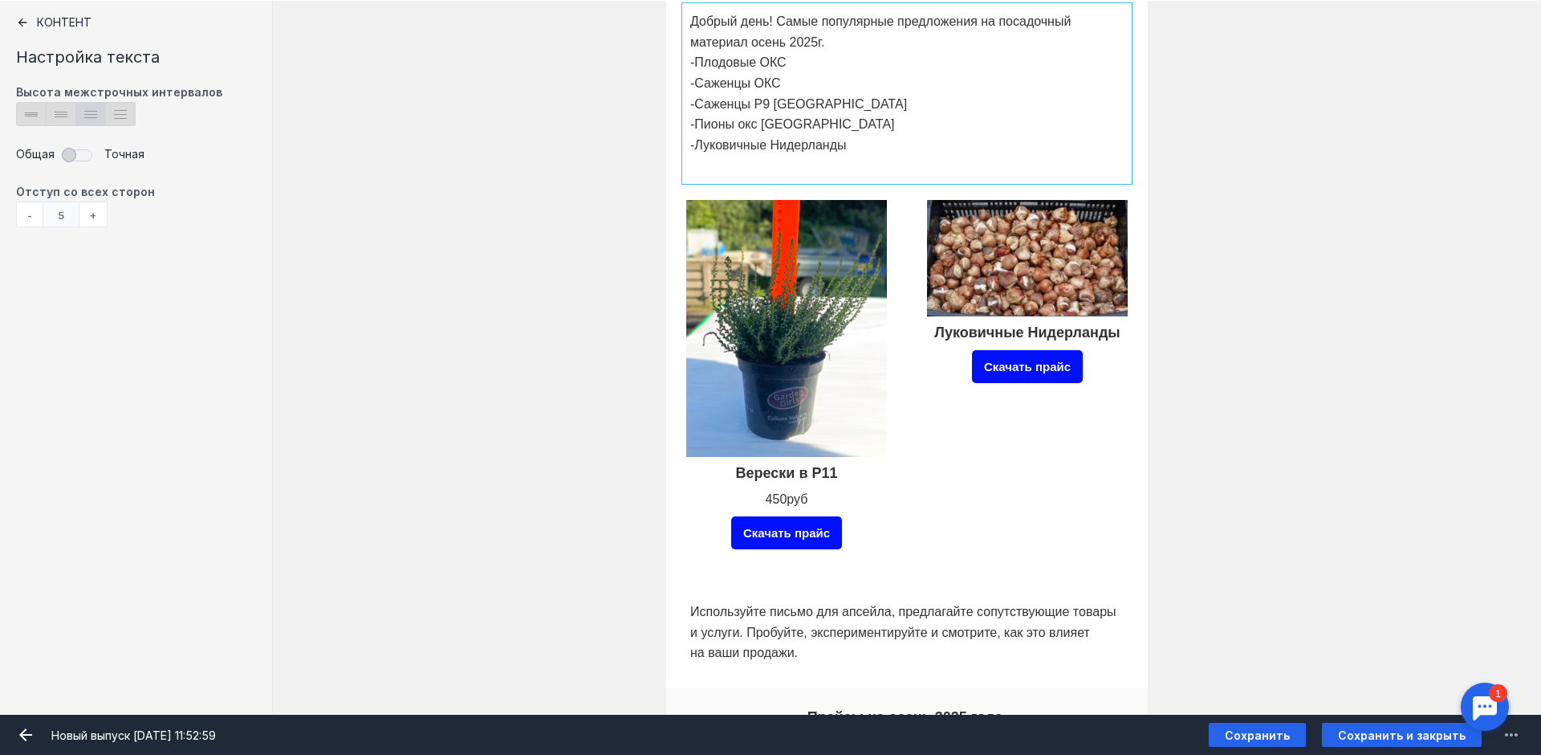
click at [535, 87] on div "Осень начинается ярко ! Добрый день! Самые популярные предложения на посадочный…" at bounding box center [907, 62] width 1268 height 235
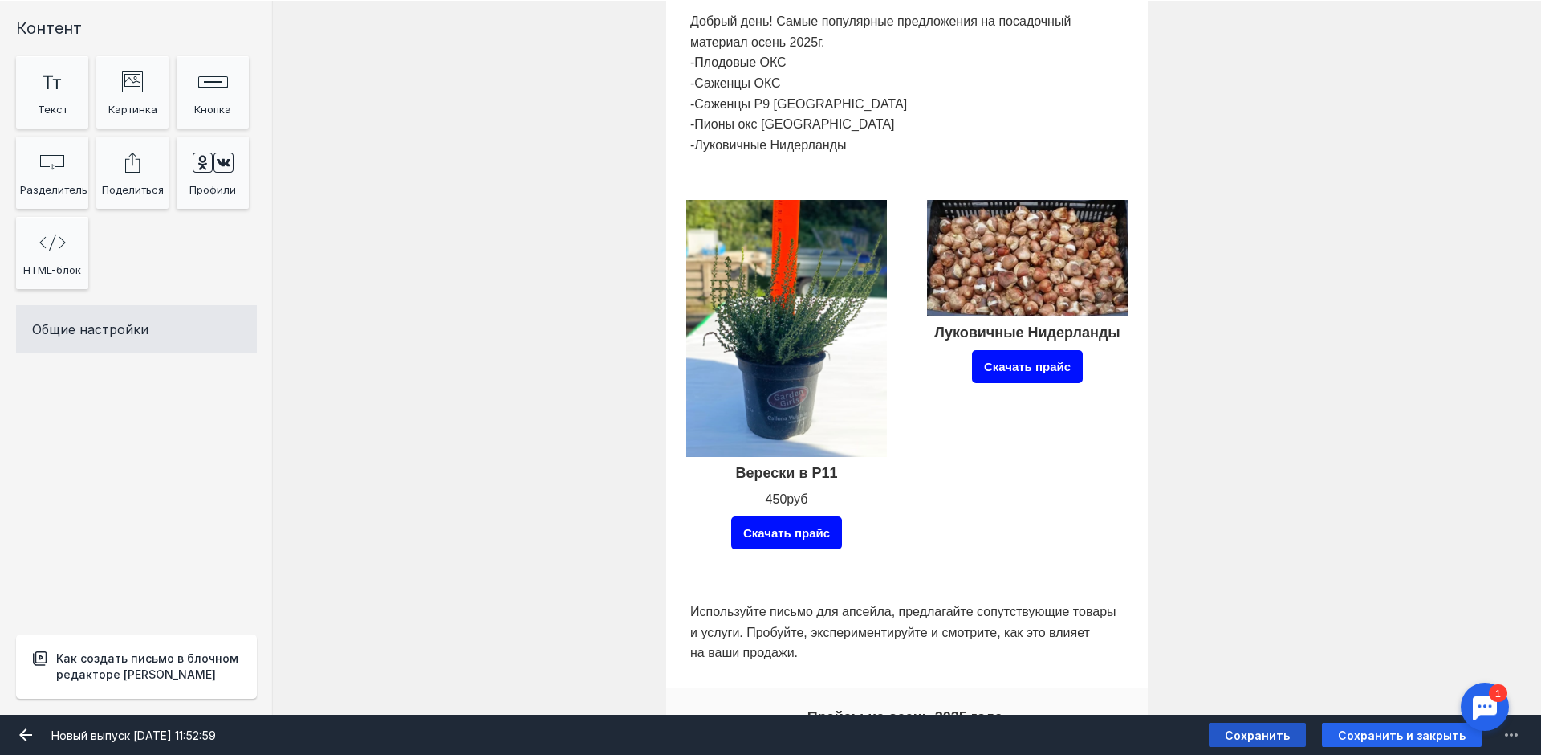
click at [1276, 734] on span "Сохранить" at bounding box center [1257, 735] width 65 height 14
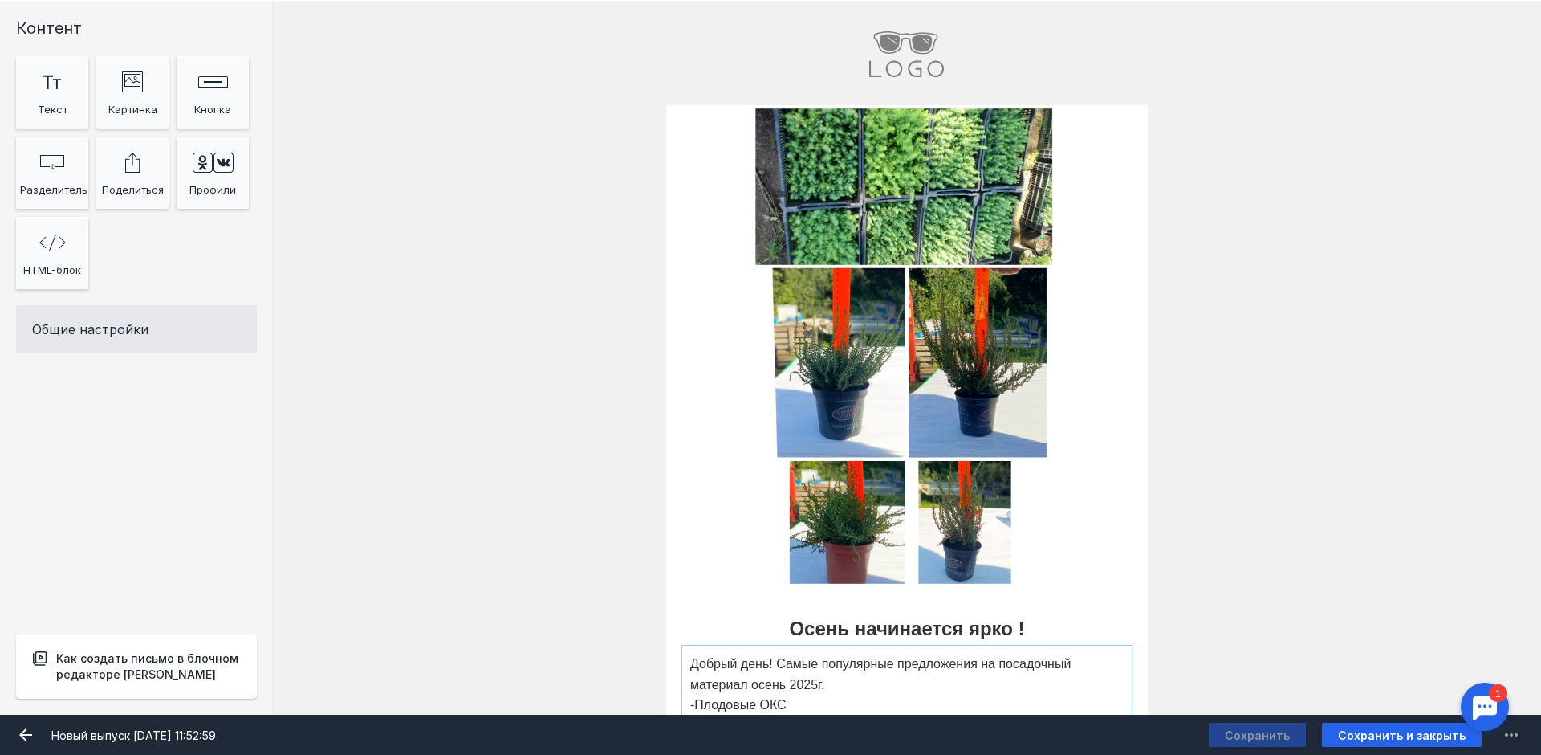
scroll to position [0, 0]
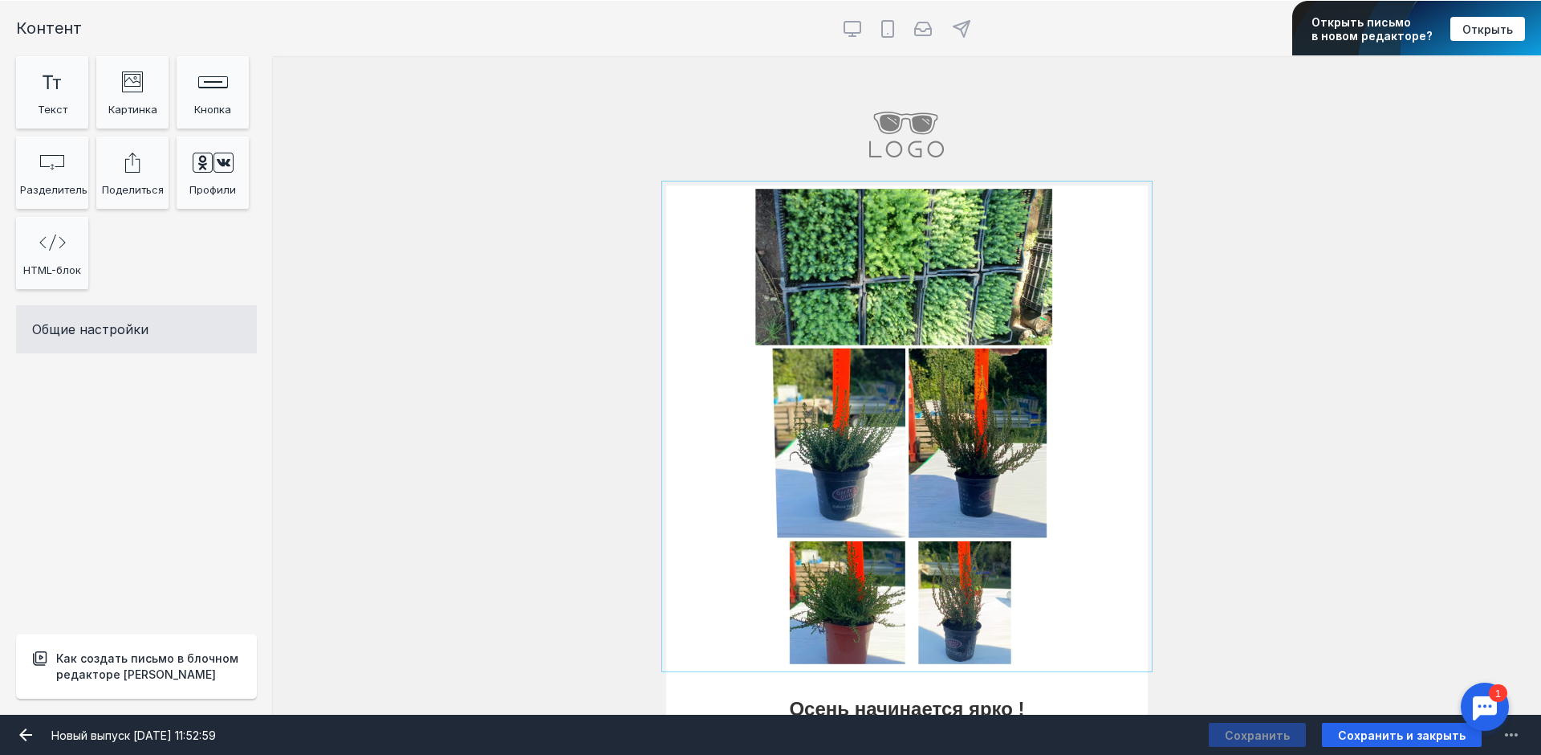
click at [1077, 352] on input "Фоновое изображение" at bounding box center [907, 426] width 482 height 482
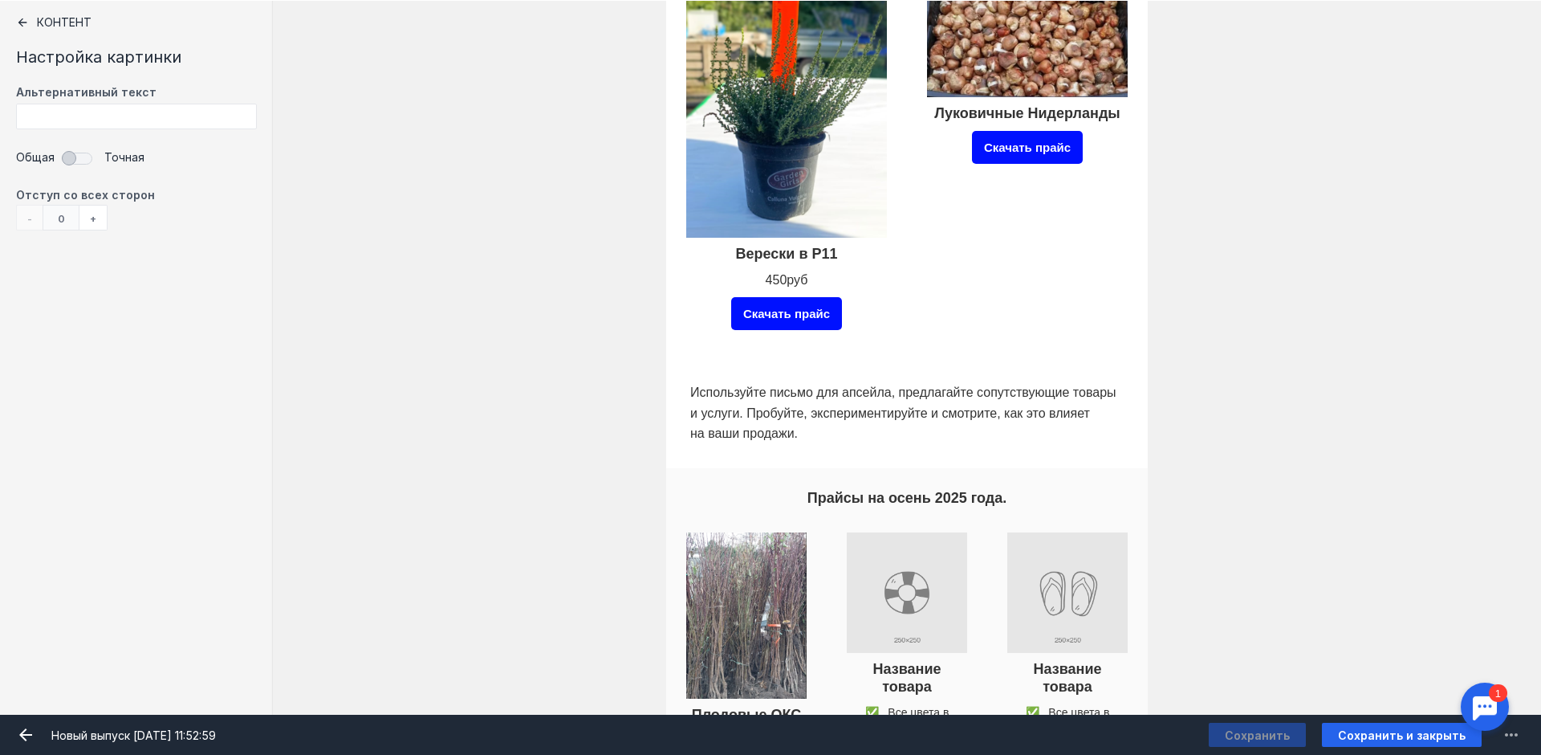
scroll to position [963, 0]
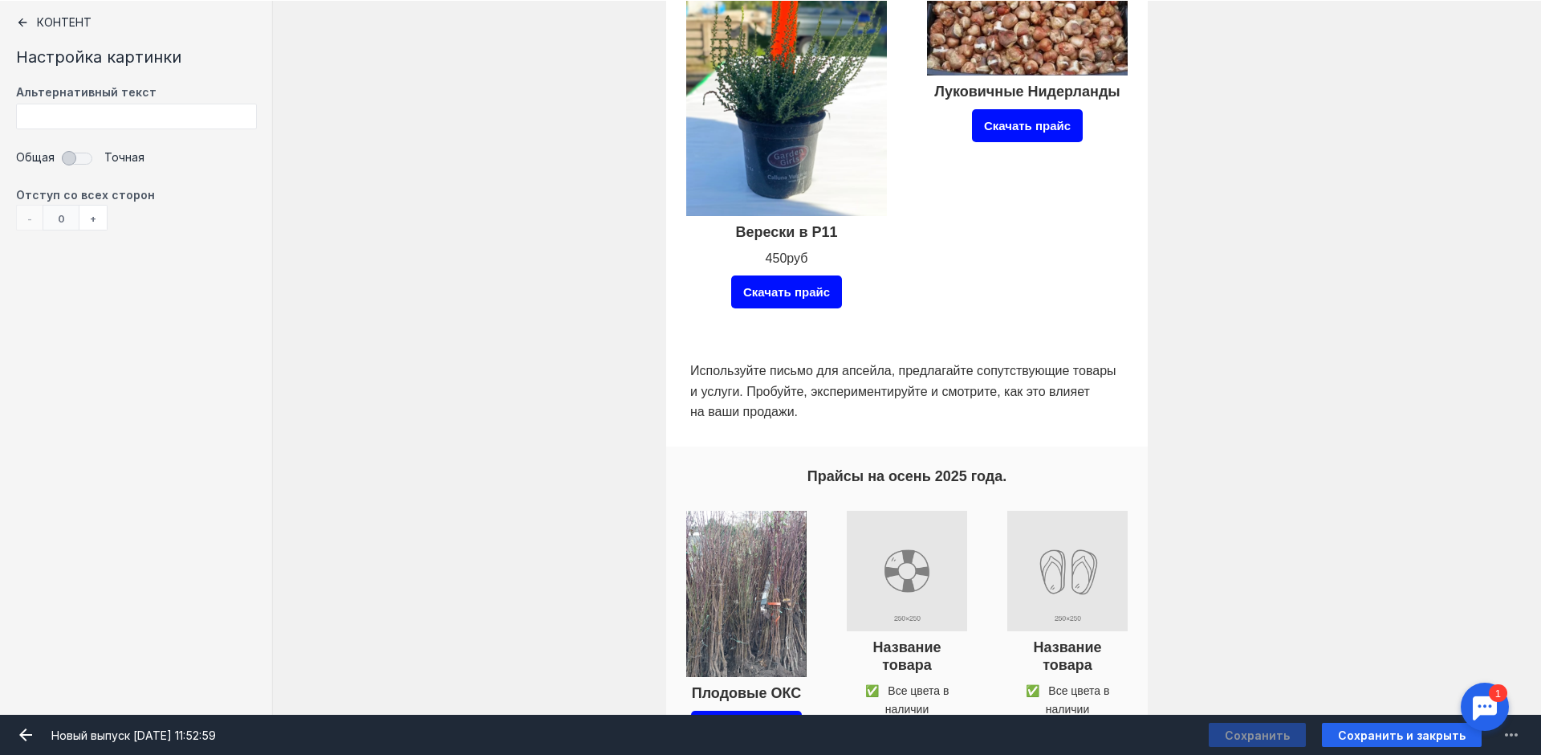
click at [1026, 369] on div at bounding box center [907, 391] width 442 height 70
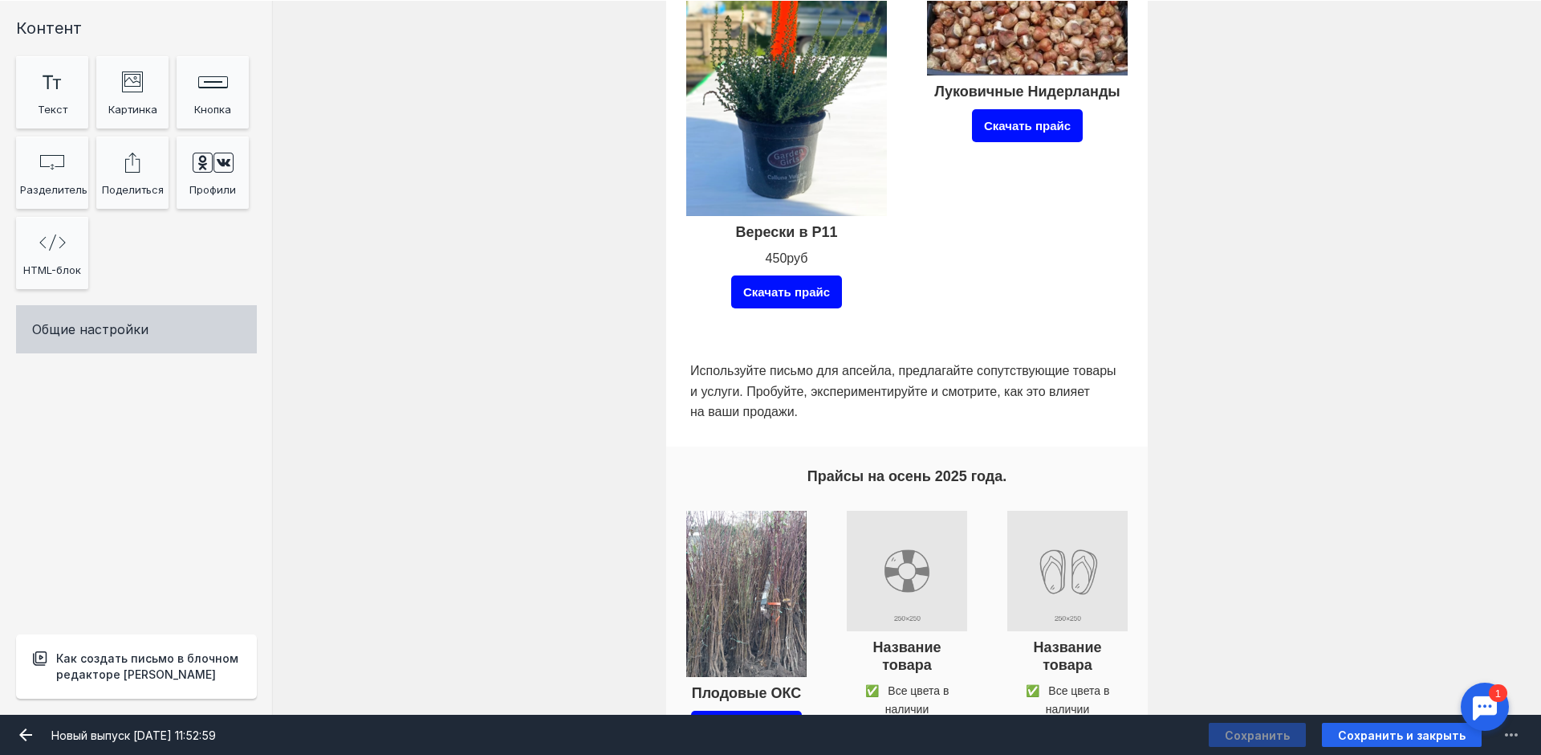
click at [102, 351] on div "Общие настройки" at bounding box center [136, 329] width 241 height 48
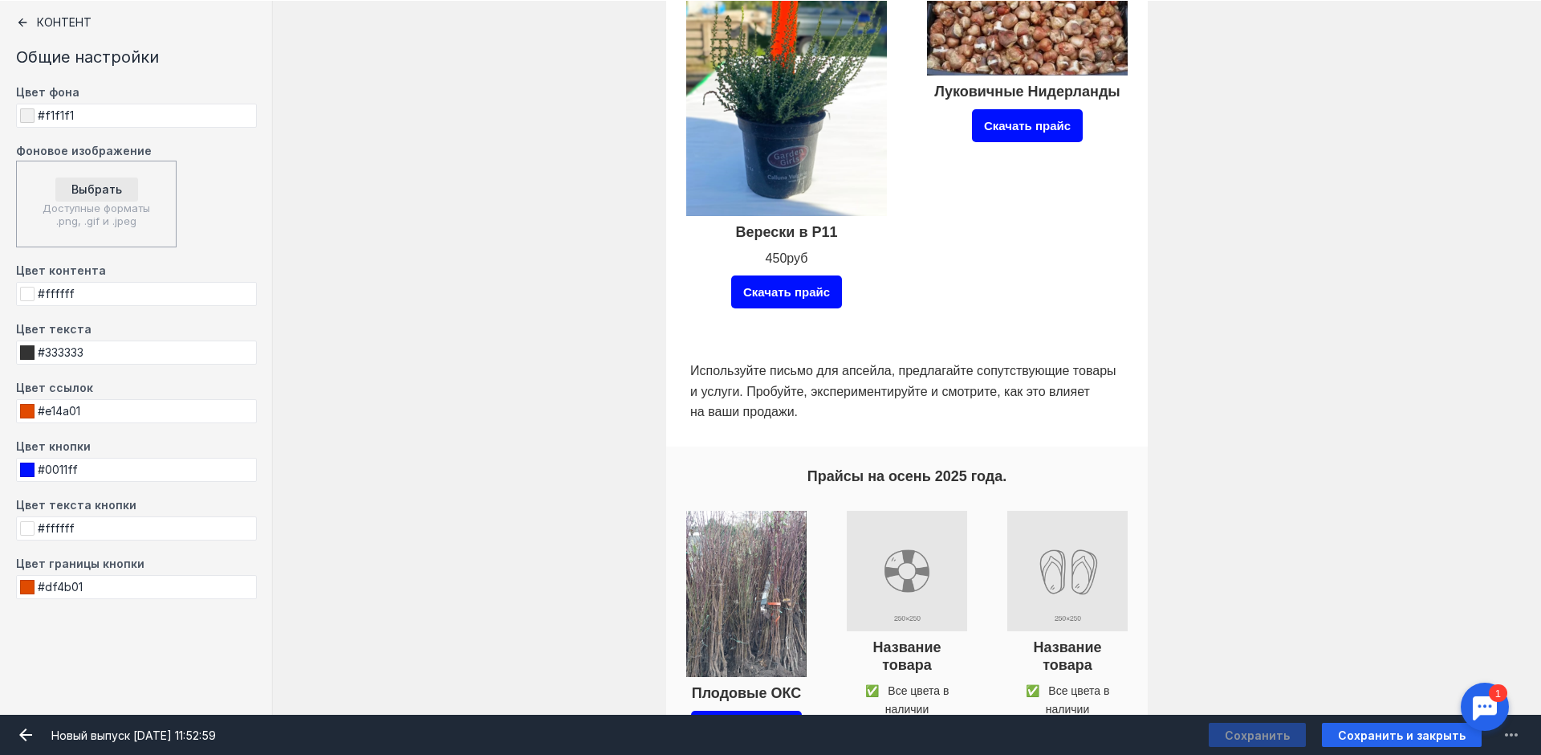
click at [100, 184] on input "file" at bounding box center [96, 189] width 83 height 24
type input "C:\fakepath\f08ef449dcd0849452a661c3b52aa265.jpg"
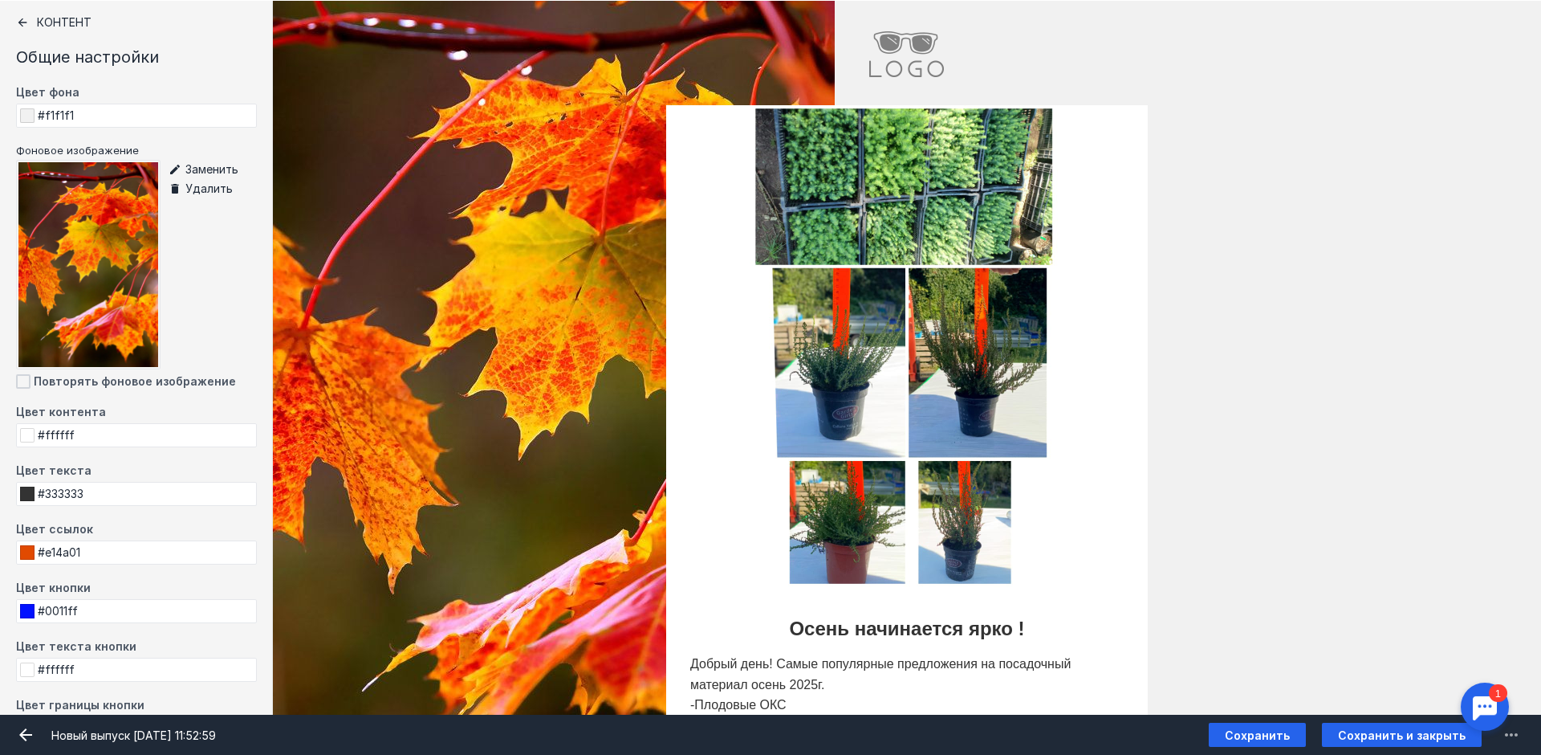
scroll to position [0, 0]
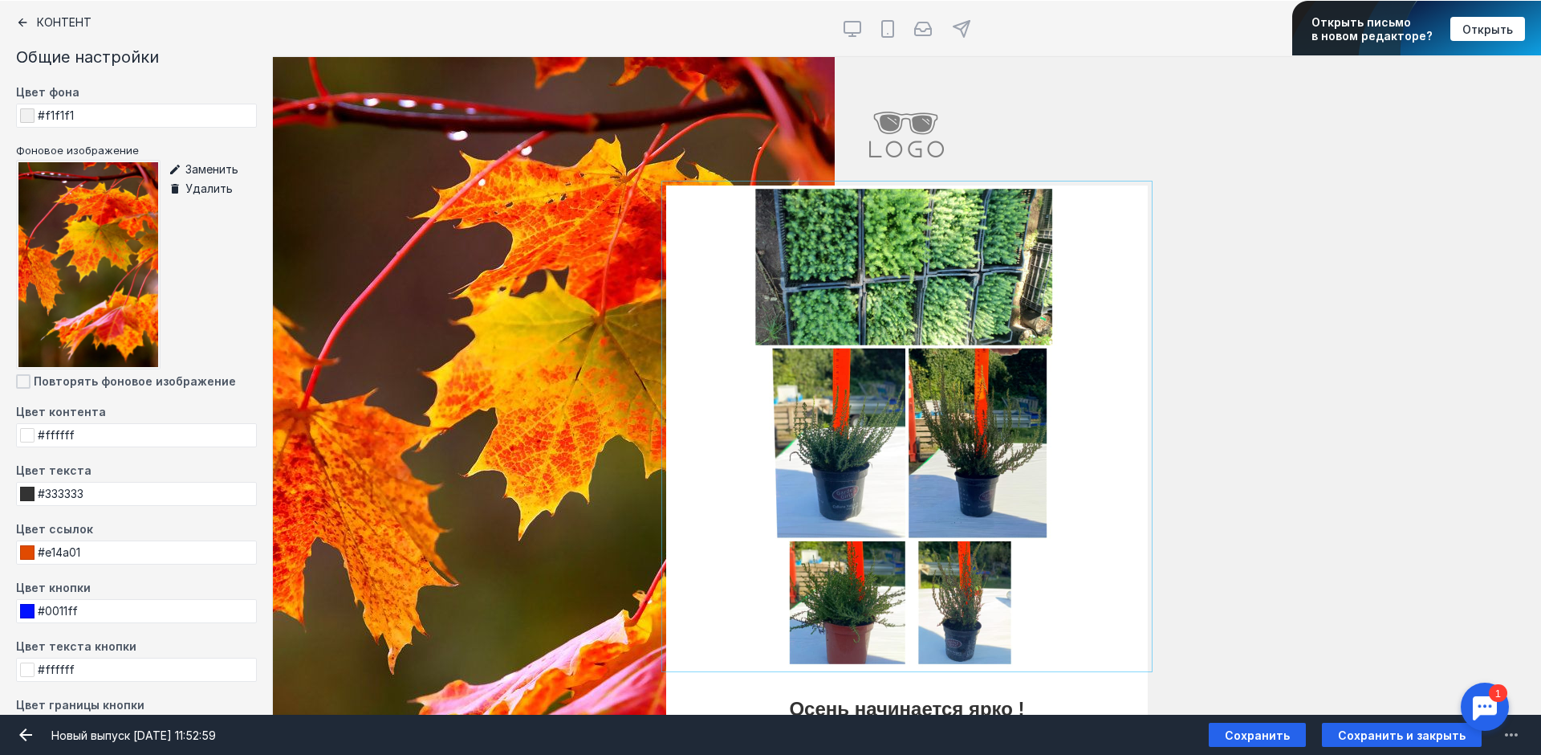
drag, startPoint x: 514, startPoint y: 339, endPoint x: 705, endPoint y: 363, distance: 192.6
click at [705, 363] on div "[PERSON_NAME] видит эту секцию? Все получатели" at bounding box center [907, 426] width 1268 height 482
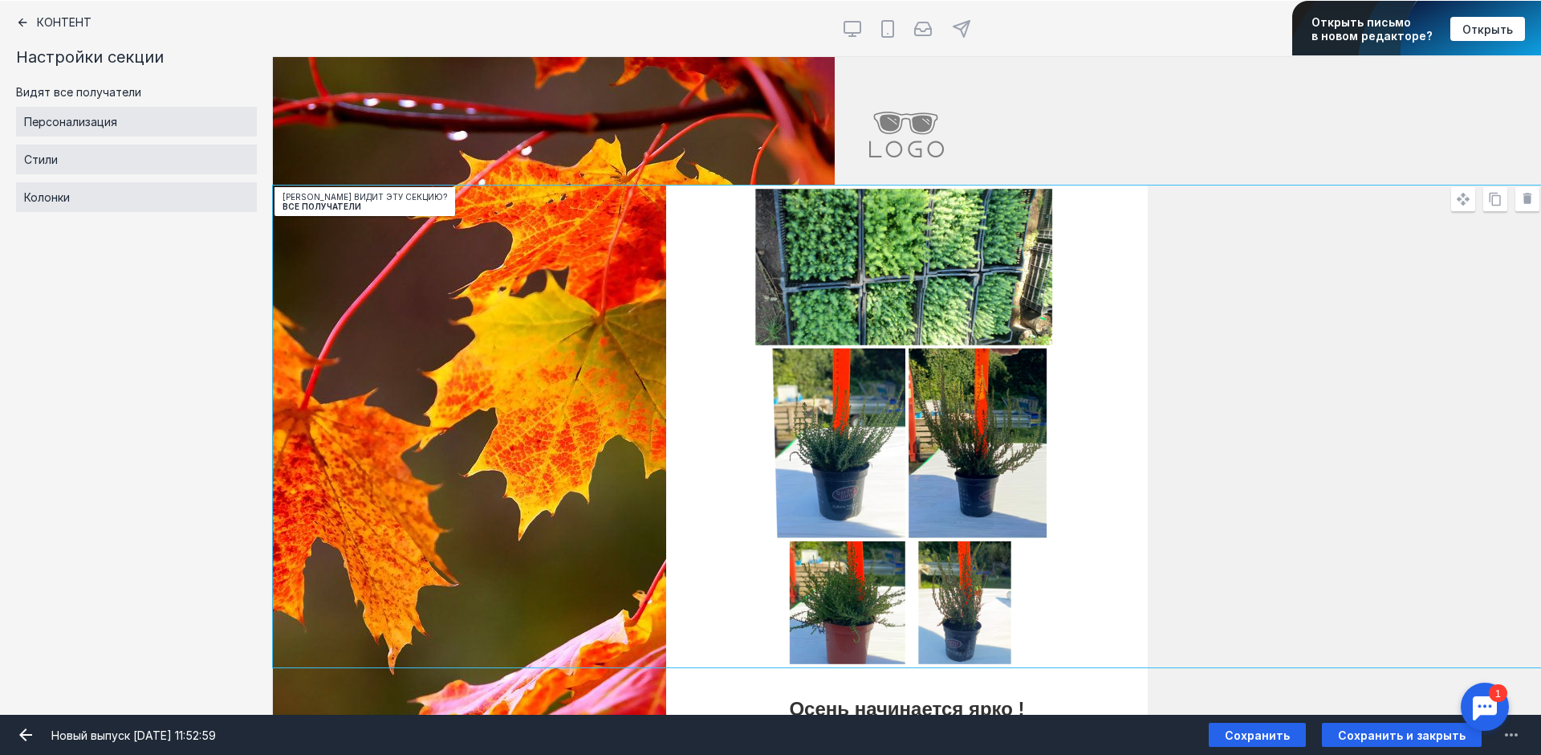
drag, startPoint x: 445, startPoint y: 409, endPoint x: 511, endPoint y: 433, distance: 70.6
click at [511, 433] on div "[PERSON_NAME] видит эту секцию? Все получатели" at bounding box center [907, 426] width 1268 height 482
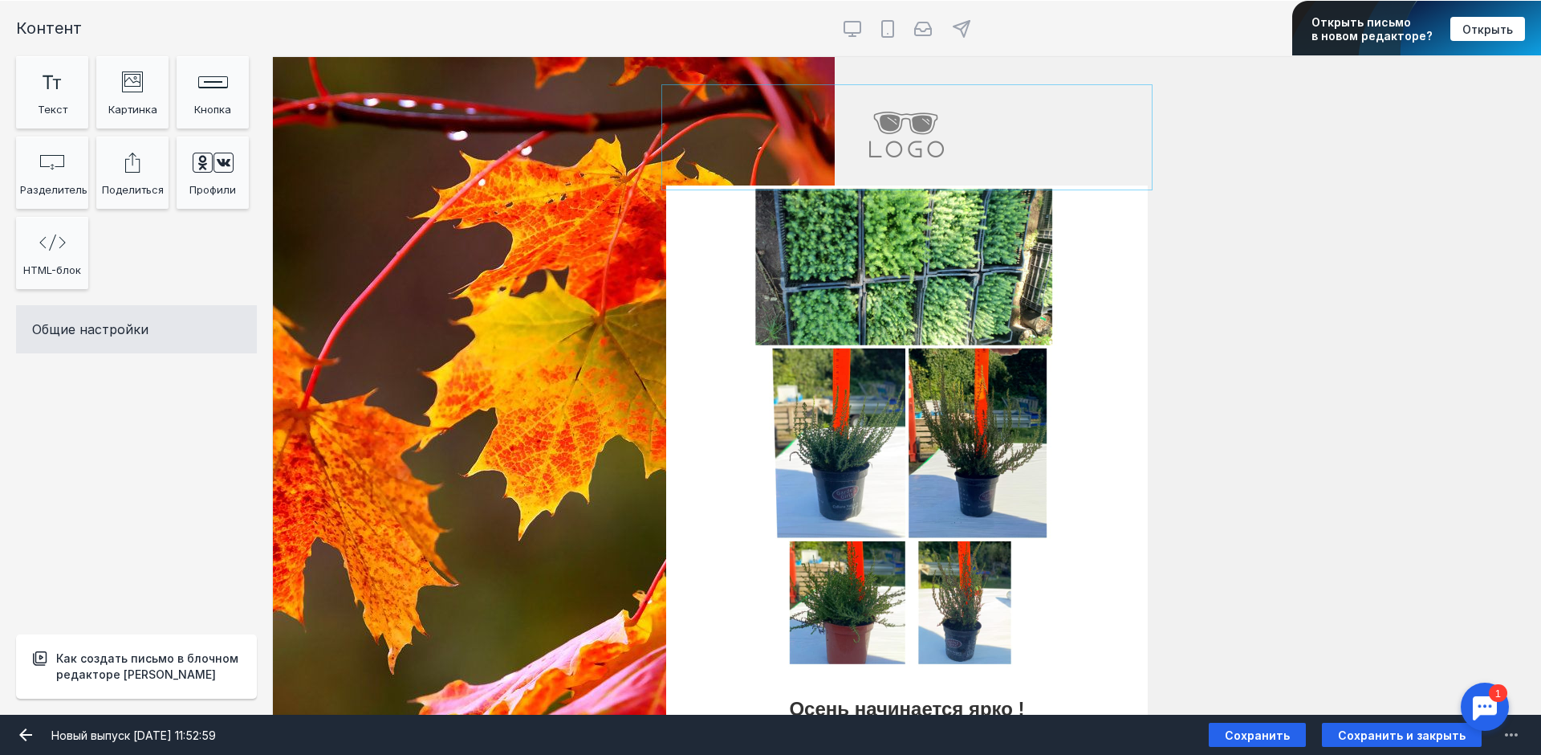
drag, startPoint x: 667, startPoint y: 105, endPoint x: 844, endPoint y: 101, distance: 177.4
click at [844, 103] on div "40px [PERSON_NAME] видит эту секцию? Все получатели" at bounding box center [907, 121] width 1268 height 128
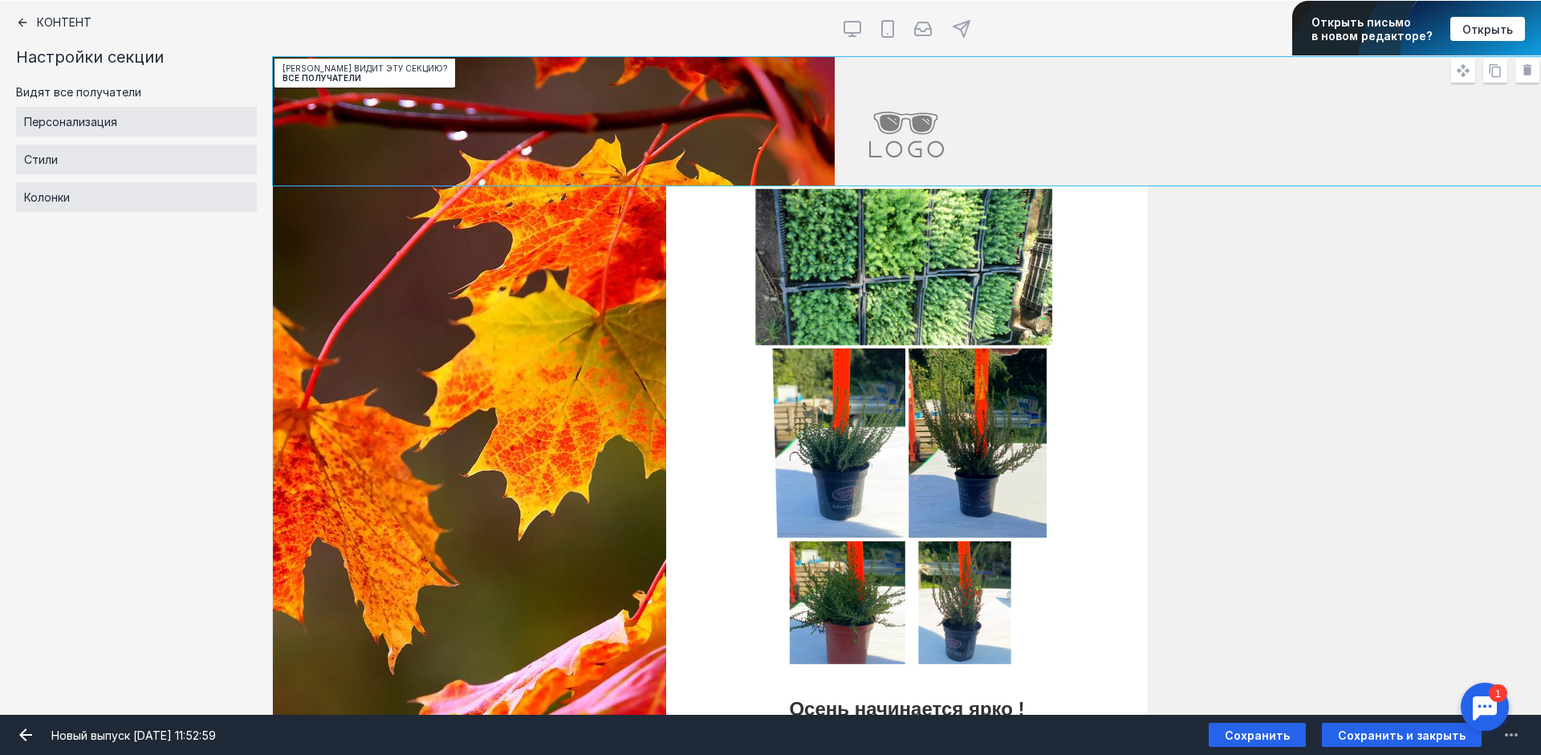
click at [503, 344] on div "[PERSON_NAME] видит эту секцию? Все получатели" at bounding box center [907, 426] width 1268 height 482
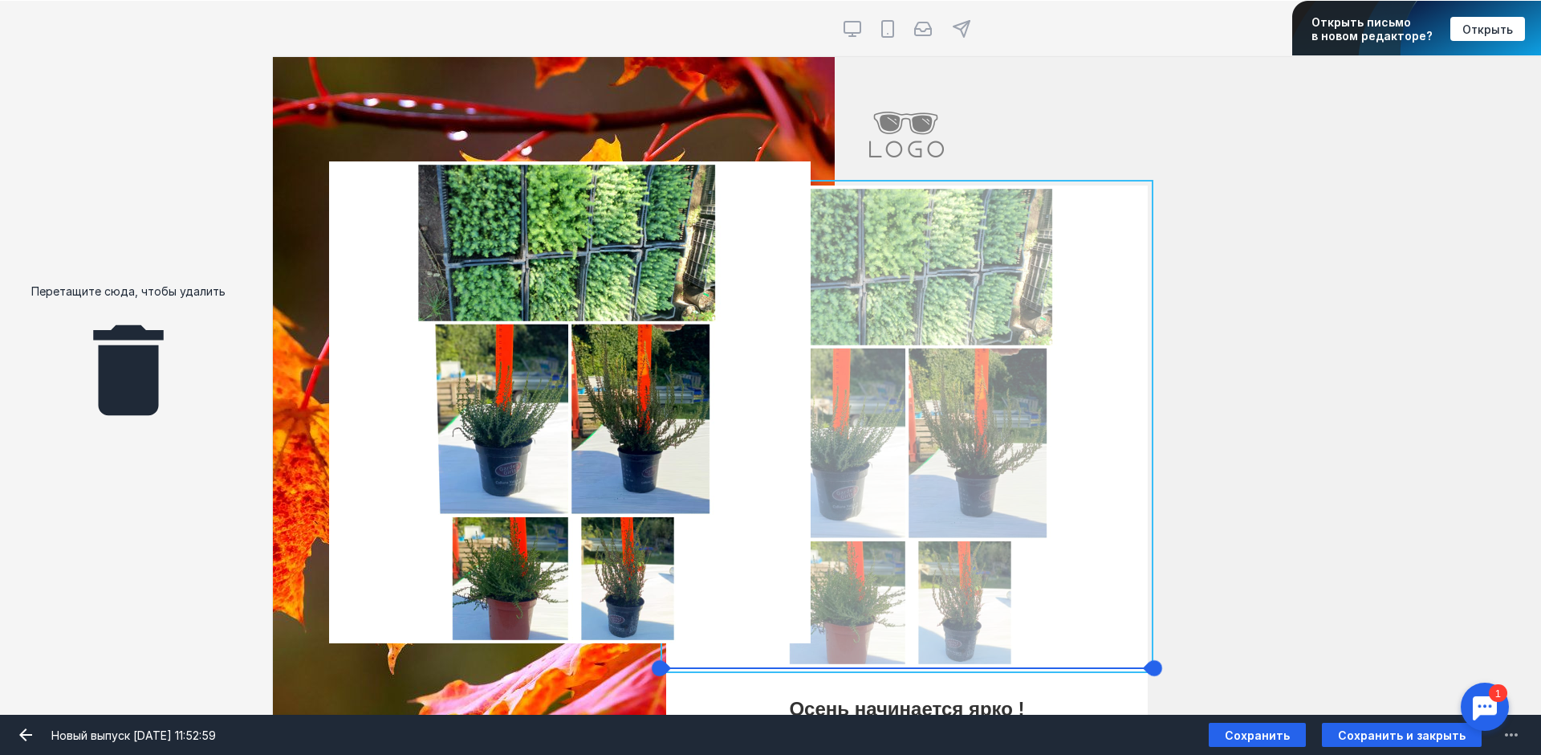
drag, startPoint x: 700, startPoint y: 425, endPoint x: 363, endPoint y: 401, distance: 338.0
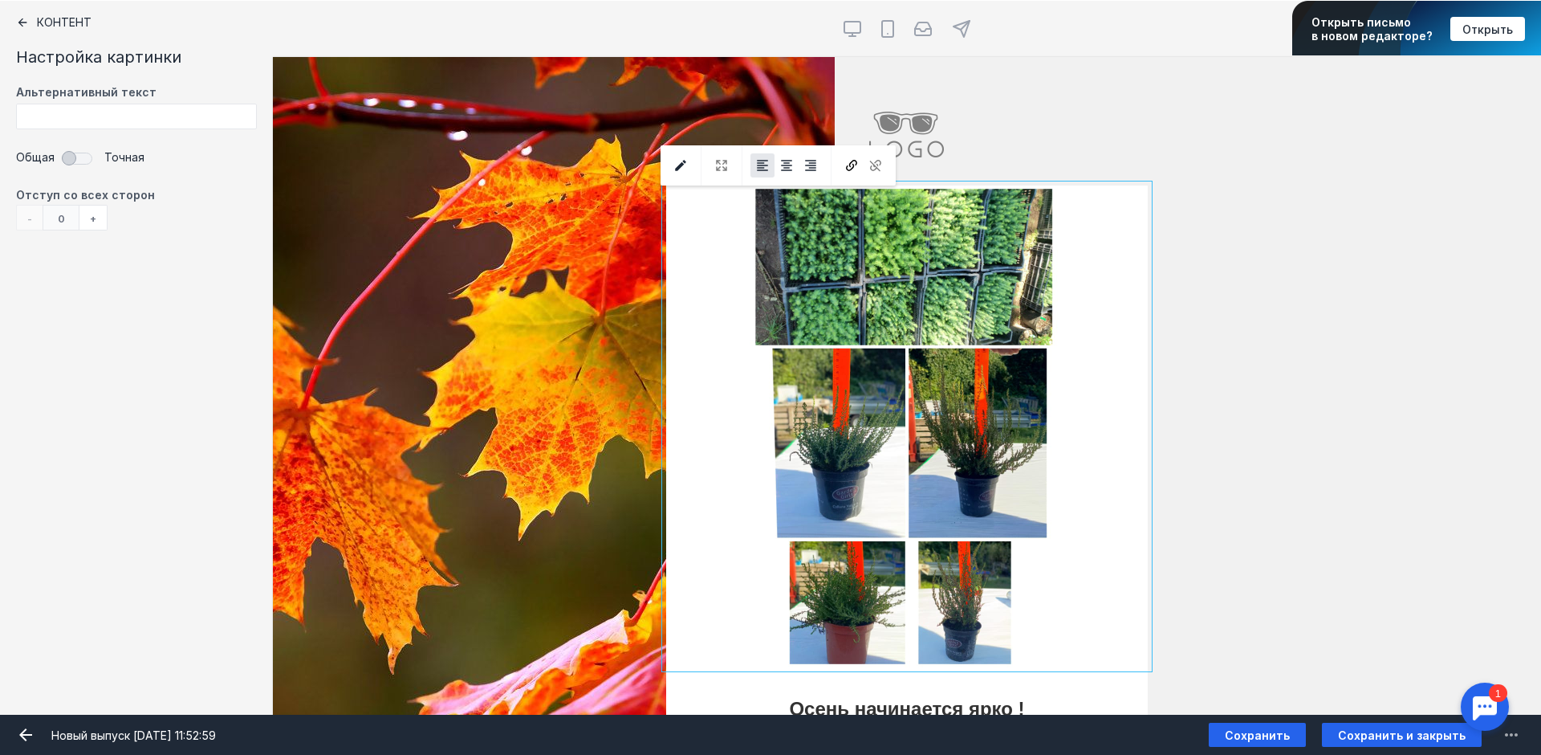
click at [32, 21] on div "Контент" at bounding box center [136, 22] width 241 height 13
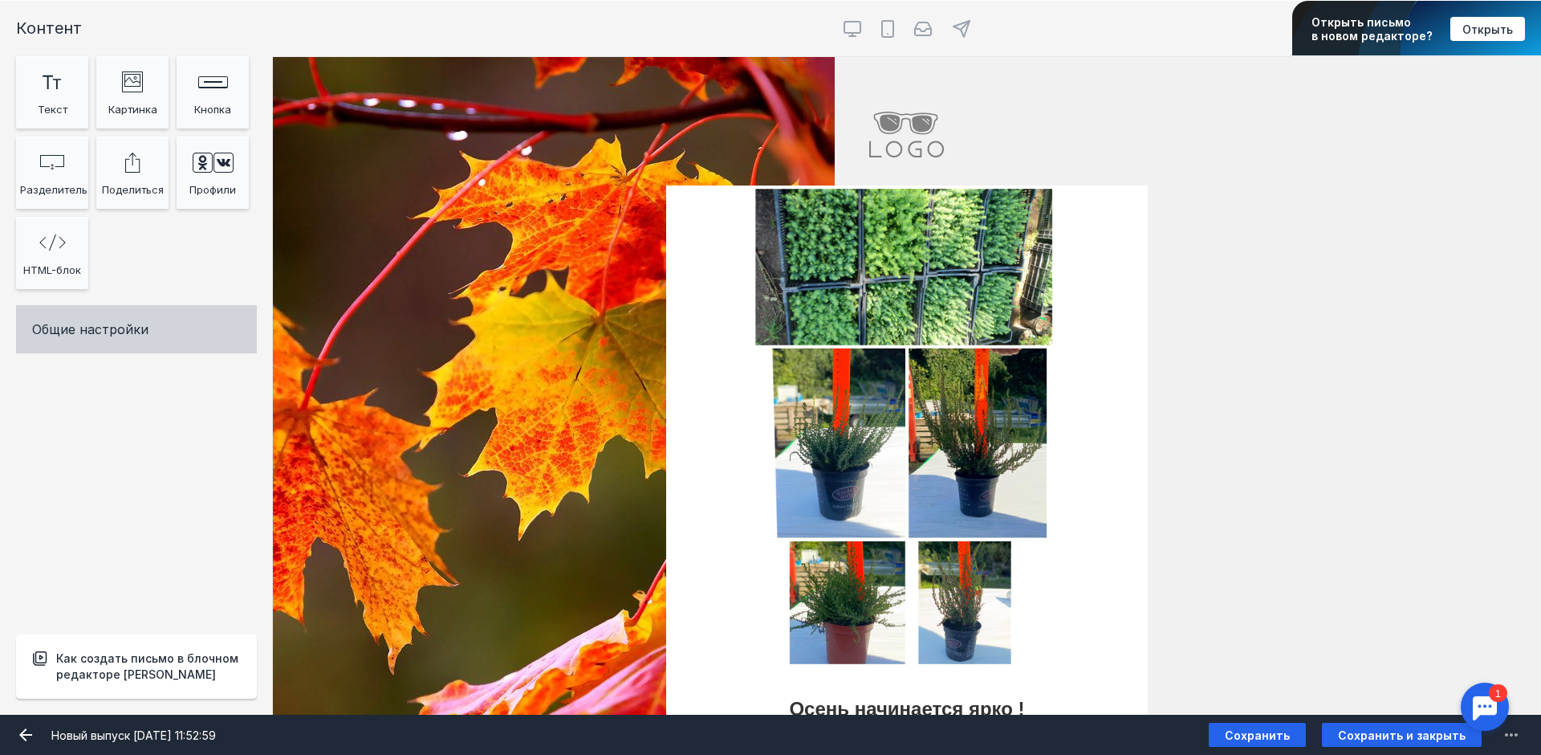
click at [126, 327] on div "Общие настройки" at bounding box center [136, 329] width 241 height 48
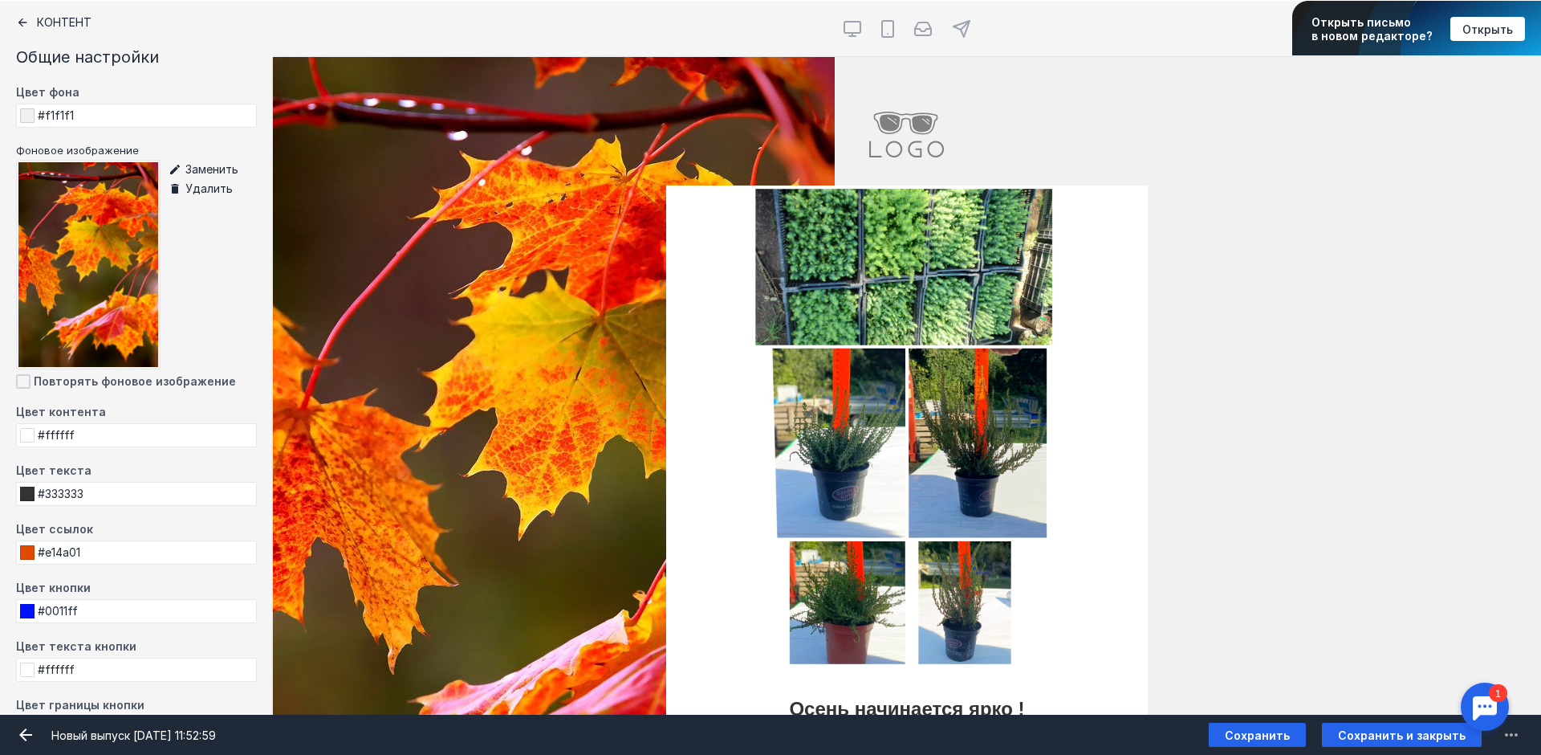
click at [197, 190] on div "Удалить" at bounding box center [204, 188] width 70 height 19
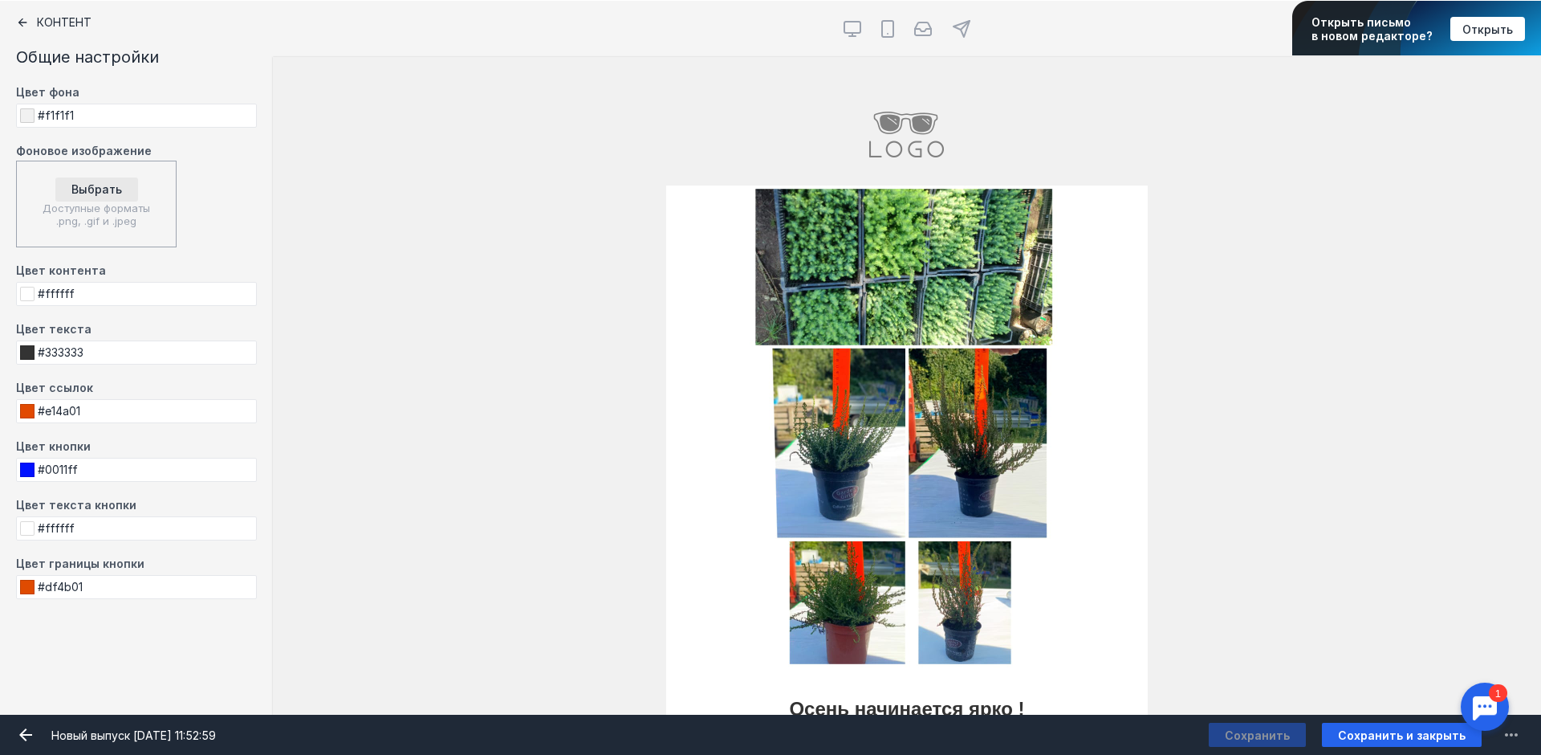
click at [28, 114] on span at bounding box center [27, 115] width 14 height 14
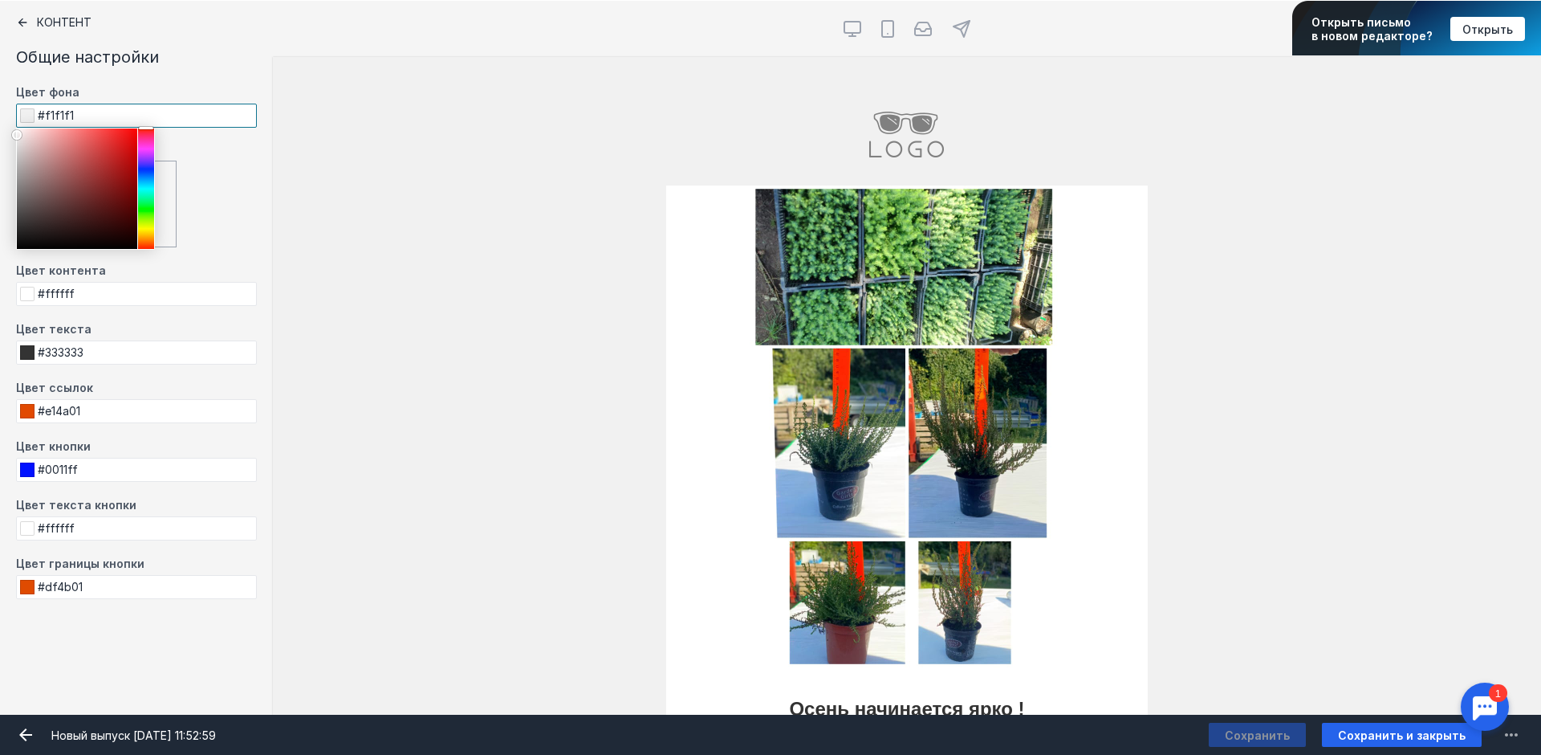
type input "#f2f2f2"
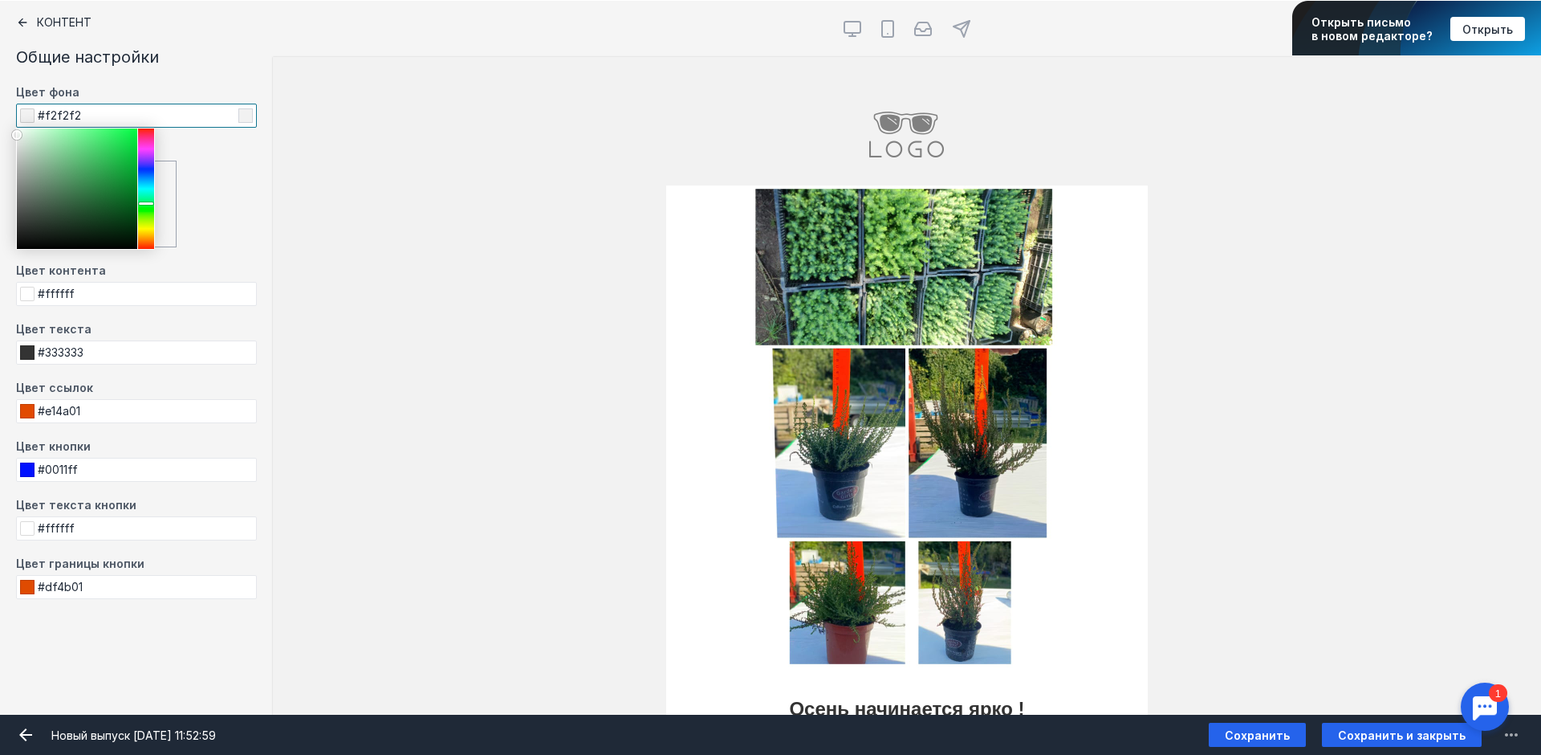
click at [149, 204] on div at bounding box center [146, 188] width 16 height 120
click at [151, 213] on div at bounding box center [146, 188] width 16 height 120
click at [149, 221] on div at bounding box center [146, 188] width 16 height 120
click at [149, 195] on div at bounding box center [146, 188] width 16 height 120
click at [155, 193] on div "Цвет фона #f2f2f2 Фоновое изображение Заменить Удалить Повторять фоновое изобра…" at bounding box center [136, 342] width 241 height 514
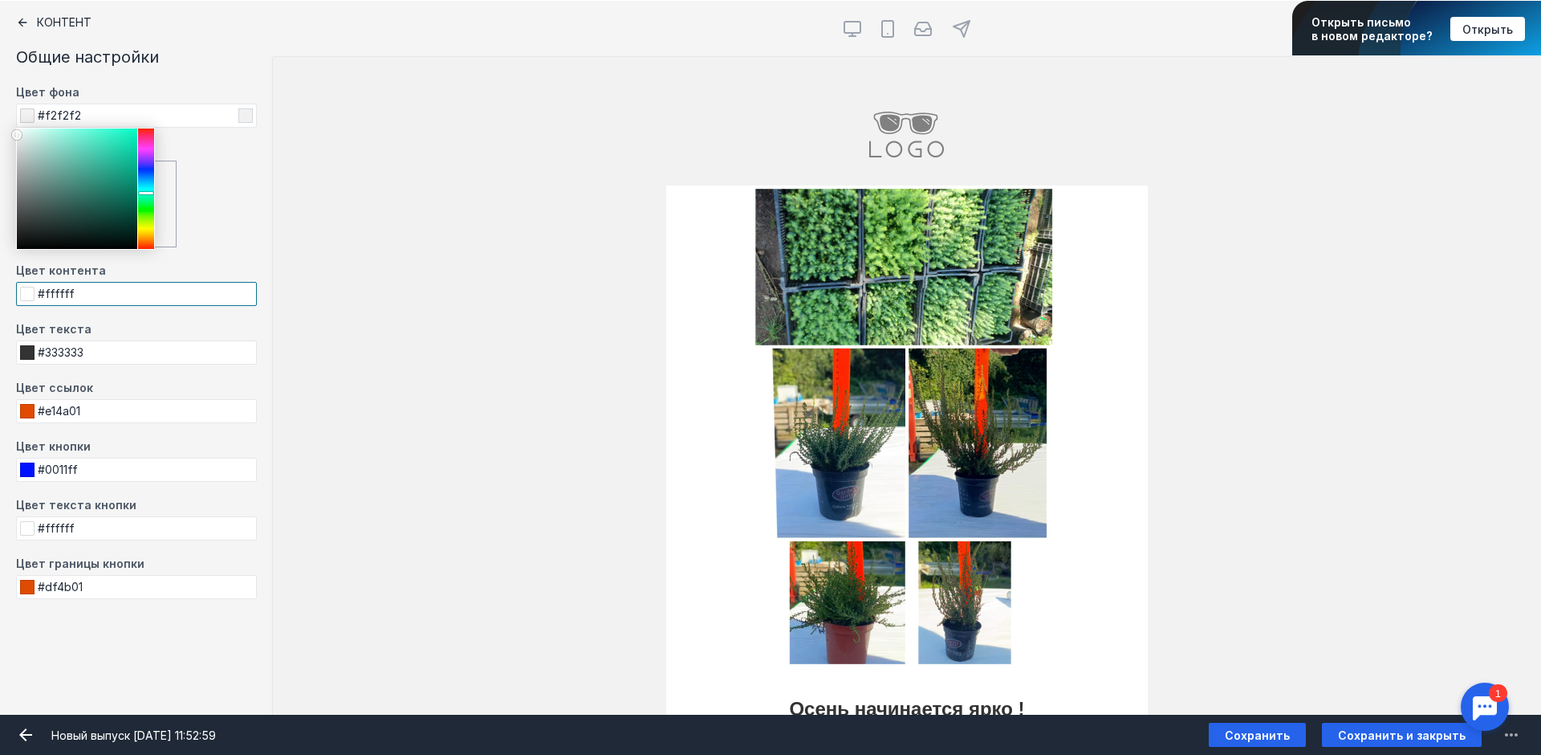
click at [100, 296] on input "#ffffff" at bounding box center [136, 294] width 241 height 24
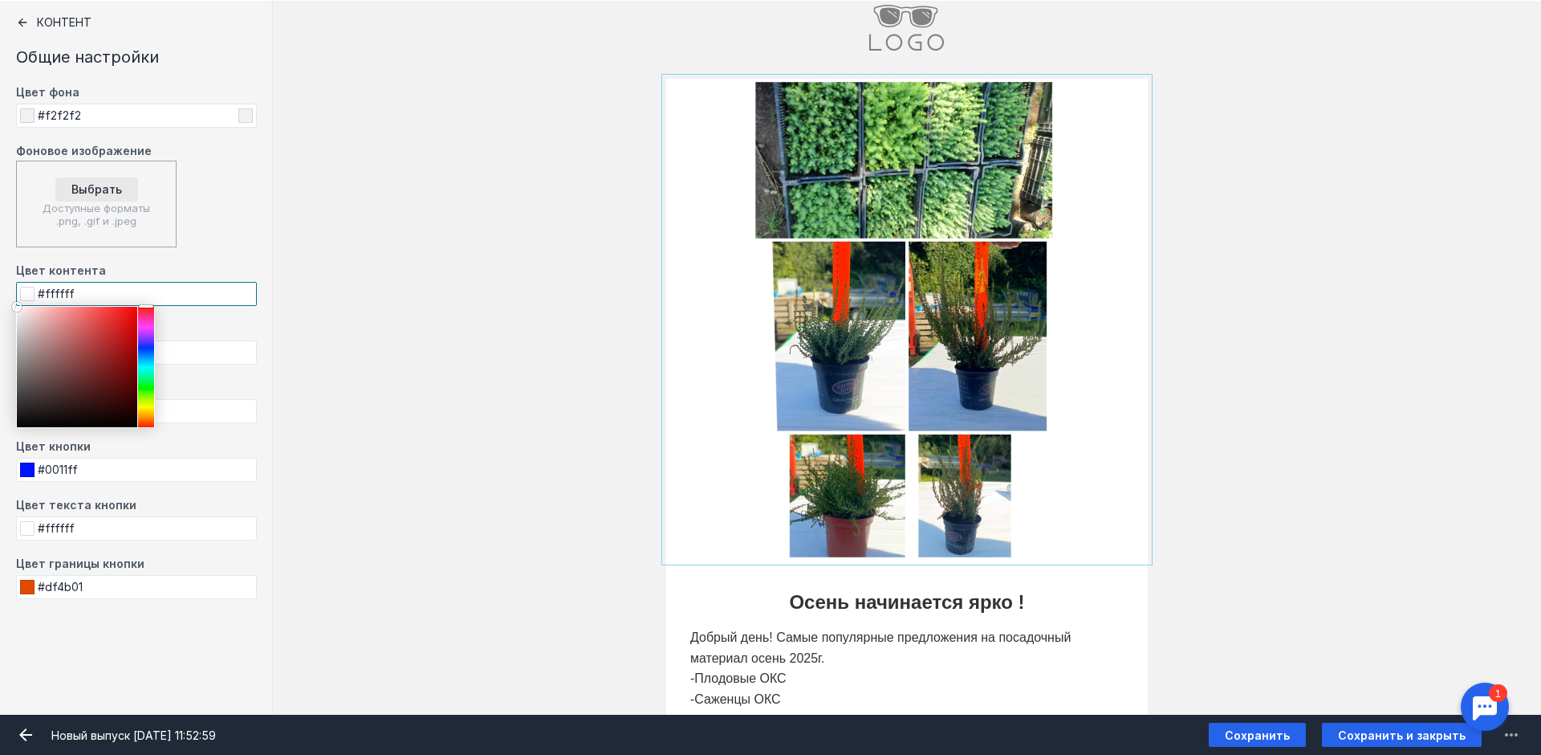
scroll to position [161, 0]
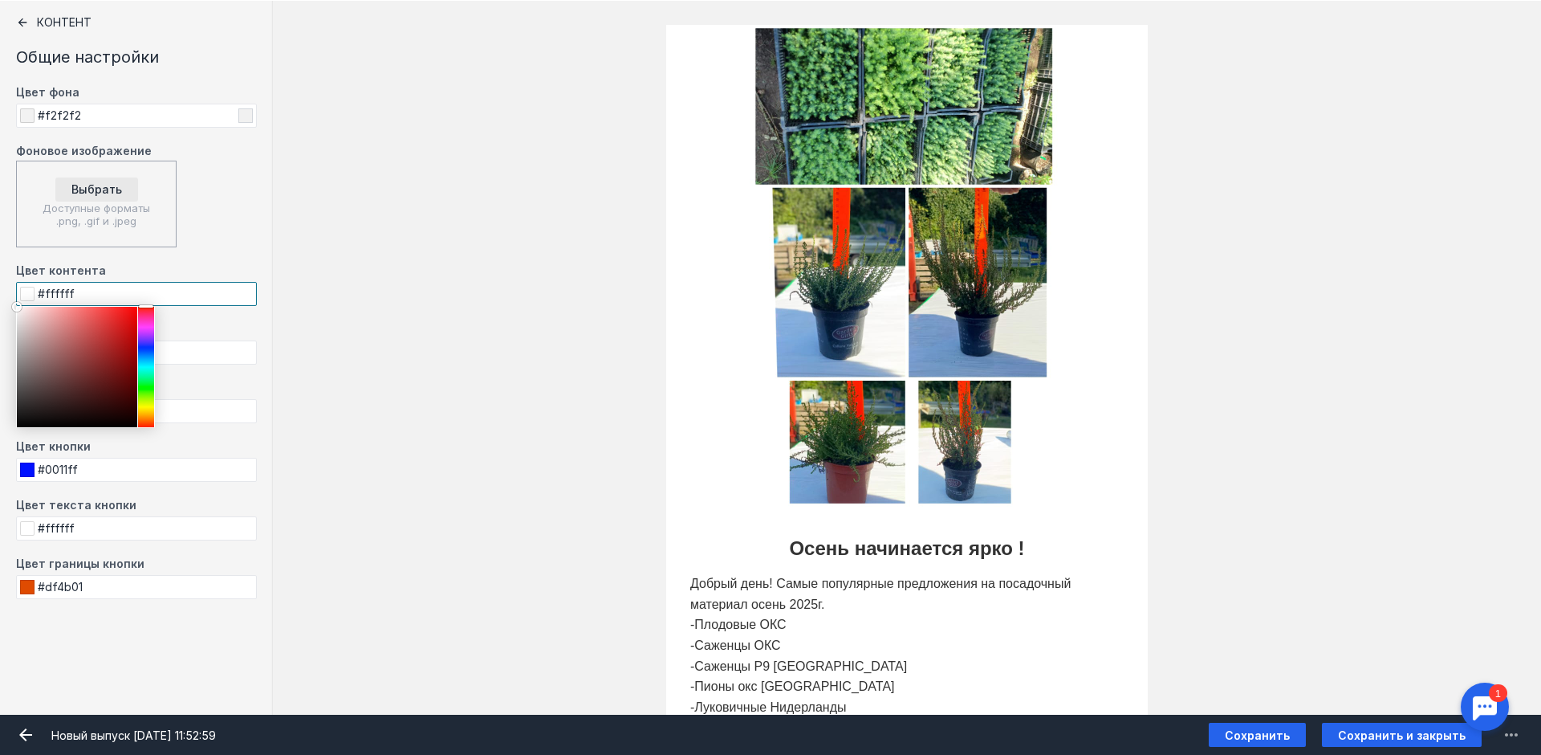
click at [149, 374] on div at bounding box center [146, 367] width 16 height 120
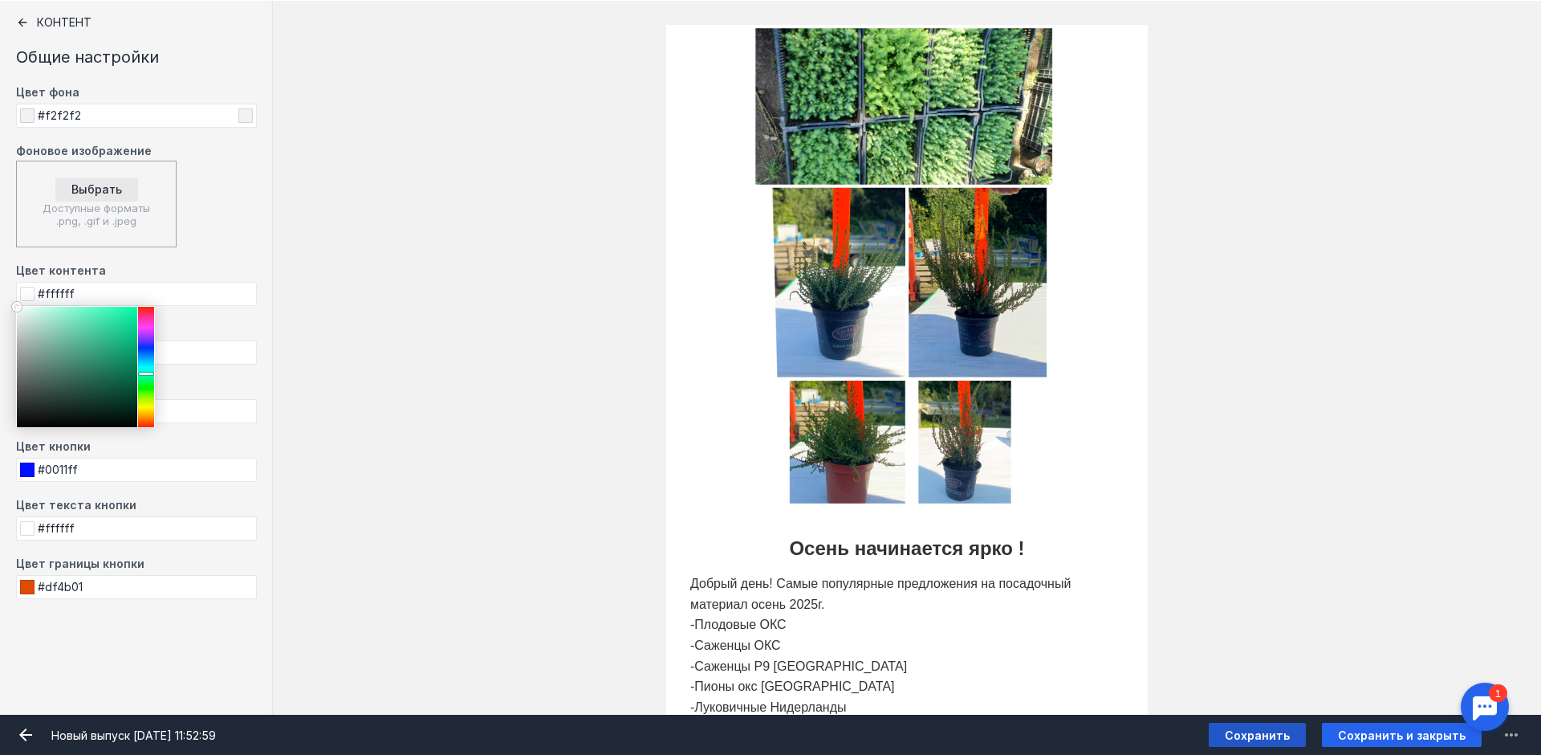
click at [1266, 739] on span "Сохранить" at bounding box center [1257, 735] width 65 height 14
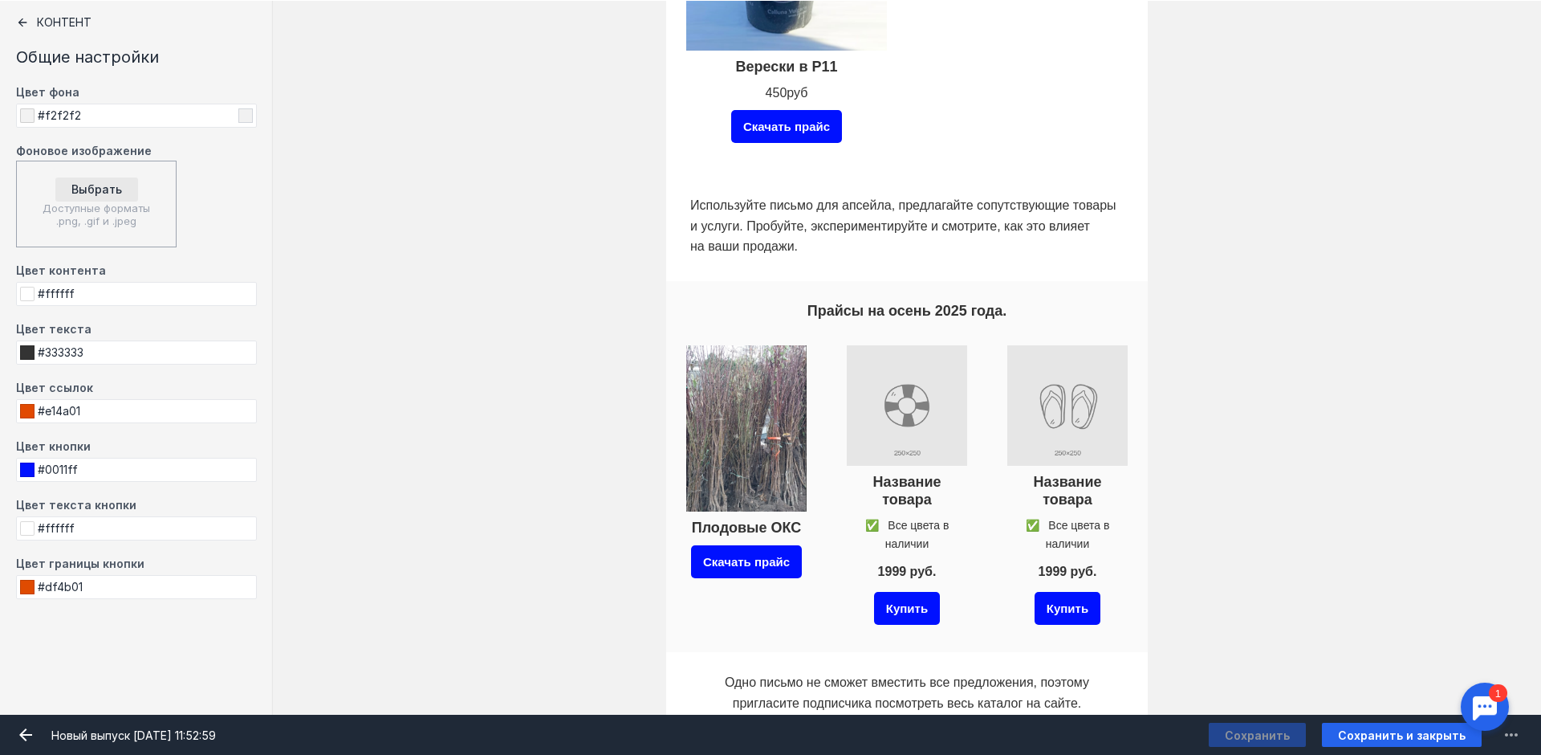
scroll to position [1204, 0]
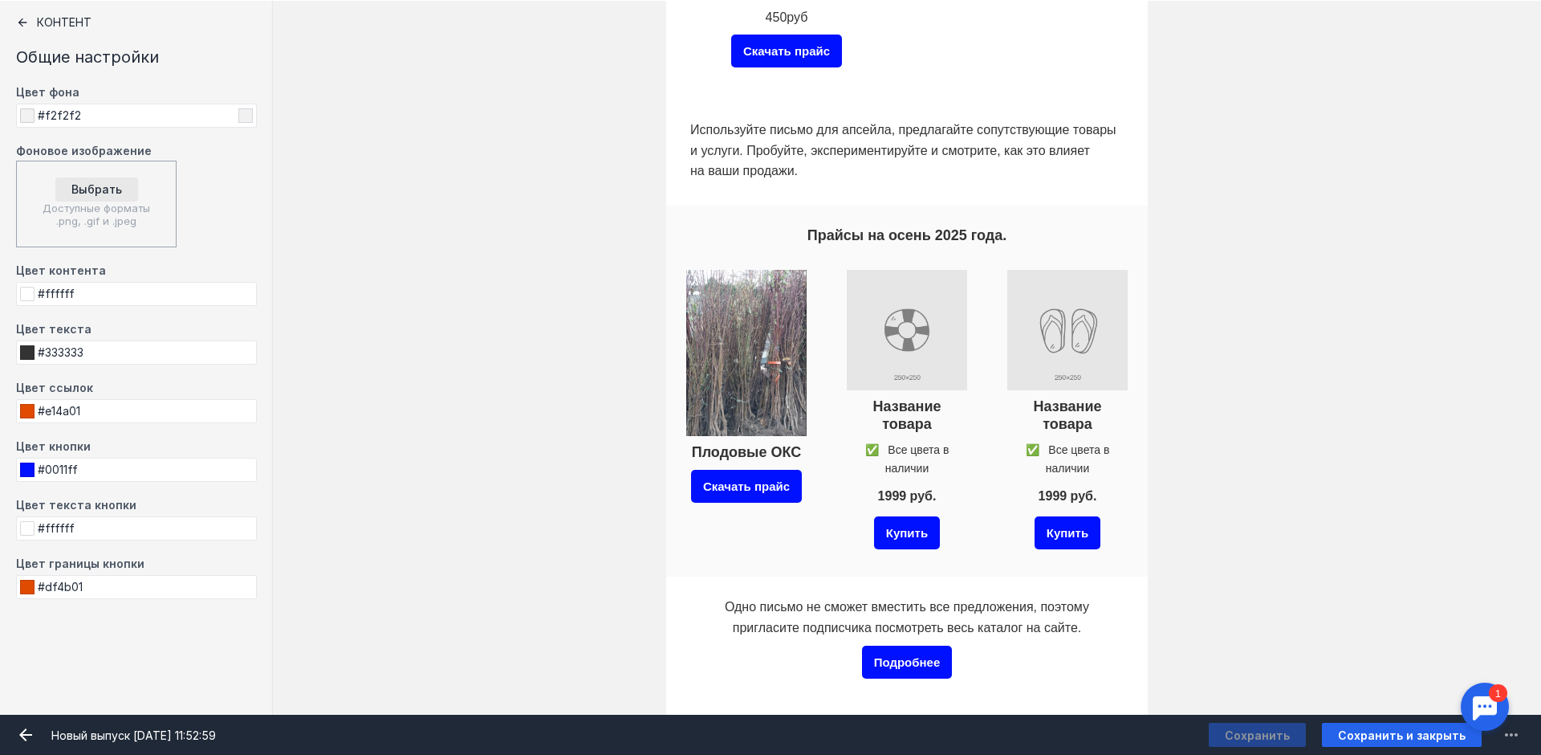
click at [74, 16] on div "Контент" at bounding box center [136, 22] width 241 height 13
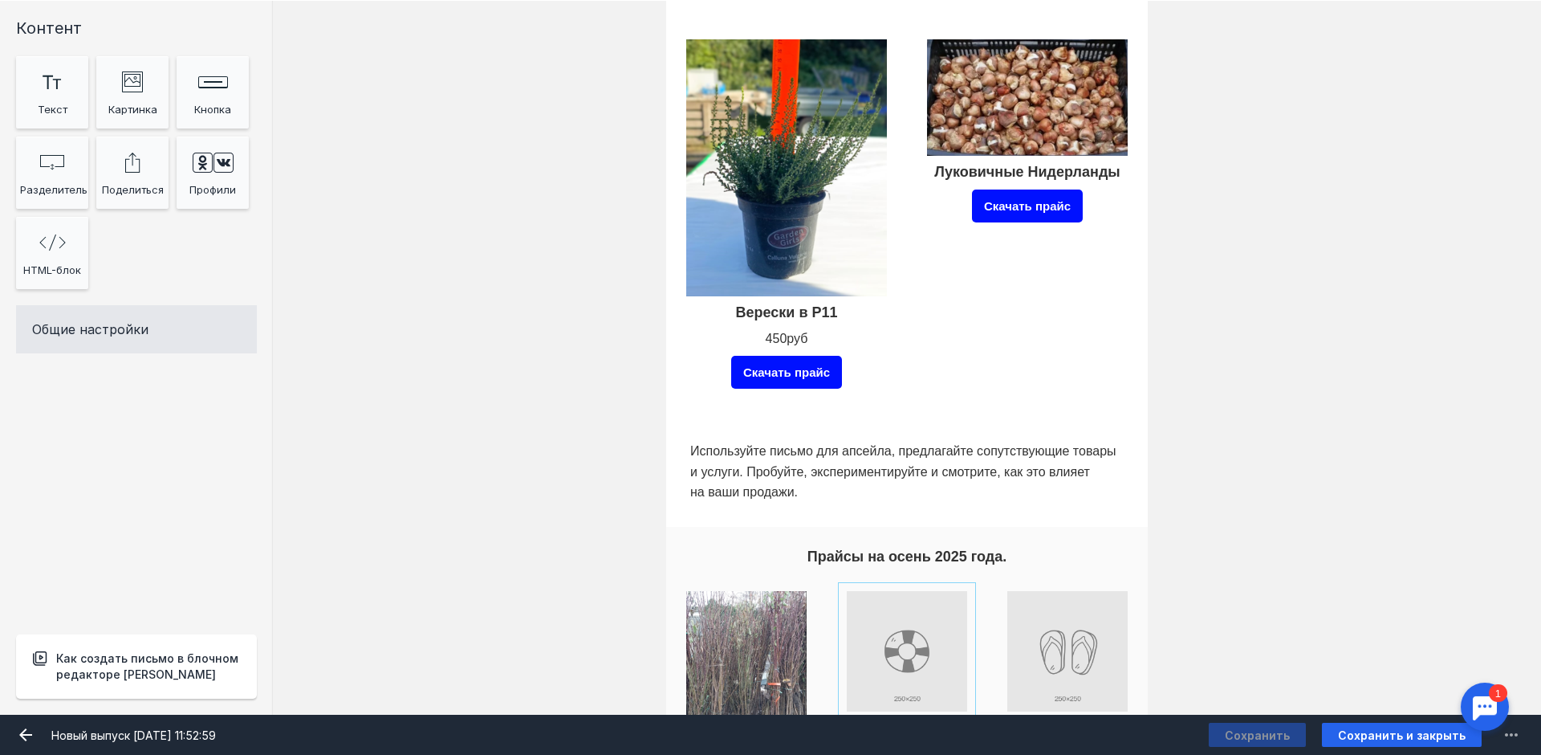
scroll to position [803, 0]
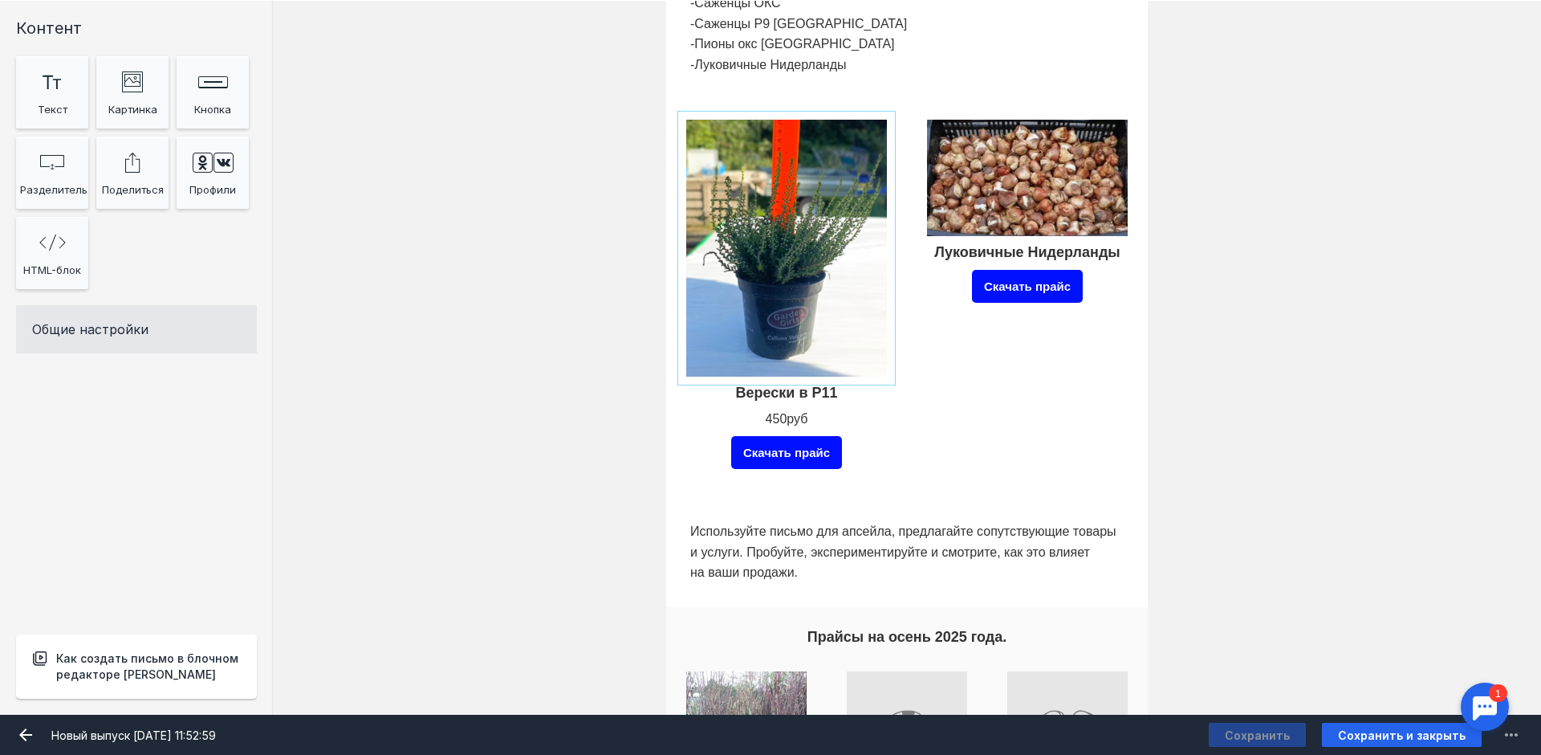
click at [831, 319] on input "Фоновое изображение" at bounding box center [786, 248] width 209 height 265
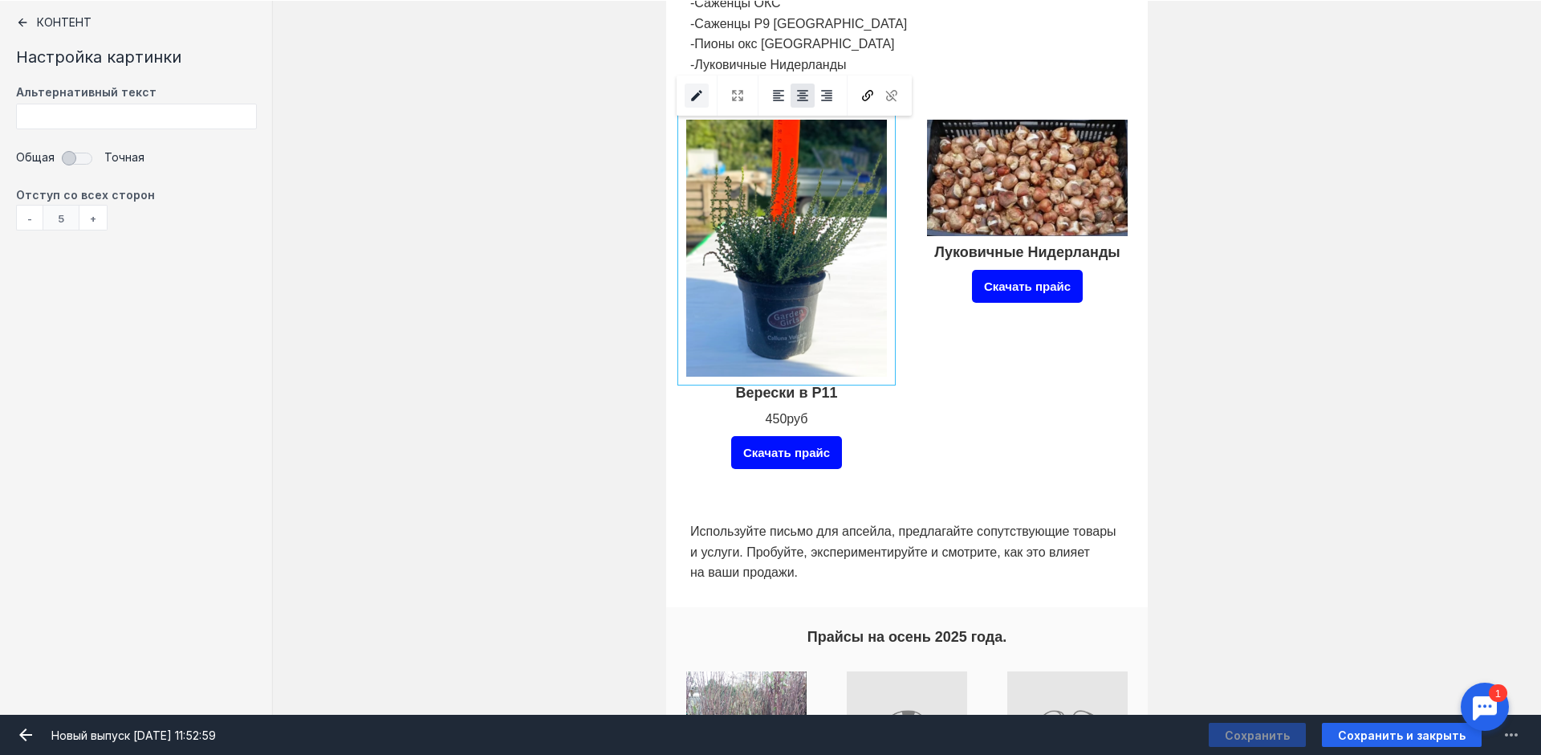
click at [699, 93] on icon "submit" at bounding box center [697, 95] width 14 height 14
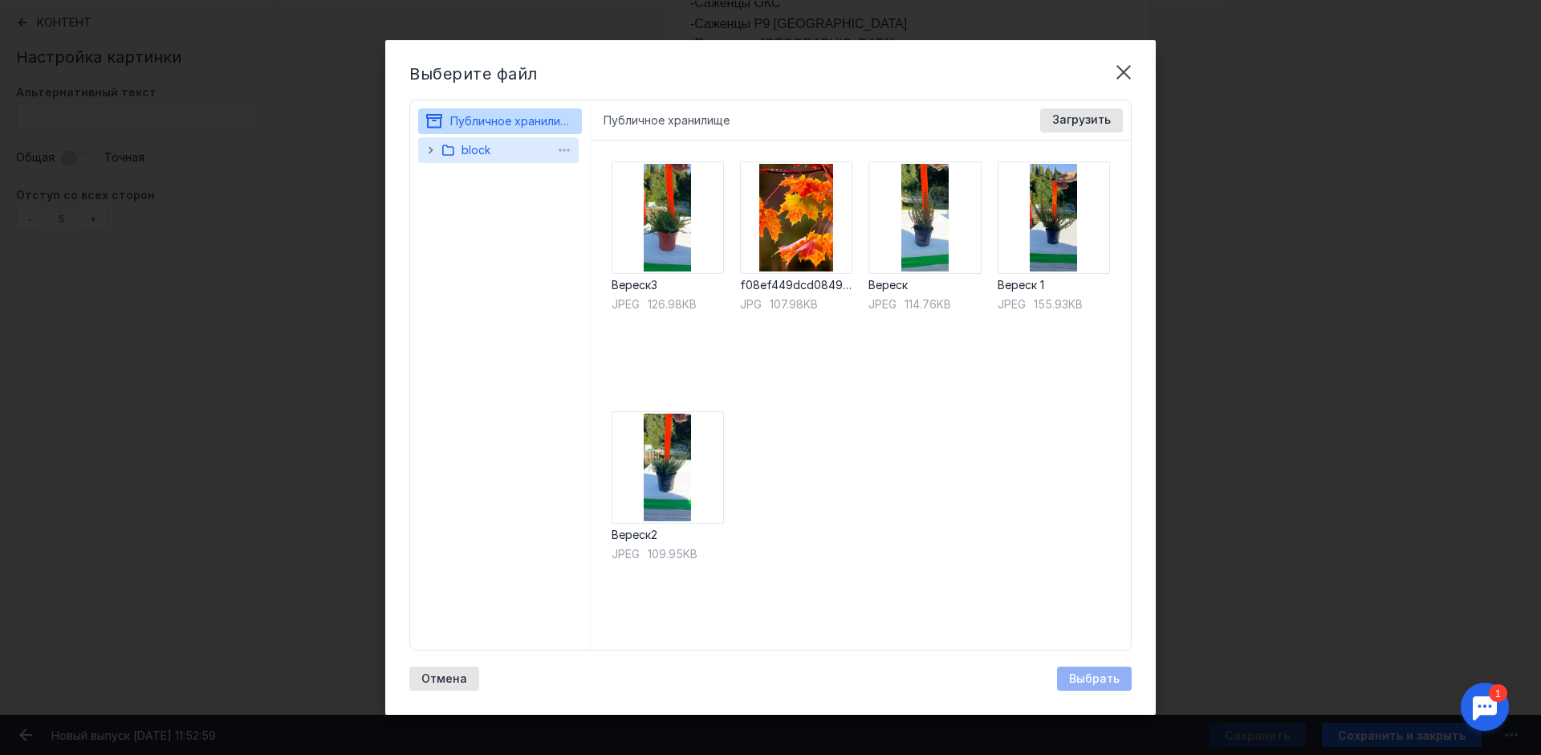
click at [484, 153] on span "block" at bounding box center [476, 150] width 29 height 14
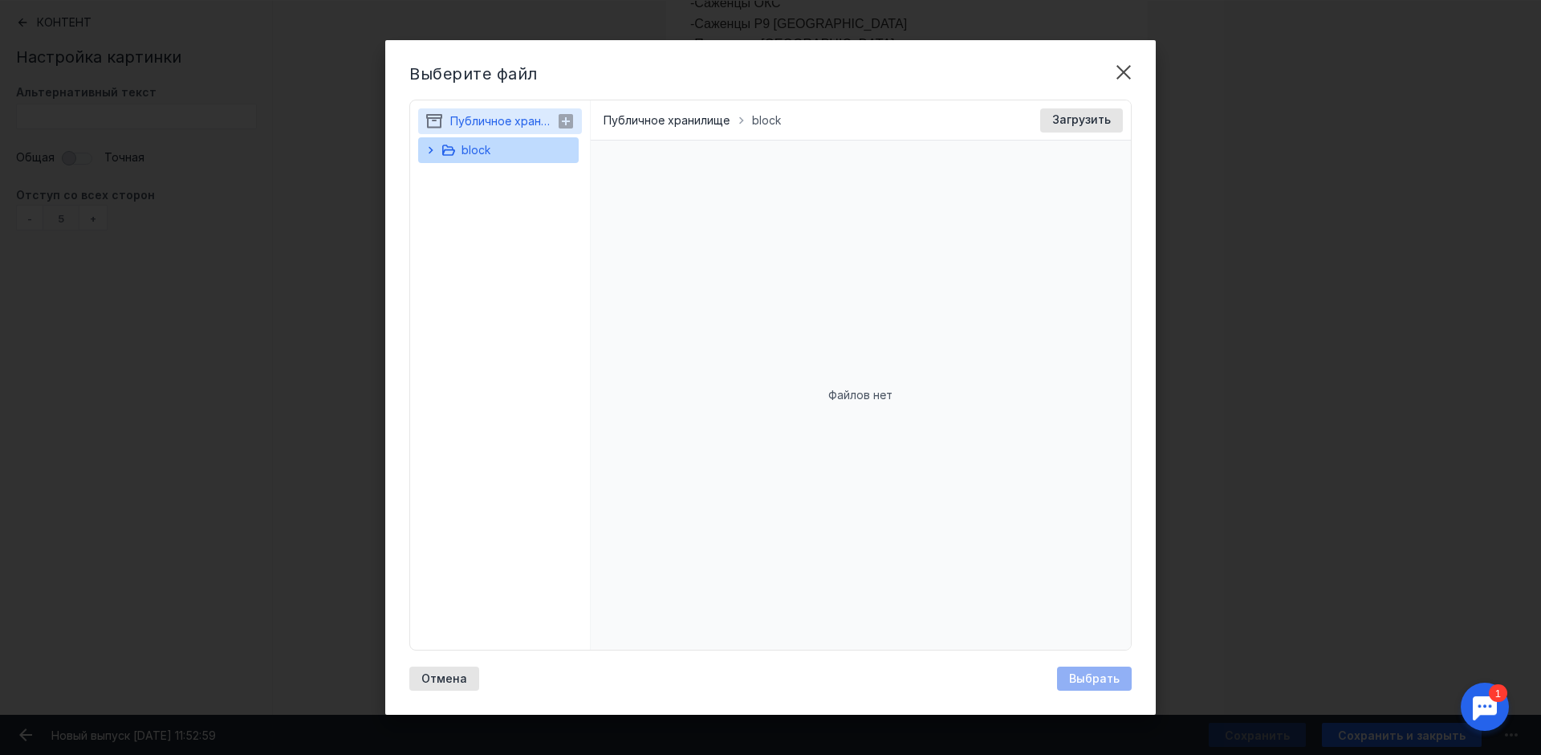
click at [506, 116] on span "Публичное хранилище" at bounding box center [513, 121] width 126 height 14
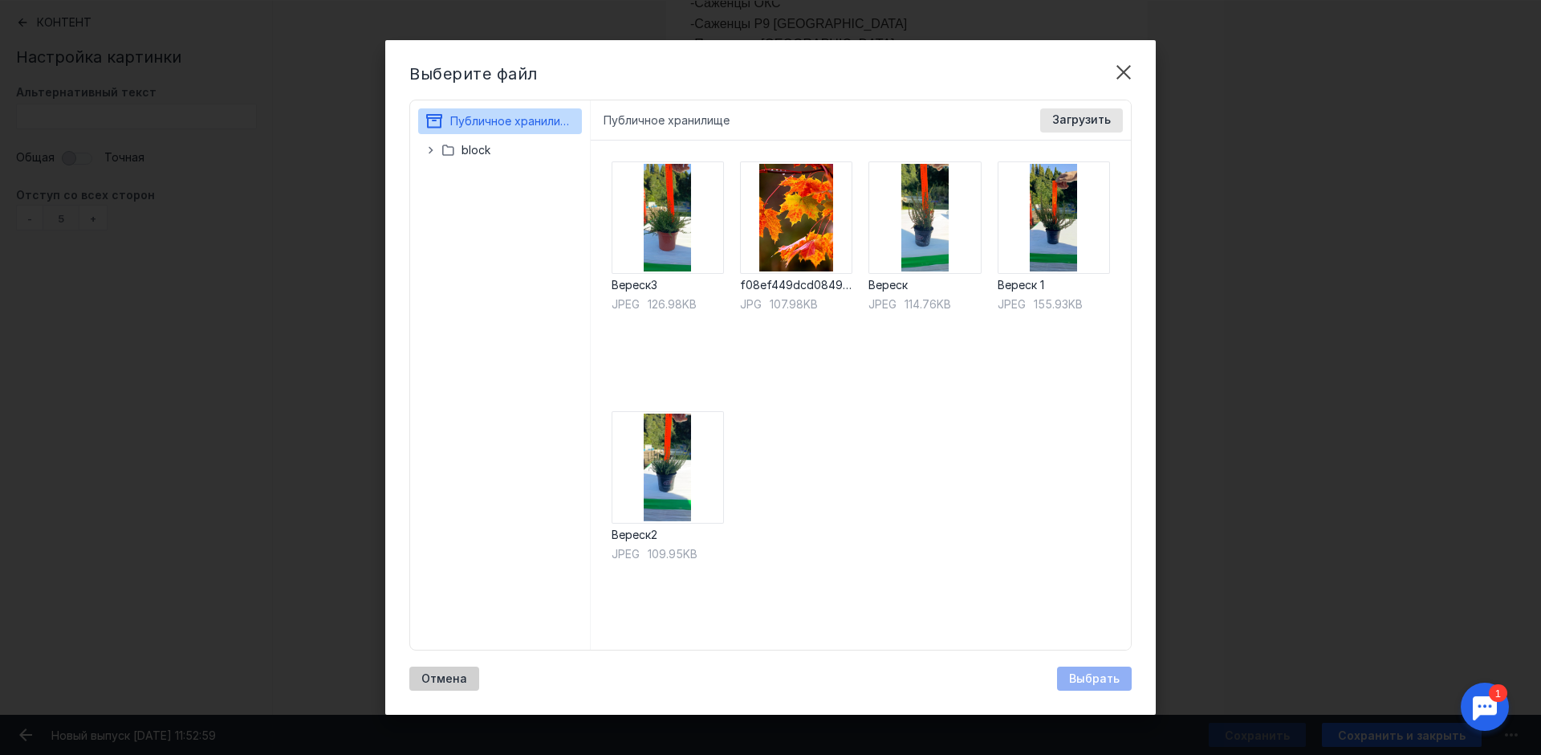
click at [454, 679] on span "Отмена" at bounding box center [444, 679] width 46 height 14
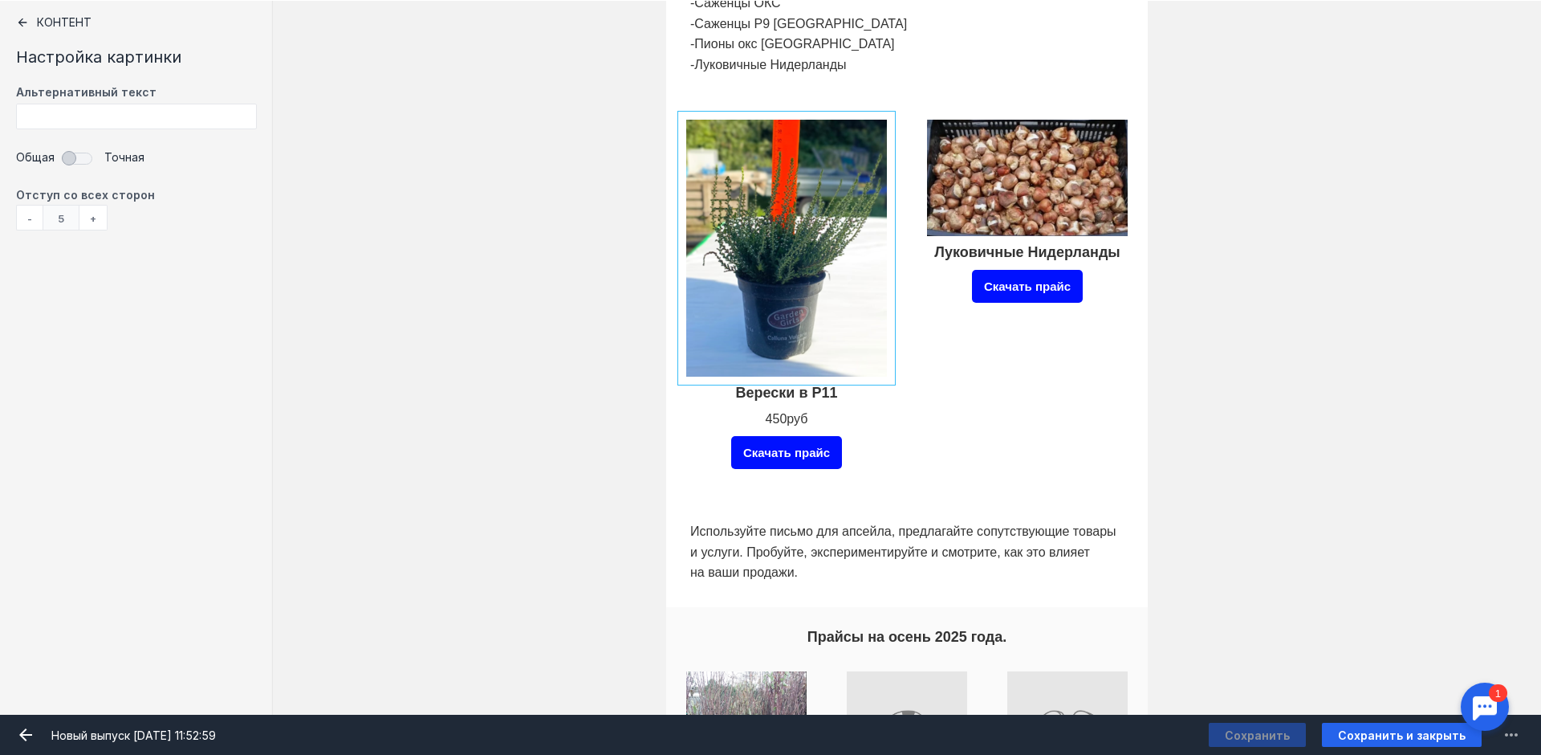
scroll to position [722, 0]
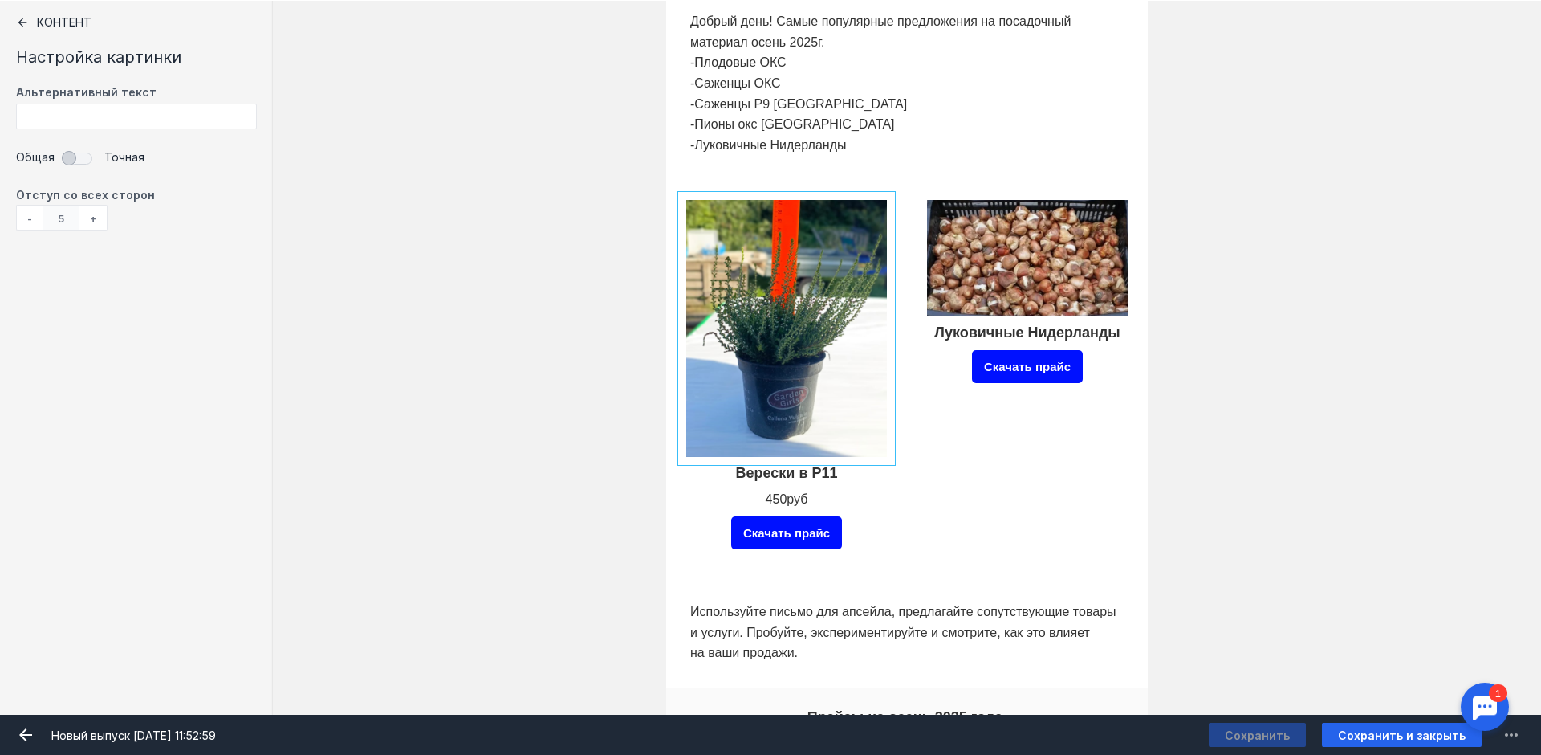
click at [853, 295] on input "Фоновое изображение" at bounding box center [786, 328] width 209 height 265
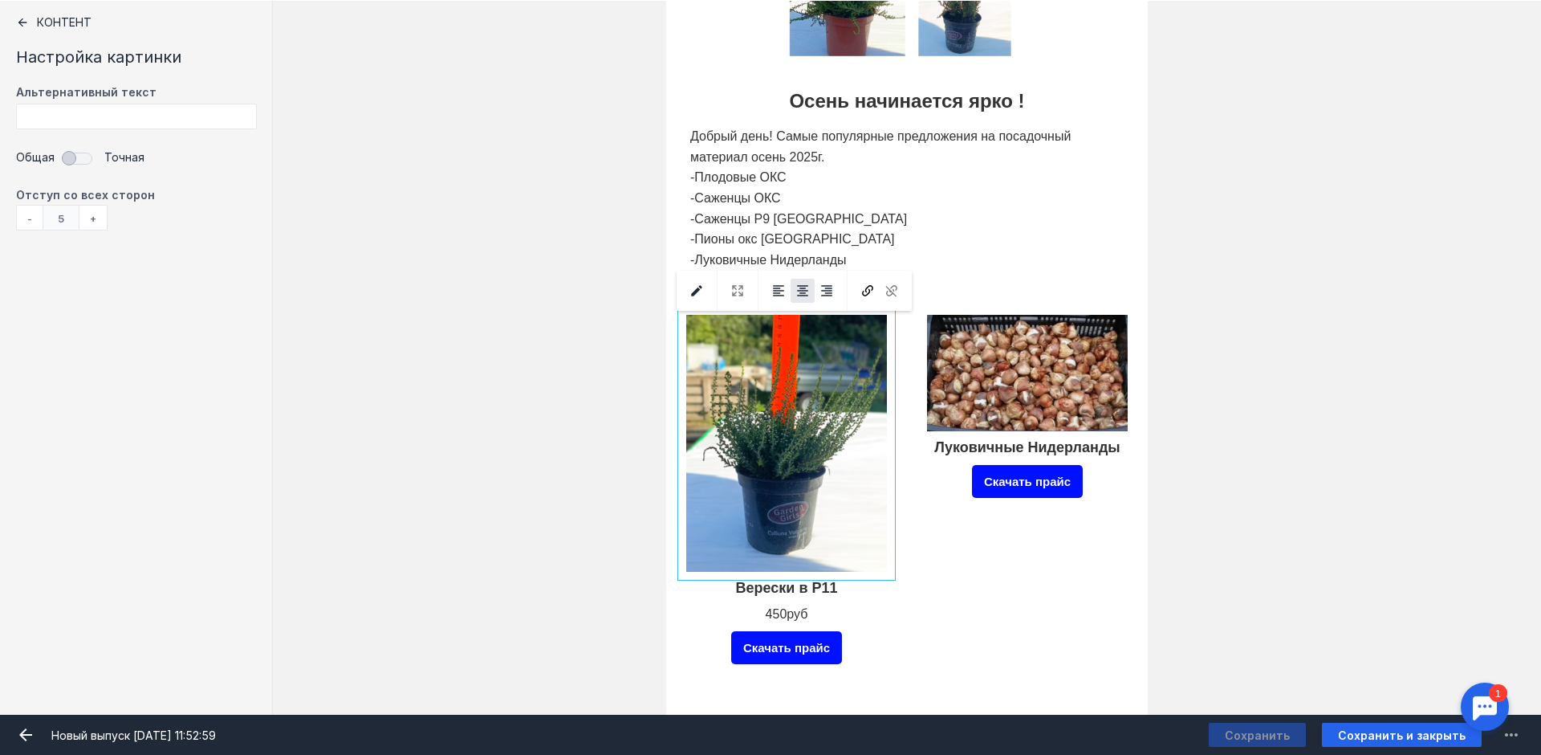
scroll to position [642, 0]
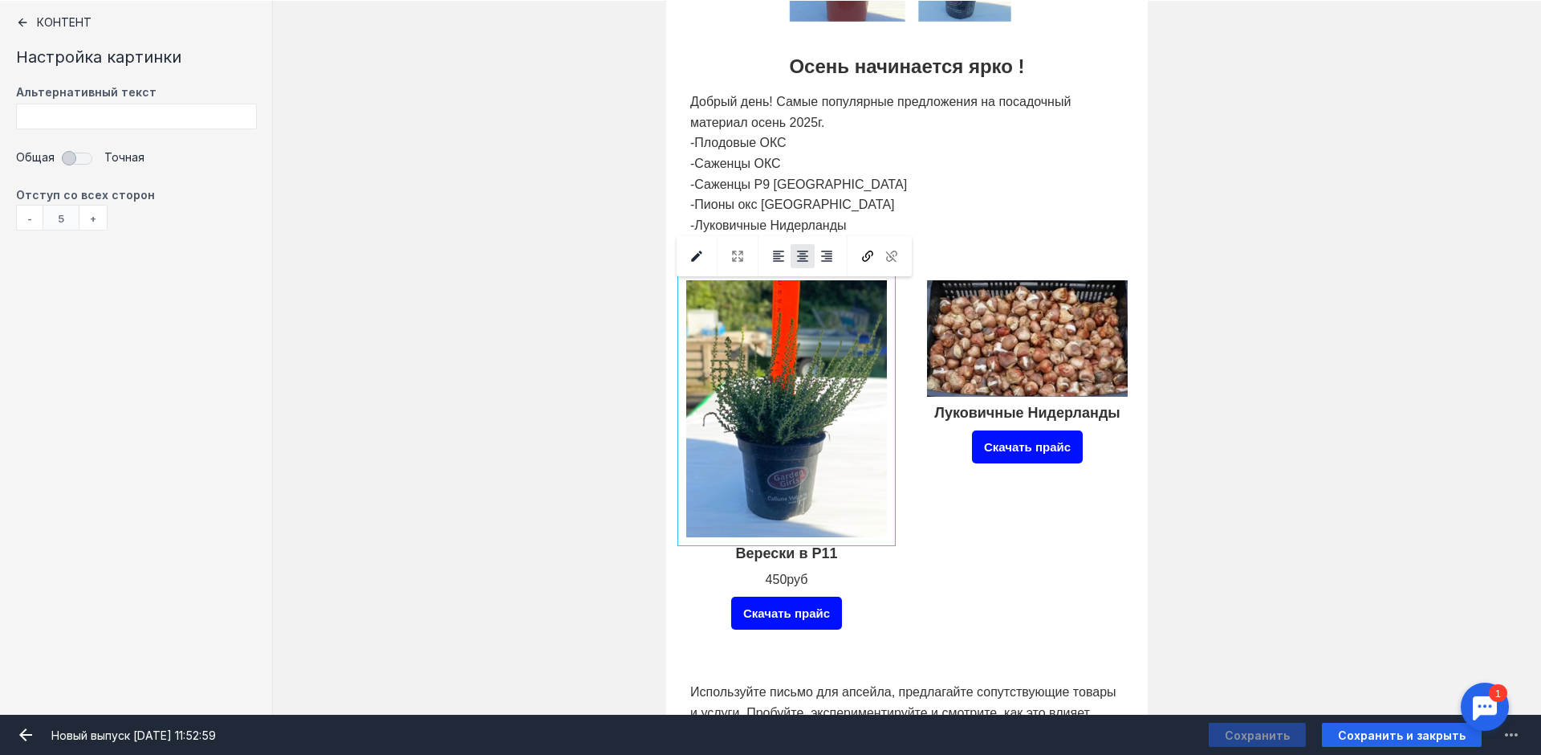
click at [792, 409] on input "Фоновое изображение" at bounding box center [786, 408] width 209 height 265
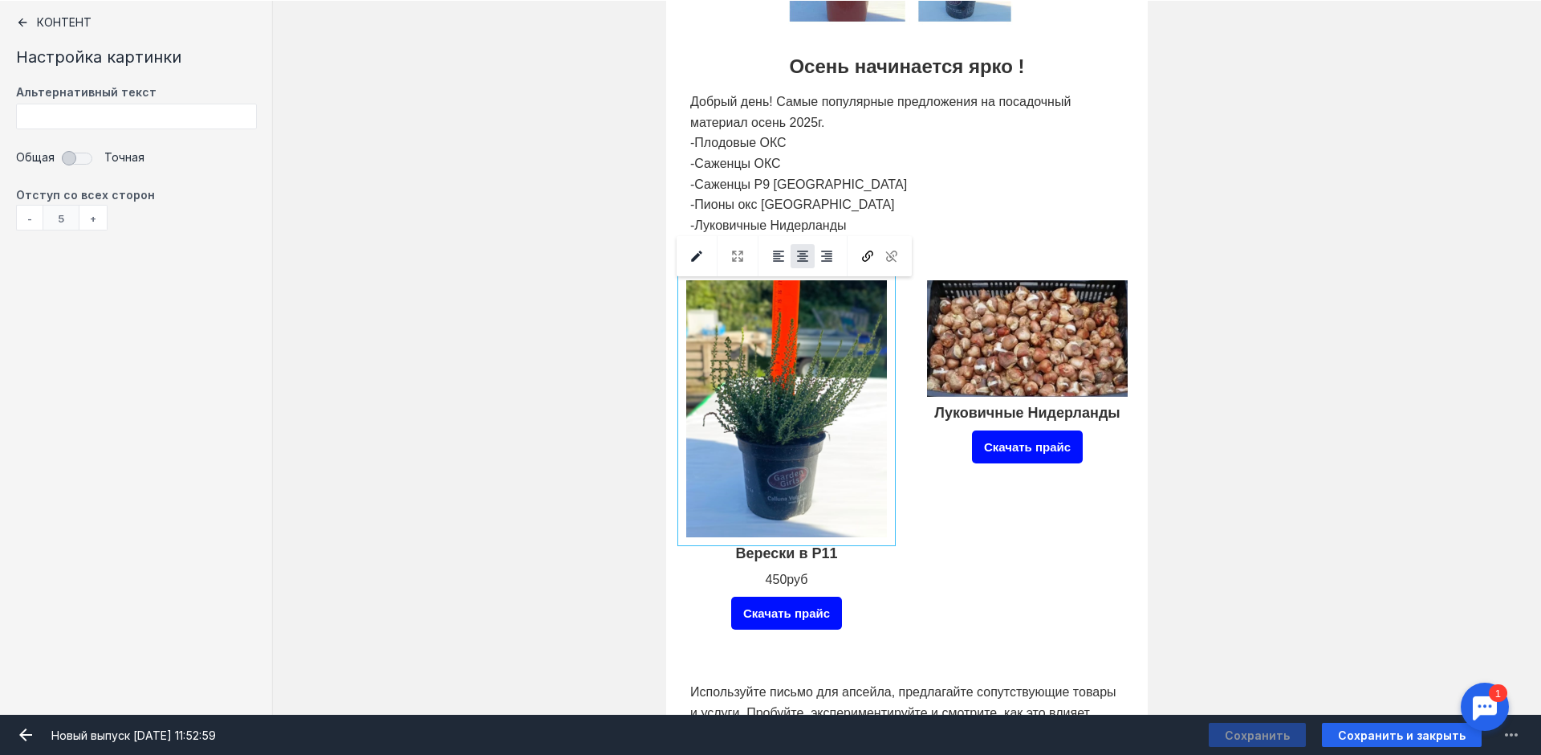
click at [792, 409] on input "Фоновое изображение" at bounding box center [786, 408] width 209 height 265
click at [763, 412] on input "Фоновое изображение" at bounding box center [786, 408] width 209 height 265
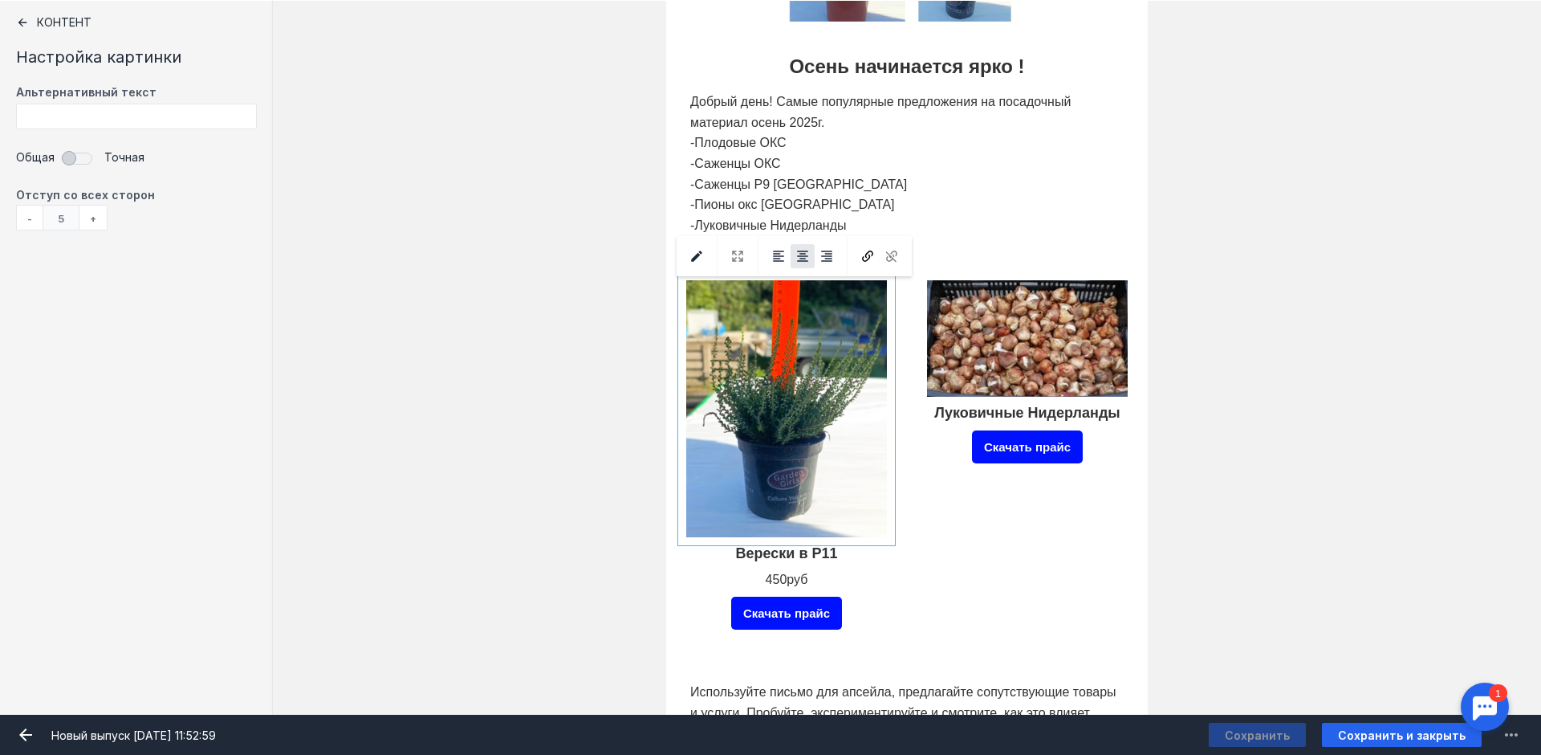
click at [763, 412] on input "Фоновое изображение" at bounding box center [786, 408] width 209 height 265
click at [49, 21] on div "Контент" at bounding box center [136, 22] width 241 height 13
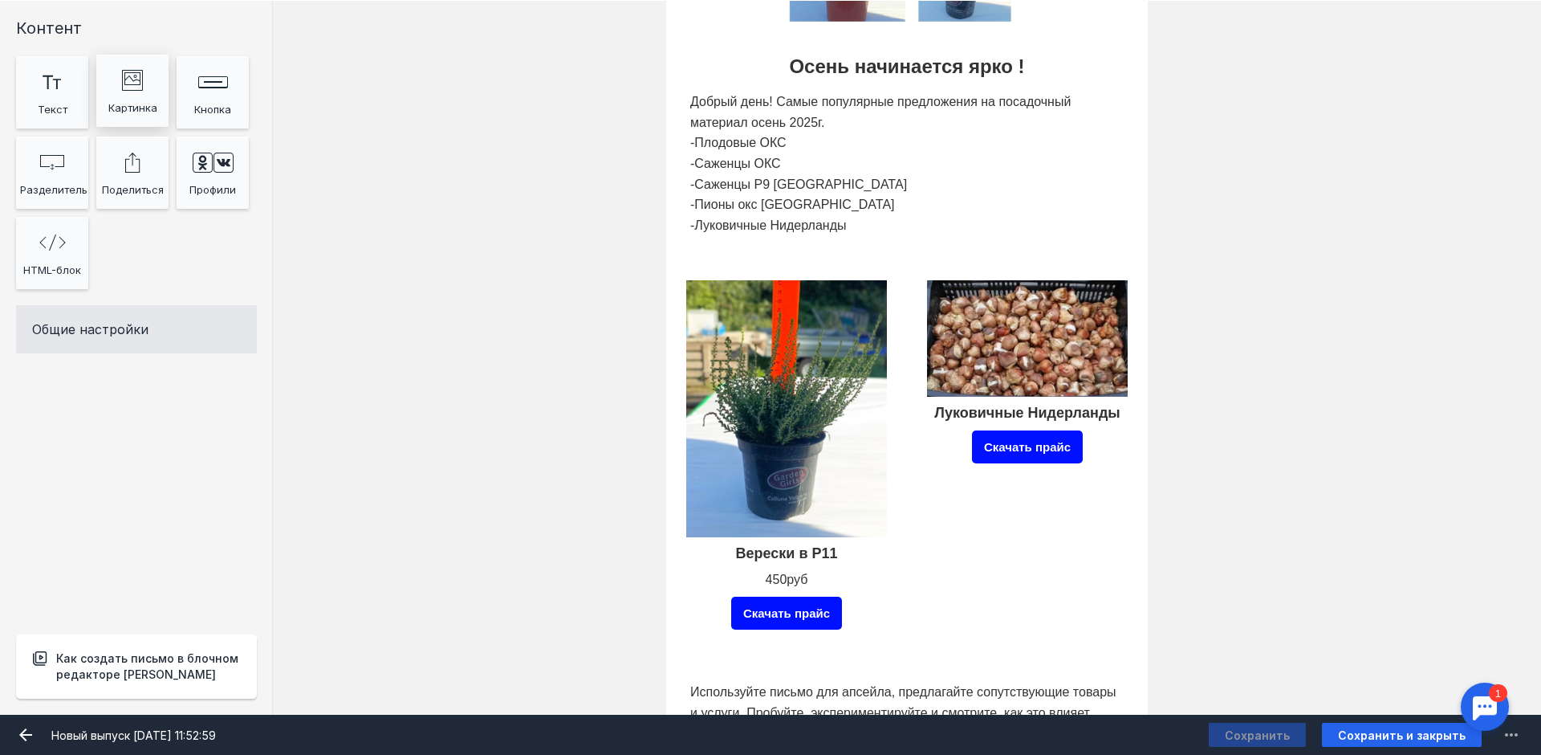
click at [138, 96] on div "Картинка" at bounding box center [132, 108] width 64 height 24
click at [127, 104] on div "Картинка" at bounding box center [132, 108] width 64 height 24
click at [772, 340] on input "Фоновое изображение" at bounding box center [786, 408] width 209 height 265
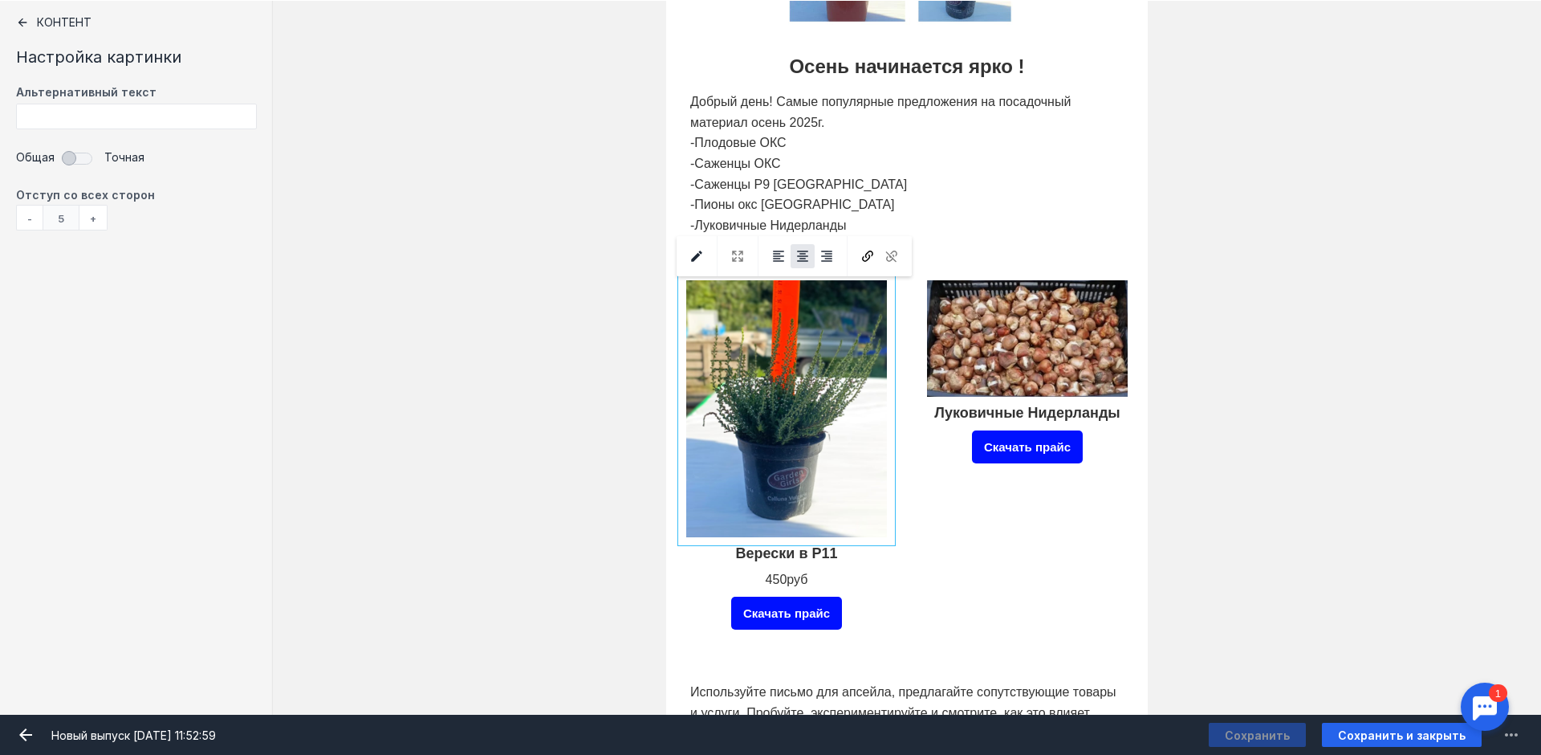
click at [775, 421] on input "Фоновое изображение" at bounding box center [786, 408] width 209 height 265
click at [66, 23] on div "Контент" at bounding box center [136, 22] width 241 height 13
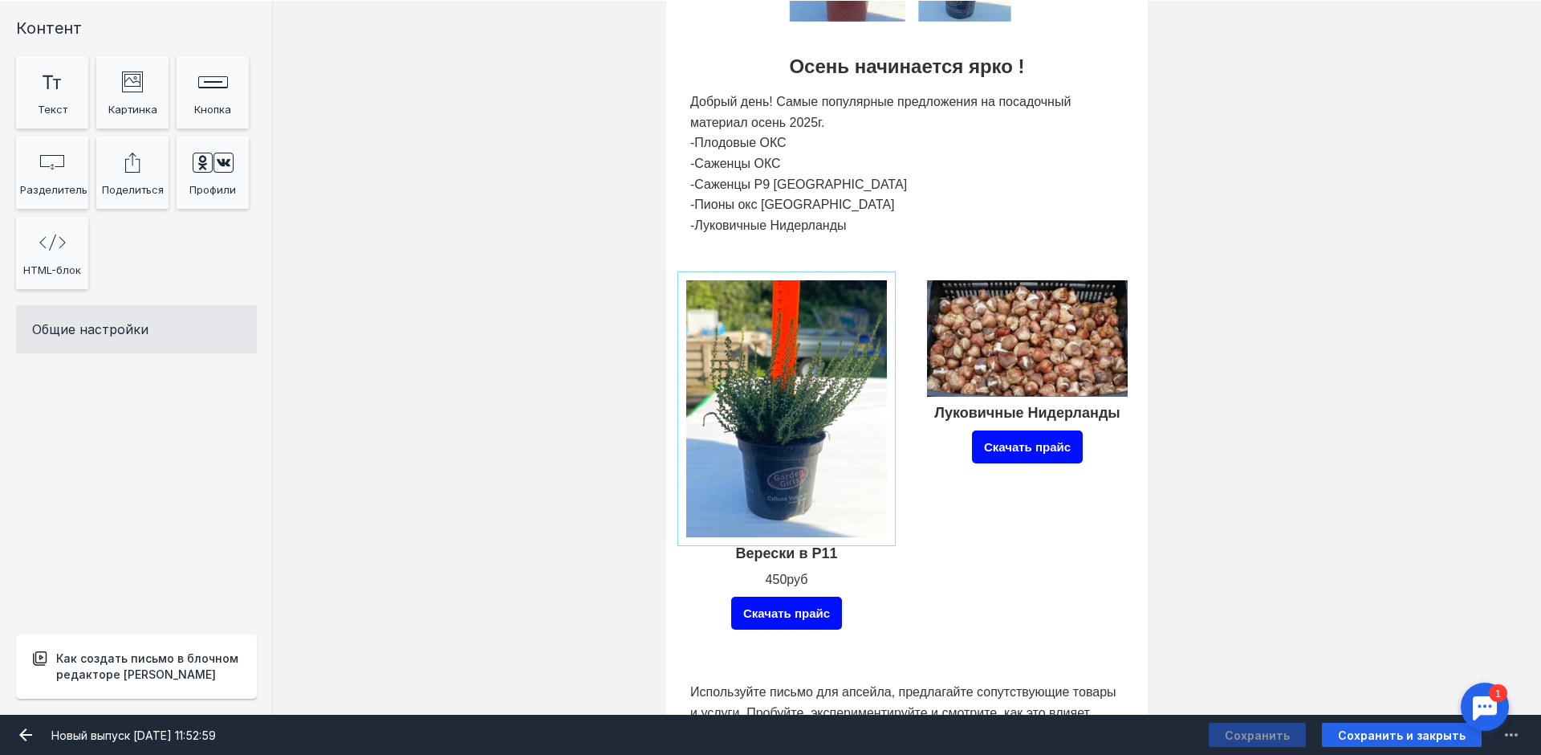
click at [805, 367] on input "Фоновое изображение" at bounding box center [786, 408] width 209 height 265
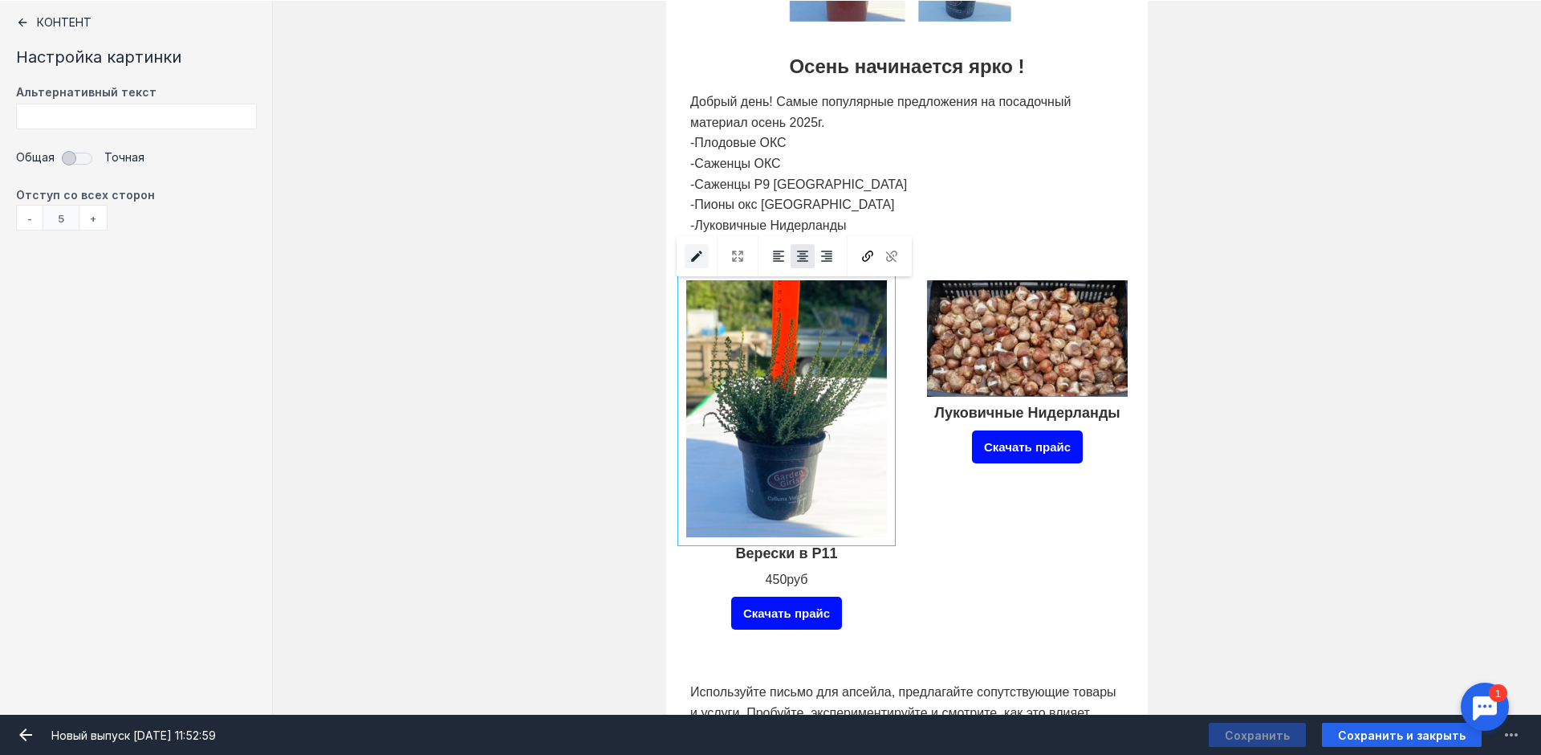
click at [696, 250] on icon "submit" at bounding box center [697, 256] width 14 height 14
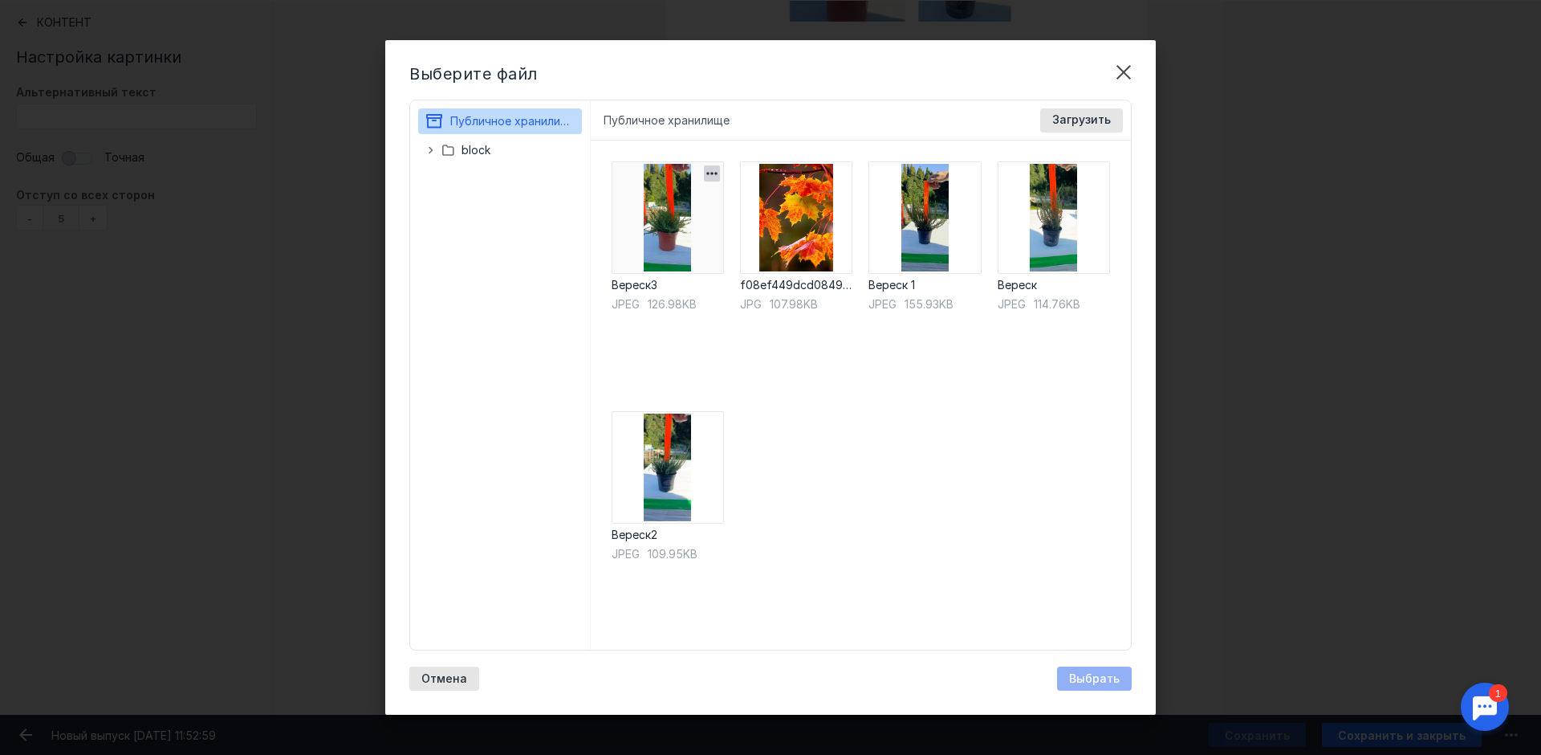
click at [717, 174] on icon "button" at bounding box center [711, 173] width 10 height 2
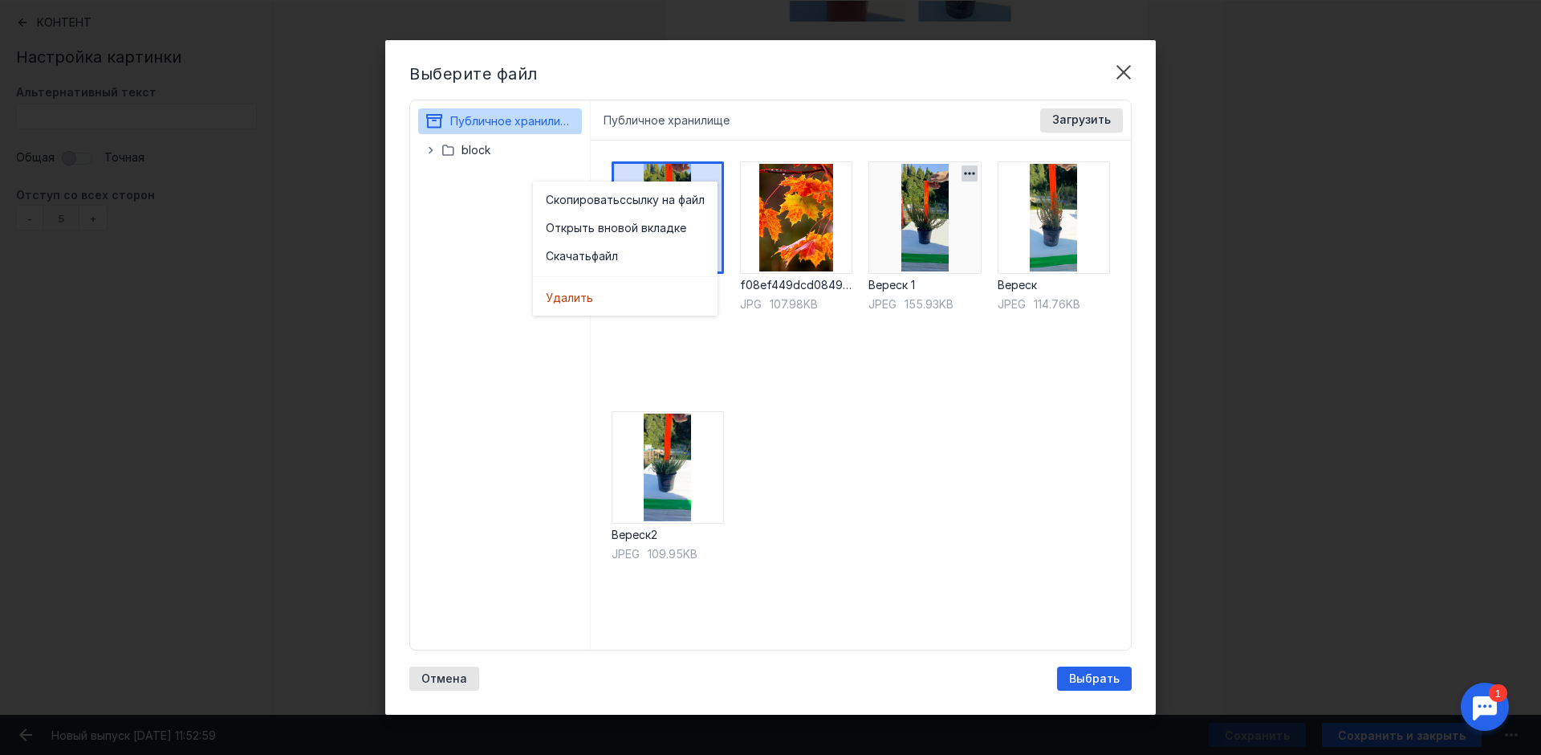
drag, startPoint x: 873, startPoint y: 454, endPoint x: 974, endPoint y: 231, distance: 243.9
click at [879, 450] on div "Вереск3 jpeg 126.98KB f08ef449dcd0849452a661c3b52aa265 jpg 107.98KB Вереск 1 jp…" at bounding box center [861, 394] width 541 height 509
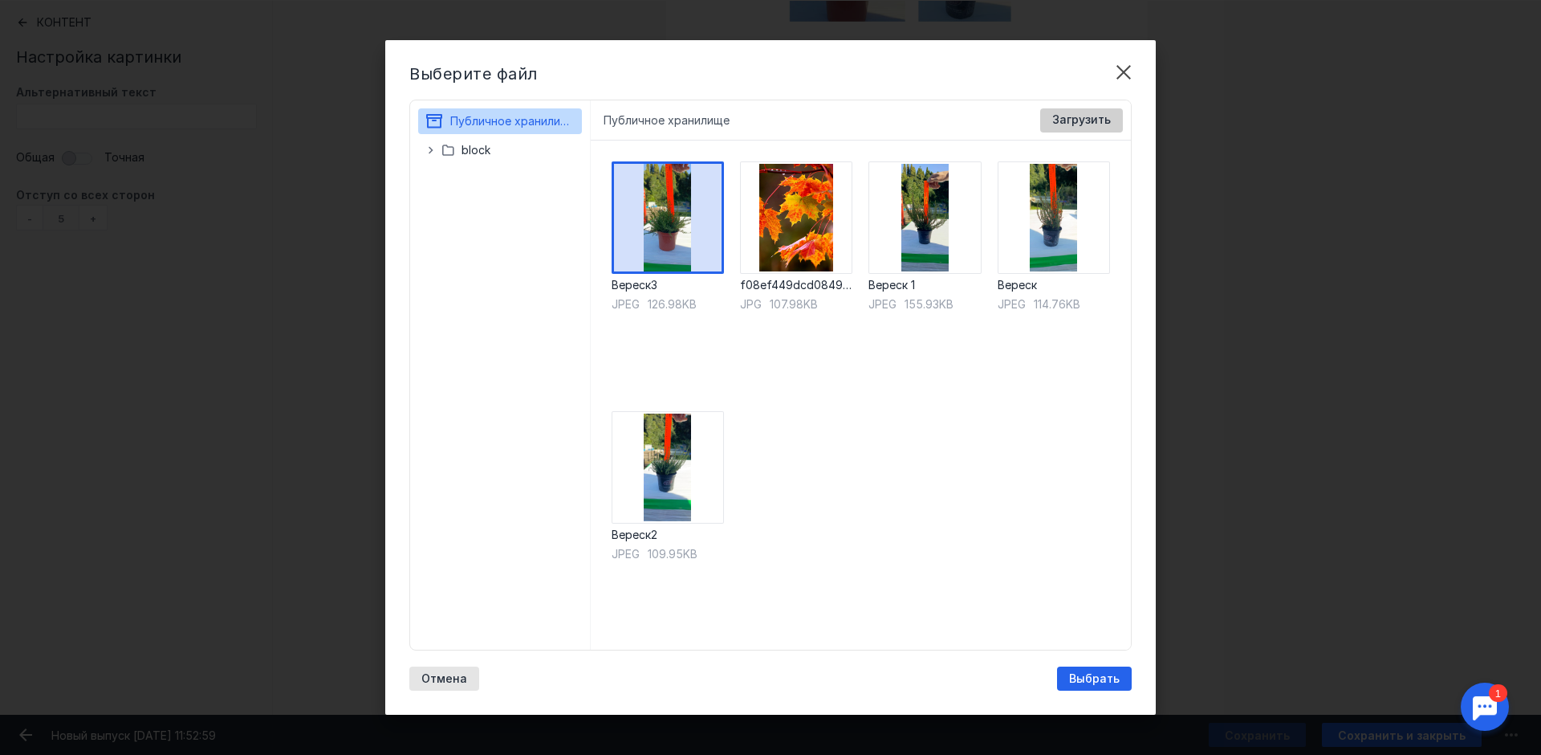
click at [1095, 121] on span "Загрузить" at bounding box center [1081, 120] width 59 height 14
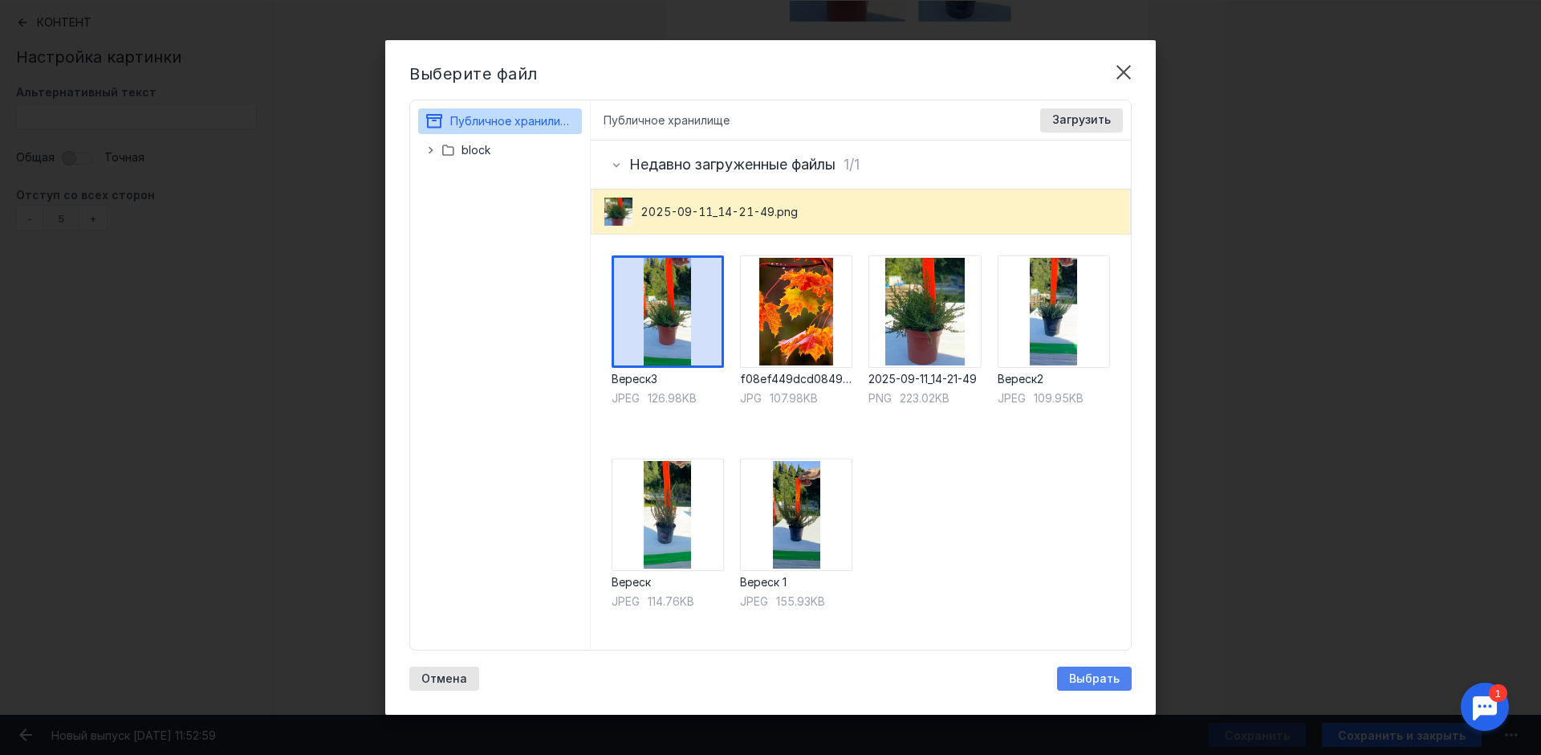
click at [1092, 681] on span "Выбрать" at bounding box center [1094, 679] width 51 height 14
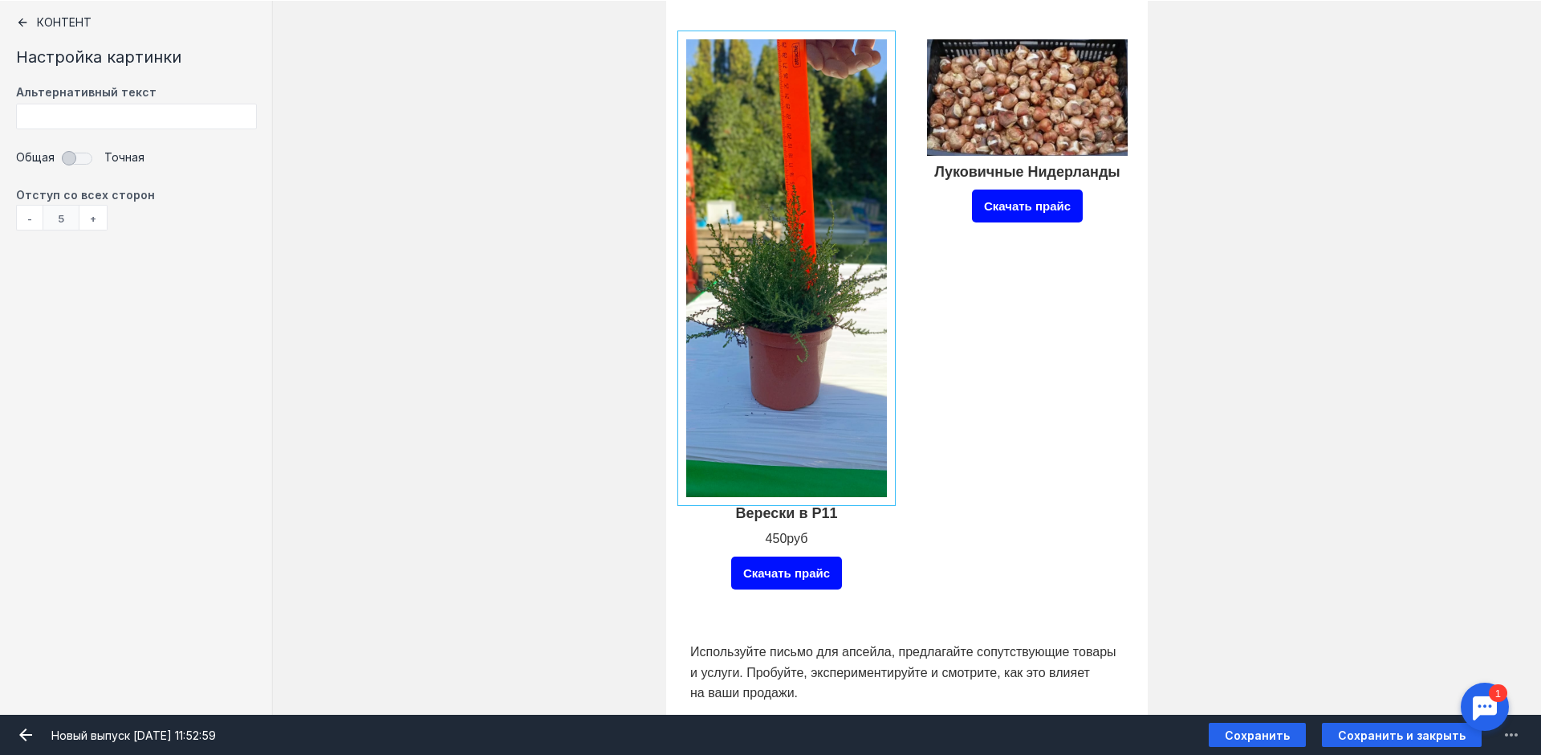
scroll to position [722, 0]
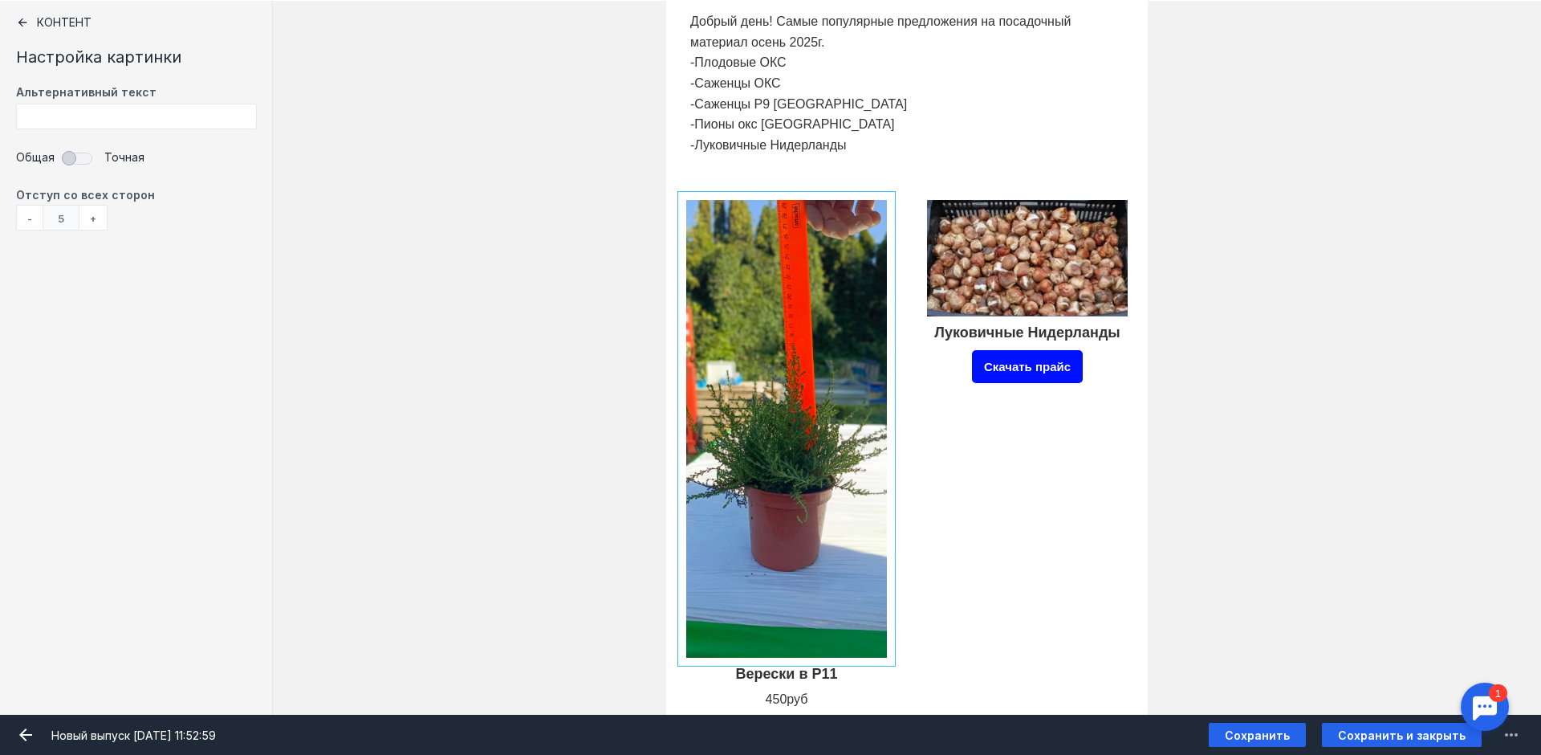
click at [769, 461] on input "Фоновое изображение" at bounding box center [786, 429] width 209 height 466
click at [771, 340] on input "Фоновое изображение" at bounding box center [786, 429] width 209 height 466
click at [700, 165] on button "submit" at bounding box center [697, 176] width 24 height 24
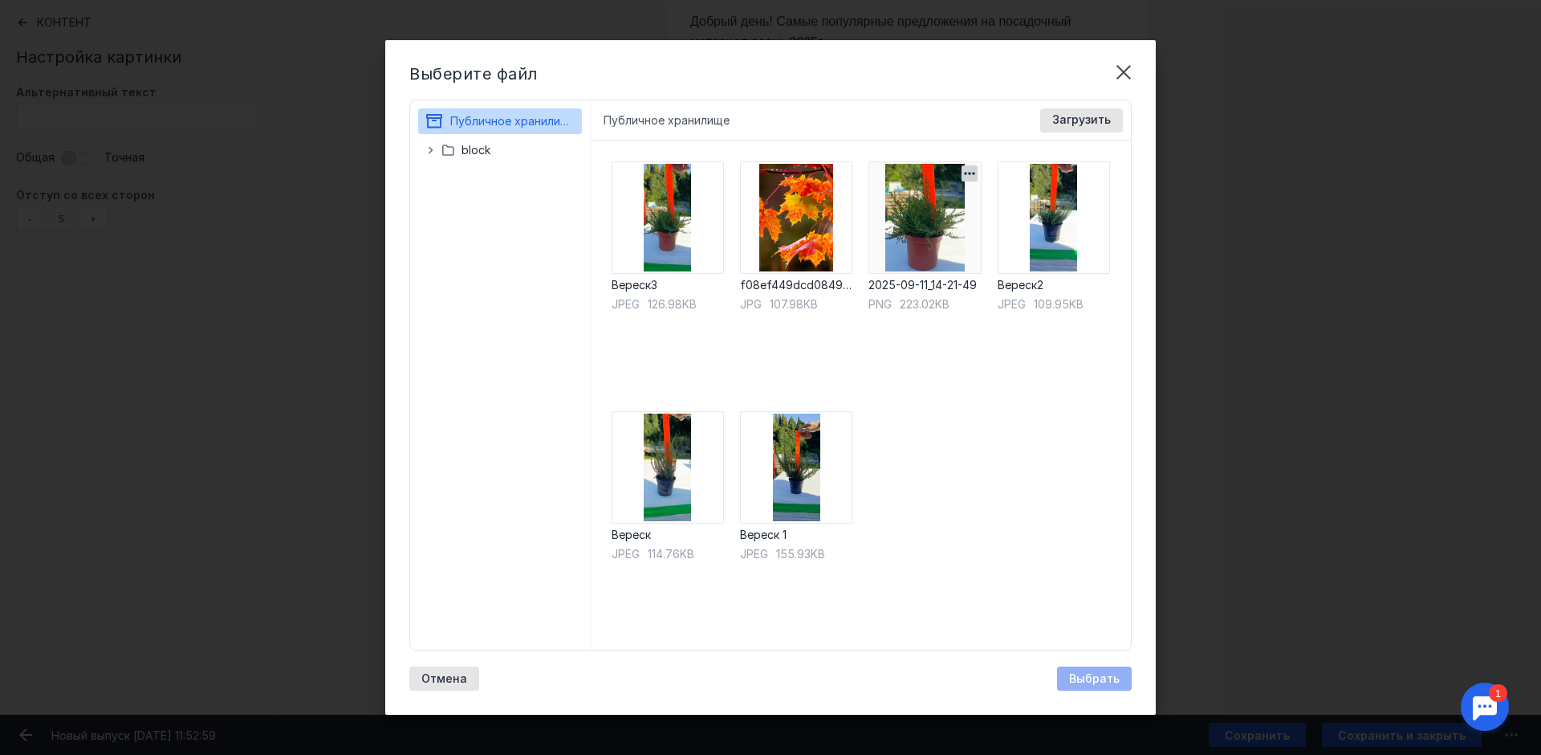
click at [930, 237] on img at bounding box center [925, 217] width 112 height 112
click at [1093, 668] on div "Выбрать" at bounding box center [1094, 678] width 75 height 24
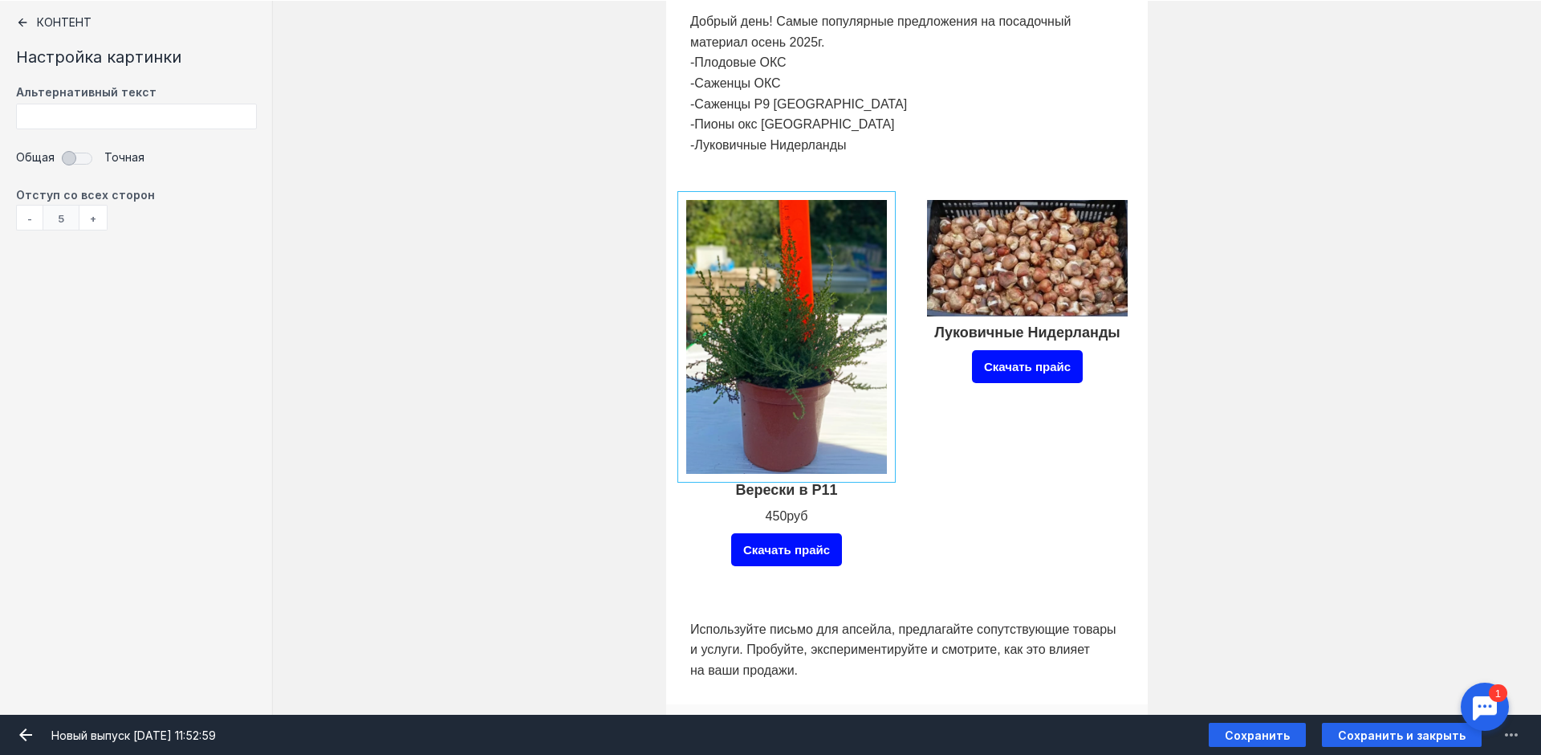
click at [781, 394] on input "Фоновое изображение" at bounding box center [786, 337] width 209 height 282
click at [697, 173] on icon "submit" at bounding box center [696, 175] width 11 height 11
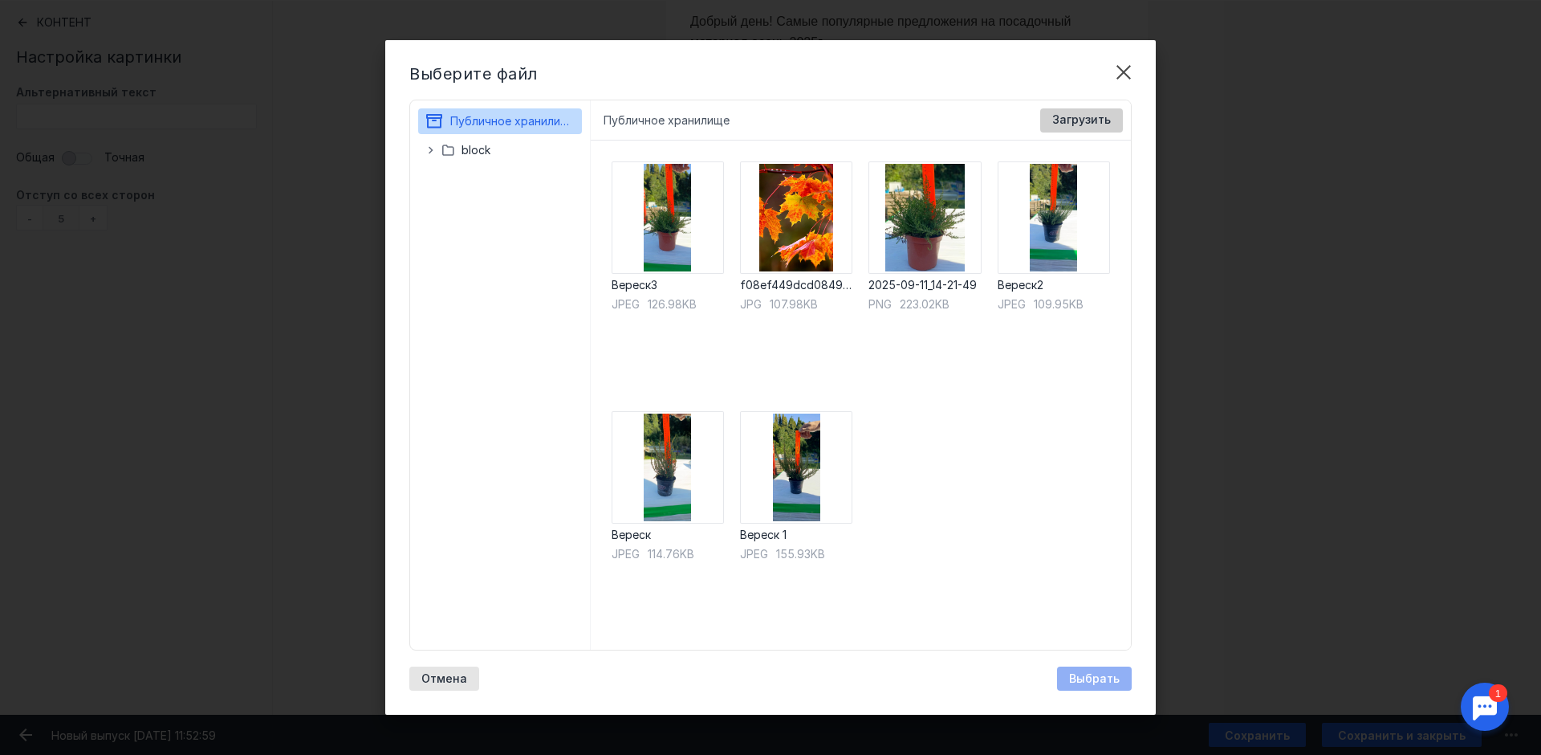
click at [1060, 117] on span "Загрузить" at bounding box center [1081, 120] width 59 height 14
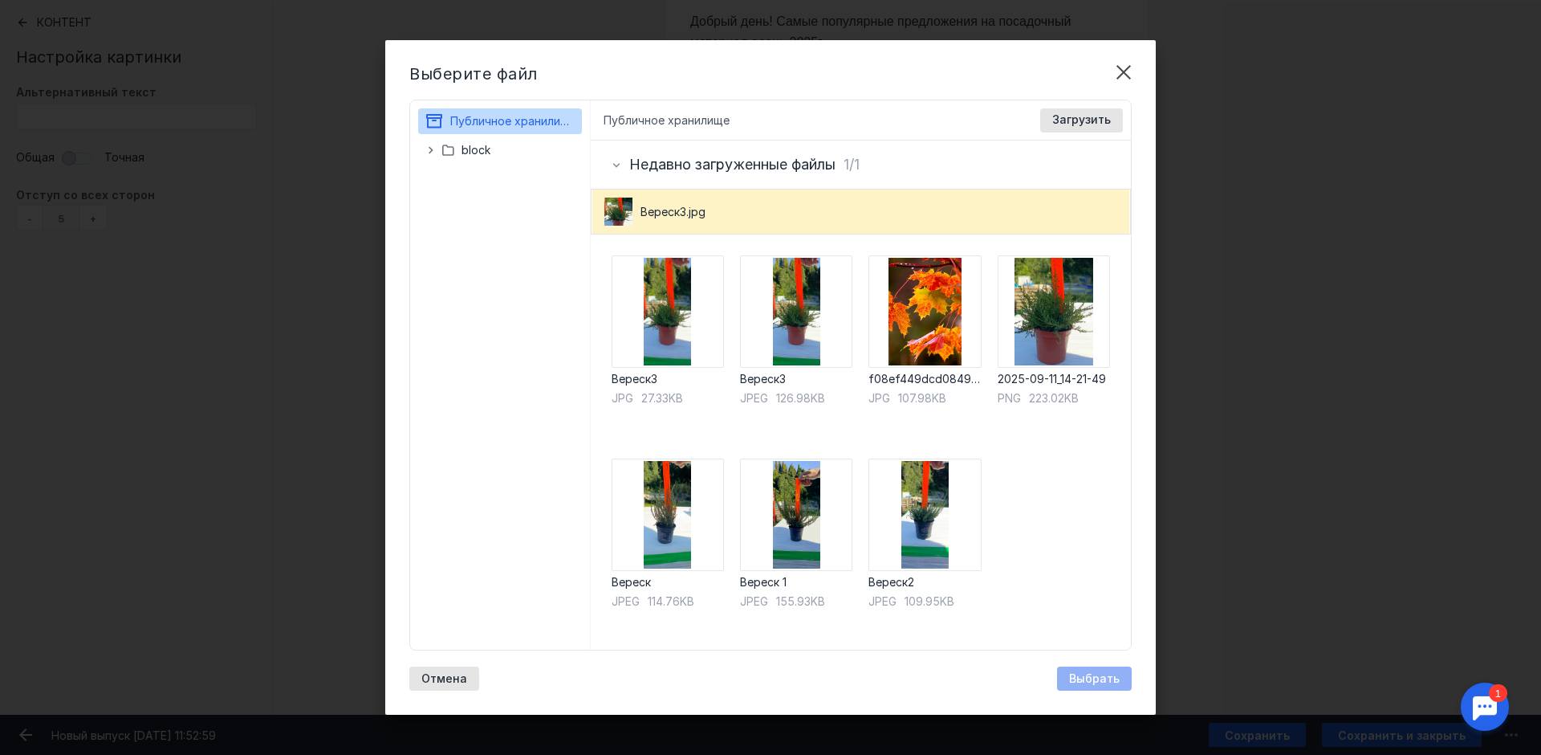
click at [1084, 682] on div "Выбрать" at bounding box center [1094, 678] width 75 height 24
click at [665, 324] on img at bounding box center [668, 311] width 112 height 112
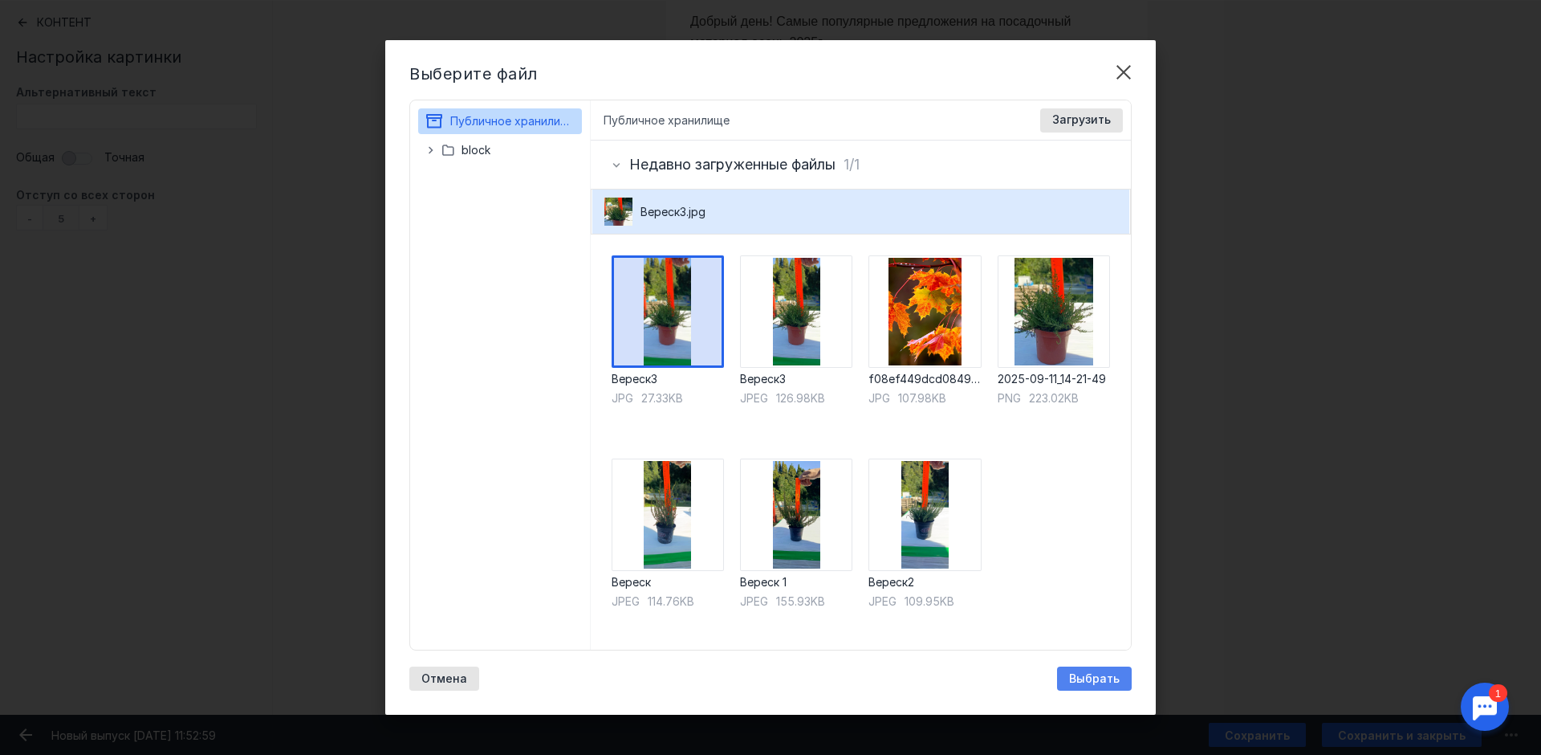
click at [1073, 669] on div "Выбрать" at bounding box center [1094, 678] width 75 height 24
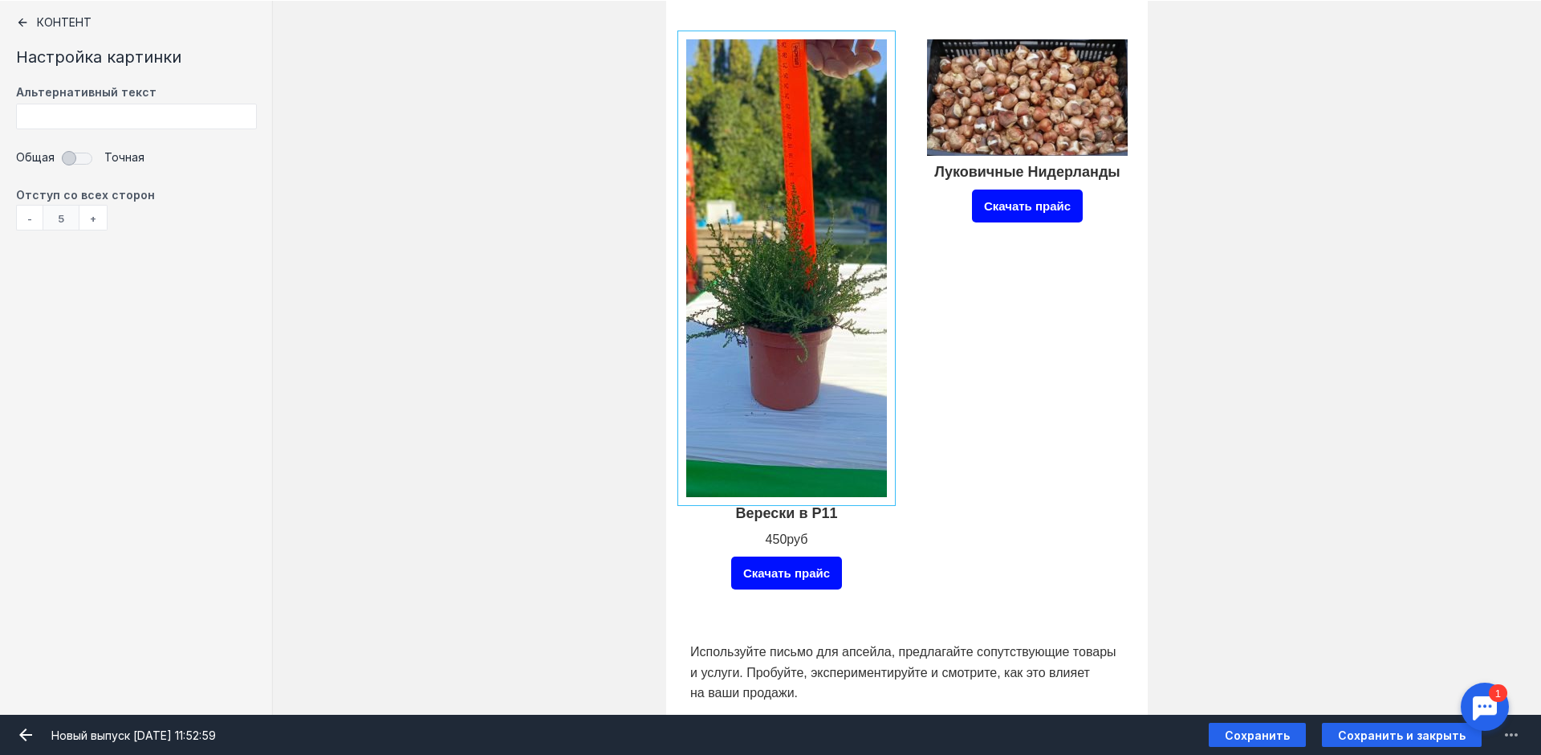
scroll to position [803, 0]
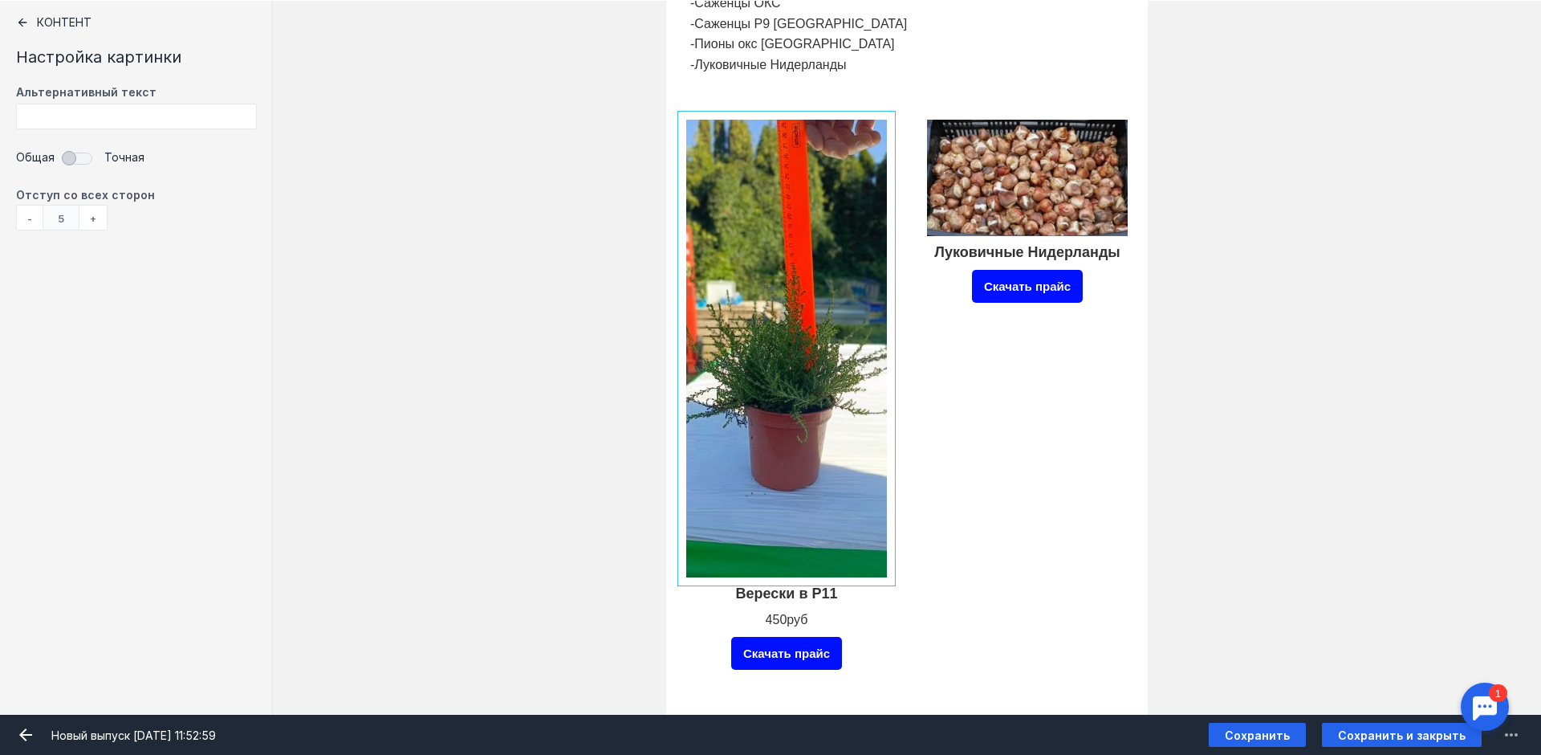
click at [1003, 196] on input "Фоновое изображение" at bounding box center [1027, 178] width 209 height 124
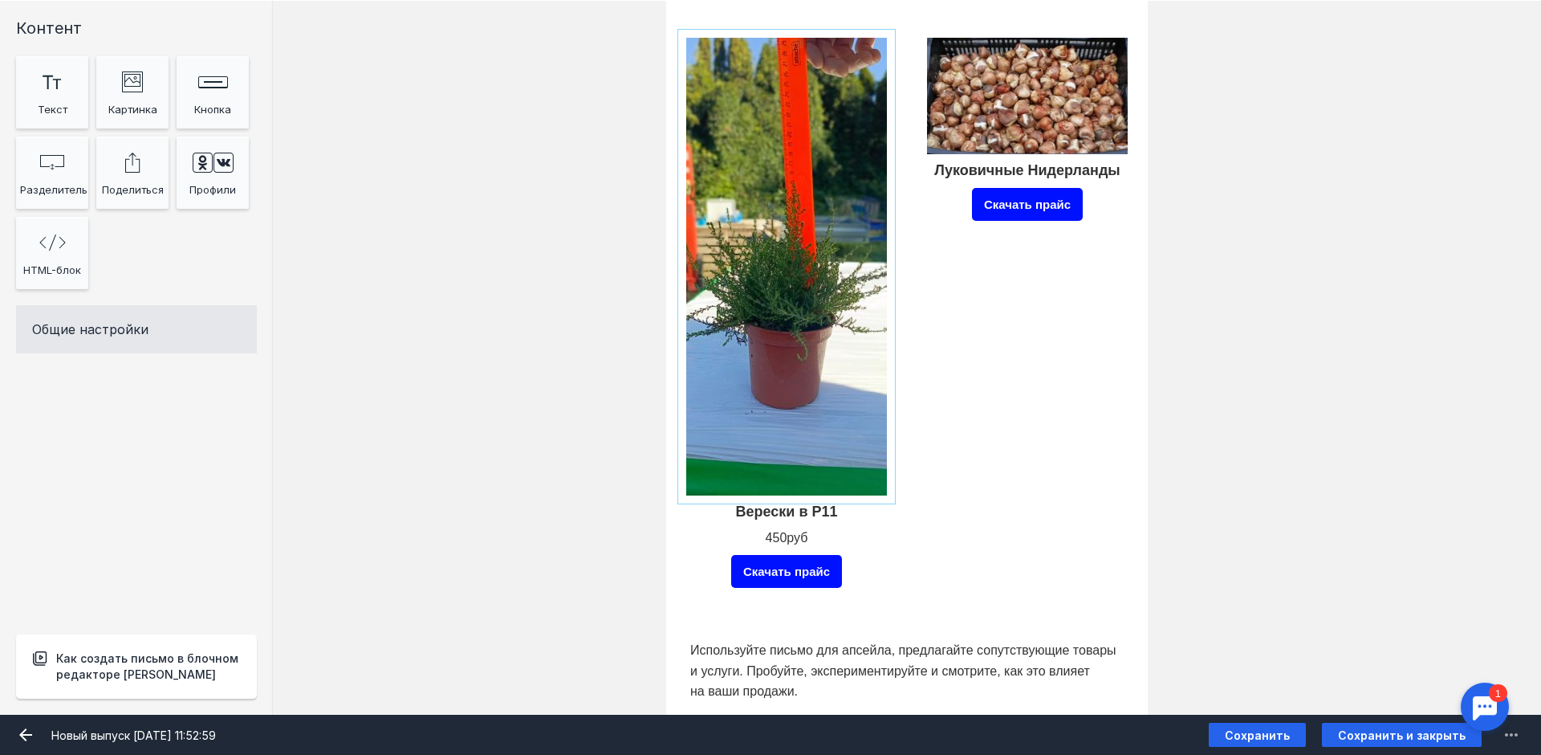
scroll to position [883, 0]
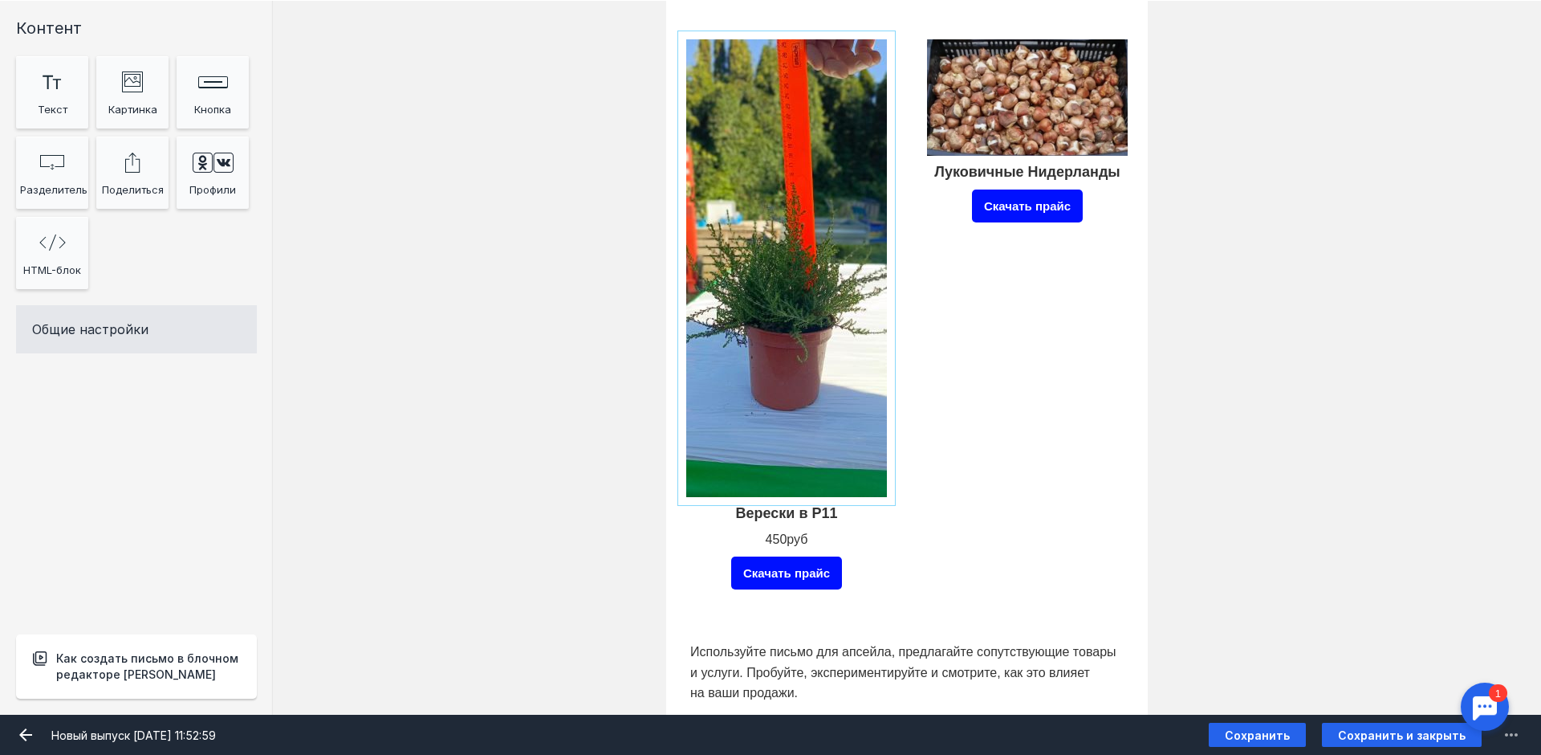
click at [840, 346] on input "Фоновое изображение" at bounding box center [786, 268] width 209 height 466
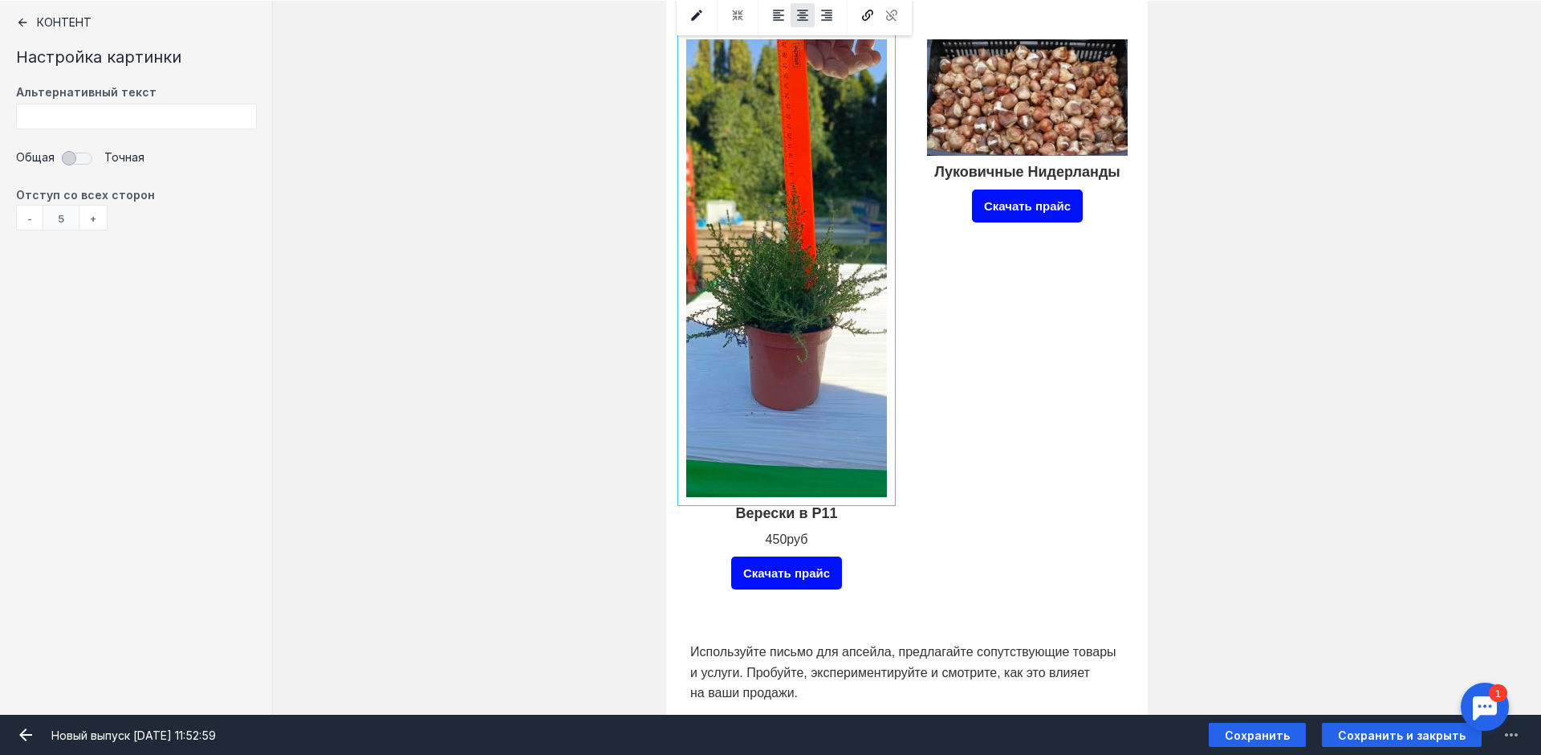
scroll to position [803, 0]
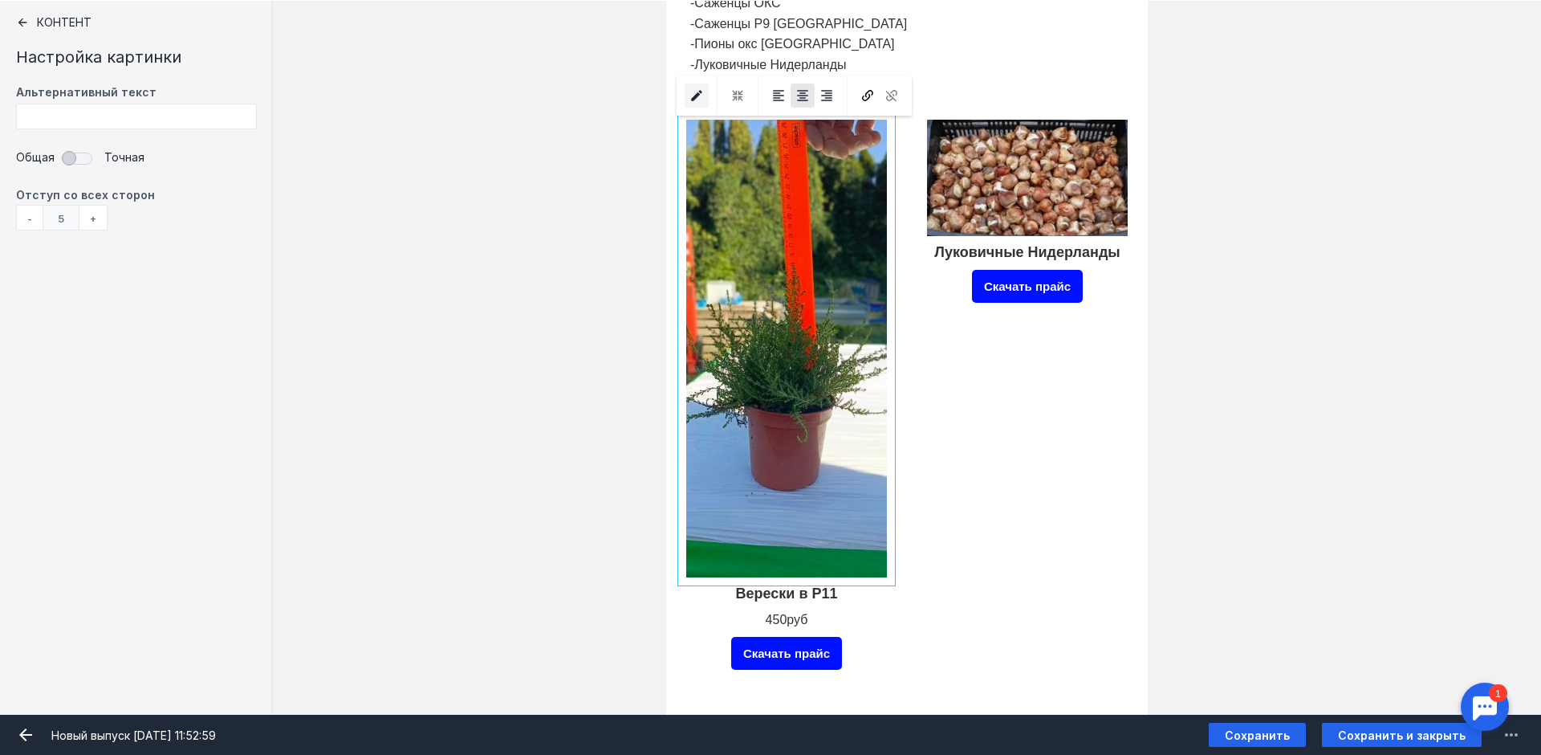
click at [703, 96] on icon "submit" at bounding box center [697, 95] width 14 height 14
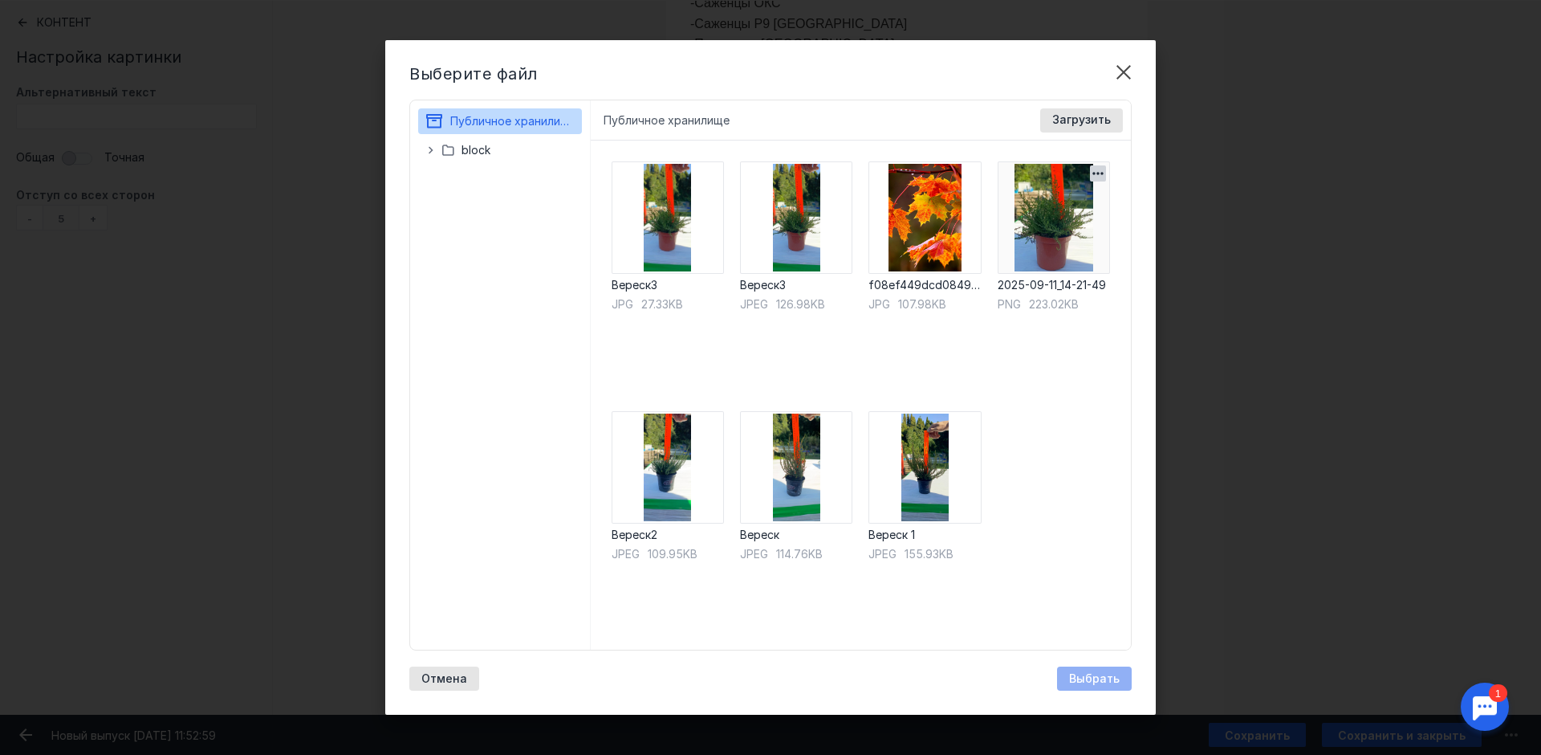
click at [1053, 244] on img at bounding box center [1054, 217] width 112 height 112
click at [1068, 672] on div "Выбрать" at bounding box center [1094, 679] width 67 height 14
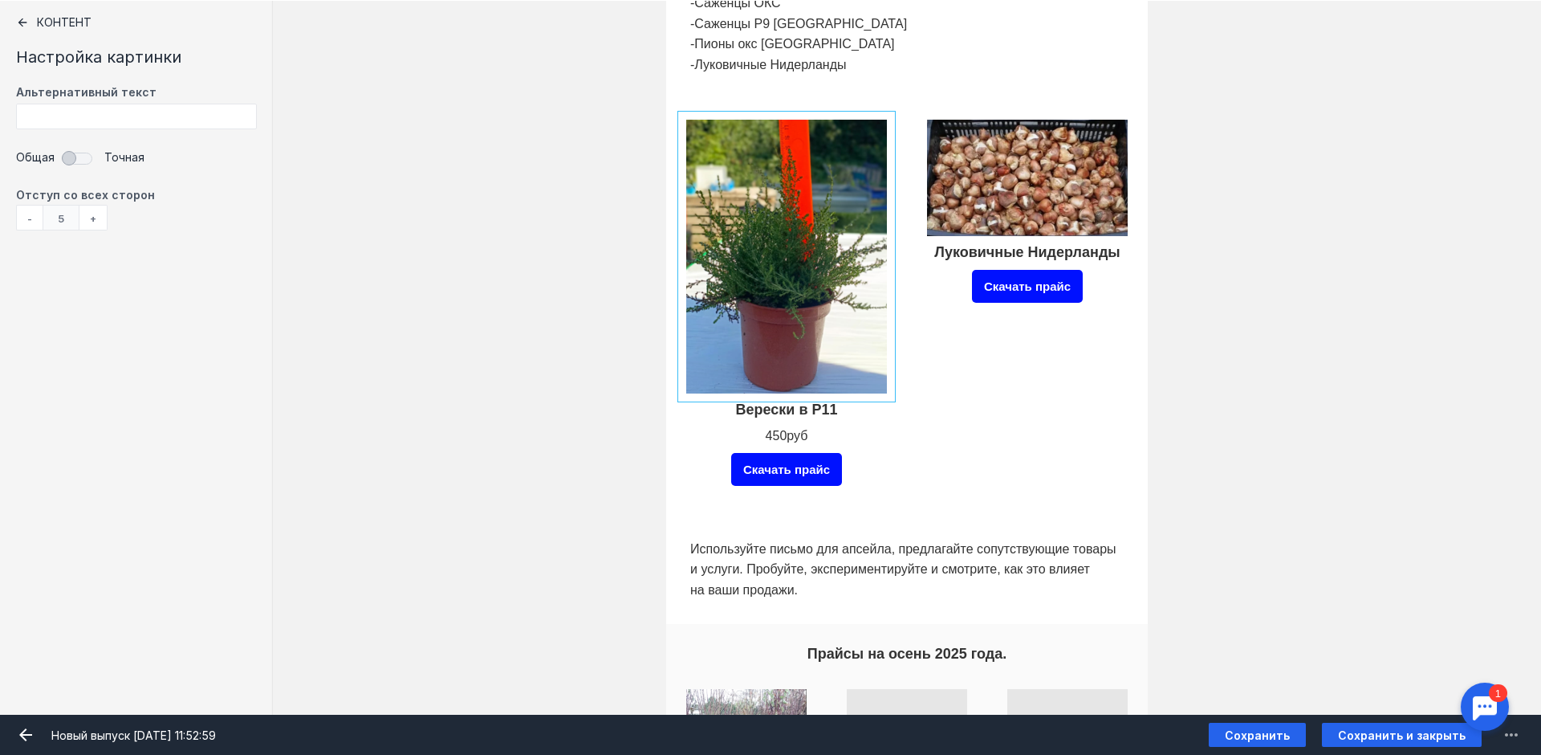
click at [761, 214] on input "Фоновое изображение" at bounding box center [786, 257] width 209 height 282
click at [696, 101] on icon "submit" at bounding box center [697, 95] width 14 height 14
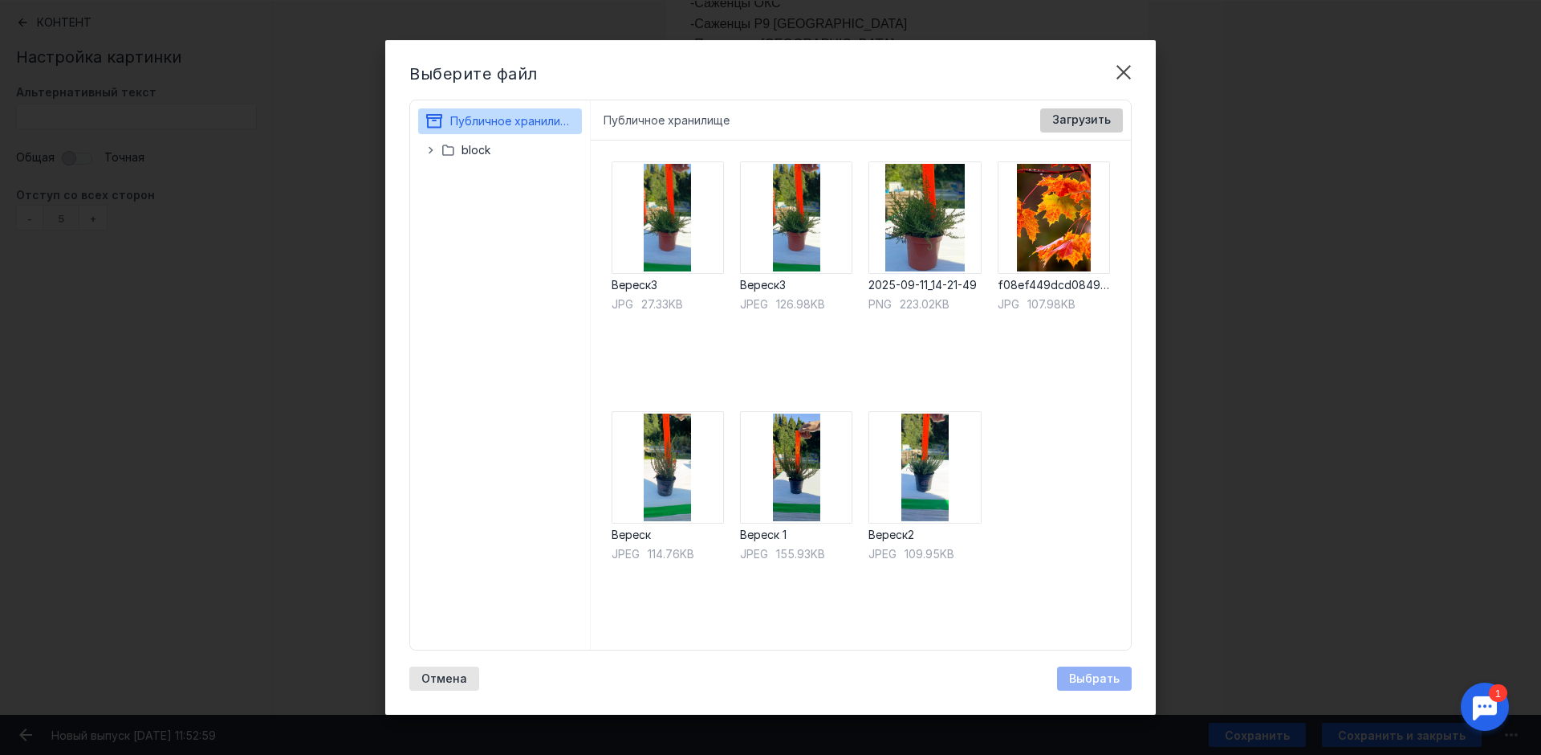
click at [1071, 120] on span "Загрузить" at bounding box center [1081, 120] width 59 height 14
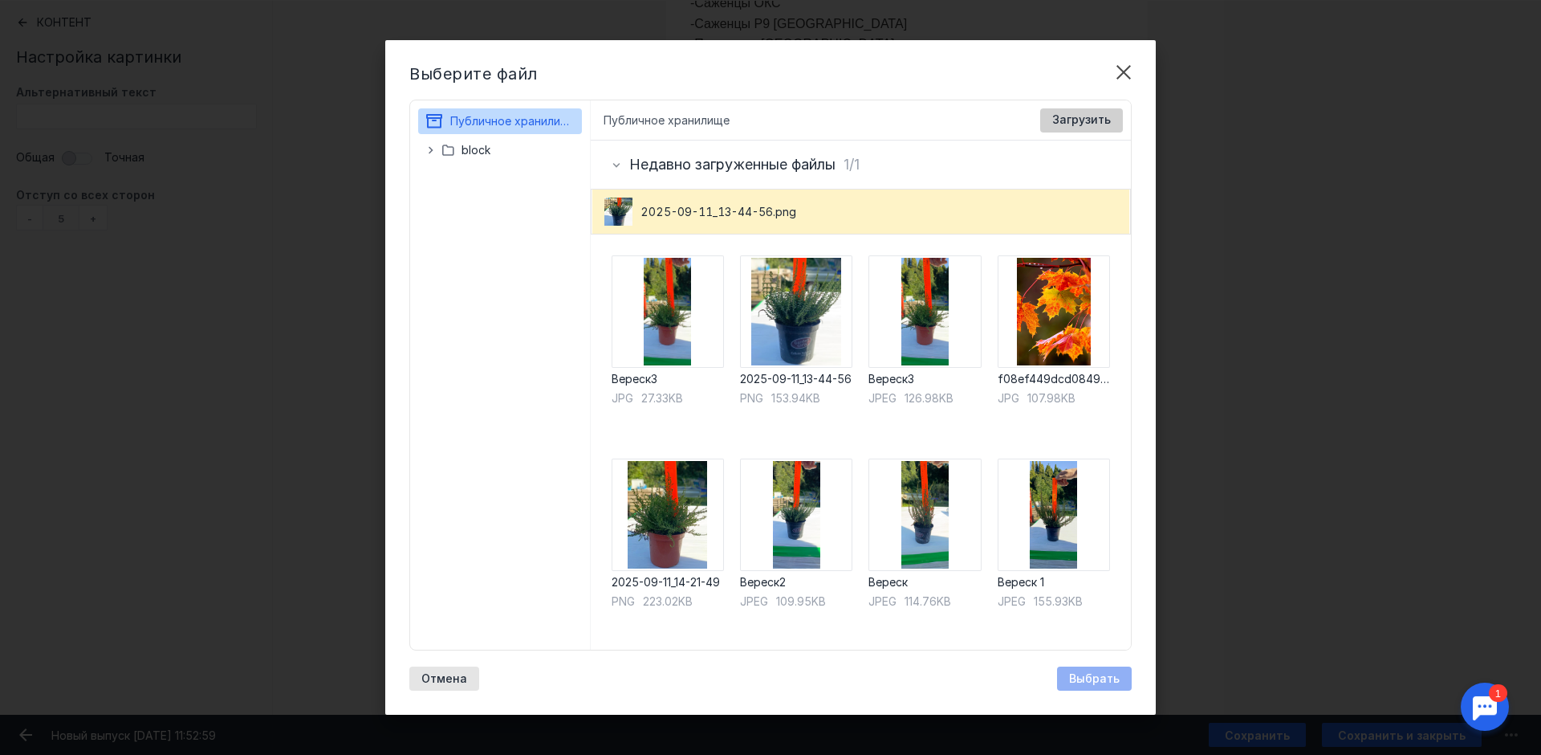
click at [1075, 117] on span "Загрузить" at bounding box center [1081, 120] width 59 height 14
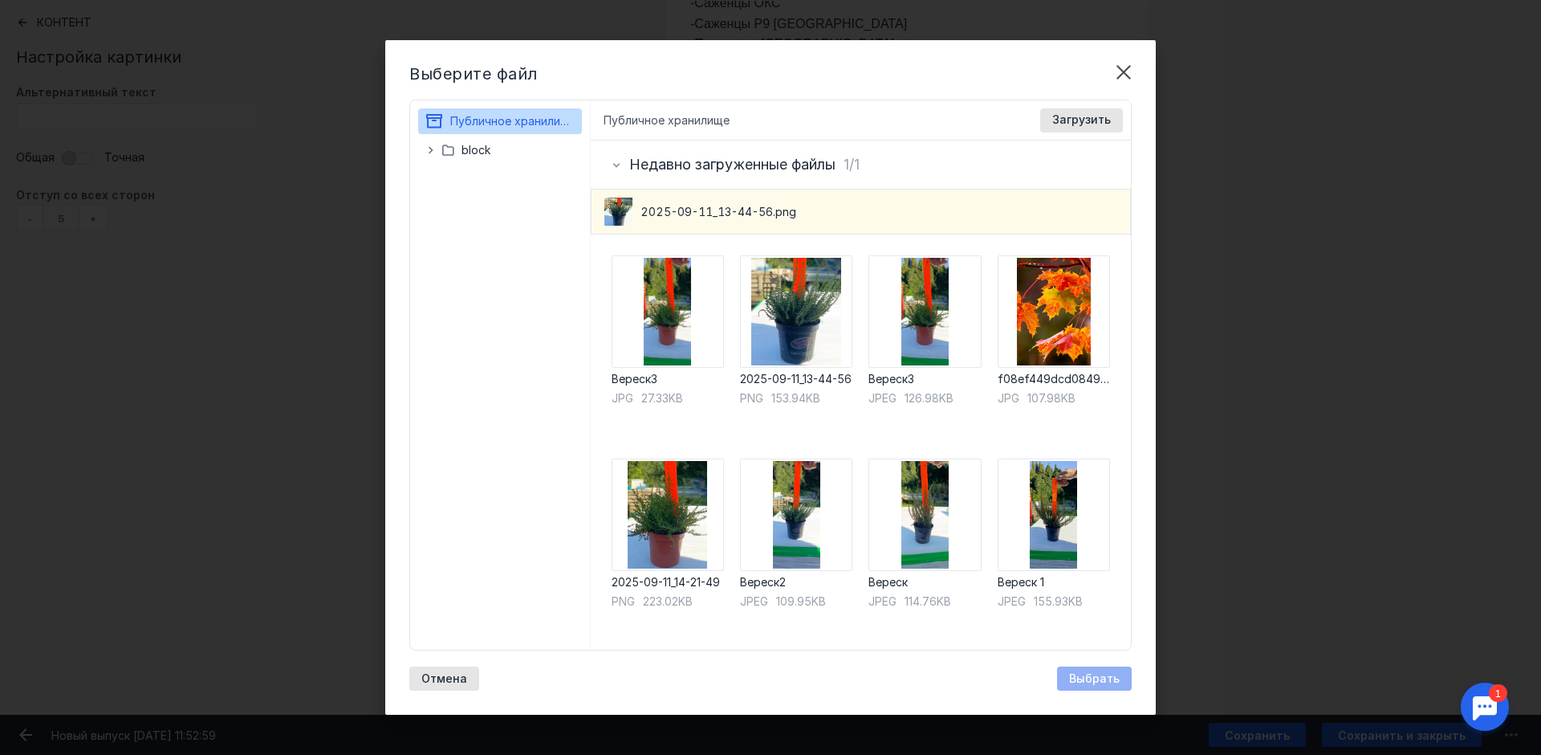
click at [666, 202] on div "2025-09-11_13-44-56.png" at bounding box center [700, 211] width 192 height 20
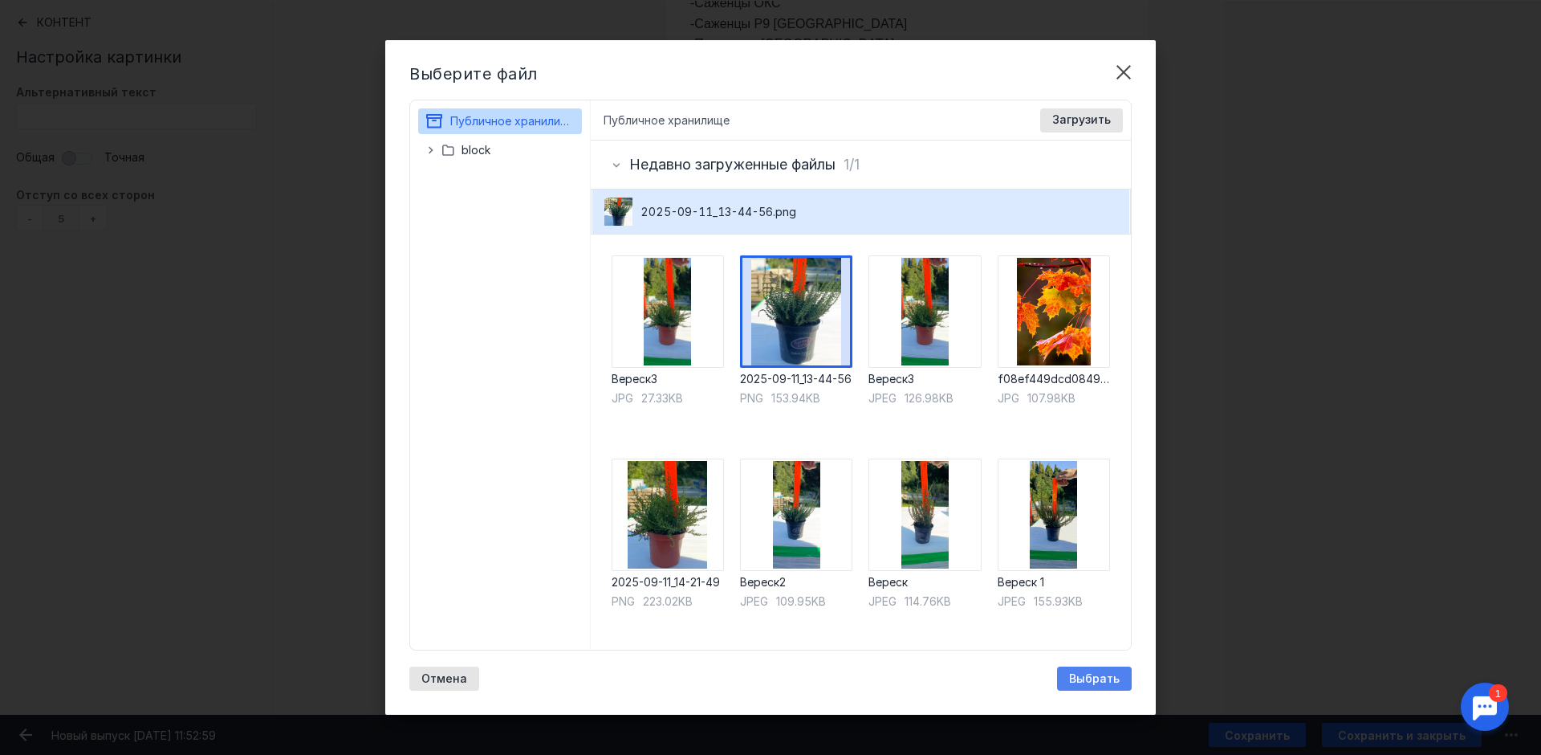
click at [1086, 677] on span "Выбрать" at bounding box center [1094, 679] width 51 height 14
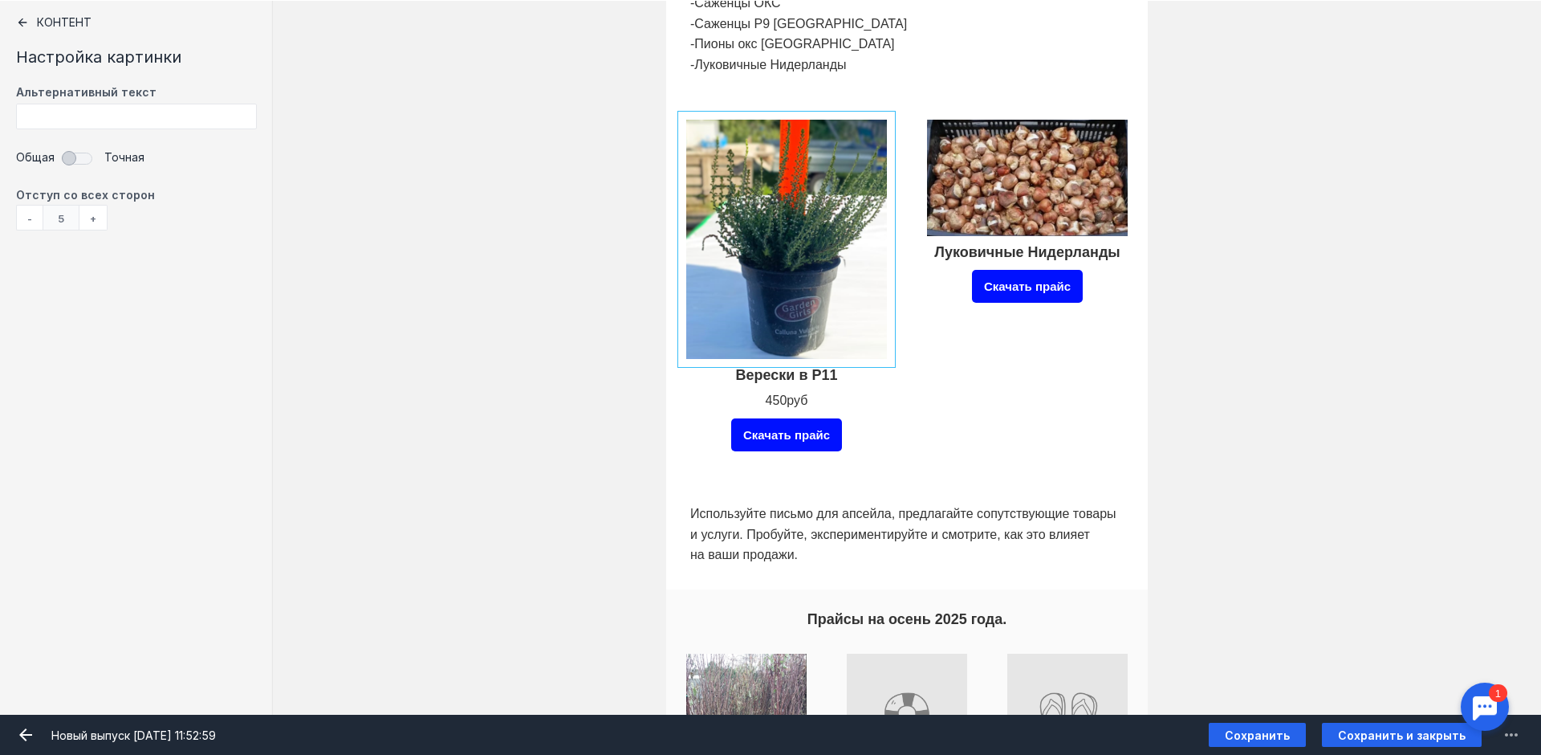
click at [991, 370] on div "Луковичные Нидерланды Скачать прайс" at bounding box center [1027, 300] width 209 height 368
click at [907, 434] on div "Луковичные Нидерланды Скачать прайс" at bounding box center [1027, 300] width 241 height 400
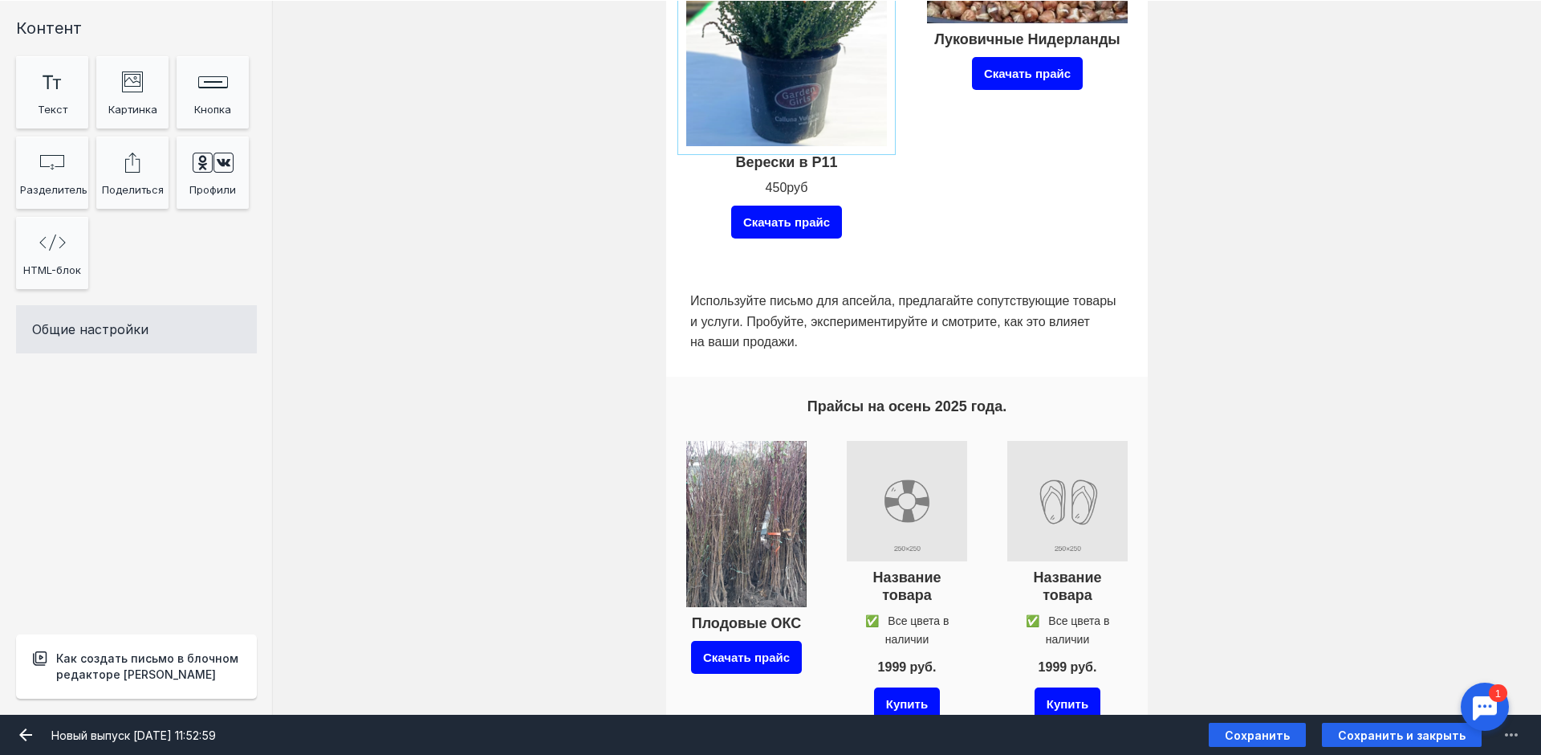
scroll to position [1044, 0]
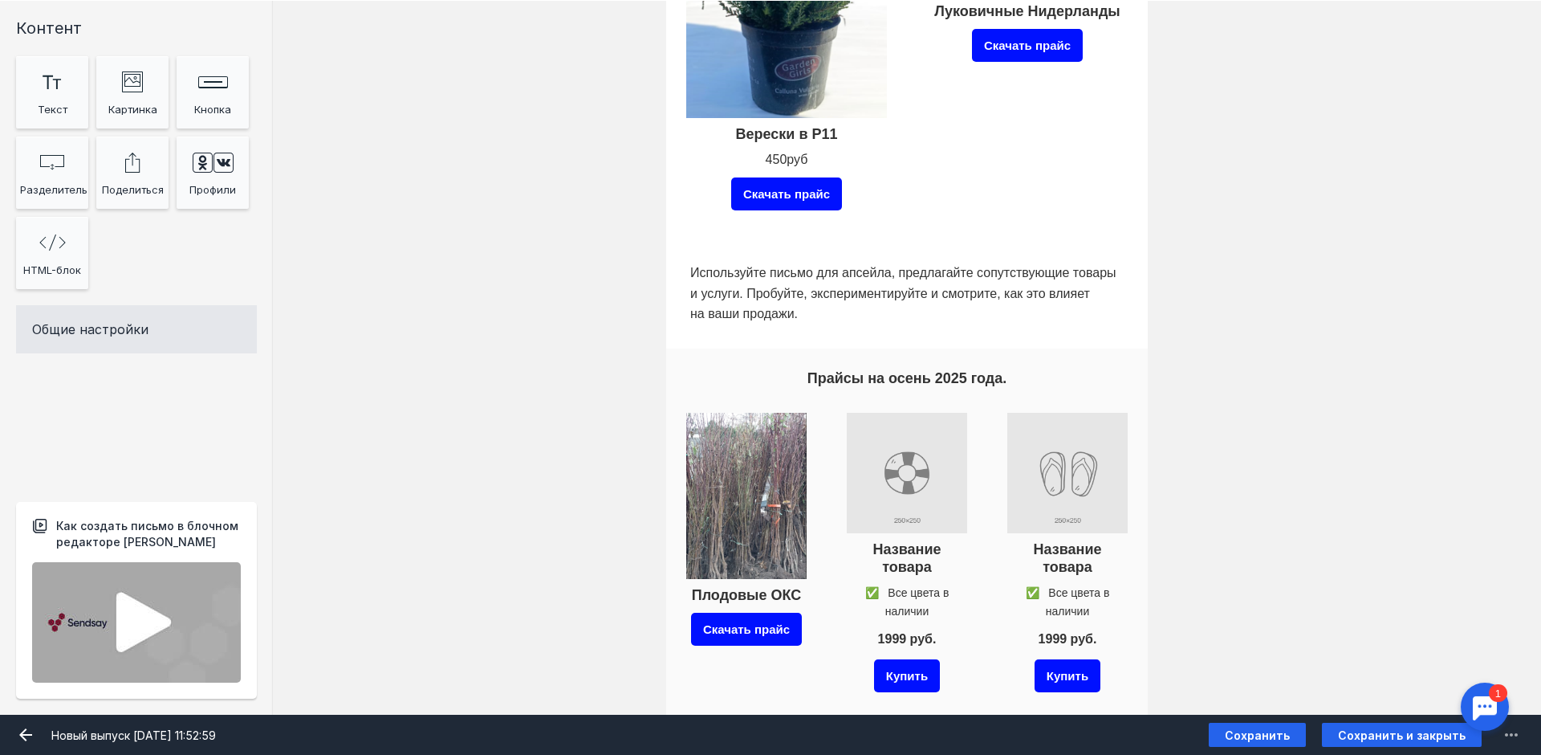
click at [120, 659] on img at bounding box center [136, 622] width 209 height 120
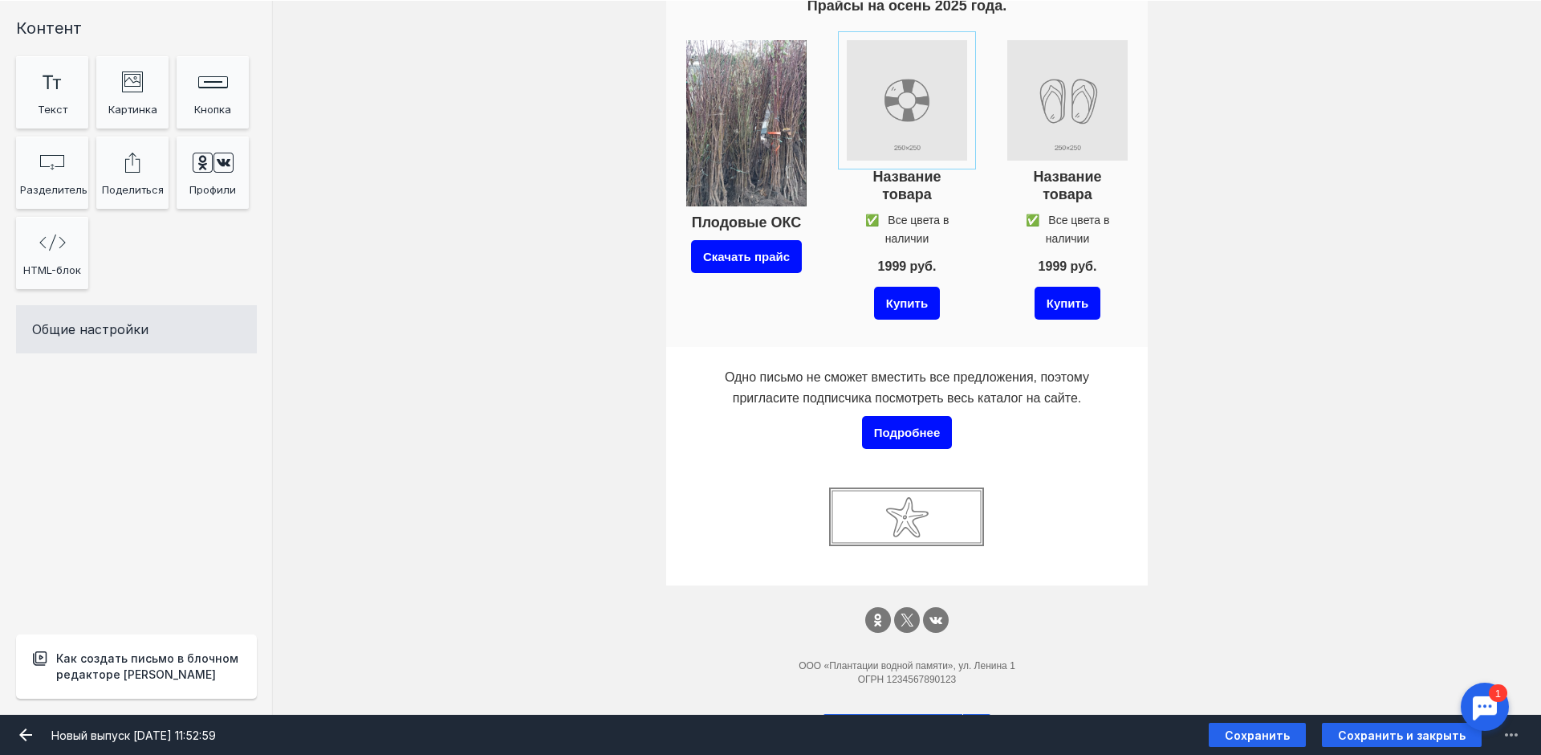
scroll to position [1445, 0]
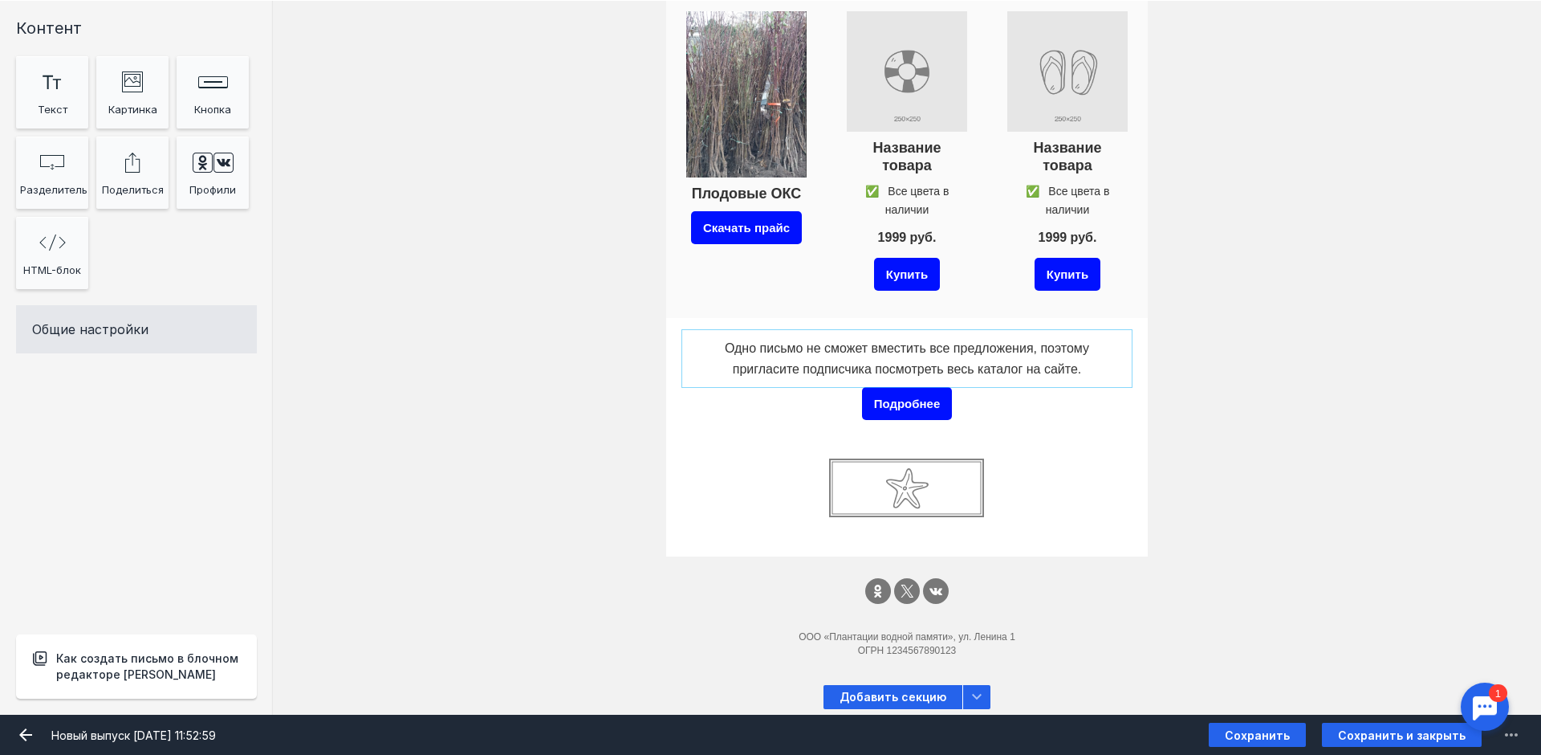
click at [718, 345] on div at bounding box center [907, 358] width 442 height 49
click at [718, 345] on div "Одно письмо не сможет вместить все предложения, поэтому пригласите подписчика п…" at bounding box center [907, 358] width 442 height 49
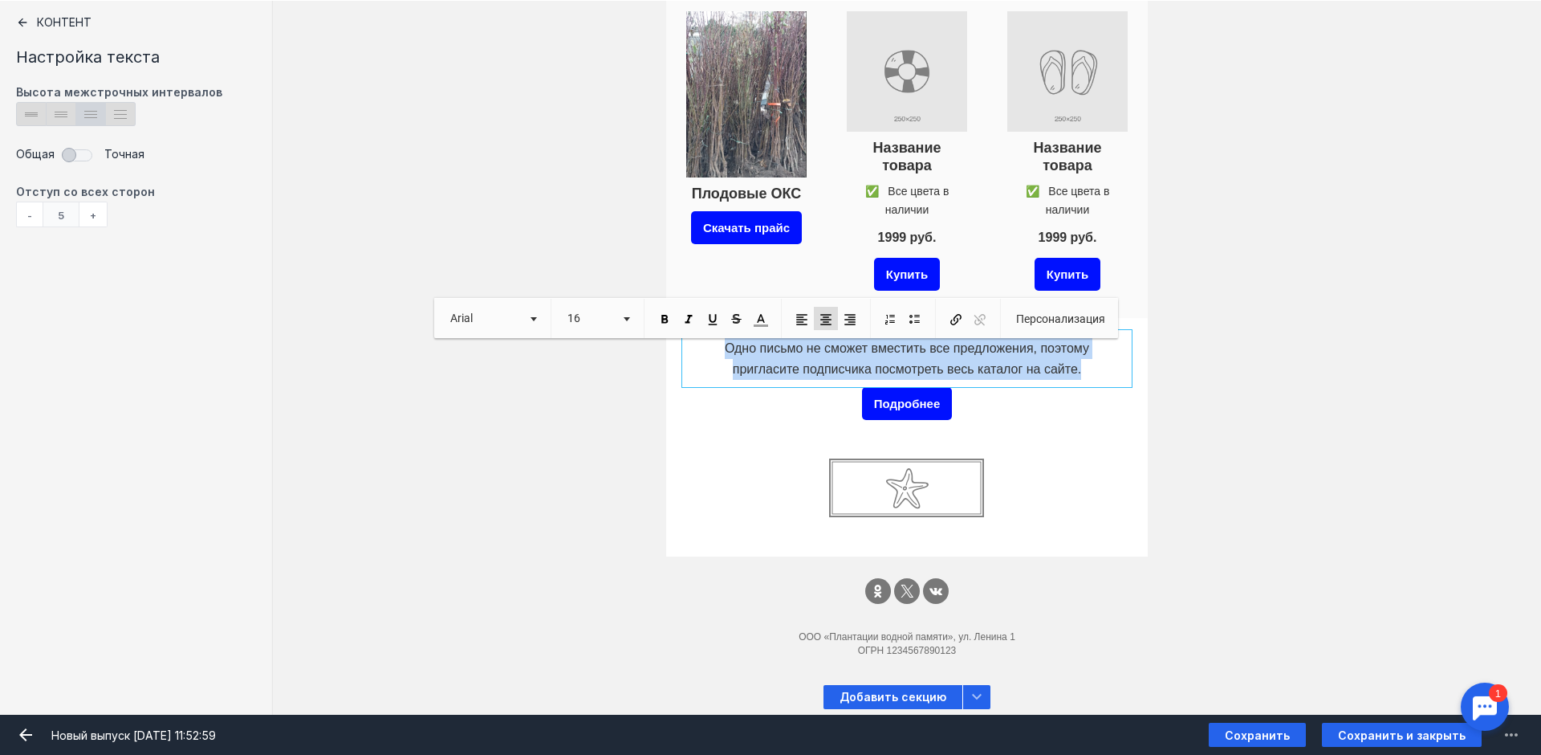
drag, startPoint x: 716, startPoint y: 346, endPoint x: 1094, endPoint y: 373, distance: 379.1
click at [1094, 373] on p "Одно письмо не сможет вместить все предложения, поэтому пригласите подписчика п…" at bounding box center [906, 358] width 433 height 41
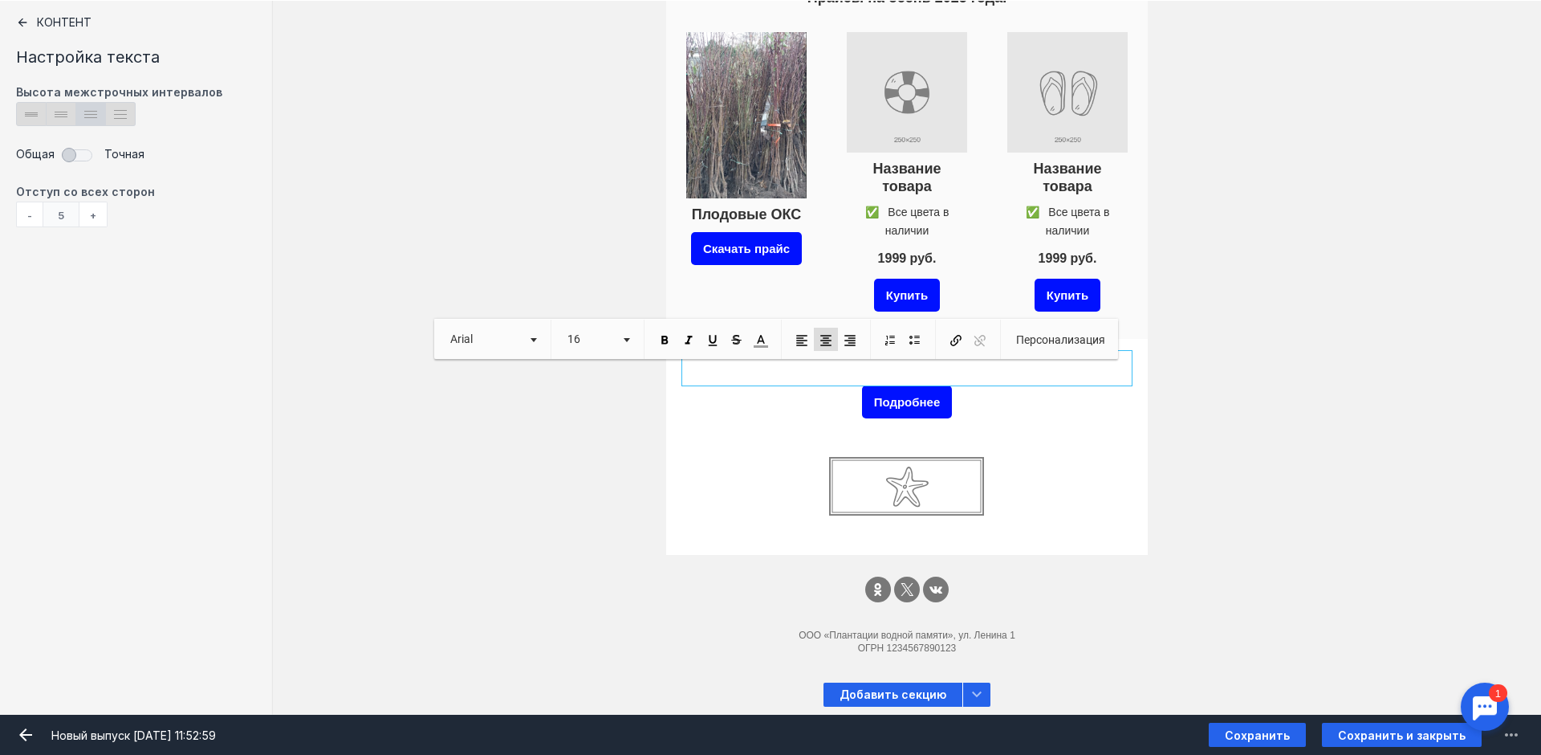
scroll to position [1424, 0]
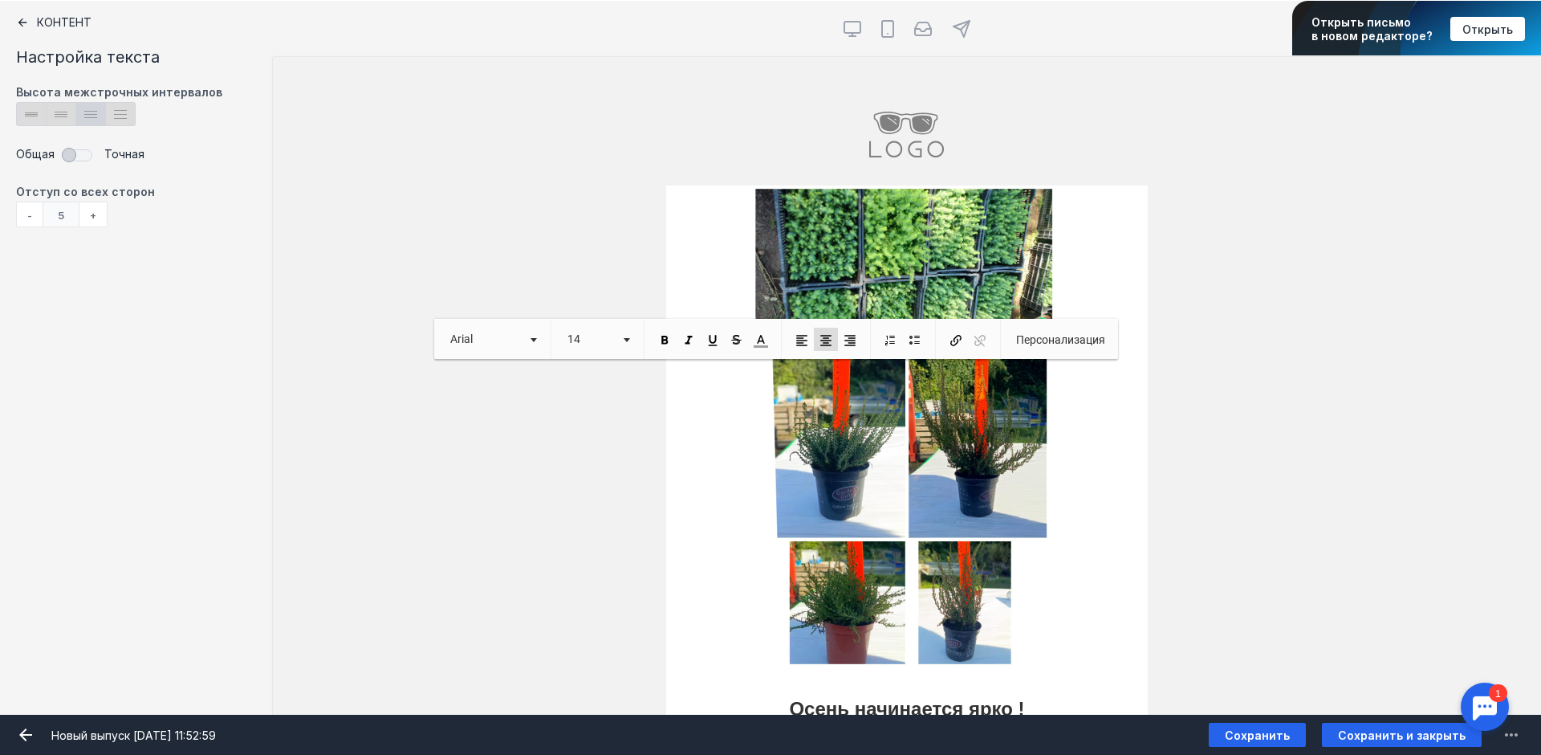
scroll to position [1424, 0]
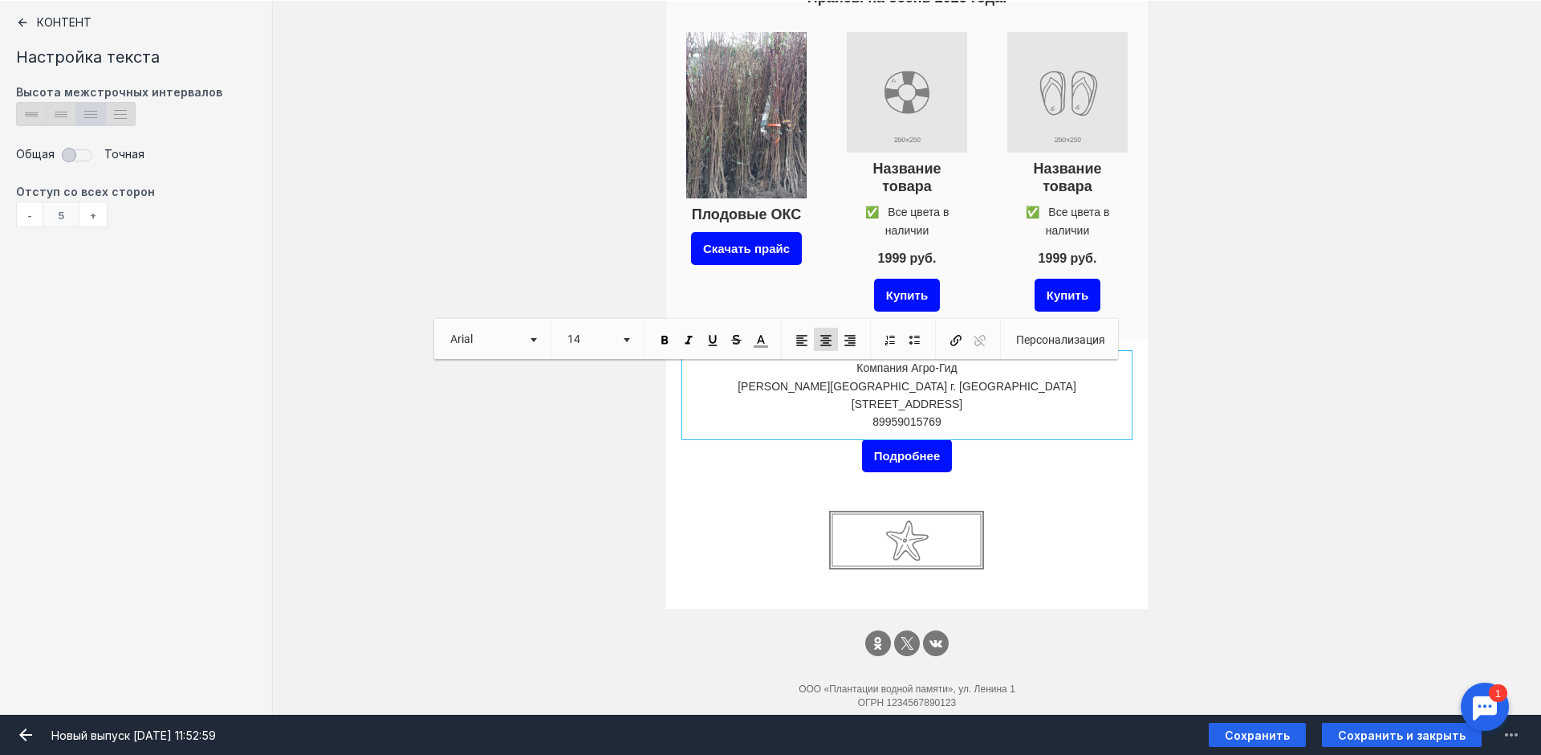
click at [875, 413] on p "89959015769" at bounding box center [906, 422] width 433 height 18
click at [952, 413] on p "+79959015769" at bounding box center [906, 422] width 433 height 18
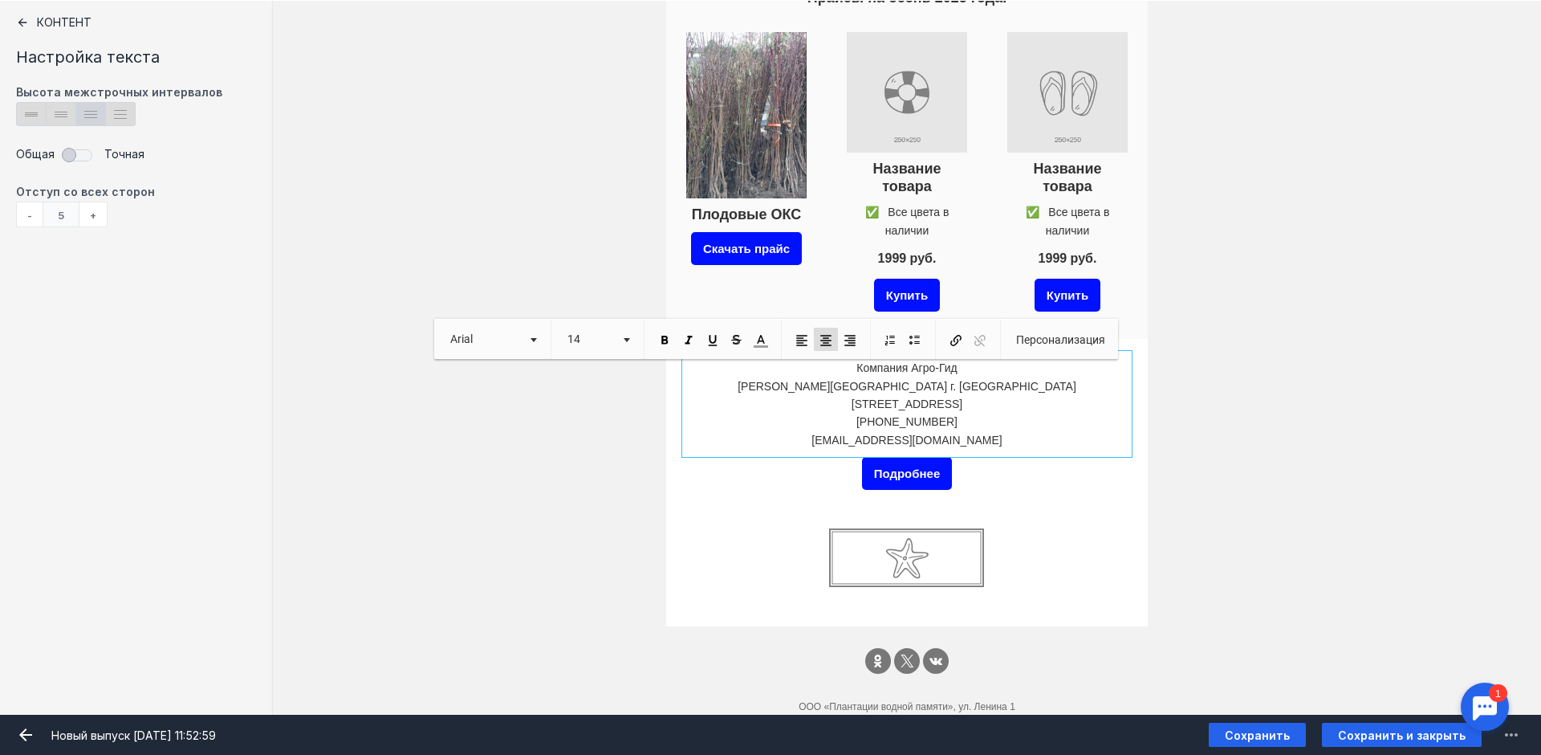
click at [1062, 431] on p "order-agroguide@yandex.ru" at bounding box center [906, 440] width 433 height 18
click at [1063, 494] on div at bounding box center [907, 502] width 442 height 16
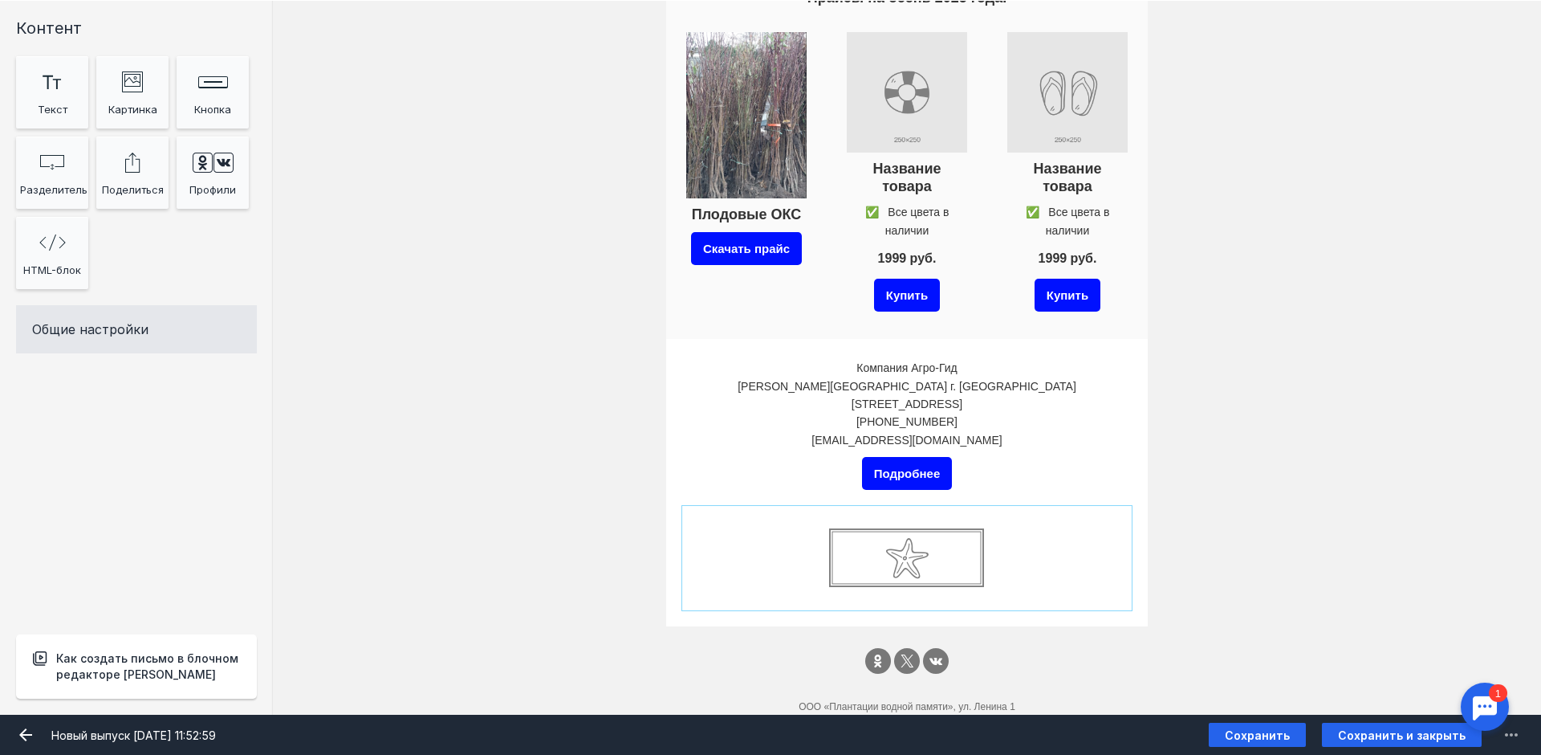
click at [950, 544] on input "file" at bounding box center [907, 558] width 442 height 96
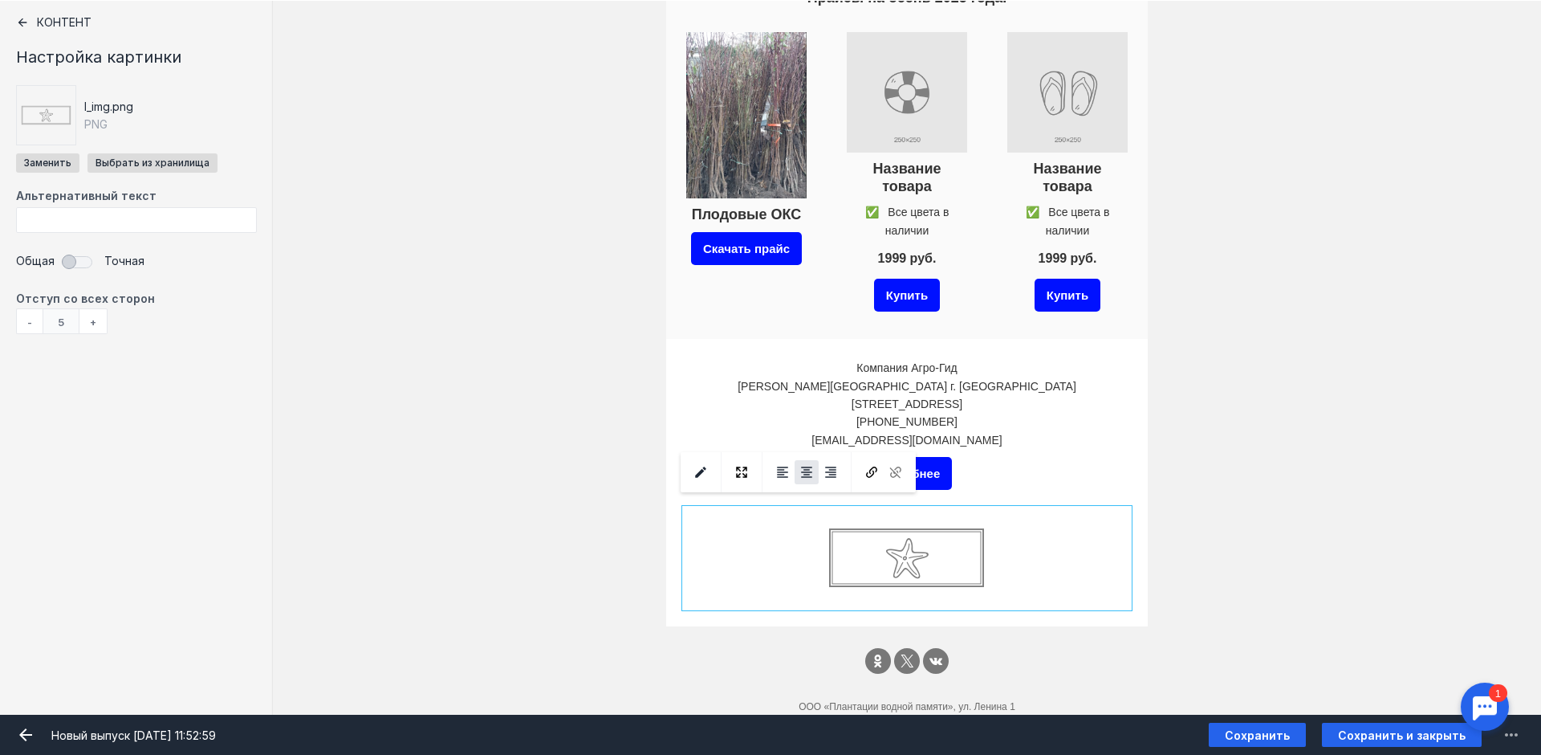
click at [939, 543] on input "Фоновое изображение" at bounding box center [907, 558] width 442 height 96
click at [938, 543] on input "Фоновое изображение" at bounding box center [907, 558] width 442 height 96
click at [67, 153] on div "l_img.png PNG Заменить Выбрать из хранилища" at bounding box center [136, 128] width 241 height 87
click at [66, 155] on input "file" at bounding box center [47, 162] width 63 height 19
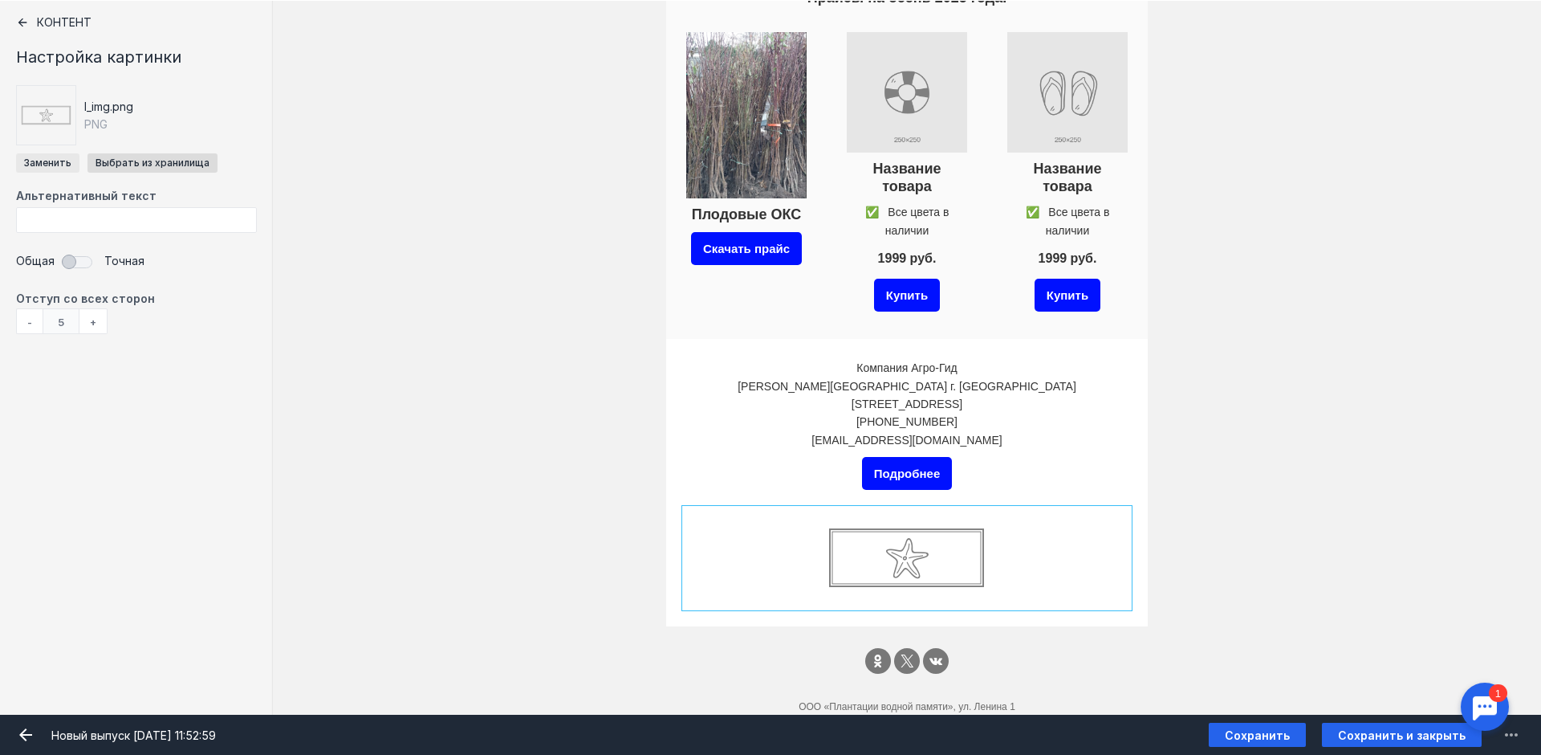
type input "C:\fakepath\лого.jpeg"
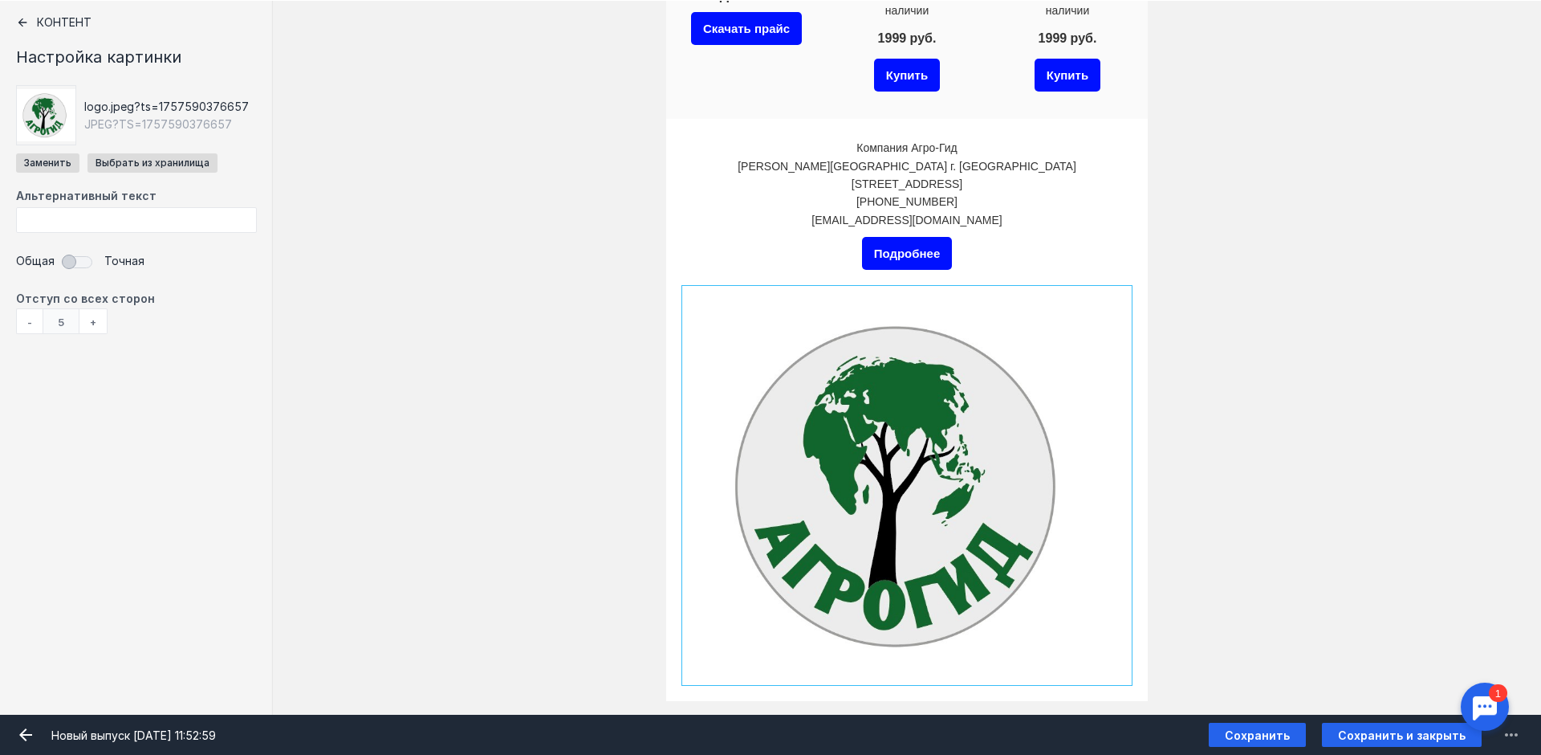
scroll to position [1665, 0]
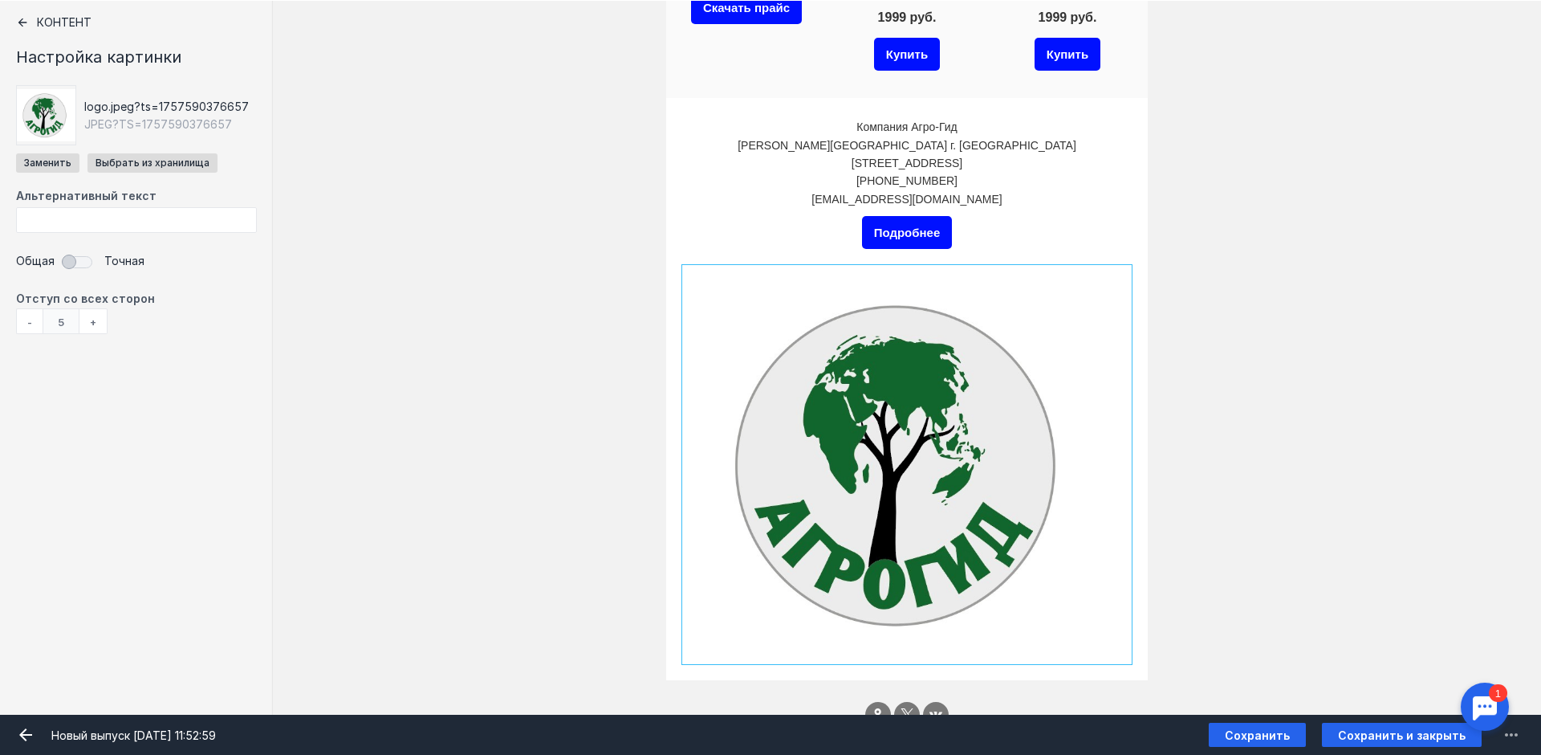
drag, startPoint x: 909, startPoint y: 645, endPoint x: 900, endPoint y: 483, distance: 161.6
click at [904, 486] on div at bounding box center [907, 464] width 442 height 391
click at [900, 483] on input "Фоновое изображение" at bounding box center [907, 464] width 442 height 391
click at [936, 416] on input "Фоновое изображение" at bounding box center [907, 464] width 442 height 391
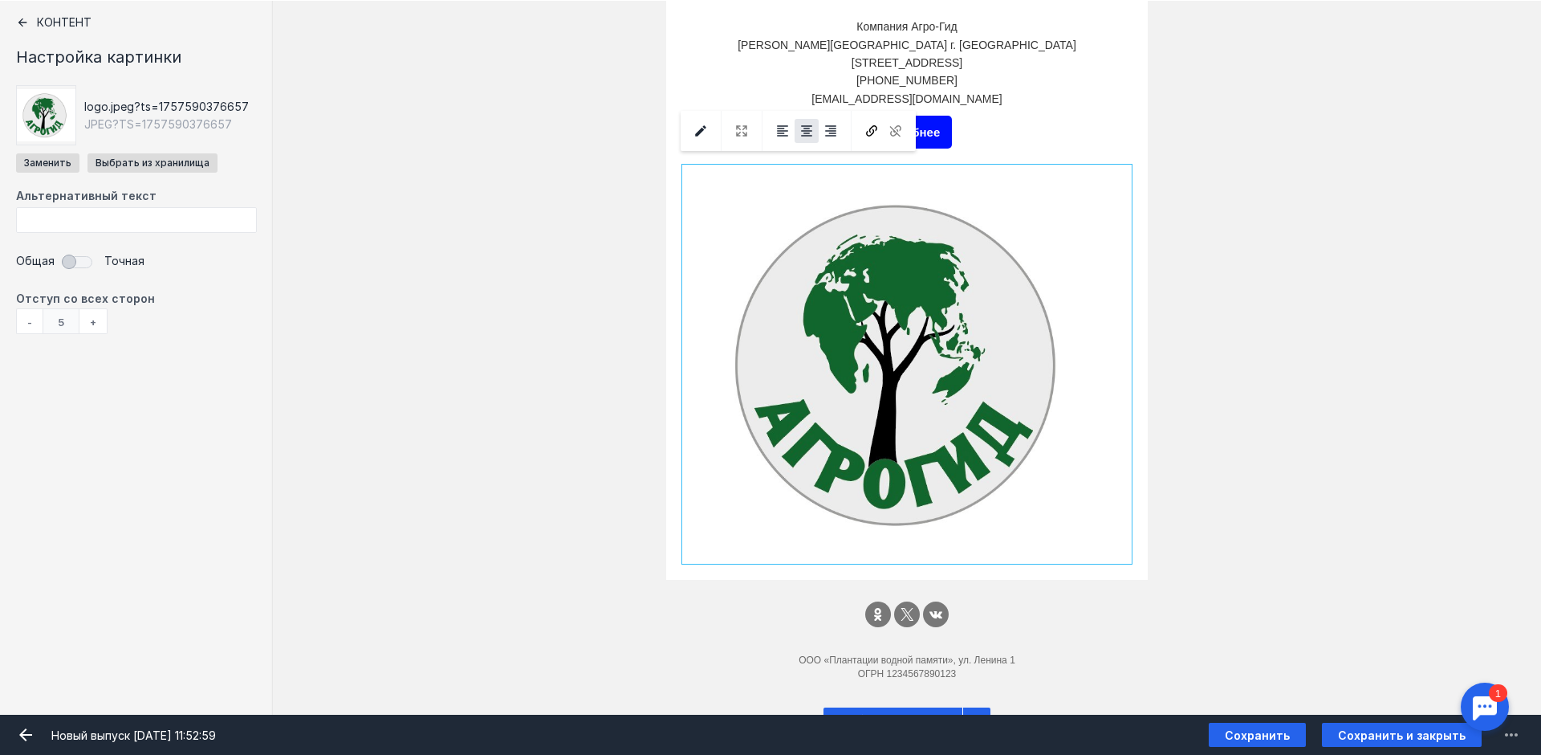
scroll to position [1772, 0]
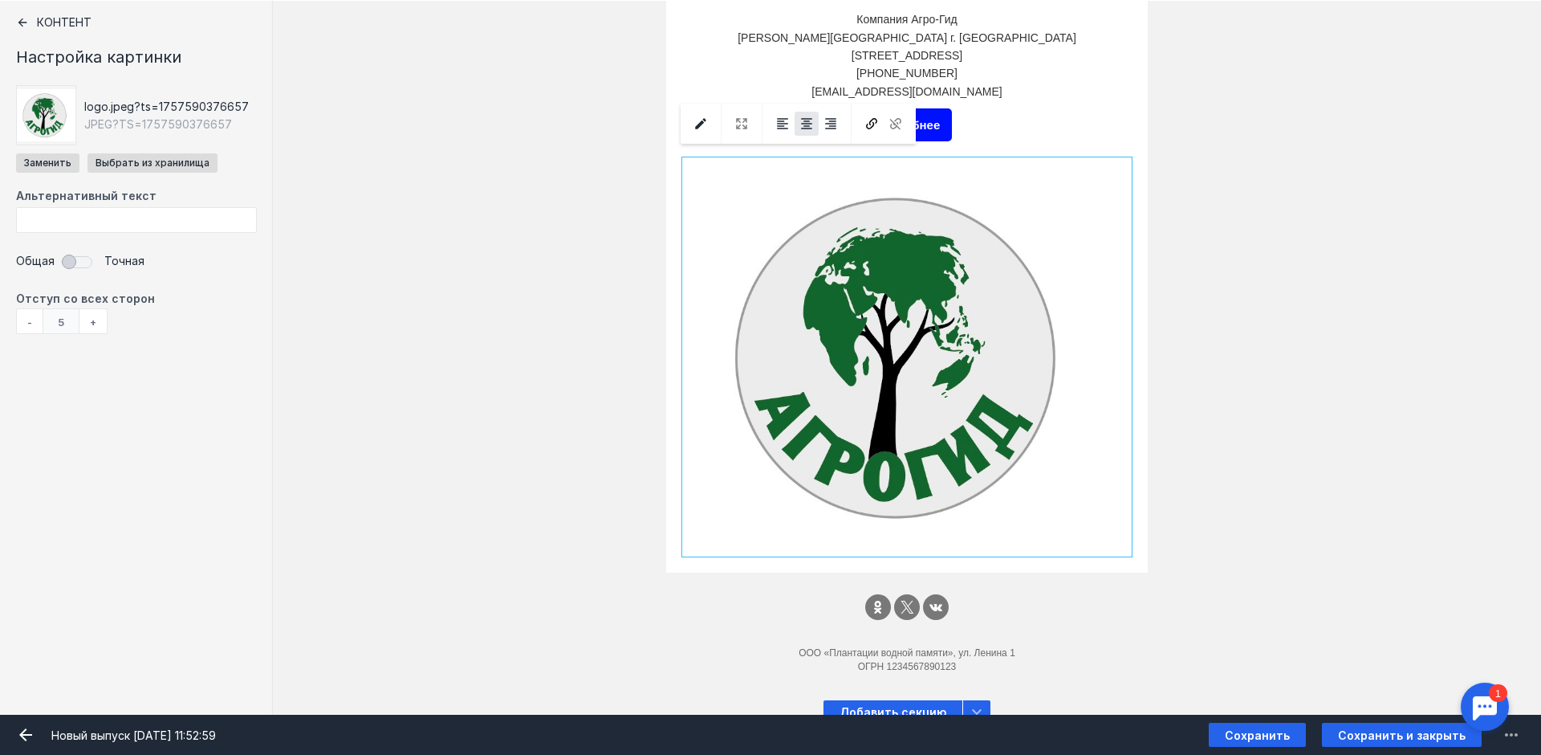
click at [49, 25] on div "Контент" at bounding box center [136, 22] width 241 height 13
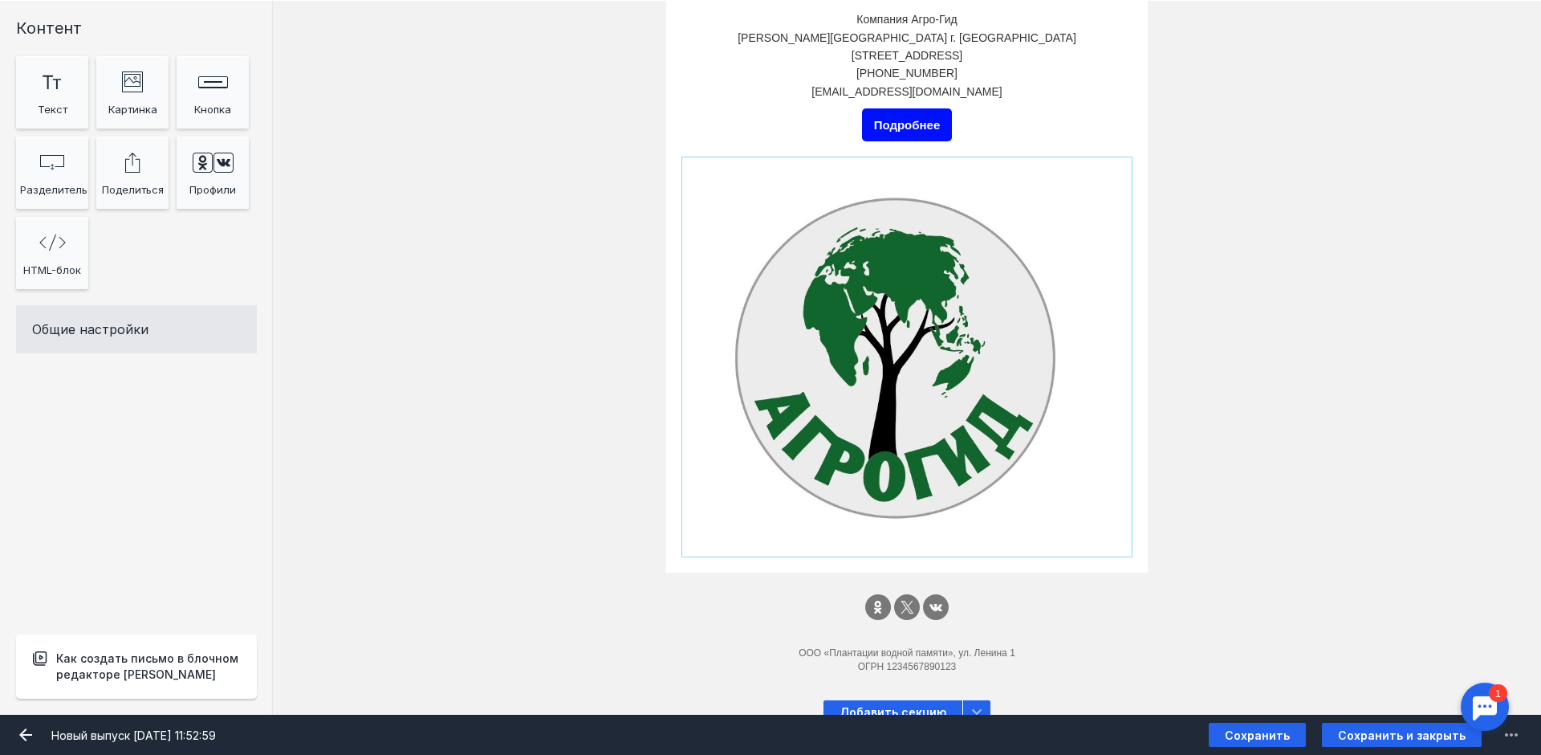
click at [849, 425] on input "Фоновое изображение" at bounding box center [907, 356] width 442 height 391
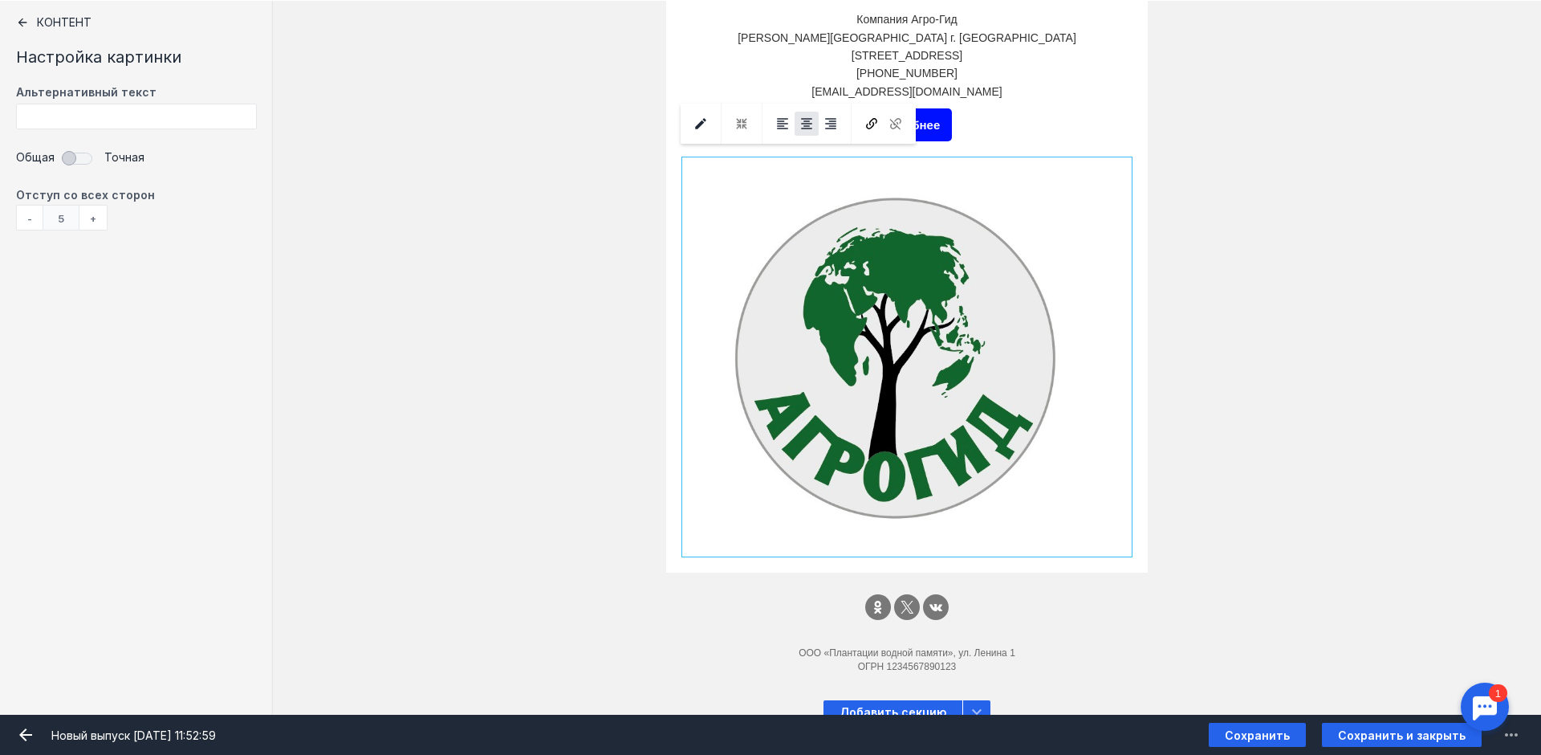
click at [838, 435] on input "Фоновое изображение" at bounding box center [907, 356] width 442 height 391
click at [699, 121] on icon "submit" at bounding box center [701, 123] width 14 height 14
drag, startPoint x: 829, startPoint y: 302, endPoint x: 828, endPoint y: 267, distance: 34.5
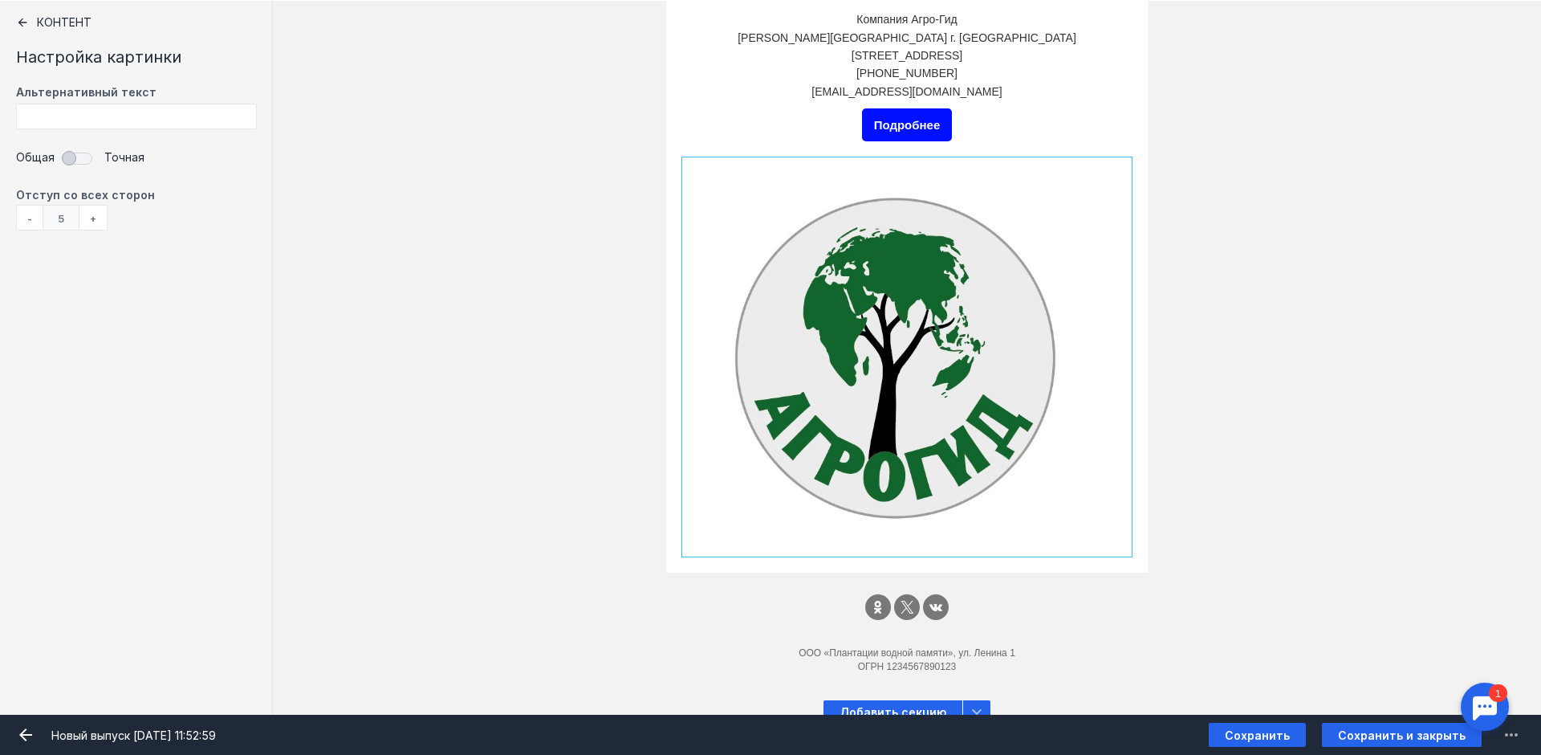
click at [829, 302] on input "Фоновое изображение" at bounding box center [907, 356] width 442 height 391
click at [825, 250] on input "Фоновое изображение" at bounding box center [907, 356] width 442 height 391
click at [700, 117] on icon "submit" at bounding box center [701, 123] width 14 height 14
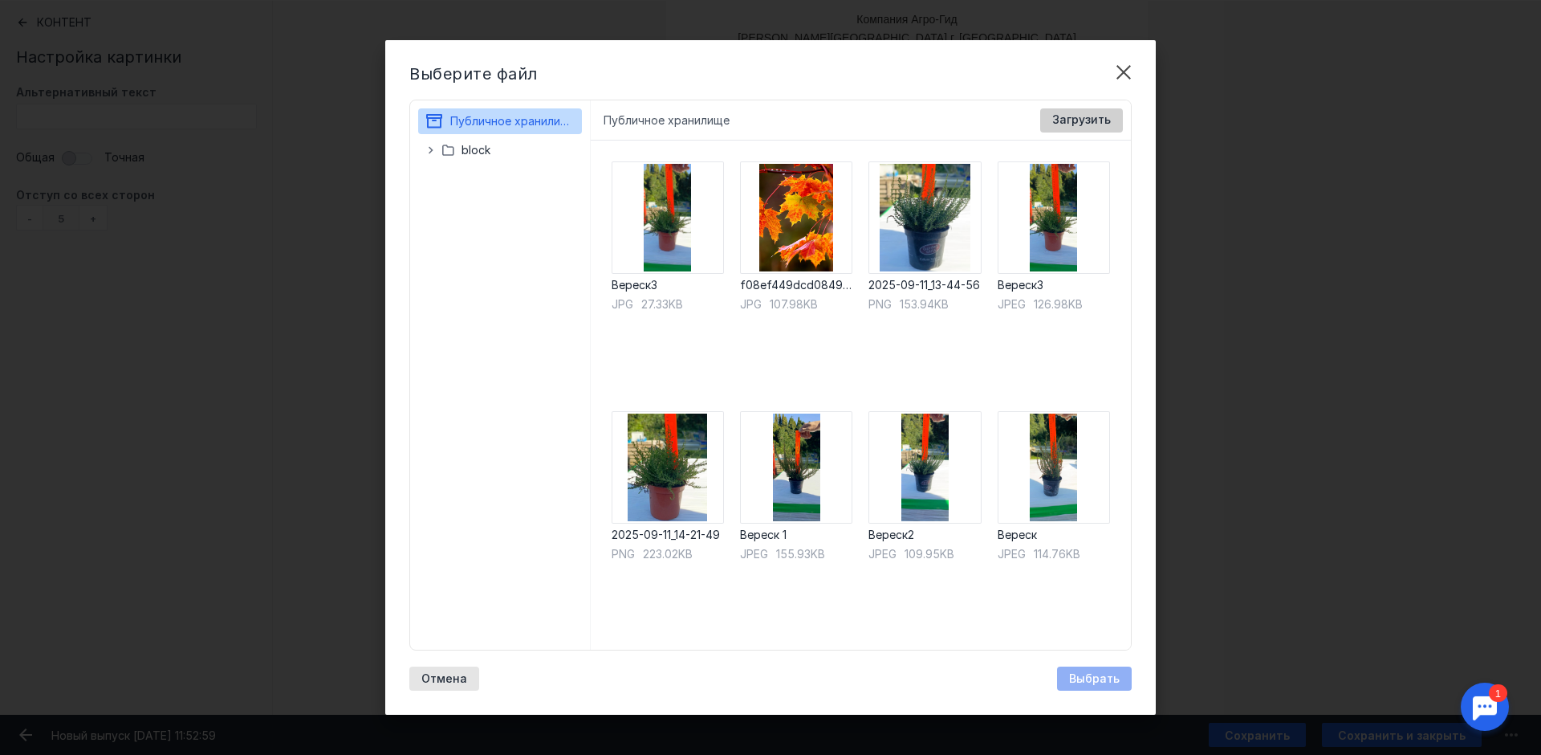
click at [1089, 121] on span "Загрузить" at bounding box center [1081, 120] width 59 height 14
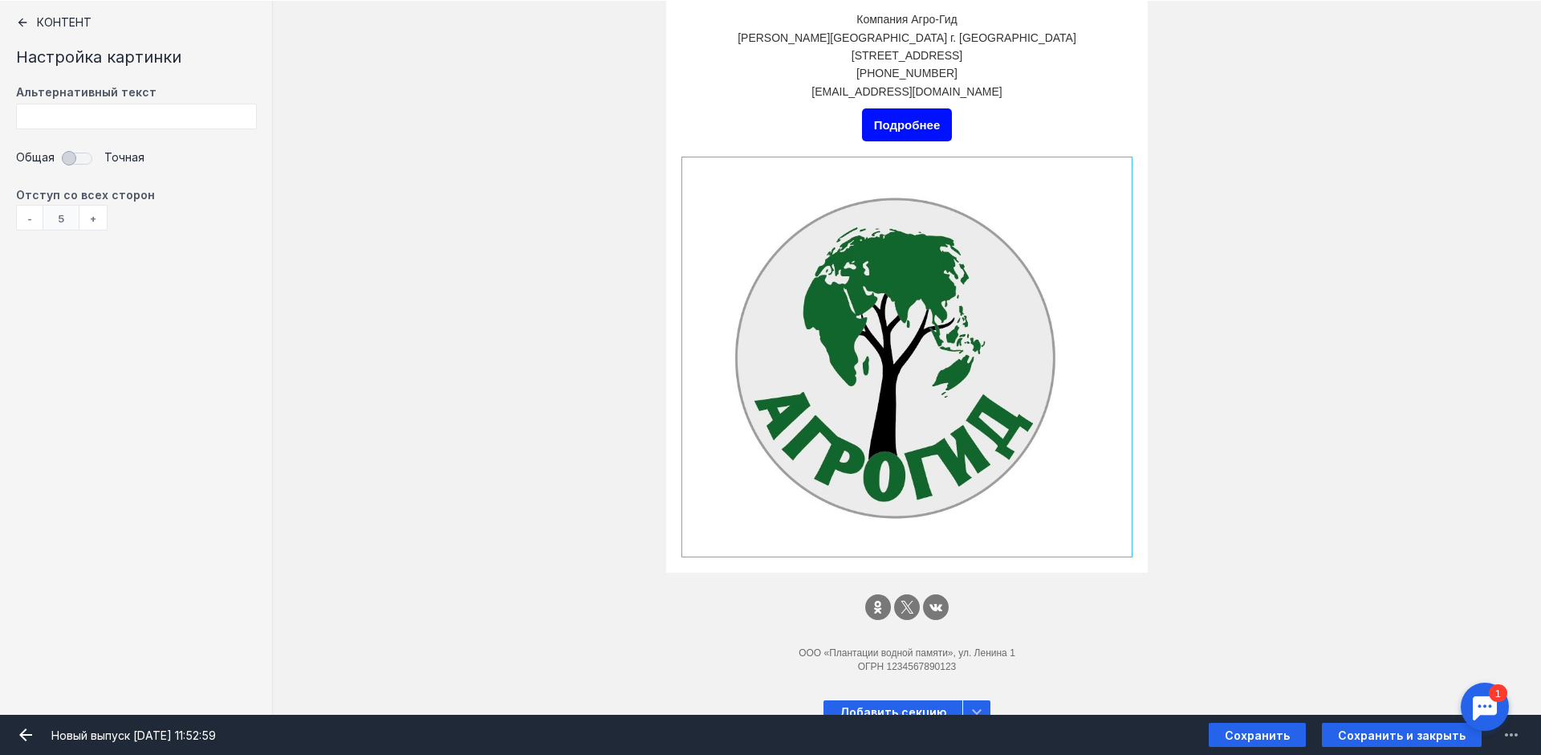
click at [947, 400] on input "Фоновое изображение" at bounding box center [907, 356] width 442 height 391
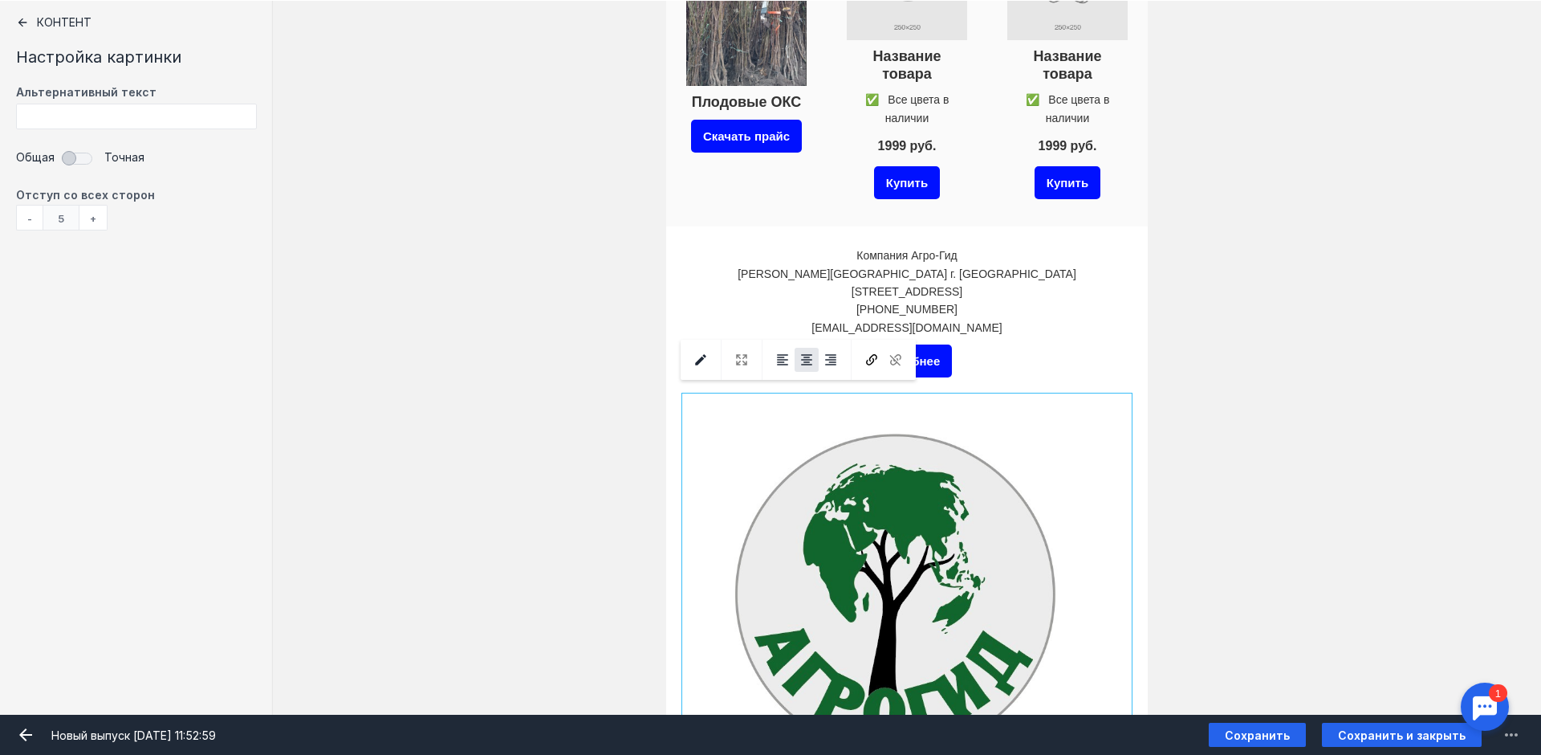
scroll to position [1532, 0]
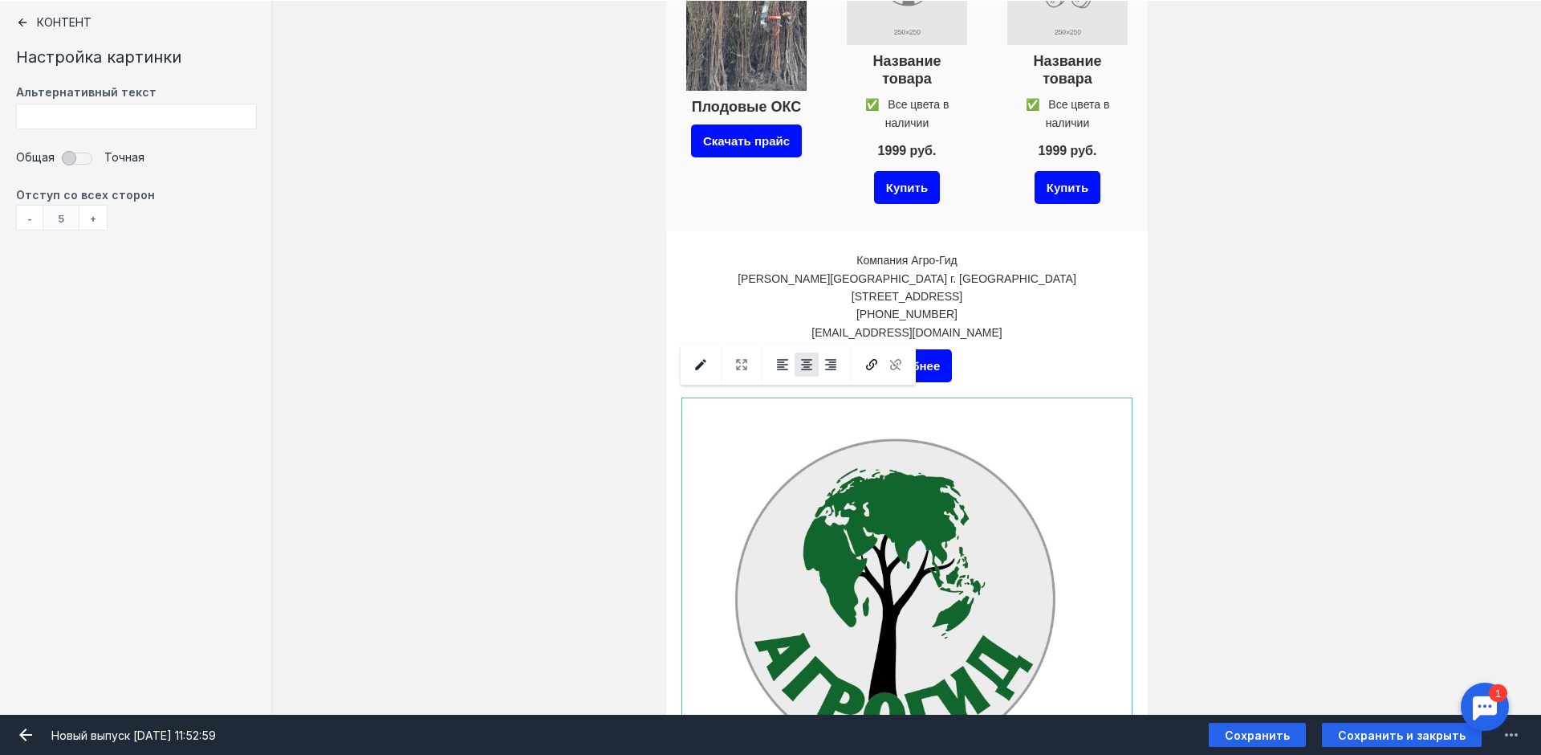
click at [1054, 348] on div "Подробнее" at bounding box center [907, 365] width 442 height 41
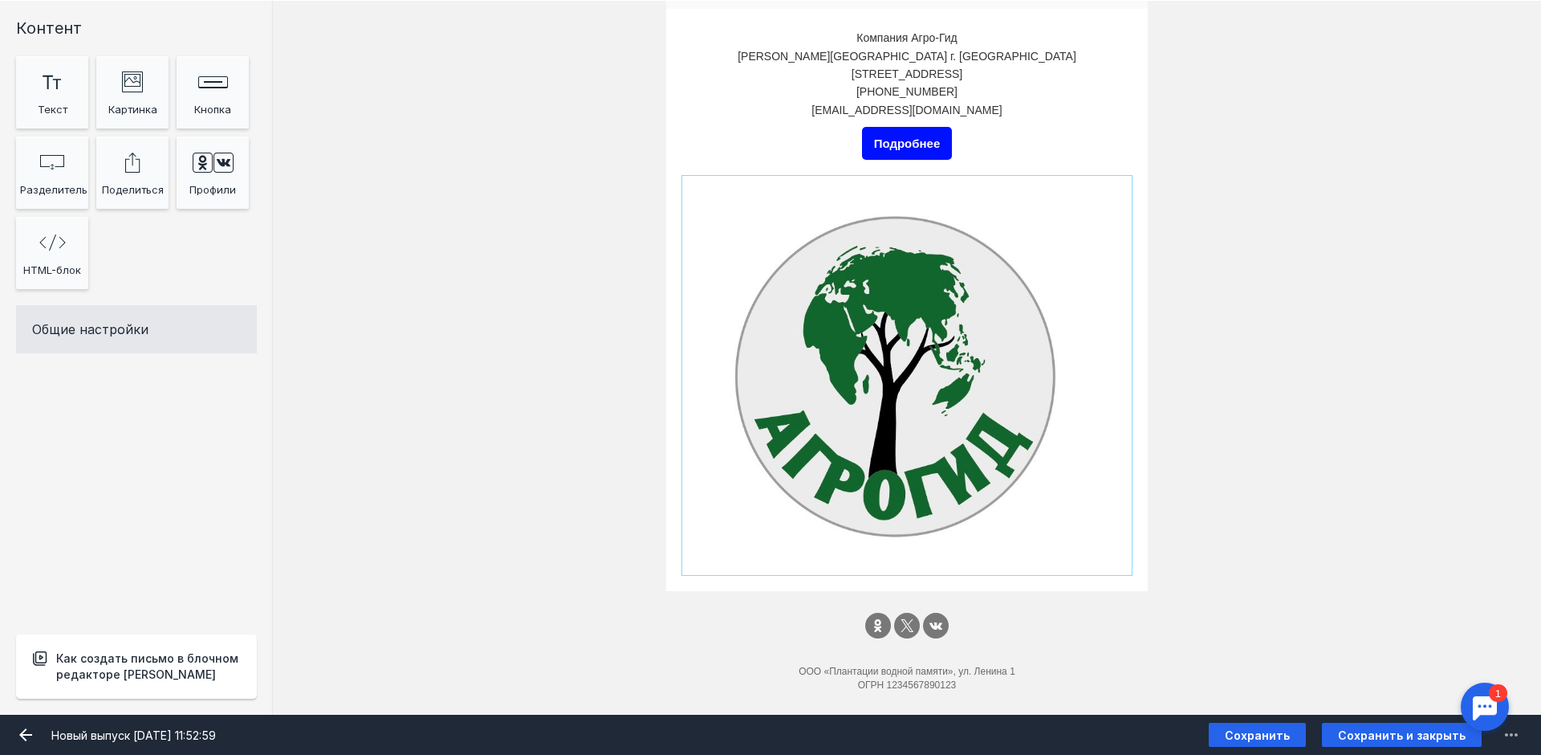
scroll to position [1772, 0]
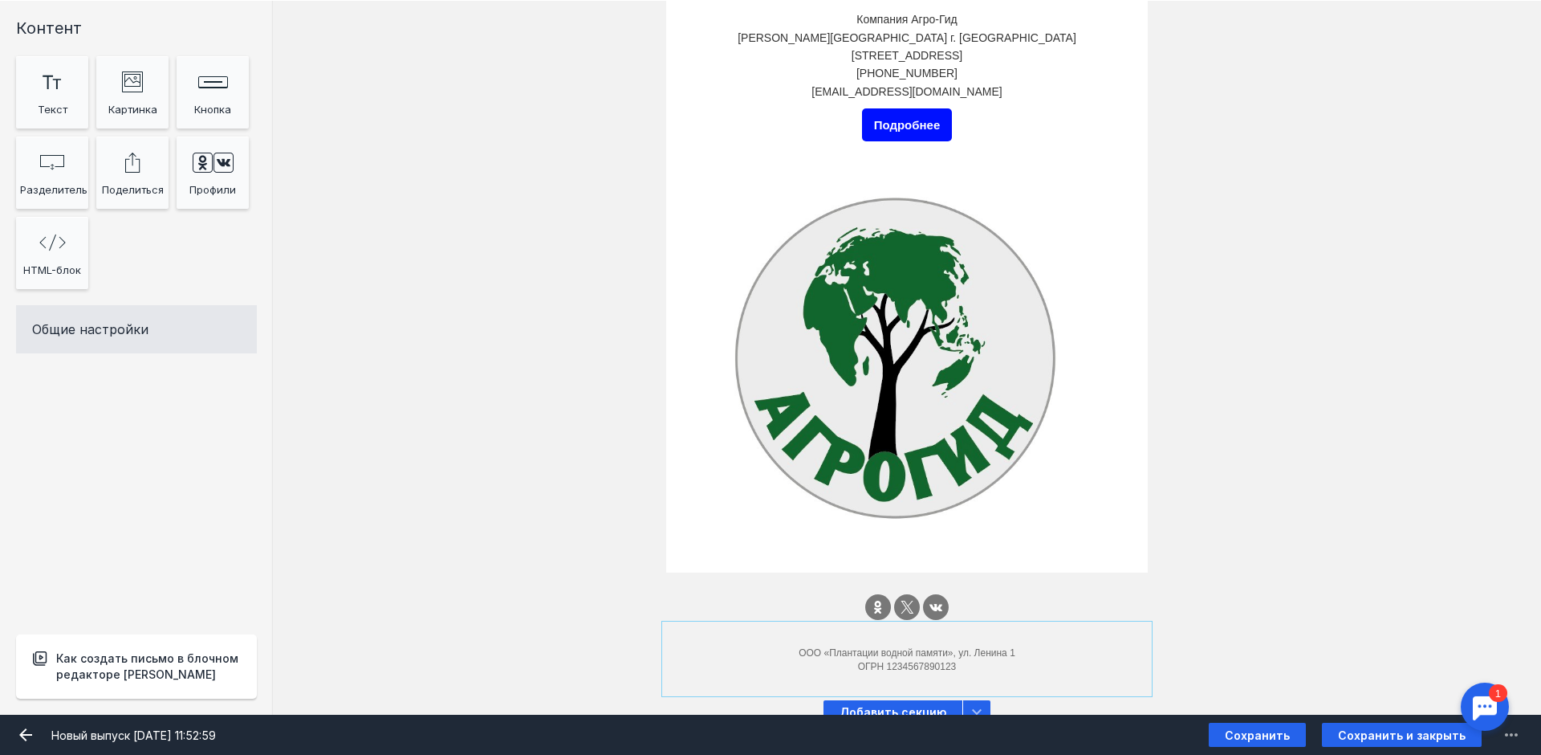
click at [909, 639] on div at bounding box center [907, 658] width 482 height 67
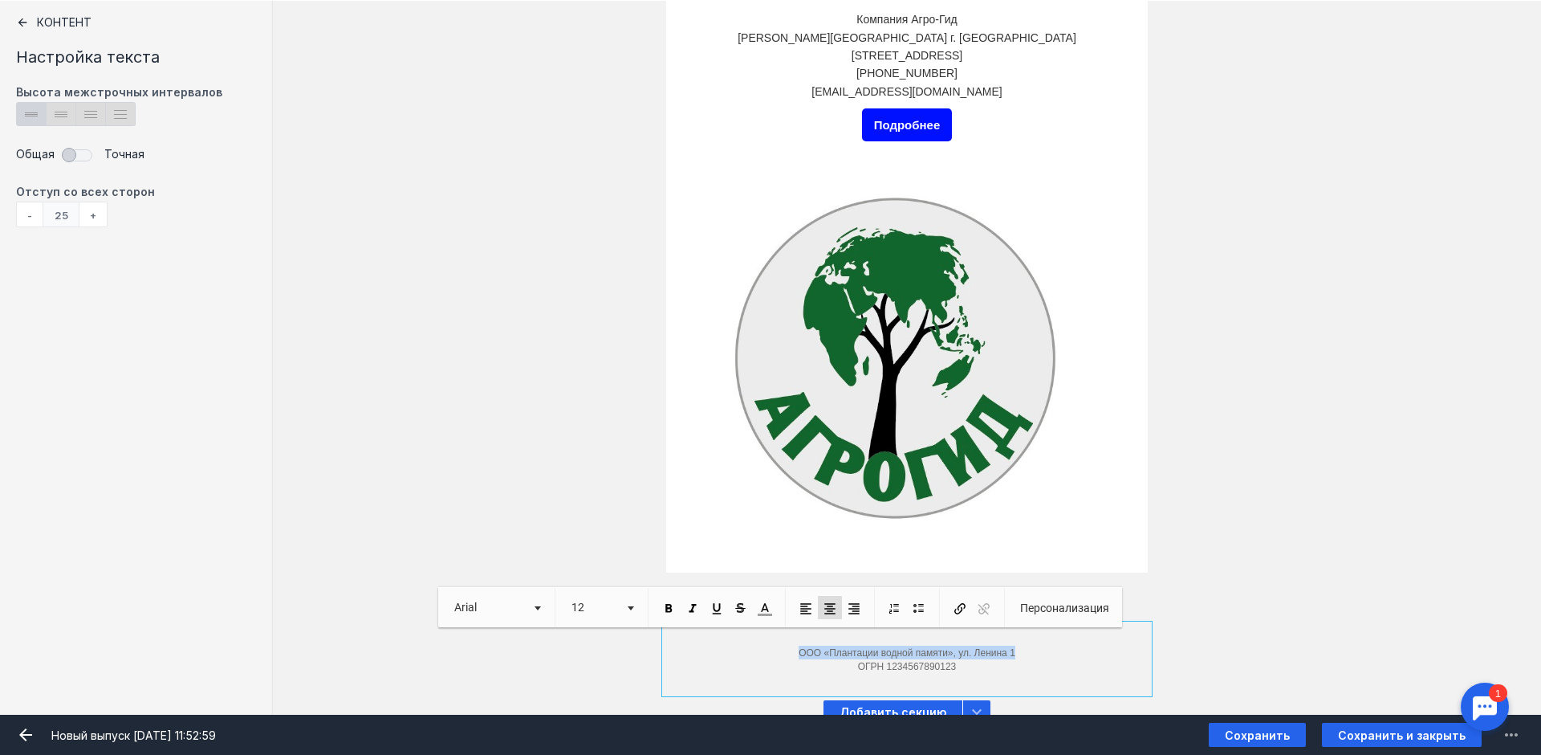
drag, startPoint x: 1027, startPoint y: 636, endPoint x: 791, endPoint y: 637, distance: 235.2
click at [791, 645] on p "ООО «Плантации водной памяти», ул. Ленина 1 ОГРН 1234567890123" at bounding box center [907, 658] width 442 height 27
drag, startPoint x: 962, startPoint y: 642, endPoint x: 827, endPoint y: 634, distance: 135.9
click at [827, 645] on p "ОГРН 1234567890123" at bounding box center [907, 658] width 442 height 27
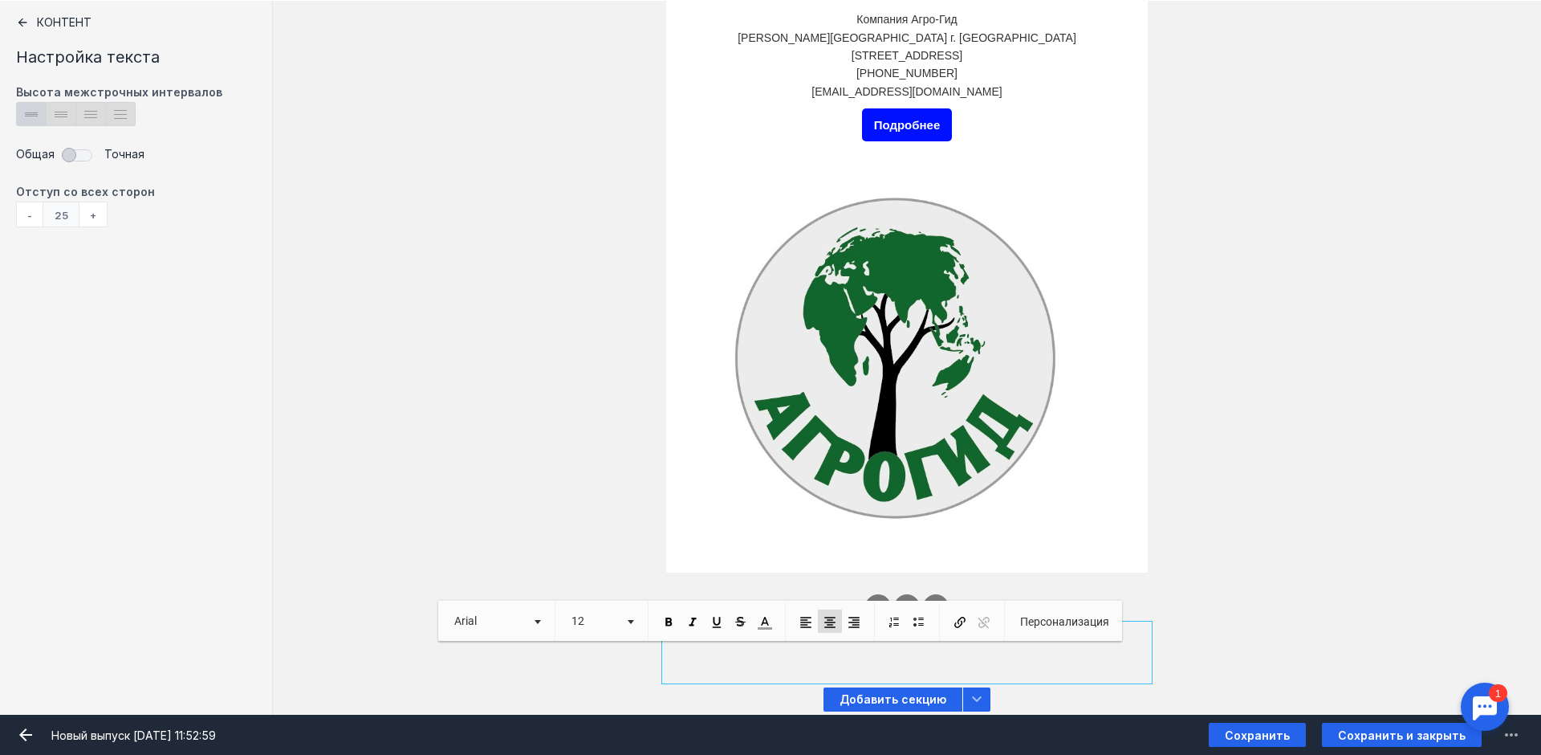
scroll to position [1759, 0]
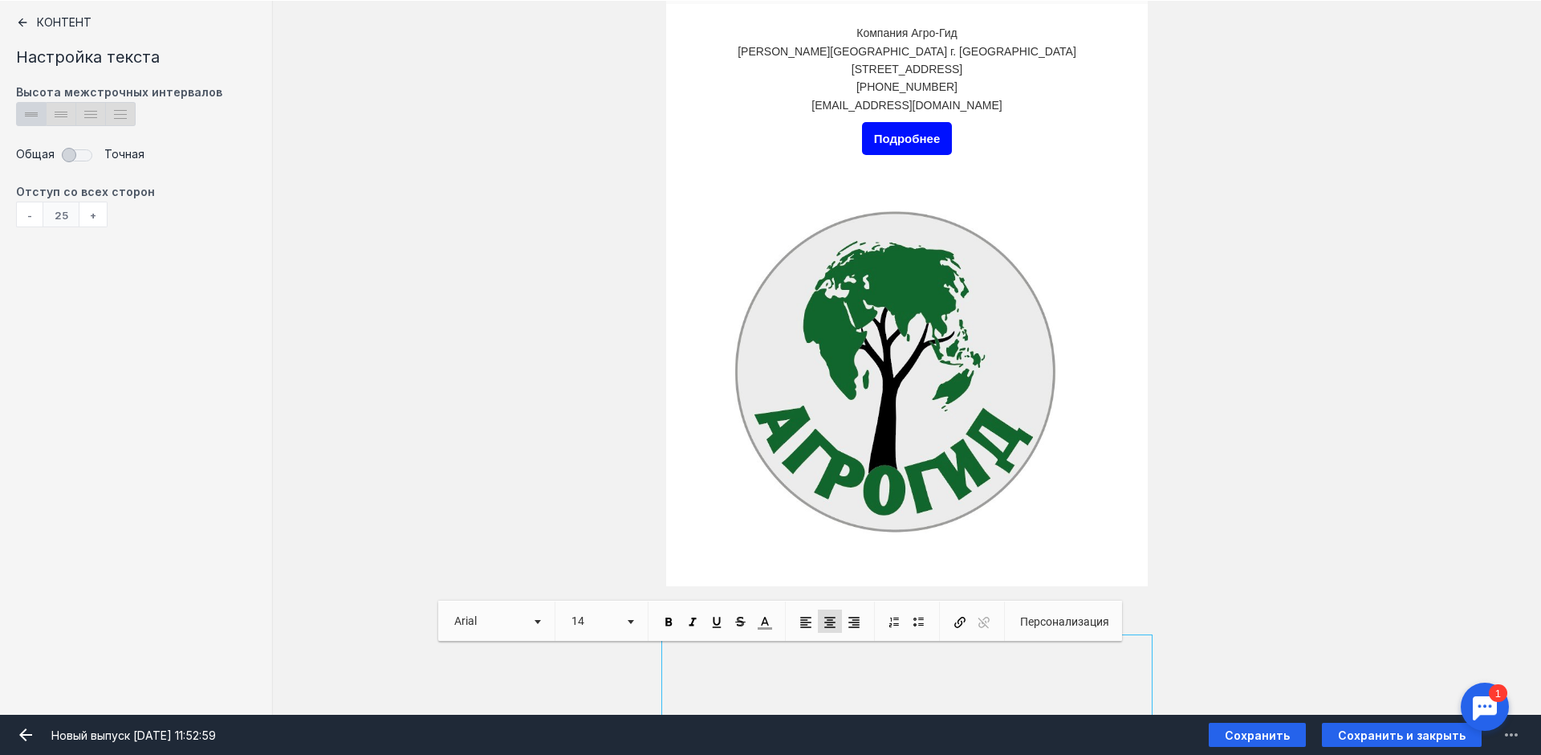
drag, startPoint x: 1268, startPoint y: 518, endPoint x: 1260, endPoint y: 511, distance: 10.3
click at [1266, 512] on div "20px Компания Агро-Гид Московская область г. Ивантеевка ул.Заводская уч.14 +799…" at bounding box center [907, 295] width 1268 height 582
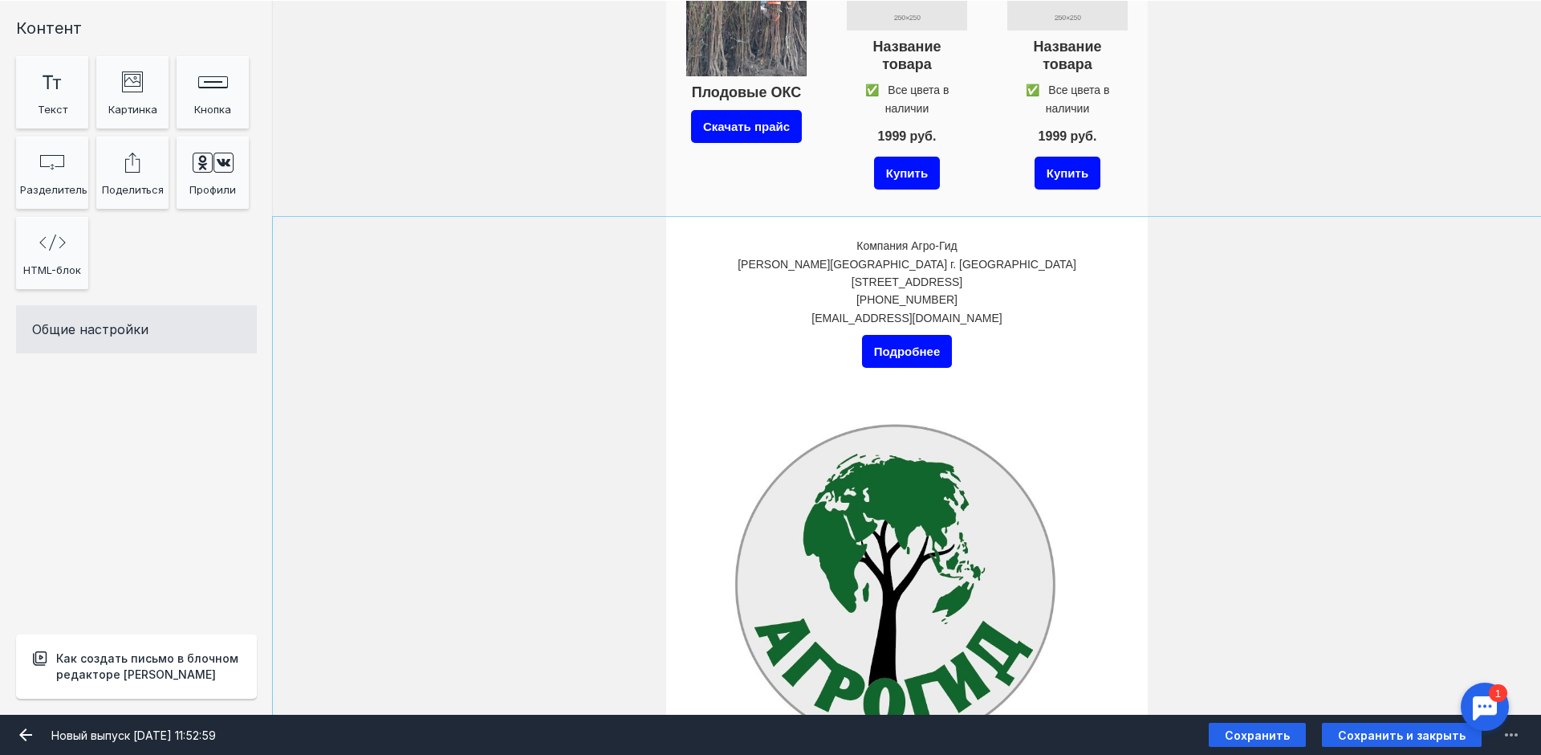
scroll to position [1518, 0]
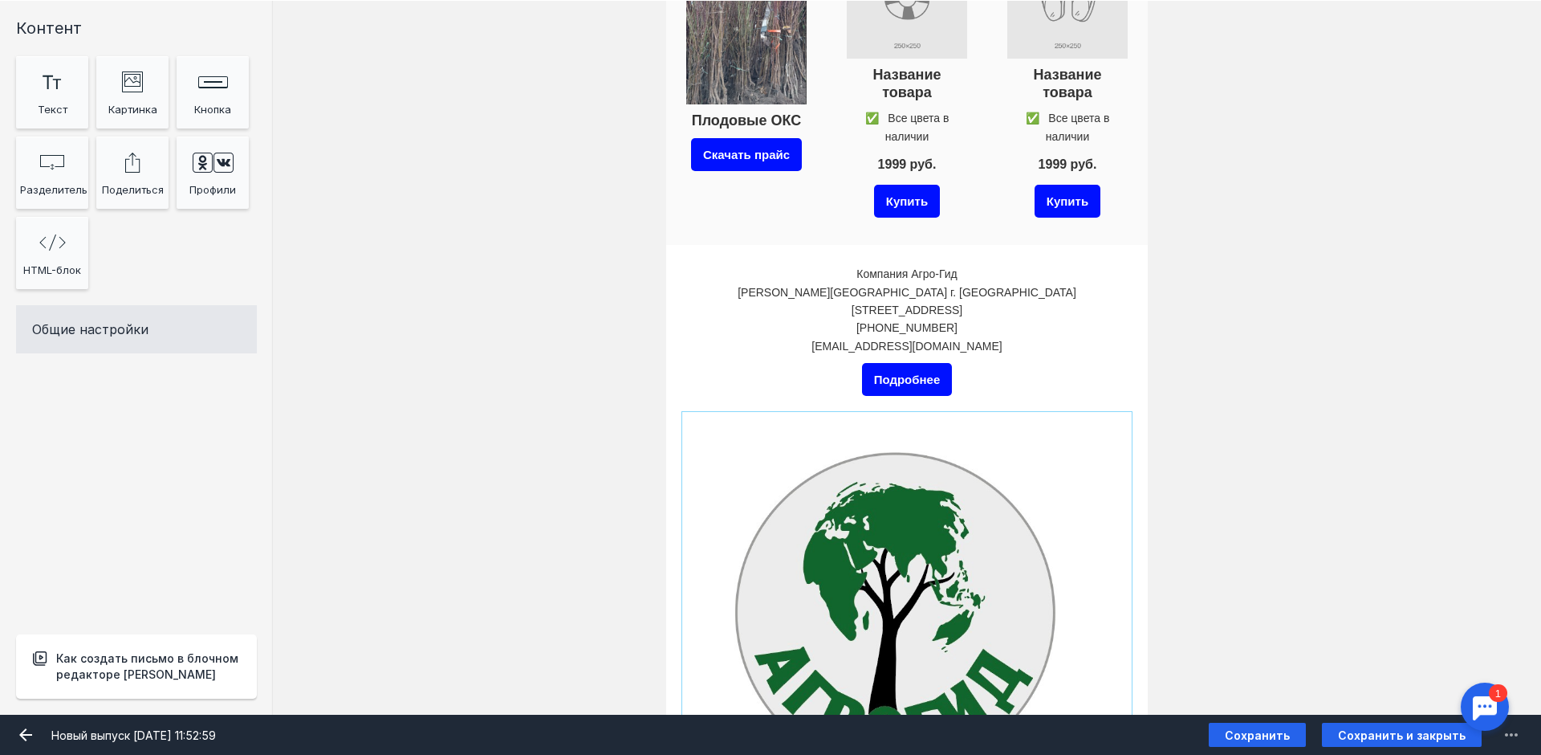
click at [924, 542] on input "Фоновое изображение" at bounding box center [907, 611] width 442 height 391
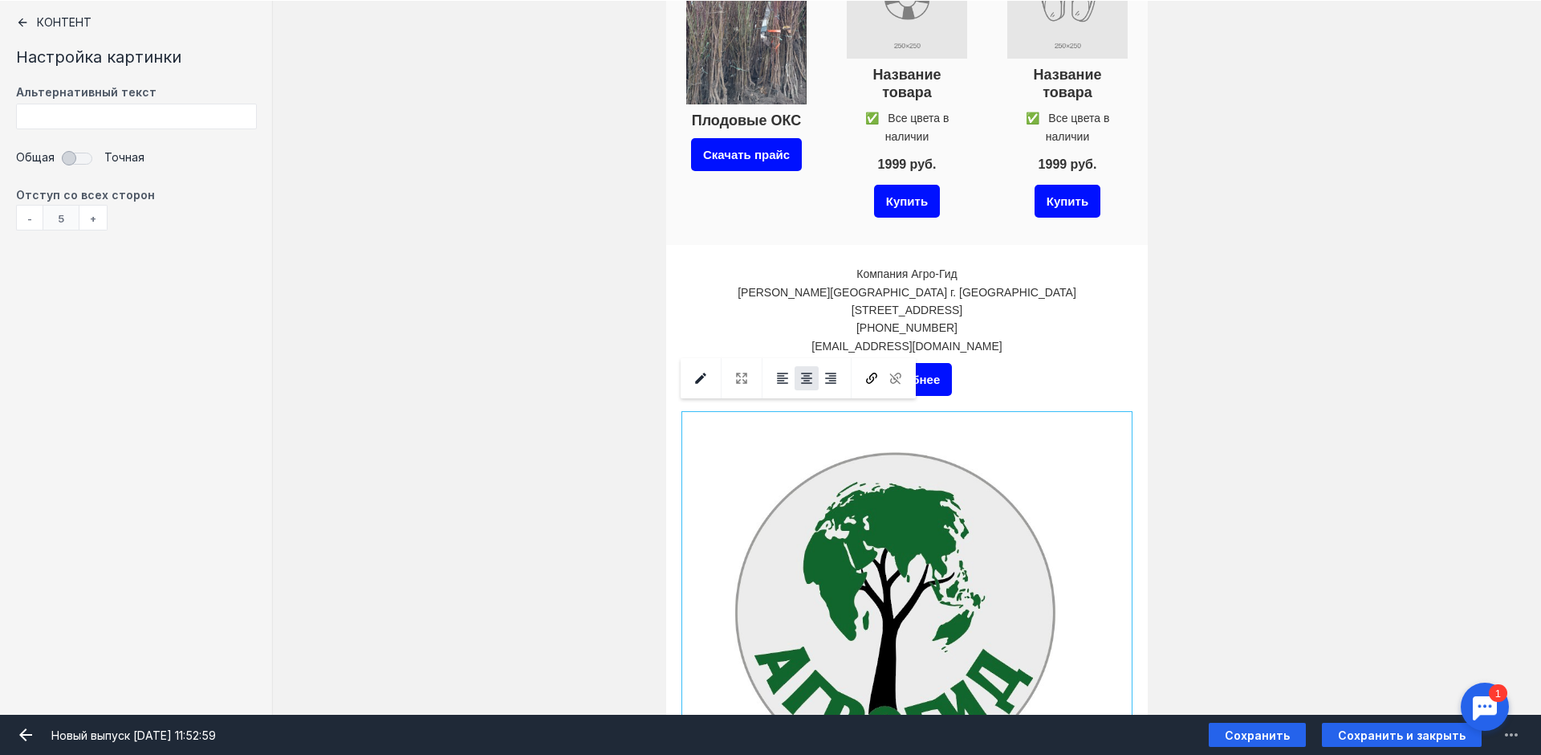
click at [925, 531] on input "Фоновое изображение" at bounding box center [907, 611] width 442 height 391
click at [869, 504] on input "Фоновое изображение" at bounding box center [907, 611] width 442 height 391
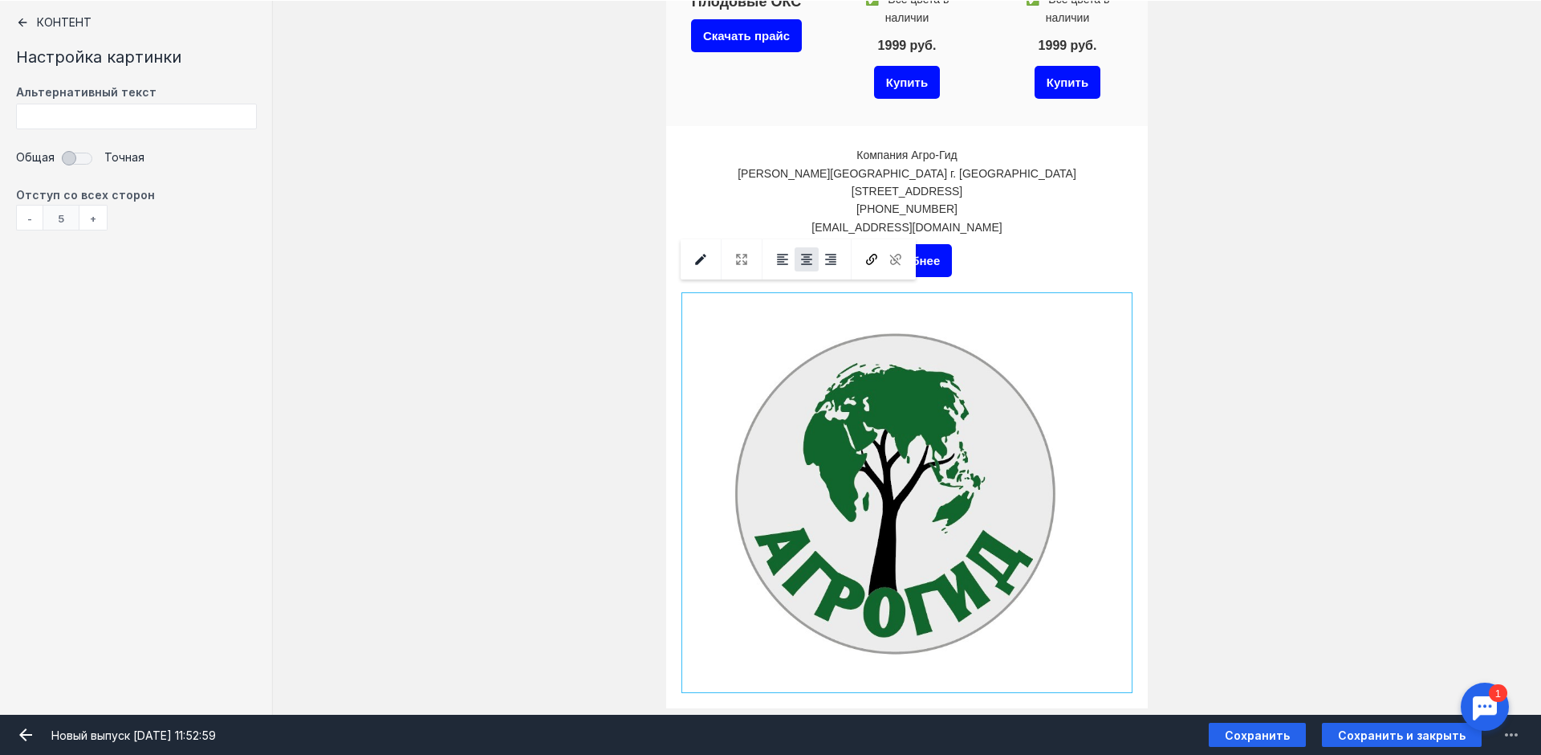
scroll to position [1679, 0]
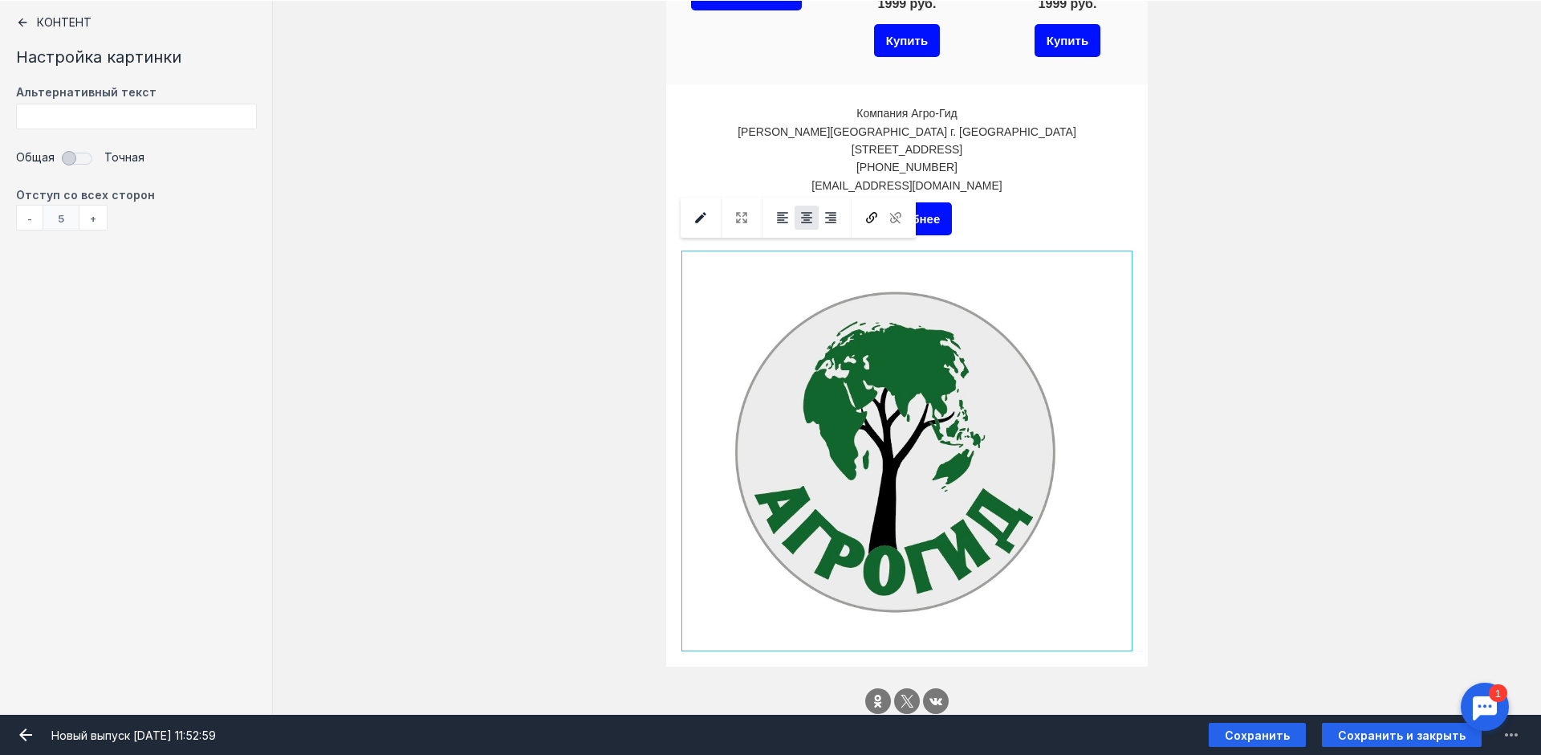
click at [30, 217] on div "-" at bounding box center [29, 218] width 26 height 26
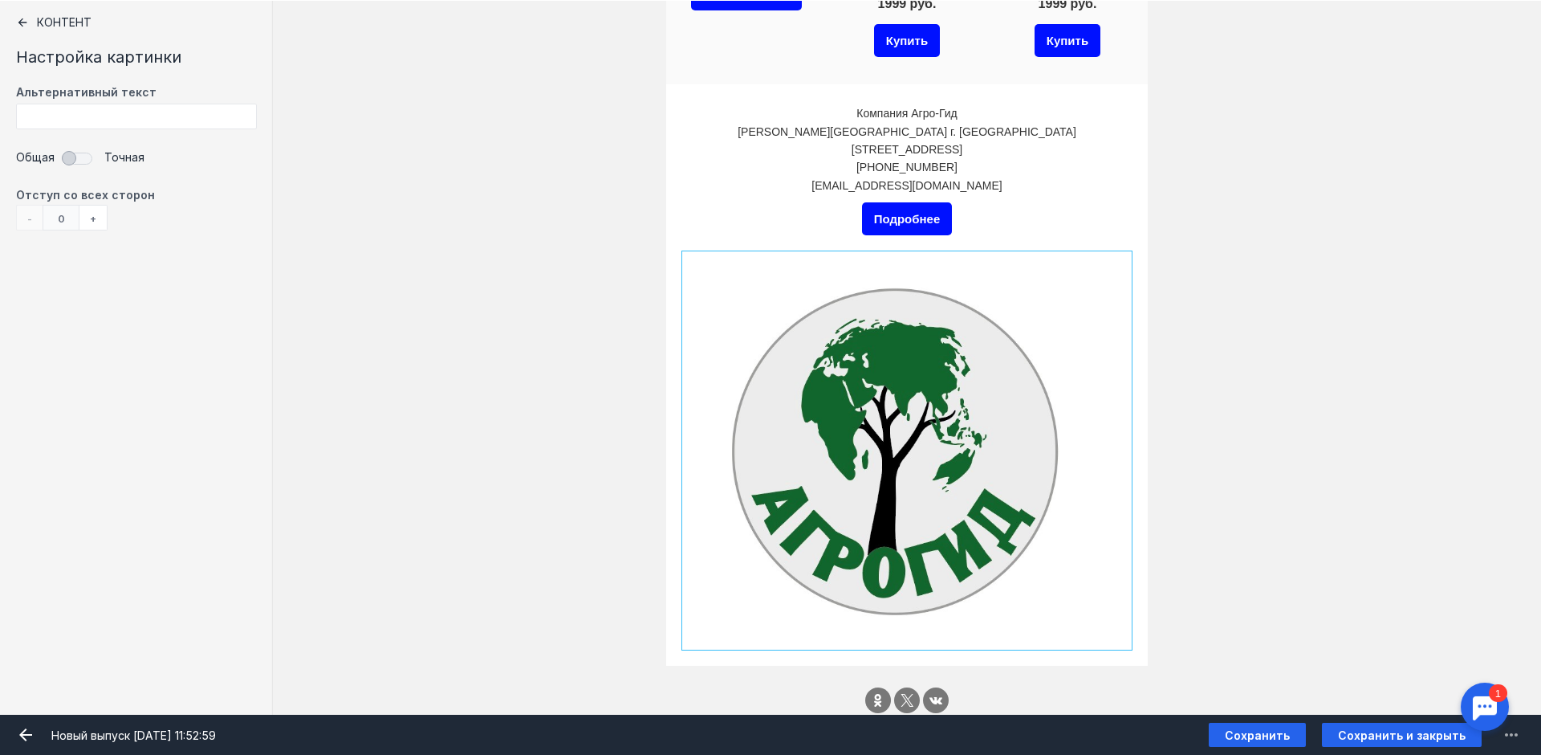
click at [30, 217] on div "- 0 +" at bounding box center [62, 218] width 92 height 26
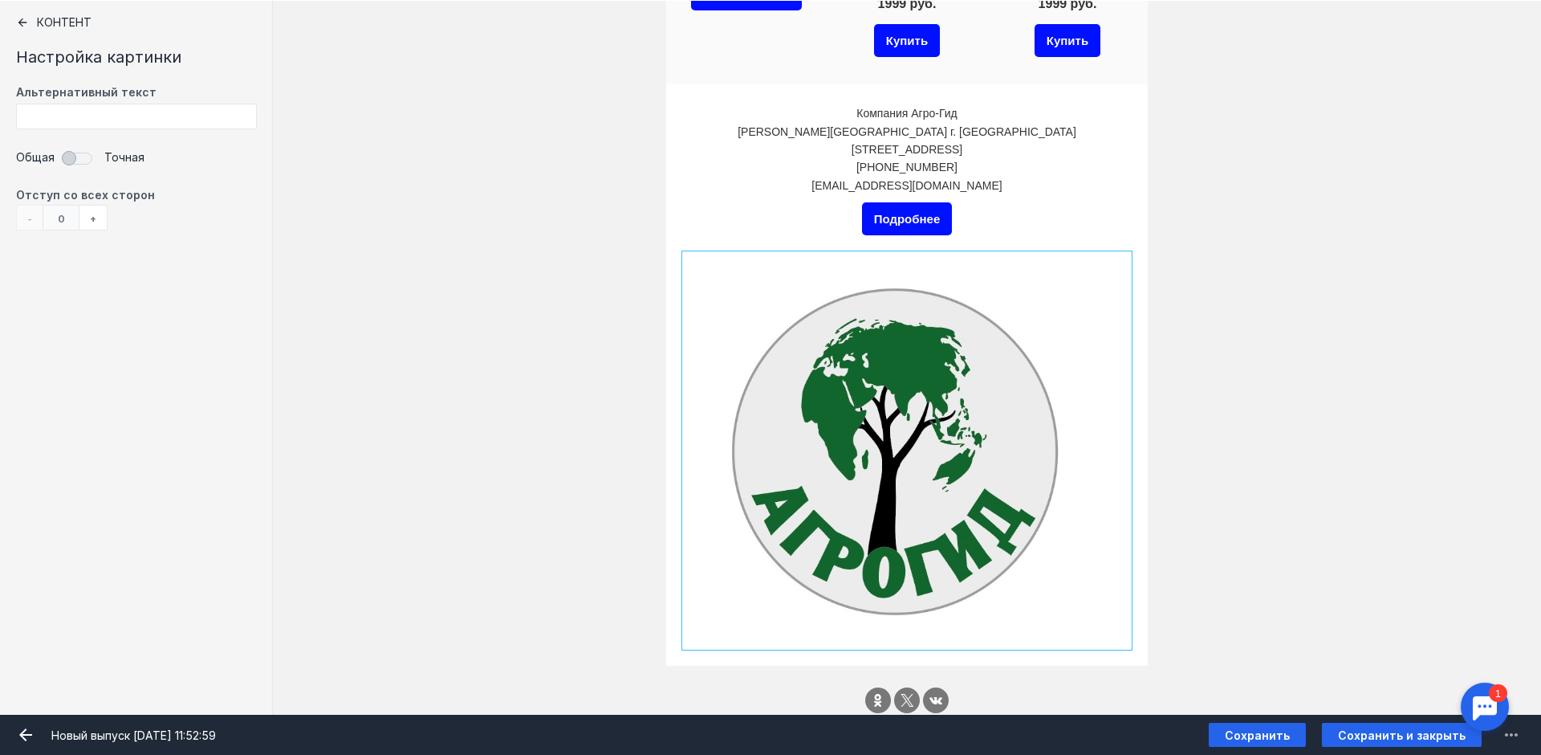
click at [90, 218] on div "+" at bounding box center [93, 218] width 28 height 26
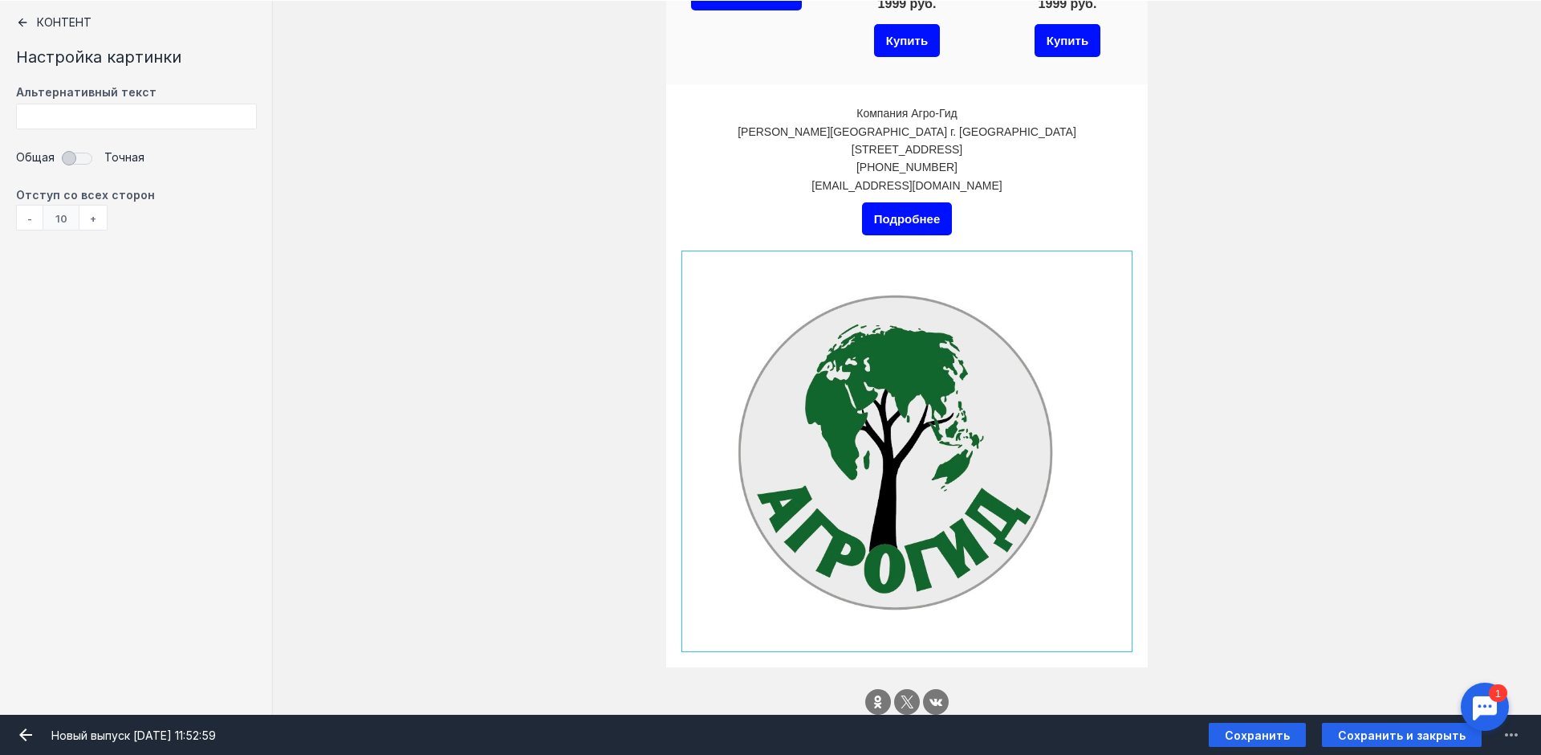
click at [90, 218] on div "+" at bounding box center [93, 218] width 28 height 26
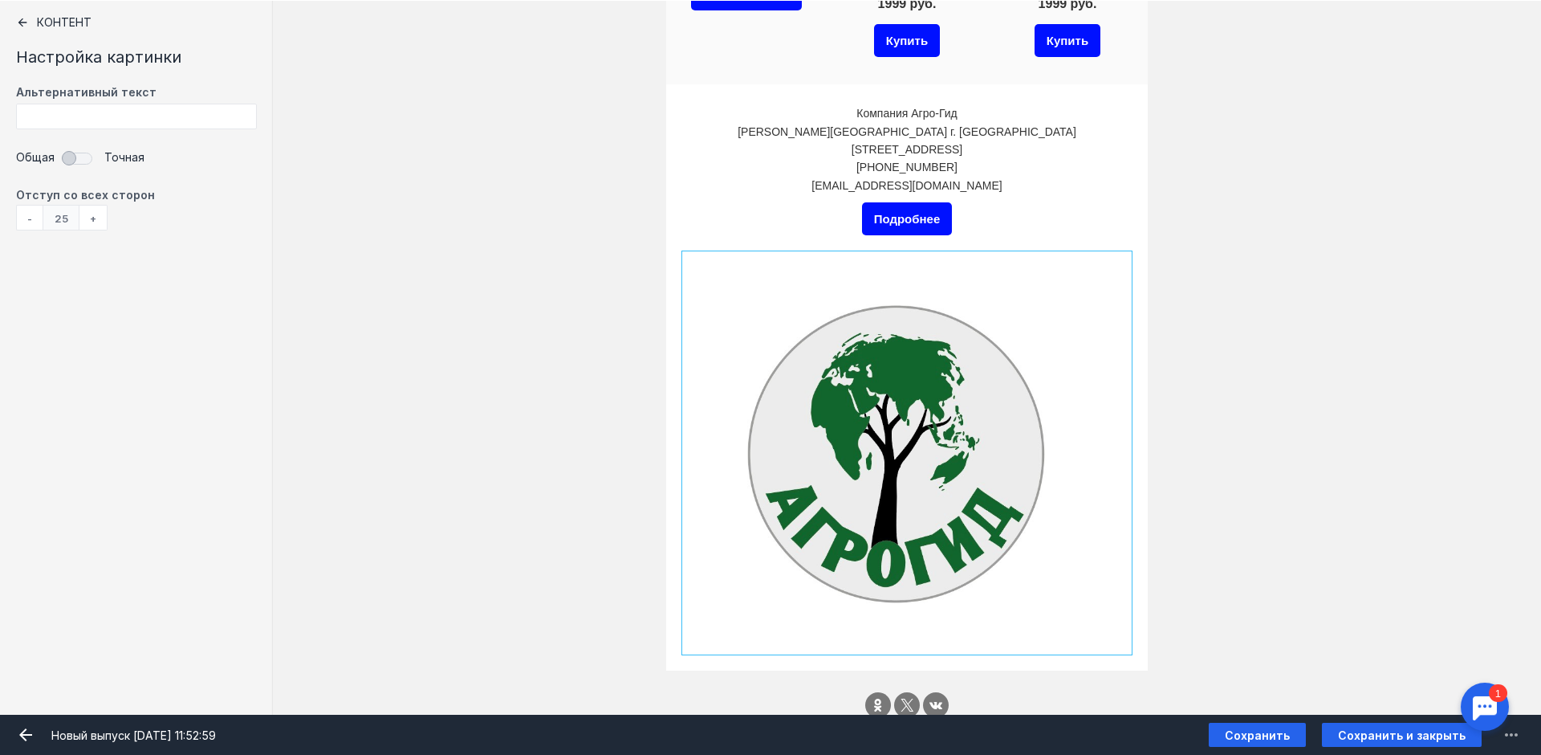
click at [90, 218] on div "+" at bounding box center [93, 218] width 28 height 26
click at [90, 218] on div "- 25 +" at bounding box center [62, 218] width 92 height 26
click at [90, 218] on div "- 30 +" at bounding box center [62, 218] width 92 height 26
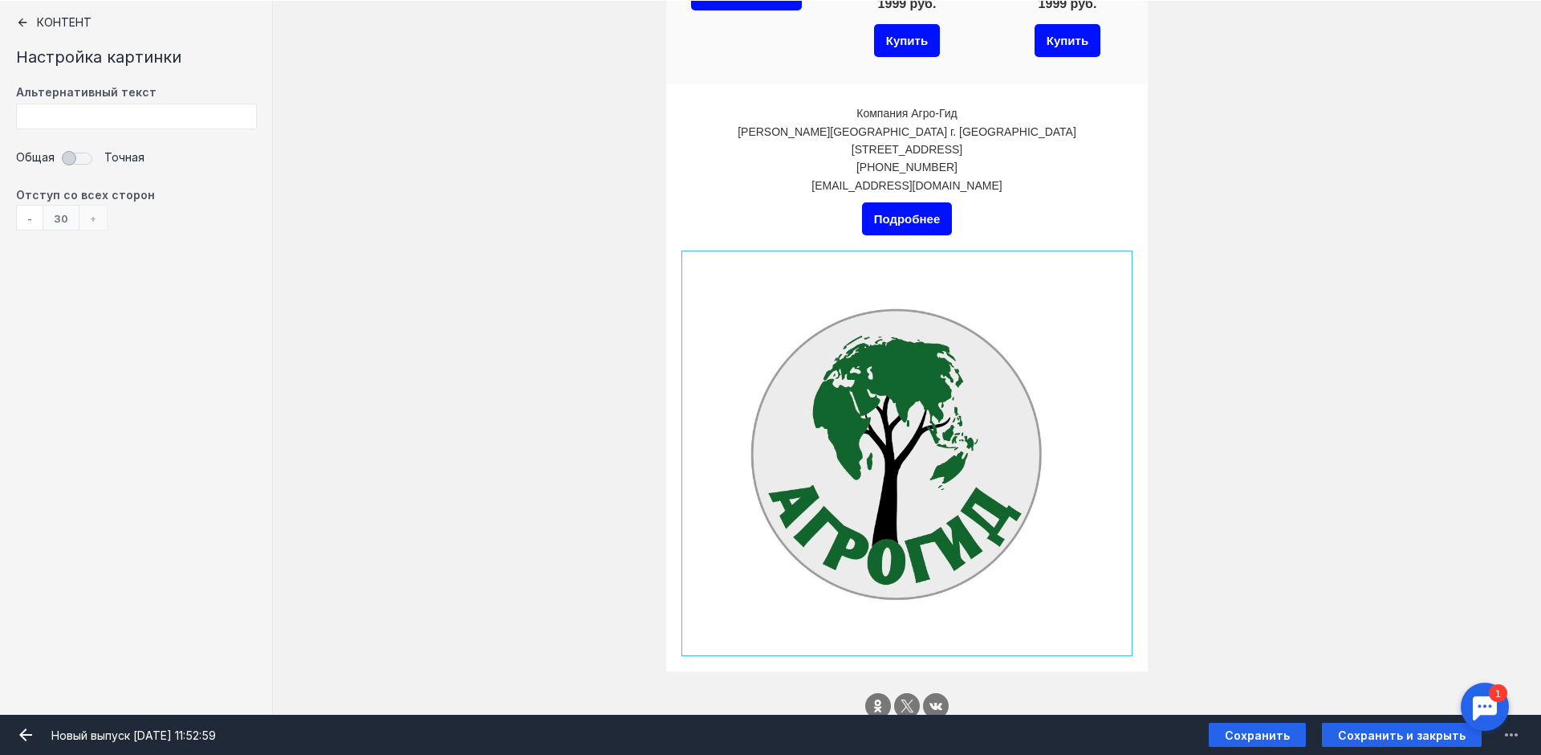
click at [90, 218] on div "- 30 +" at bounding box center [62, 218] width 92 height 26
drag, startPoint x: 356, startPoint y: 270, endPoint x: 514, endPoint y: 356, distance: 180.3
click at [355, 267] on div "20px Компания Агро-Гид Московская область г. Ивантеевка ул.Заводская уч.14 +799…" at bounding box center [907, 377] width 1268 height 587
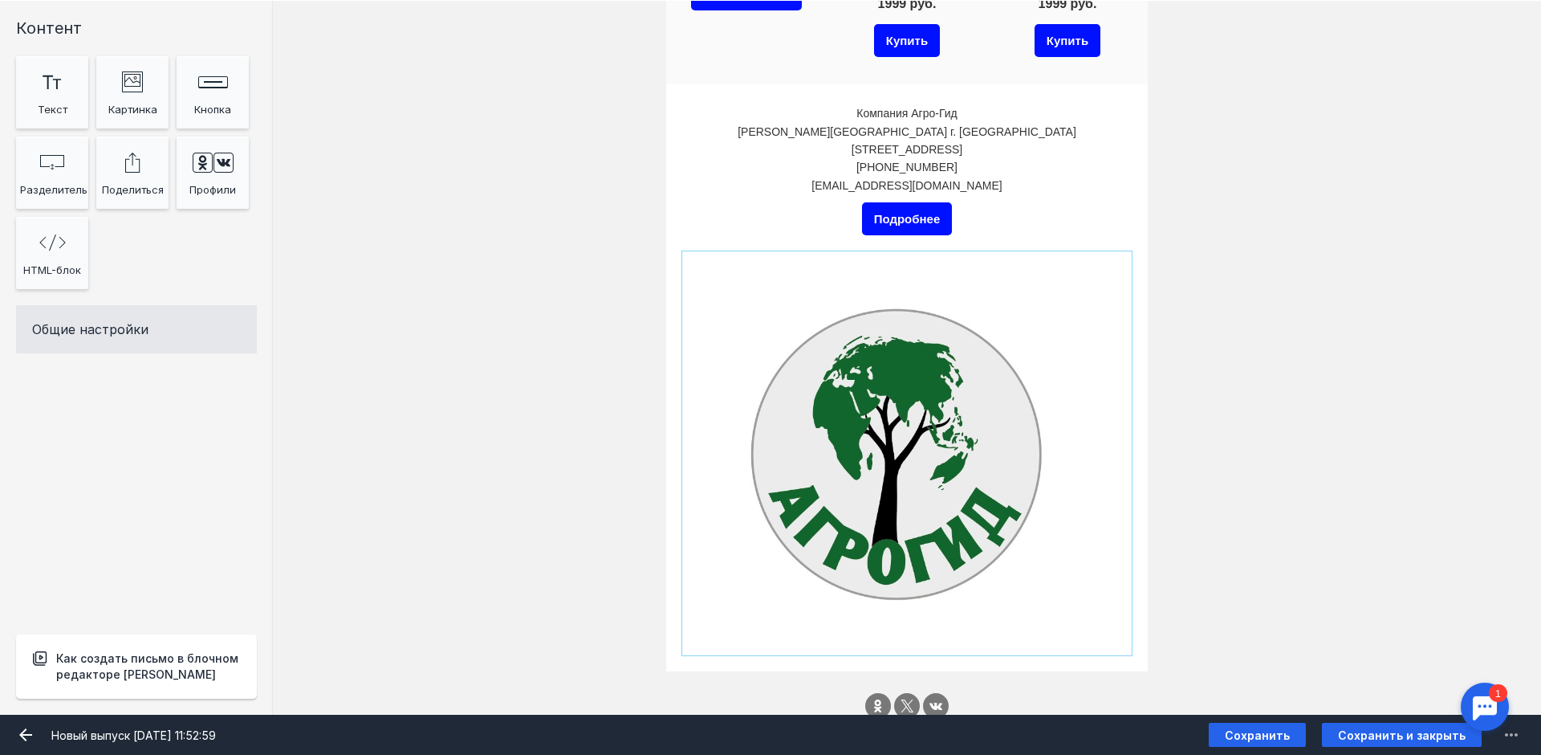
scroll to position [1601, 0]
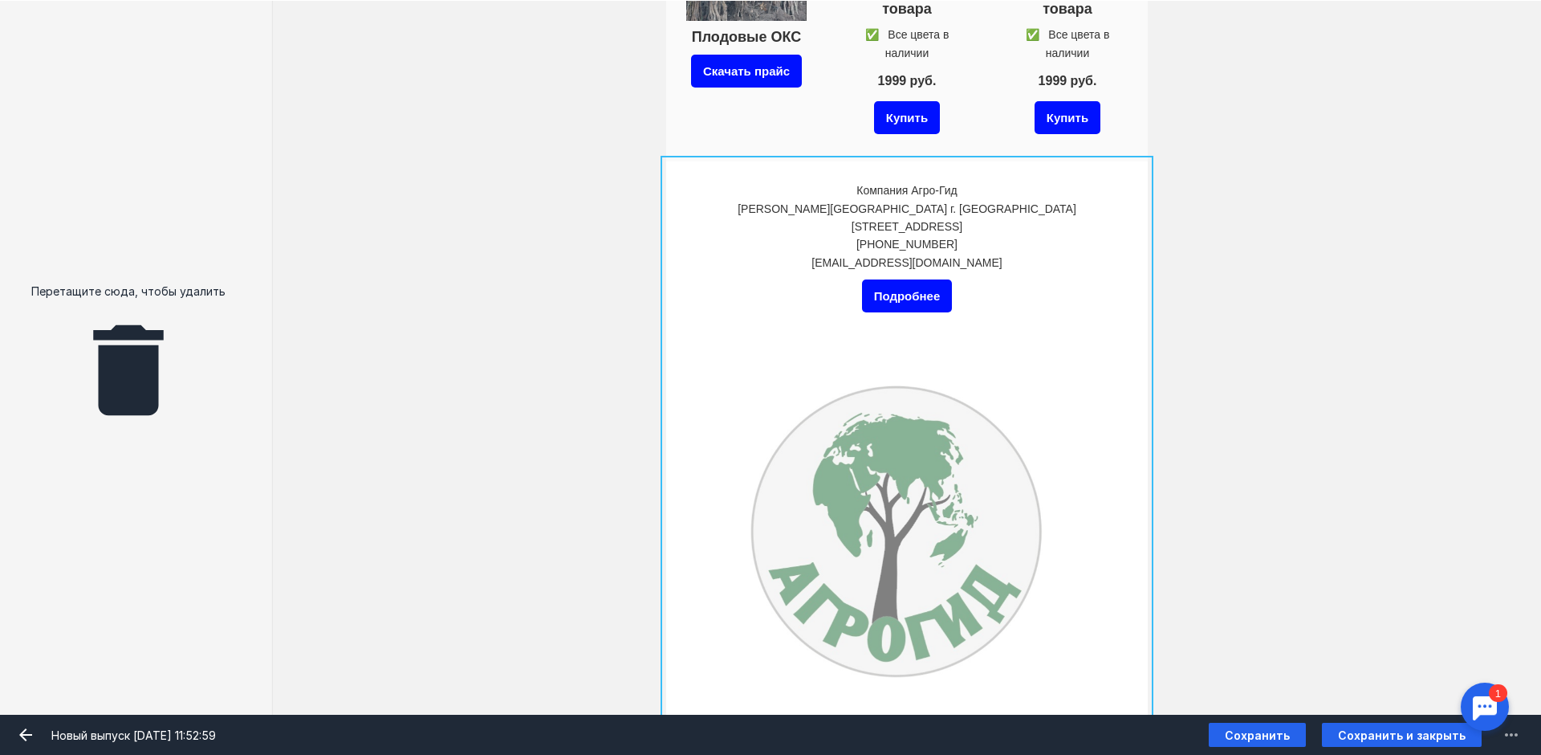
drag, startPoint x: 941, startPoint y: 421, endPoint x: 948, endPoint y: 334, distance: 87.8
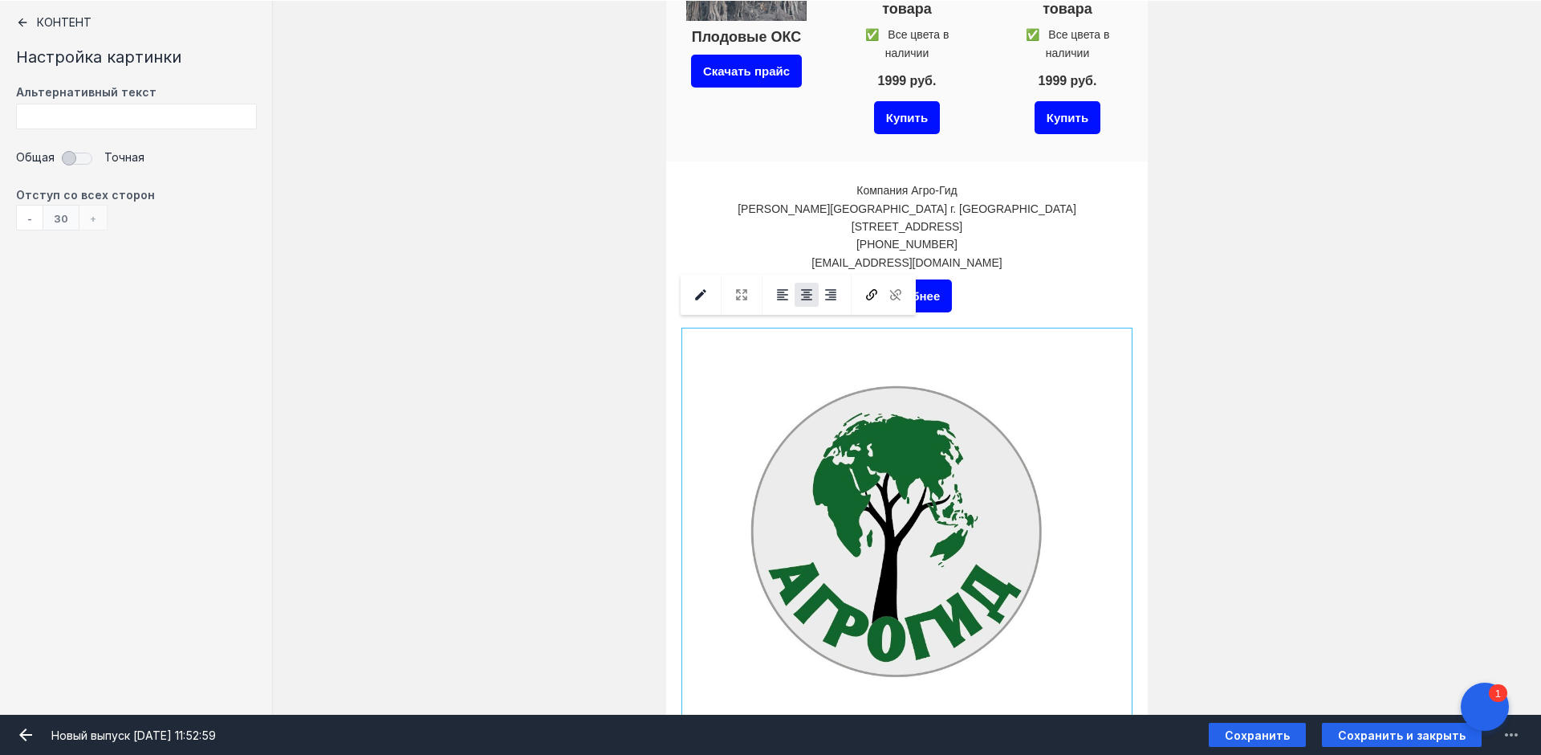
click at [1298, 311] on div "20px Компания Агро-Гид Московская область г. Ивантеевка ул.Заводская уч.14 +799…" at bounding box center [907, 454] width 1268 height 587
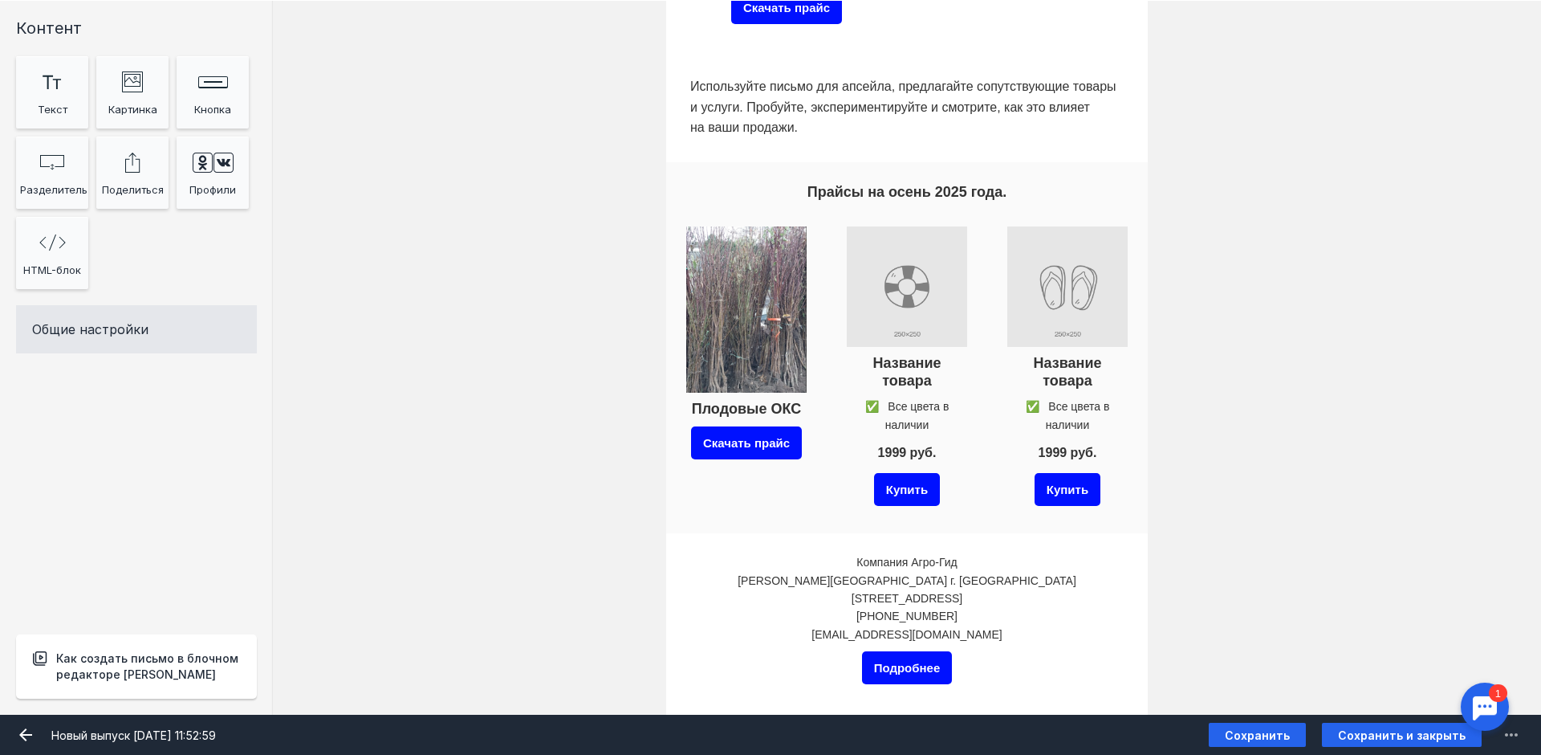
scroll to position [1202, 0]
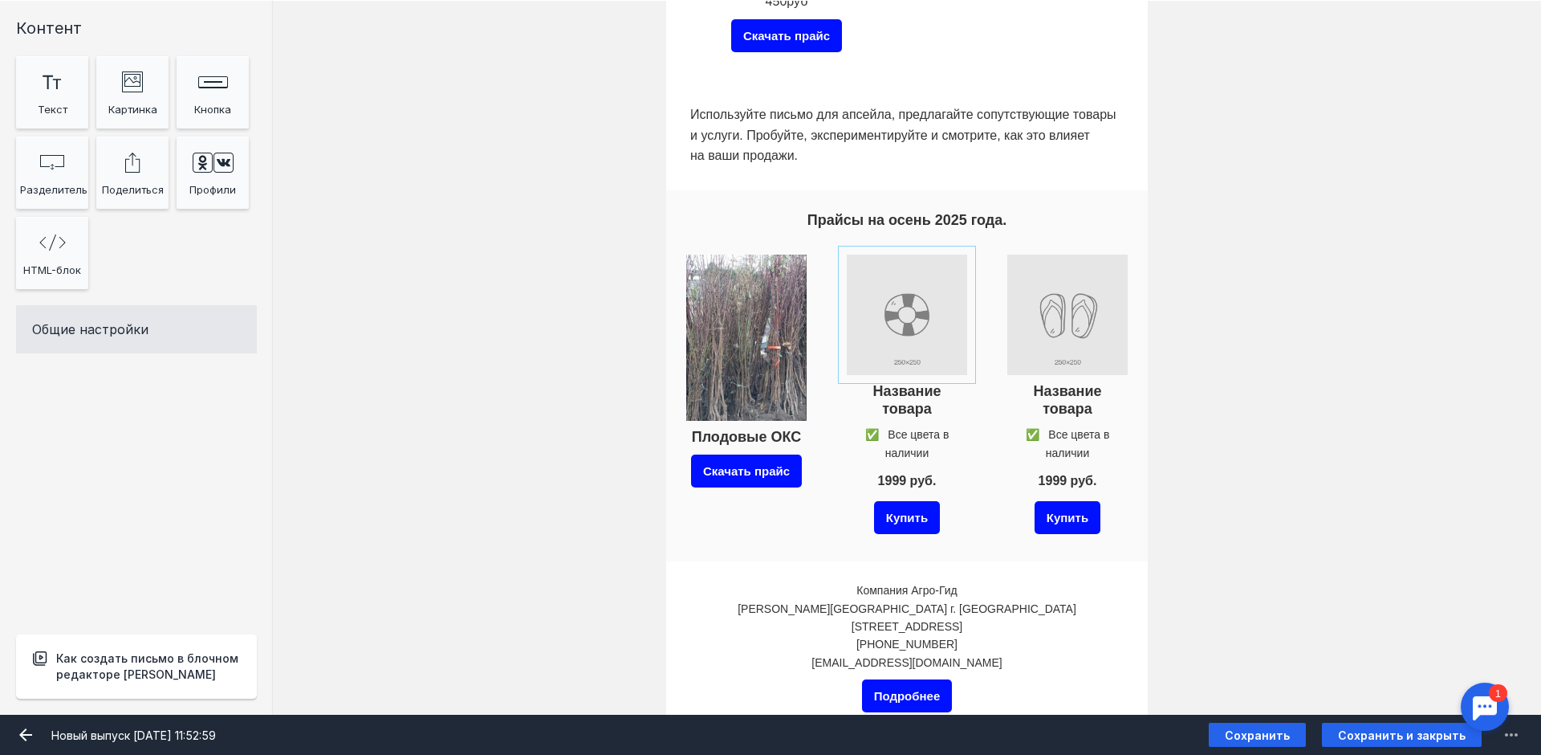
click at [897, 314] on input "file" at bounding box center [907, 314] width 128 height 128
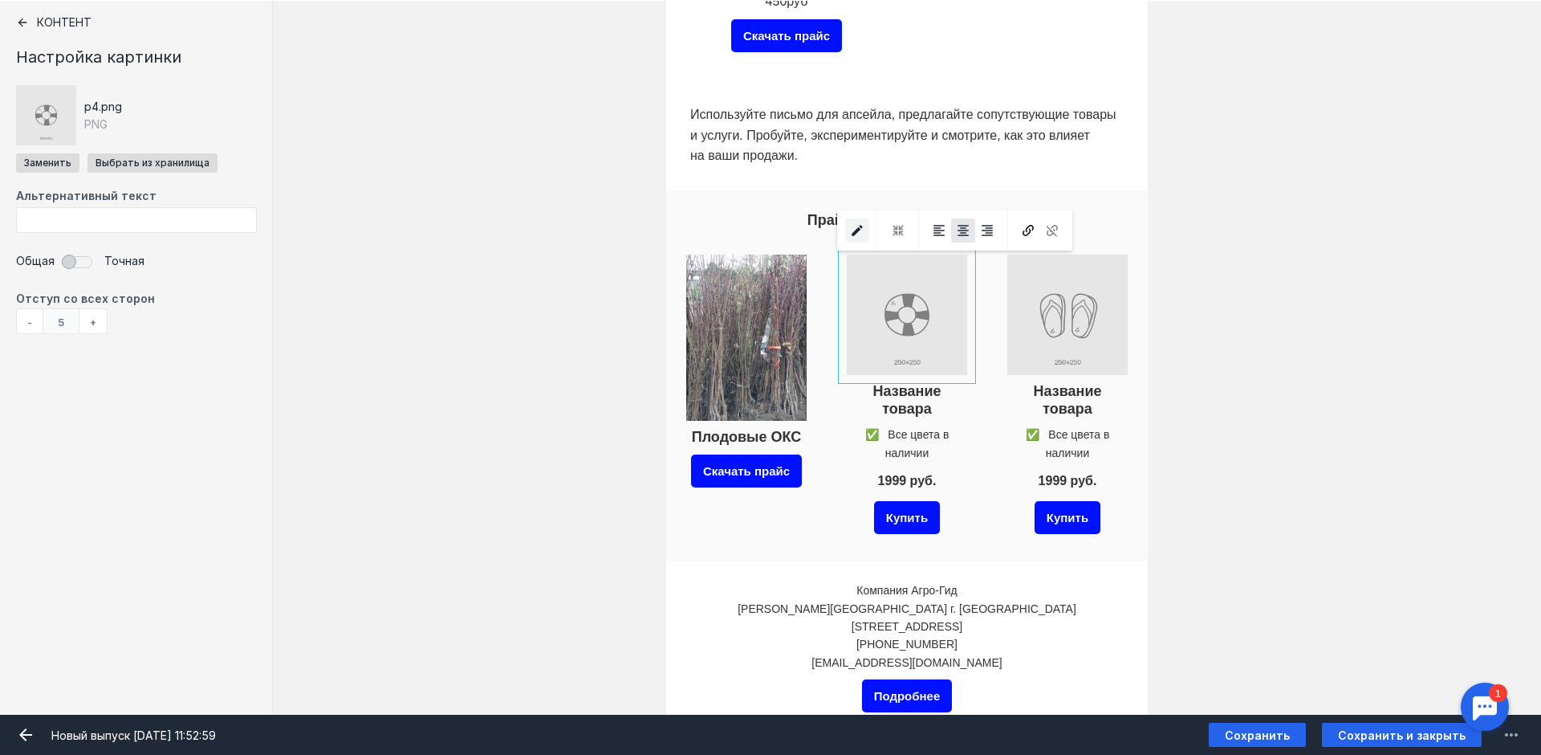
click at [858, 234] on icon "submit" at bounding box center [857, 230] width 14 height 14
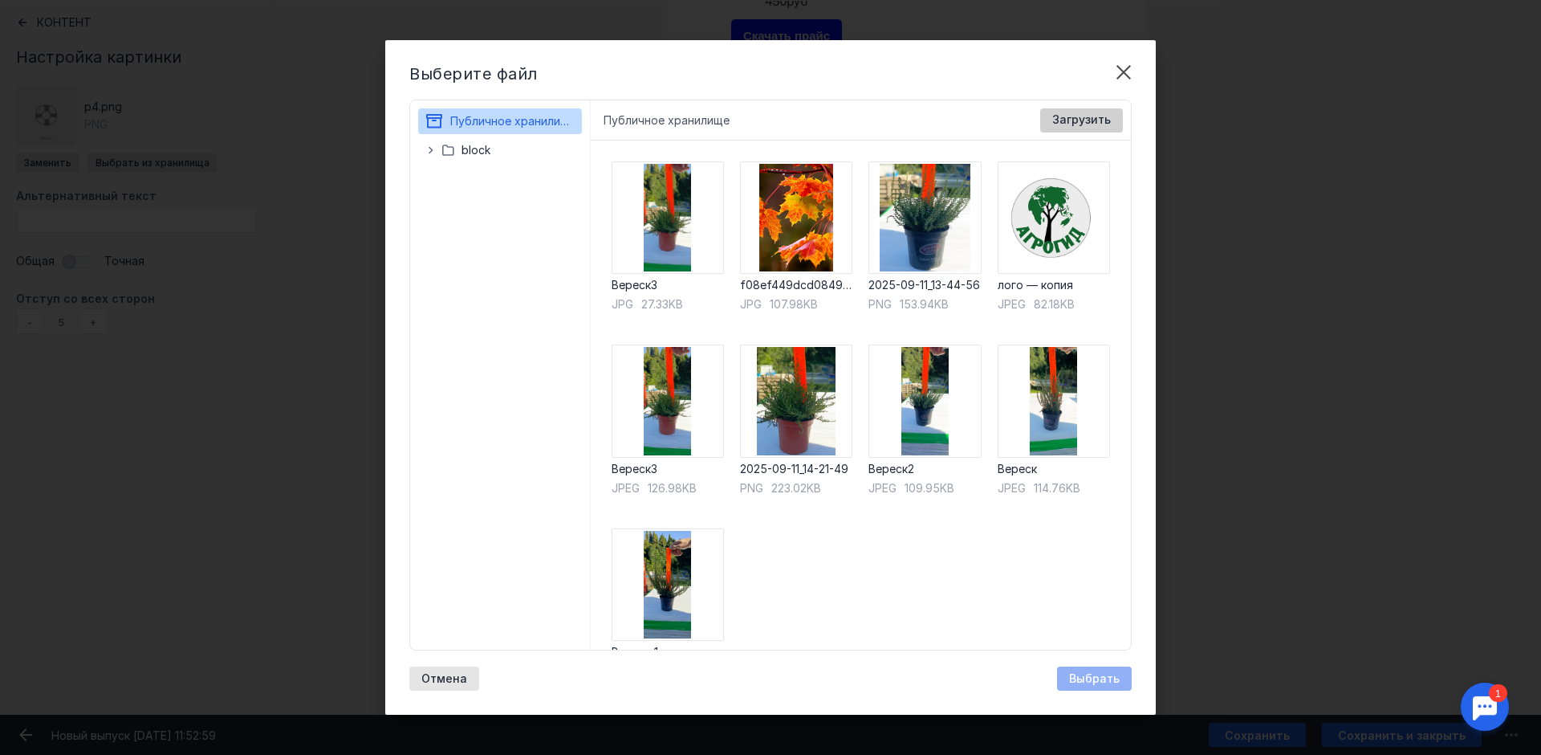
click at [1086, 119] on span "Загрузить" at bounding box center [1081, 120] width 59 height 14
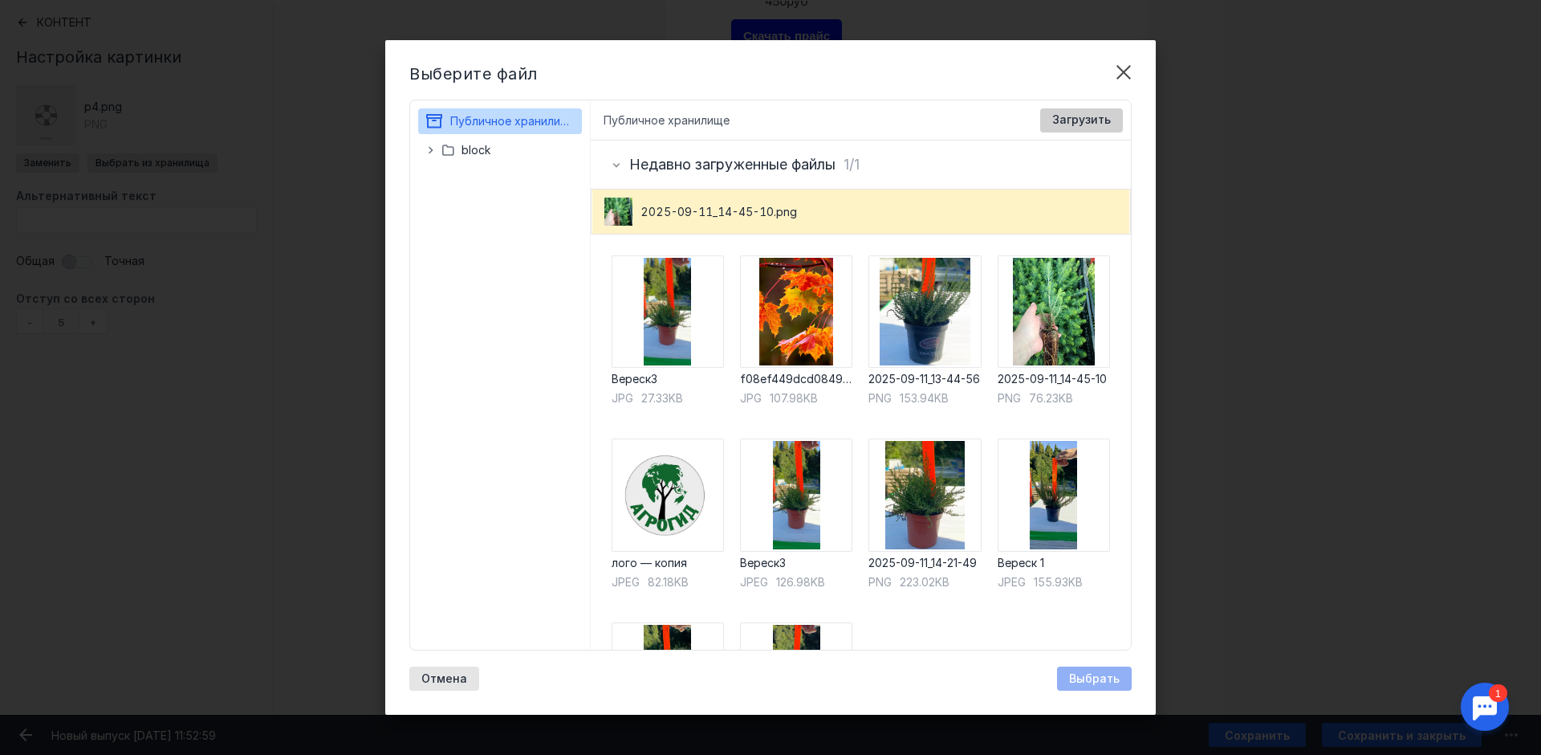
click at [1072, 114] on span "Загрузить" at bounding box center [1081, 120] width 59 height 14
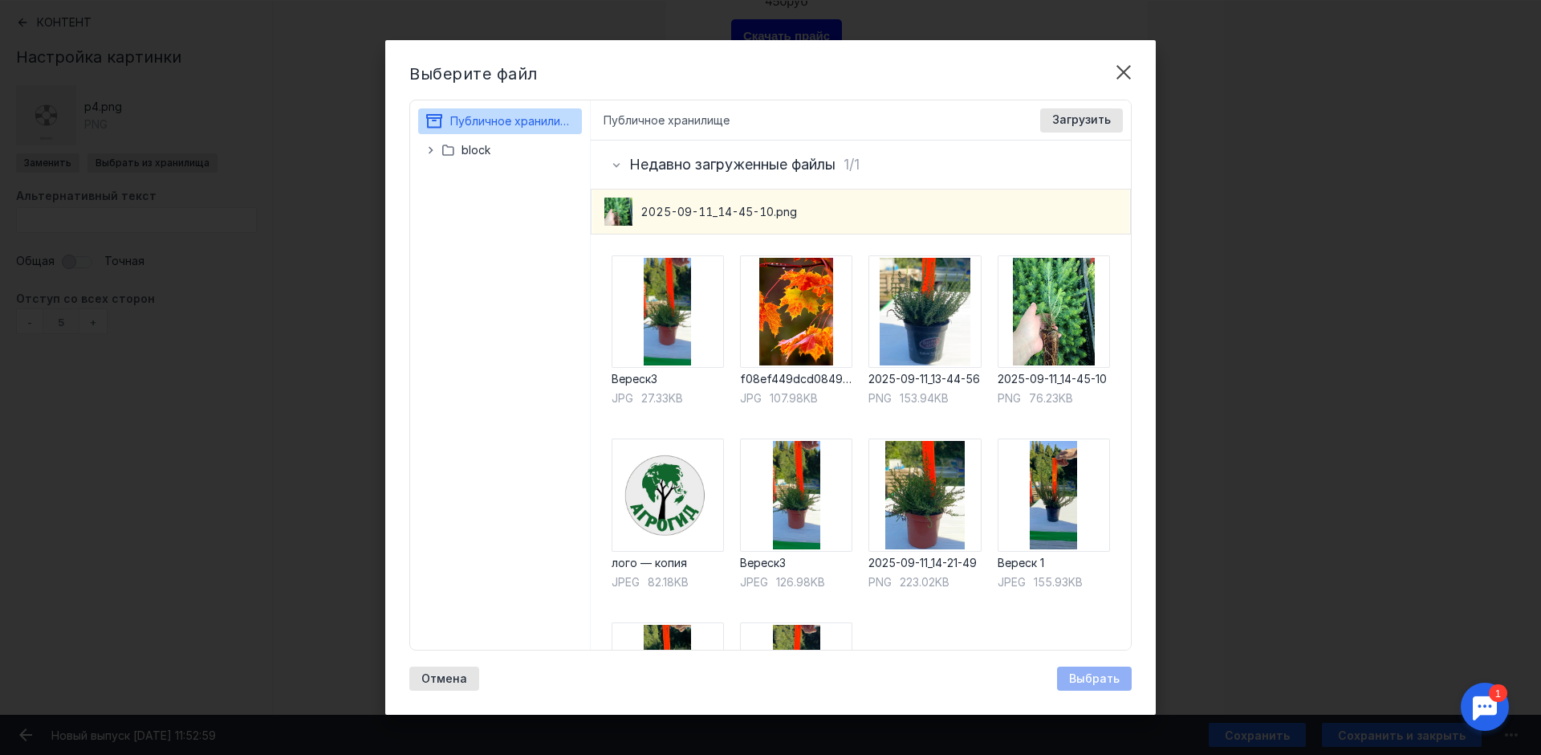
click at [797, 209] on span "2025-09-11_14-45-10.png" at bounding box center [719, 212] width 157 height 16
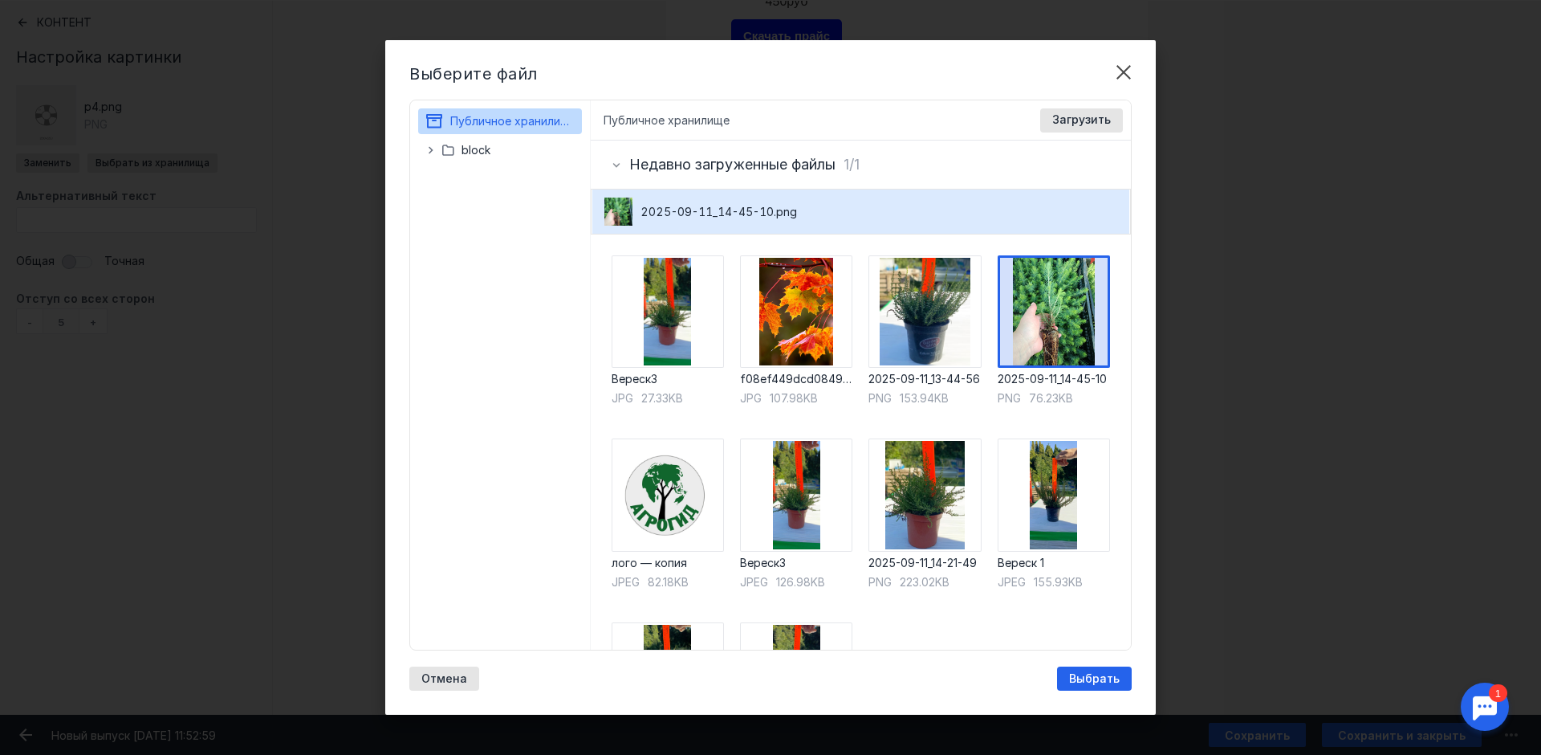
click at [1089, 672] on span "Выбрать" at bounding box center [1094, 679] width 51 height 14
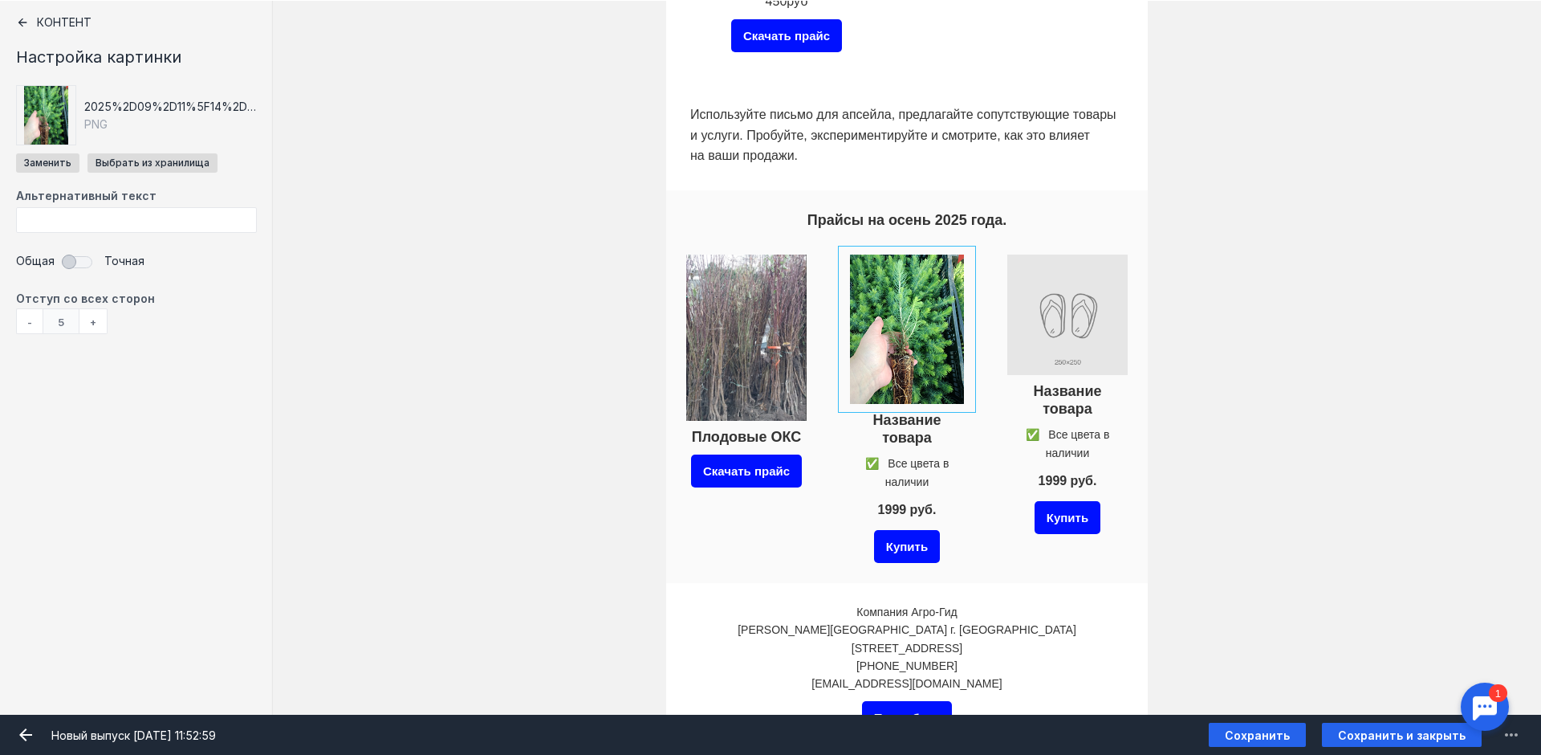
drag, startPoint x: 844, startPoint y: 338, endPoint x: 836, endPoint y: 339, distance: 8.1
click at [843, 339] on input "Фоновое изображение" at bounding box center [907, 328] width 128 height 157
click at [988, 230] on icon at bounding box center [987, 230] width 14 height 14
click at [935, 232] on icon at bounding box center [939, 230] width 14 height 14
click at [897, 230] on icon at bounding box center [898, 230] width 14 height 14
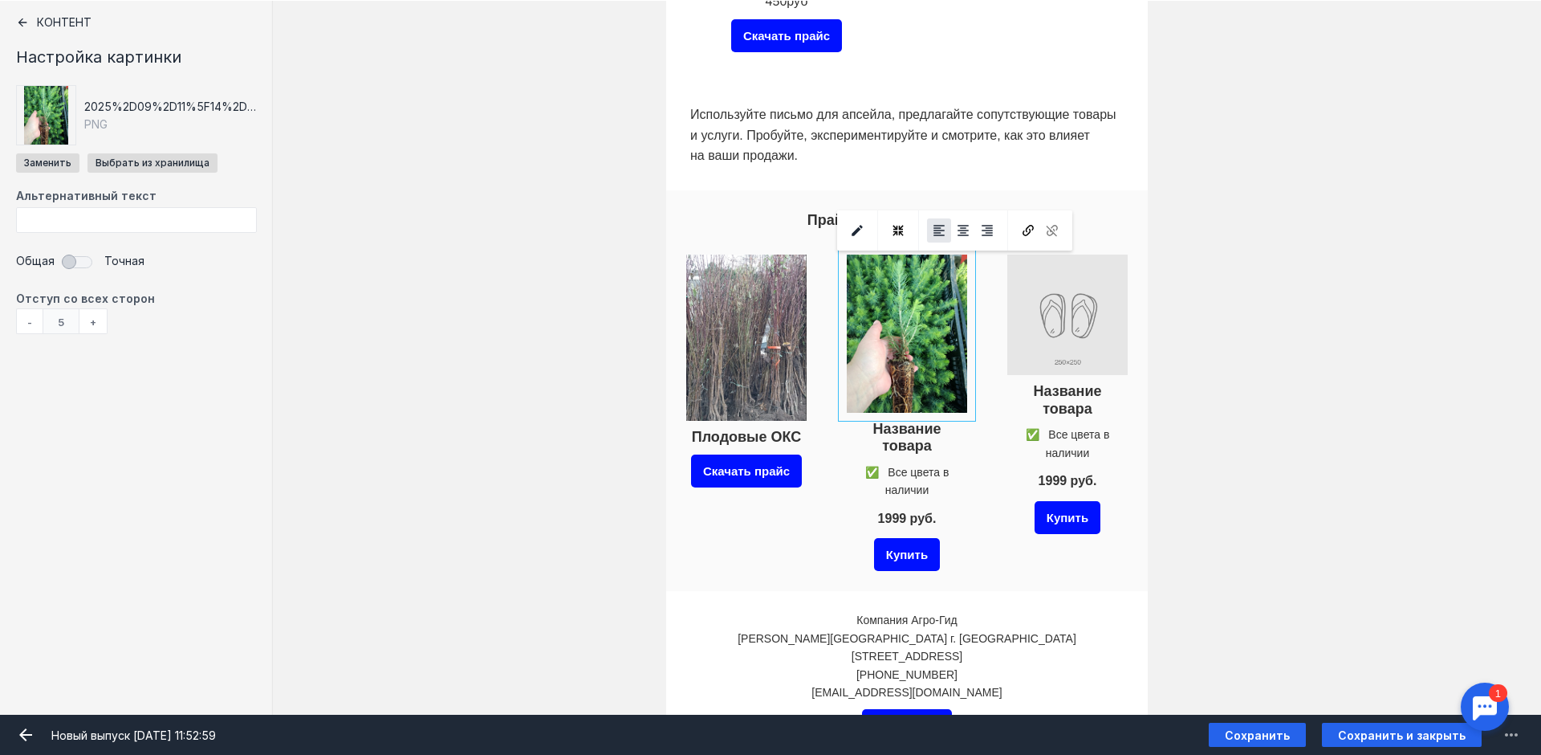
click at [897, 230] on icon at bounding box center [898, 230] width 10 height 10
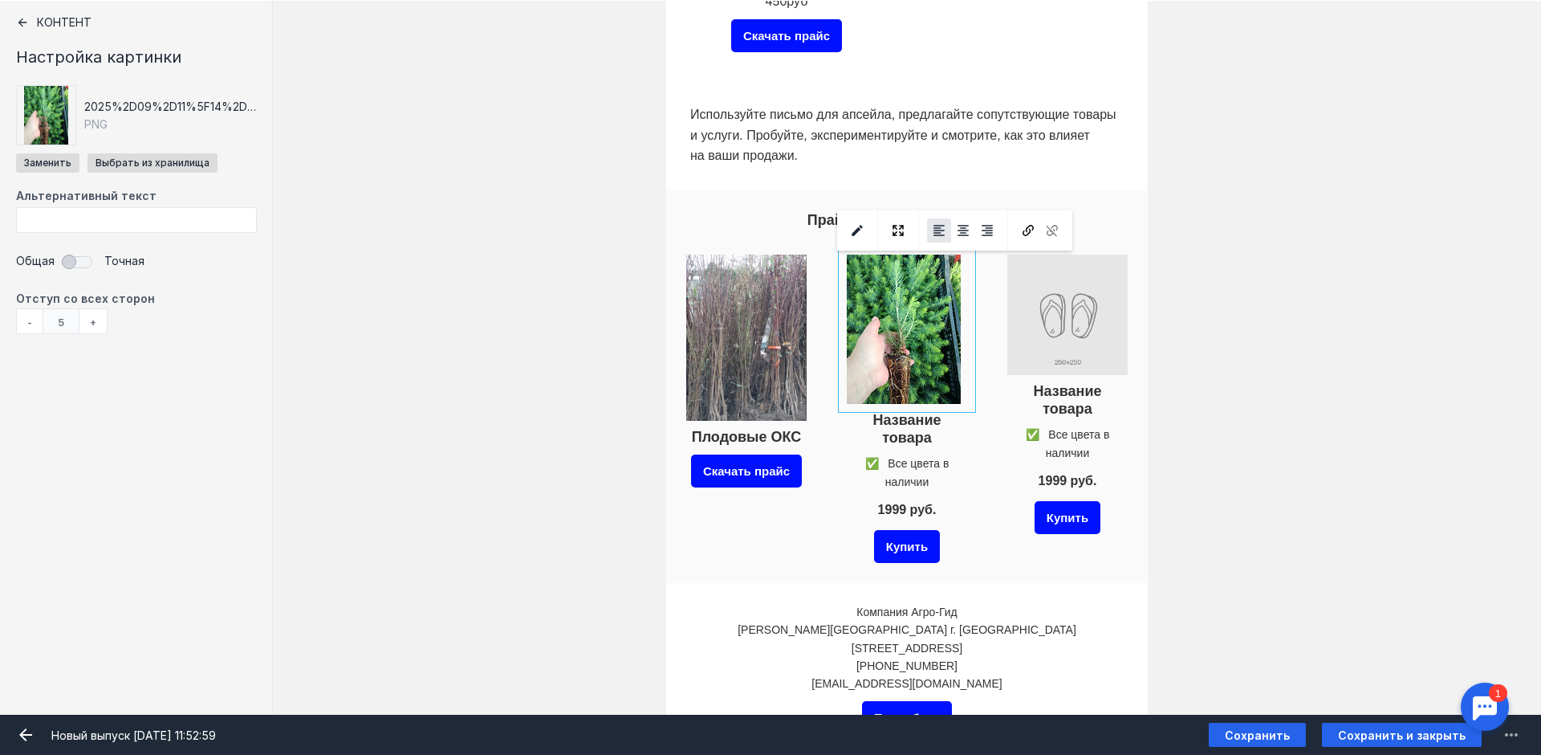
click at [897, 230] on icon at bounding box center [898, 230] width 14 height 14
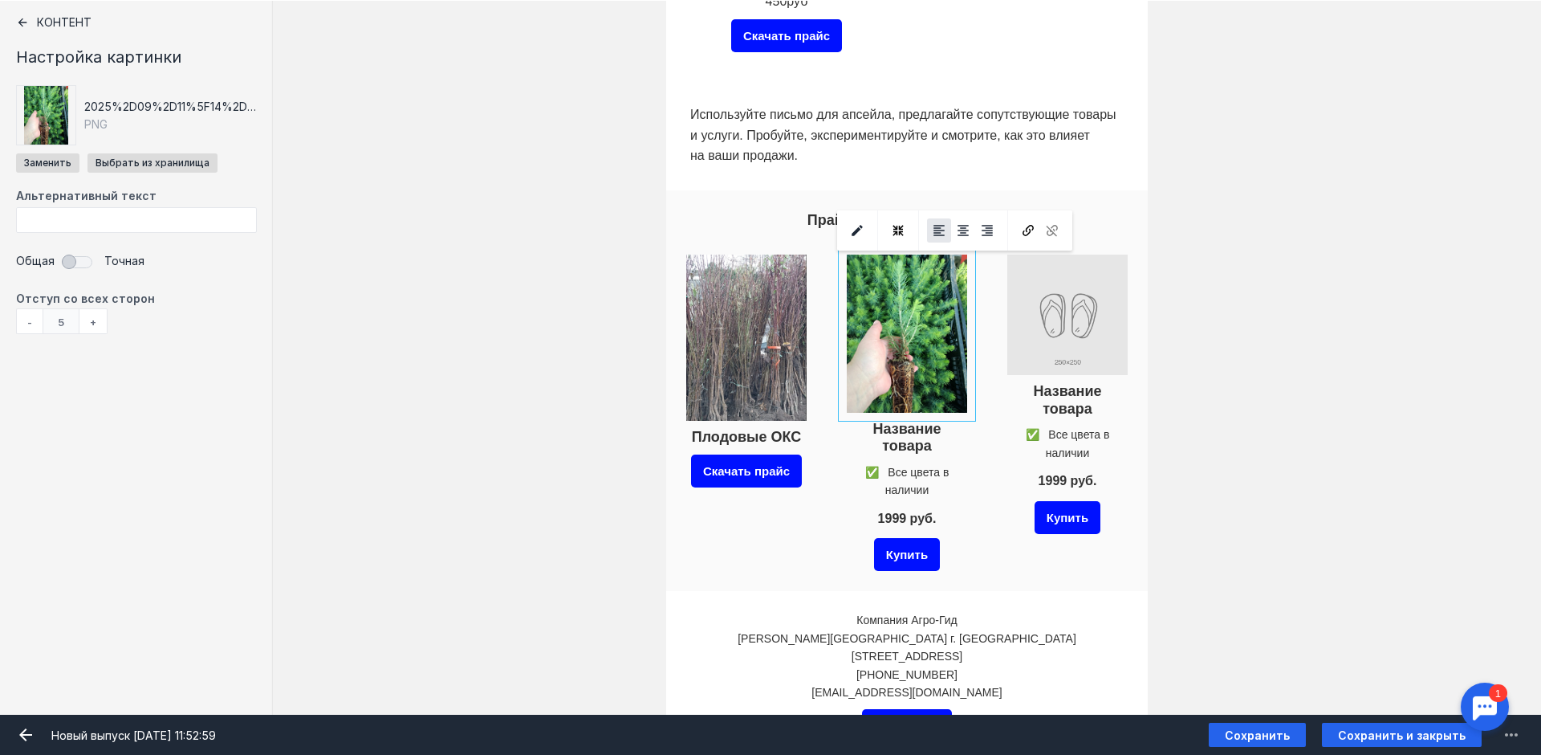
click at [1284, 425] on div "Плодовые ОКС Скачать прайс Название товара ✅ Все цвета в наличии" at bounding box center [907, 412] width 1268 height 356
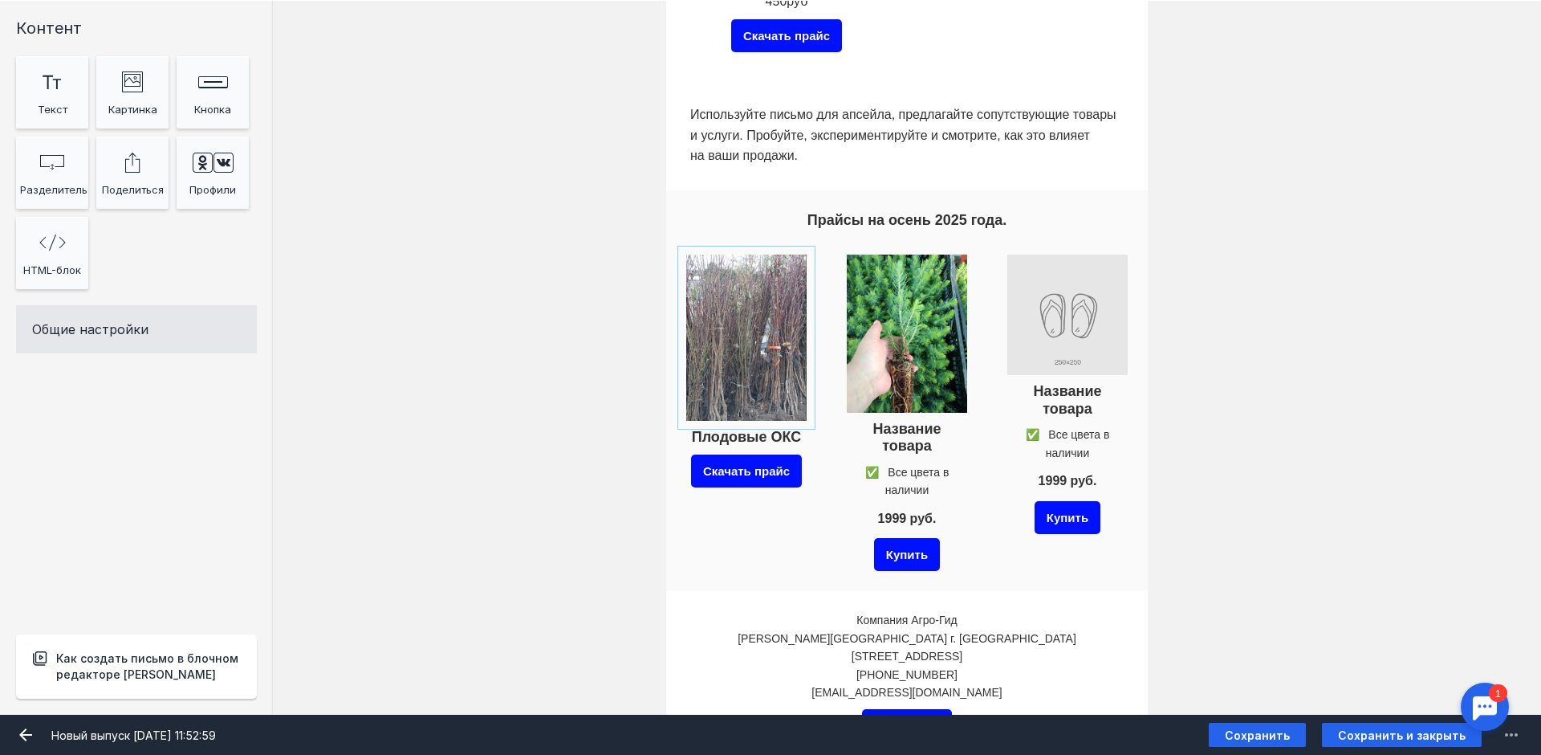
click at [753, 344] on input "file" at bounding box center [746, 337] width 128 height 174
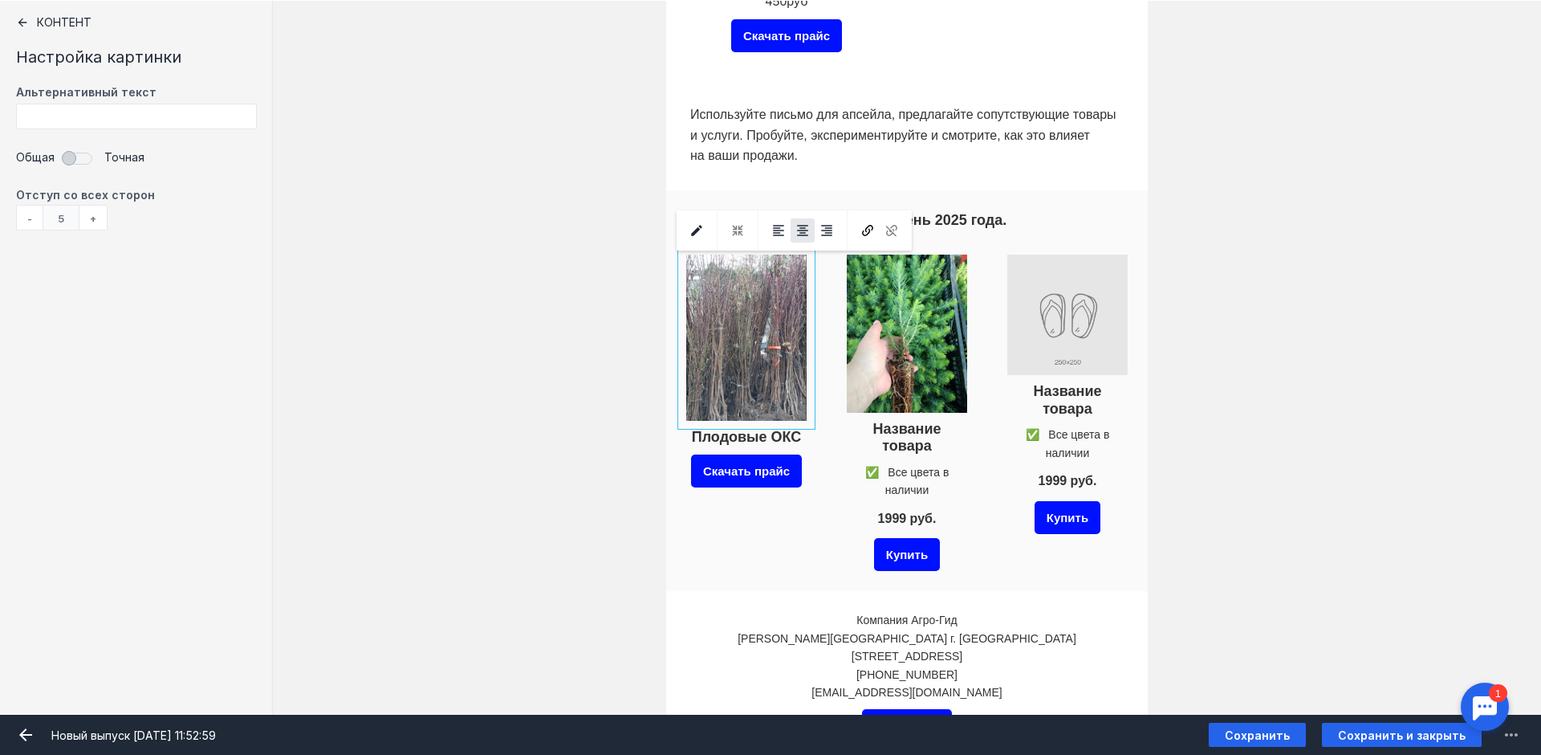
click at [738, 230] on div at bounding box center [738, 230] width 24 height 40
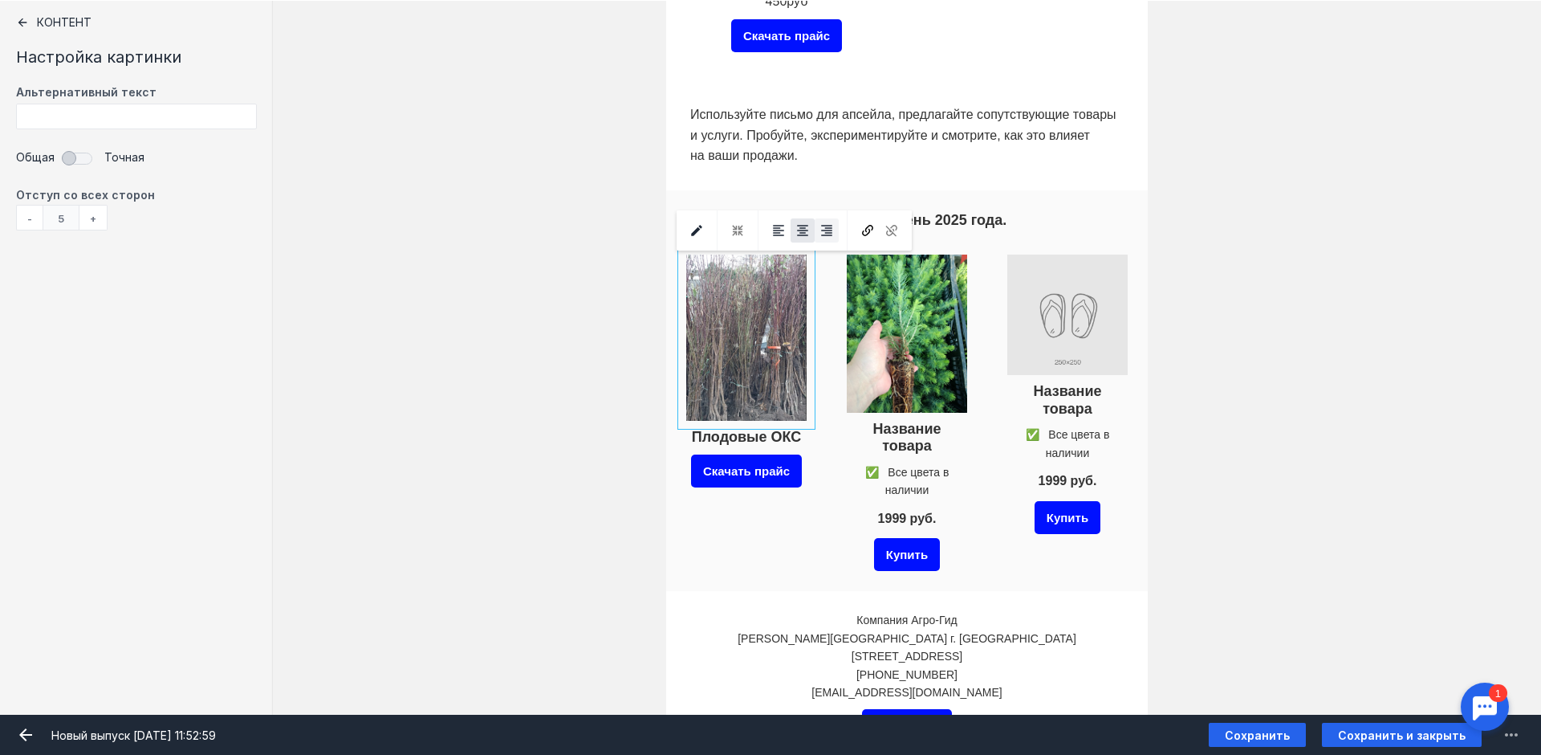
click at [829, 230] on icon at bounding box center [826, 230] width 11 height 11
click at [787, 230] on span at bounding box center [779, 230] width 24 height 24
click at [805, 231] on icon at bounding box center [803, 230] width 14 height 14
click at [884, 427] on div at bounding box center [907, 438] width 128 height 43
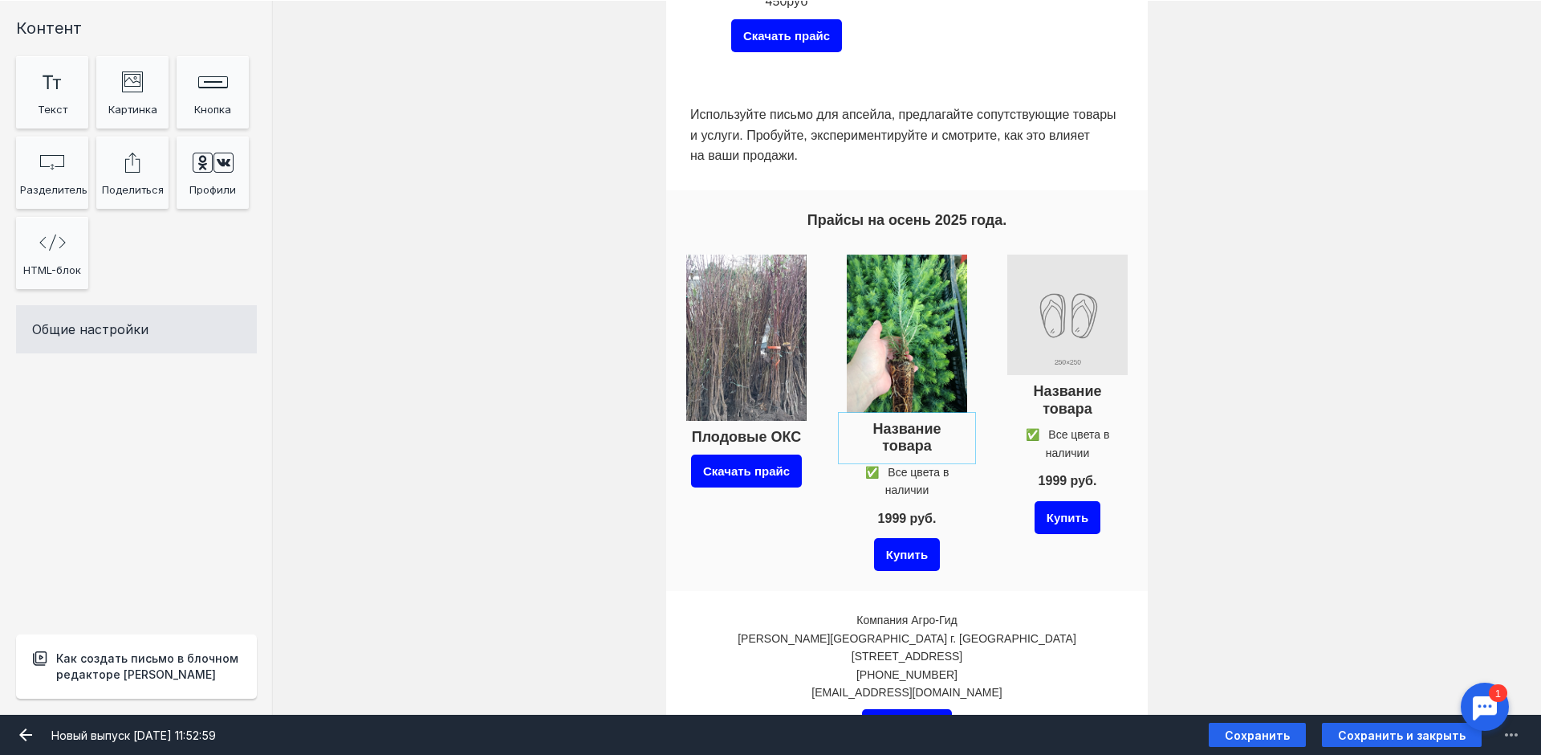
click at [886, 429] on div at bounding box center [907, 438] width 128 height 43
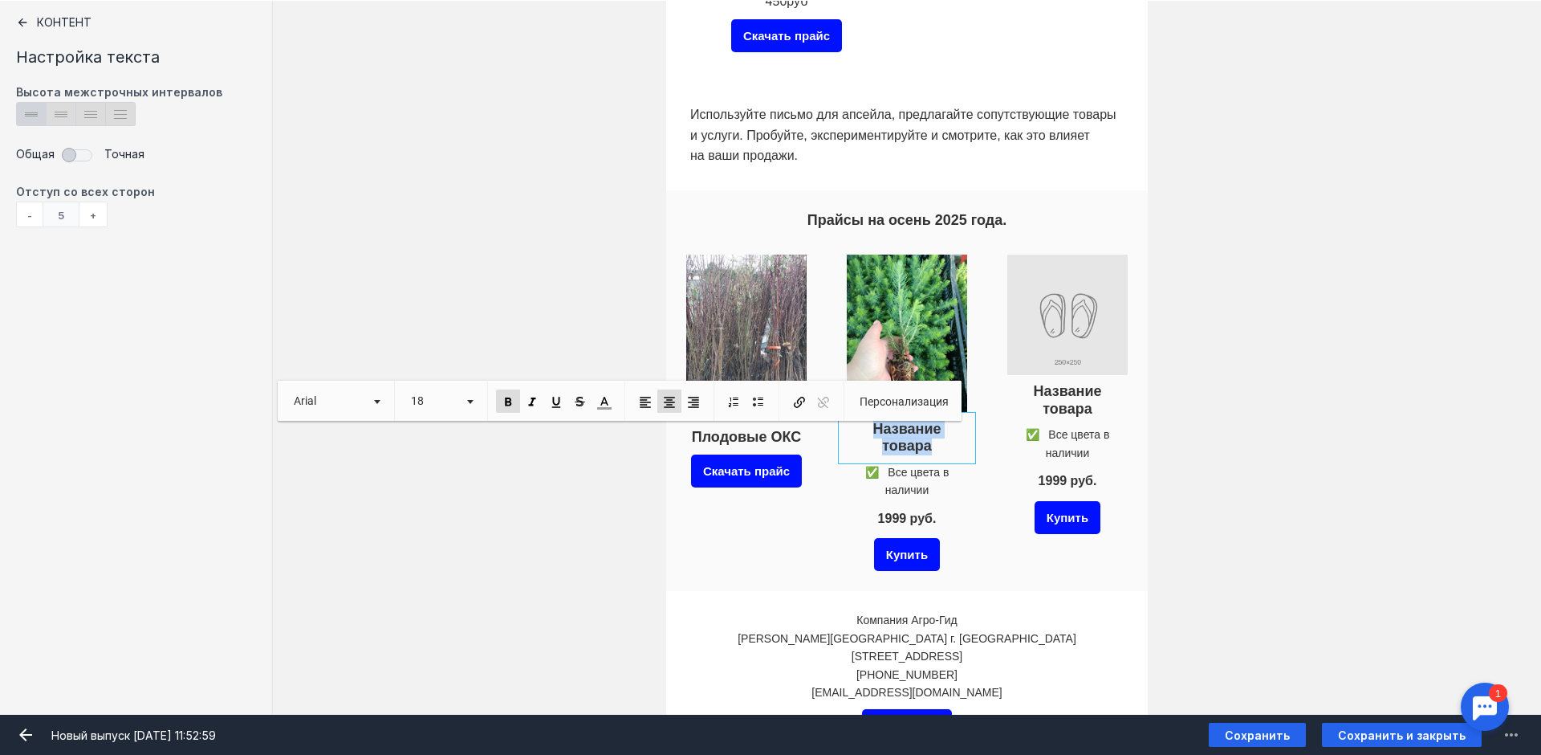
drag, startPoint x: 861, startPoint y: 426, endPoint x: 922, endPoint y: 441, distance: 63.5
click at [922, 441] on p "Название товара" at bounding box center [907, 438] width 120 height 35
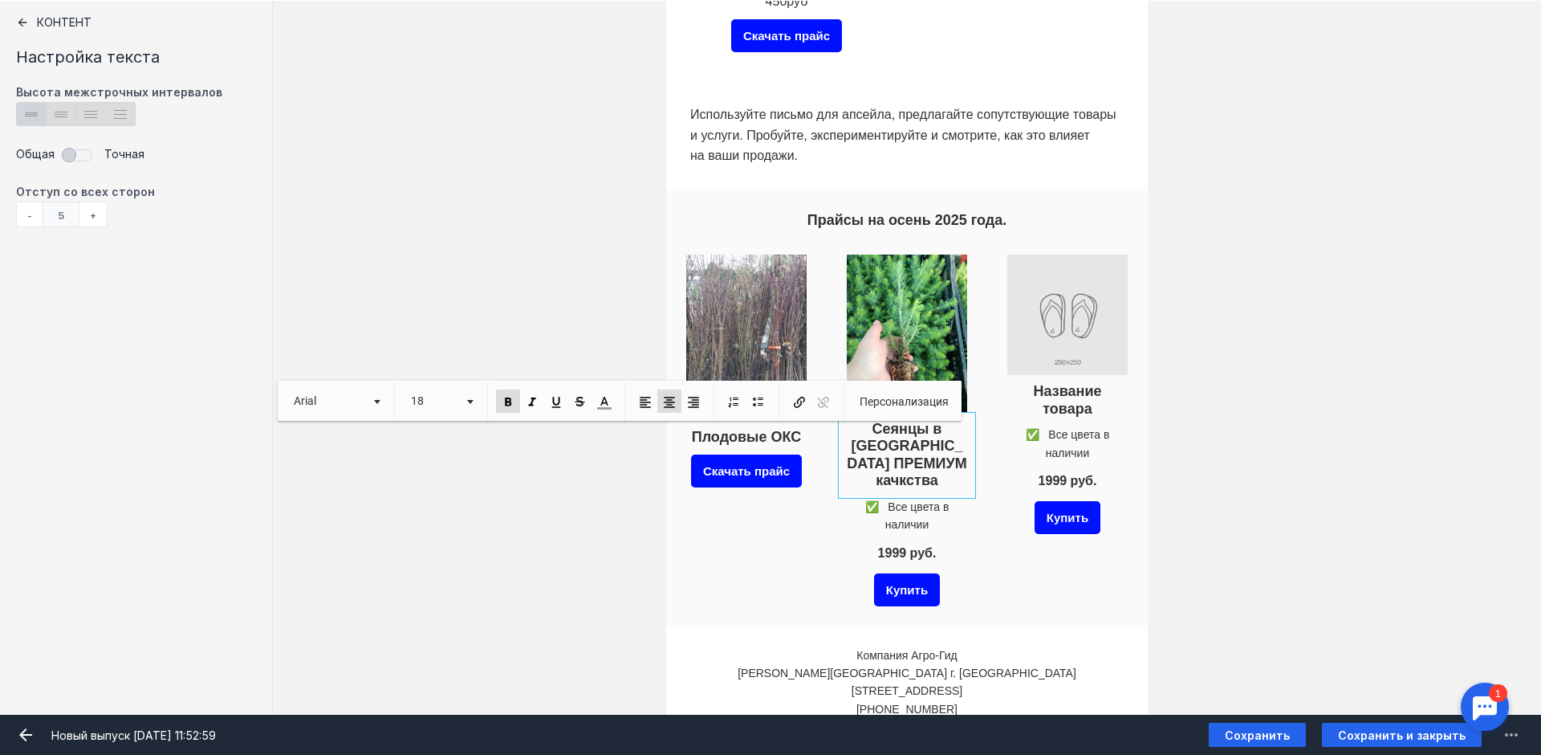
click at [899, 489] on p "Сеянцы в кассете ПРЕМИУМ качкства" at bounding box center [907, 455] width 120 height 69
click at [934, 476] on p "Сеянцы в кассете ПРЕМИУМ каче ства" at bounding box center [907, 455] width 120 height 69
click at [967, 531] on div "✅ Все цвета в наличии" at bounding box center [907, 516] width 128 height 44
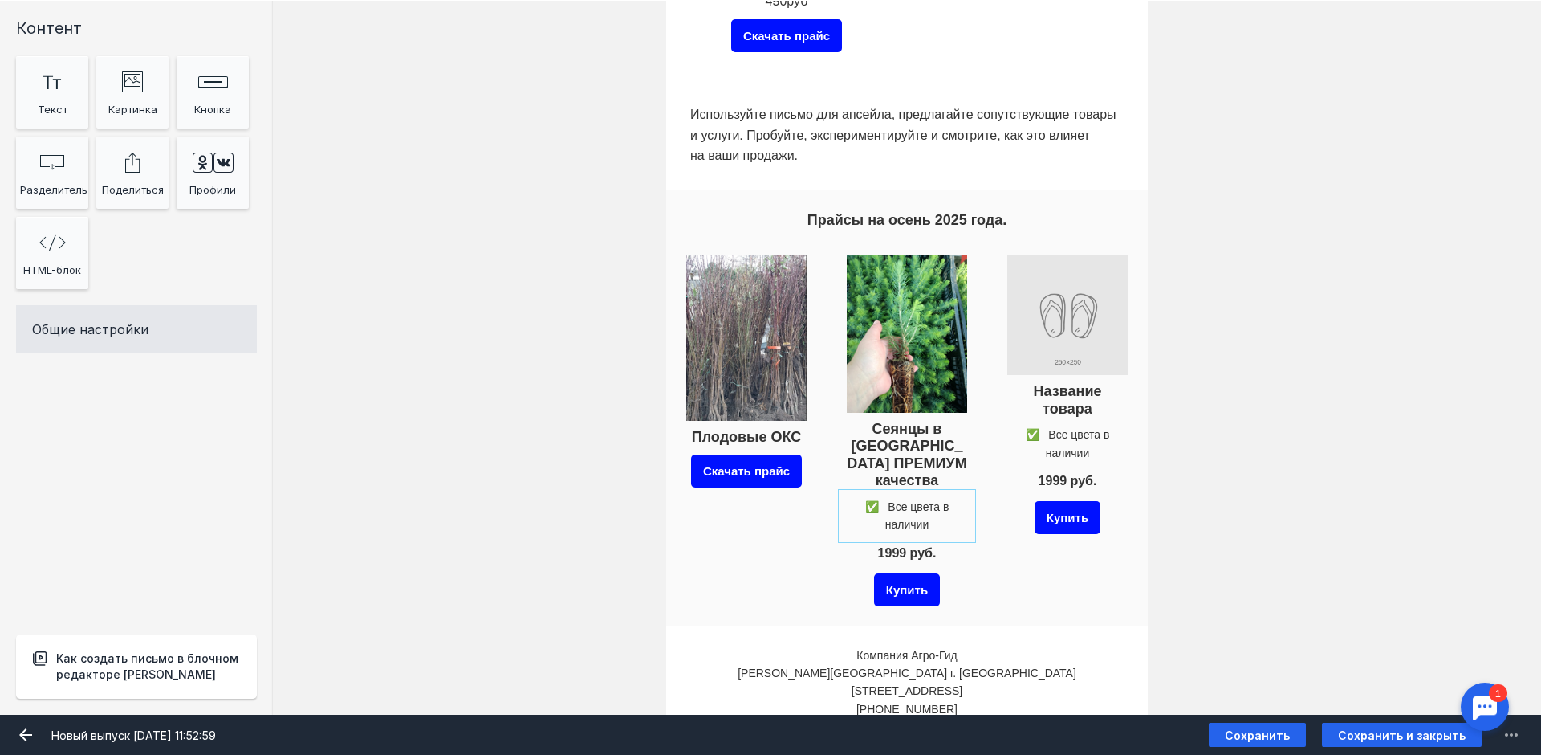
click at [927, 523] on div at bounding box center [907, 516] width 128 height 44
click at [927, 523] on div "✅ Все цвета в наличии" at bounding box center [907, 516] width 128 height 44
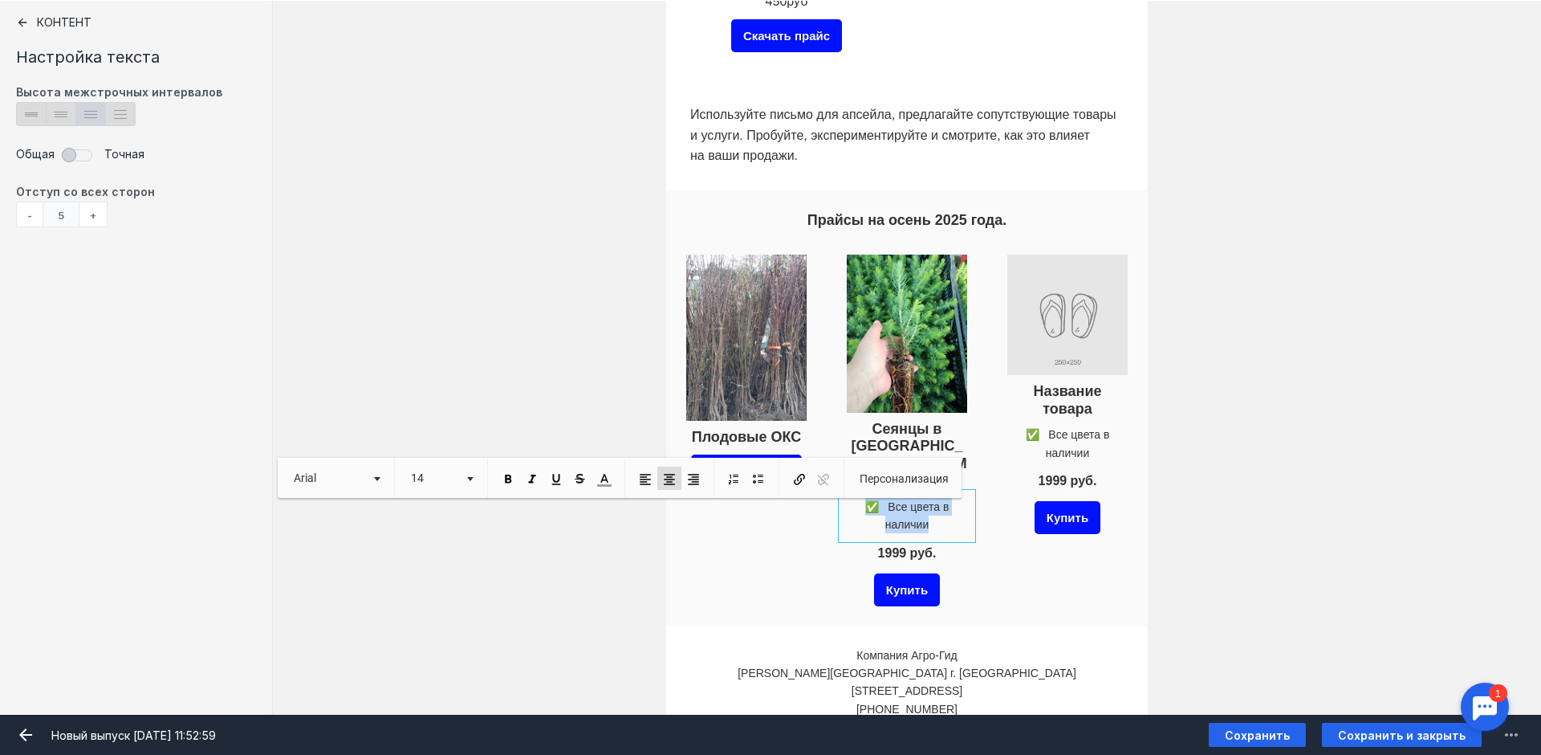
drag, startPoint x: 933, startPoint y: 527, endPoint x: 852, endPoint y: 509, distance: 83.2
click at [852, 509] on p "✅ Все цвета в наличии" at bounding box center [907, 516] width 120 height 36
click at [1009, 568] on div "Название товара ✅ Все цвета в наличии 1999 руб. Купить" at bounding box center [1067, 428] width 128 height 356
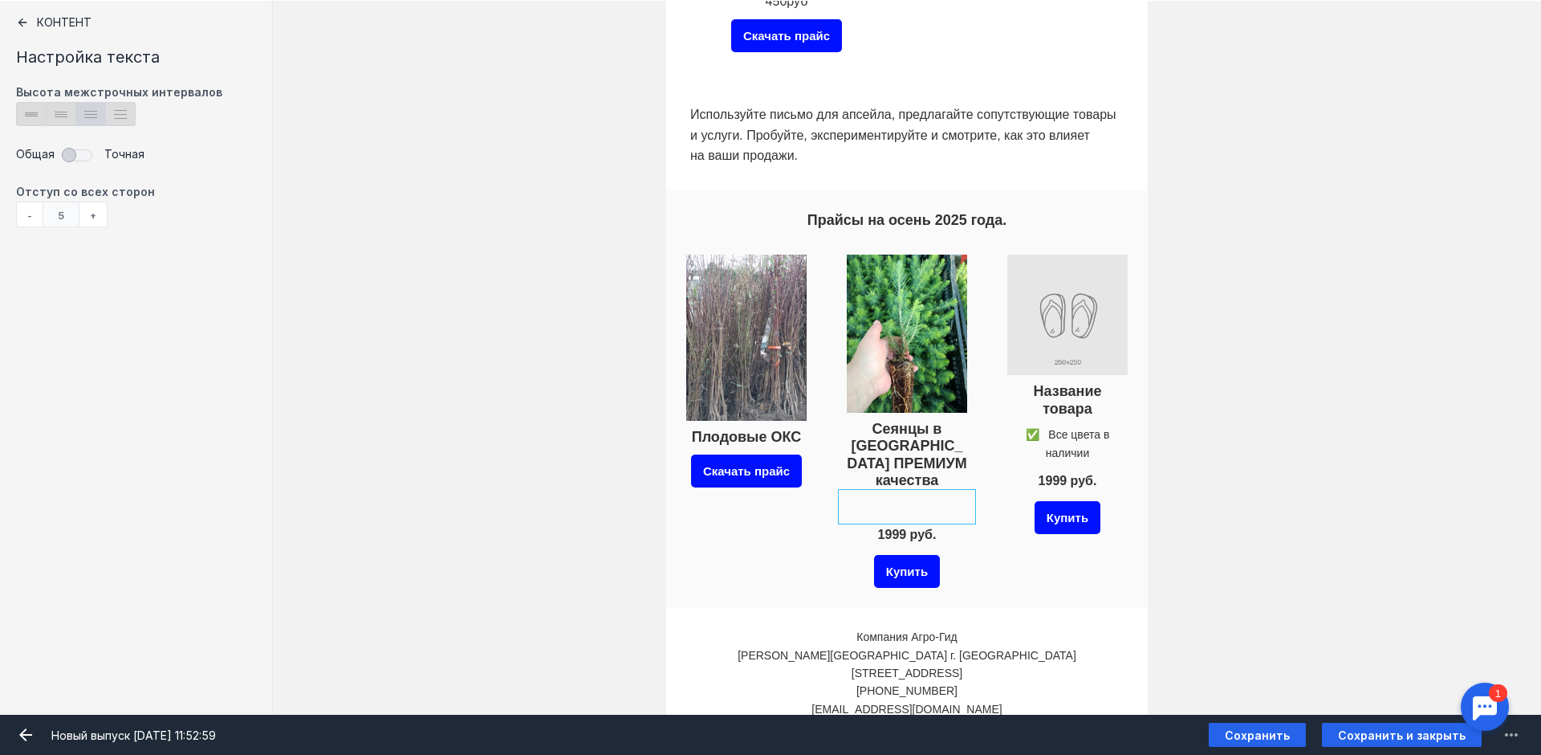
click at [921, 533] on div at bounding box center [907, 534] width 128 height 31
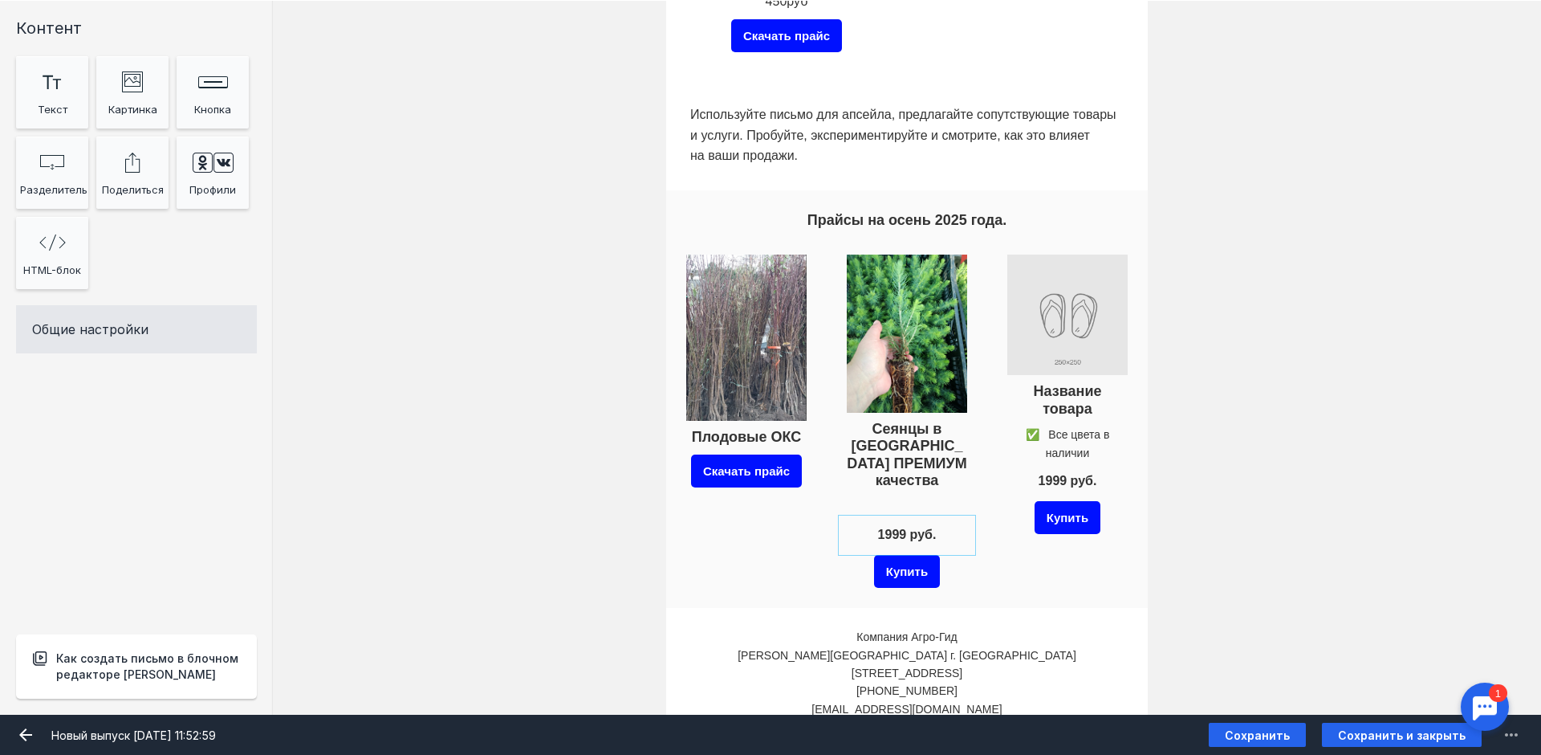
click at [946, 536] on div at bounding box center [907, 534] width 128 height 31
click at [946, 536] on div "1999 руб." at bounding box center [907, 534] width 128 height 31
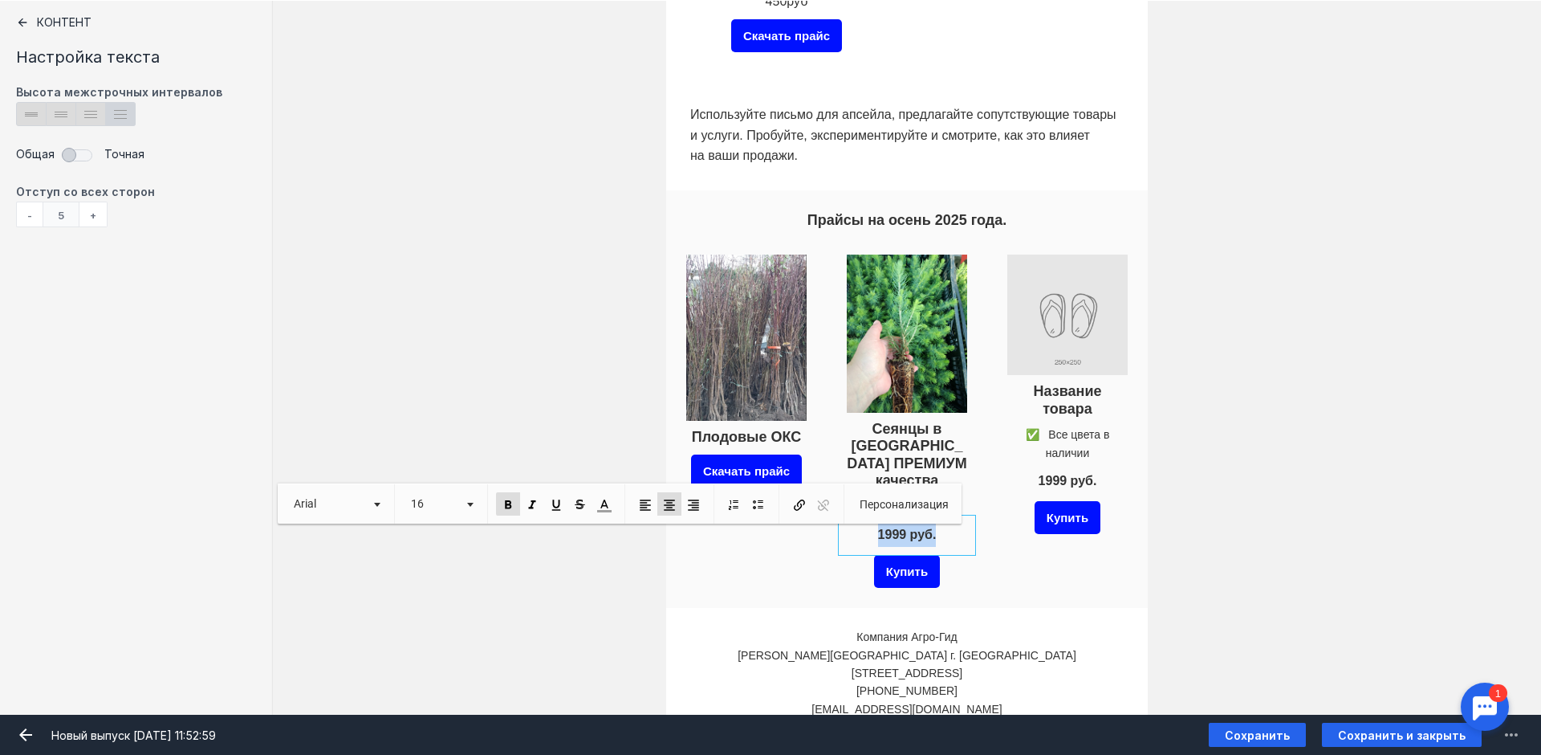
drag, startPoint x: 895, startPoint y: 527, endPoint x: 809, endPoint y: 527, distance: 85.9
click at [809, 527] on div "Плодовые ОКС Скачать прайс Сеянцы в кассете ПРЕМИУМ каче ства 1999 руб. Купить …" at bounding box center [907, 420] width 482 height 373
drag, startPoint x: 1028, startPoint y: 553, endPoint x: 966, endPoint y: 565, distance: 63.8
click at [1027, 553] on div "Название товара ✅ Все цвета в наличии 1999 руб. Купить" at bounding box center [1067, 419] width 128 height 338
click at [921, 572] on div "Купить" at bounding box center [907, 568] width 66 height 33
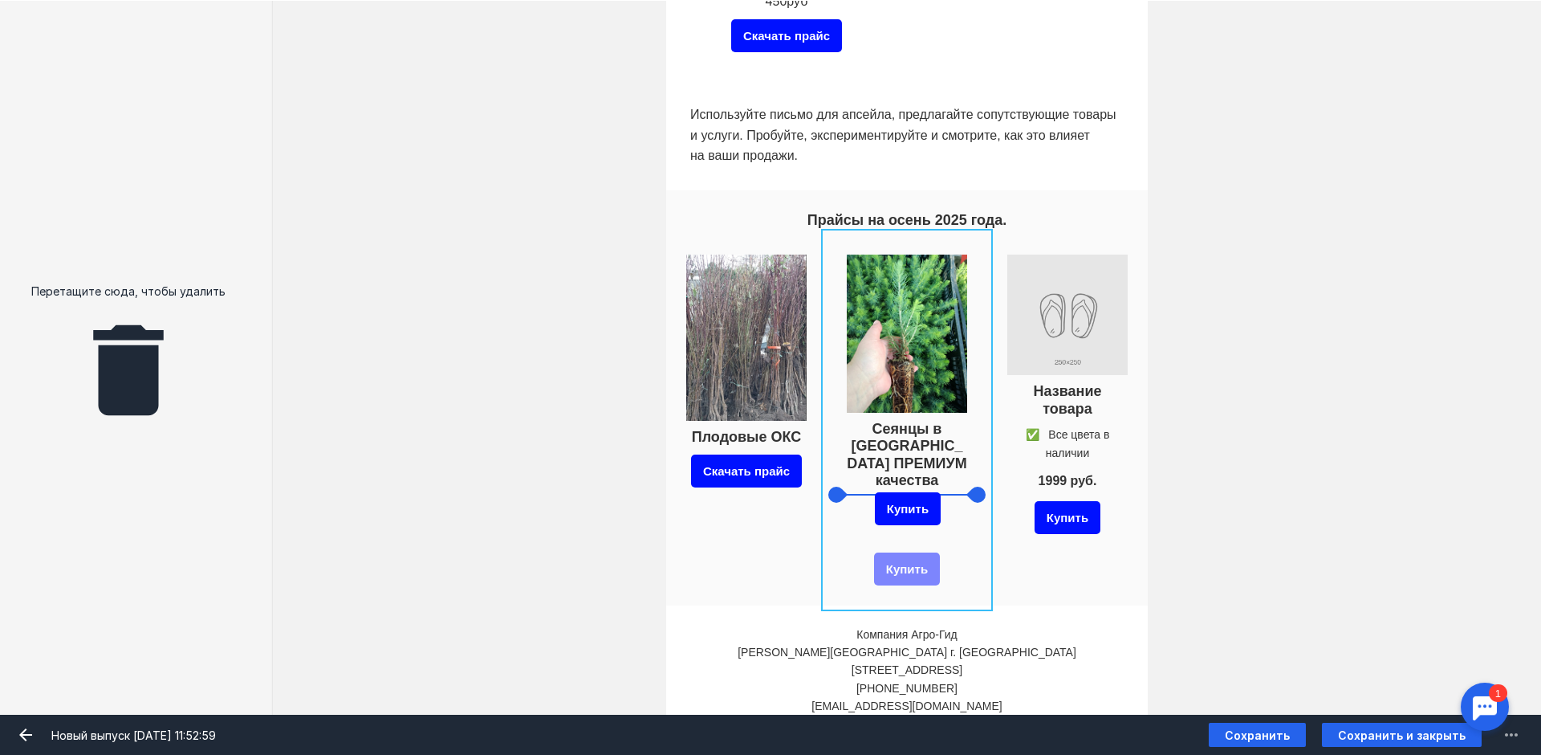
drag, startPoint x: 946, startPoint y: 546, endPoint x: 946, endPoint y: 508, distance: 37.7
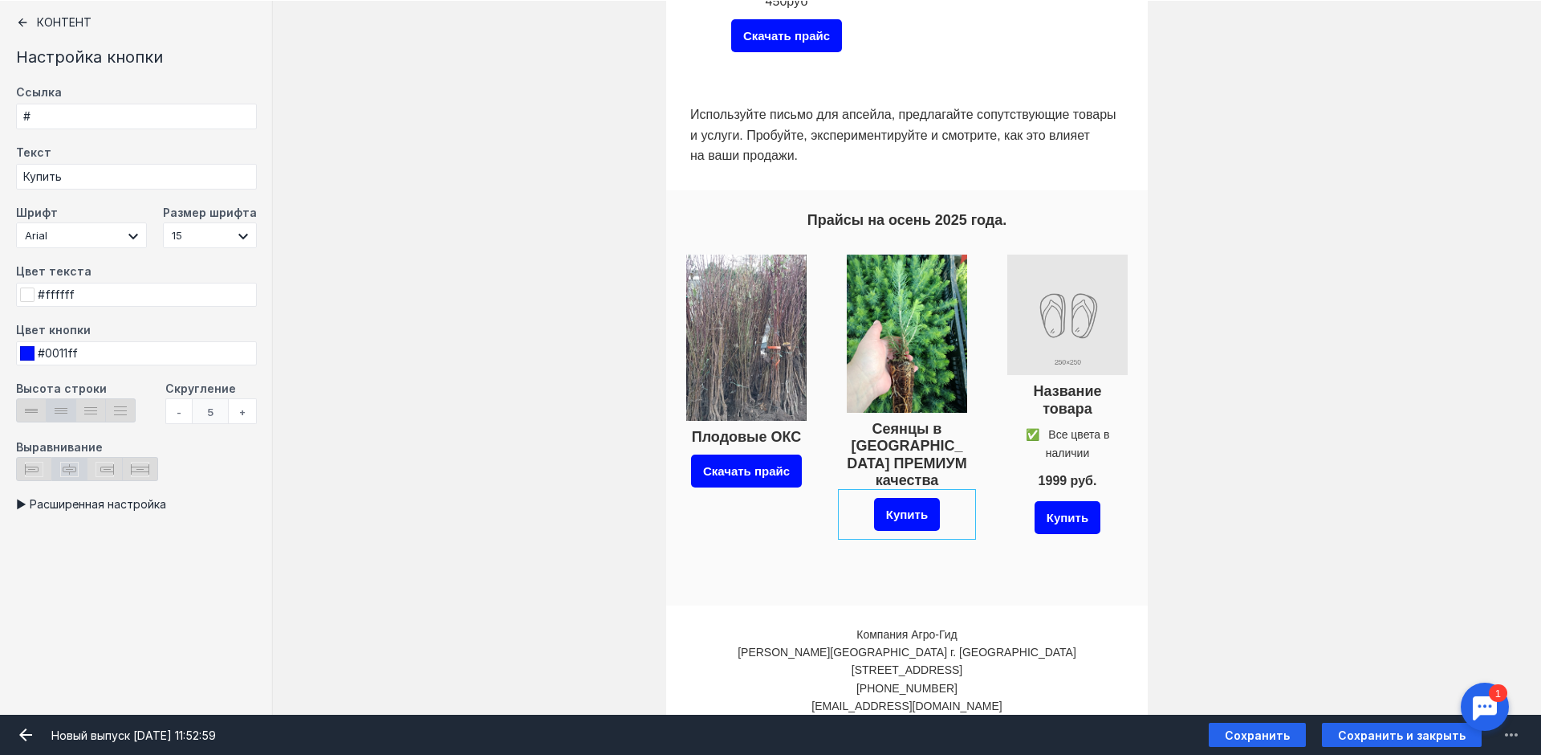
click at [946, 507] on div "Купить" at bounding box center [907, 514] width 128 height 41
drag, startPoint x: 127, startPoint y: 171, endPoint x: 0, endPoint y: 175, distance: 126.9
click at [0, 182] on div "Контент Настройка кнопки Ссылка # Текст Купить Шрифт Arial [PERSON_NAME] Scada …" at bounding box center [136, 357] width 273 height 714
click at [726, 545] on div at bounding box center [746, 531] width 128 height 28
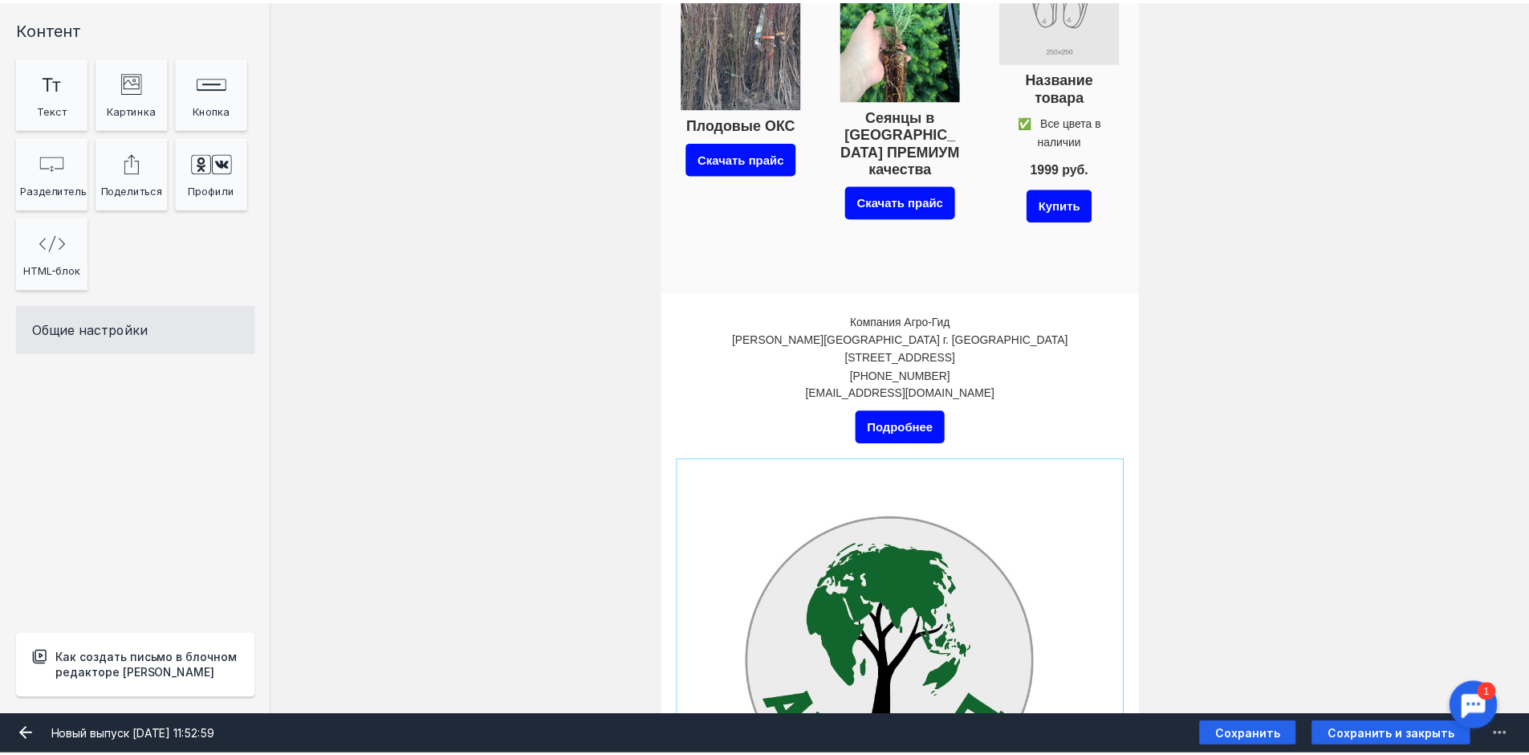
scroll to position [1486, 0]
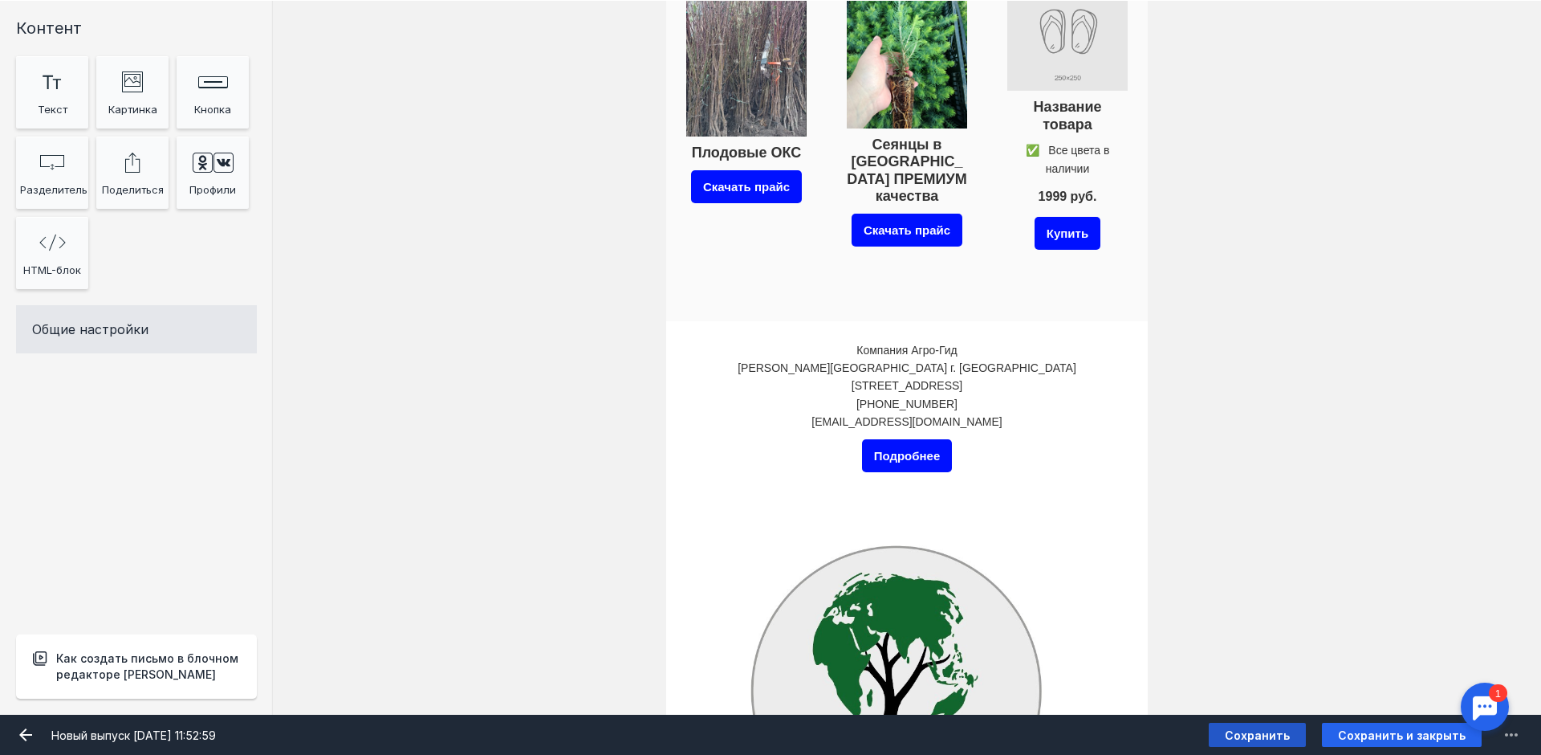
type input "Скачать прайс"
click at [1253, 732] on span "Сохранить" at bounding box center [1257, 735] width 65 height 14
click at [1434, 736] on span "Сохранить и закрыть" at bounding box center [1402, 735] width 128 height 14
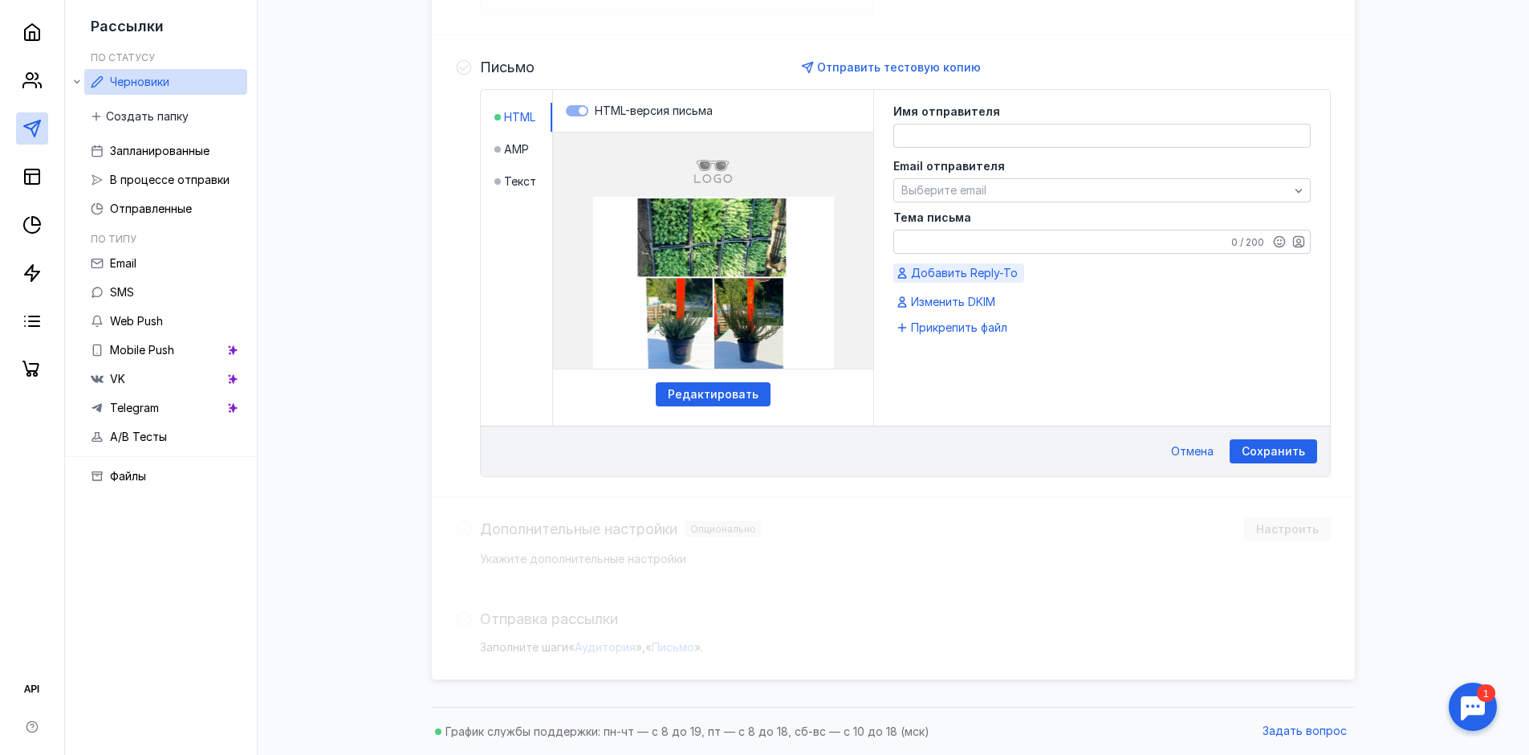
click at [977, 279] on span "Добавить Reply-To" at bounding box center [964, 273] width 107 height 16
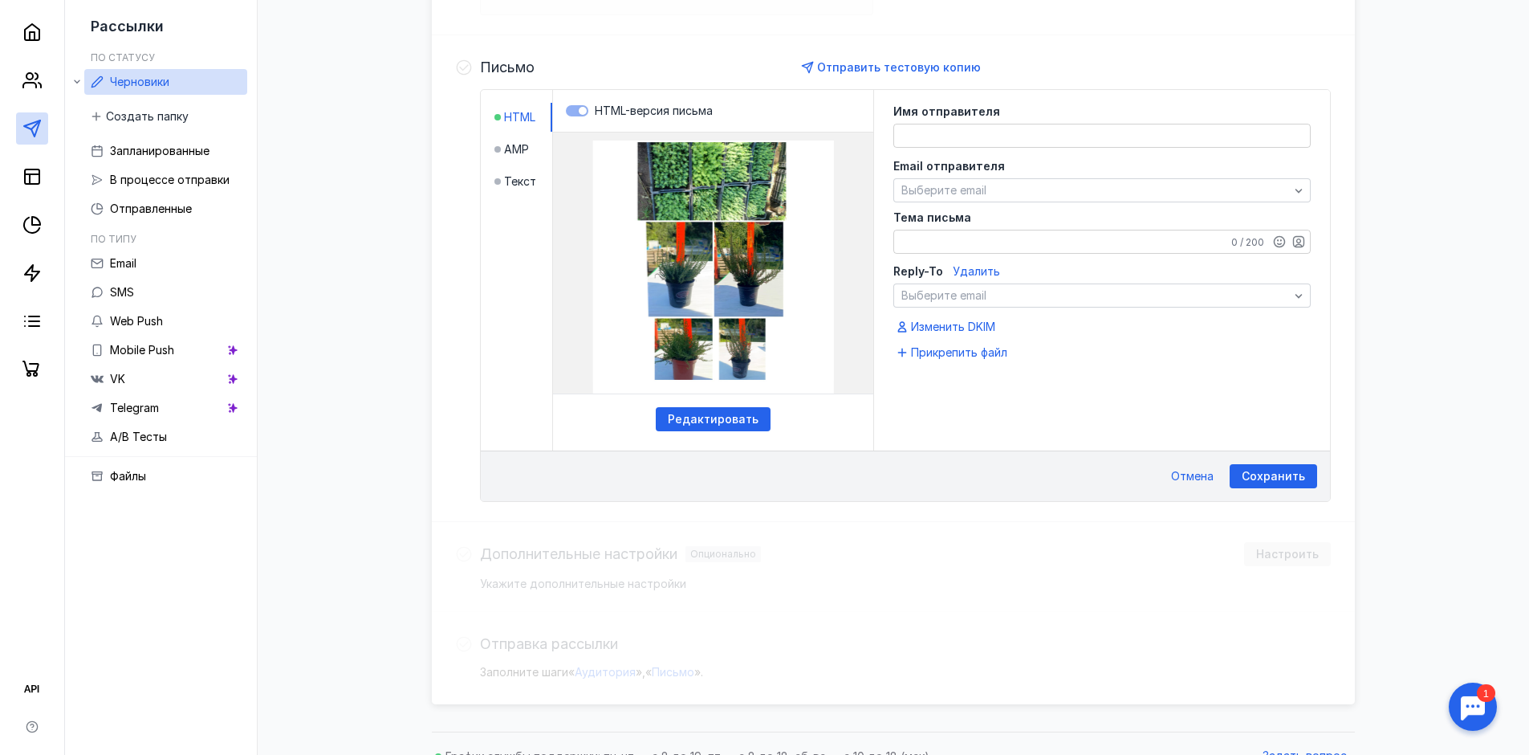
scroll to position [80, 0]
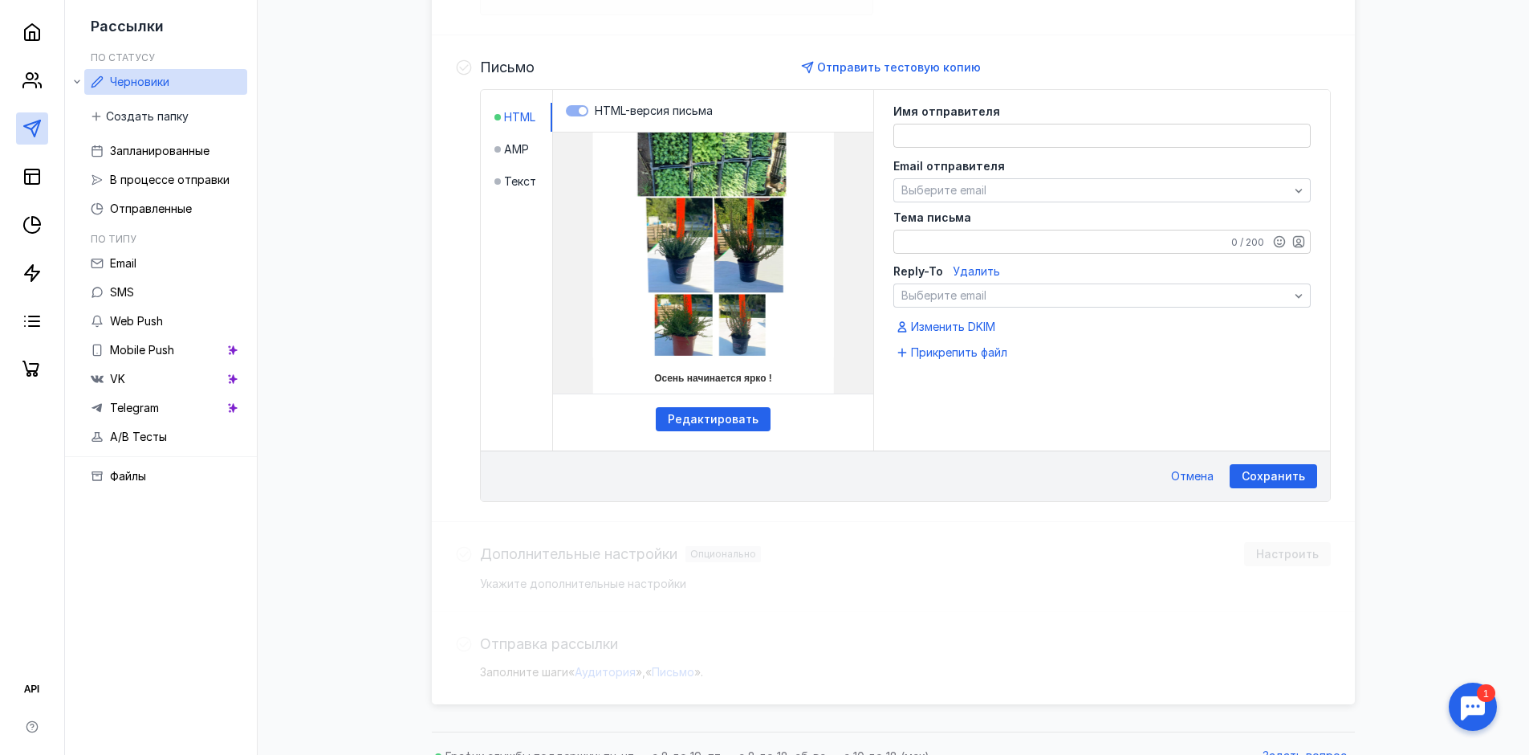
click at [939, 242] on textarea "Тема письма" at bounding box center [1102, 241] width 416 height 22
click at [1047, 239] on textarea "Осень наступает ярко!" at bounding box center [1102, 241] width 416 height 22
type textarea "Осень наступает ярко!"
click at [1263, 474] on span "Сохранить" at bounding box center [1273, 477] width 63 height 14
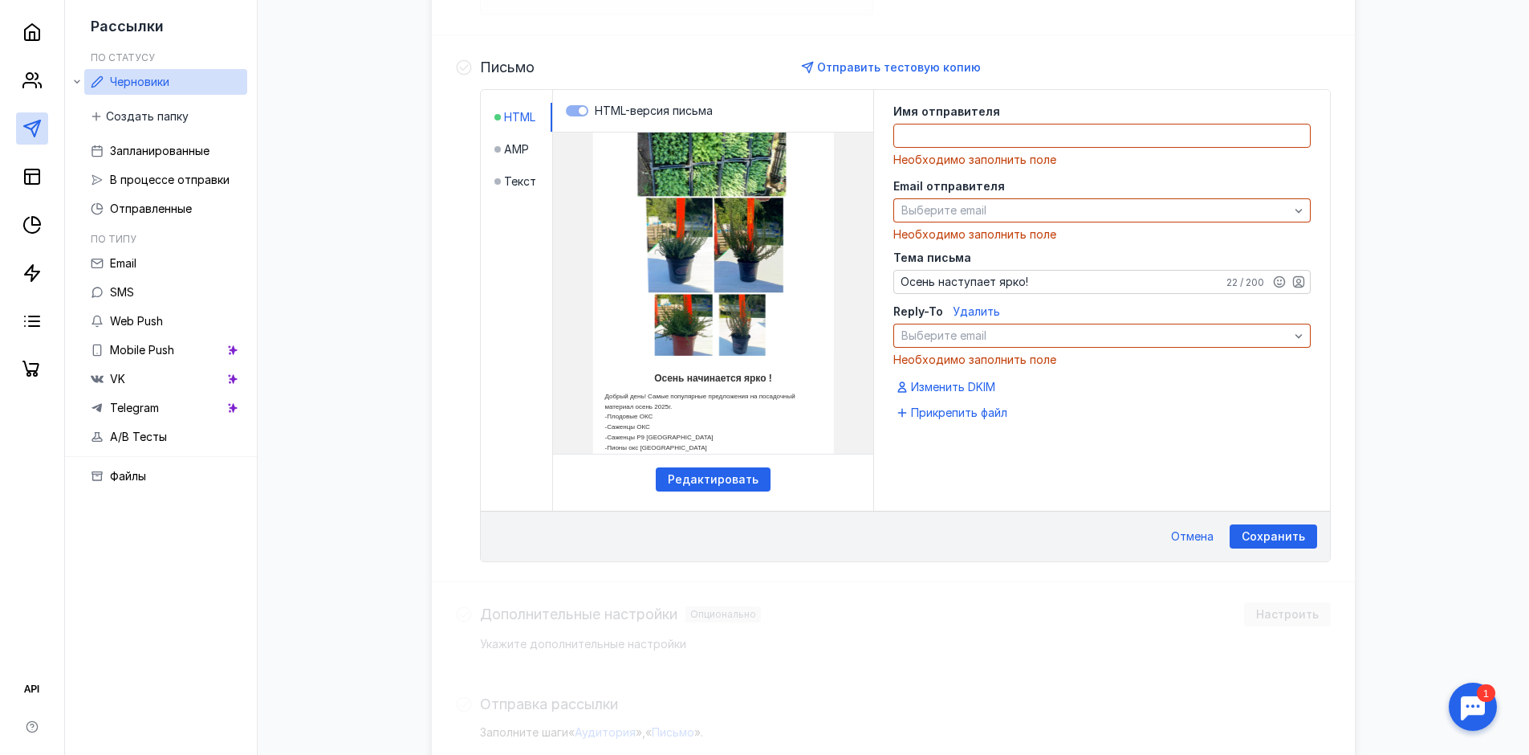
click at [934, 137] on textarea at bounding box center [1102, 135] width 416 height 22
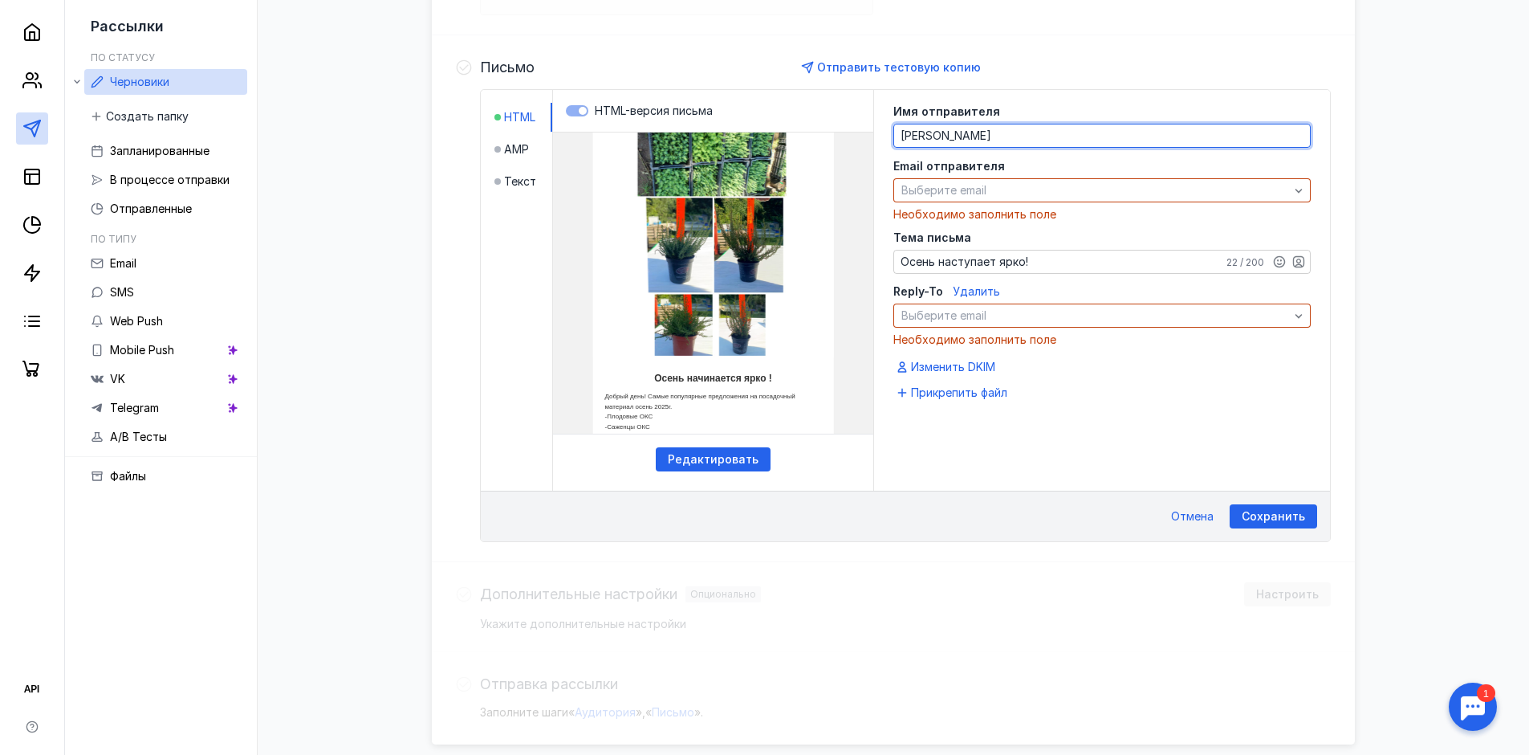
drag, startPoint x: 954, startPoint y: 133, endPoint x: 861, endPoint y: 128, distance: 93.3
click at [861, 128] on div "HTML AMP Текст HTML-версия письма Редактировать Имя отправителя Елена Email отп…" at bounding box center [905, 290] width 849 height 401
type textarea "Компания Агро-Гид"
click at [925, 185] on span "Выберите email" at bounding box center [943, 190] width 85 height 14
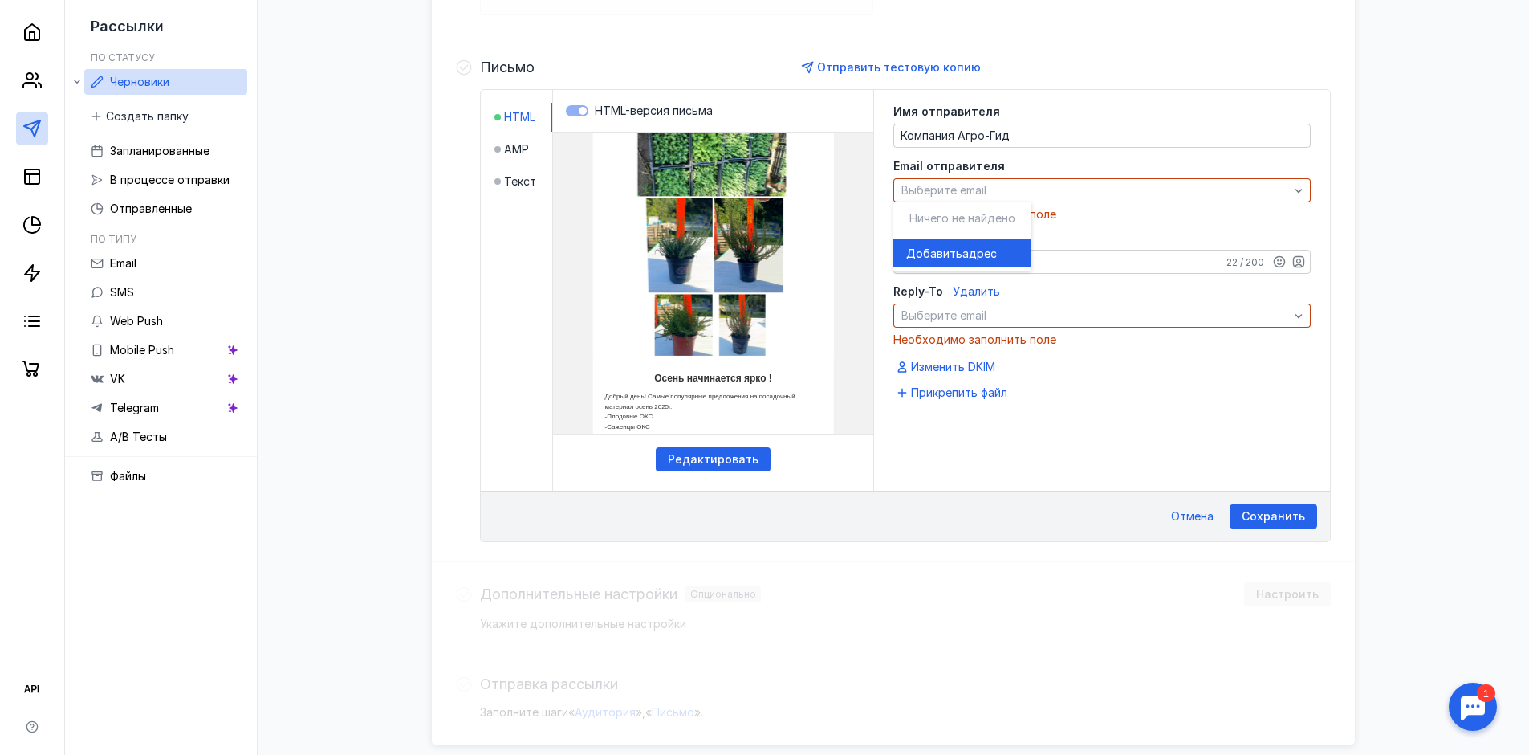
click at [966, 252] on span "адрес" at bounding box center [979, 254] width 35 height 16
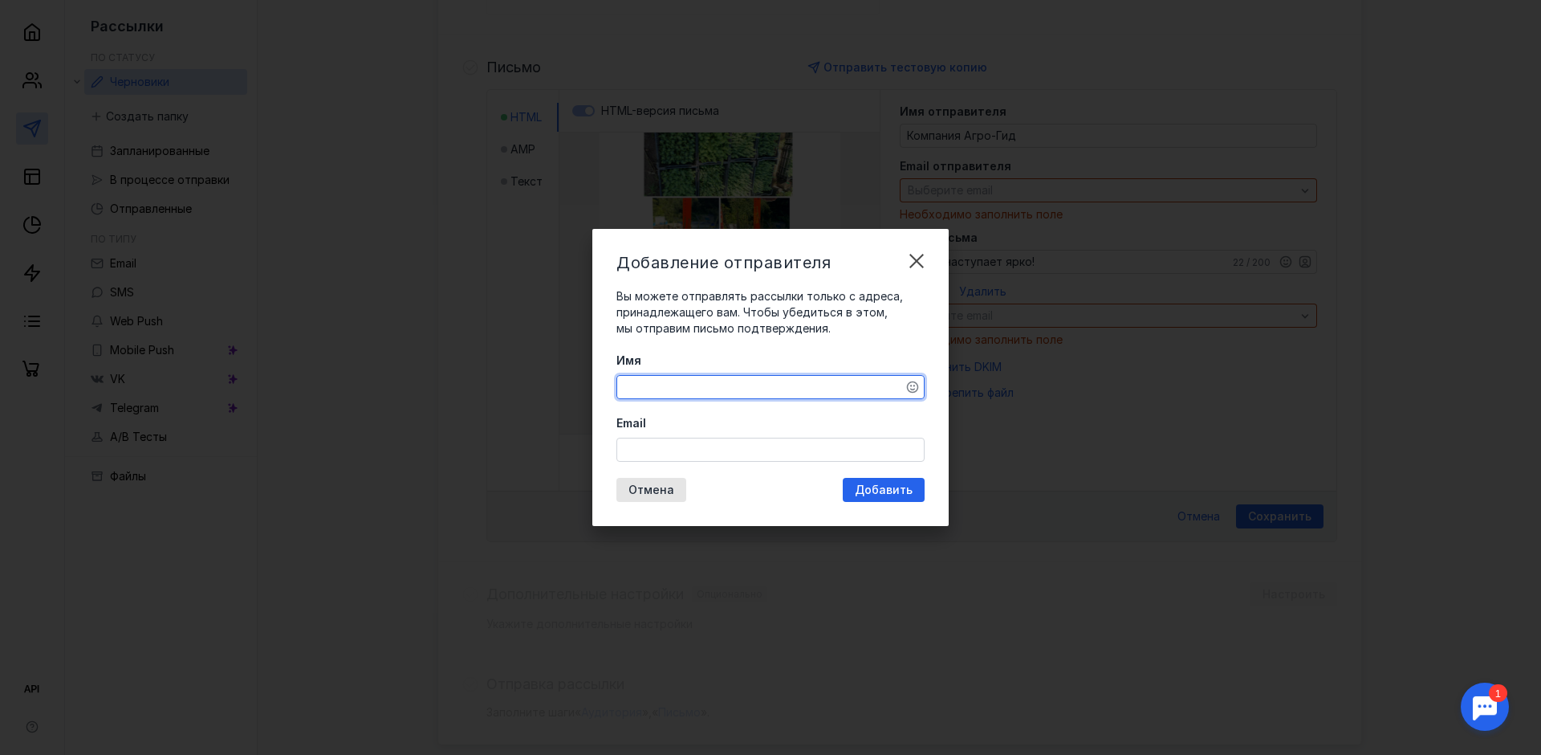
click at [674, 384] on textarea "Имя" at bounding box center [770, 387] width 307 height 22
type textarea "Елена"
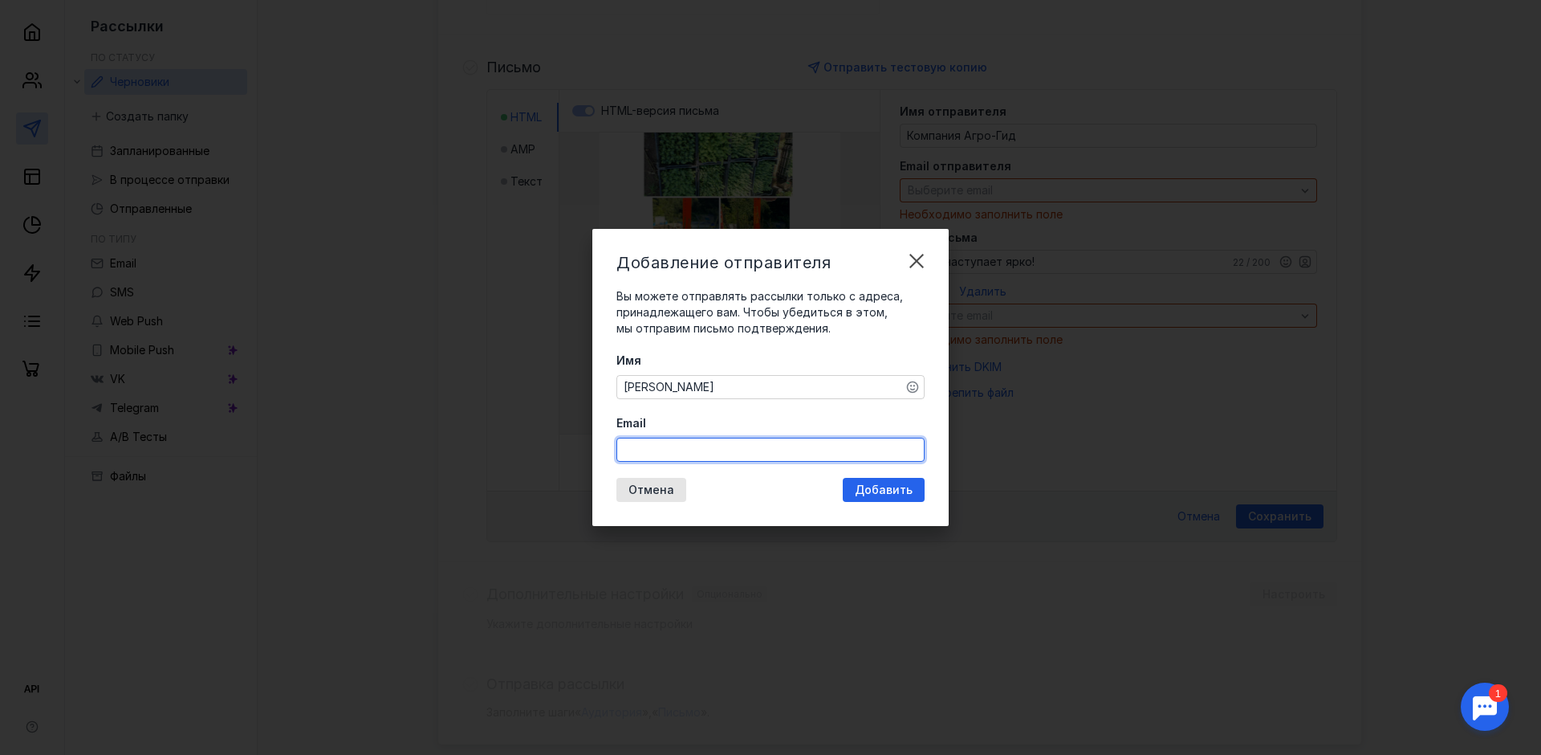
click at [677, 451] on input "Email" at bounding box center [770, 449] width 307 height 22
type input "r"
type input "t"
type input "[PERSON_NAME][EMAIL_ADDRESS][DOMAIN_NAME]"
click at [872, 490] on div "Добавление отправителя Вы можете отправлять рассылки только с адреса, принадлеж…" at bounding box center [770, 377] width 356 height 297
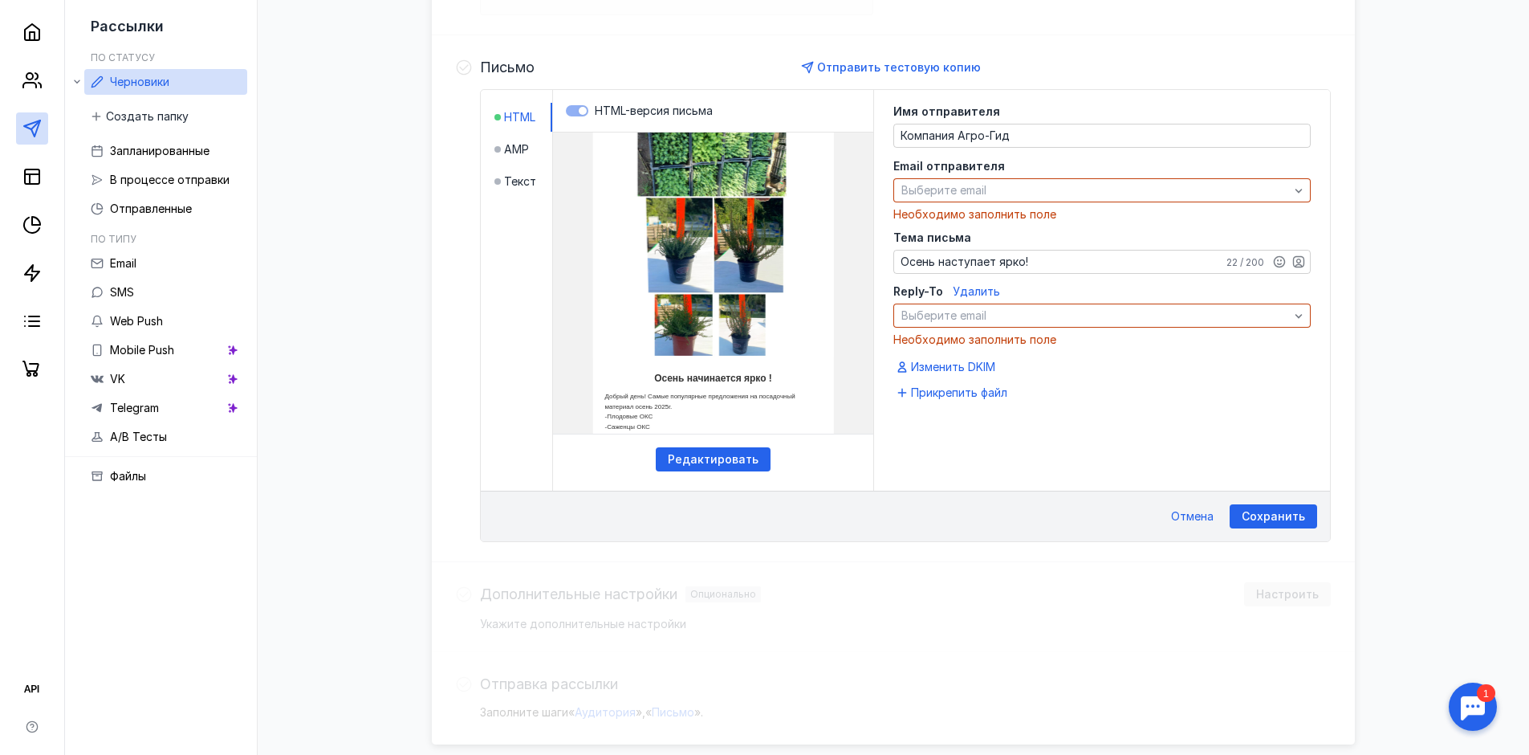
click at [998, 526] on div "Сохранить Отмена" at bounding box center [905, 515] width 849 height 51
click at [146, 315] on span "Web Push" at bounding box center [136, 321] width 53 height 14
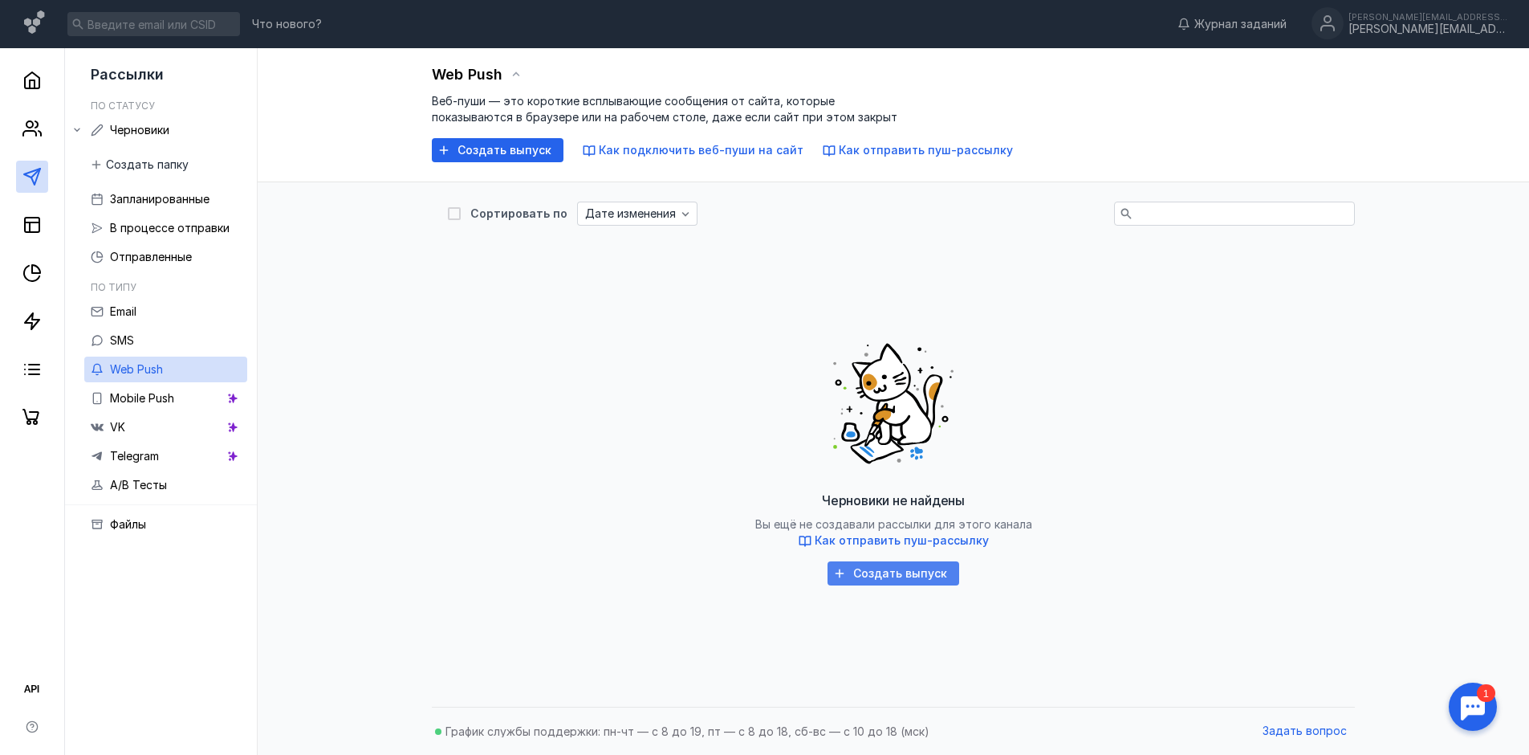
click at [925, 575] on span "Создать выпуск" at bounding box center [900, 574] width 94 height 14
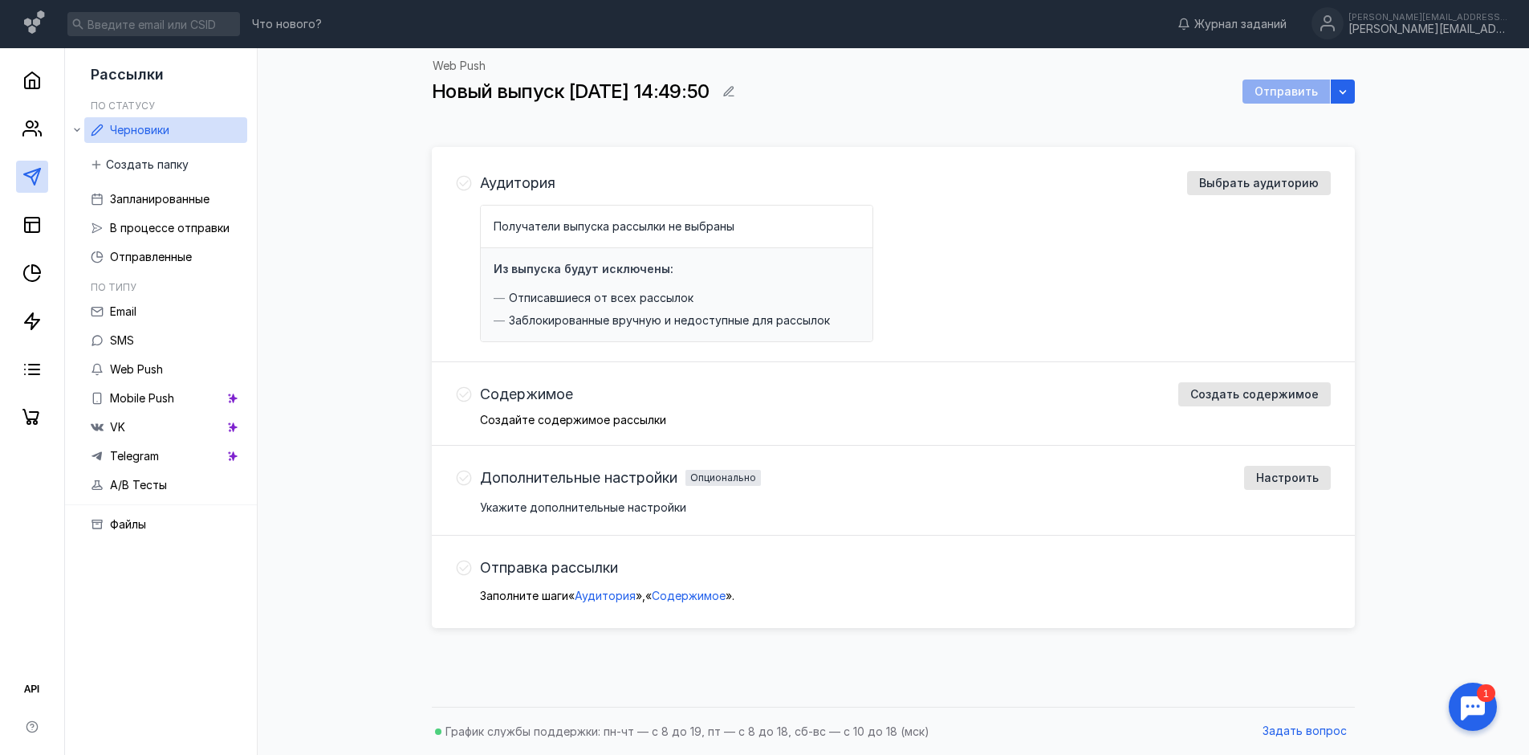
click at [709, 420] on p "Создайте содержимое рассылки" at bounding box center [905, 419] width 851 height 11
click at [1241, 396] on span "Создать содержимое" at bounding box center [1254, 395] width 128 height 14
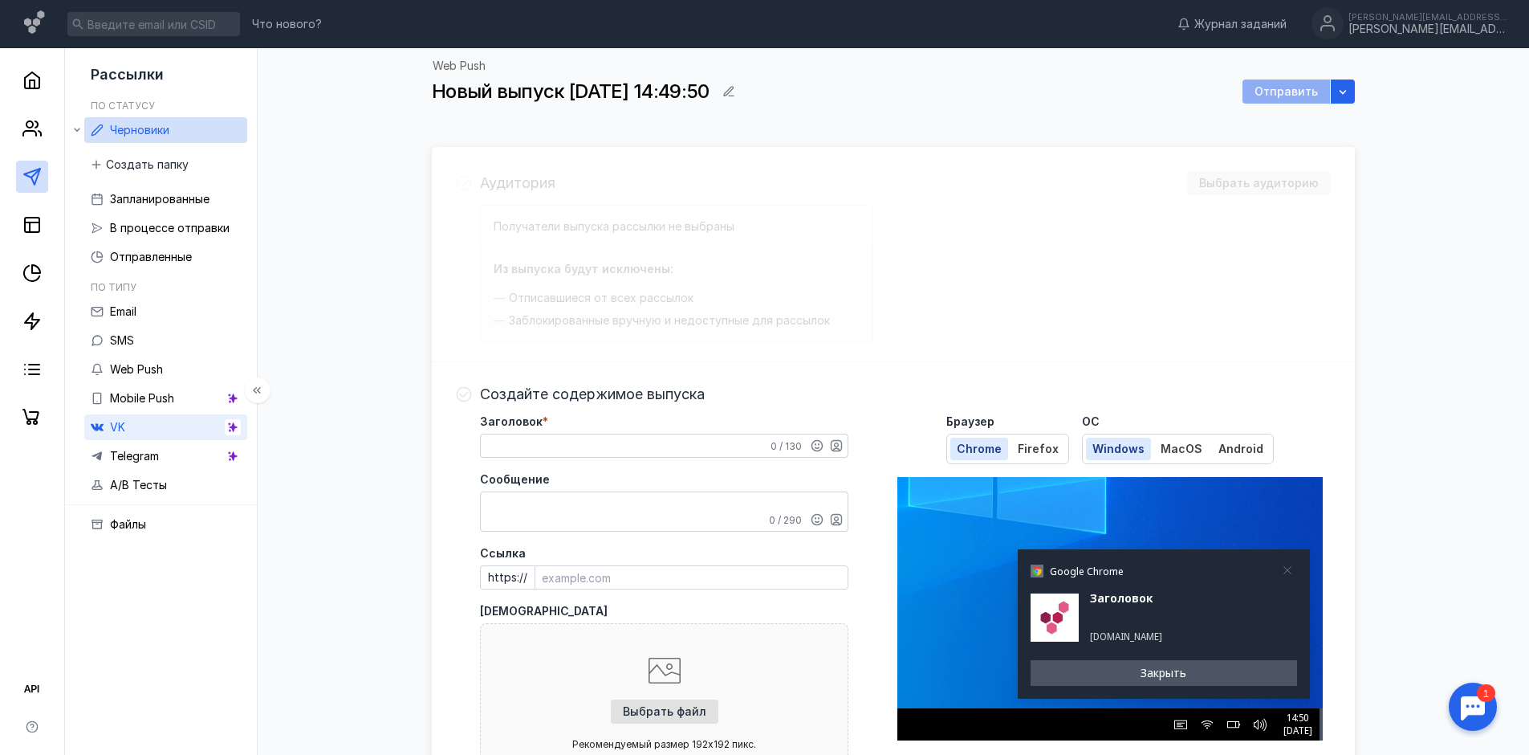
click at [136, 433] on link "VK" at bounding box center [165, 427] width 163 height 26
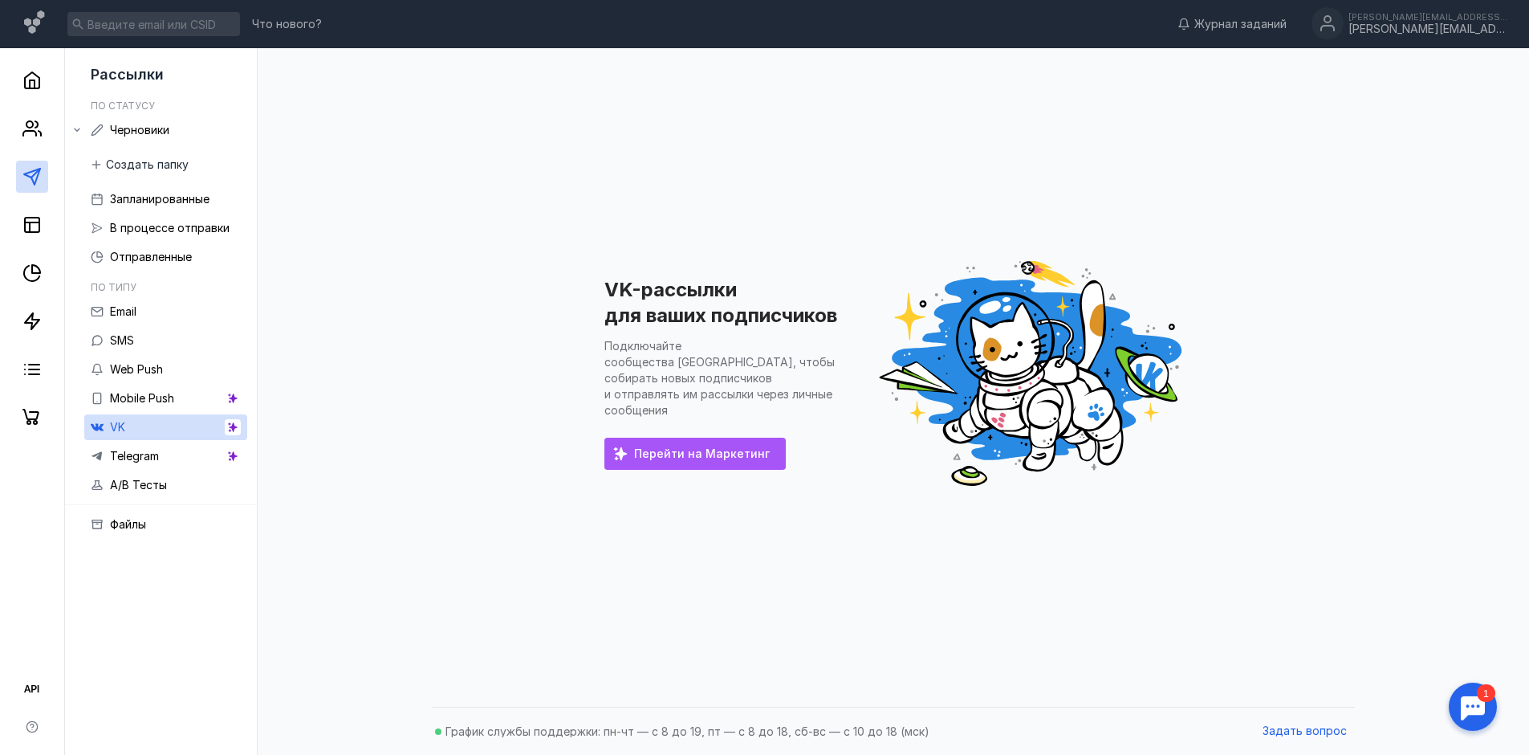
click at [686, 447] on span "Перейти на Маркетинг" at bounding box center [702, 454] width 136 height 14
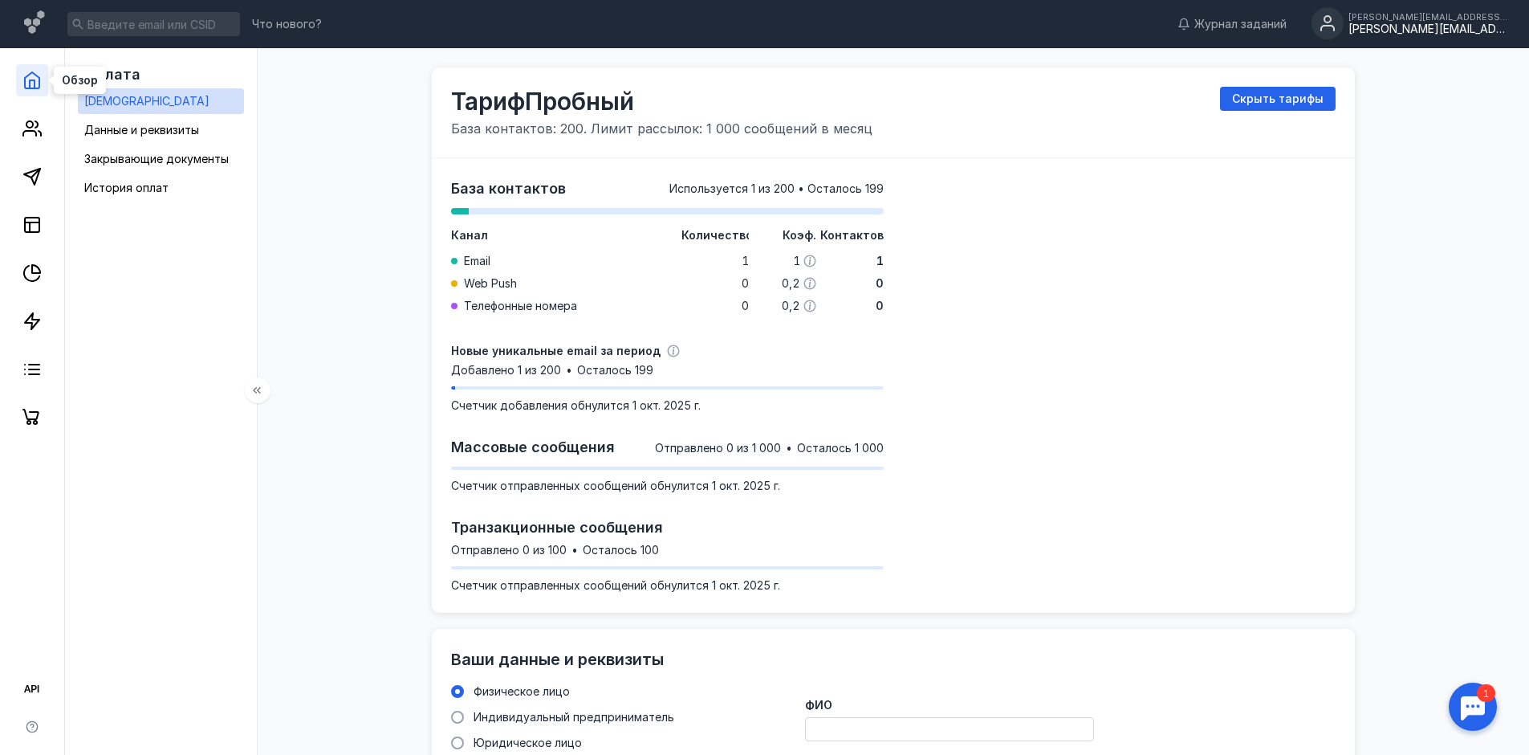
click at [36, 83] on icon at bounding box center [31, 80] width 19 height 19
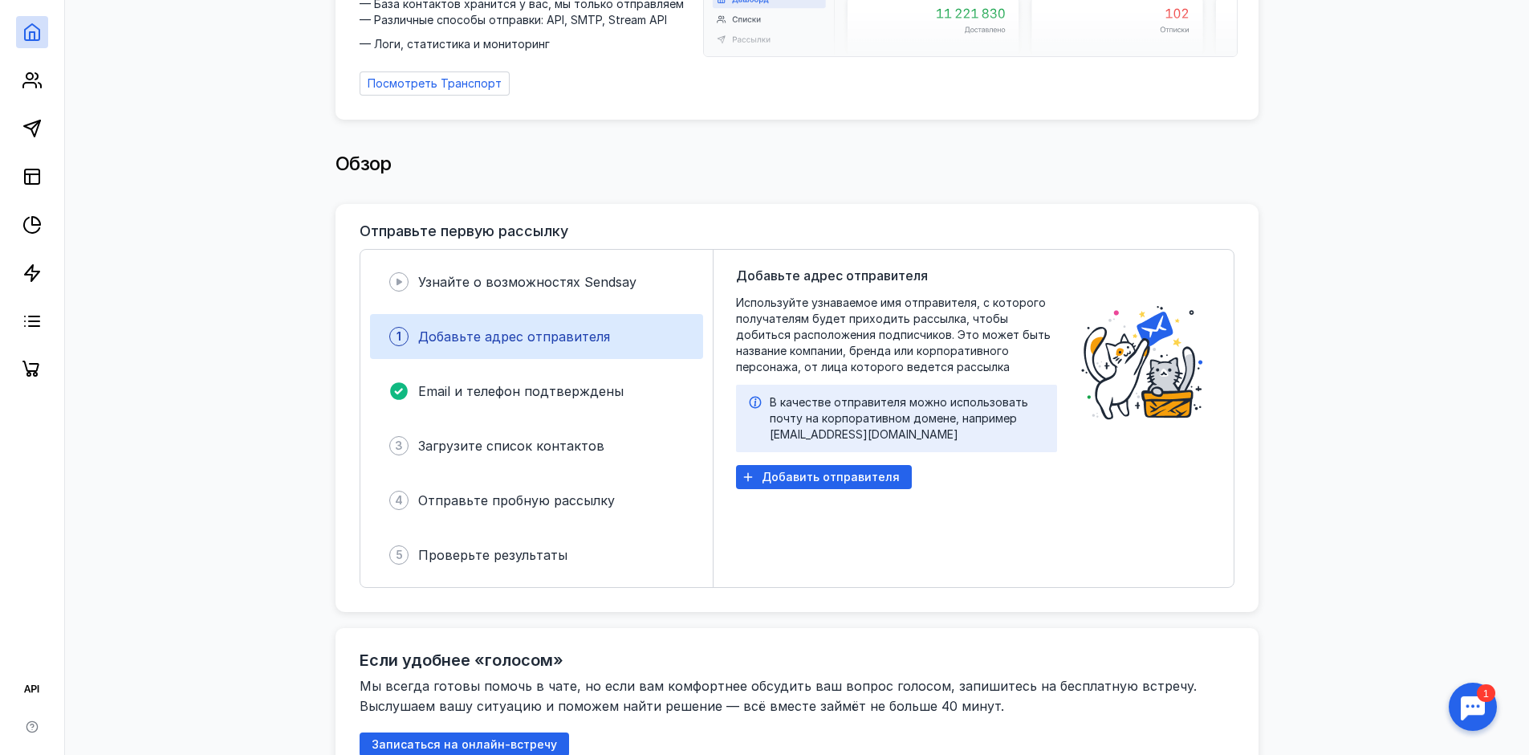
scroll to position [161, 0]
click at [43, 124] on link at bounding box center [32, 128] width 32 height 32
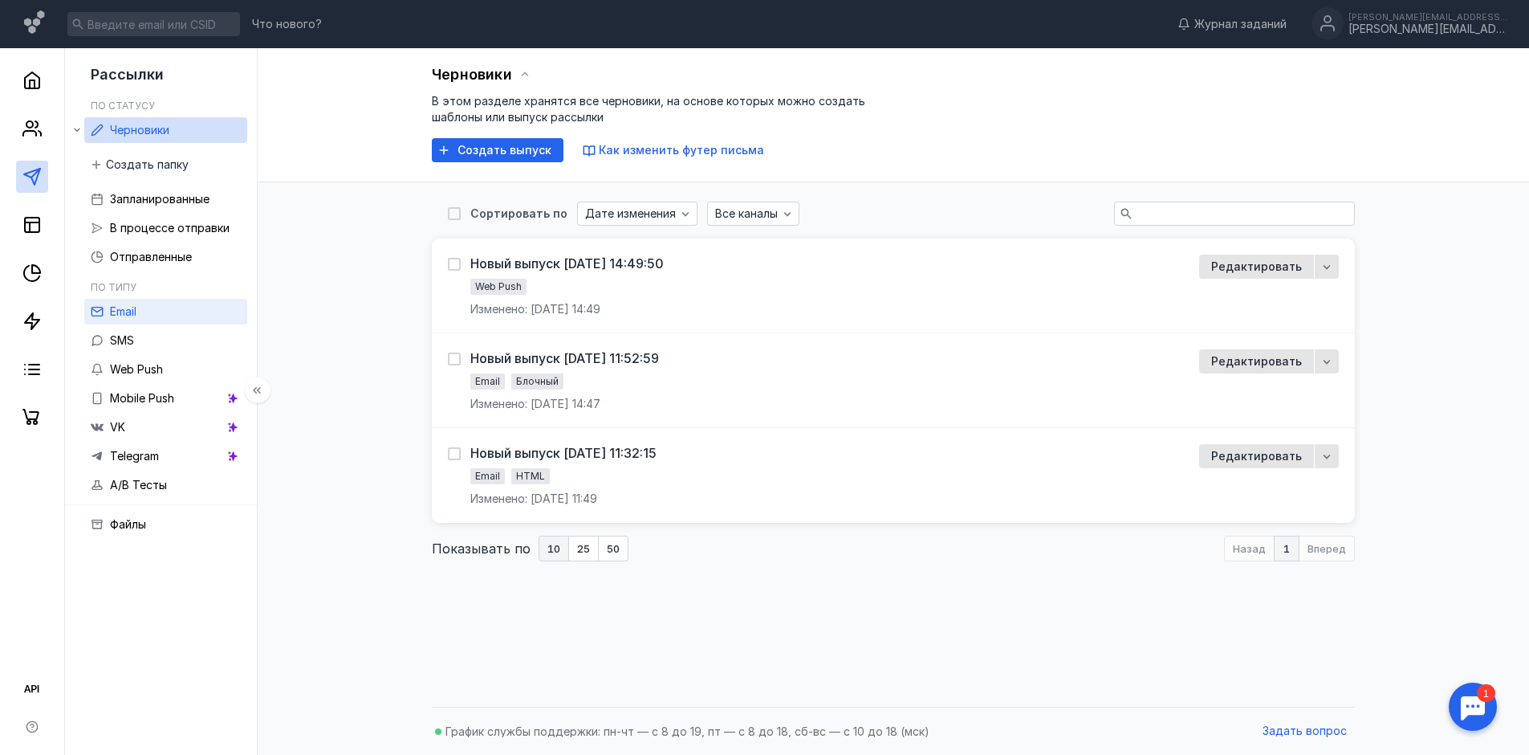
click at [136, 316] on span "Email" at bounding box center [123, 311] width 26 height 14
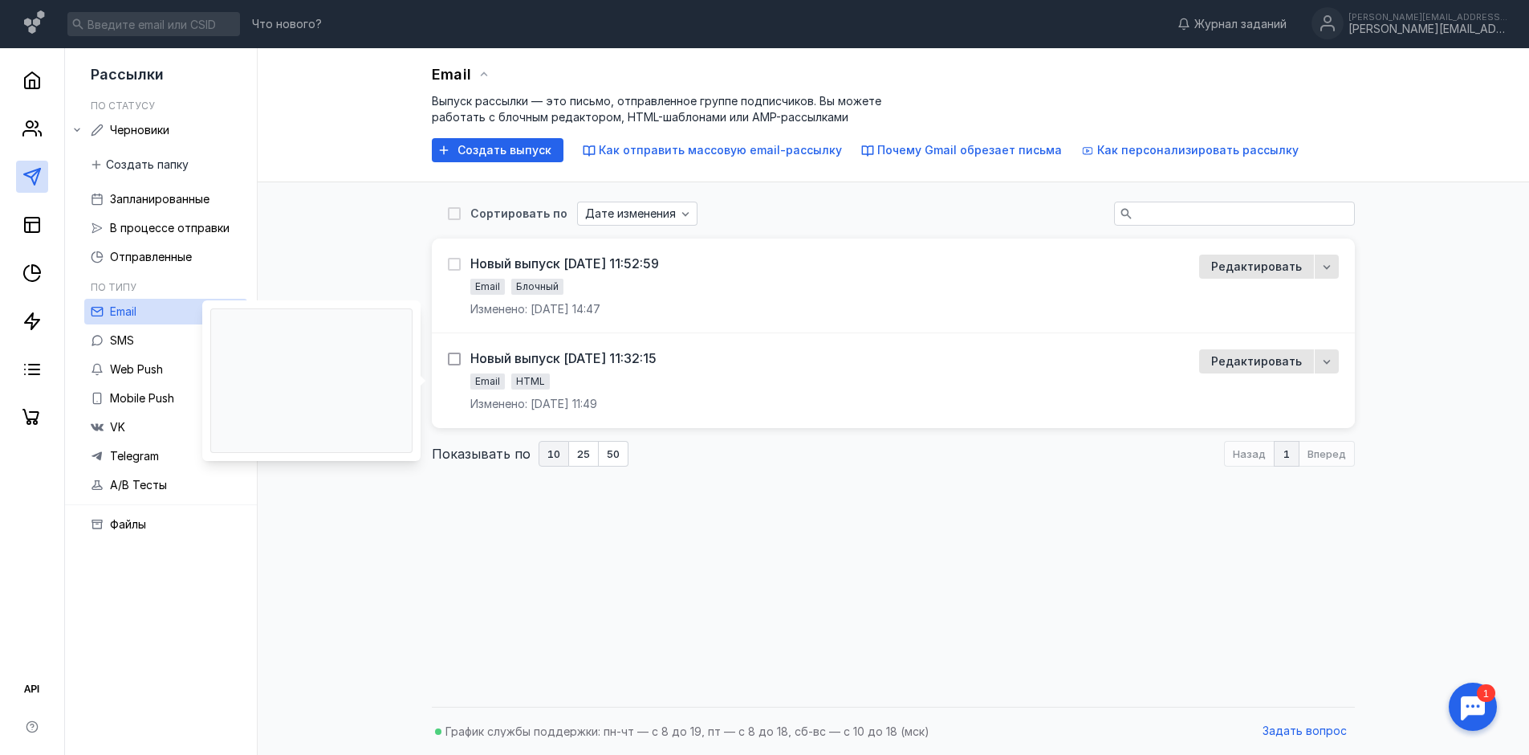
click at [451, 364] on div at bounding box center [454, 358] width 13 height 13
click at [451, 361] on input "checkbox" at bounding box center [453, 356] width 10 height 10
checkbox input "true"
click at [1332, 361] on icon "button" at bounding box center [1326, 362] width 13 height 13
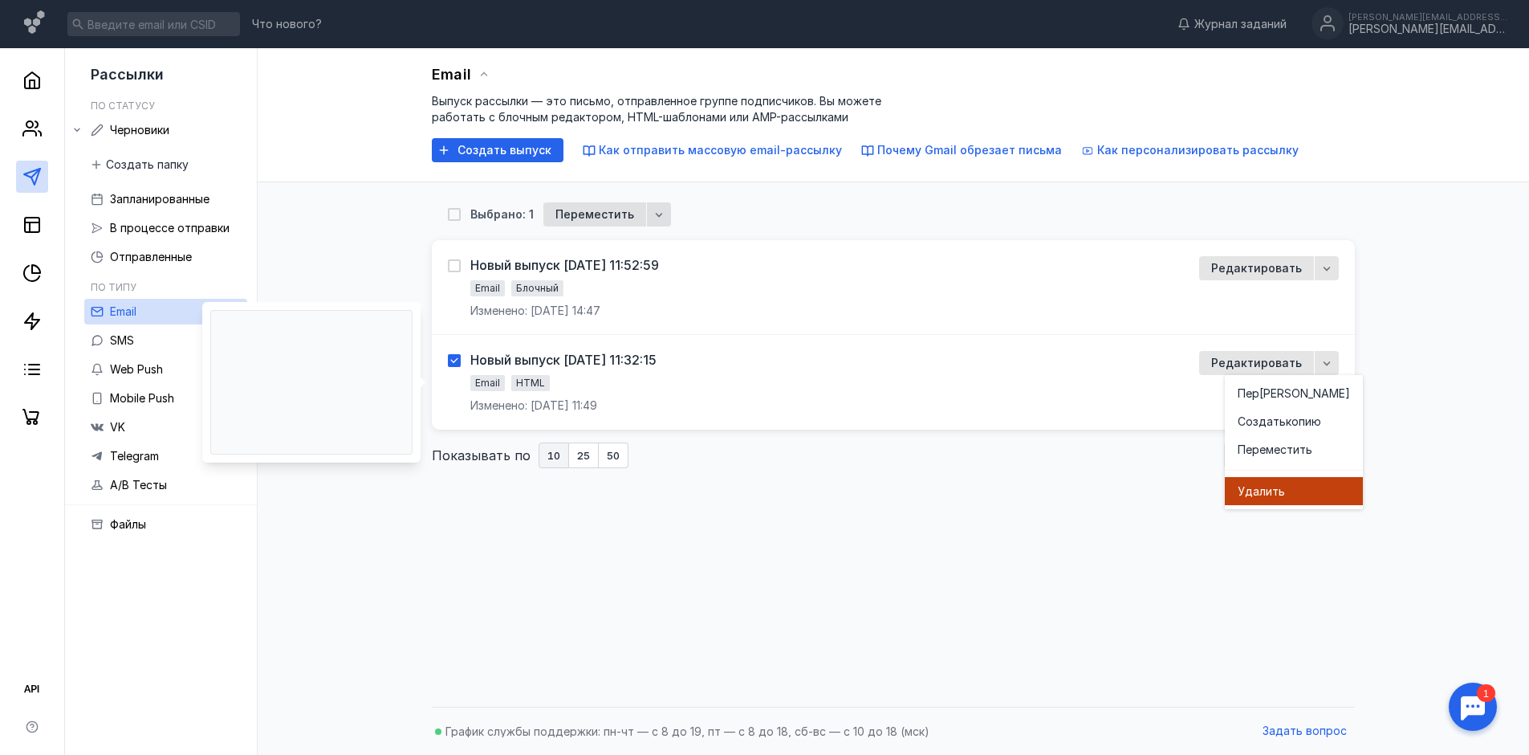
click at [1259, 497] on span "Удал" at bounding box center [1252, 491] width 28 height 16
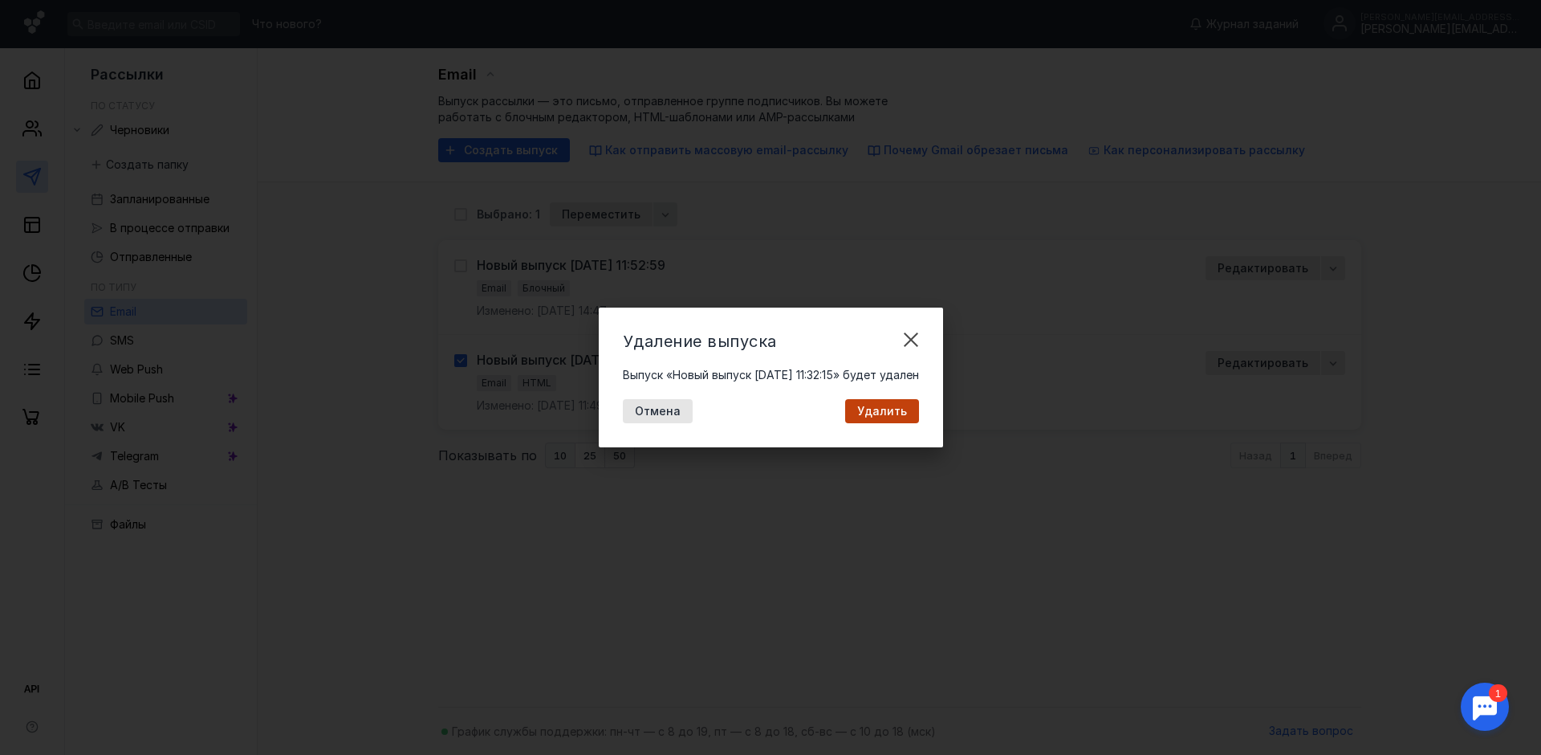
click at [901, 423] on div "Удаление выпуска Выпуск «Новый выпуск 11.09.2025, 11:32:15» будет удален Отмена…" at bounding box center [771, 377] width 344 height 140
click at [901, 413] on span "Удалить" at bounding box center [882, 412] width 50 height 14
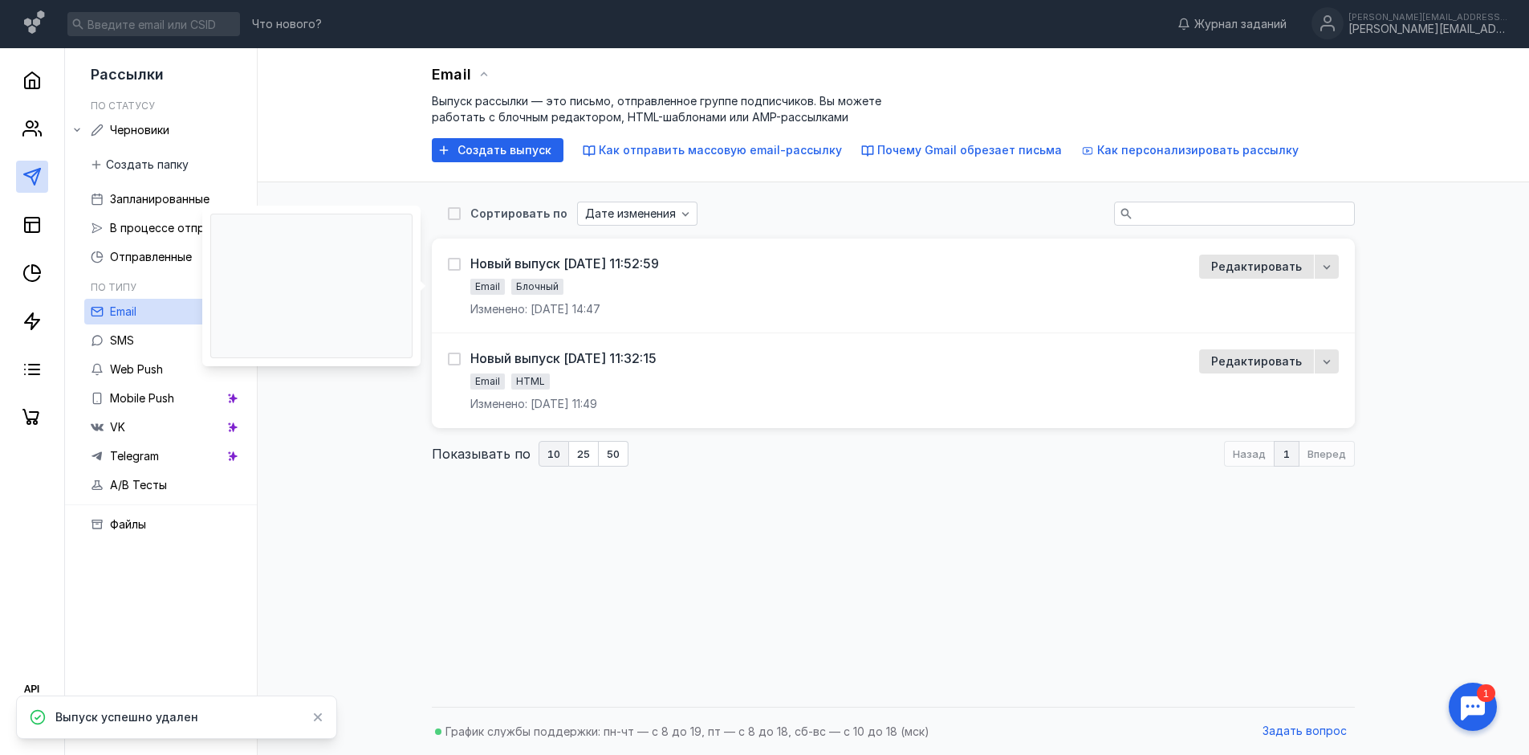
click at [594, 275] on div "Новый выпуск 11.09.2025, 11:52:59 Email Блочный Изменено: 11 сентября 2025, 14:…" at bounding box center [564, 285] width 189 height 63
click at [529, 258] on div "Новый выпуск [DATE] 11:52:59" at bounding box center [564, 263] width 189 height 16
